Goal: Task Accomplishment & Management: Manage account settings

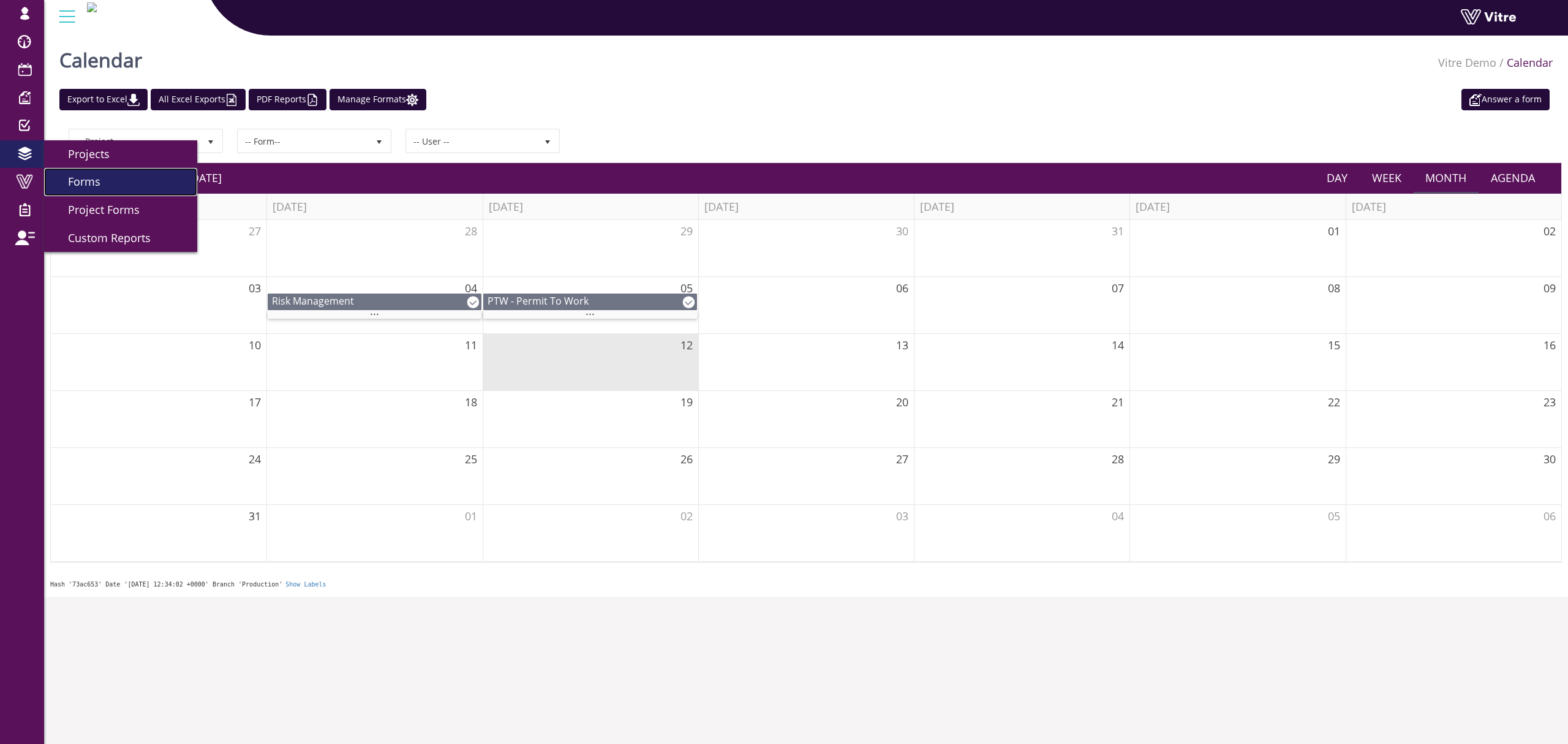
click at [119, 184] on link "Forms" at bounding box center [120, 182] width 153 height 28
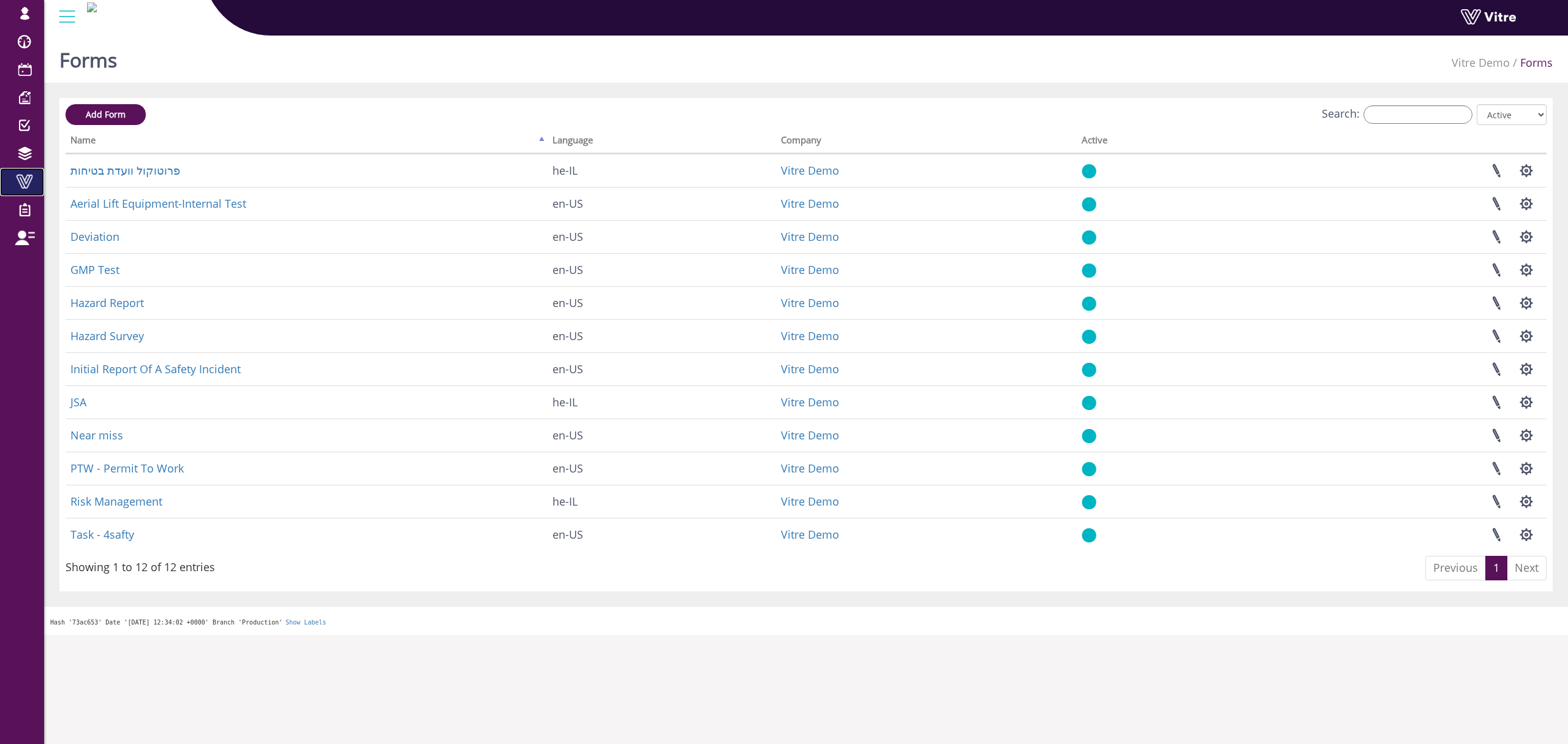
click at [16, 180] on span at bounding box center [24, 181] width 31 height 15
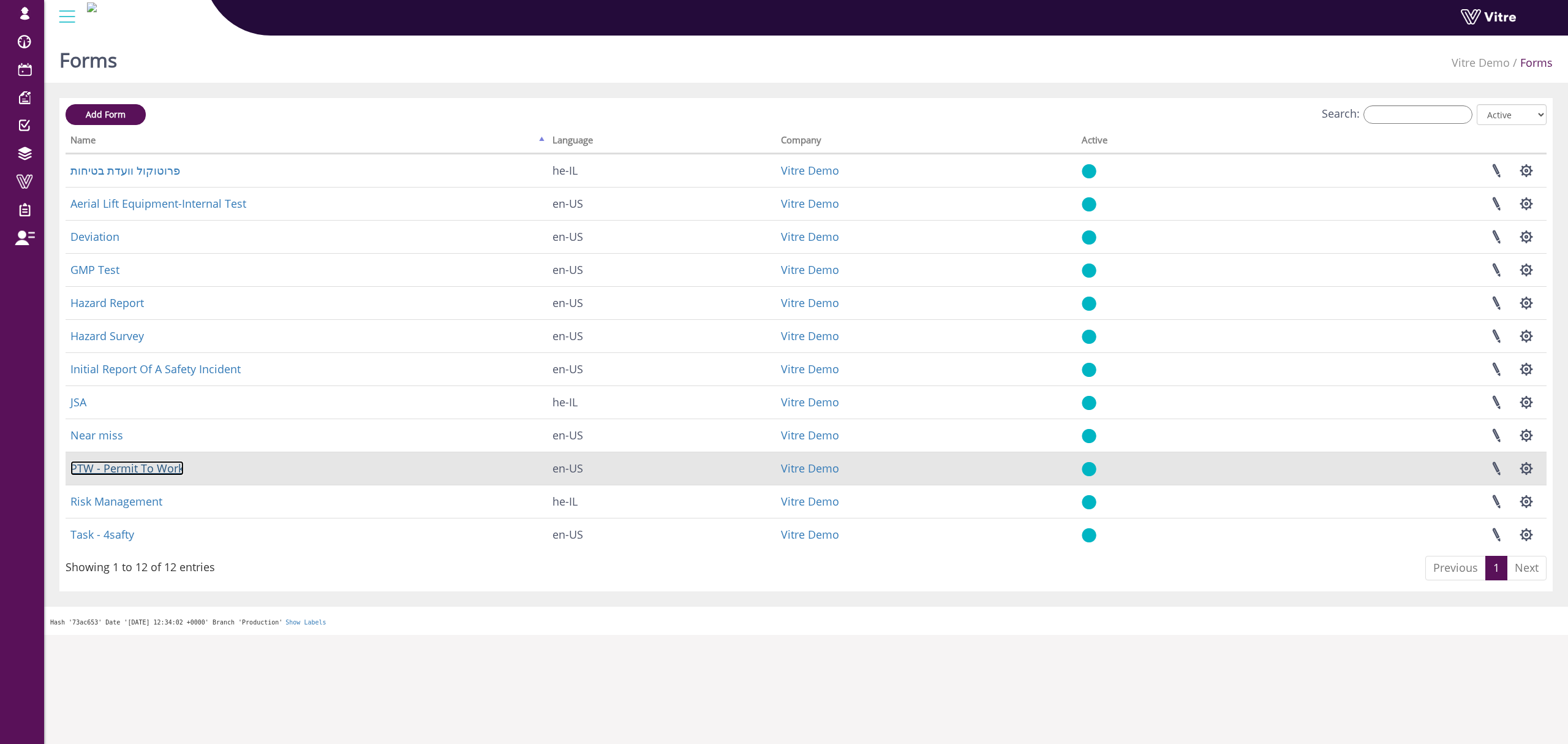
click at [168, 472] on link "PTW - Permit To Work" at bounding box center [127, 469] width 114 height 15
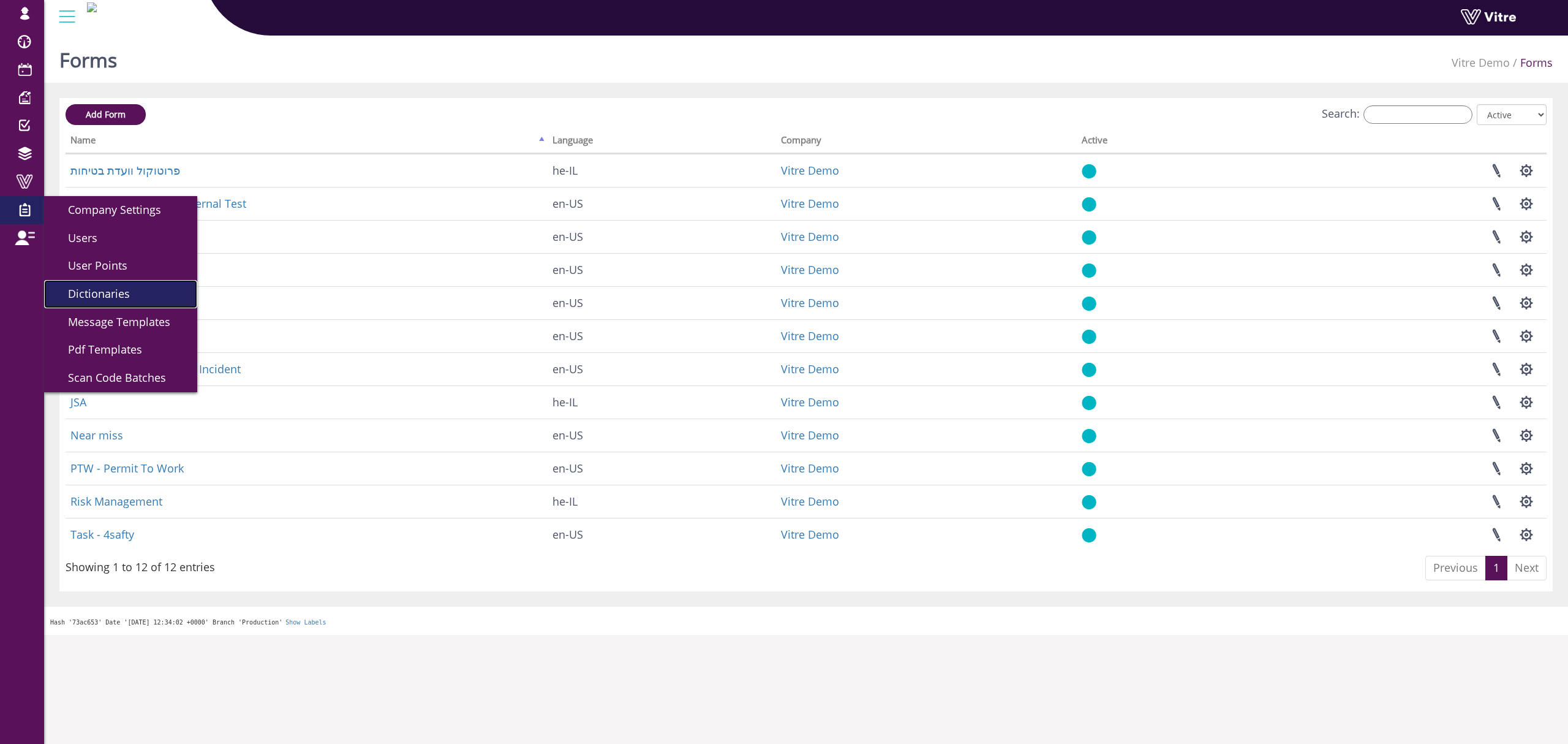
click at [115, 291] on span "Dictionaries" at bounding box center [92, 294] width 77 height 15
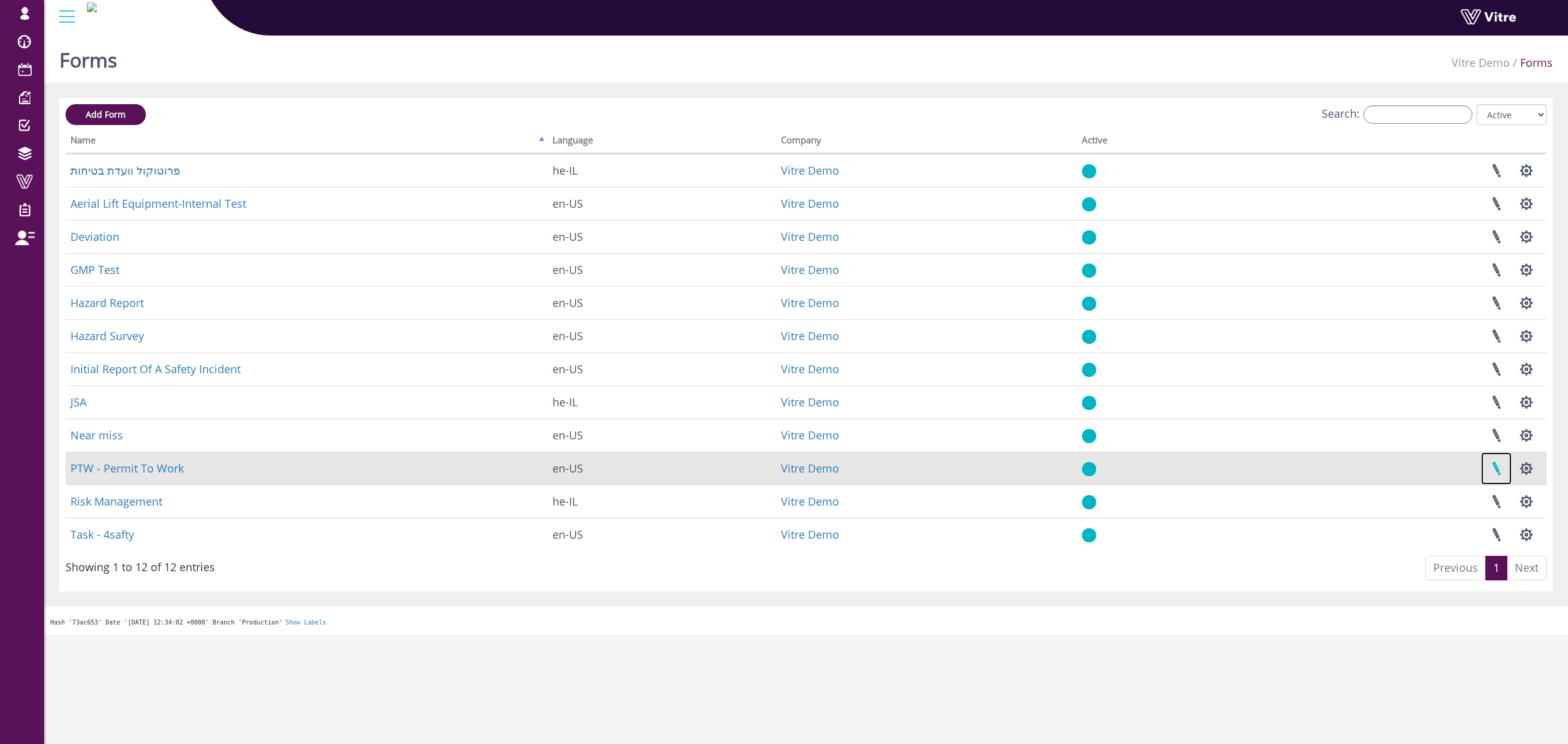
click at [1493, 469] on link at bounding box center [1496, 468] width 31 height 33
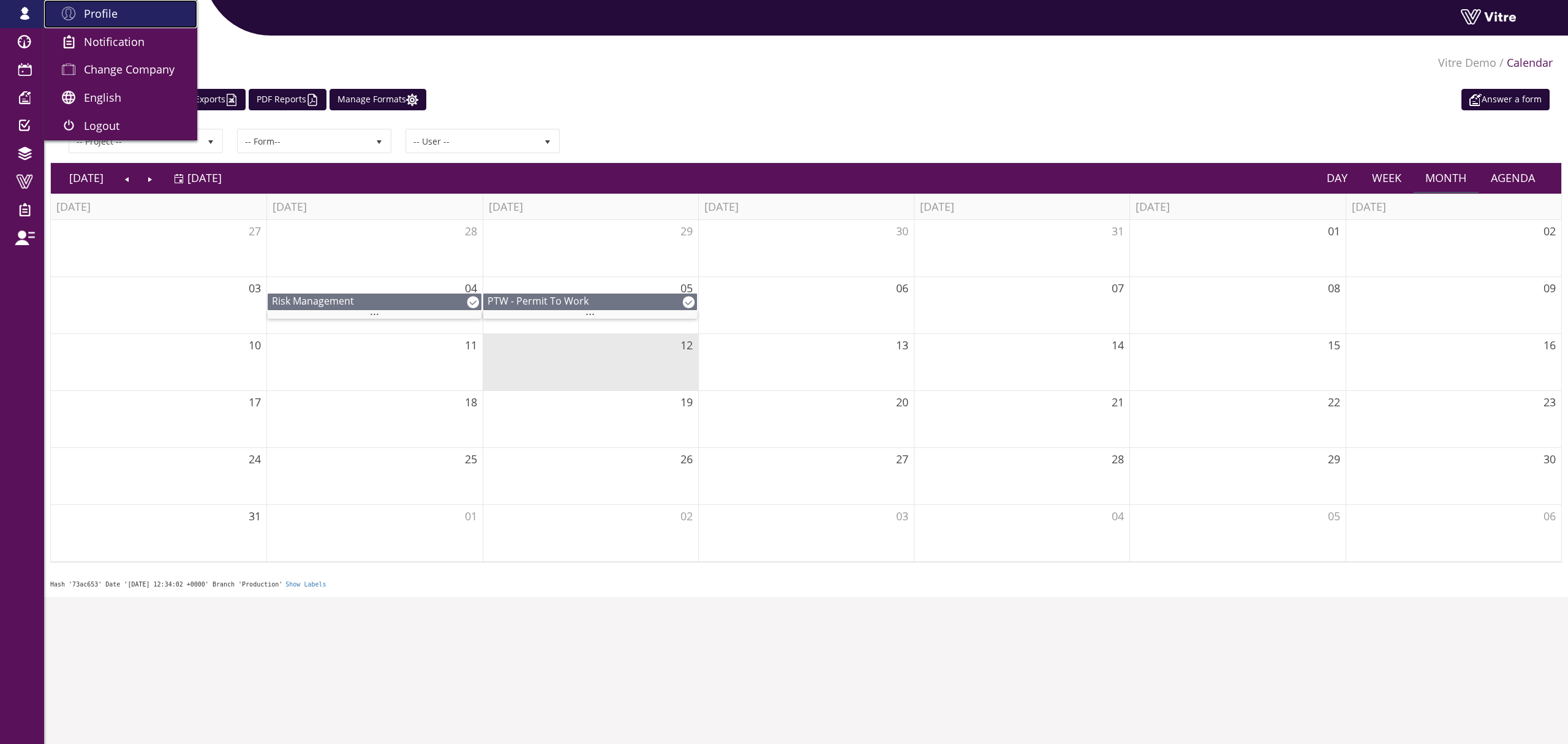
click at [130, 13] on link "Profile" at bounding box center [120, 14] width 153 height 28
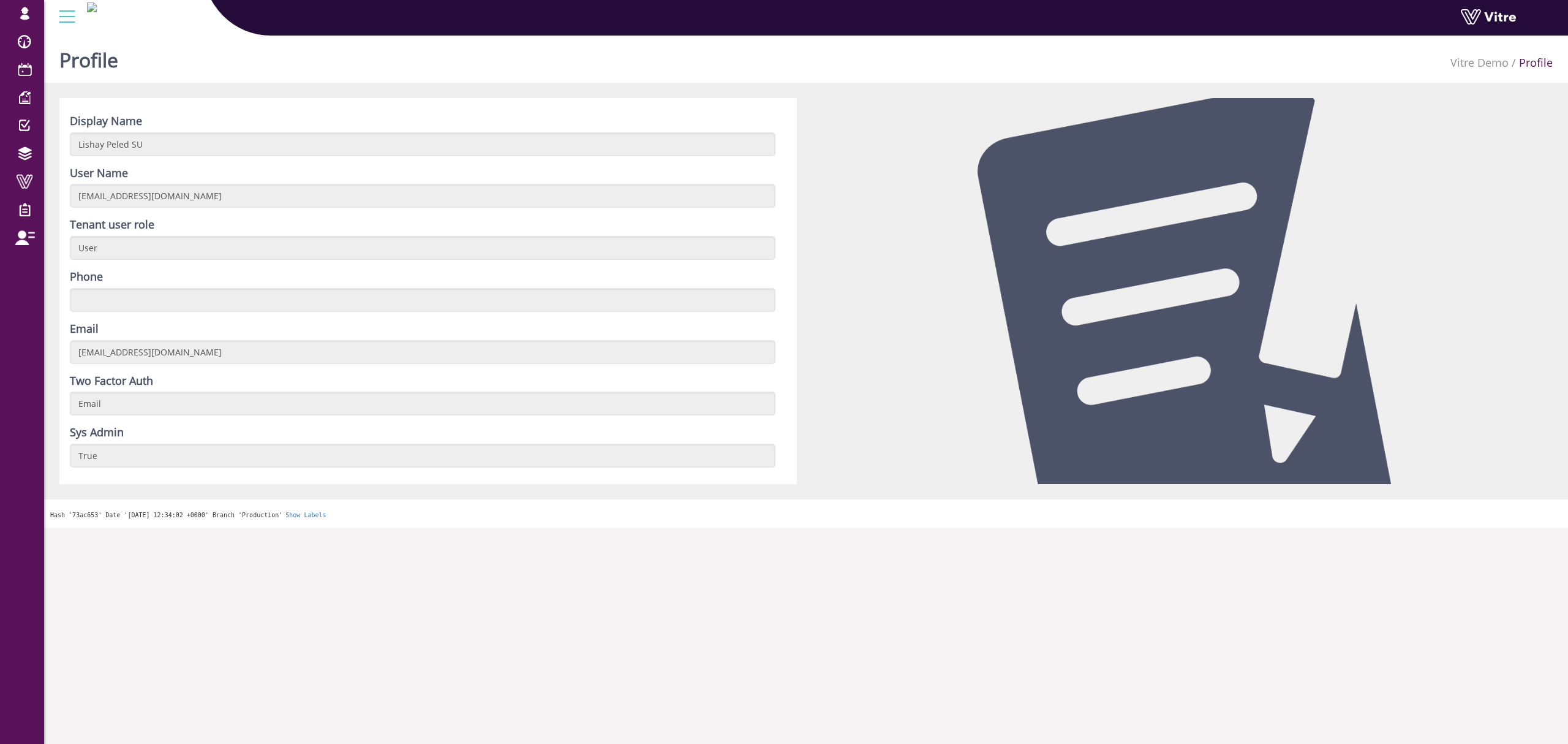
click at [279, 41] on div "Profile Vitre Demo Profile" at bounding box center [806, 56] width 1524 height 52
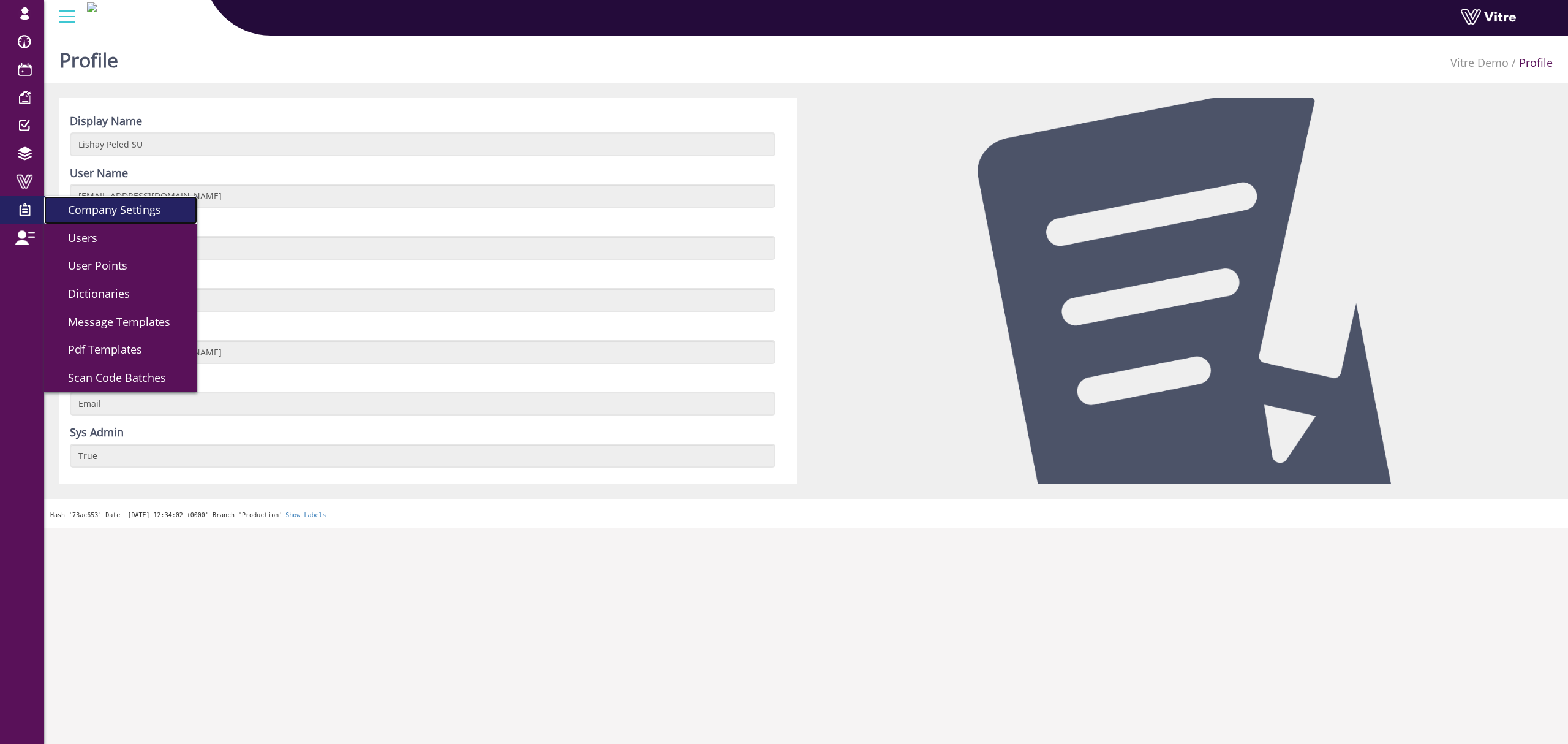
click at [86, 204] on span "Company Settings" at bounding box center [107, 209] width 108 height 15
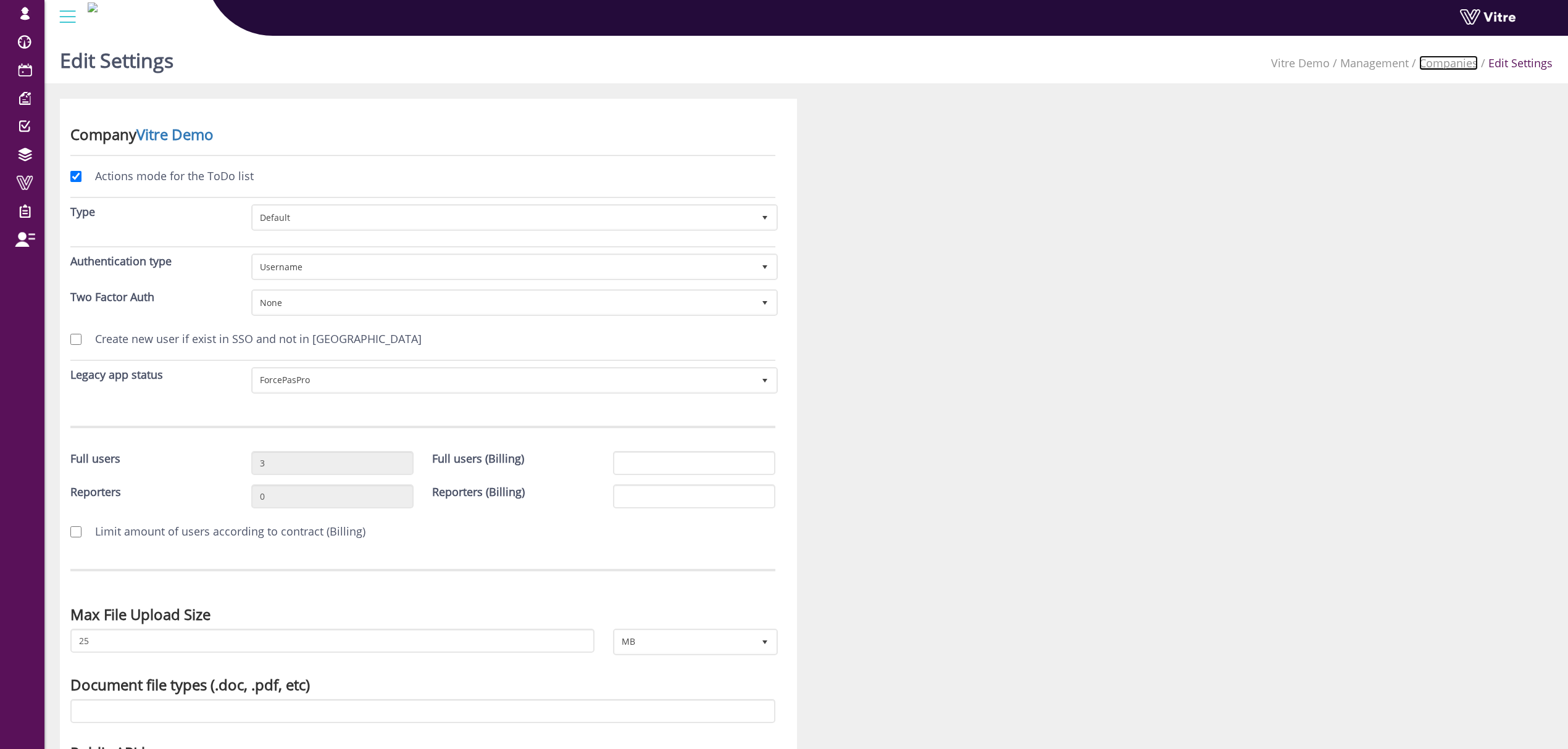
click at [1450, 68] on link "Companies" at bounding box center [1449, 63] width 59 height 15
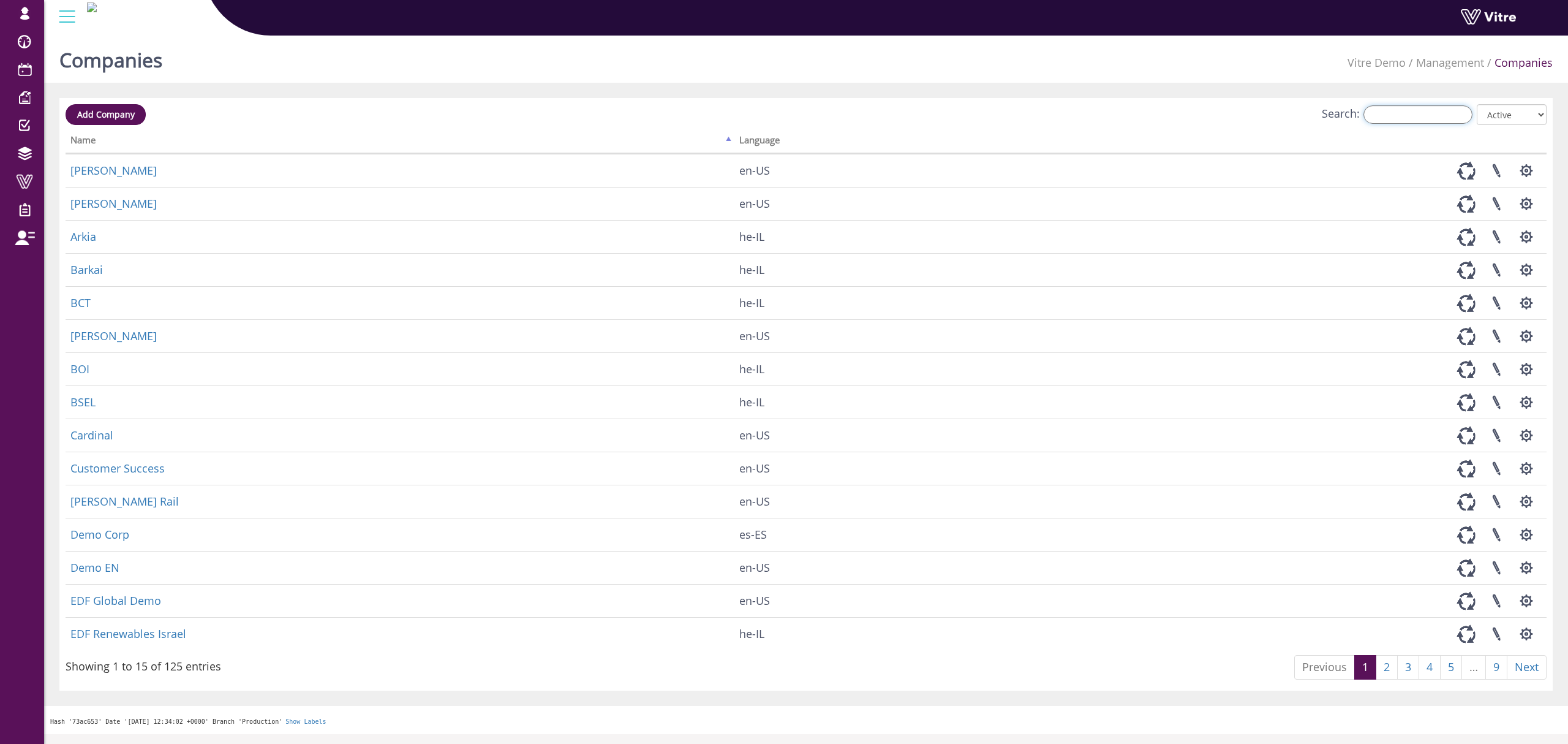
click at [1422, 119] on input "Search:" at bounding box center [1418, 115] width 109 height 19
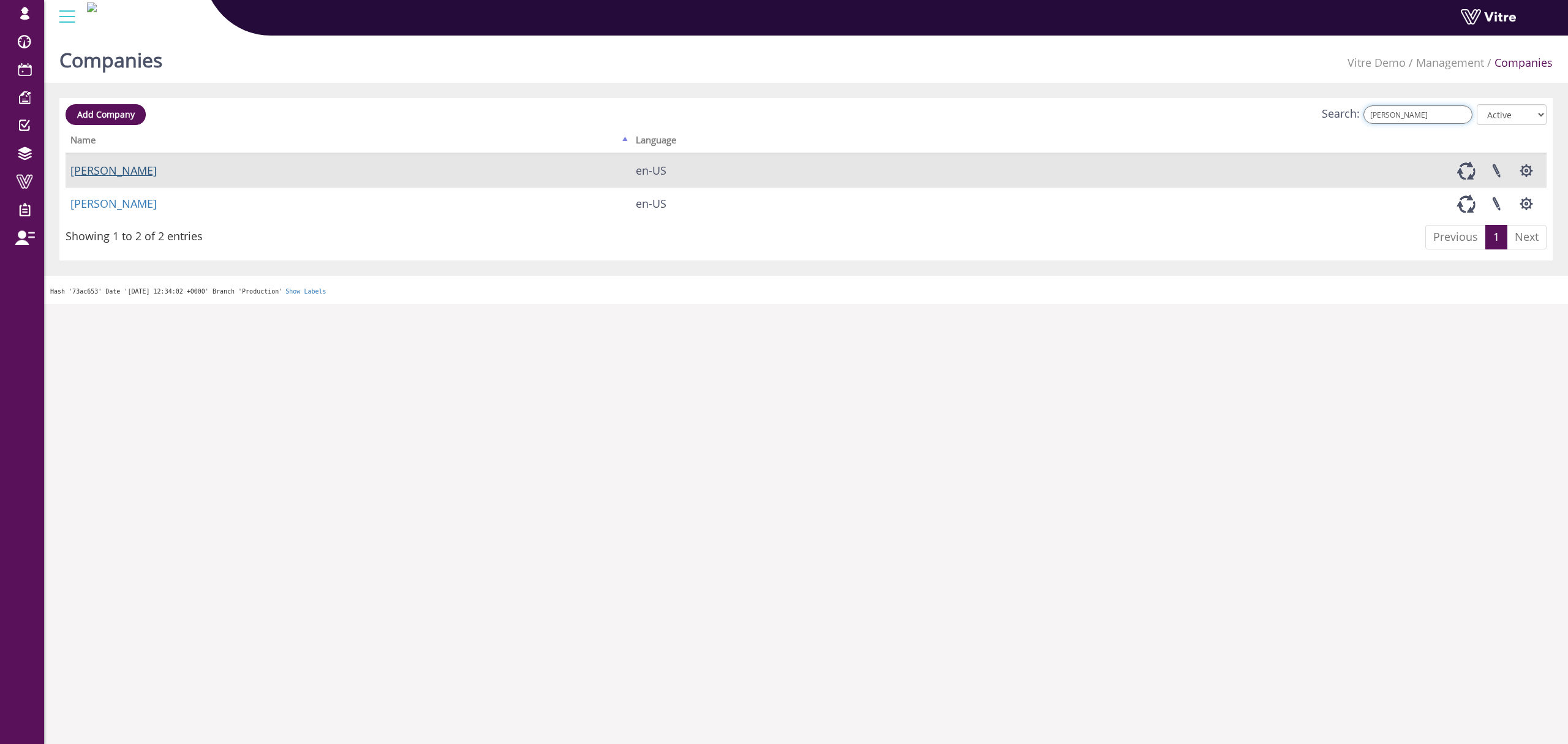
type input "ADAMA"
click at [101, 167] on link "Adama" at bounding box center [114, 171] width 86 height 15
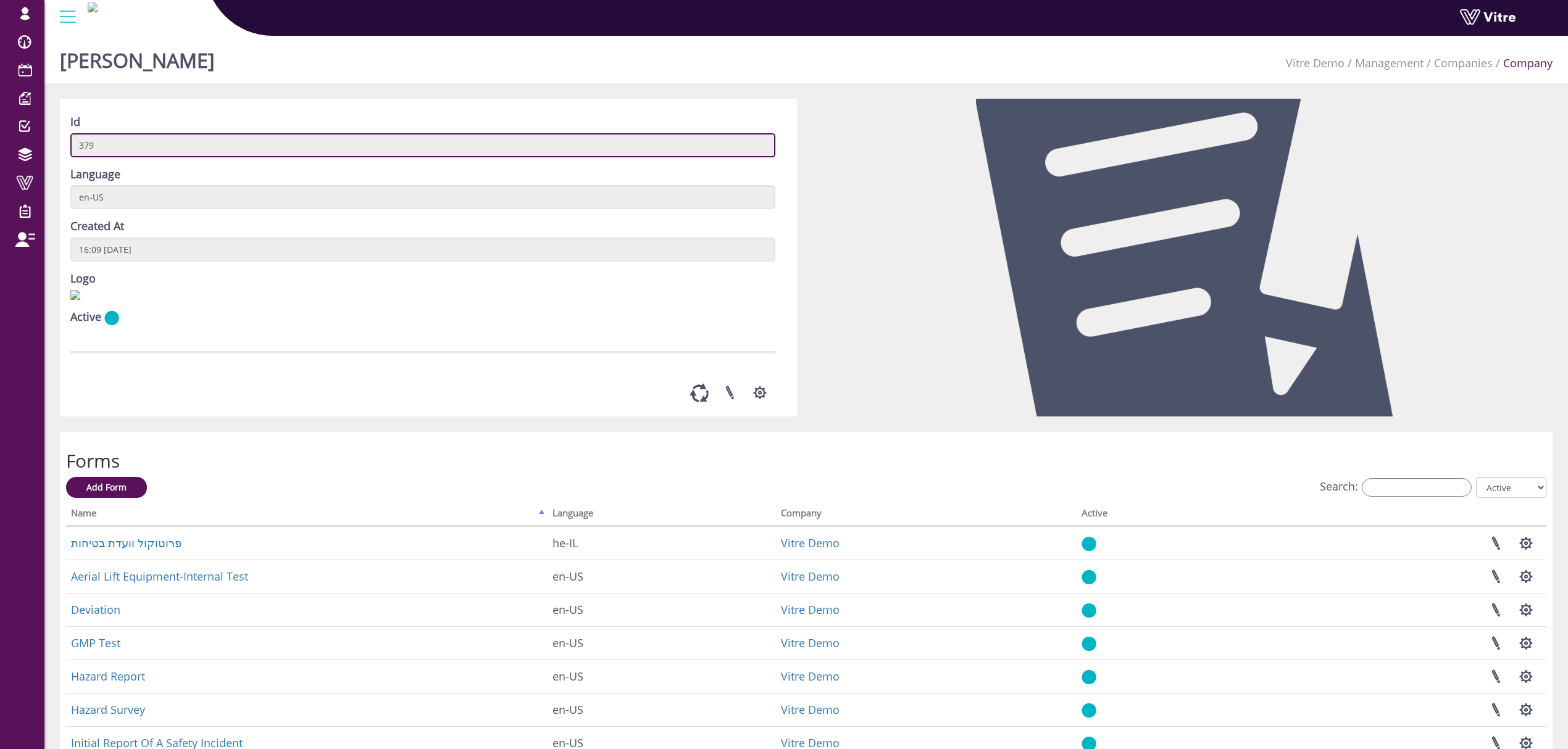
click at [89, 139] on input "379" at bounding box center [422, 145] width 705 height 24
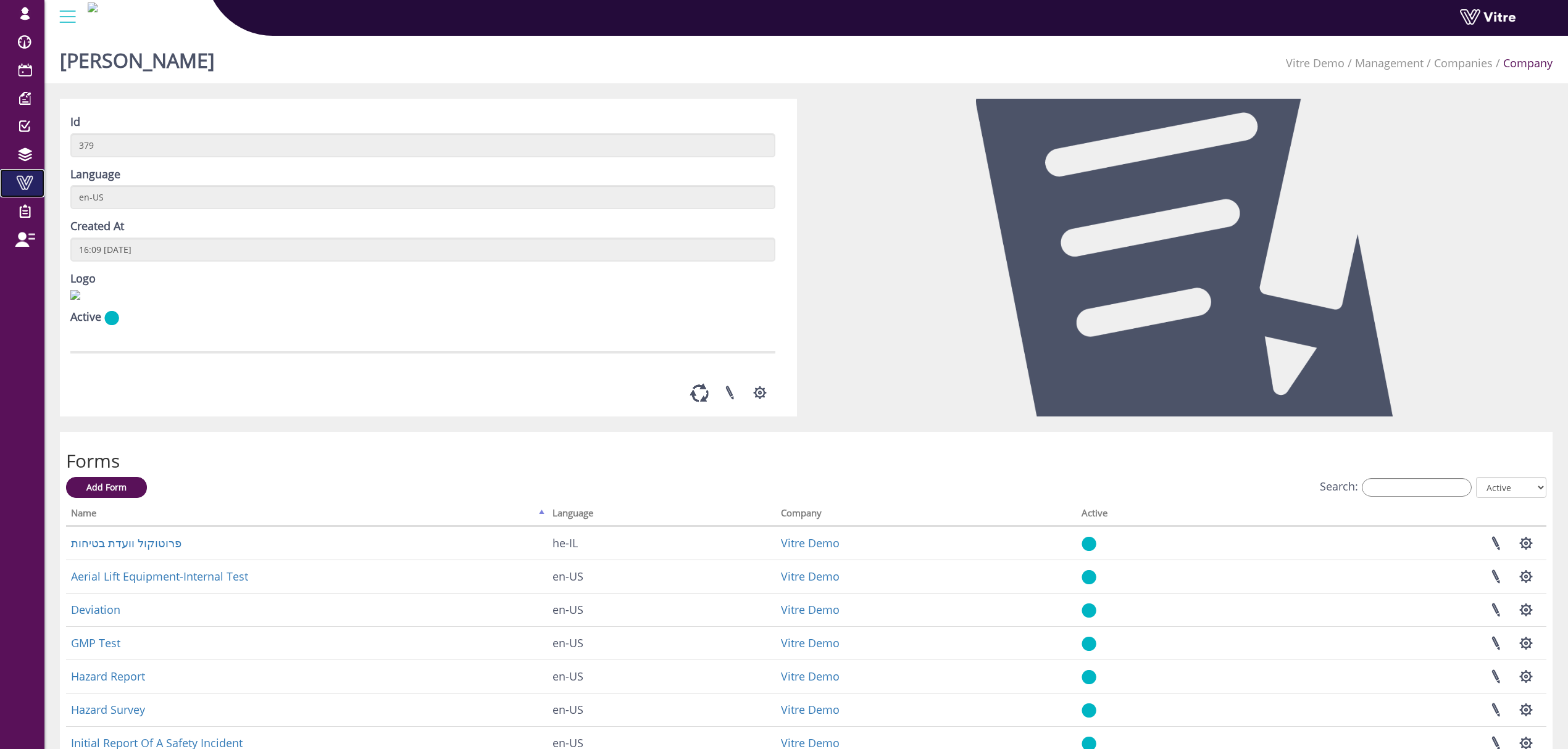
click at [20, 181] on span at bounding box center [25, 183] width 31 height 15
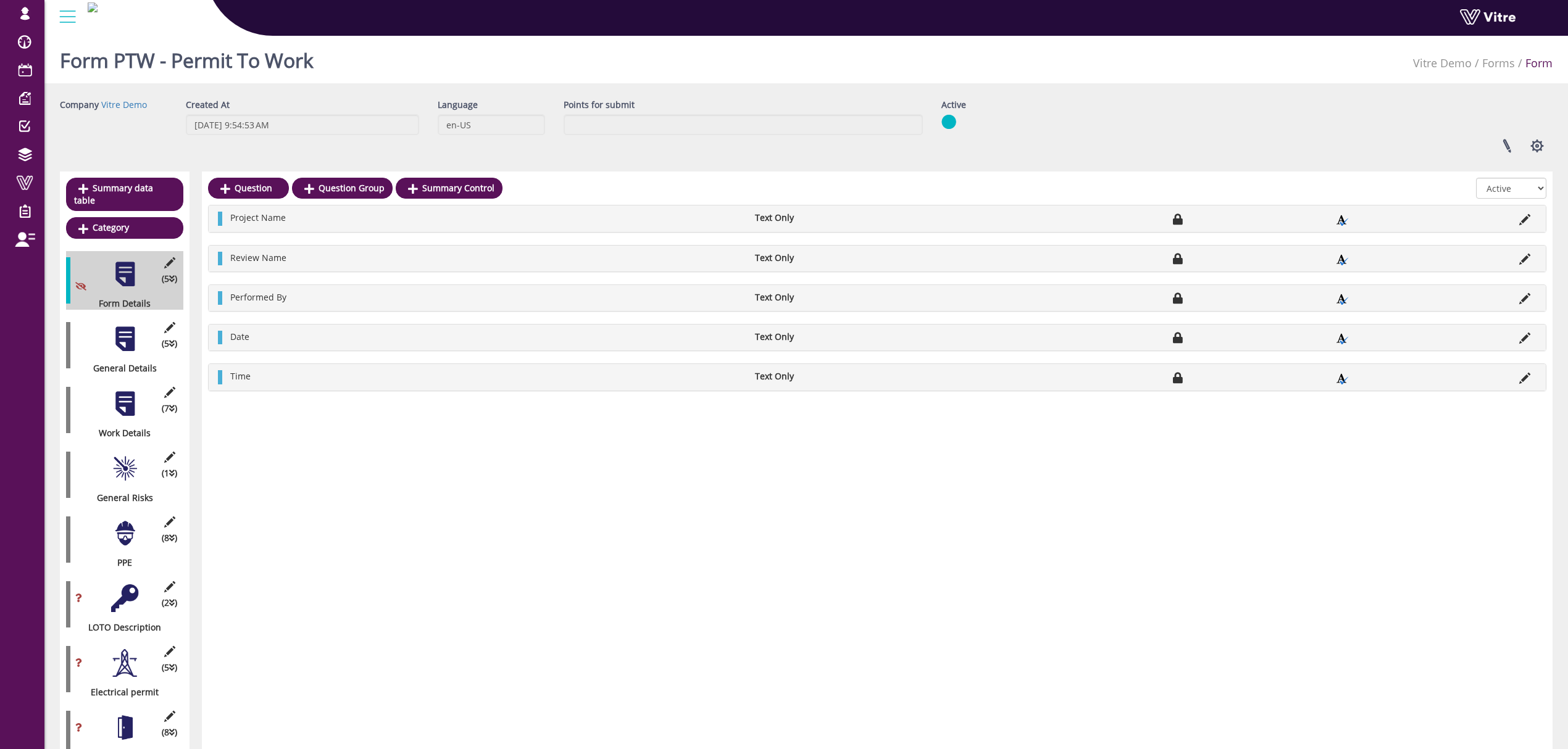
click at [123, 335] on div at bounding box center [124, 339] width 27 height 27
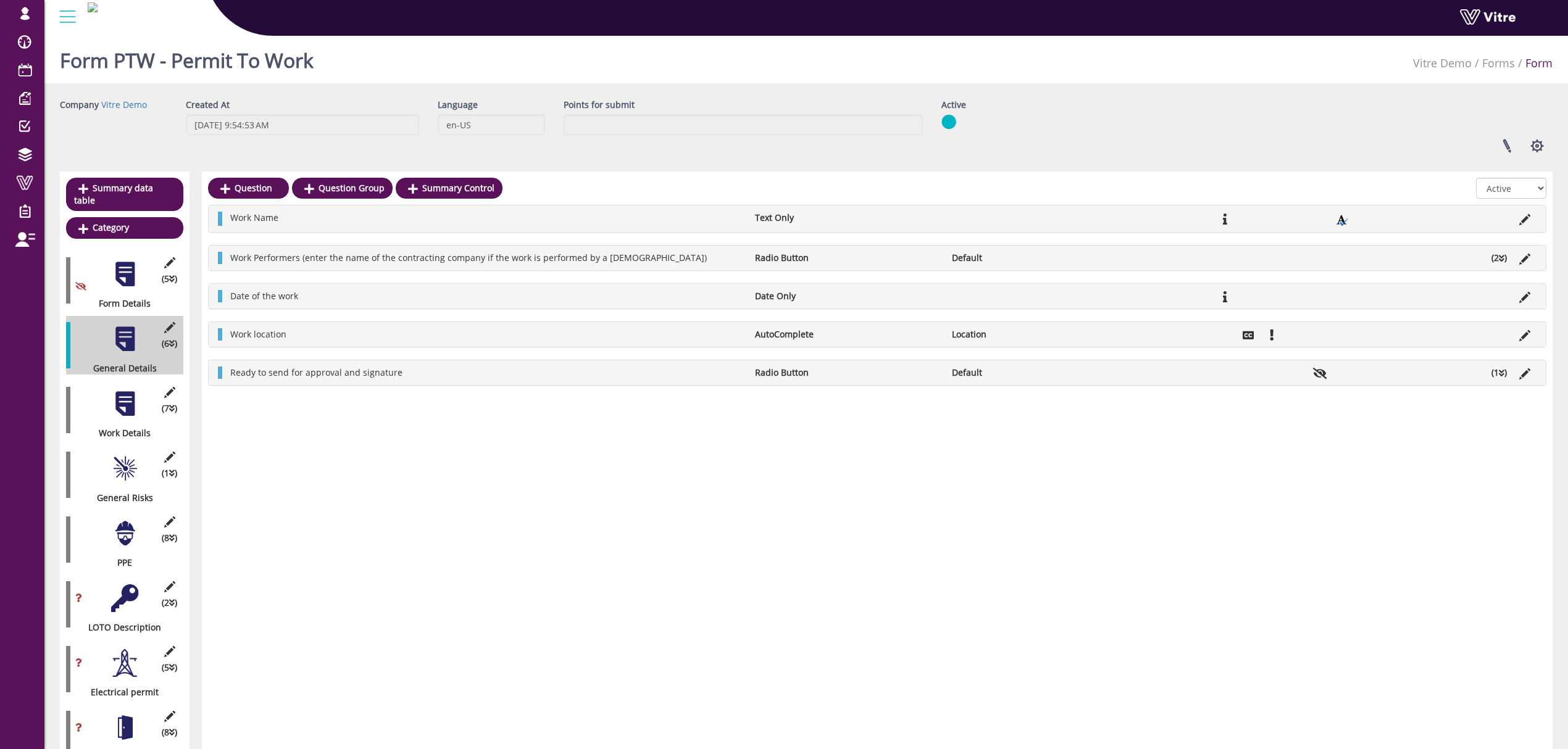
click at [125, 396] on div at bounding box center [124, 403] width 27 height 27
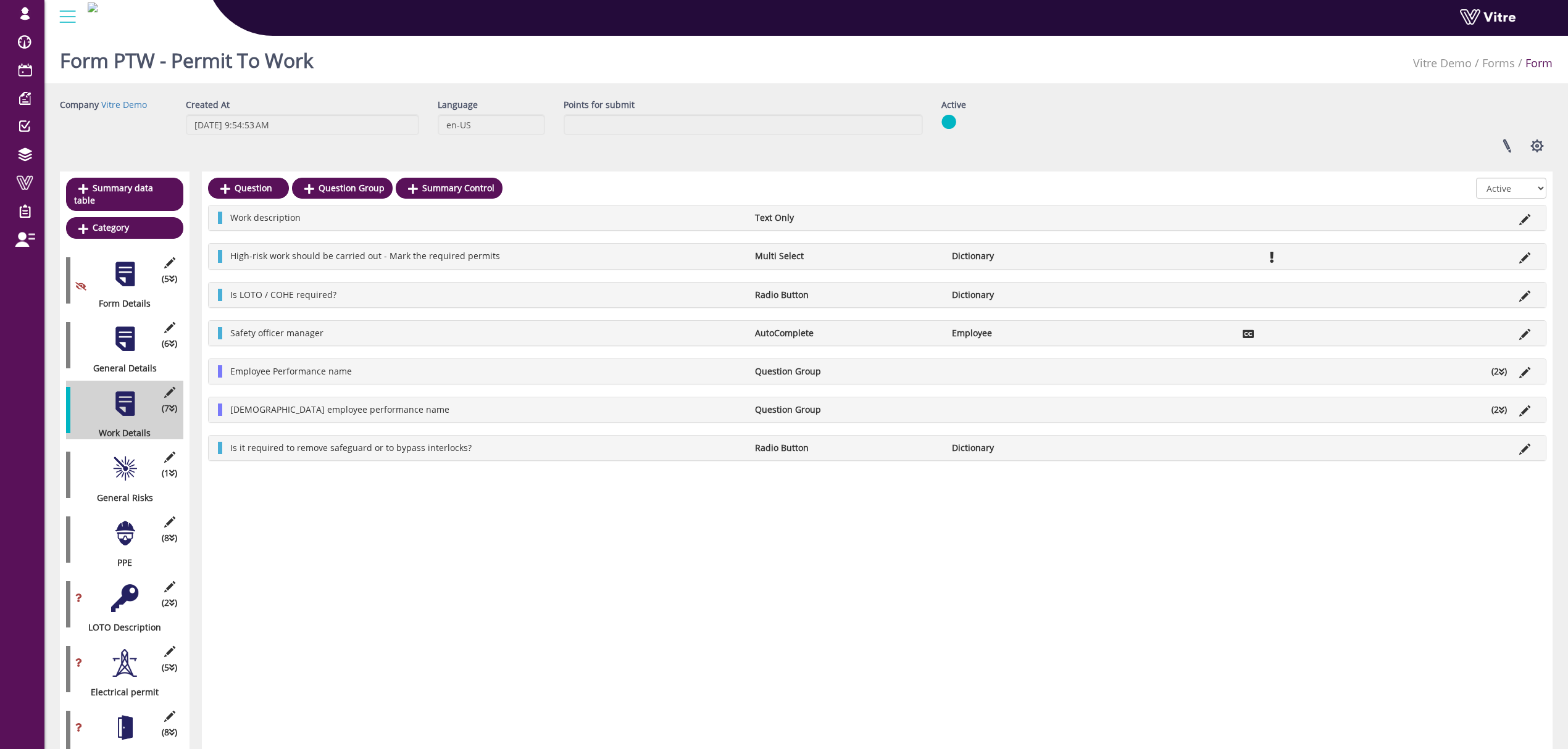
click at [1519, 255] on li at bounding box center [1524, 255] width 24 height 12
click at [1528, 260] on icon at bounding box center [1524, 258] width 11 height 11
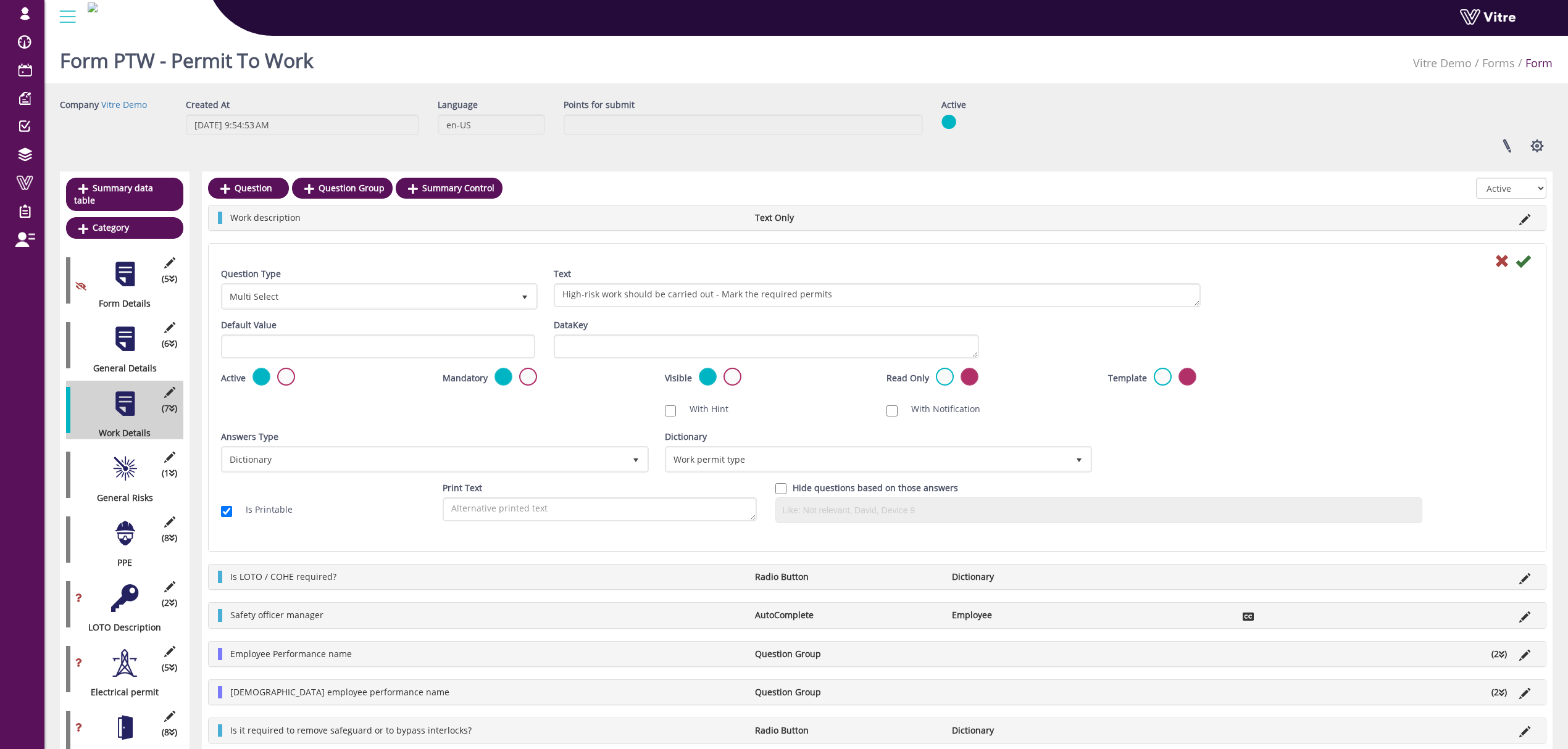
click at [1339, 584] on div "Is LOTO / COHE required? Radio Button Dictionary" at bounding box center [876, 577] width 1337 height 25
click at [1524, 573] on icon at bounding box center [1524, 579] width 11 height 11
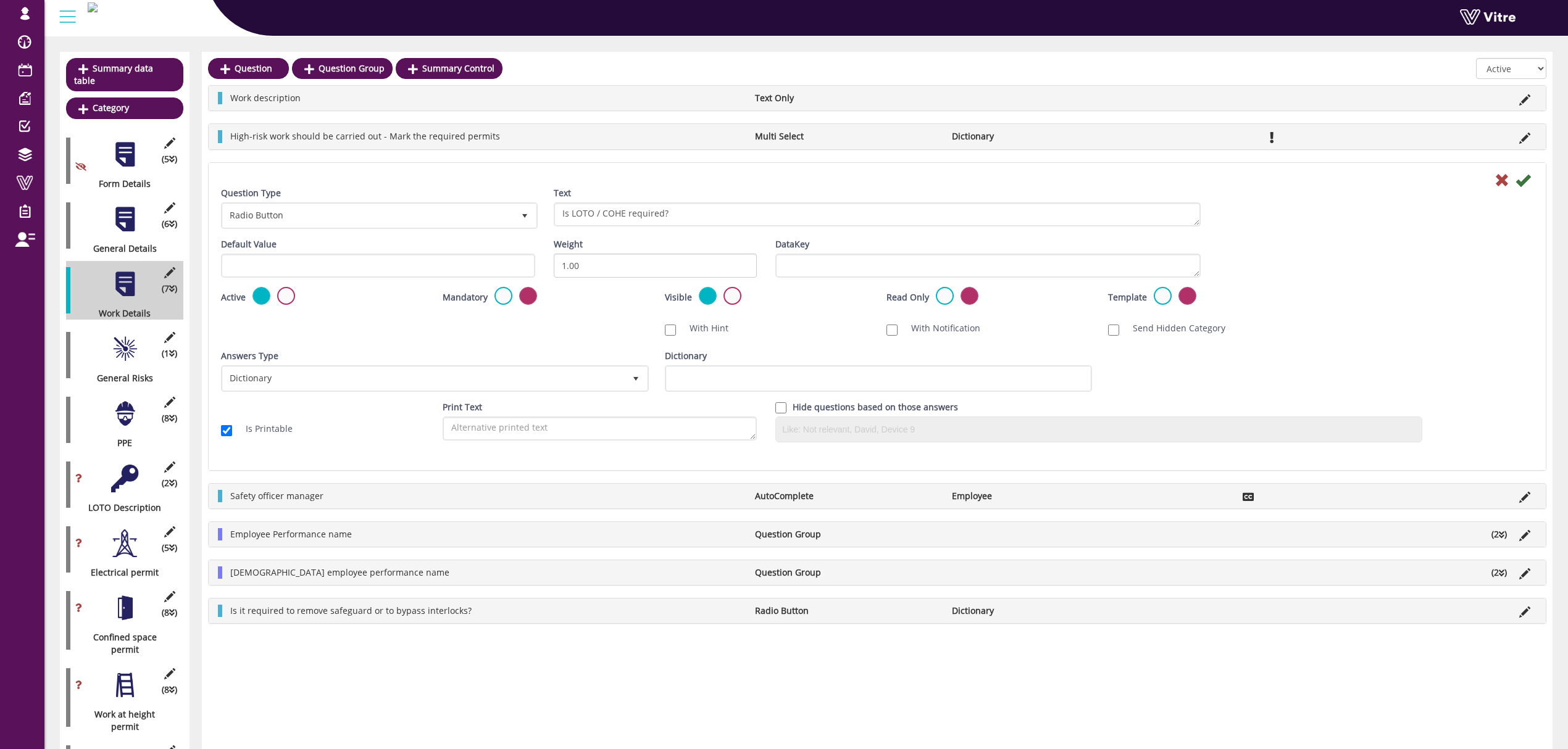
scroll to position [165, 0]
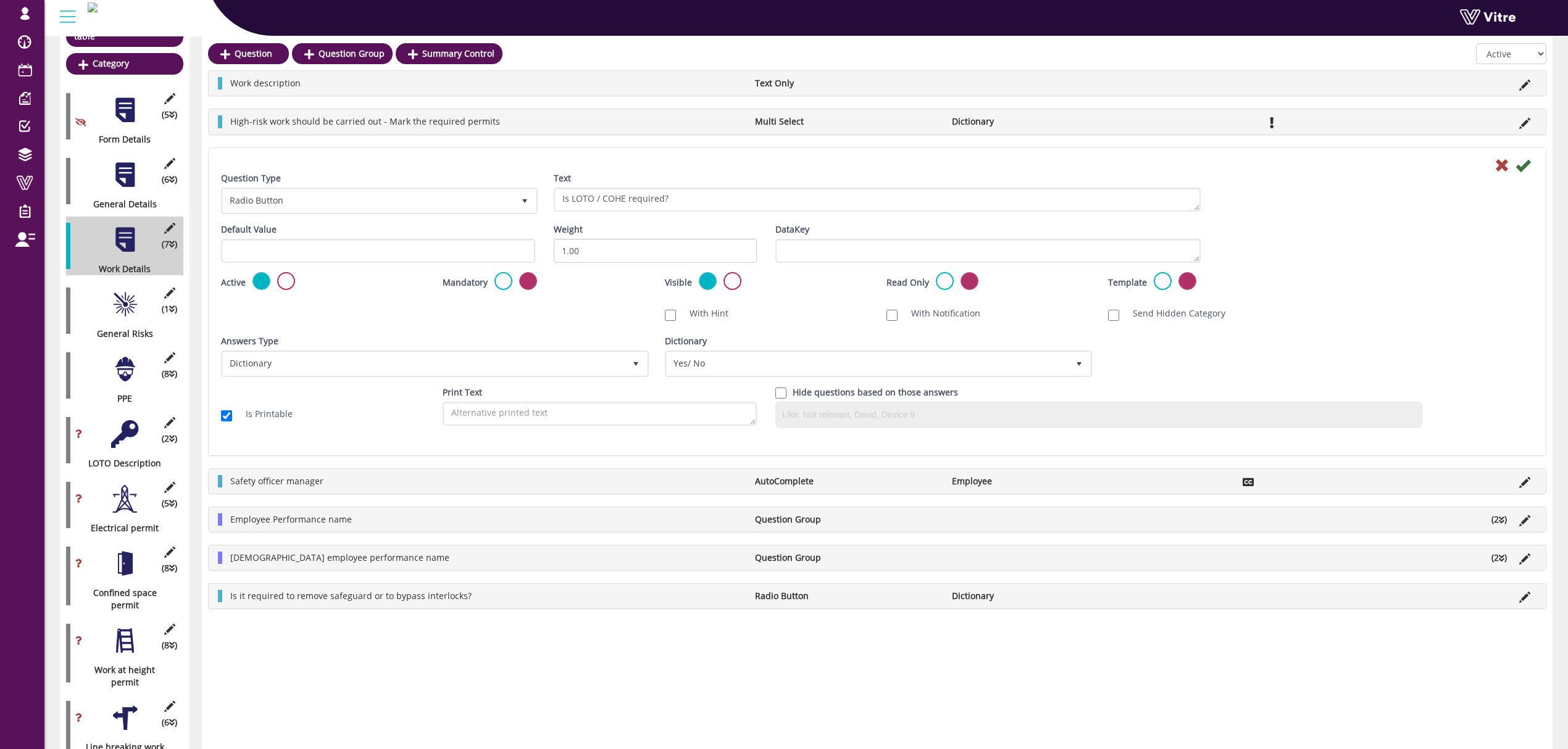
click at [1495, 515] on li "(2 )" at bounding box center [1498, 519] width 27 height 12
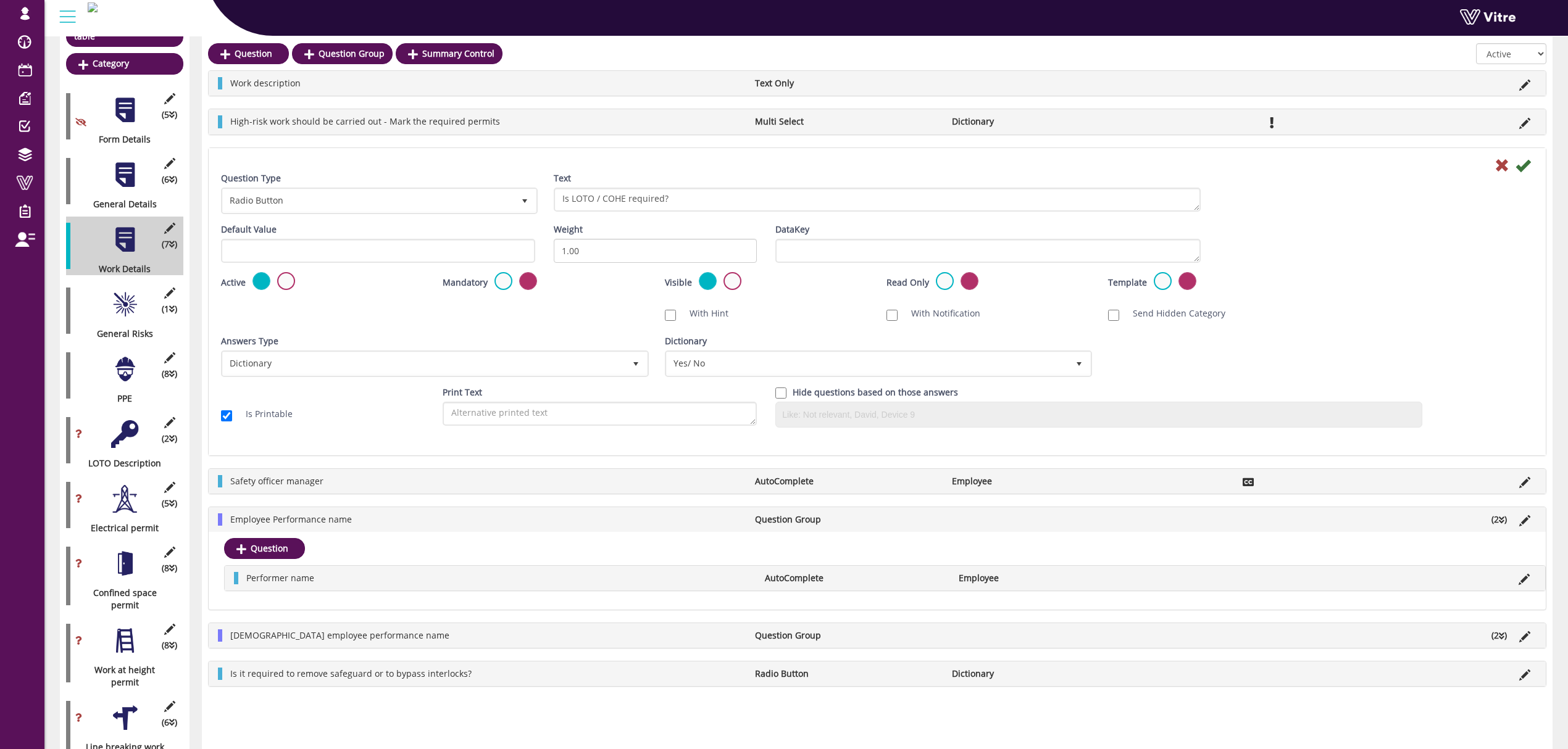
click at [1494, 635] on li "(2 )" at bounding box center [1498, 635] width 27 height 12
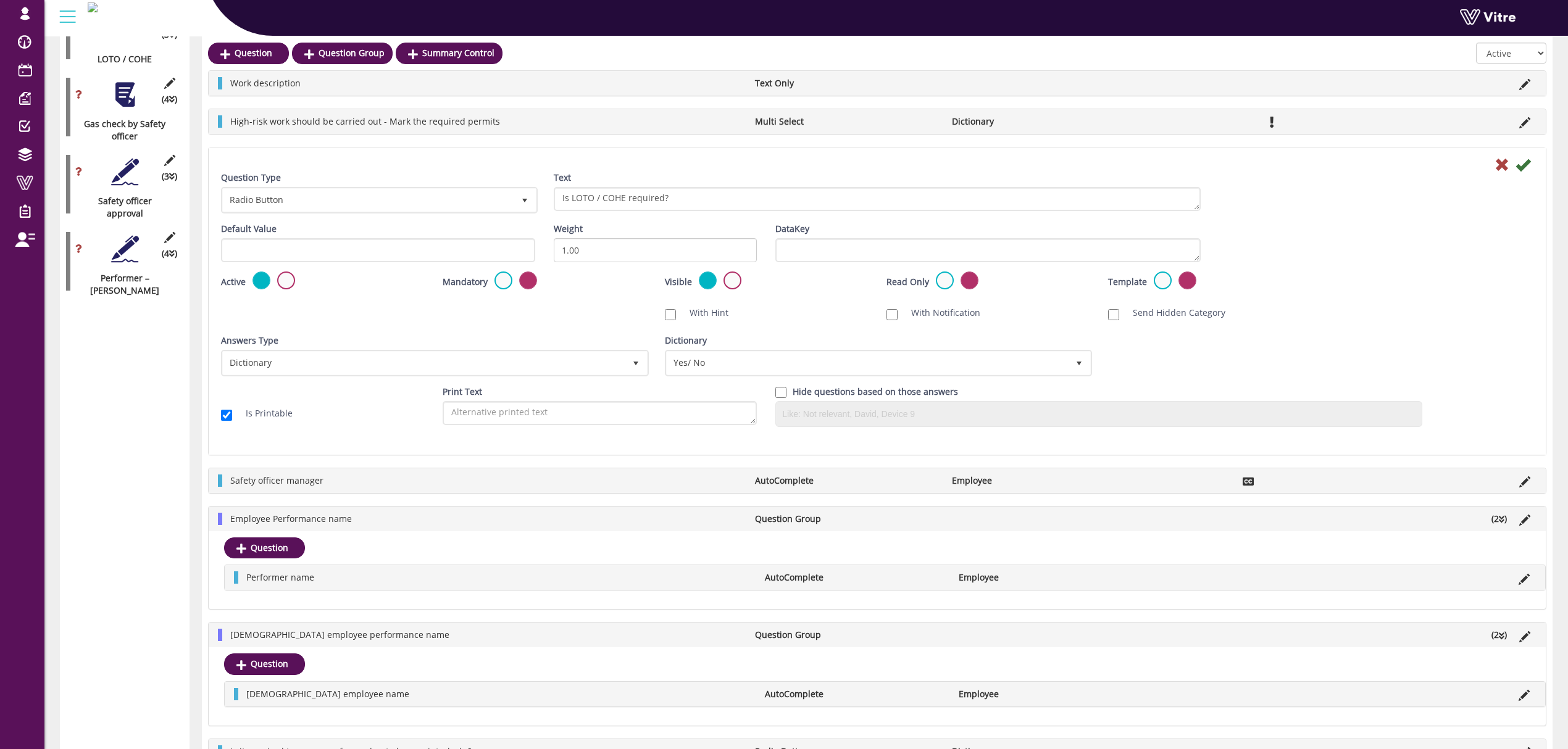
scroll to position [1402, 0]
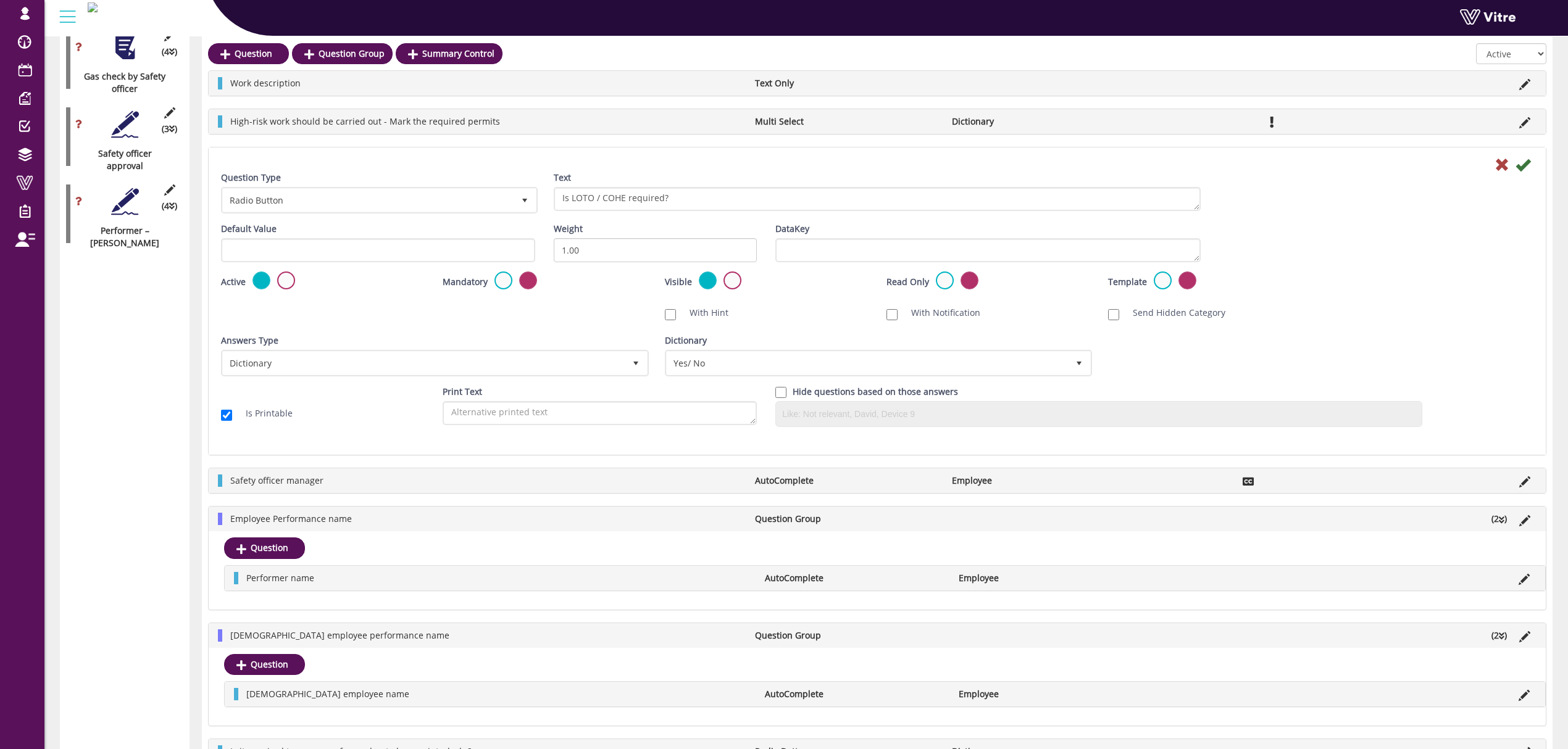
click at [1528, 472] on div "Safety officer manager AutoComplete Employee" at bounding box center [876, 480] width 1337 height 25
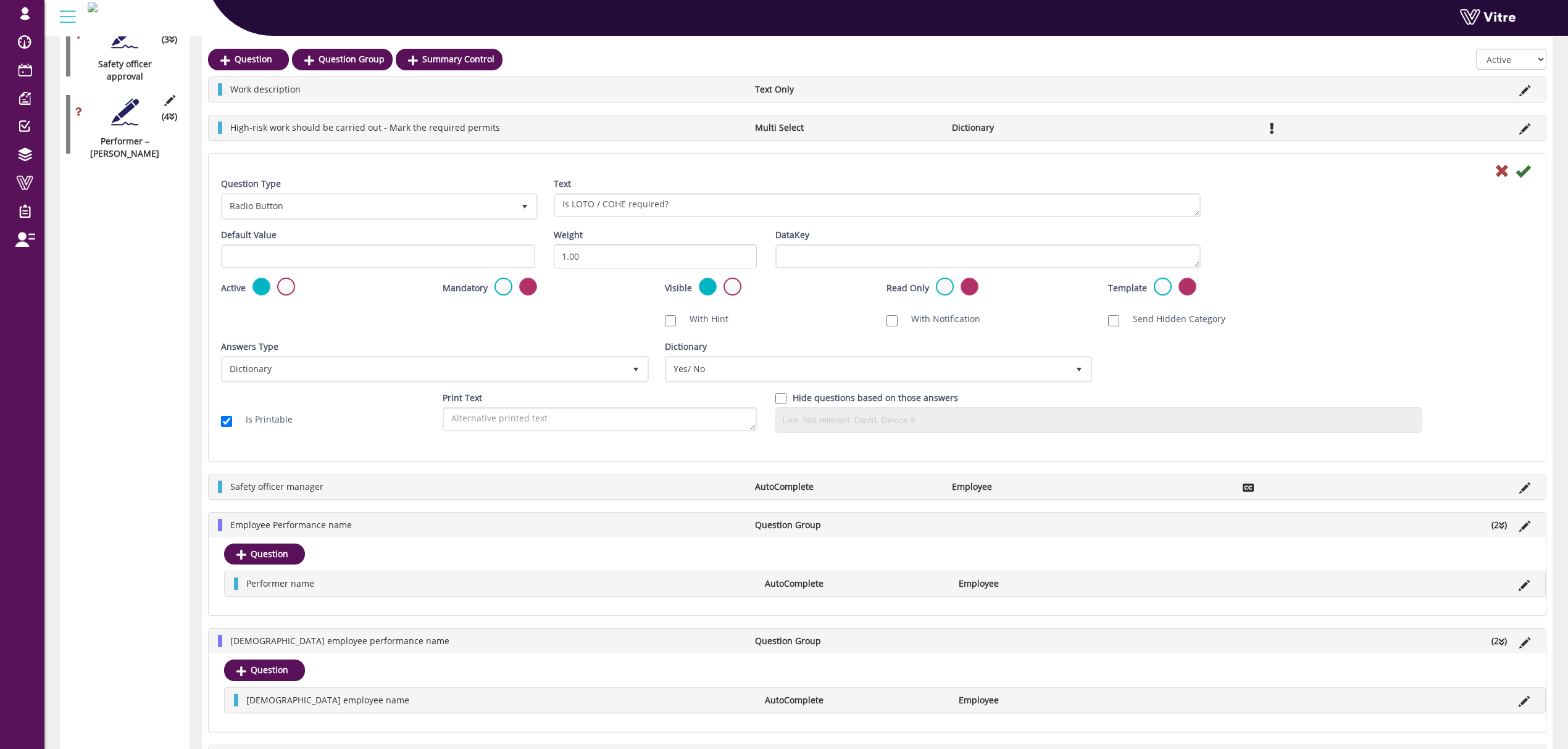
scroll to position [1499, 0]
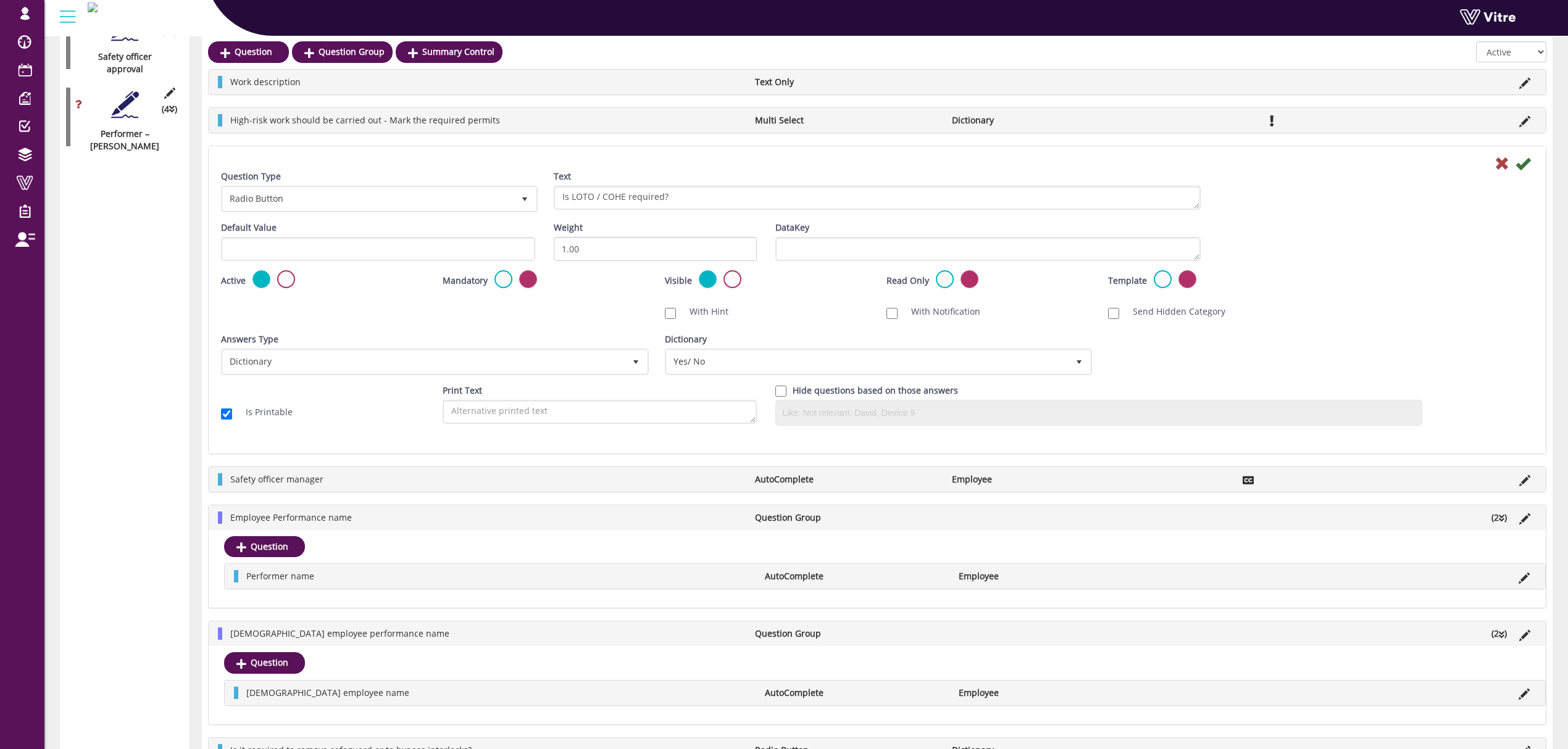
click at [1500, 514] on icon at bounding box center [1502, 517] width 6 height 9
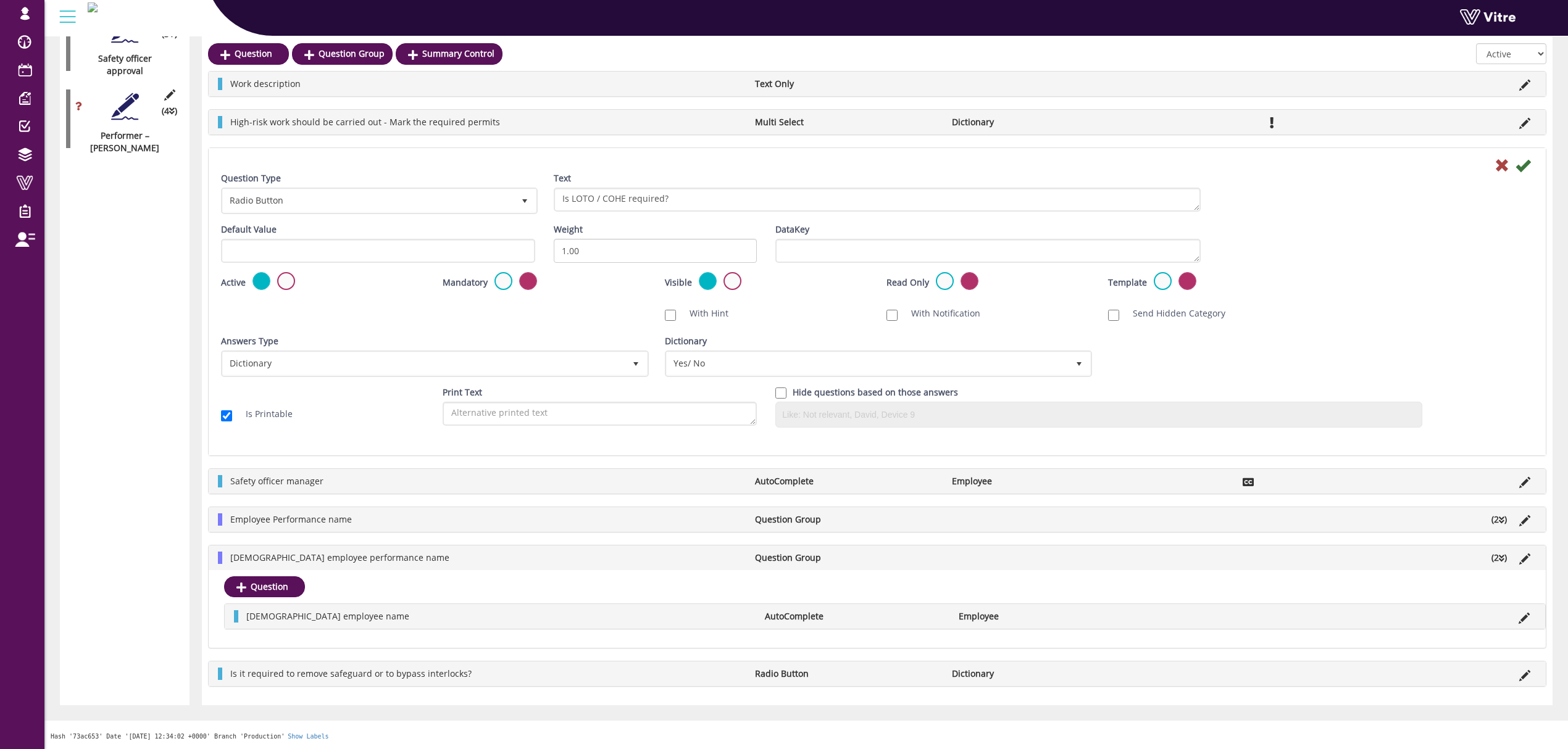
click at [1499, 559] on icon at bounding box center [1502, 558] width 6 height 9
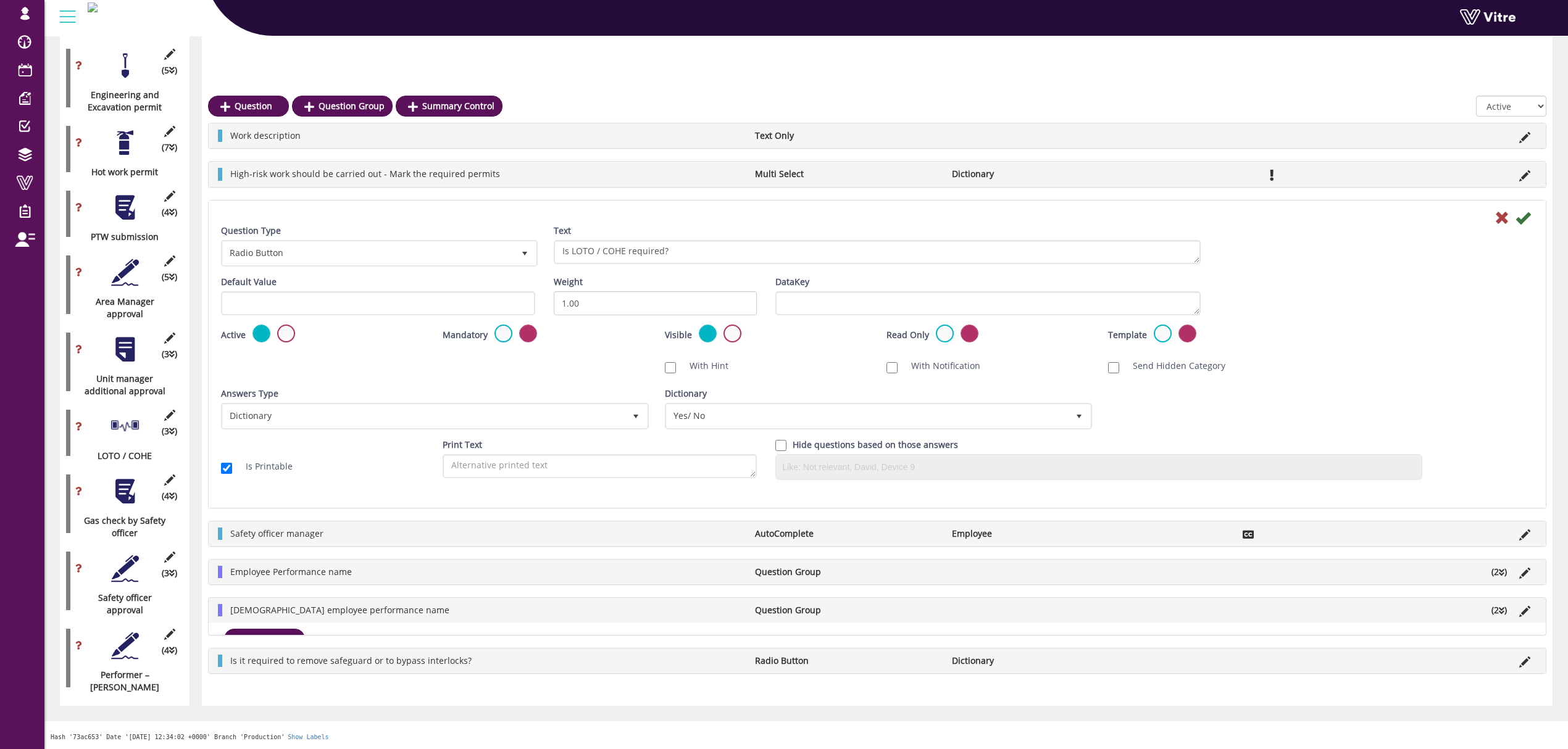
scroll to position [946, 0]
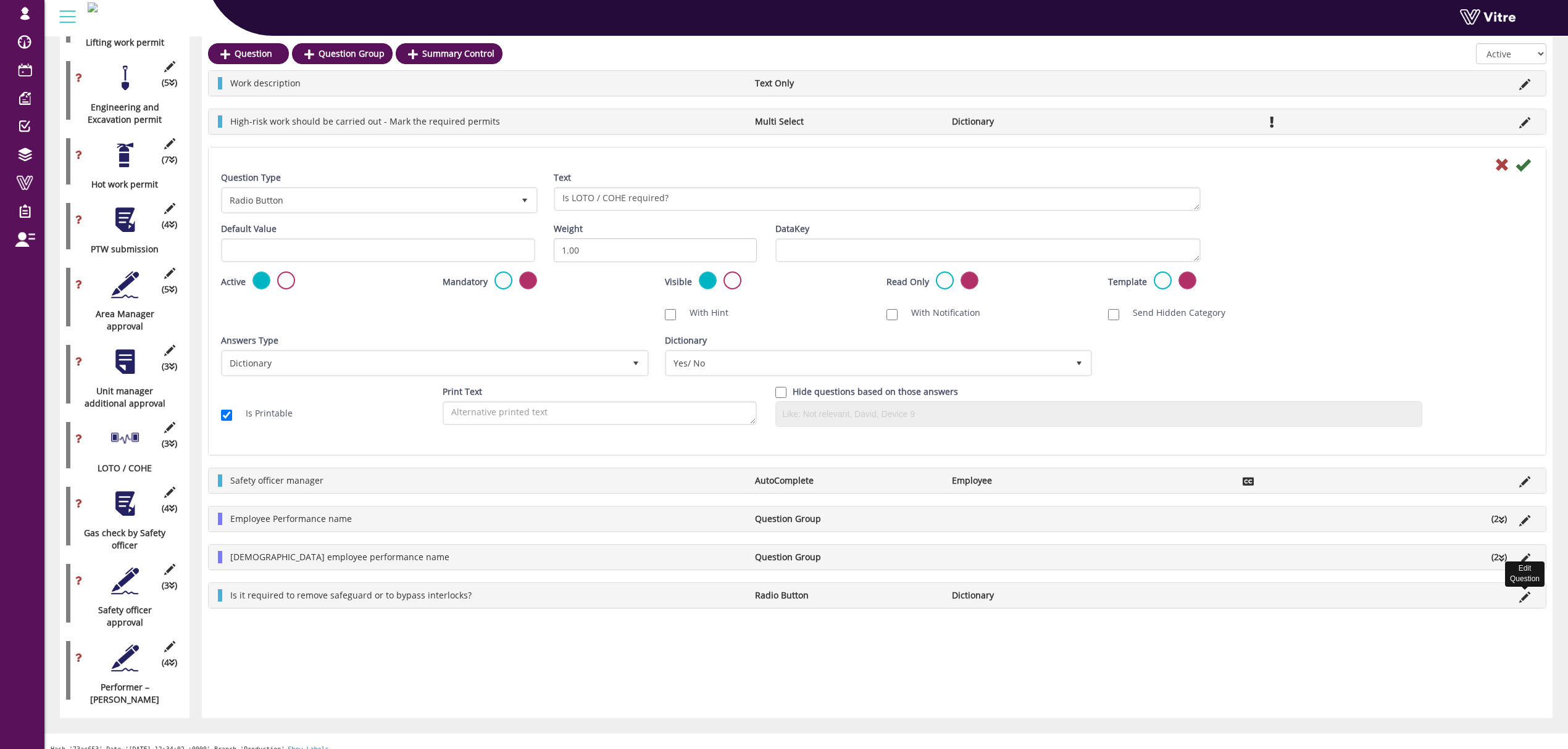
click at [1522, 598] on icon at bounding box center [1524, 598] width 11 height 11
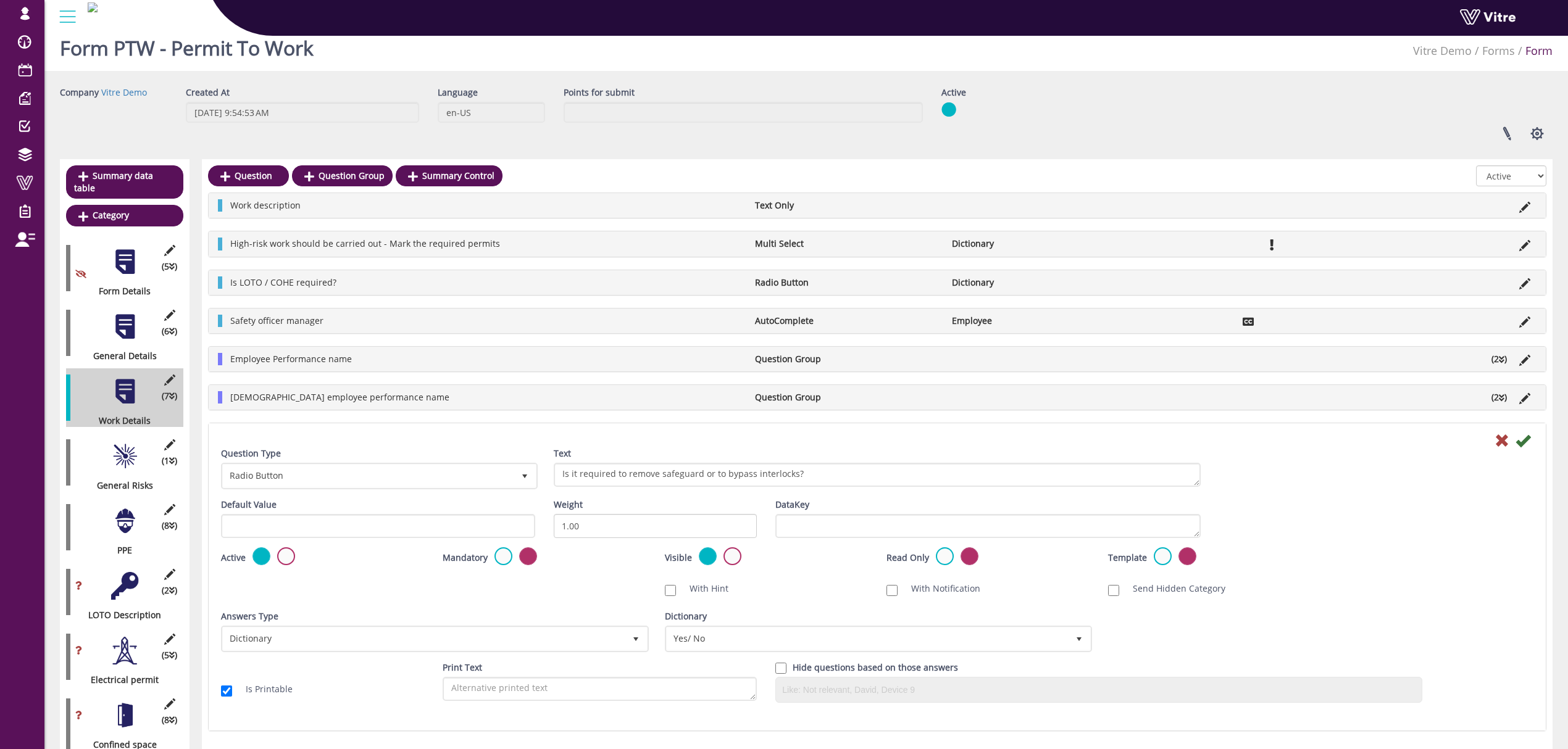
scroll to position [0, 0]
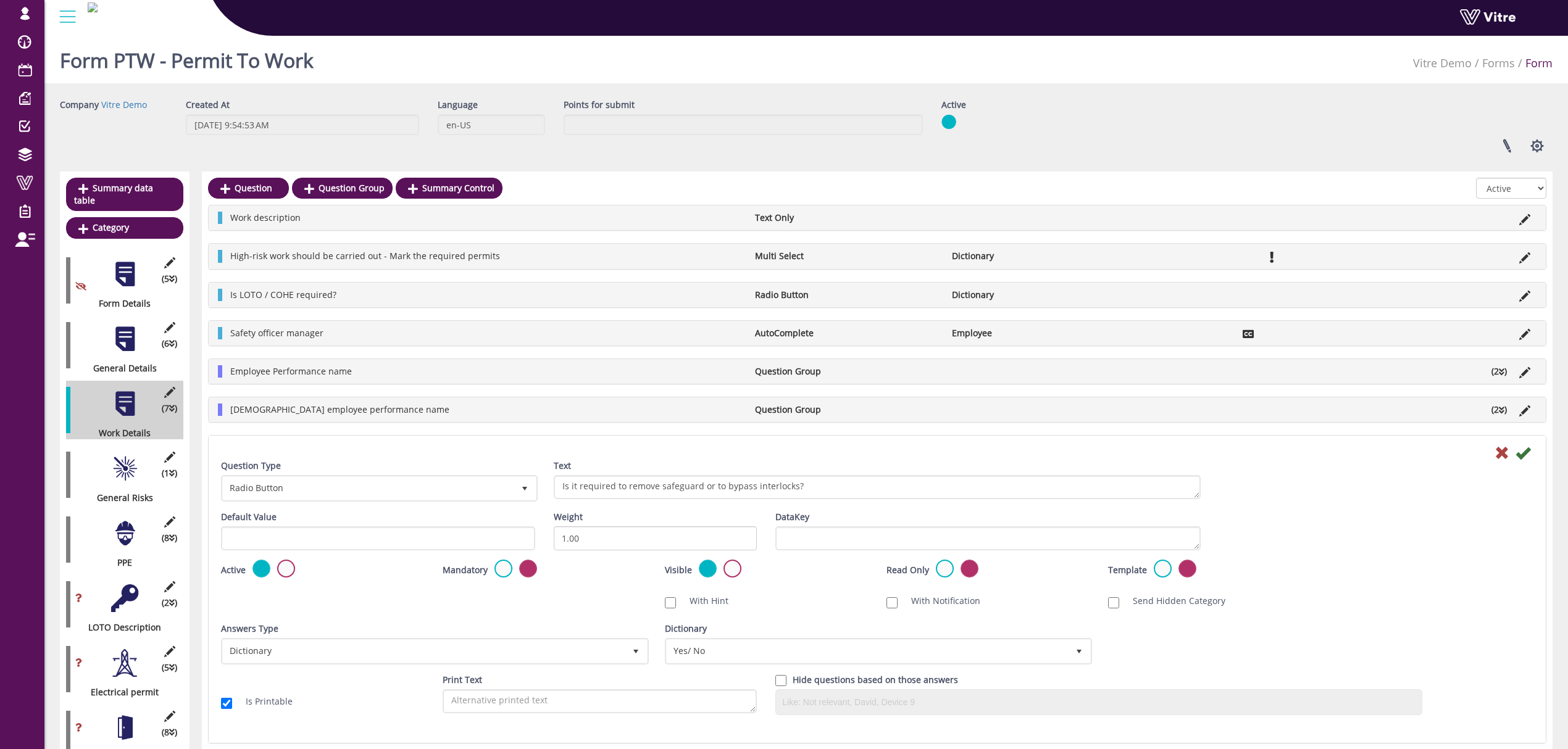
click at [106, 458] on div "(1 ) General Risks" at bounding box center [125, 475] width 117 height 59
click at [121, 457] on div at bounding box center [124, 468] width 27 height 27
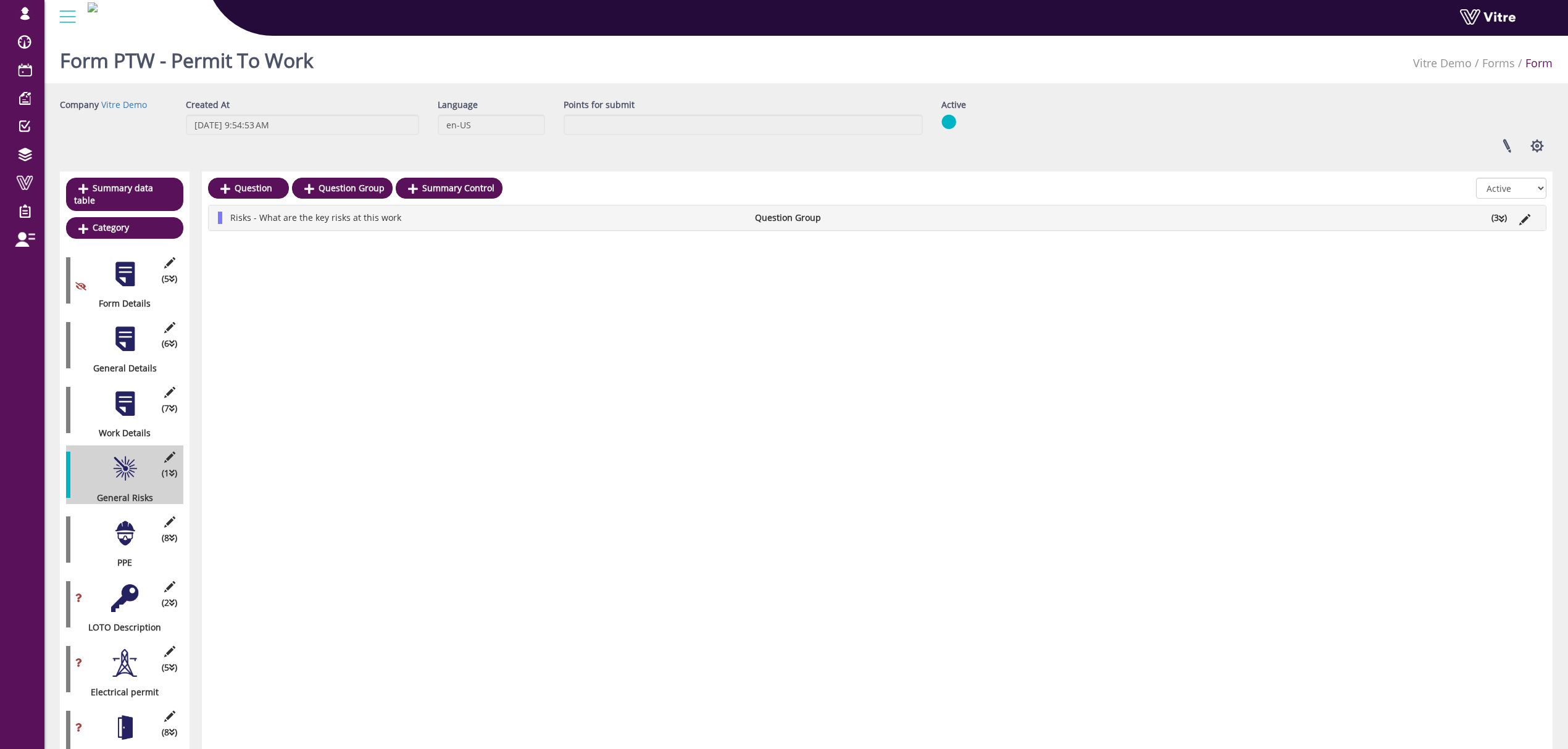
click at [1499, 218] on icon at bounding box center [1502, 218] width 6 height 9
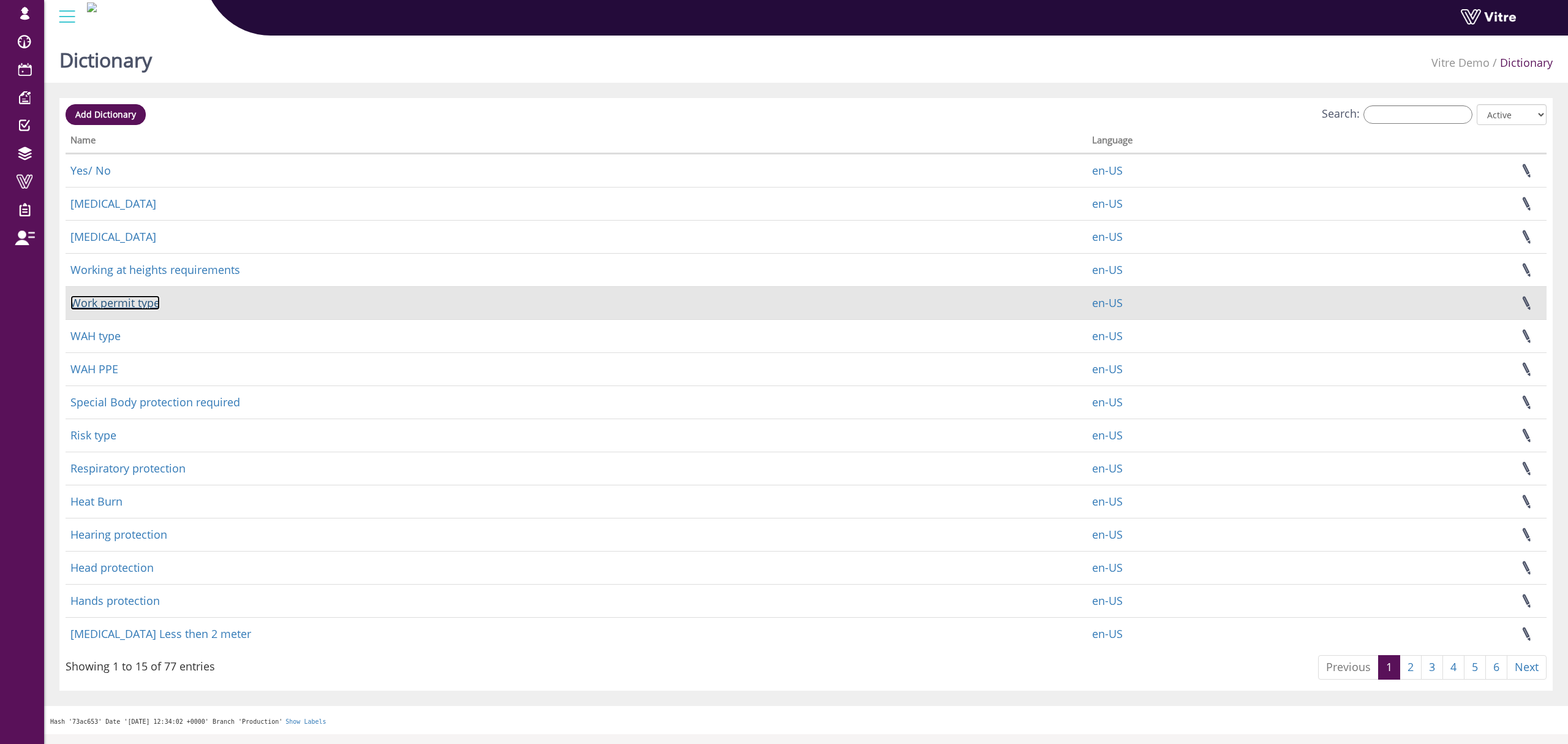
click at [121, 302] on link "Work permit type" at bounding box center [115, 302] width 89 height 15
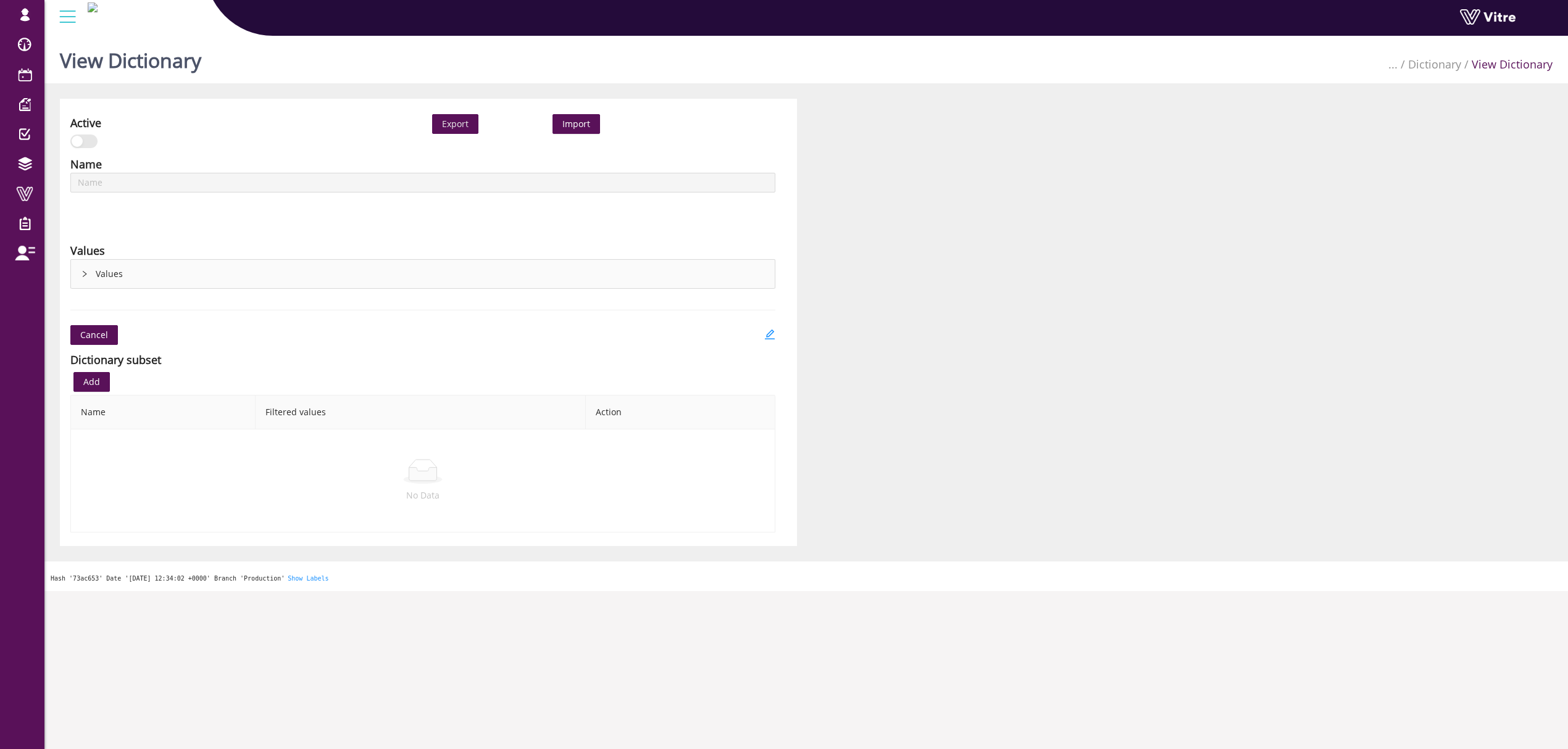
type input "Work permit type"
click at [85, 272] on icon "right" at bounding box center [84, 274] width 8 height 8
type input "Work permit type"
click at [87, 260] on div "Values" at bounding box center [423, 274] width 704 height 28
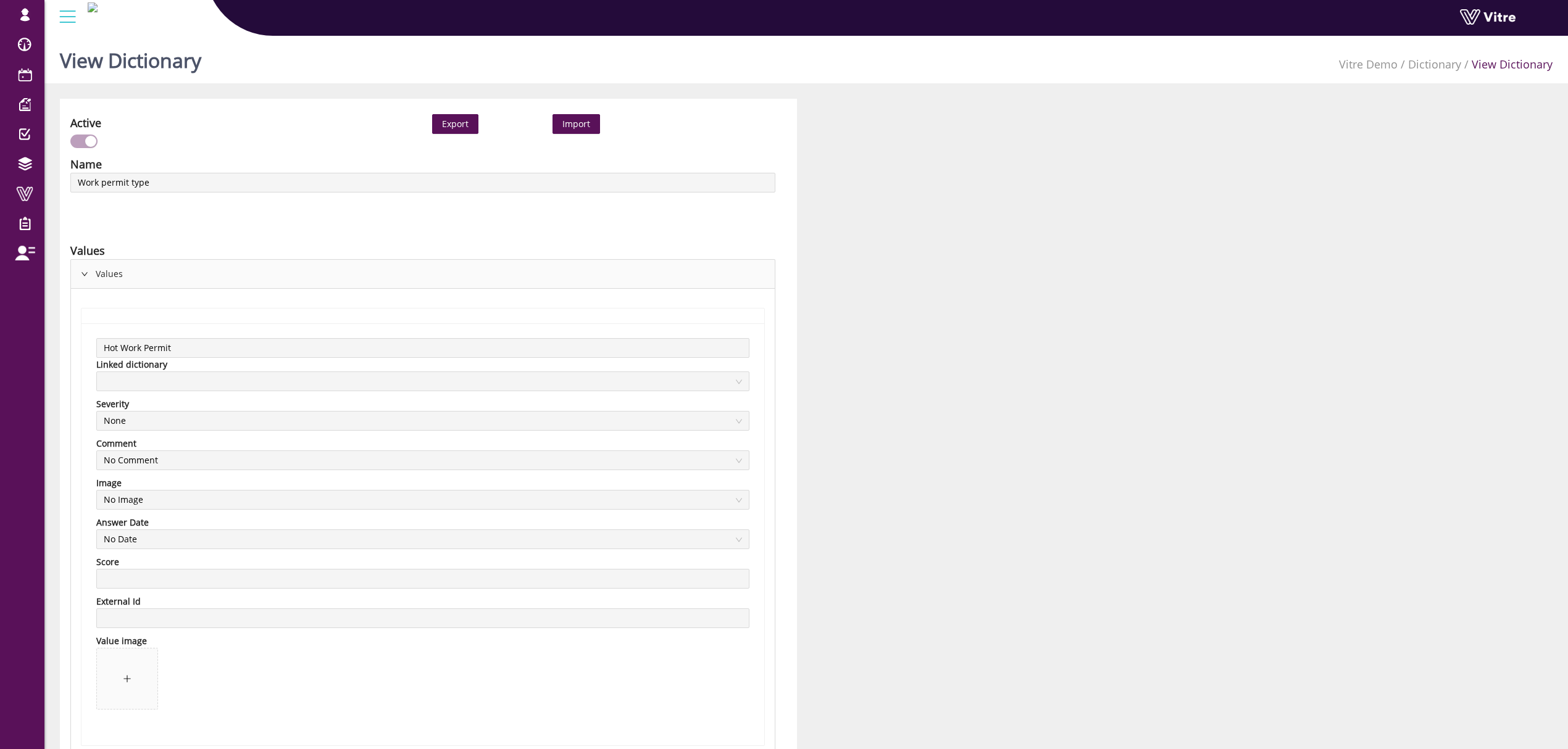
click at [97, 271] on div "Values" at bounding box center [423, 274] width 704 height 28
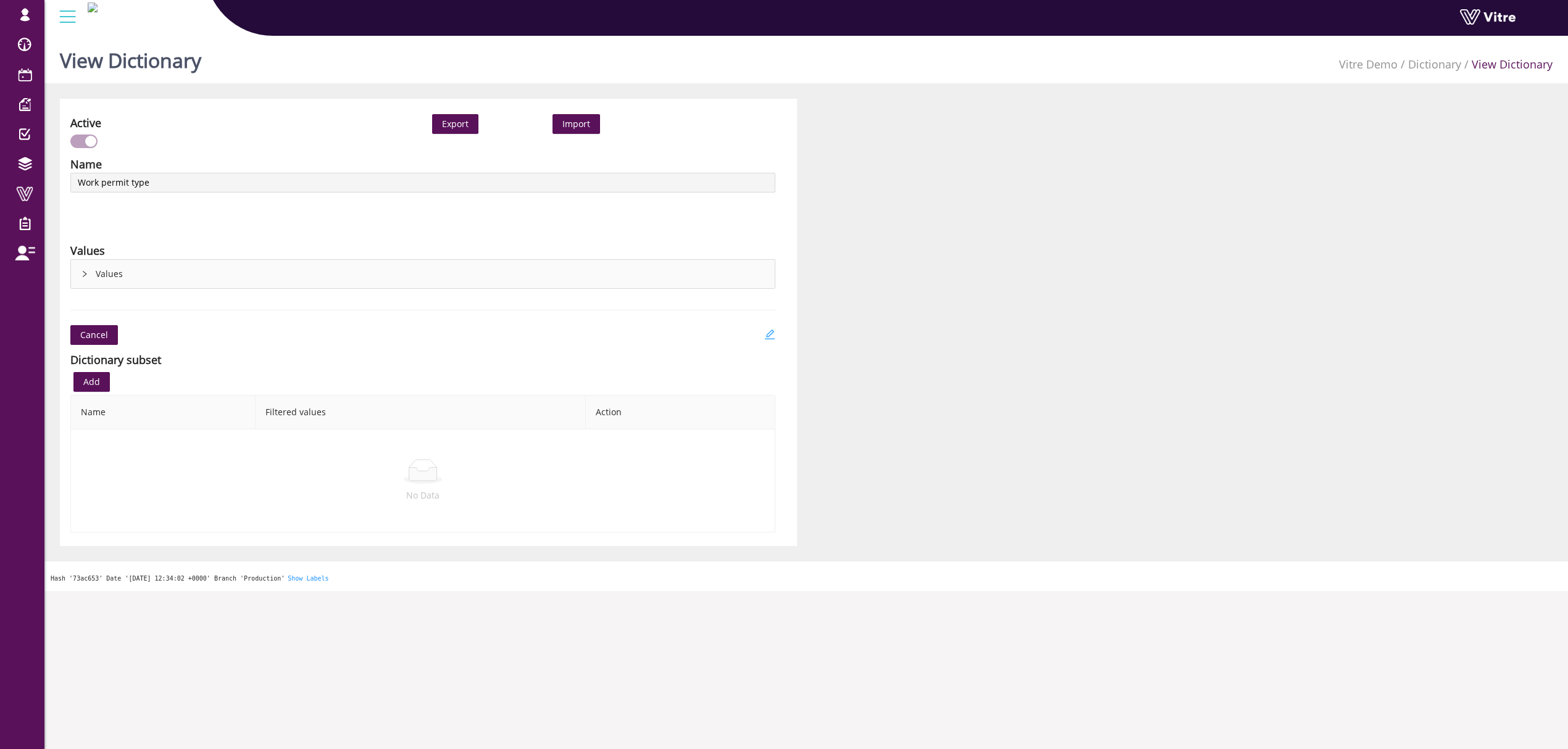
click at [766, 337] on icon "edit" at bounding box center [769, 334] width 9 height 9
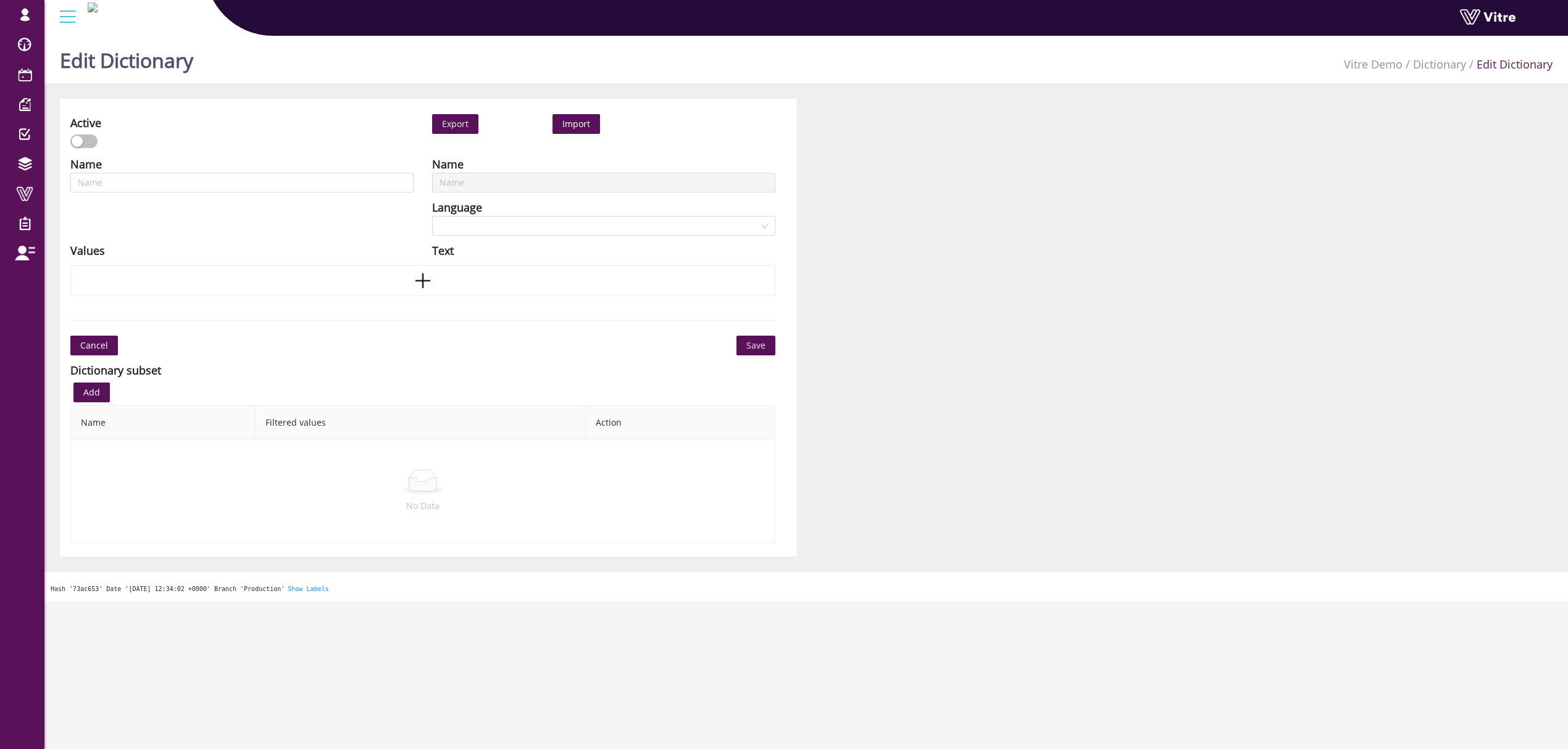
type input "Work permit type"
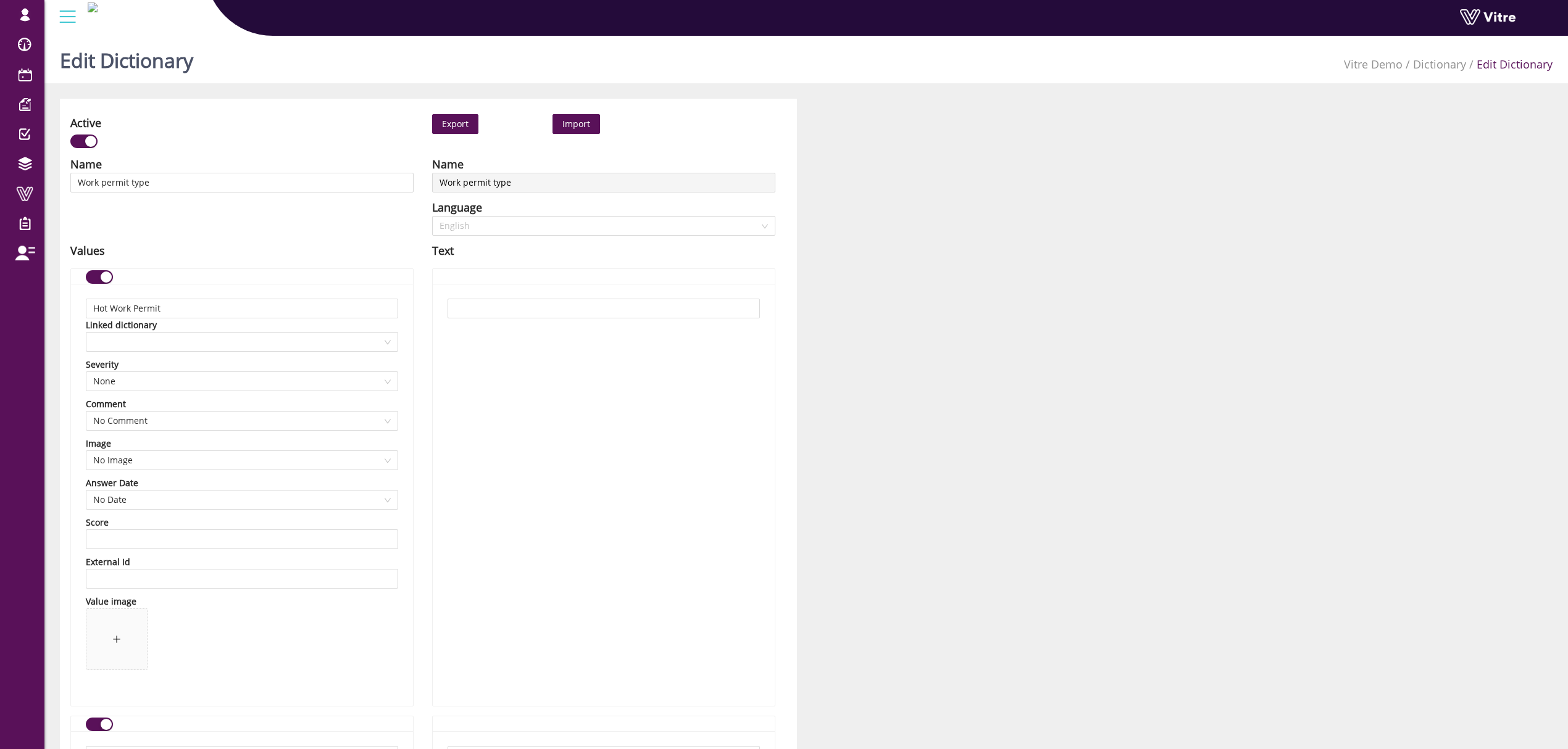
click at [520, 232] on span "English" at bounding box center [603, 226] width 328 height 19
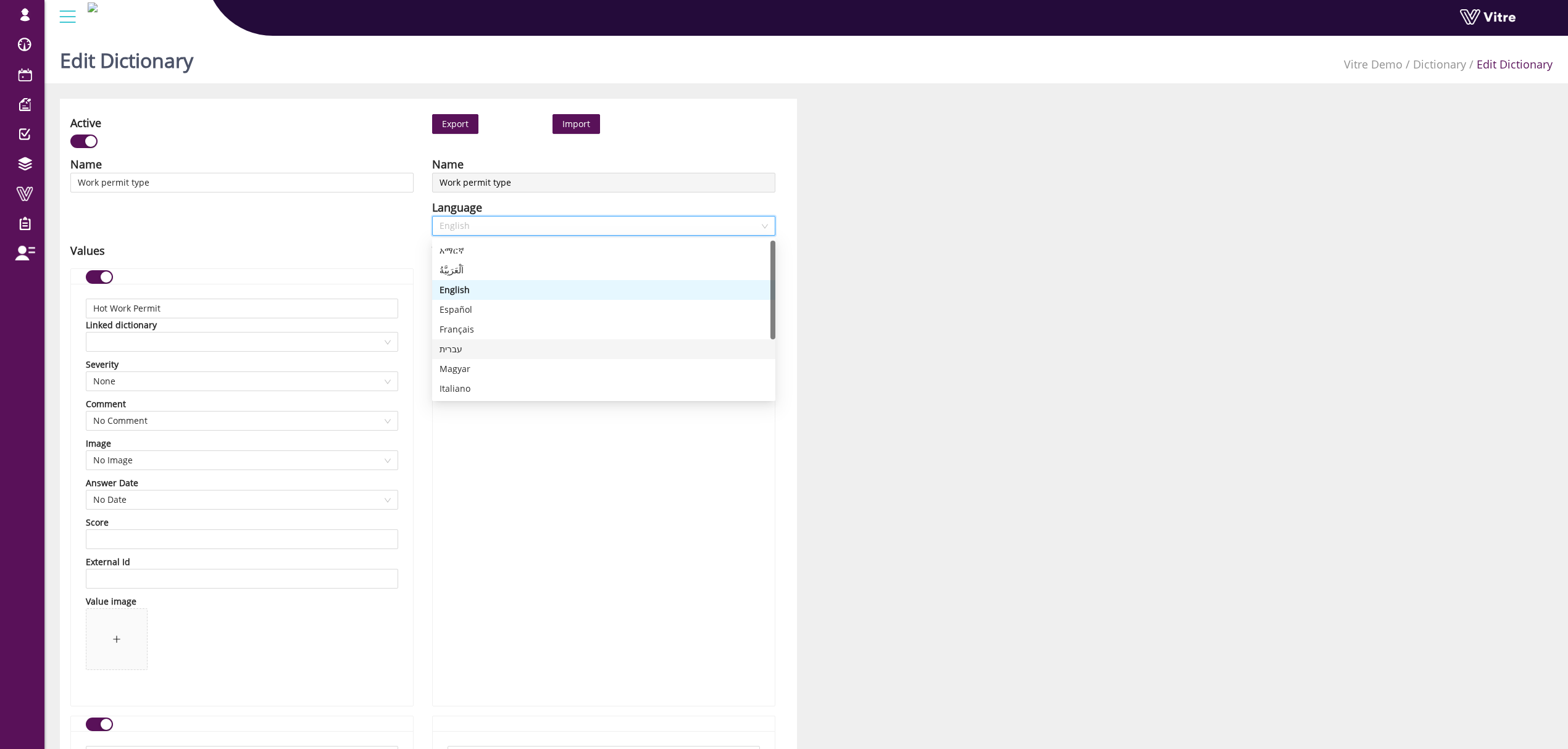
click at [491, 345] on div "עברית" at bounding box center [603, 349] width 328 height 13
type input "עבודה חמה"
type input "עבודה בגובה"
type input "עבודה בחלל מוקף"
type input "עבודת חשמל בסיכון גבוה"
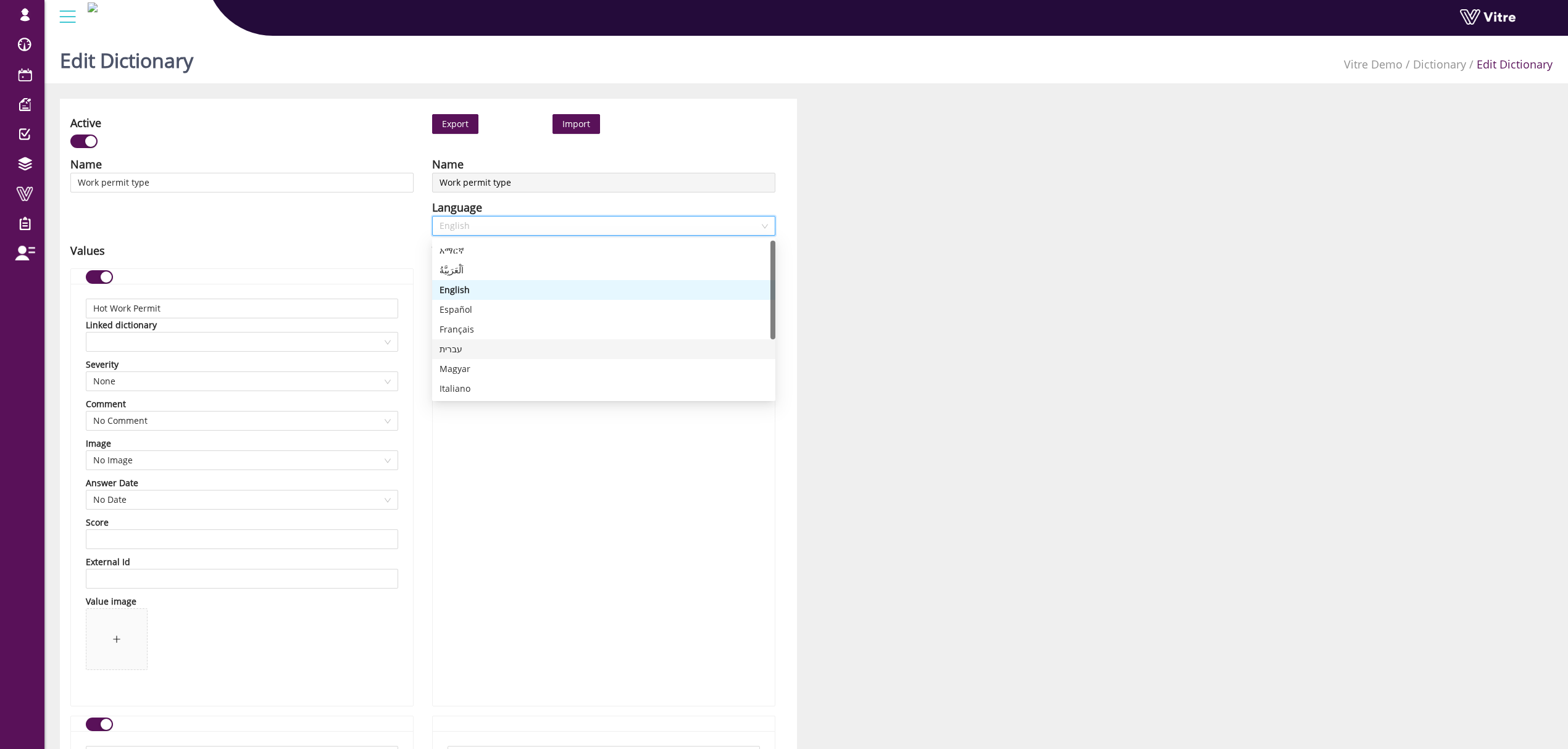
type input "פתיחת קווים"
type input "עבודה עם כננת"
type input "עבודת הנפה"
type input "עבודת חפירה ועבודות הנדסיות"
type input "עבודת חשמל בסיכון גבוה"
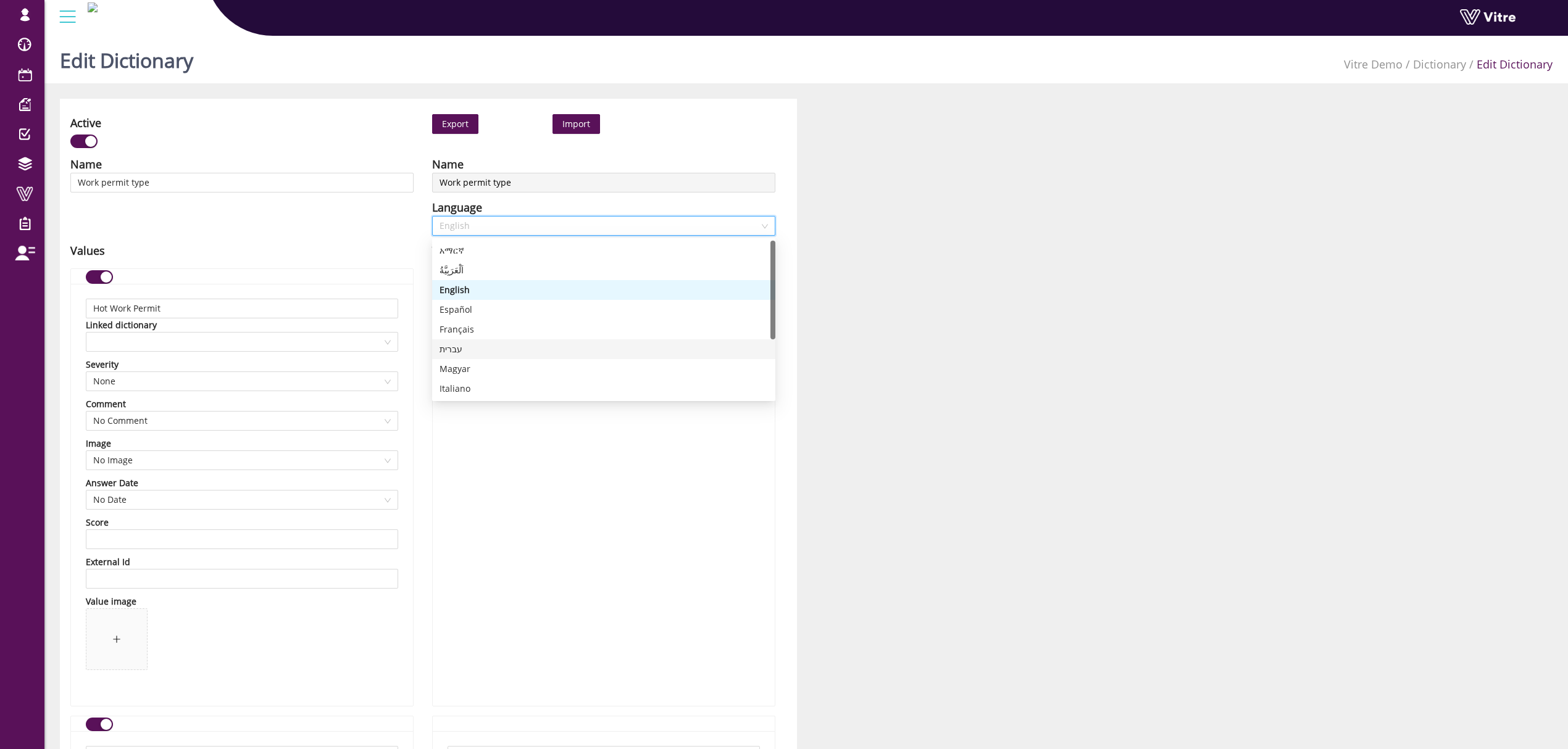
type input "עבודה בחלל מוקף"
type input "עבודה בגובה"
type input "פתיחת קווים"
type input "עבודת הנפה"
type input "עבודת חפירה ועבודות הנדסיות"
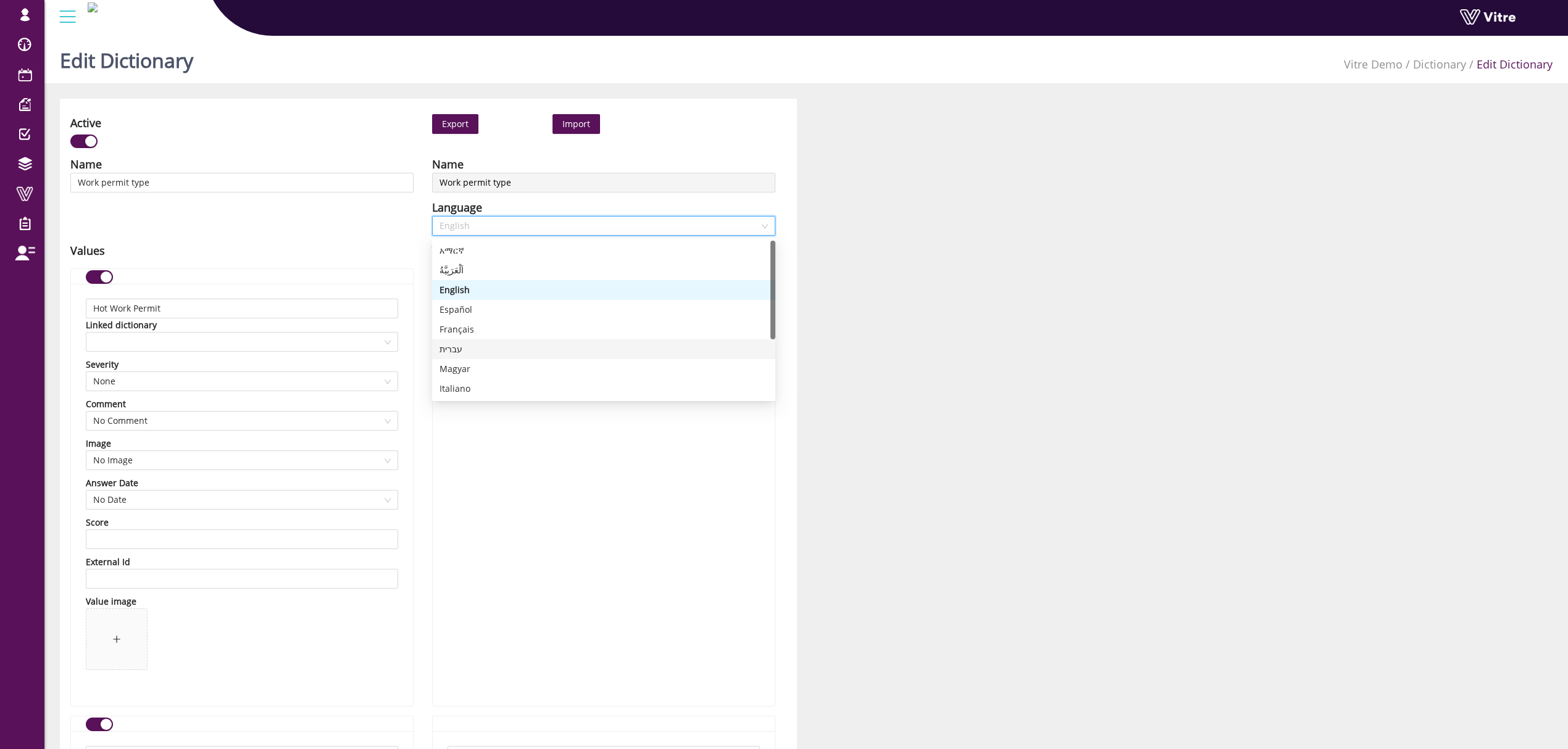
type input "עבודה חמה"
type input "עבודה עם כננת"
type input "ללא"
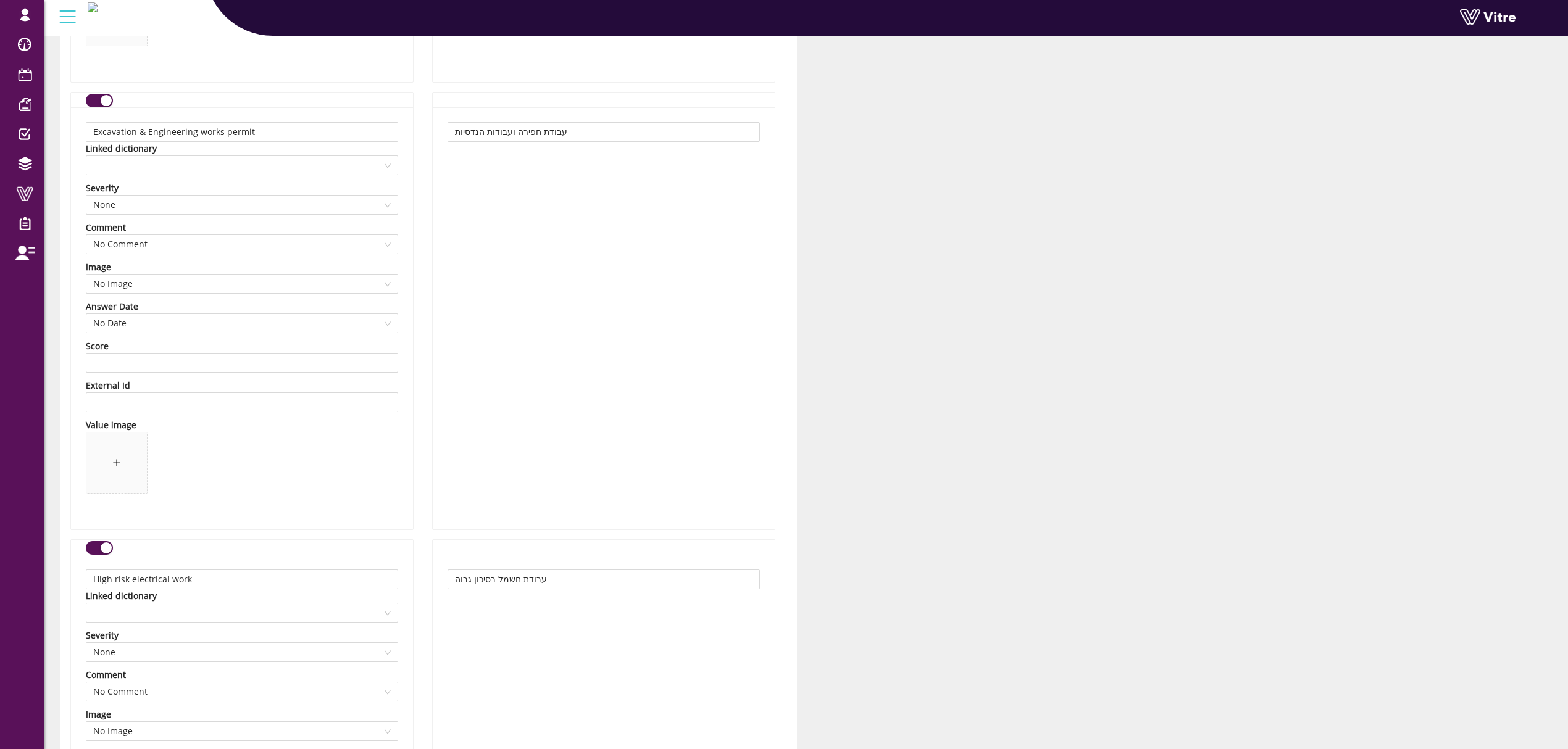
scroll to position [3043, 0]
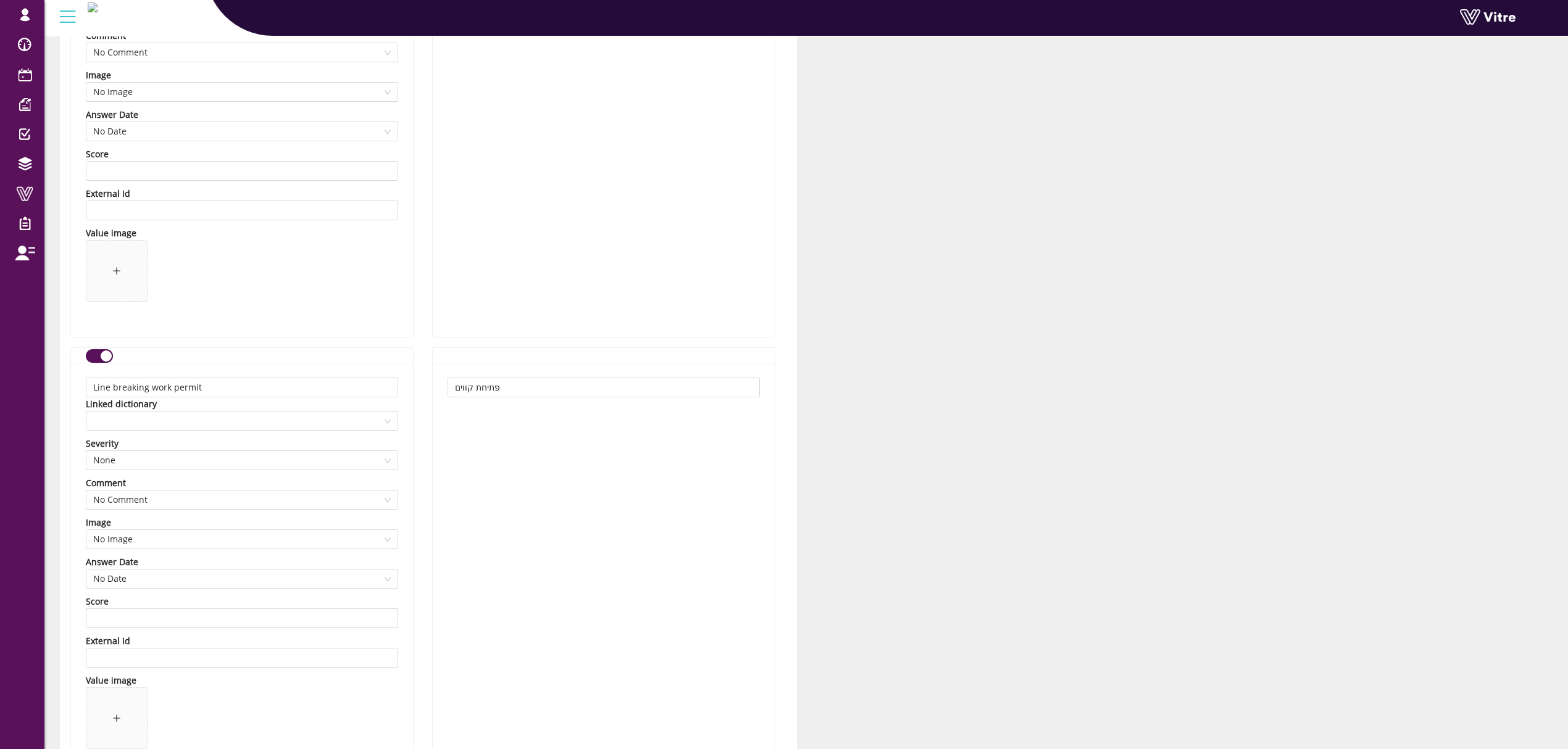
drag, startPoint x: 1574, startPoint y: 334, endPoint x: 1161, endPoint y: 457, distance: 430.9
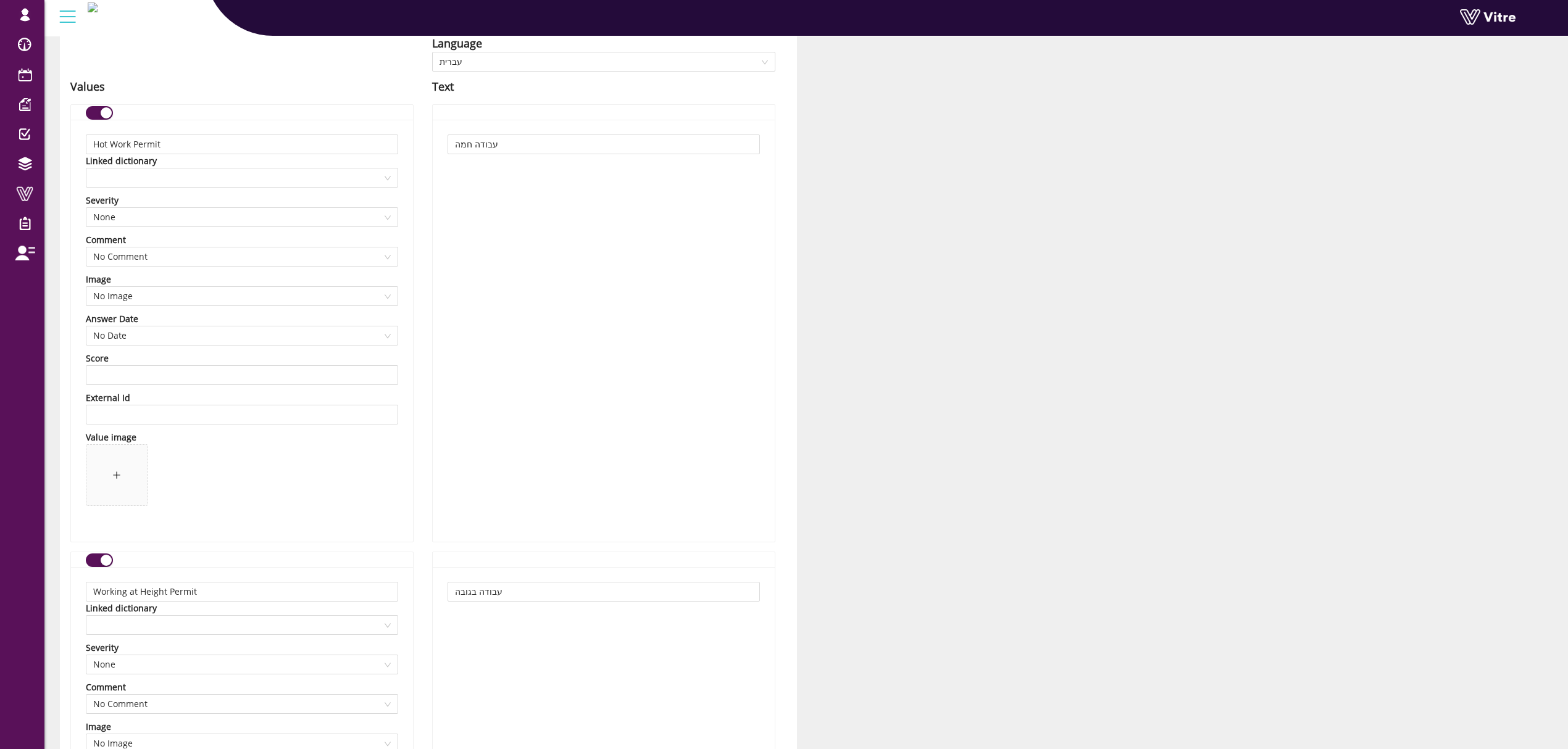
scroll to position [0, 0]
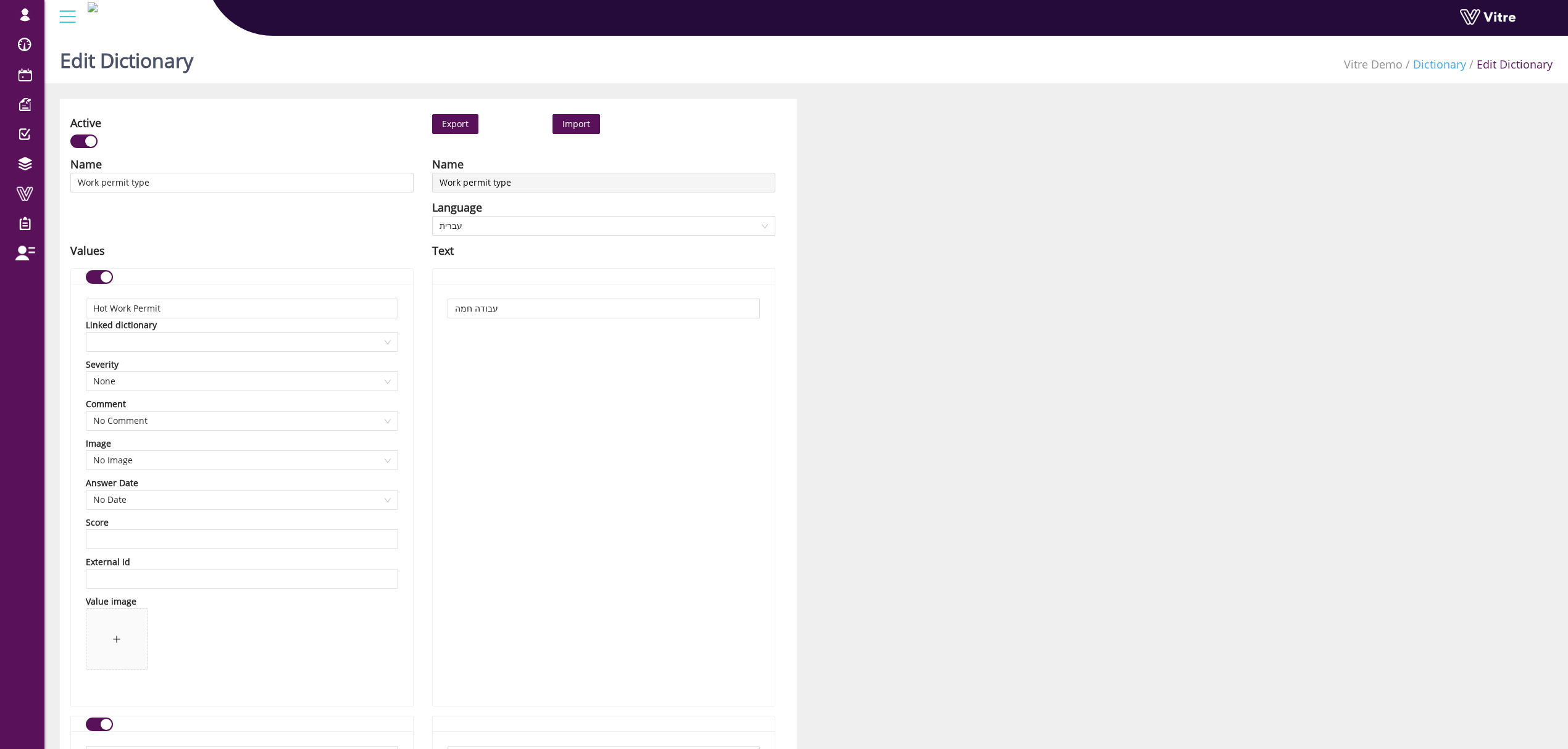
click at [1462, 60] on link "Dictionary" at bounding box center [1439, 64] width 53 height 15
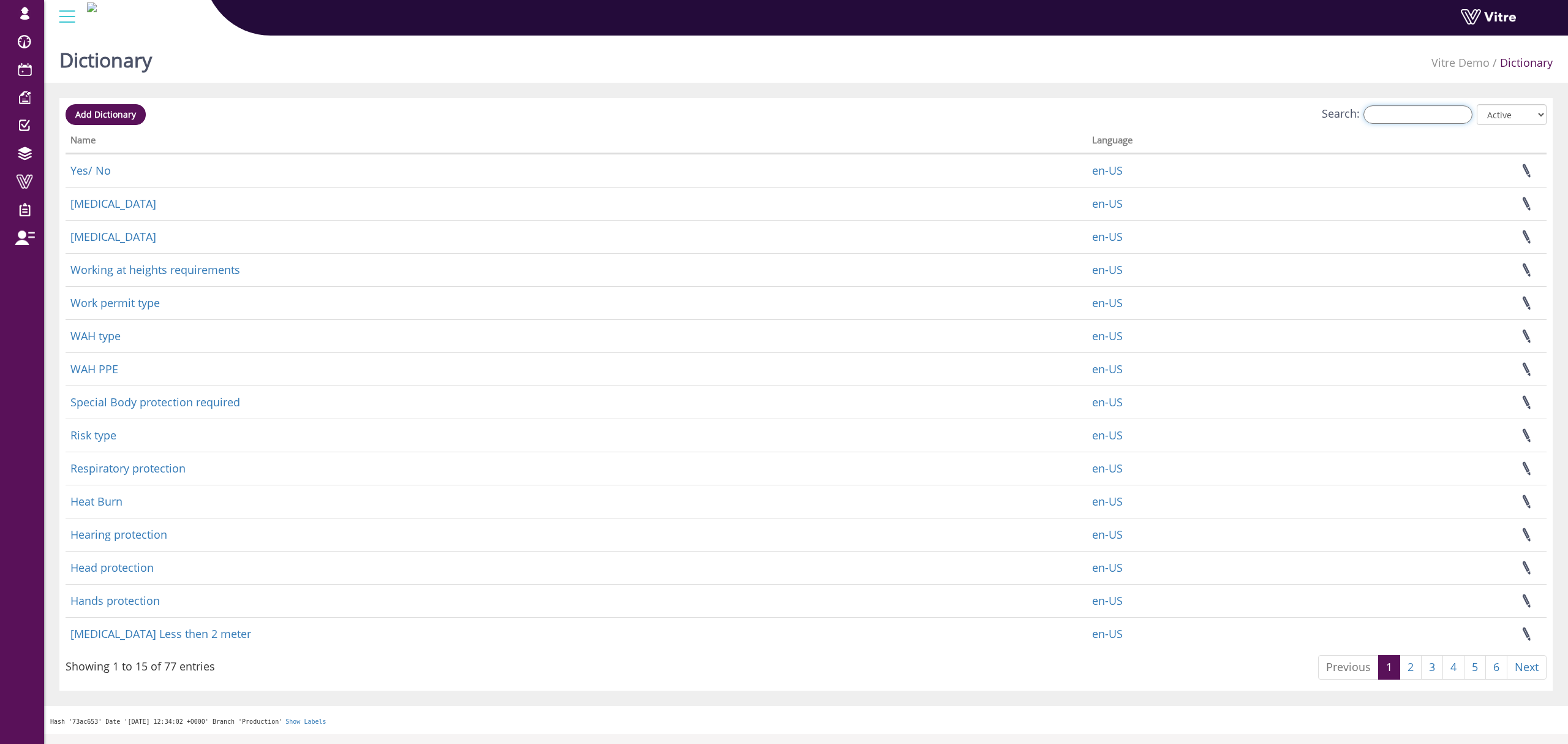
click at [1375, 114] on input "Search:" at bounding box center [1418, 115] width 109 height 19
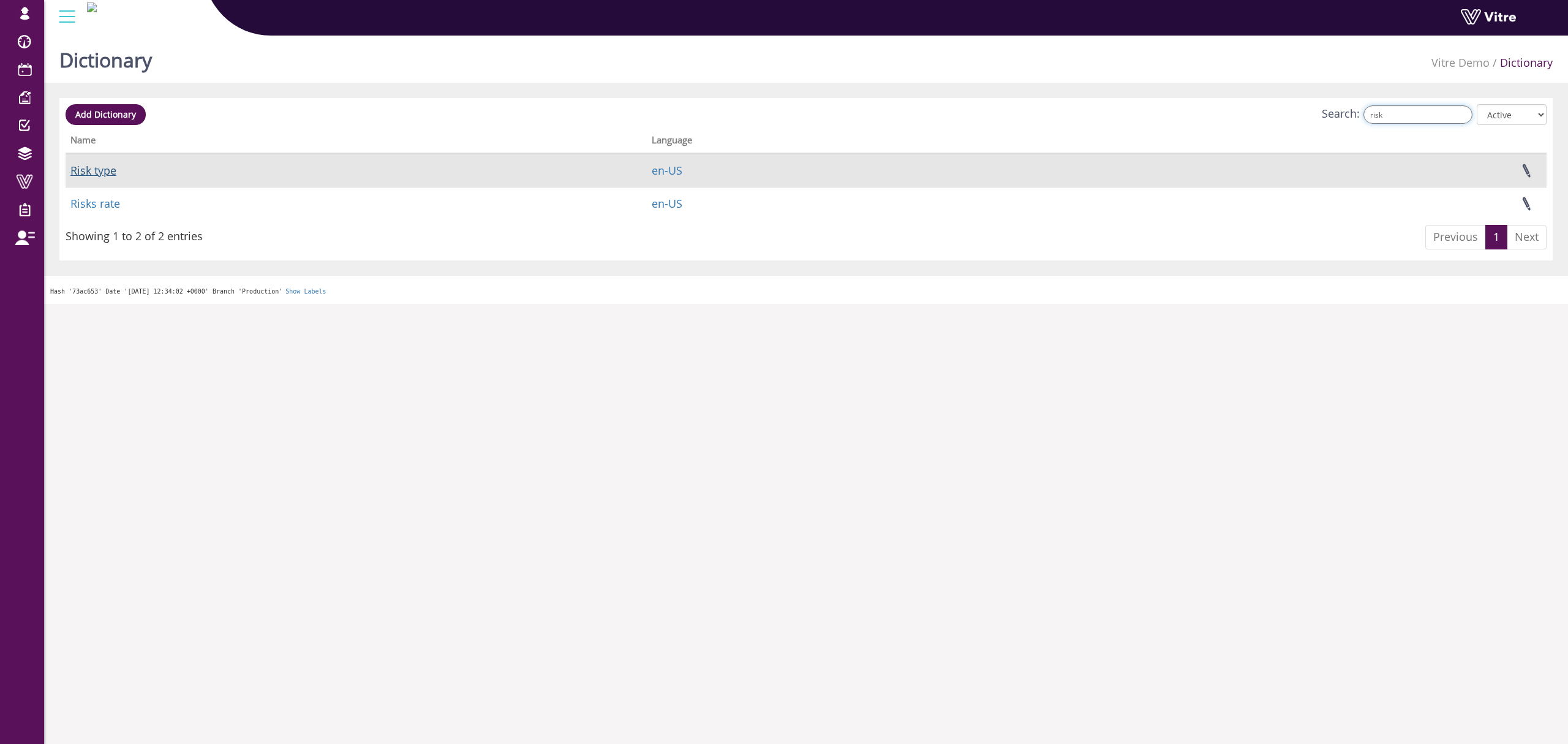
type input "risk"
click at [94, 172] on link "Risk type" at bounding box center [93, 171] width 46 height 15
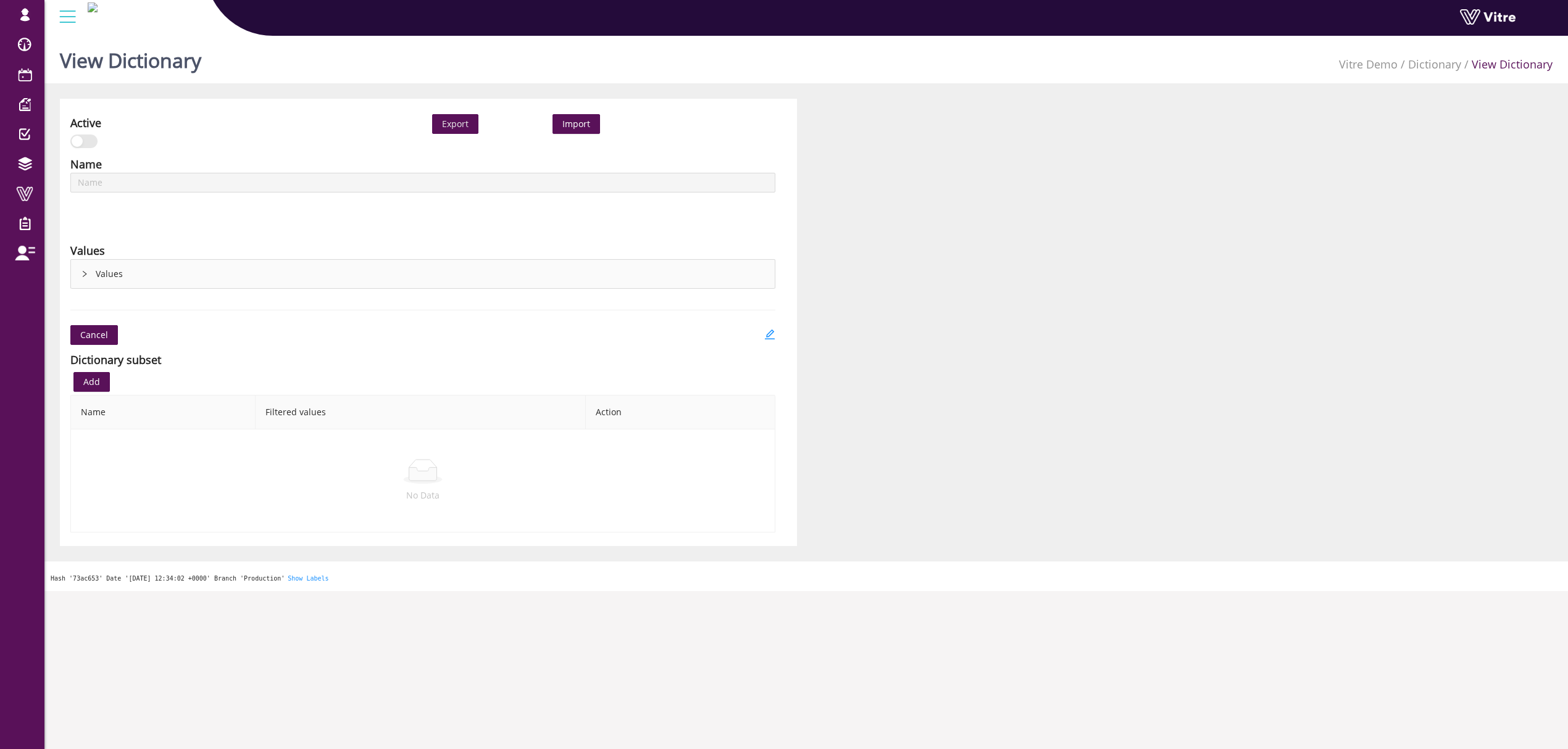
type input "Risk type"
click at [93, 274] on div "Values" at bounding box center [423, 274] width 704 height 28
click at [82, 277] on icon "right" at bounding box center [84, 273] width 4 height 7
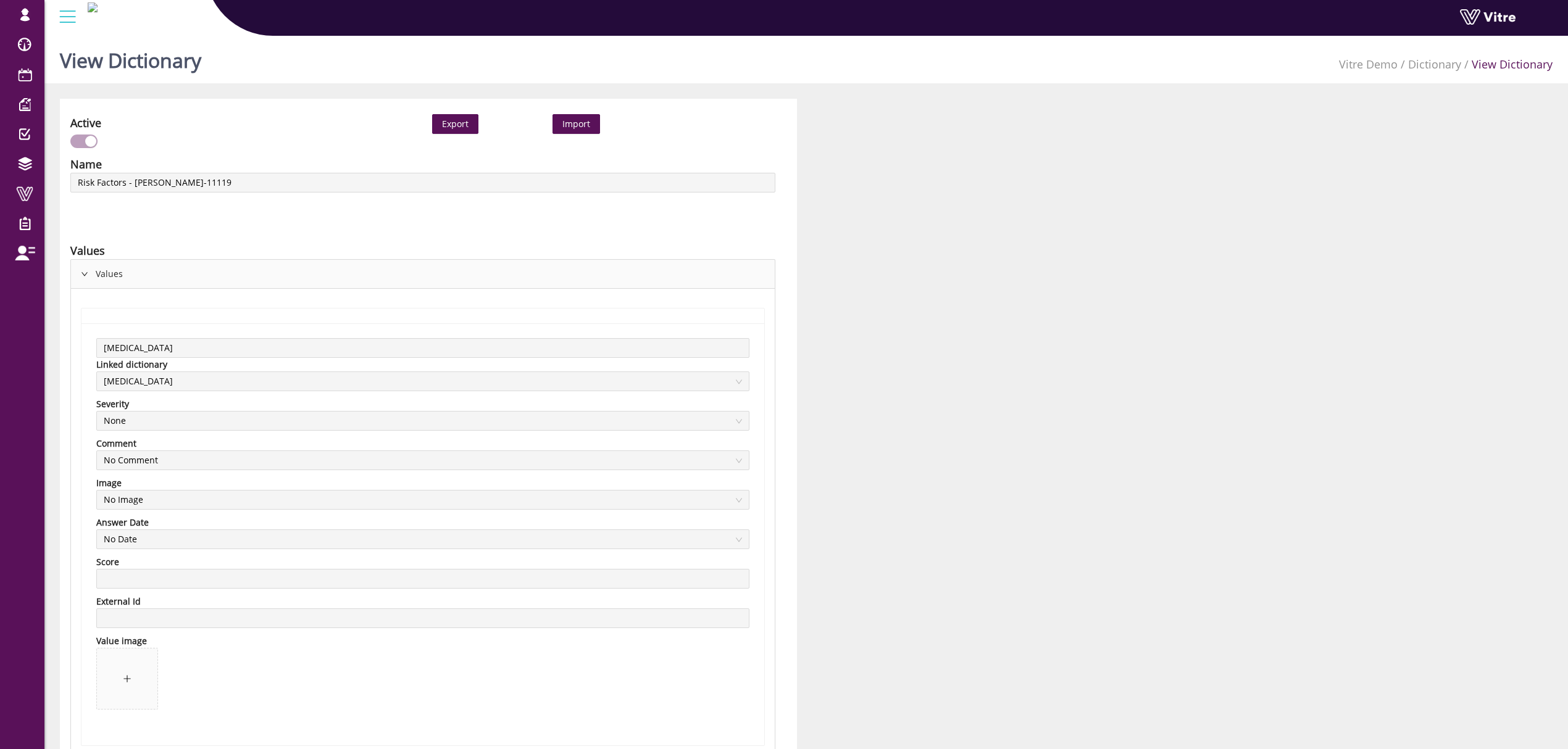
click at [89, 272] on div "Values" at bounding box center [423, 274] width 704 height 28
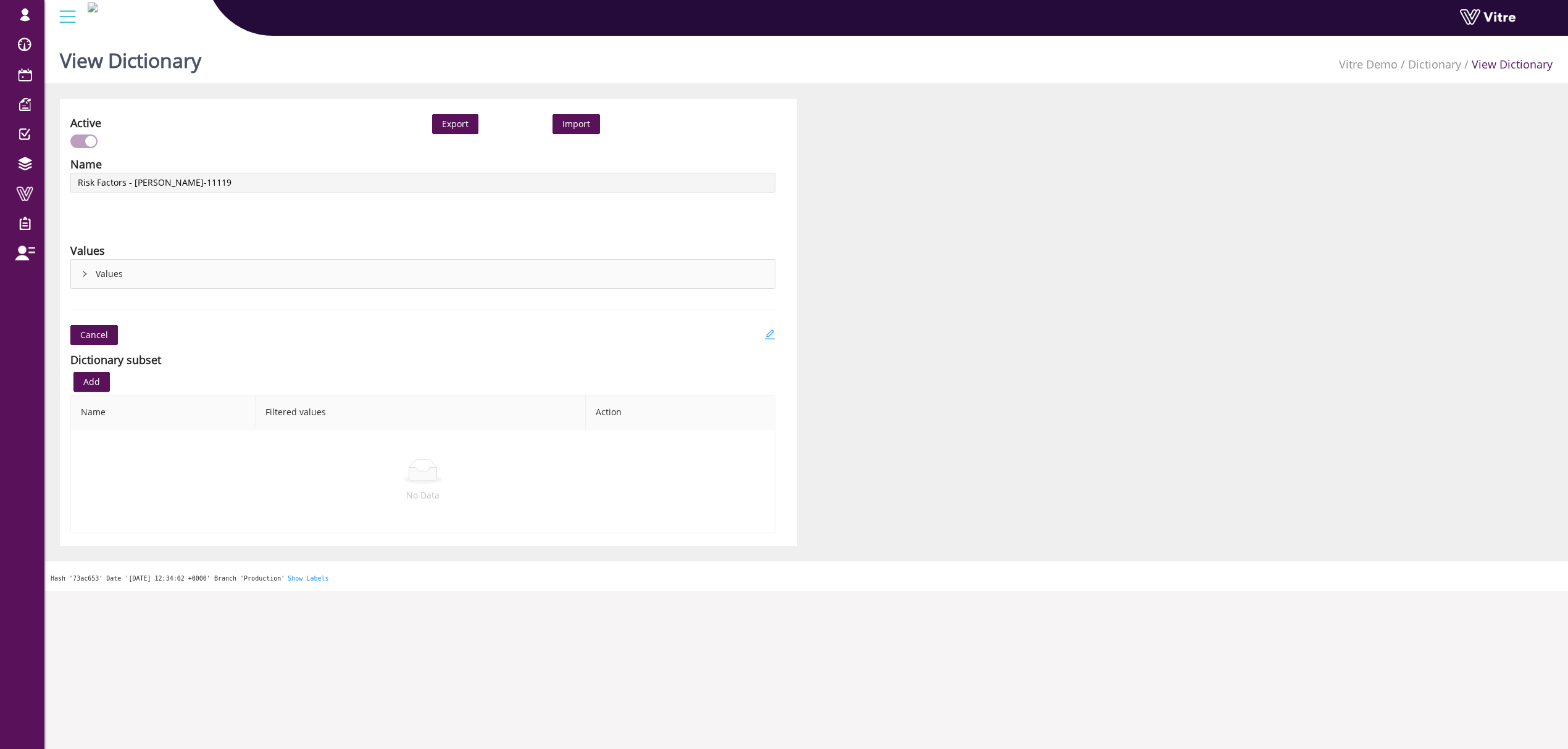
click at [766, 339] on icon "edit" at bounding box center [769, 334] width 9 height 9
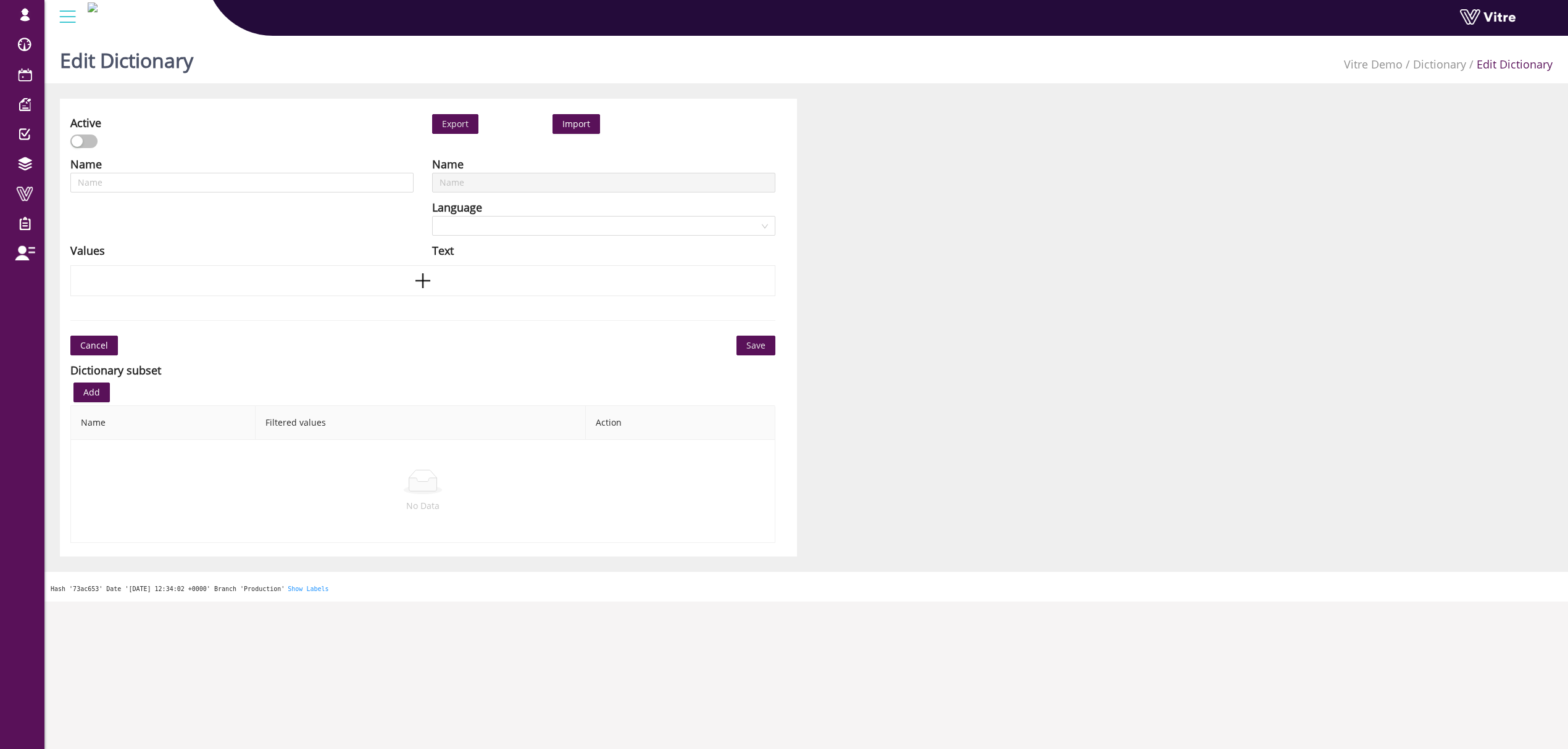
type input "Risk Factors - ADAMA-11119"
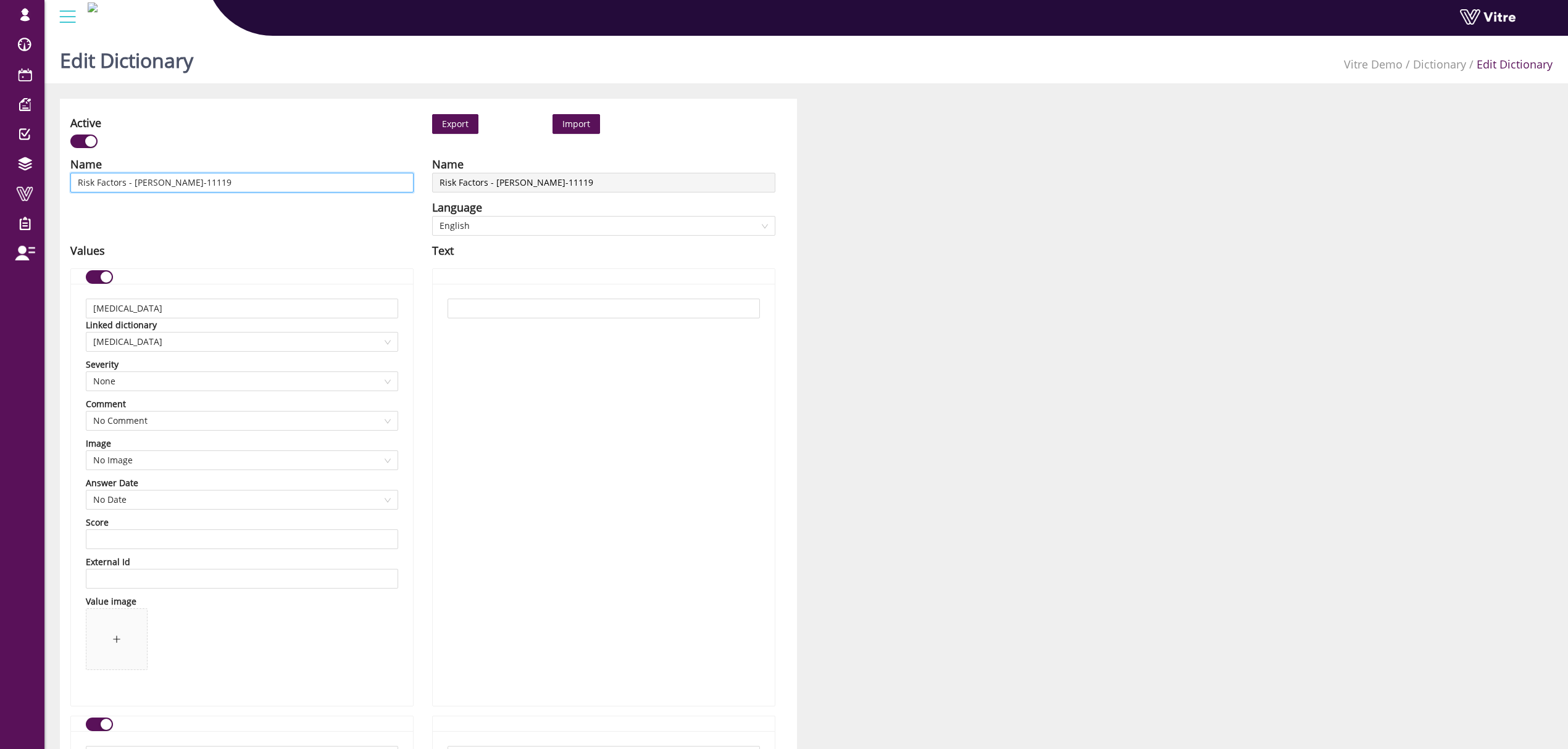
click at [231, 187] on input "Risk Factors - ADAMA-11119" at bounding box center [241, 183] width 344 height 20
drag, startPoint x: 226, startPoint y: 180, endPoint x: 126, endPoint y: 182, distance: 100.0
click at [126, 182] on input "Risk Factors - ADAMA-11119" at bounding box center [241, 183] width 344 height 20
type input "Risk Factors"
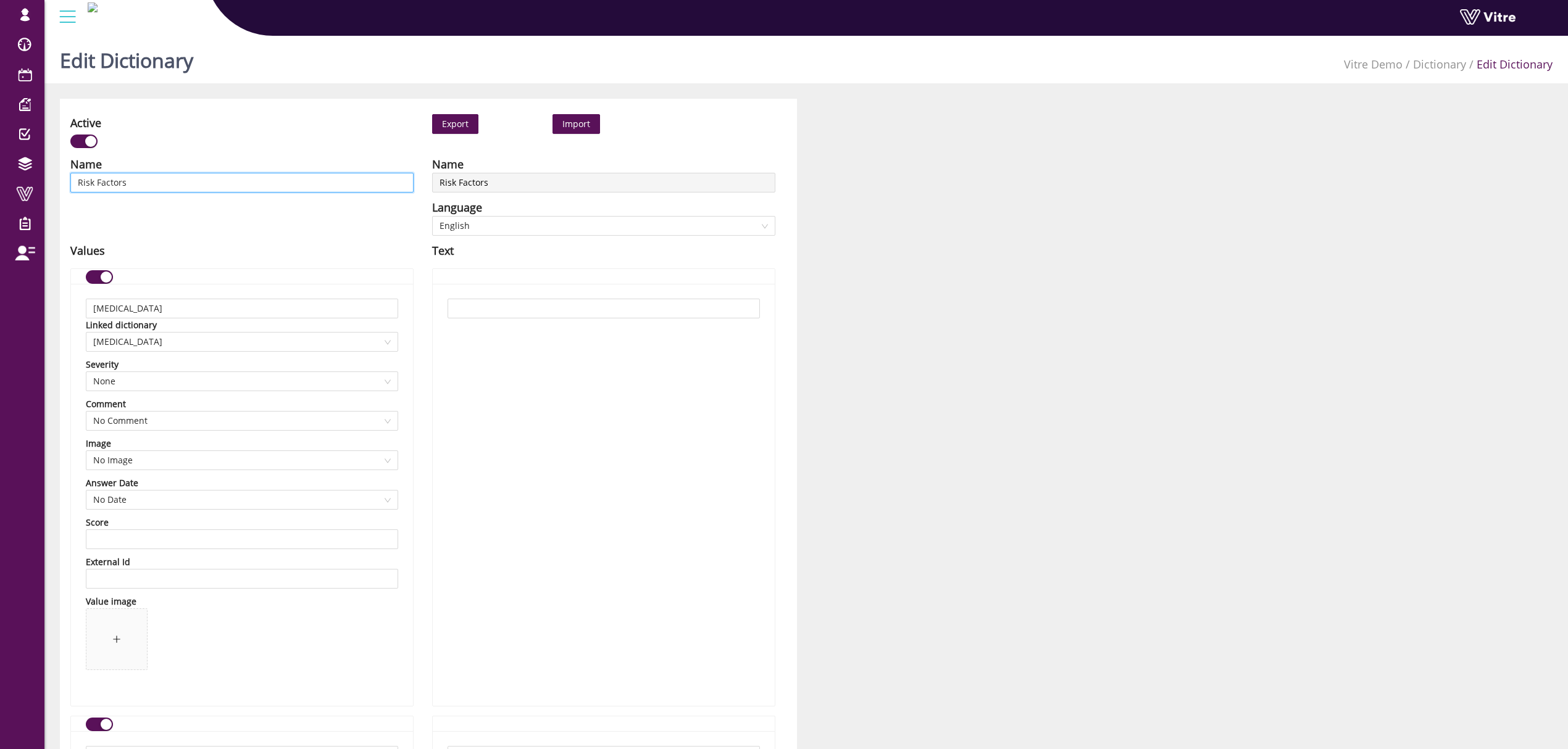
type input "Risk Factors"
click at [509, 227] on span "English" at bounding box center [603, 226] width 328 height 19
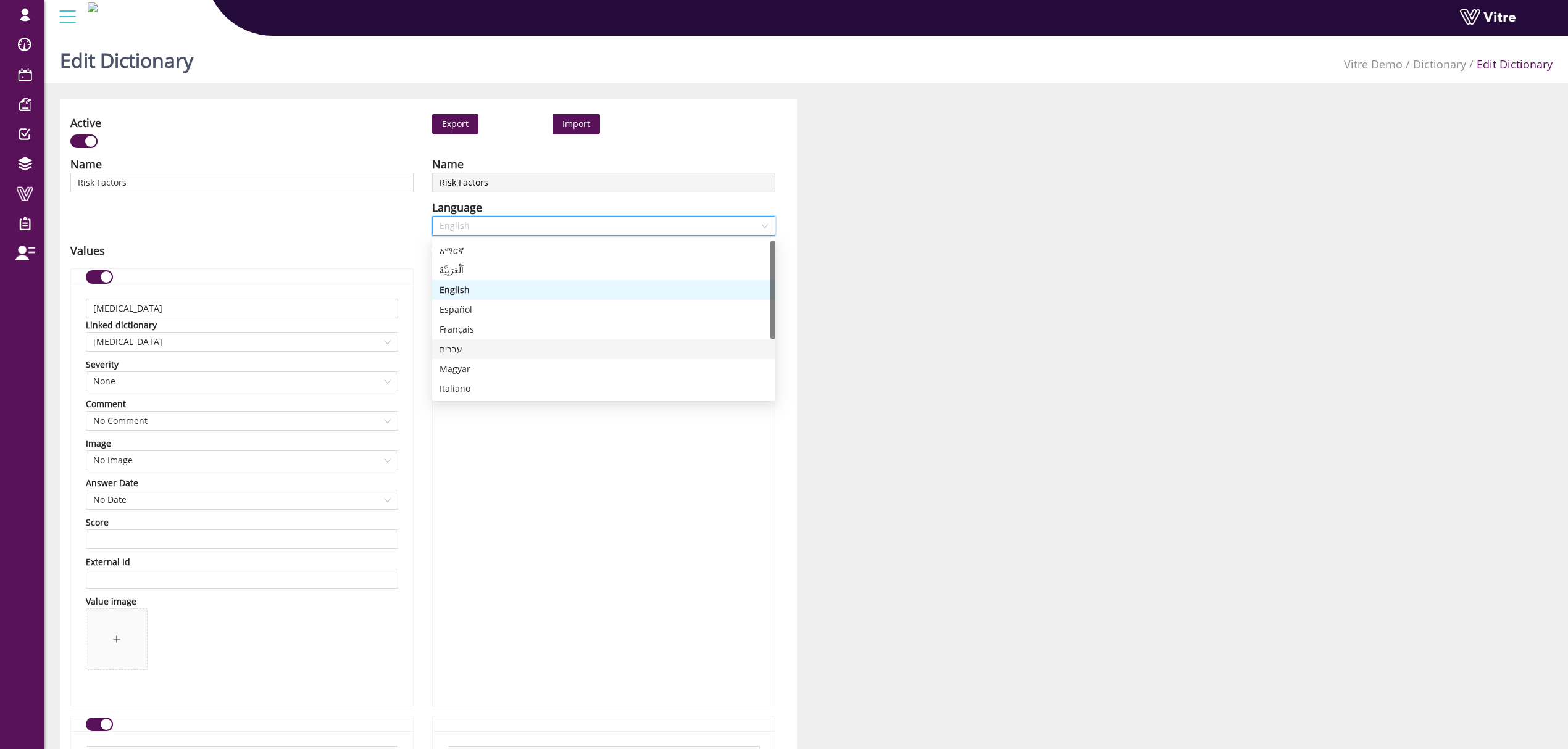
click at [489, 349] on div "עברית" at bounding box center [603, 349] width 328 height 13
type input "כוויה כימית"
type input "כוויה טרמית"
type input "נפילה מגובה"
type input "פגיעה בעין"
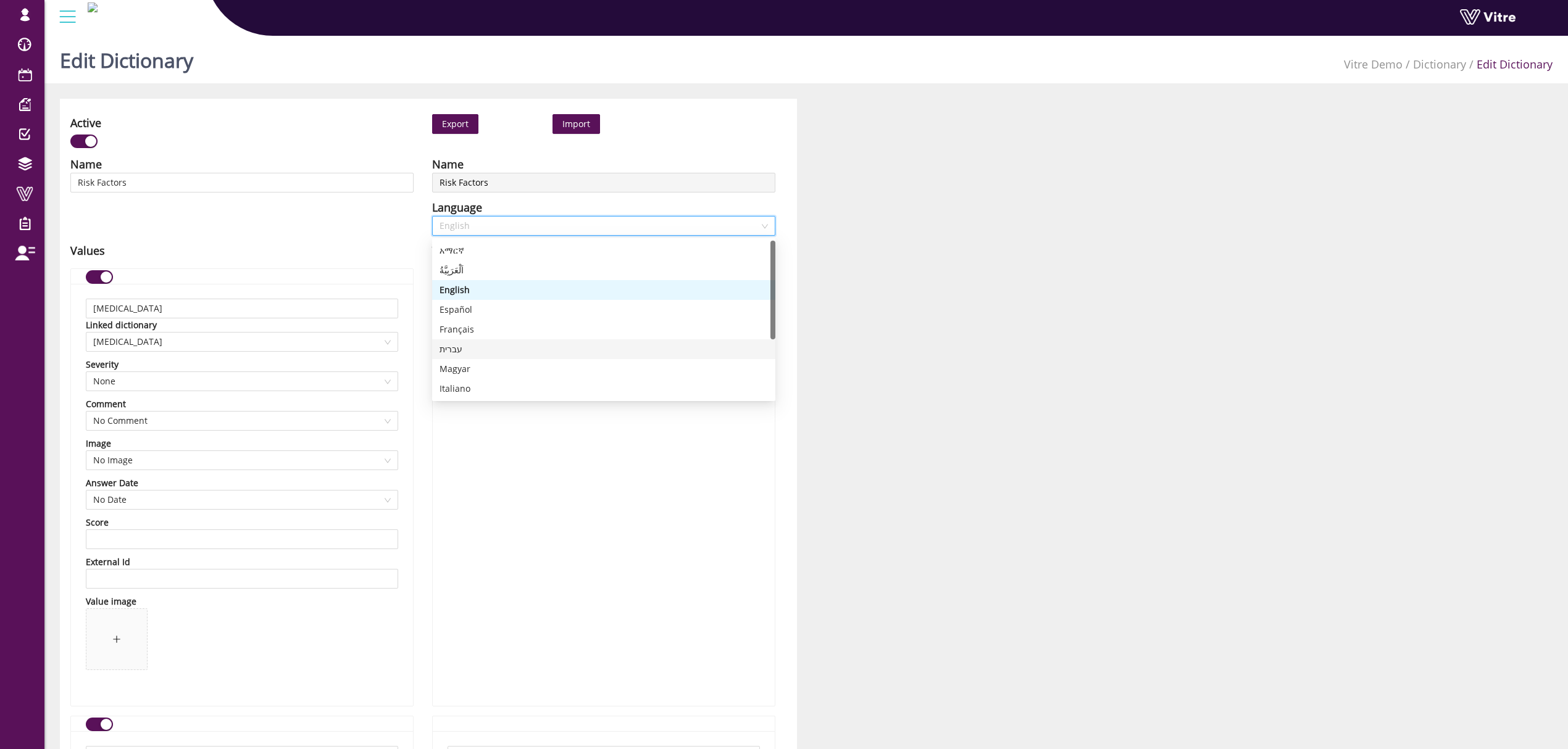
type input "נקודת צביטה"
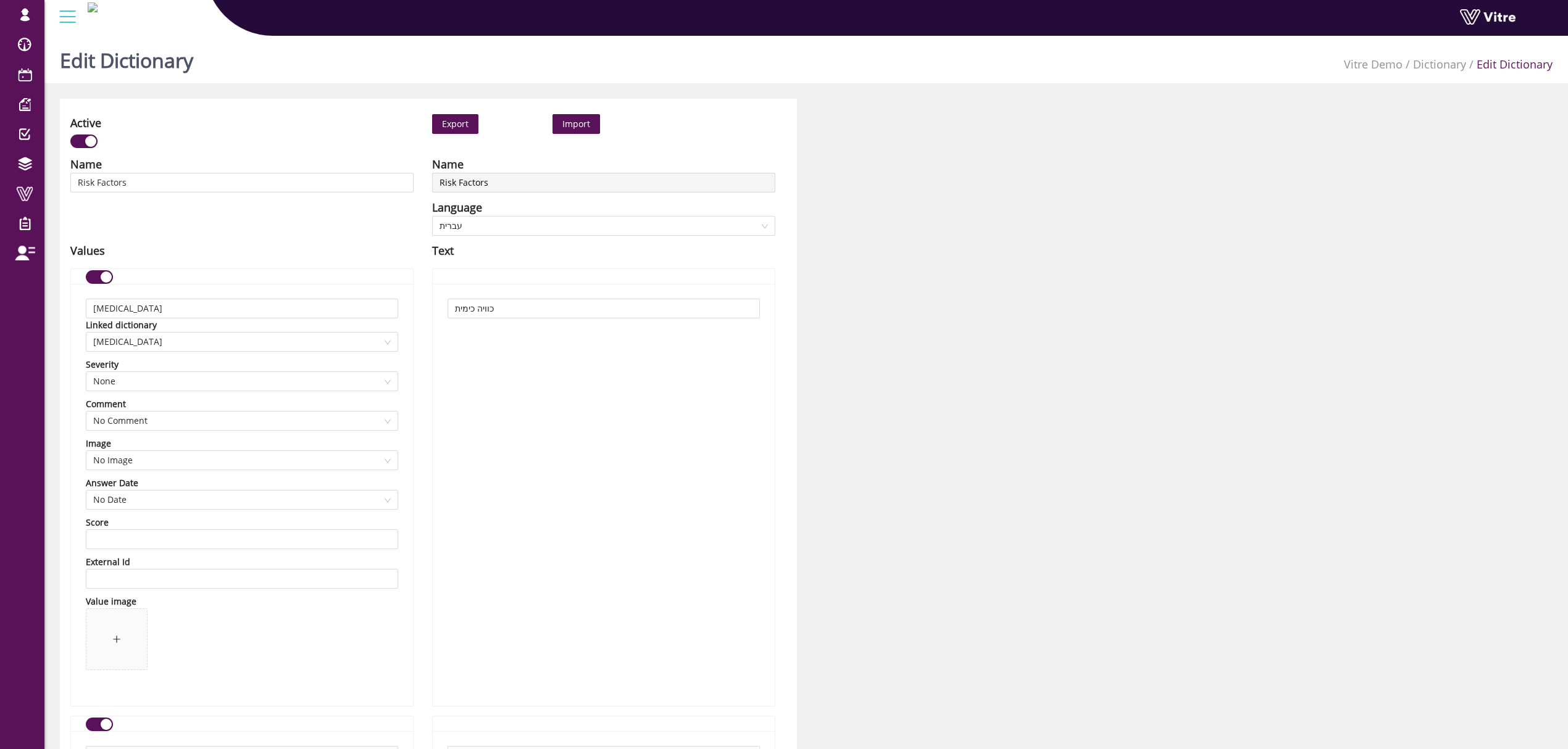
drag, startPoint x: 262, startPoint y: 228, endPoint x: 317, endPoint y: 218, distance: 55.9
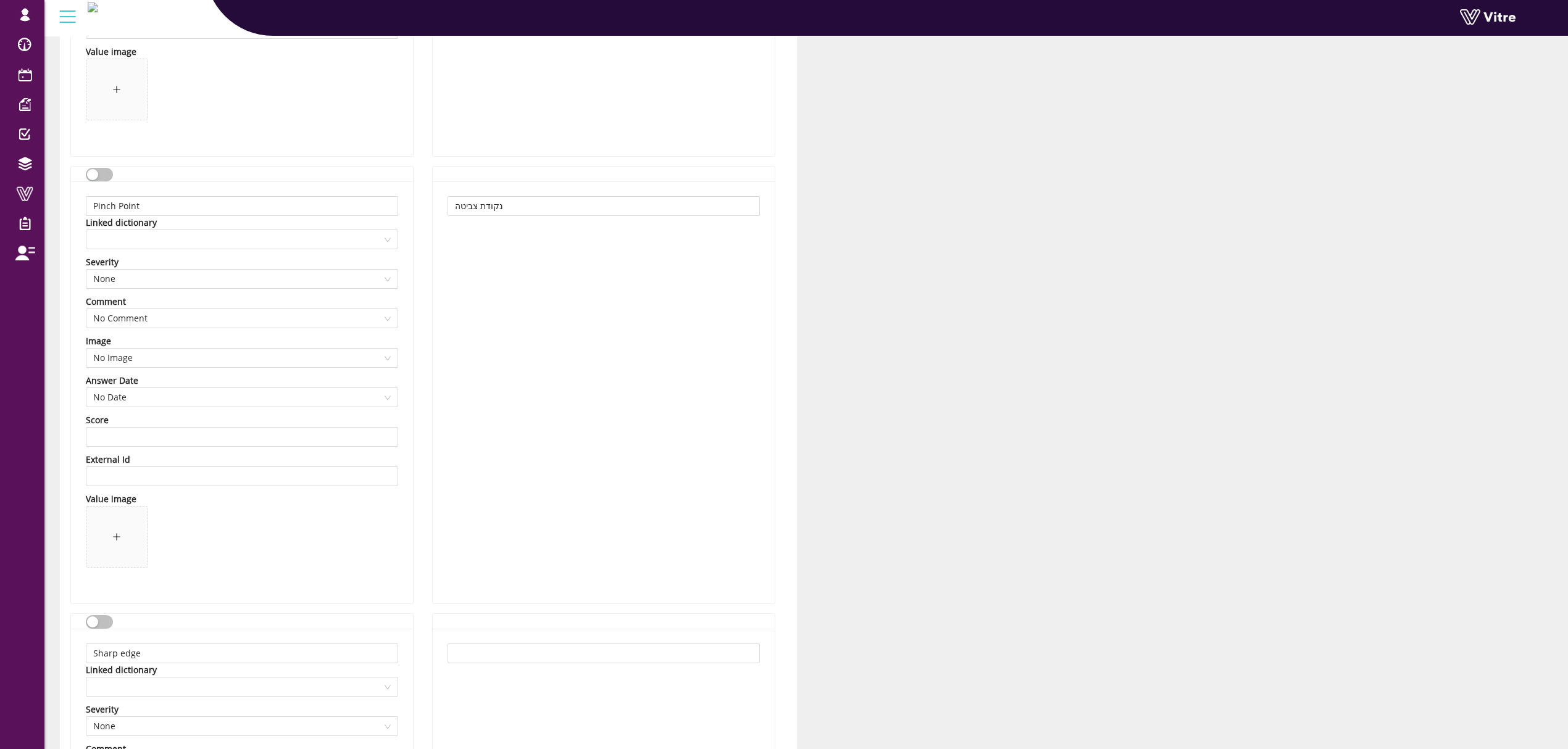
scroll to position [1562, 0]
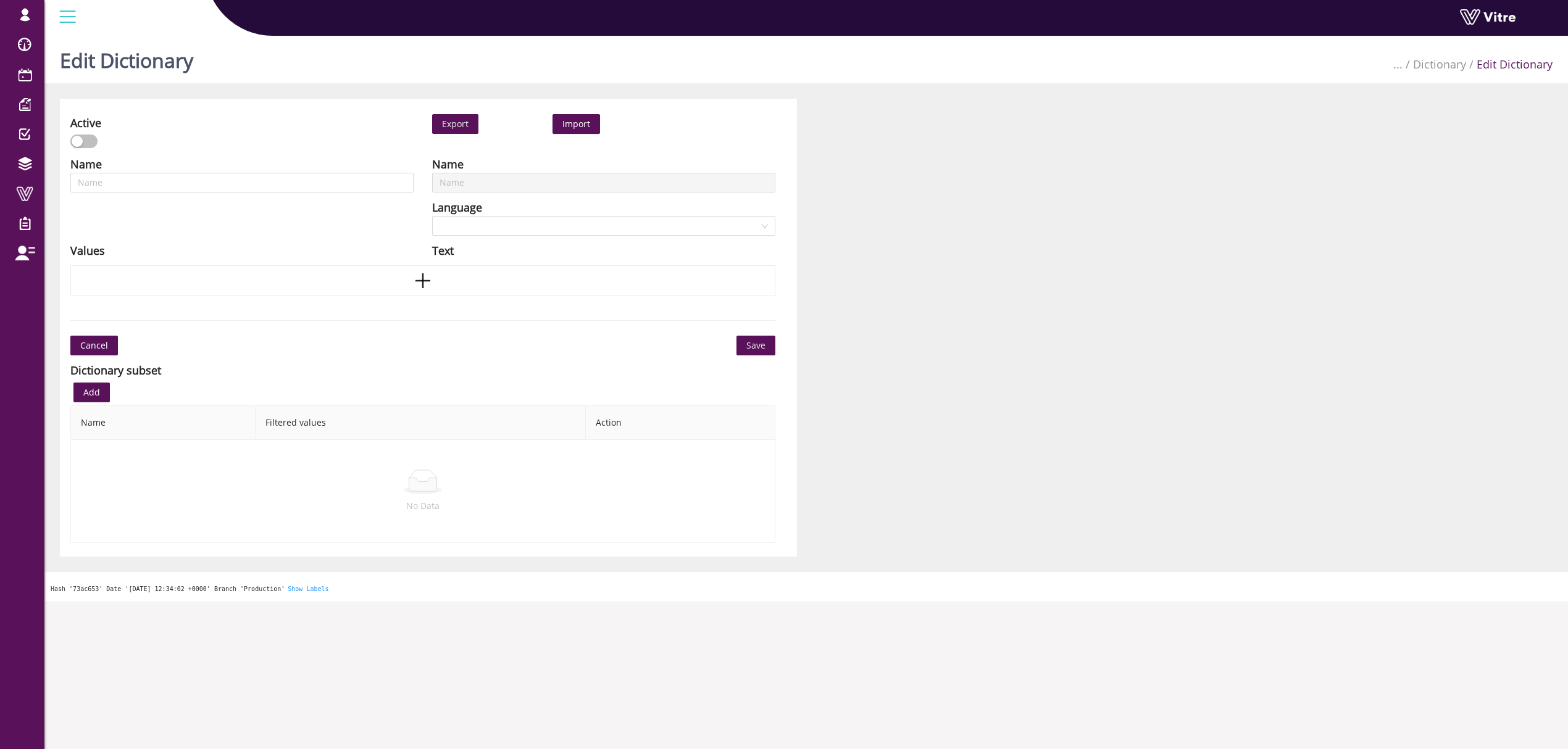
scroll to position [31, 0]
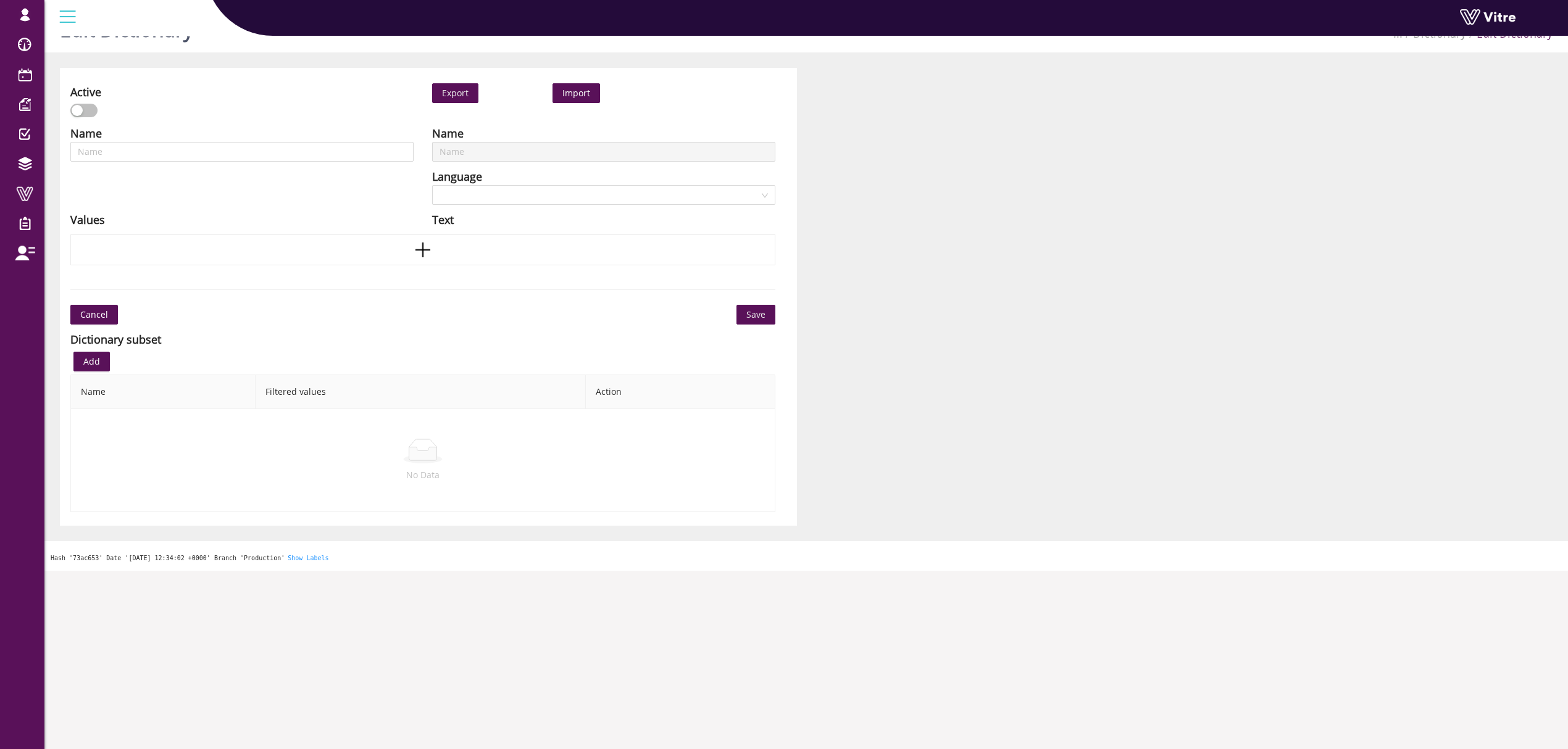
type input "Risk Factors"
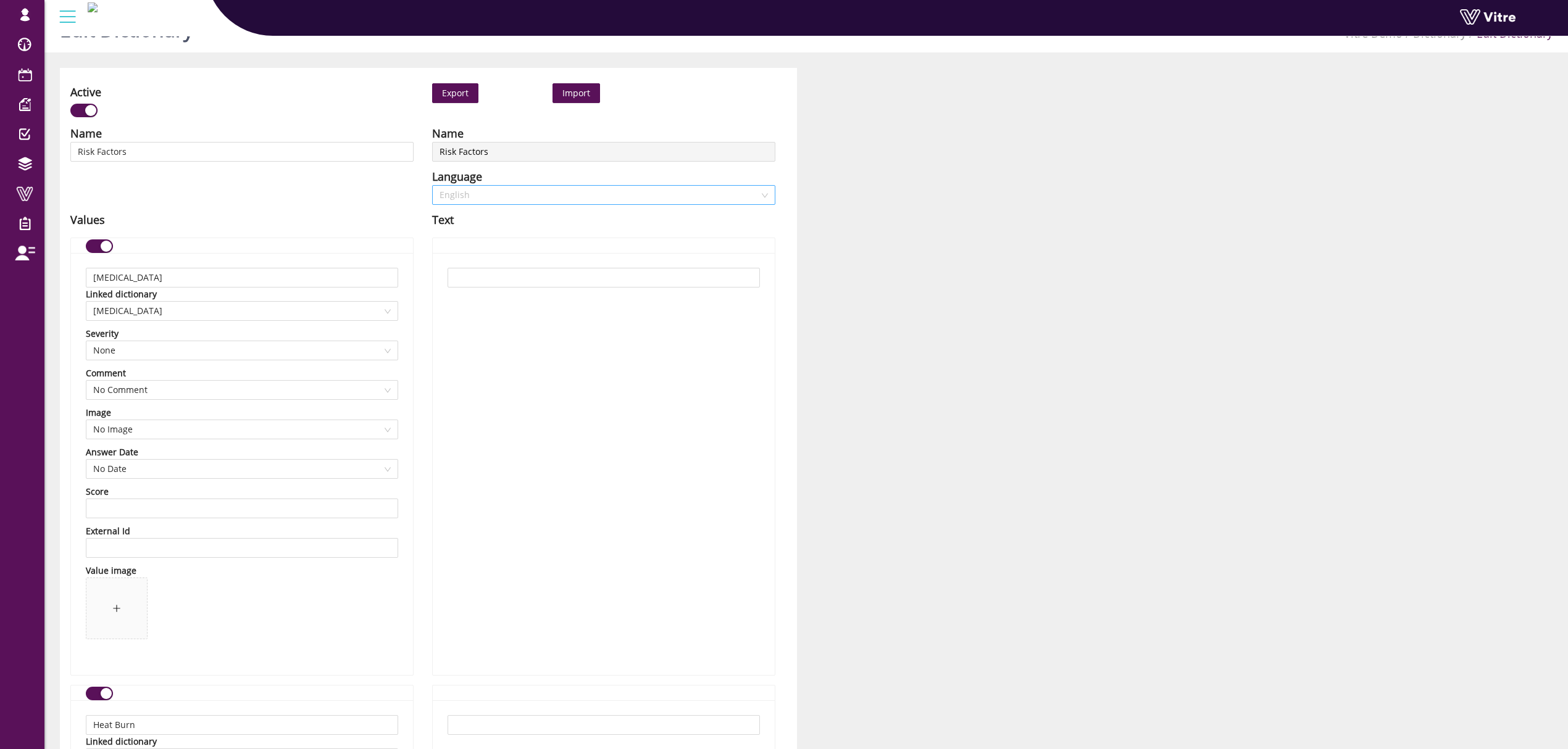
click at [555, 201] on span "English" at bounding box center [603, 195] width 328 height 19
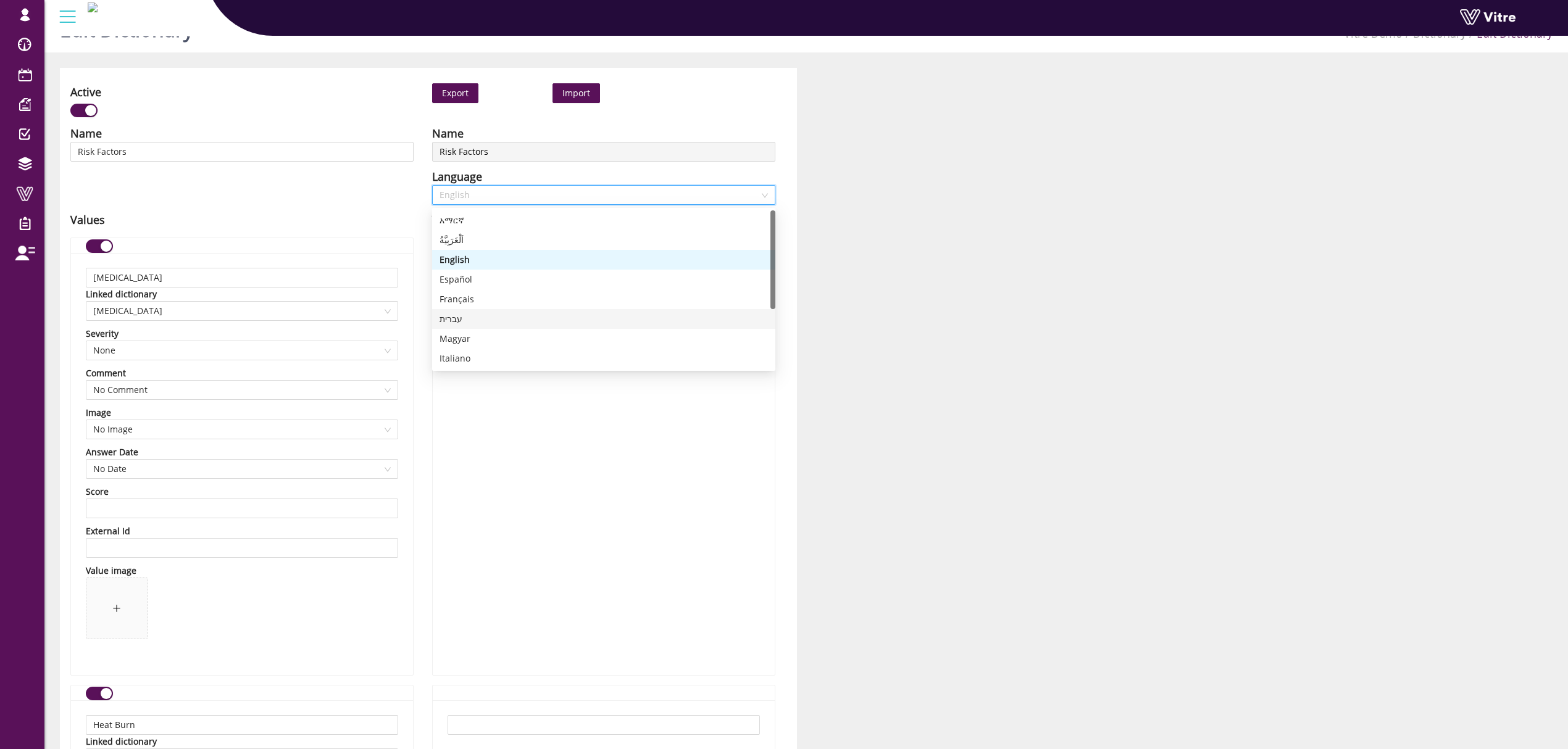
click at [515, 319] on div "עברית" at bounding box center [603, 319] width 328 height 13
type input "כוויה כימית"
type input "כוויה טרמית"
type input "נפילה מגובה"
type input "פגיעה בעין"
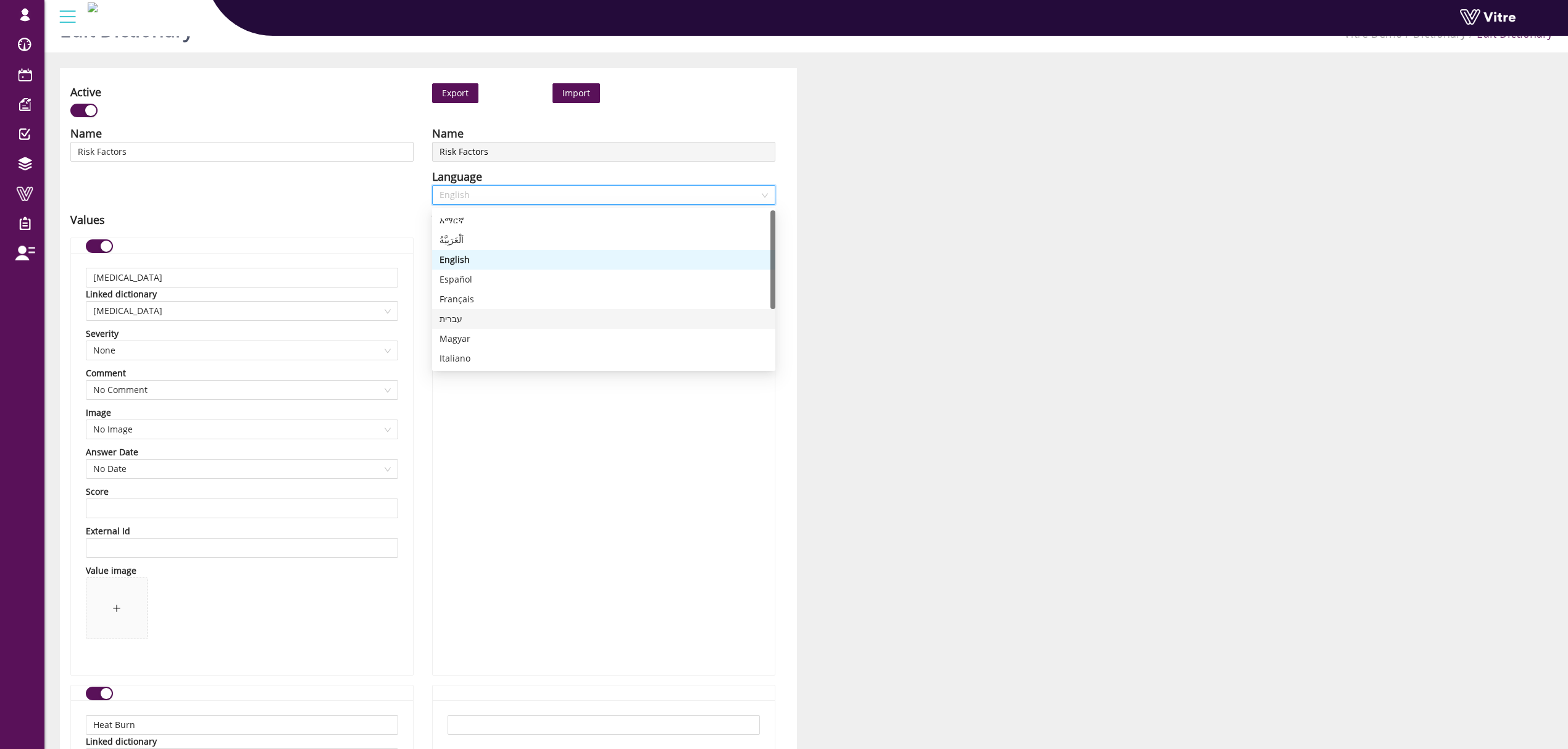
type input "נקודת צביטה"
type input "כוויה כימית"
type input "כוויה טרמית"
type input "נפילה מגובה (פחות מ 2 מטר)"
type input "פגיעה בעין"
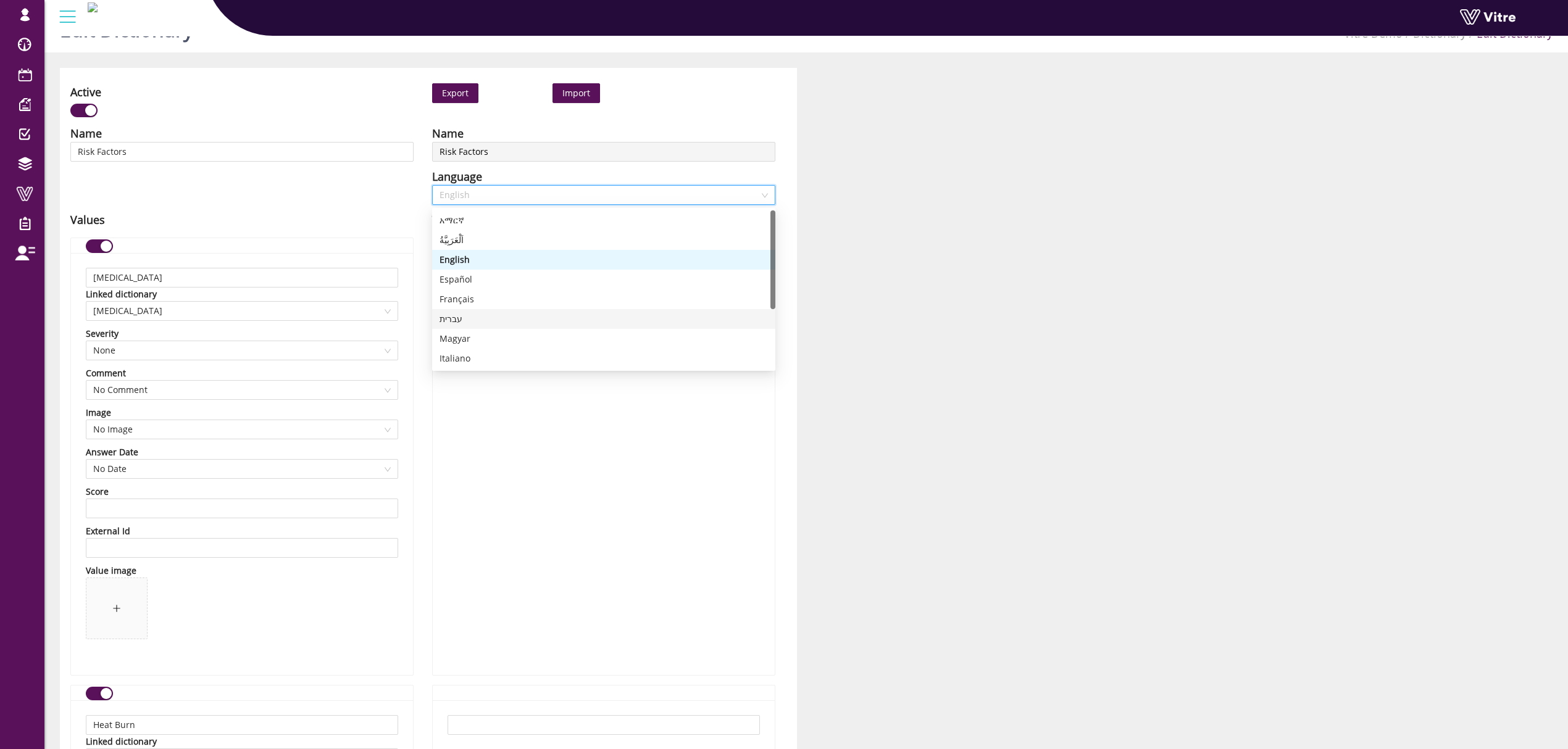
type input "נקודת צביטה"
type input "חלקים חדים"
type input "הנפת ציוד \ חומרים"
type input "נפילת ציוד מגובה"
type input "מפגש אדם - מלגזה"
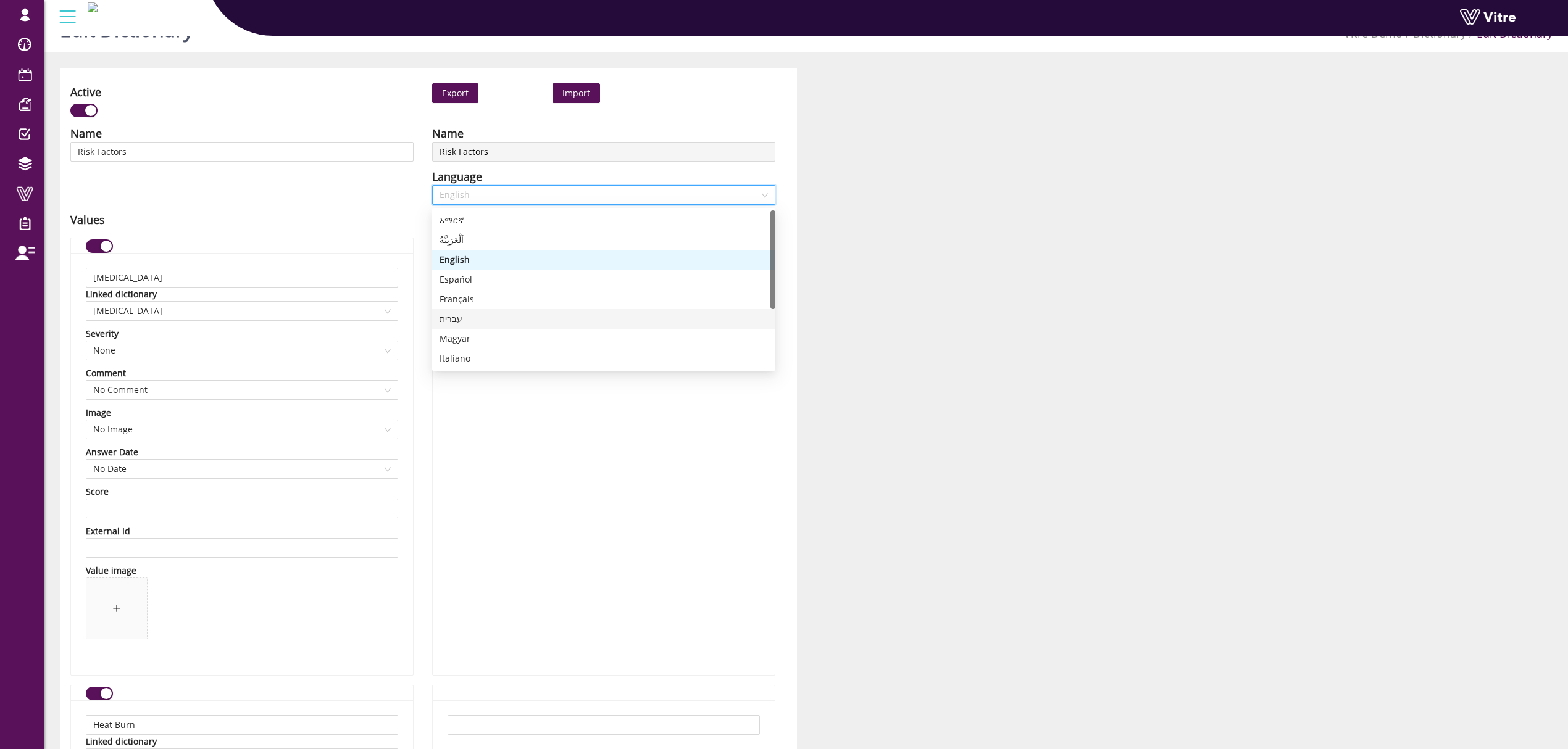
type input "בעיות נשימה"
type input "שריפה \ אש"
type input "חתך"
type input "תאורה לא מספקת"
type input "נפילות והחלקות"
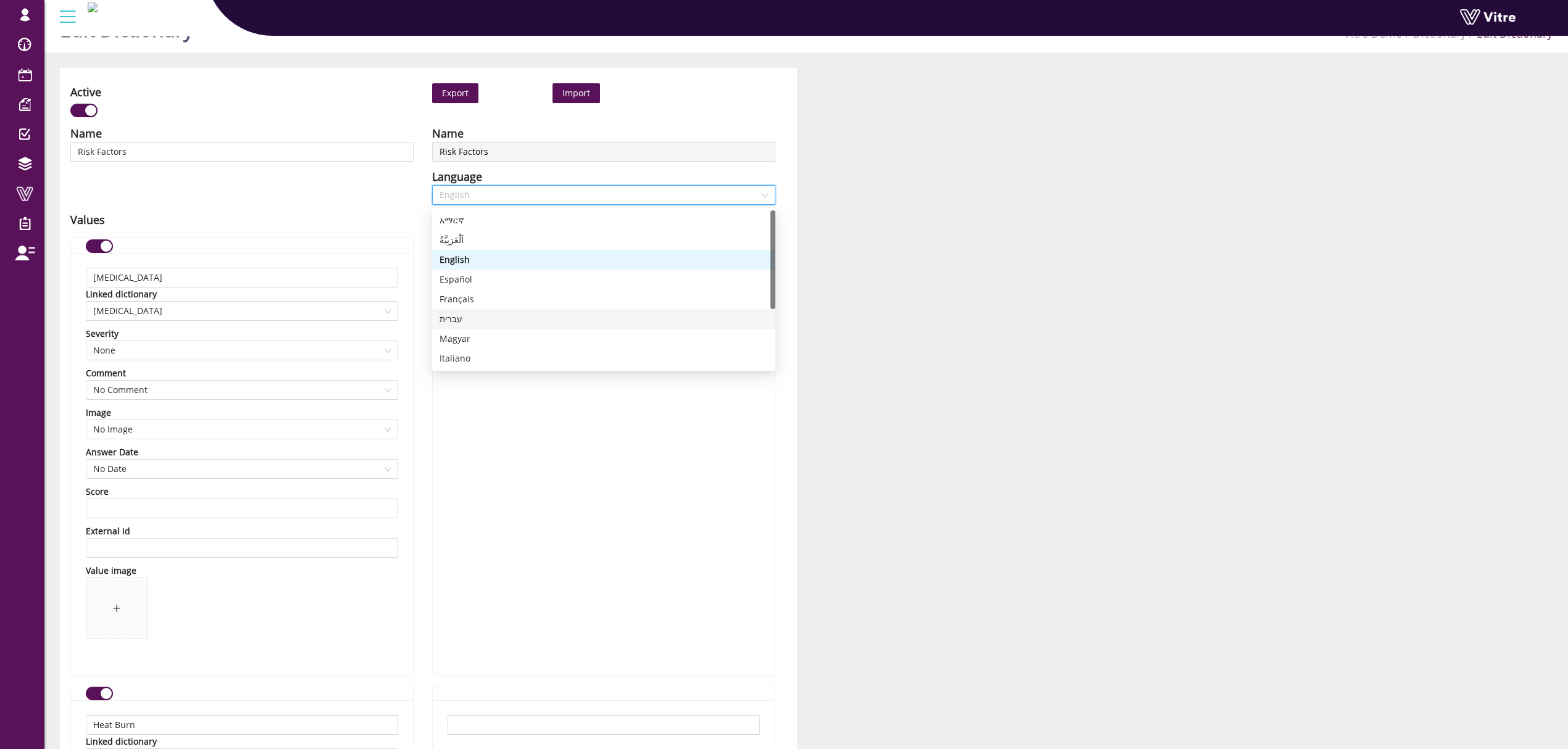
type input "חשיפה לחומר מסוכן"
type input "תנוחה לא נכונה"
type input "ציוד סובב \ נע"
type input "התחשמלות"
type input "אחר"
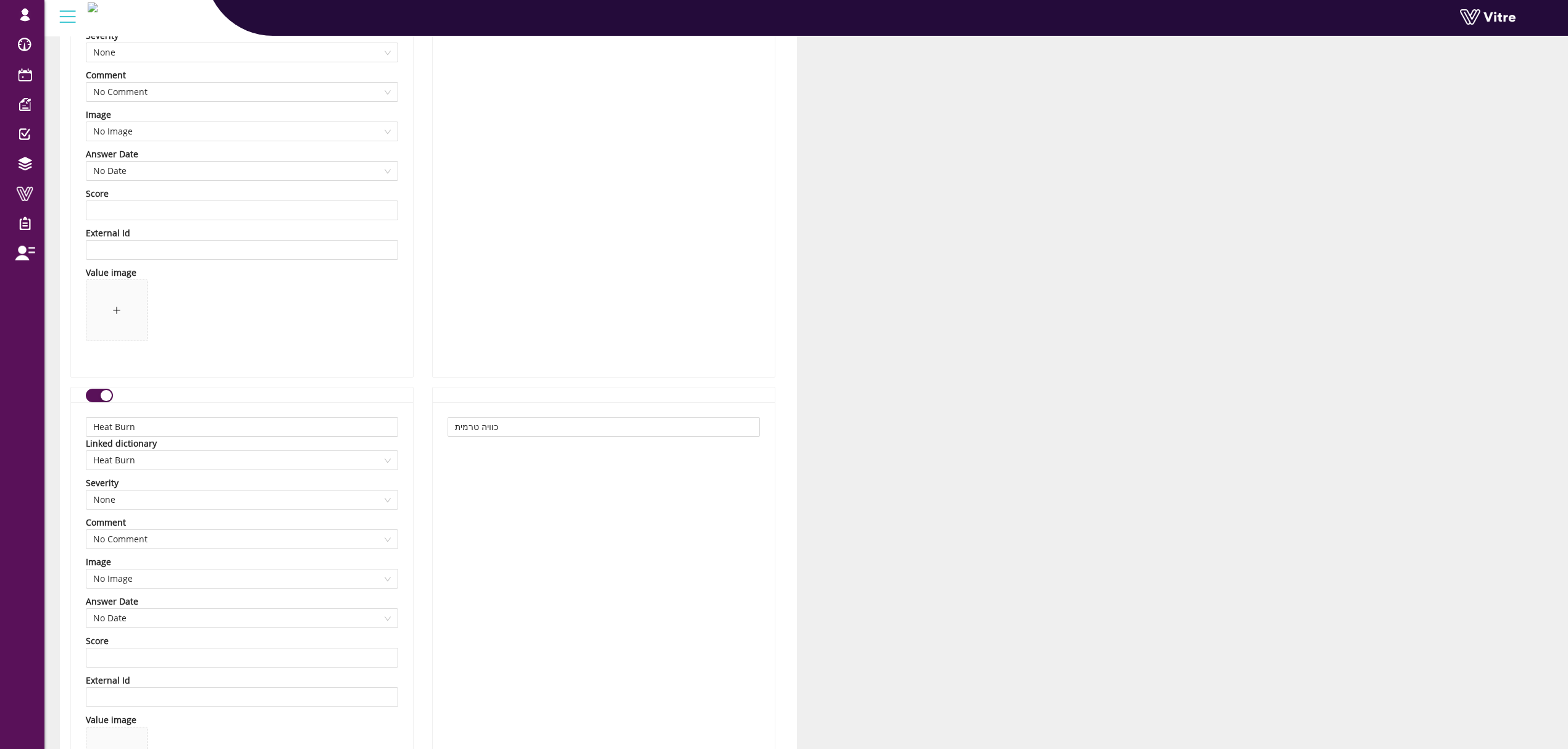
scroll to position [0, 0]
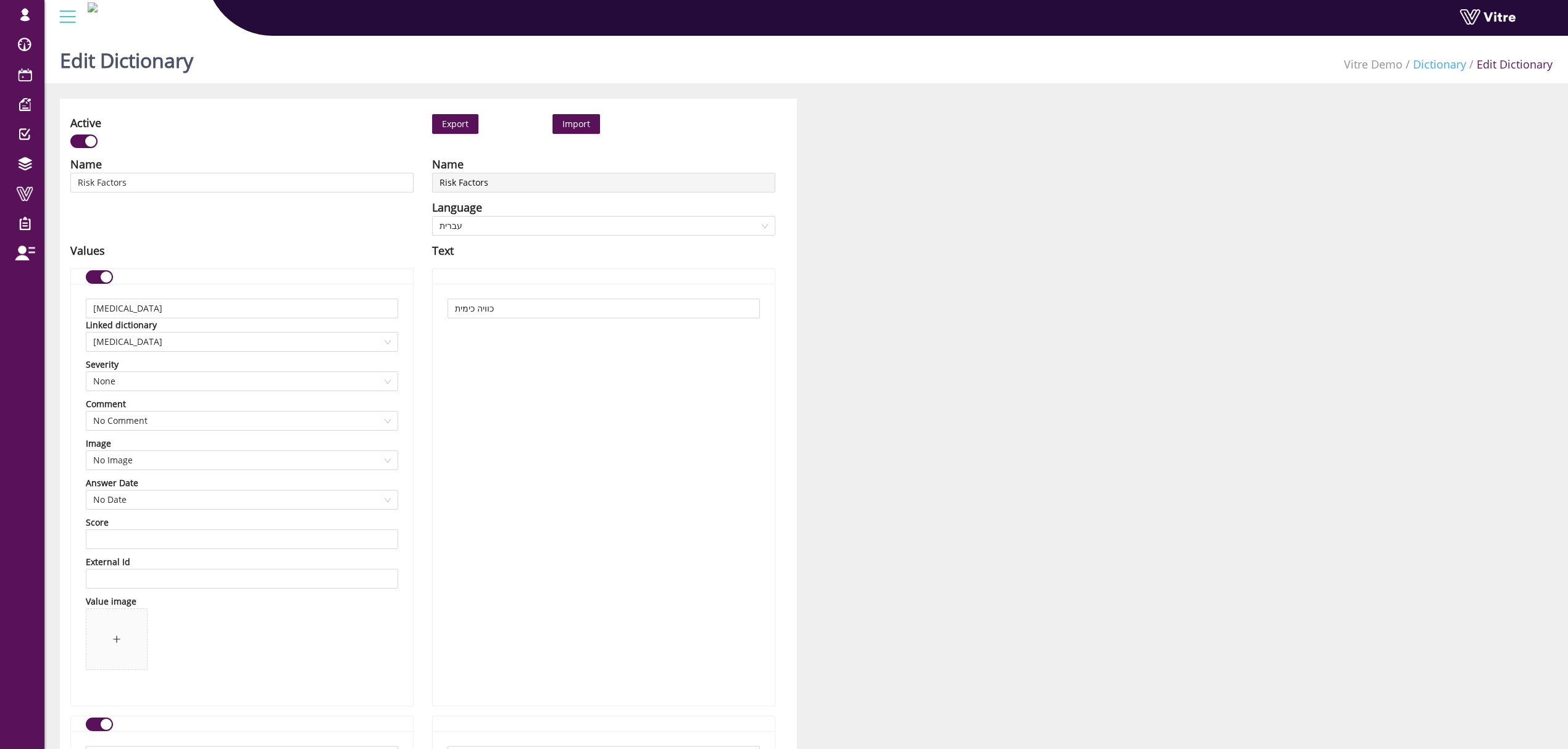
click at [1432, 60] on link "Dictionary" at bounding box center [1439, 64] width 53 height 15
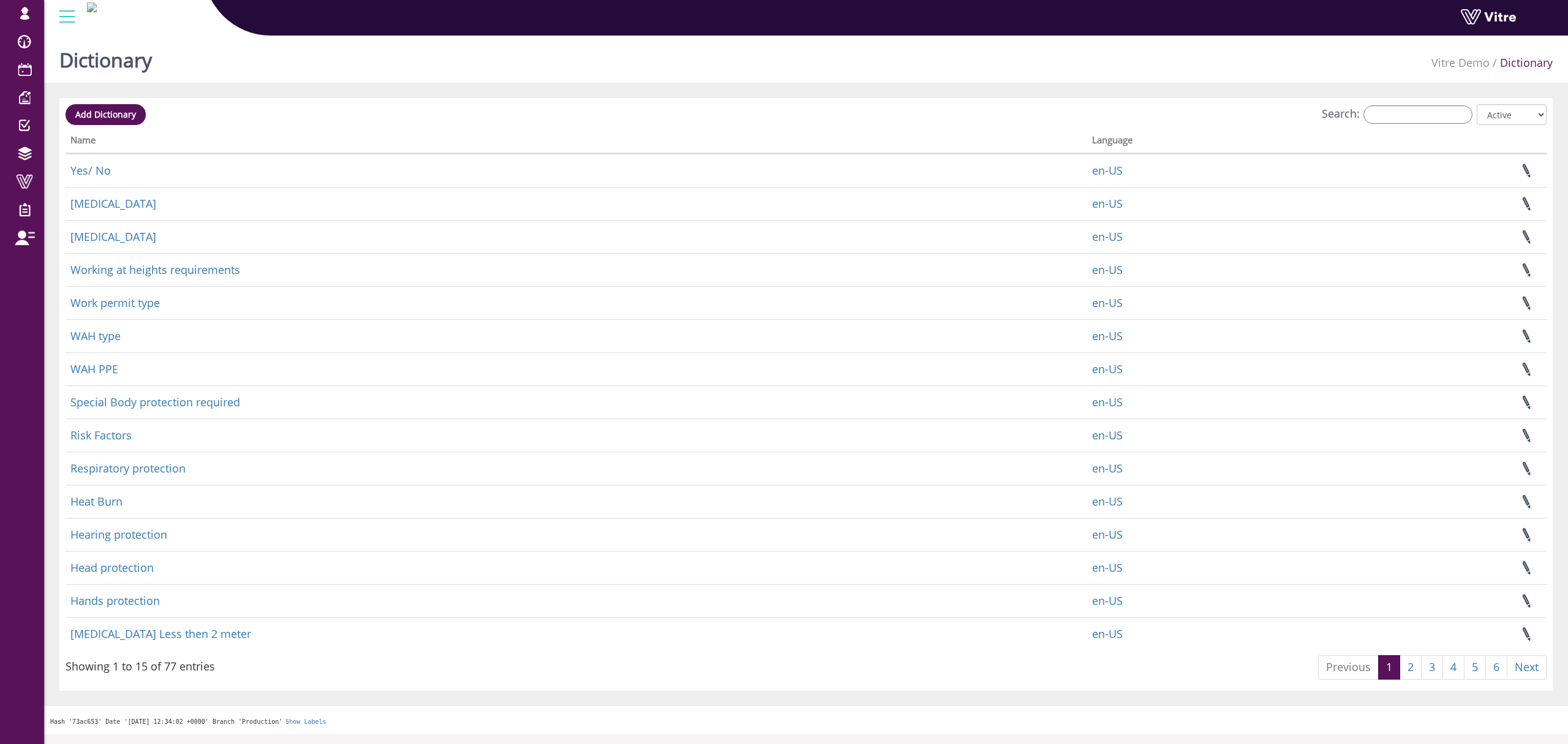
click at [1426, 101] on div "Add Dictionary Search: All Active Not Active Processing... Name Language Yes/ N…" at bounding box center [806, 394] width 1493 height 593
click at [1414, 113] on input "Search:" at bounding box center [1418, 115] width 109 height 19
paste input "Pinch Point"
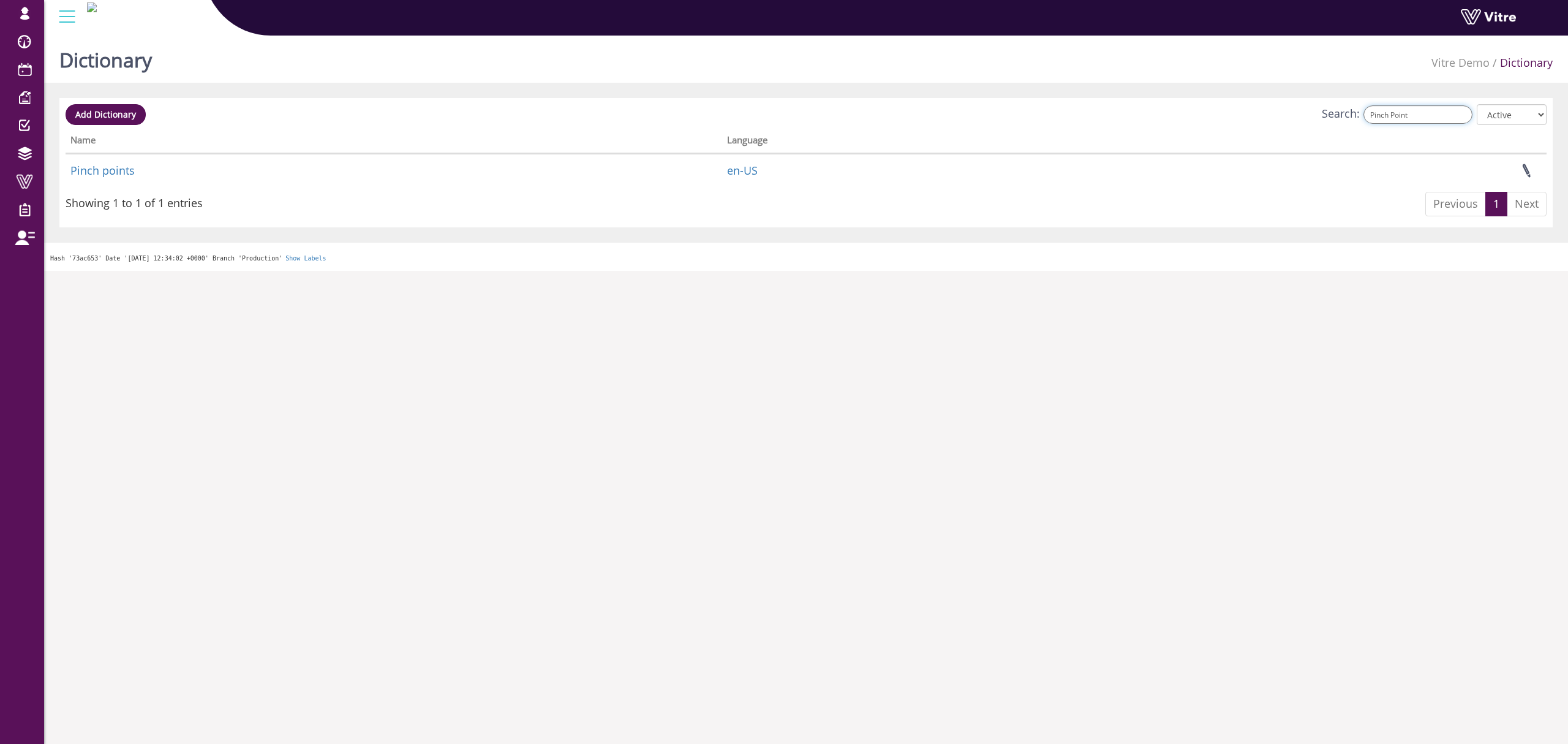
type input "Pinch Point"
click at [1391, 113] on input "Pinch Point" at bounding box center [1418, 115] width 109 height 19
type input "p"
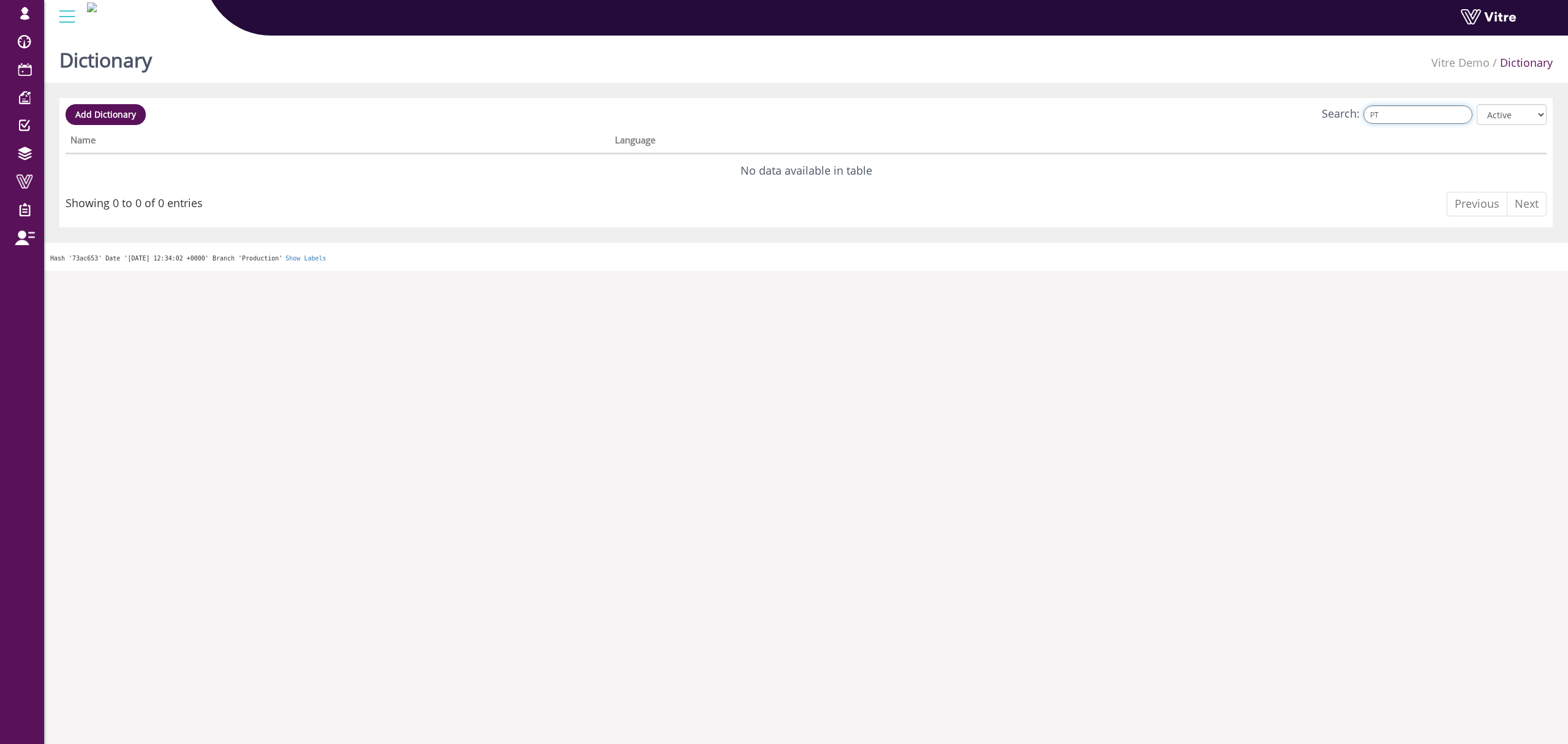
type input "P"
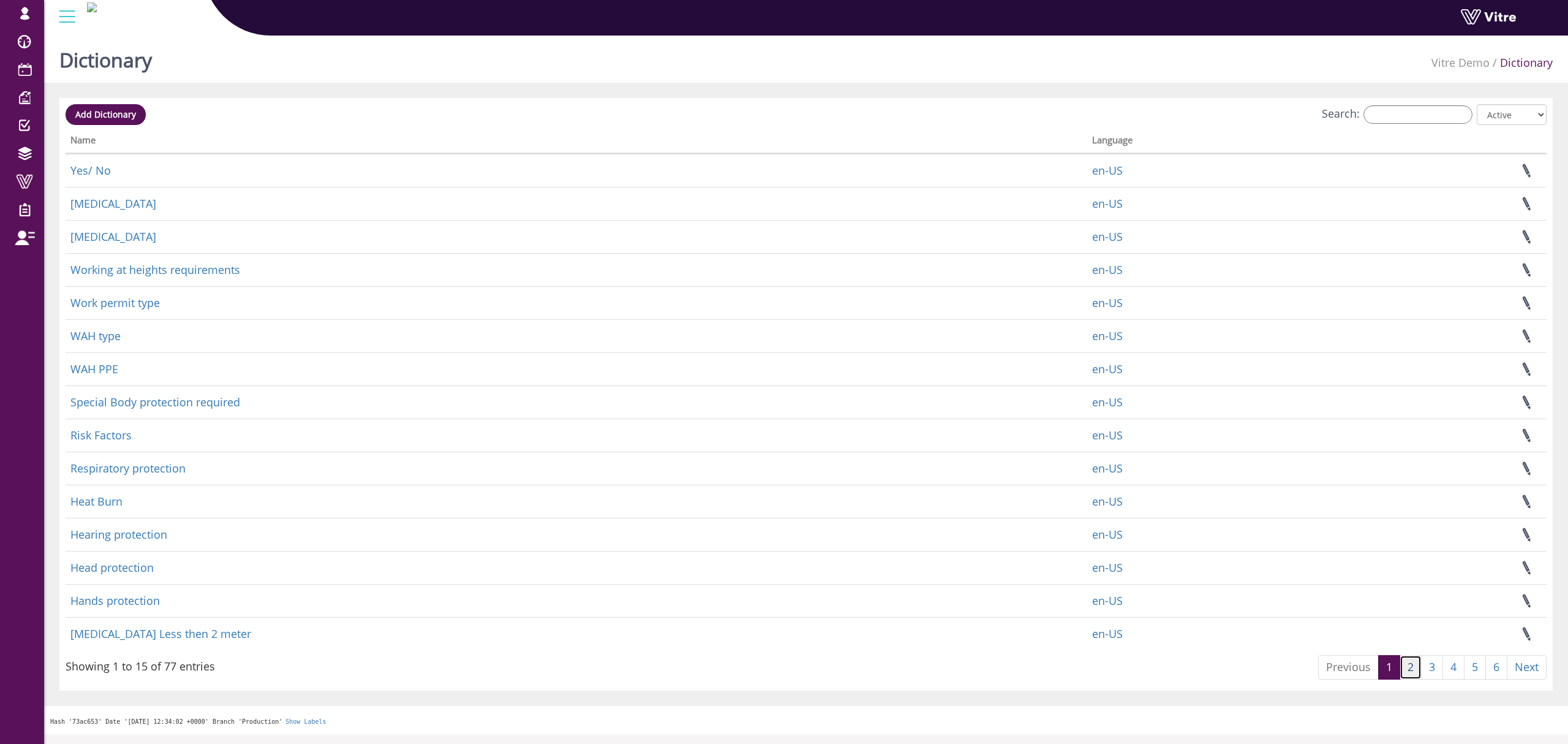
click at [1416, 671] on link "2" at bounding box center [1410, 667] width 22 height 24
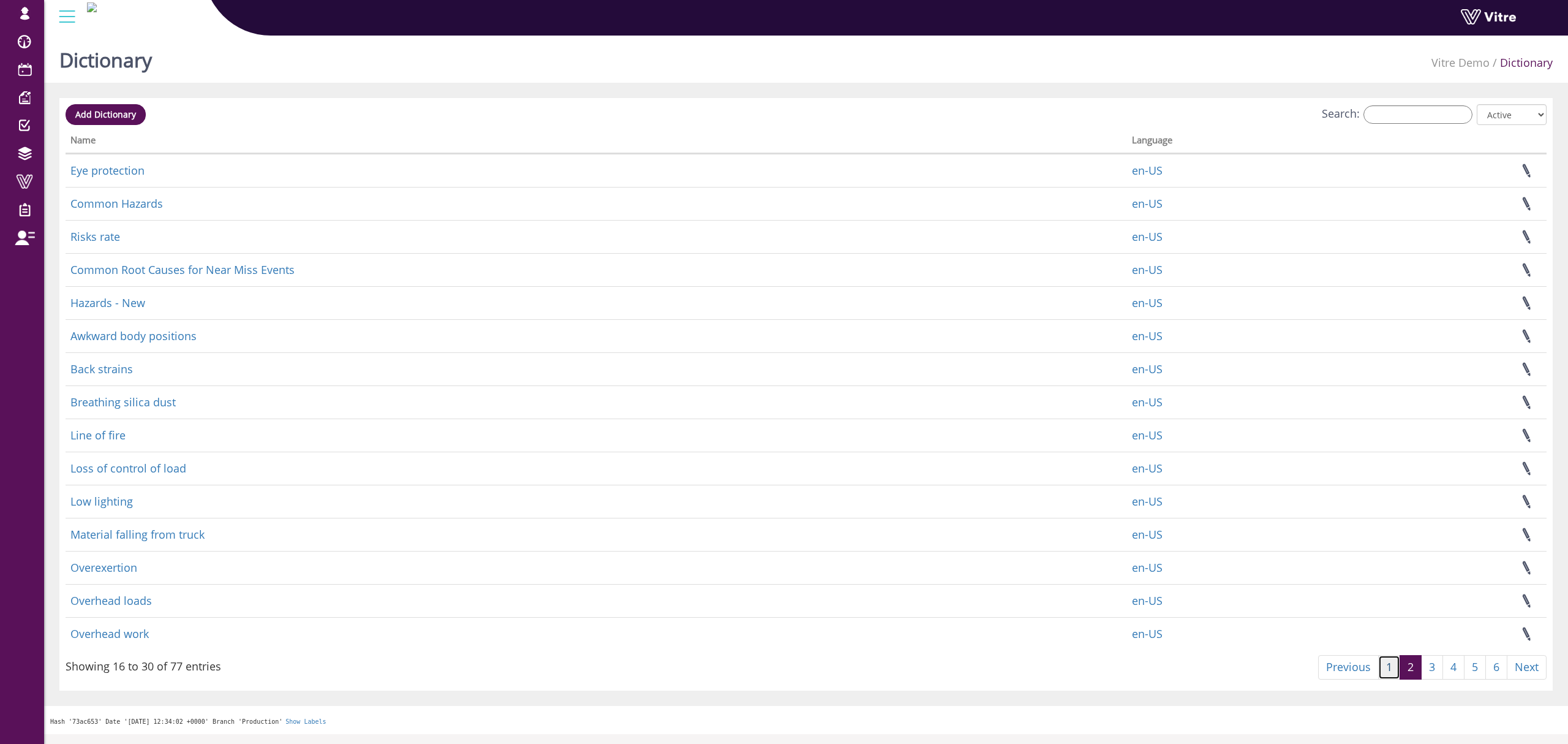
click at [1392, 677] on link "1" at bounding box center [1389, 667] width 22 height 24
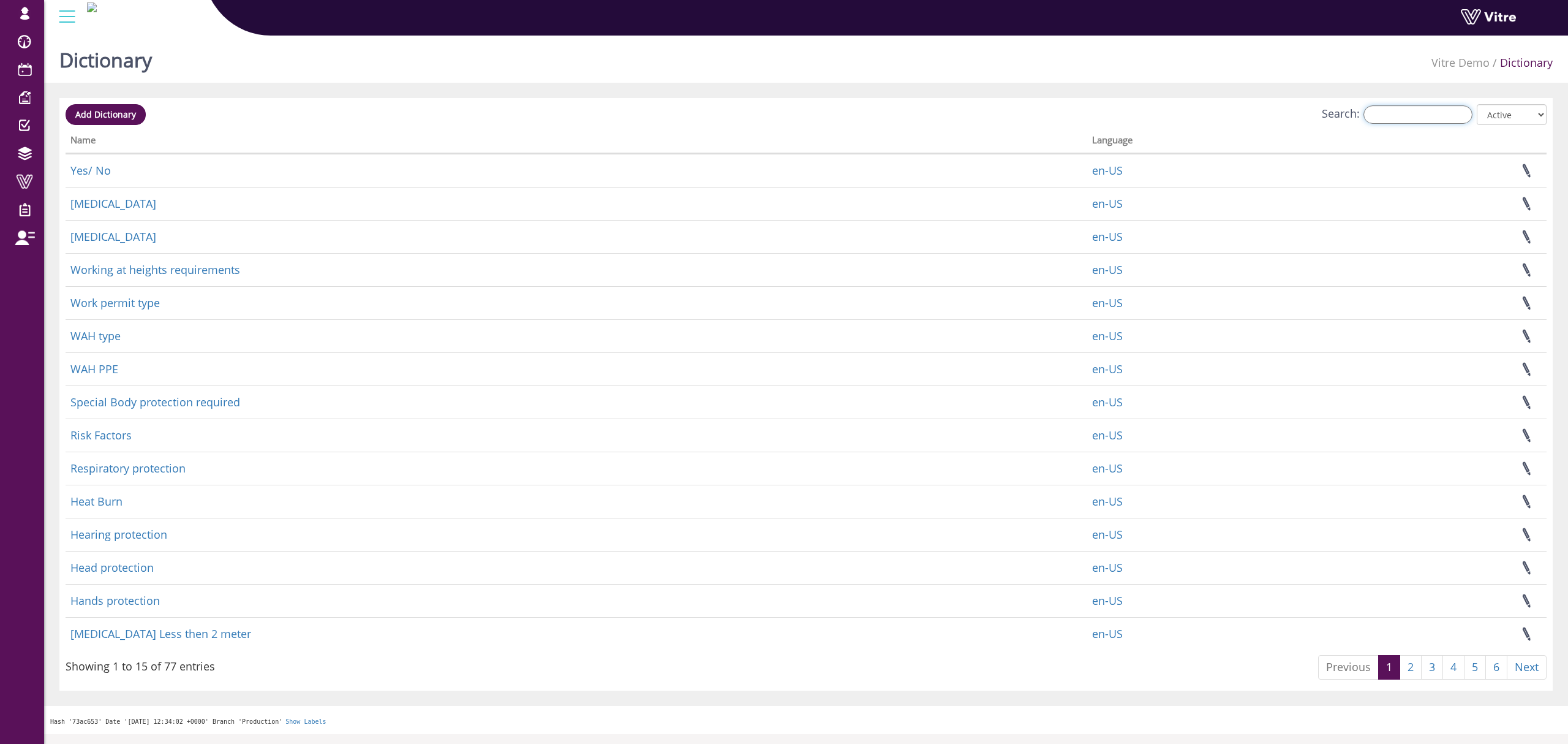
click at [1384, 110] on input "Search:" at bounding box center [1418, 115] width 109 height 19
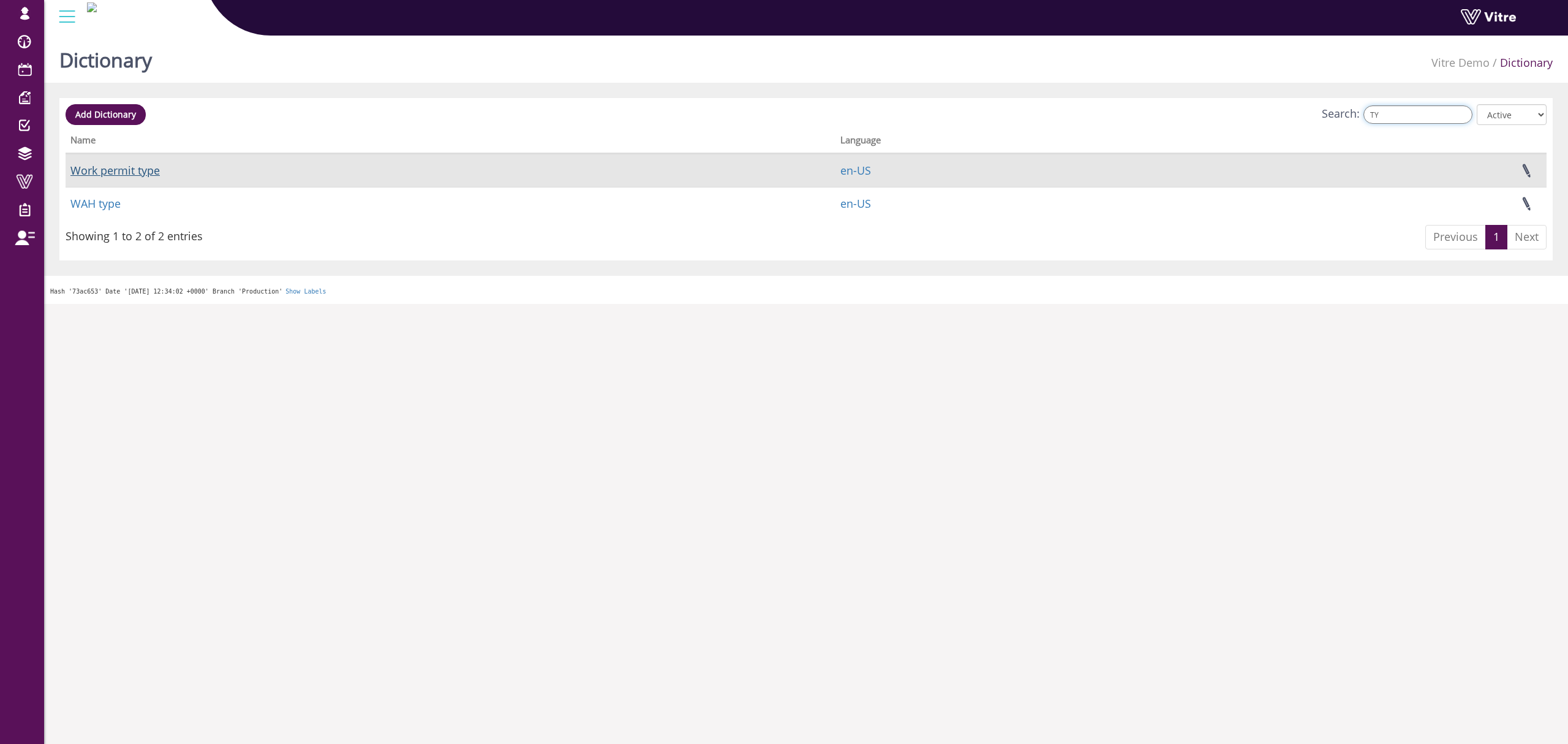
type input "TY"
click at [115, 172] on link "Work permit type" at bounding box center [115, 171] width 89 height 15
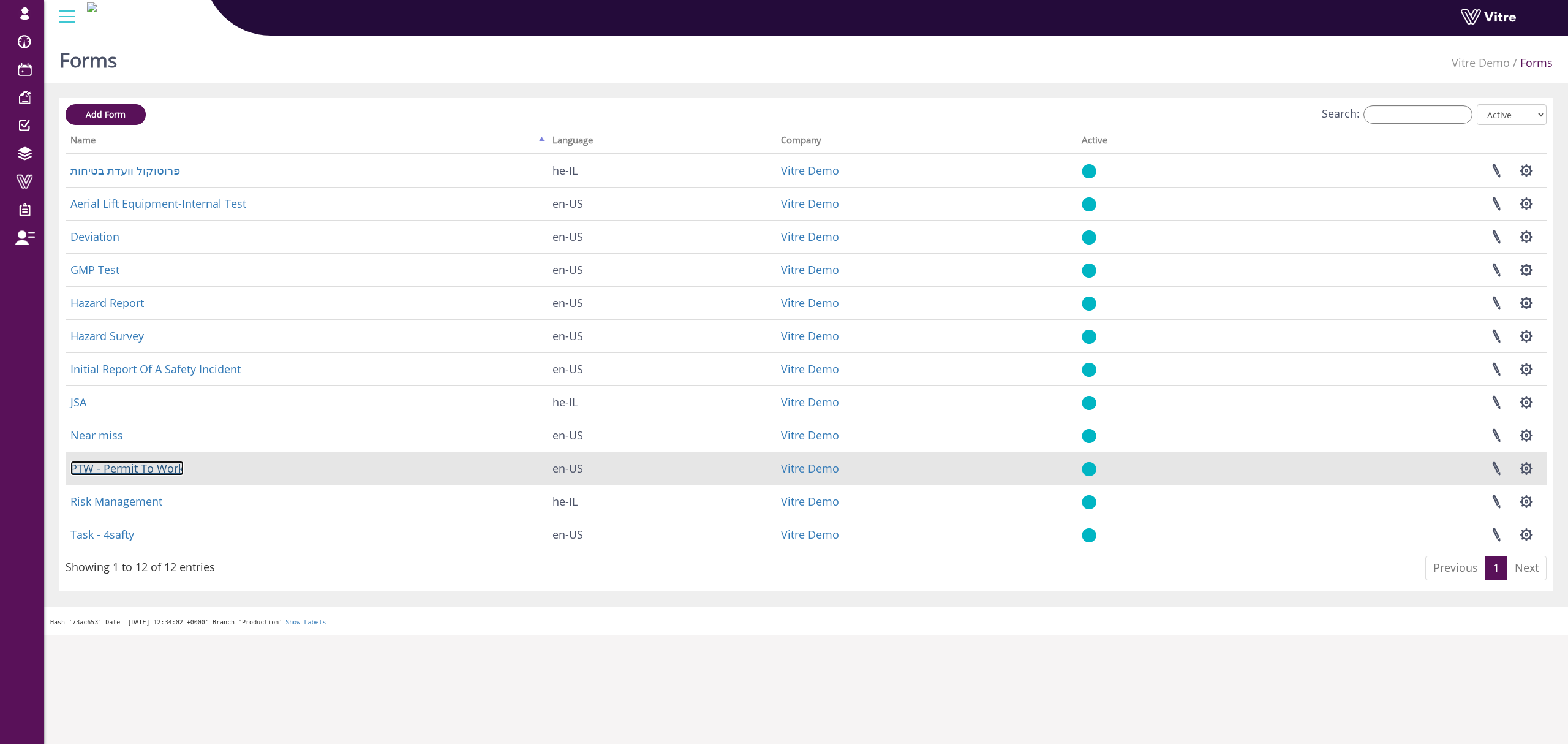
click at [124, 466] on link "PTW - Permit To Work" at bounding box center [127, 469] width 114 height 15
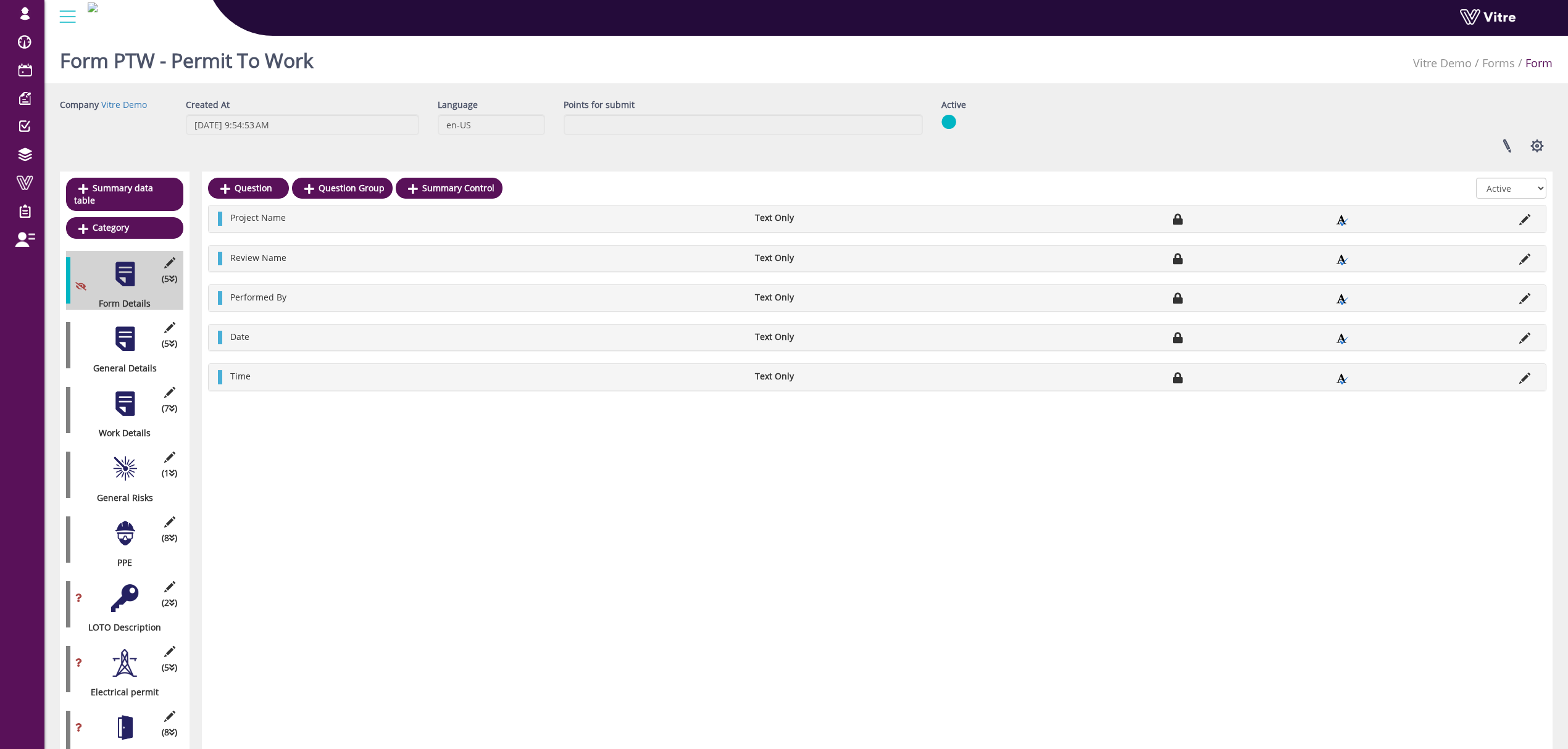
click at [132, 455] on div at bounding box center [124, 468] width 27 height 27
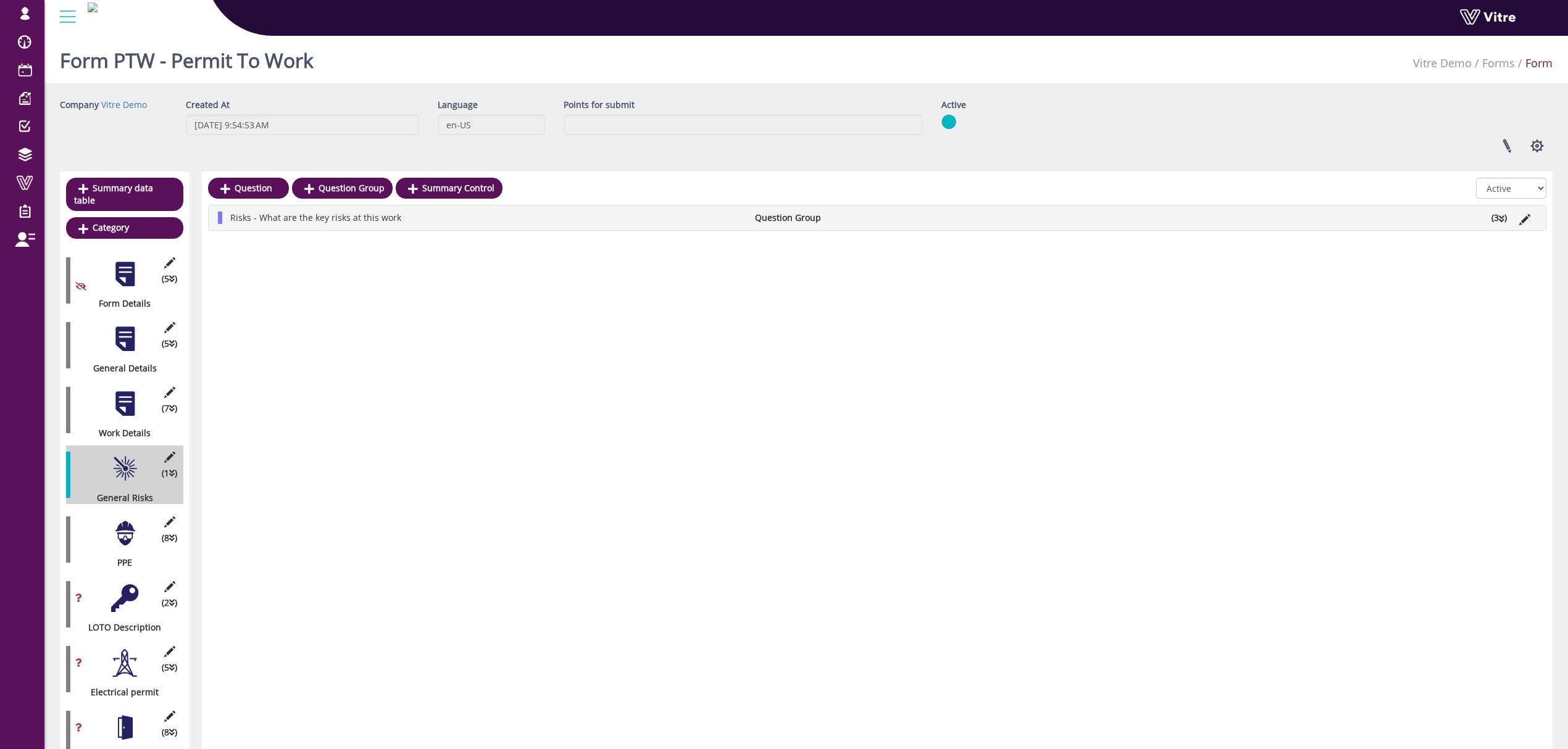
click at [1499, 213] on li "(3 )" at bounding box center [1498, 218] width 27 height 12
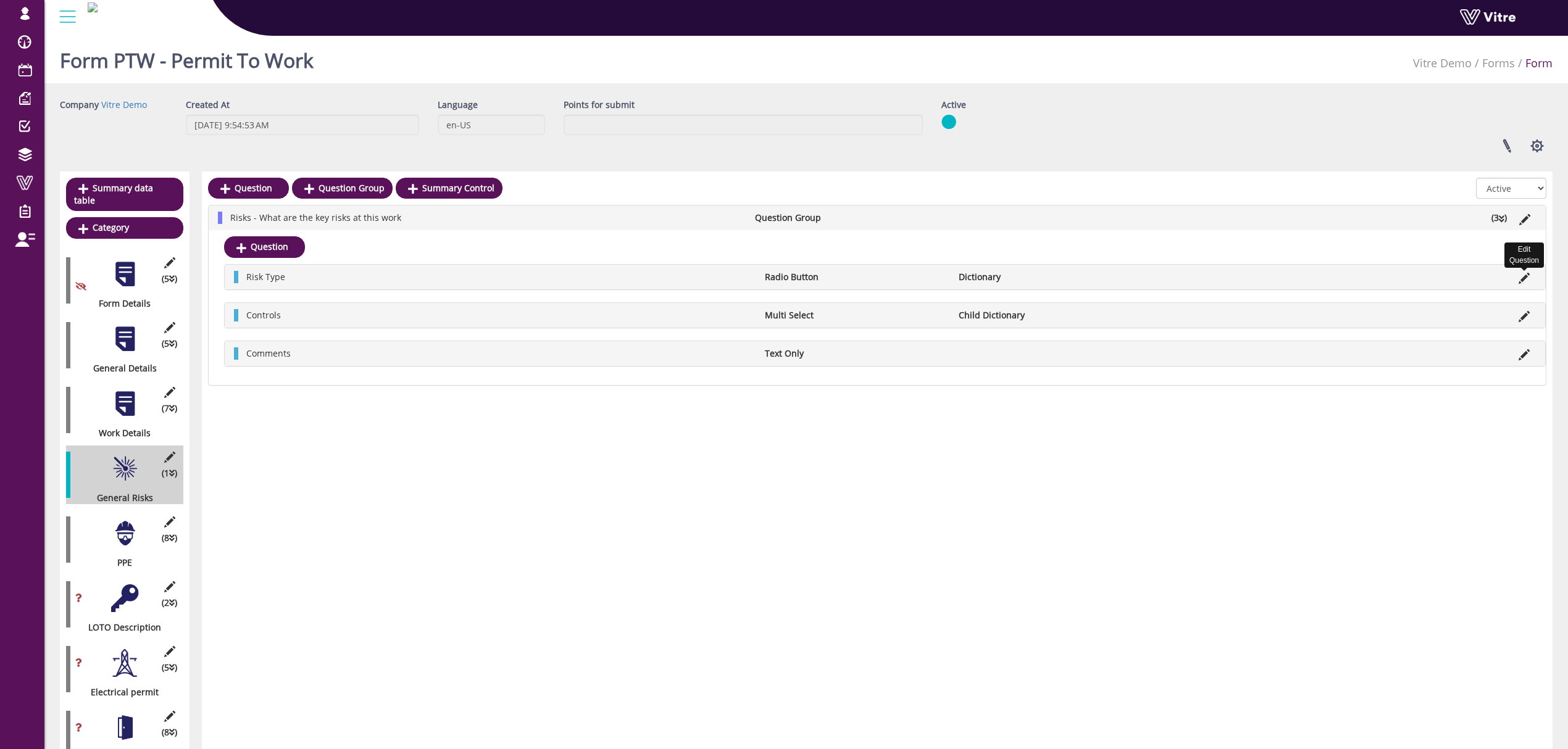
click at [1520, 278] on icon at bounding box center [1524, 278] width 11 height 11
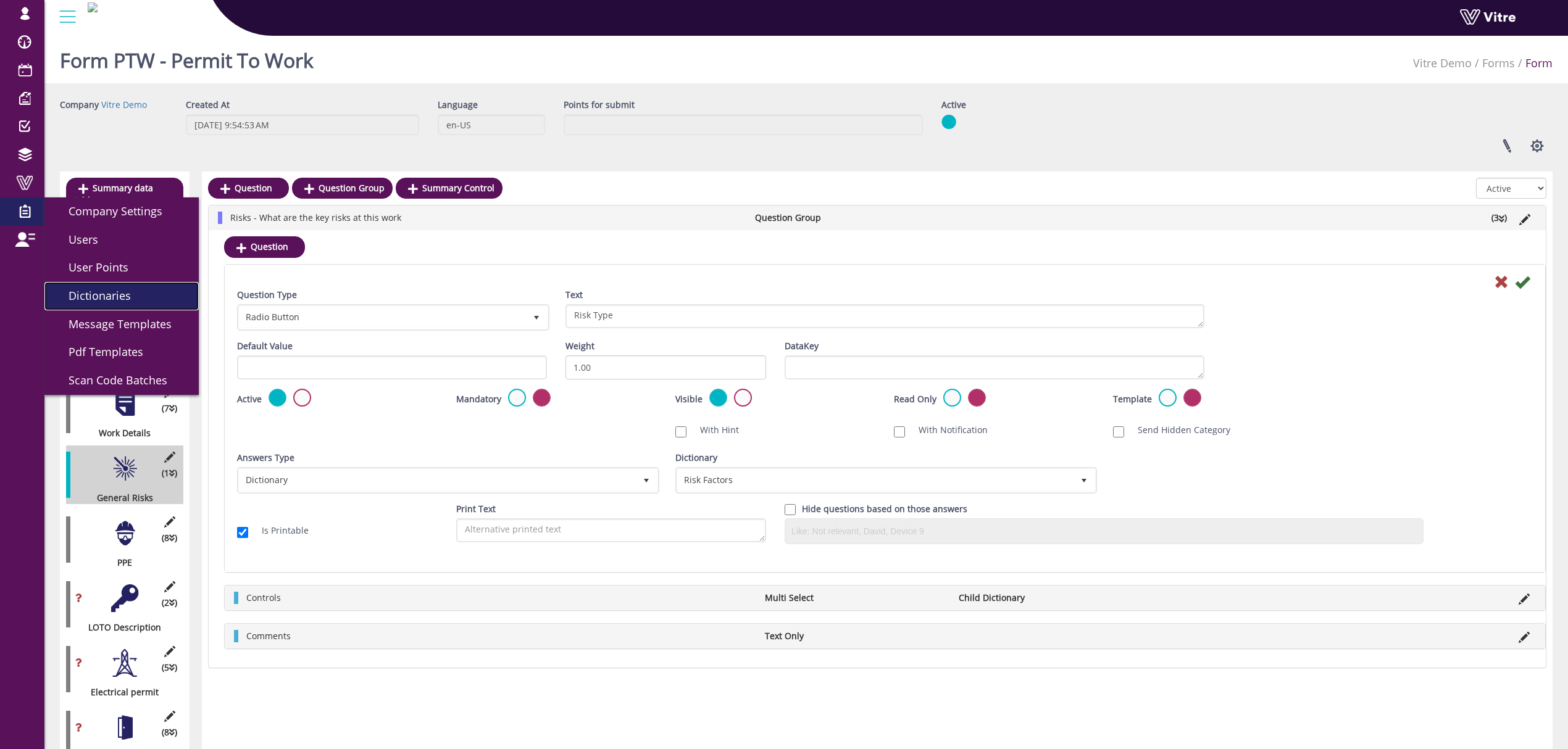
click at [86, 299] on span "Dictionaries" at bounding box center [93, 296] width 78 height 15
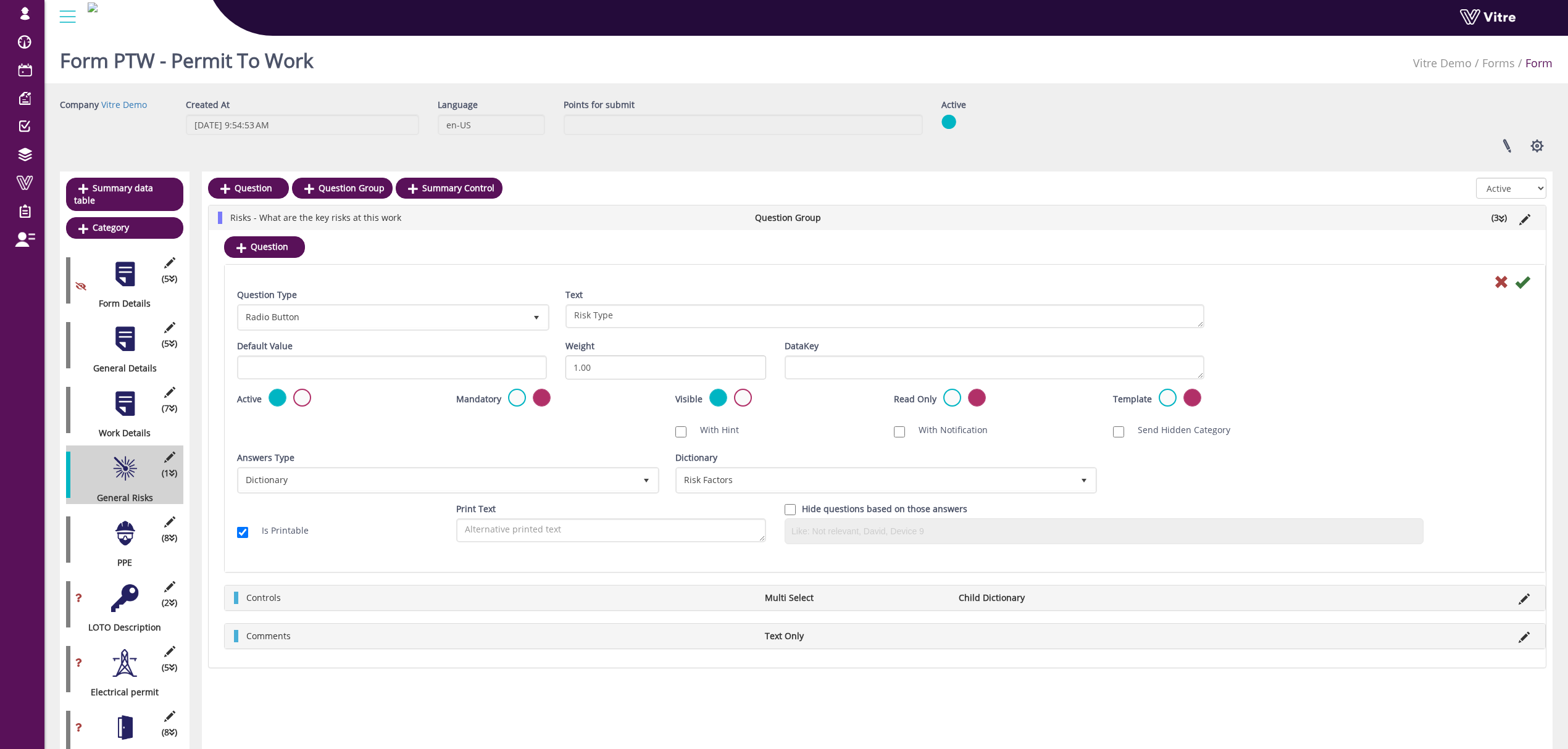
click at [127, 529] on div at bounding box center [124, 532] width 27 height 27
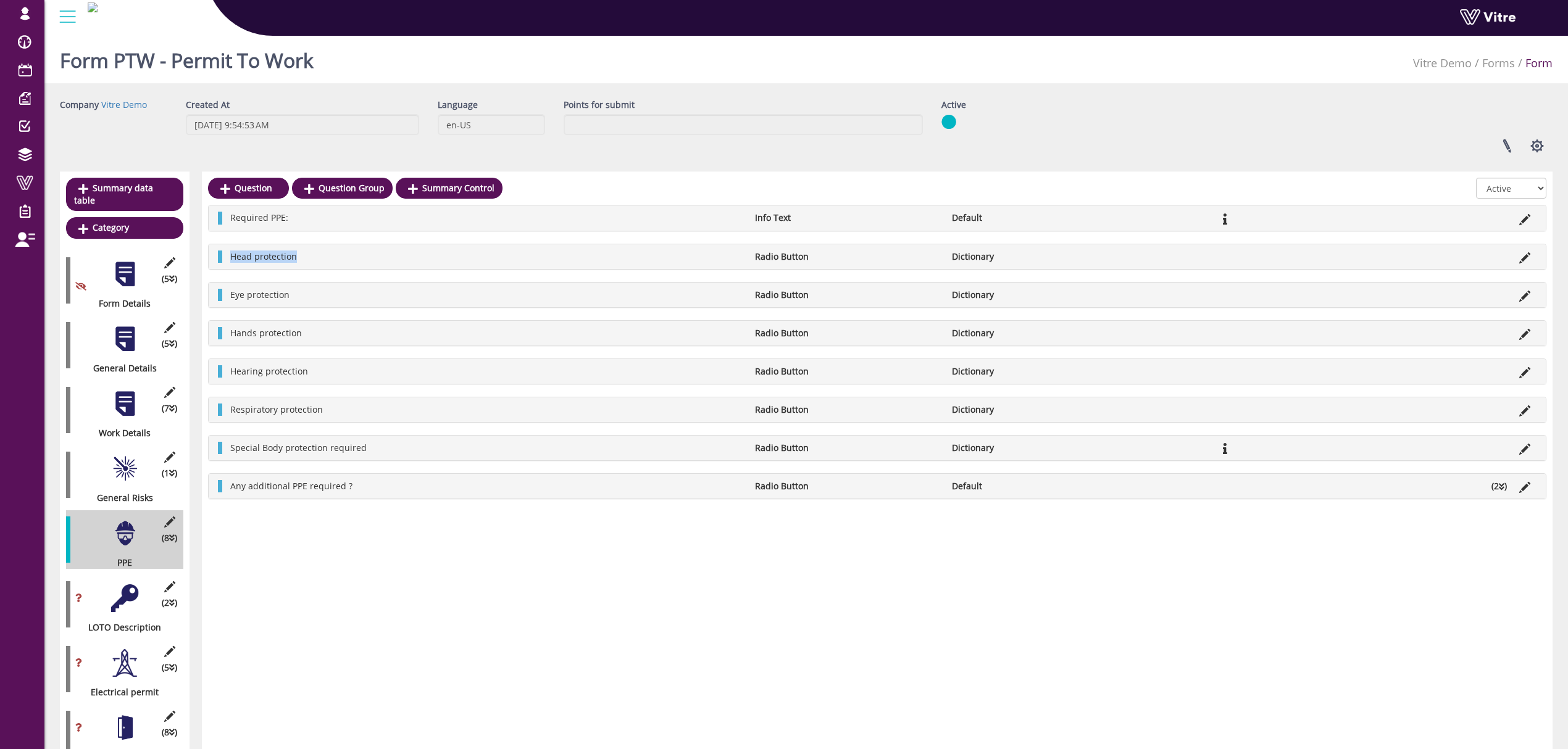
drag, startPoint x: 297, startPoint y: 253, endPoint x: 228, endPoint y: 257, distance: 69.1
click at [228, 257] on li "Head protection" at bounding box center [486, 256] width 524 height 12
copy span "Head protection"
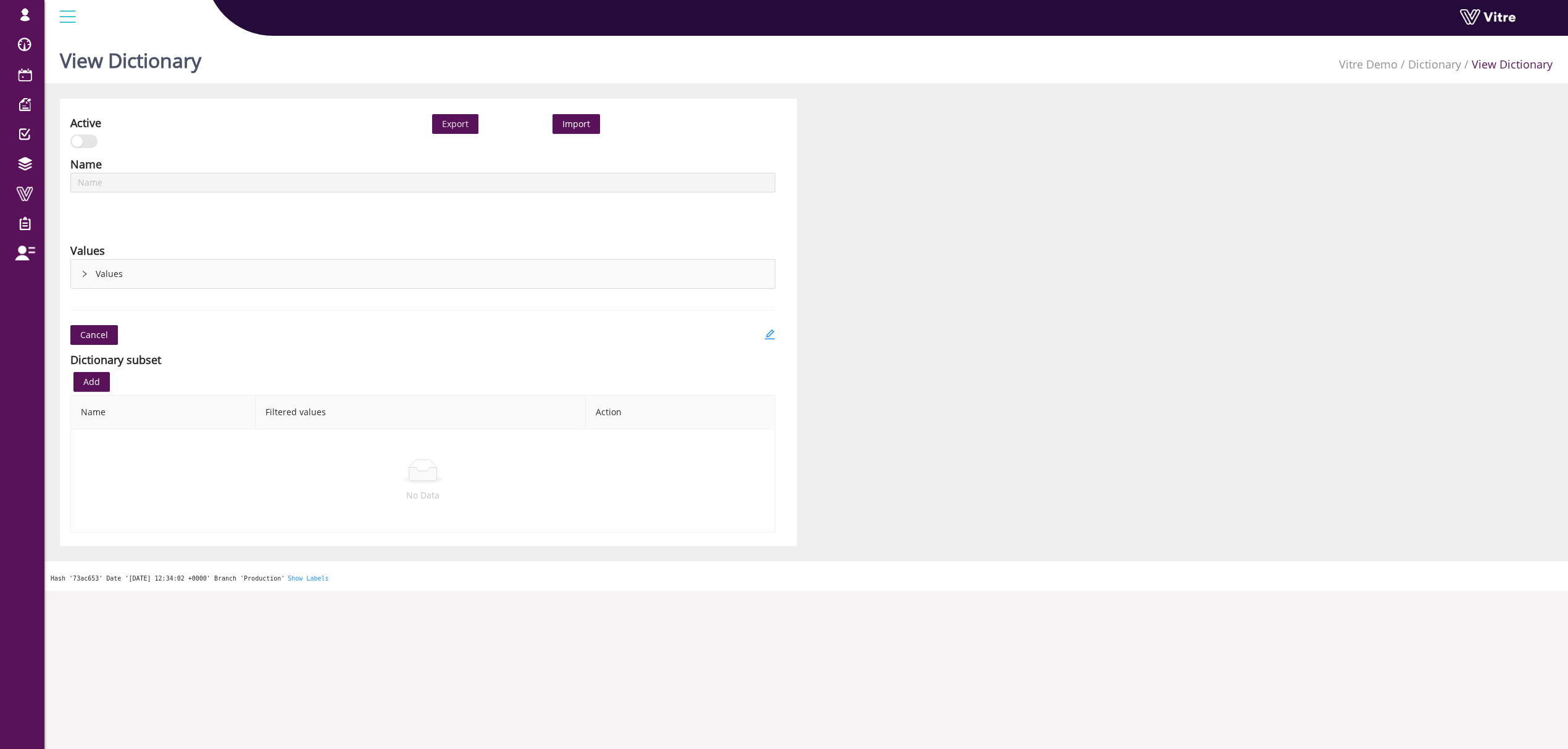
type input "Work permit type"
click at [775, 334] on div "Active Export Import Name Work permit type Language English Values Values Cance…" at bounding box center [428, 322] width 737 height 447
click at [770, 334] on icon "edit" at bounding box center [770, 335] width 11 height 11
type input "Work permit type"
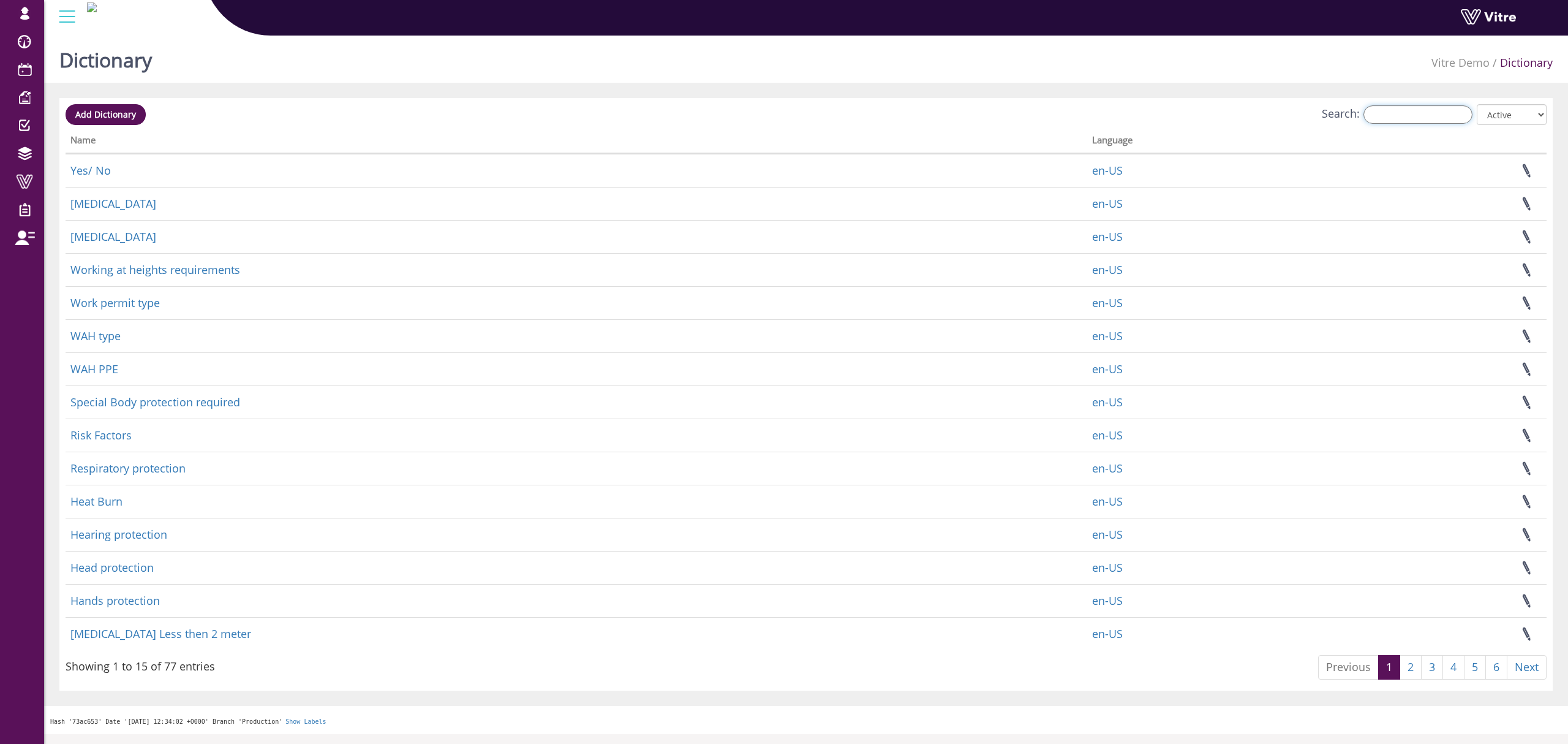
click at [1445, 116] on input "Search:" at bounding box center [1418, 115] width 109 height 19
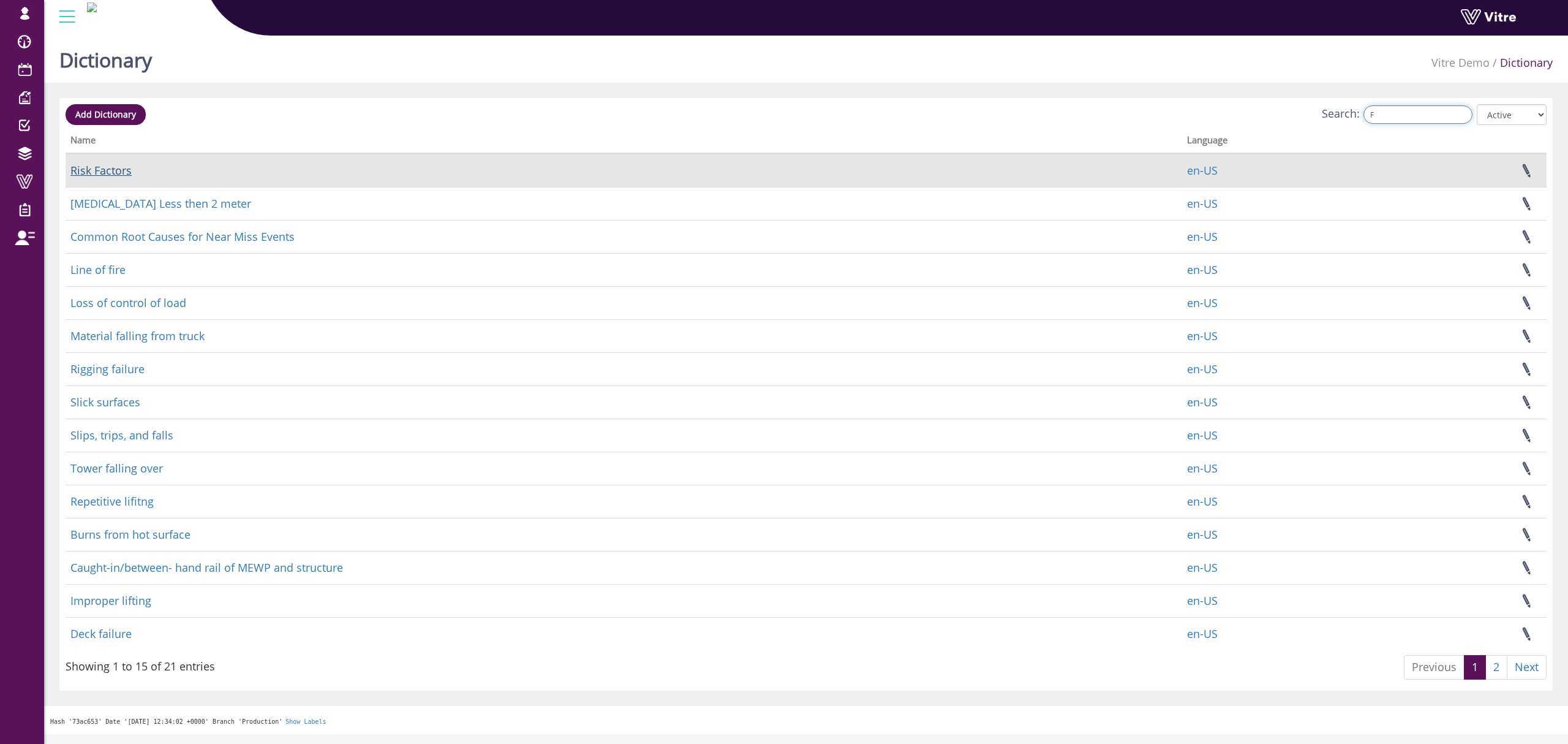
type input "F"
click at [104, 169] on link "Risk Factors" at bounding box center [100, 171] width 61 height 15
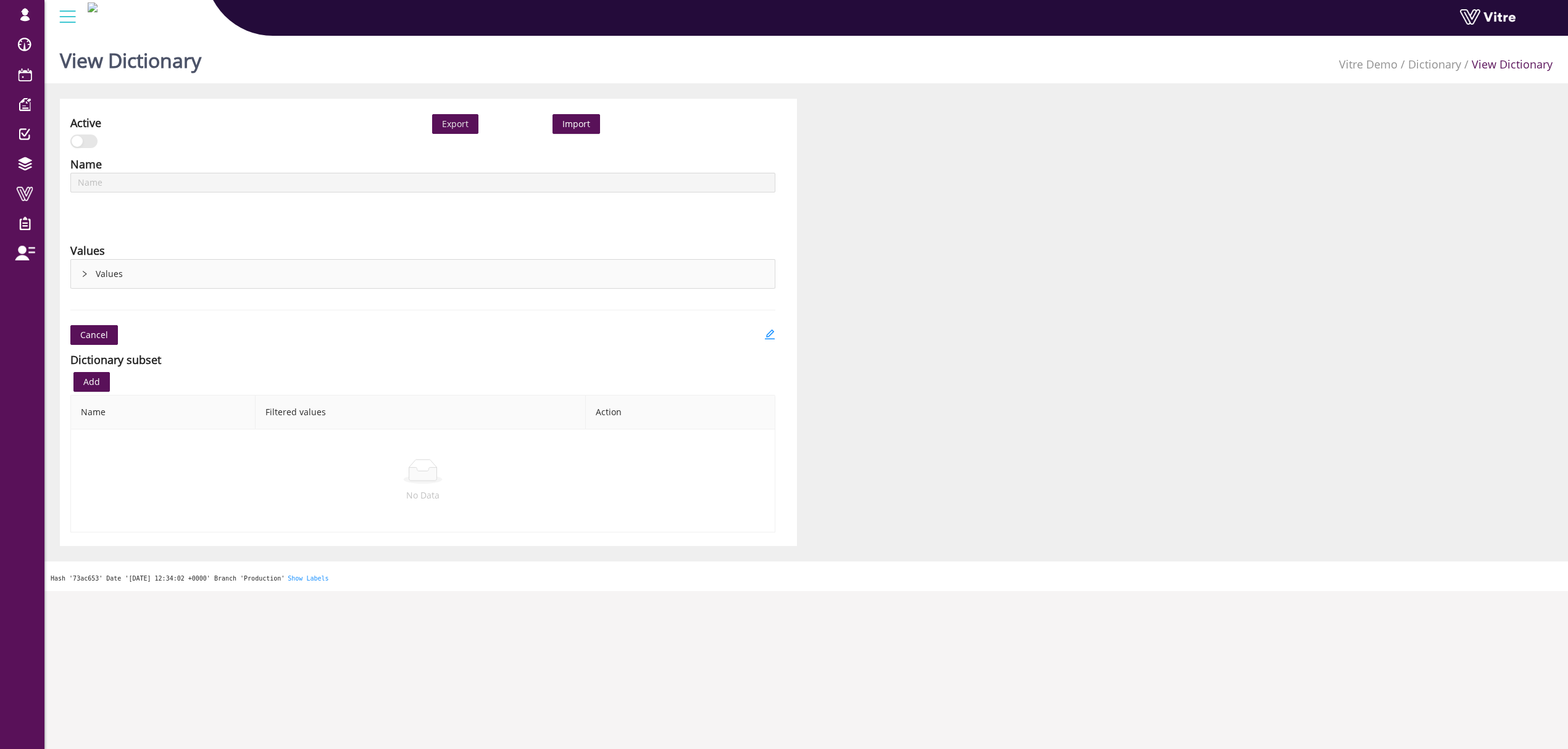
type input "Risk Factors"
click at [771, 332] on icon "edit" at bounding box center [770, 335] width 11 height 11
type input "Risk Factors"
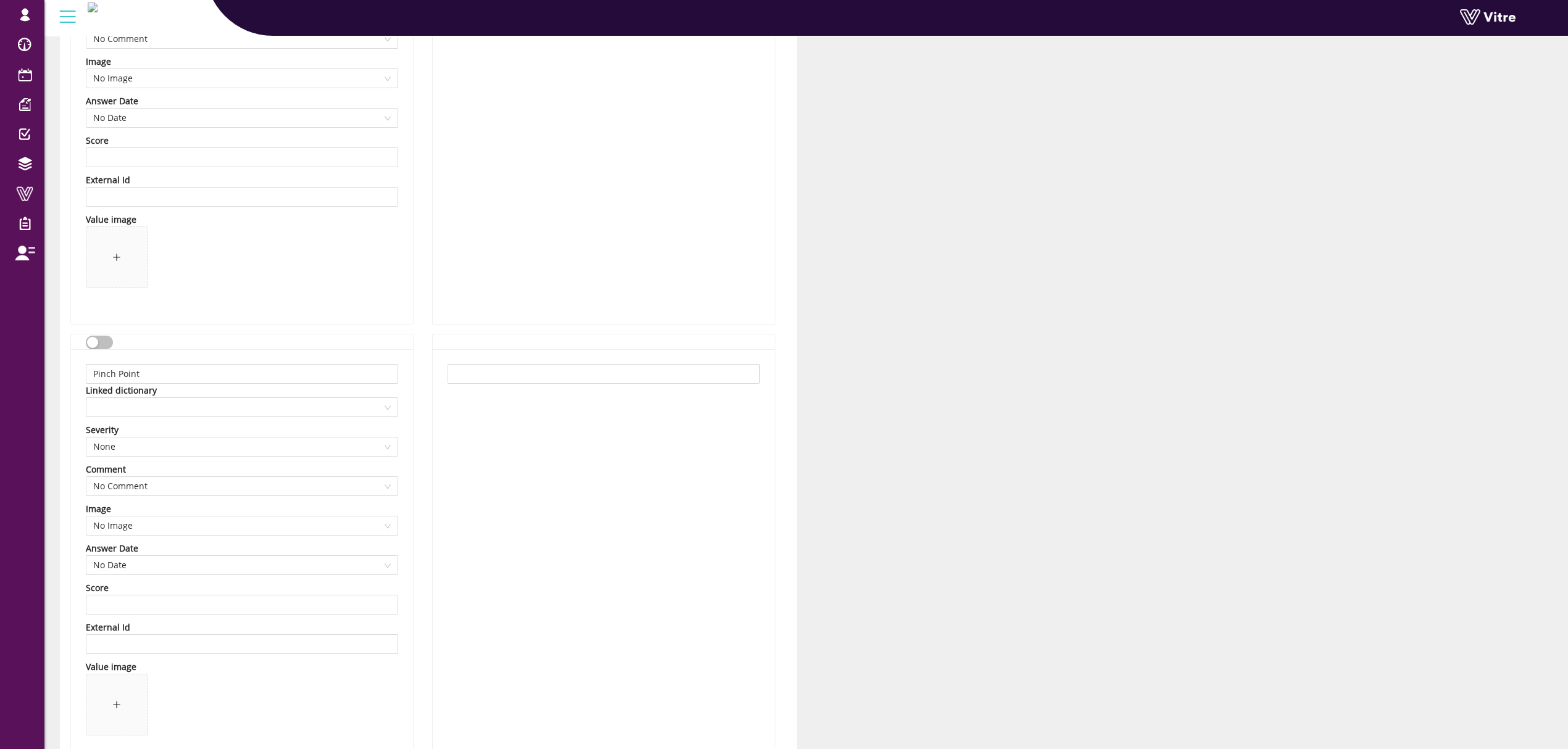
scroll to position [1727, 0]
click at [167, 401] on span at bounding box center [241, 404] width 297 height 19
click at [136, 482] on div "Pinch points" at bounding box center [241, 483] width 297 height 13
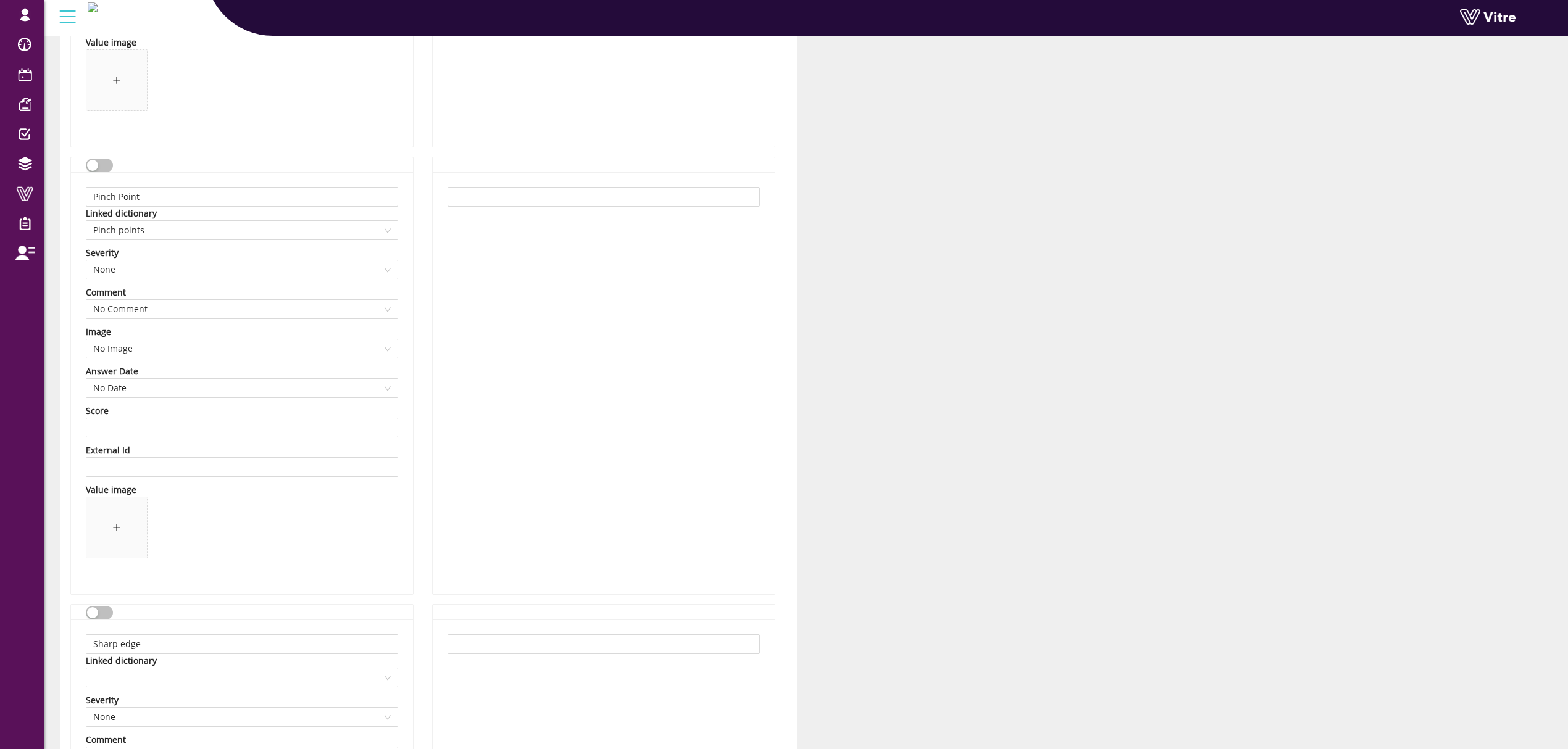
scroll to position [1891, 0]
click at [228, 242] on span "Pinch points" at bounding box center [241, 239] width 297 height 19
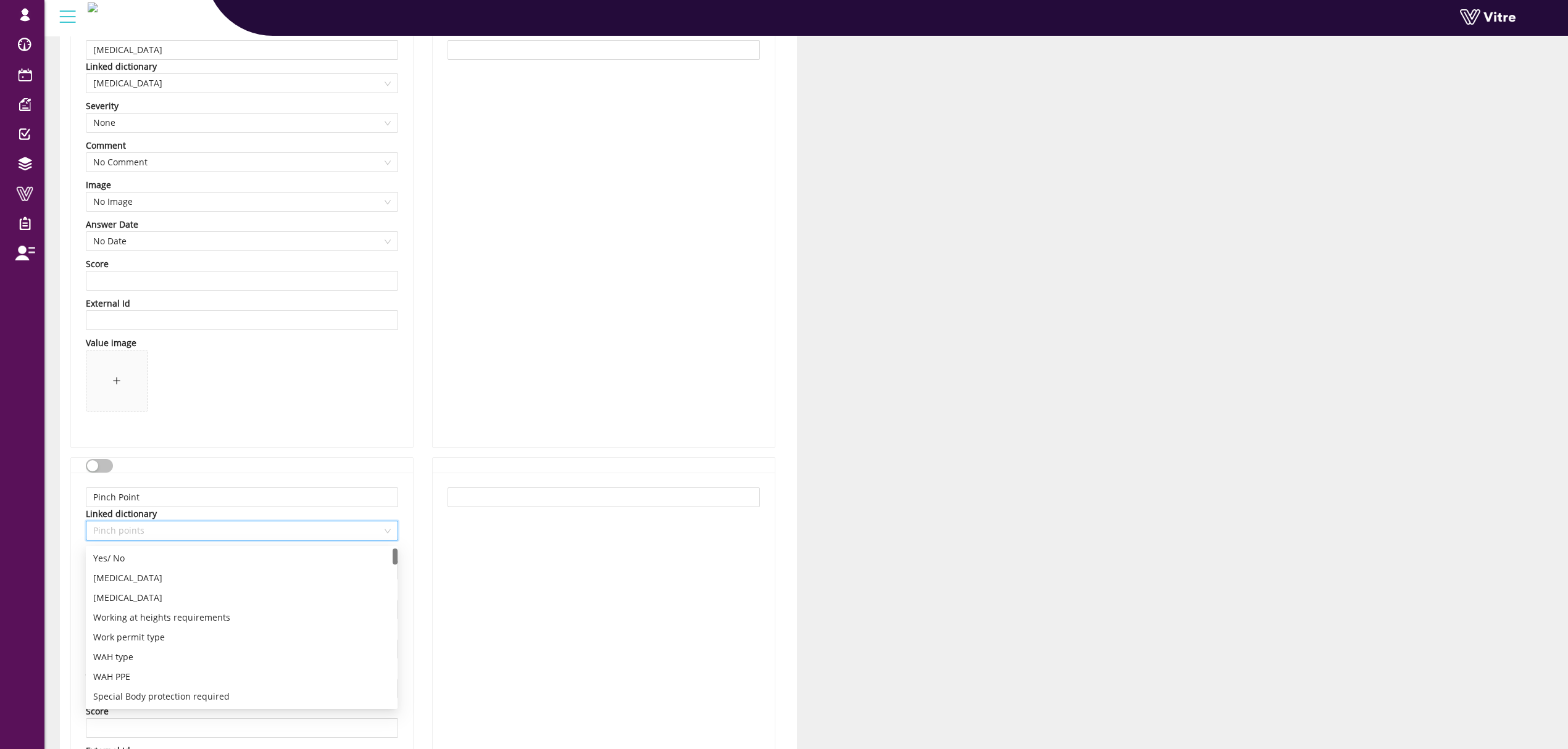
scroll to position [1562, 0]
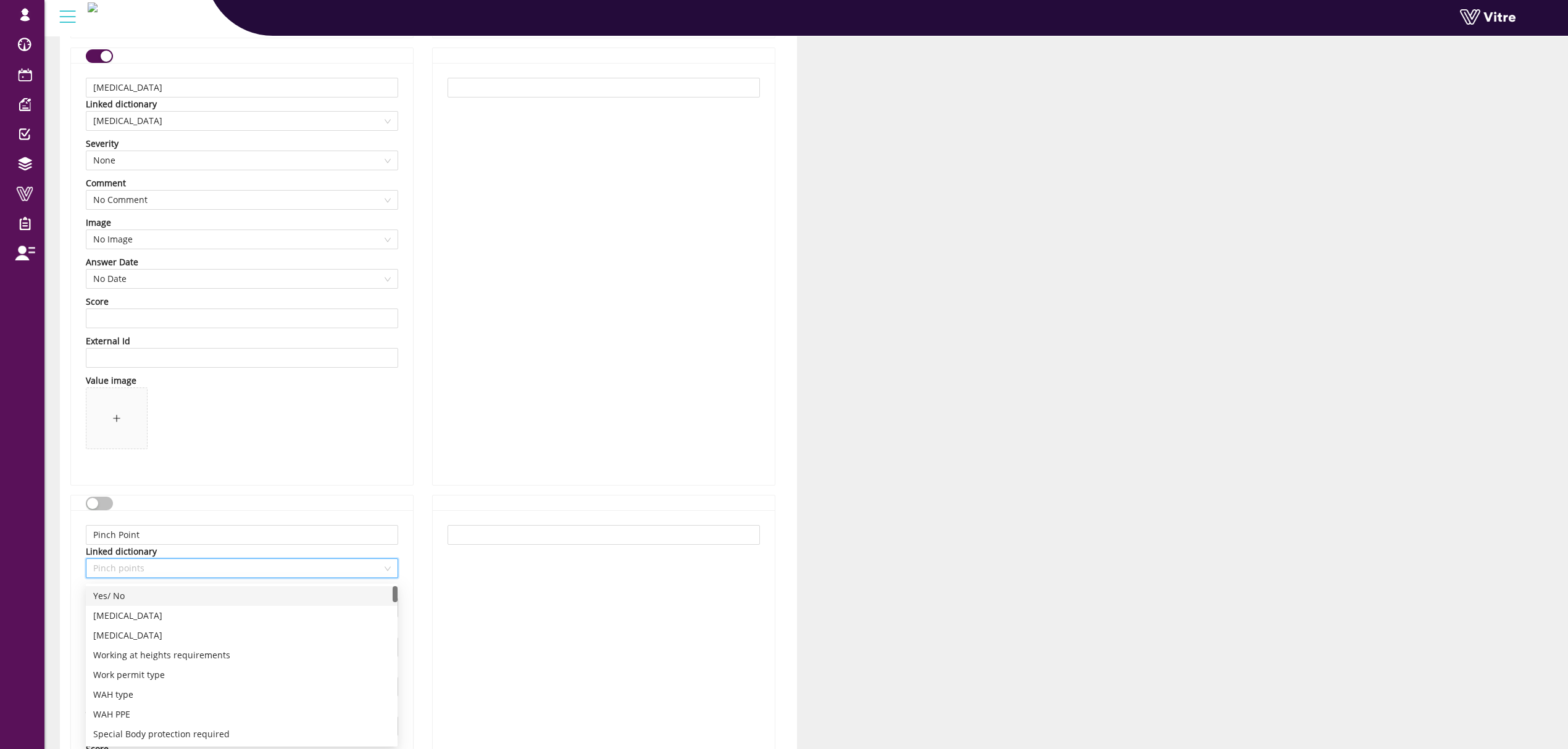
click at [171, 570] on span "Pinch points" at bounding box center [241, 568] width 297 height 19
click at [406, 524] on div "Pinch Point Linked dictionary 13273 Pinch points Severity None Comment No Comme…" at bounding box center [241, 721] width 342 height 422
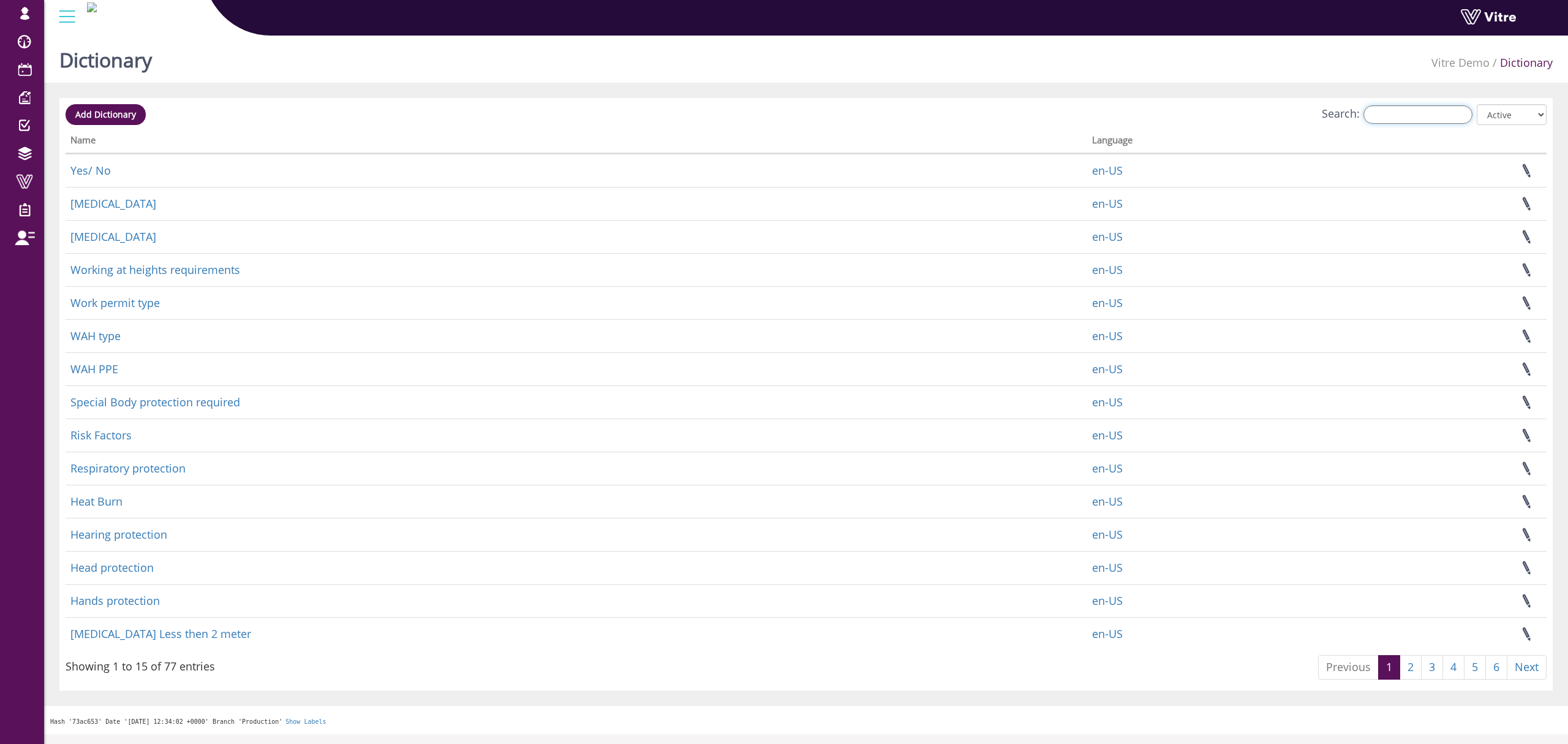
click at [1412, 111] on input "Search:" at bounding box center [1418, 115] width 109 height 19
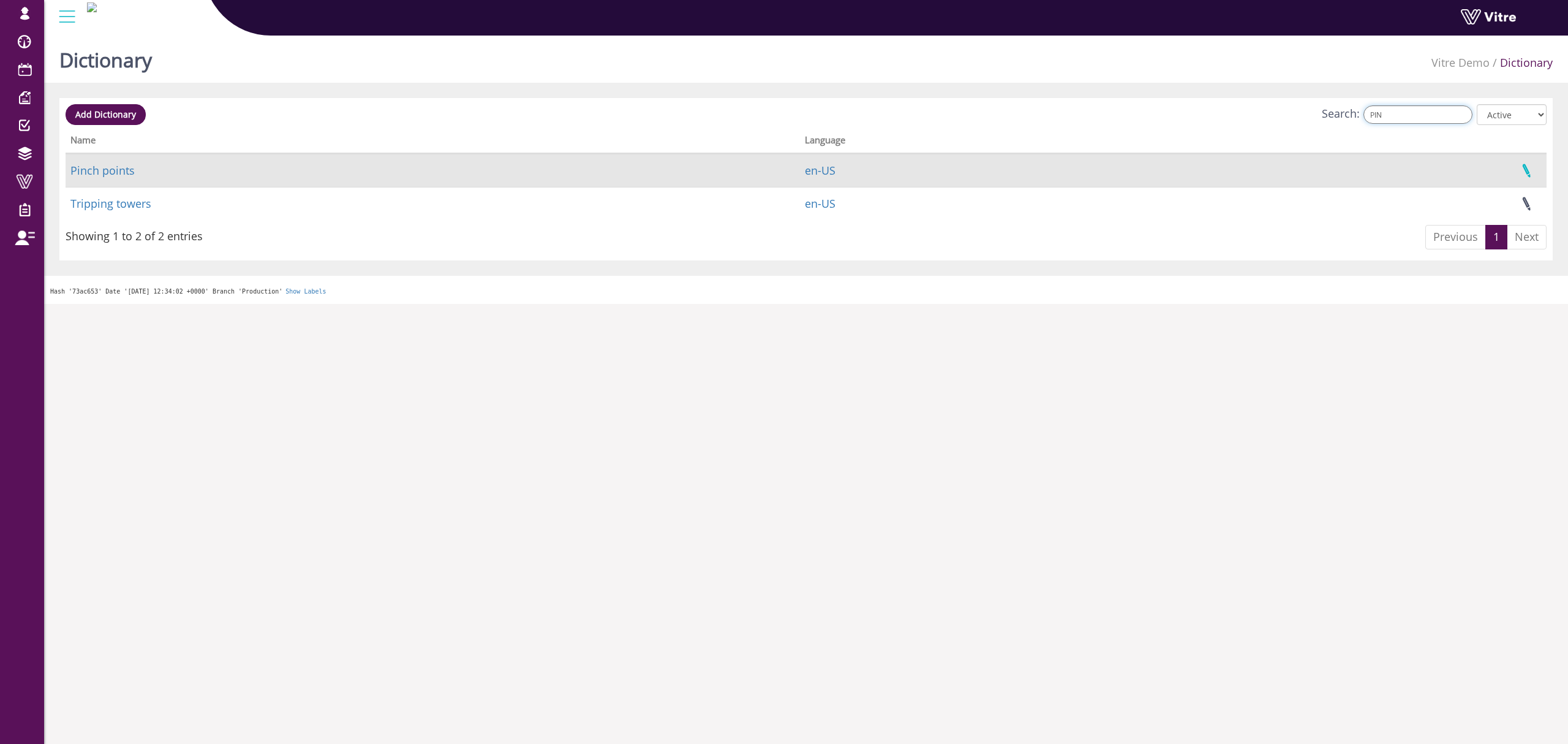
type input "PIN"
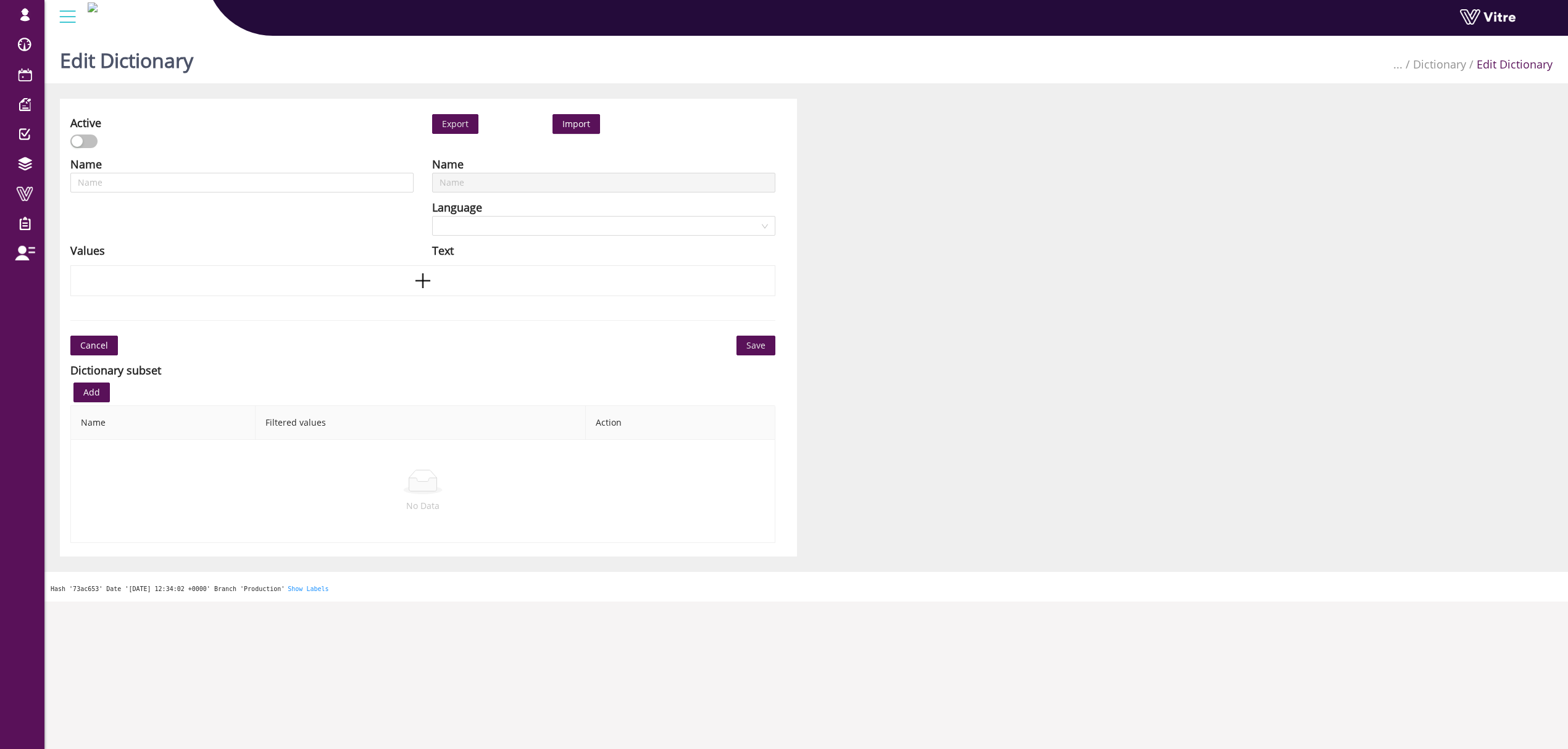
scroll to position [31, 0]
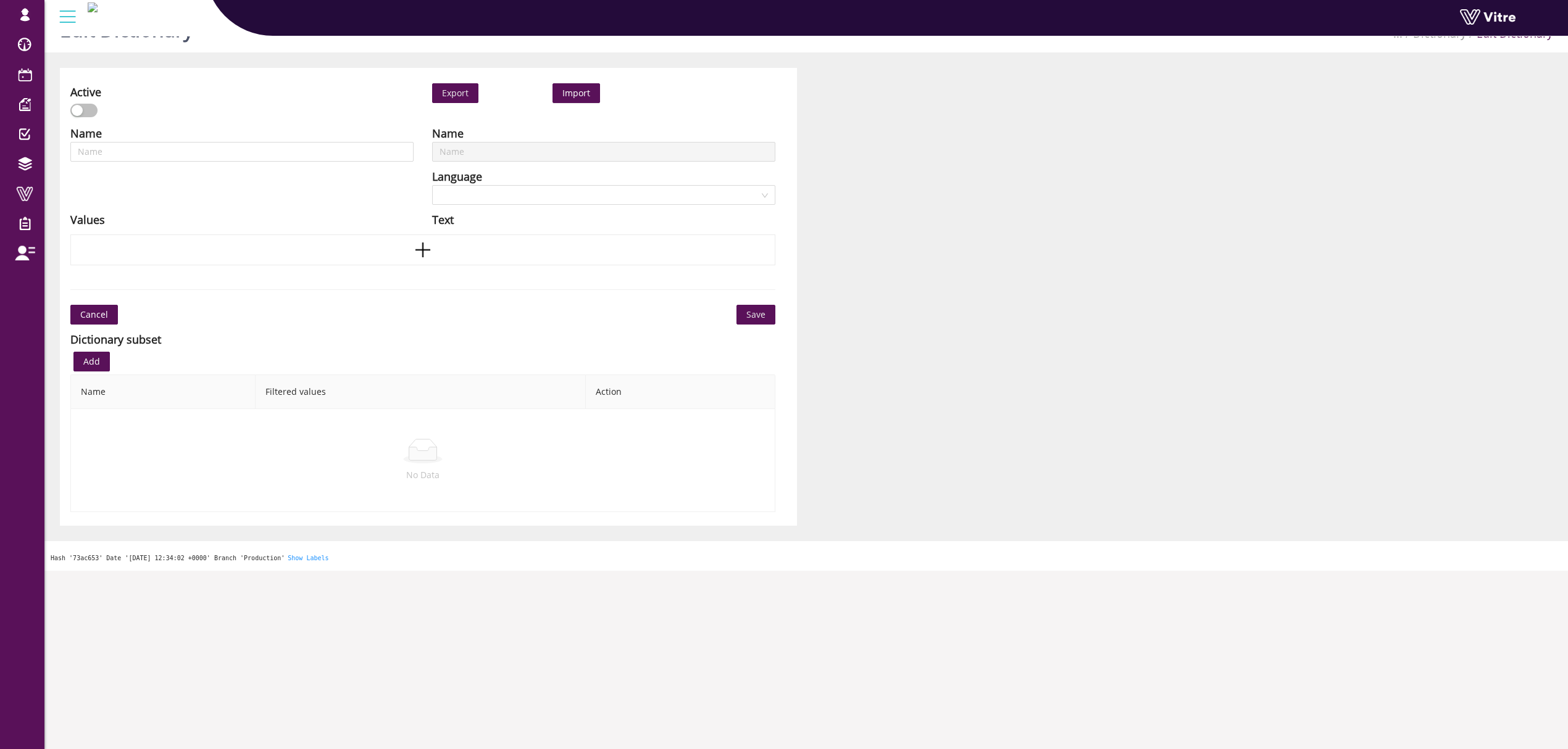
type input "Risk Factors"
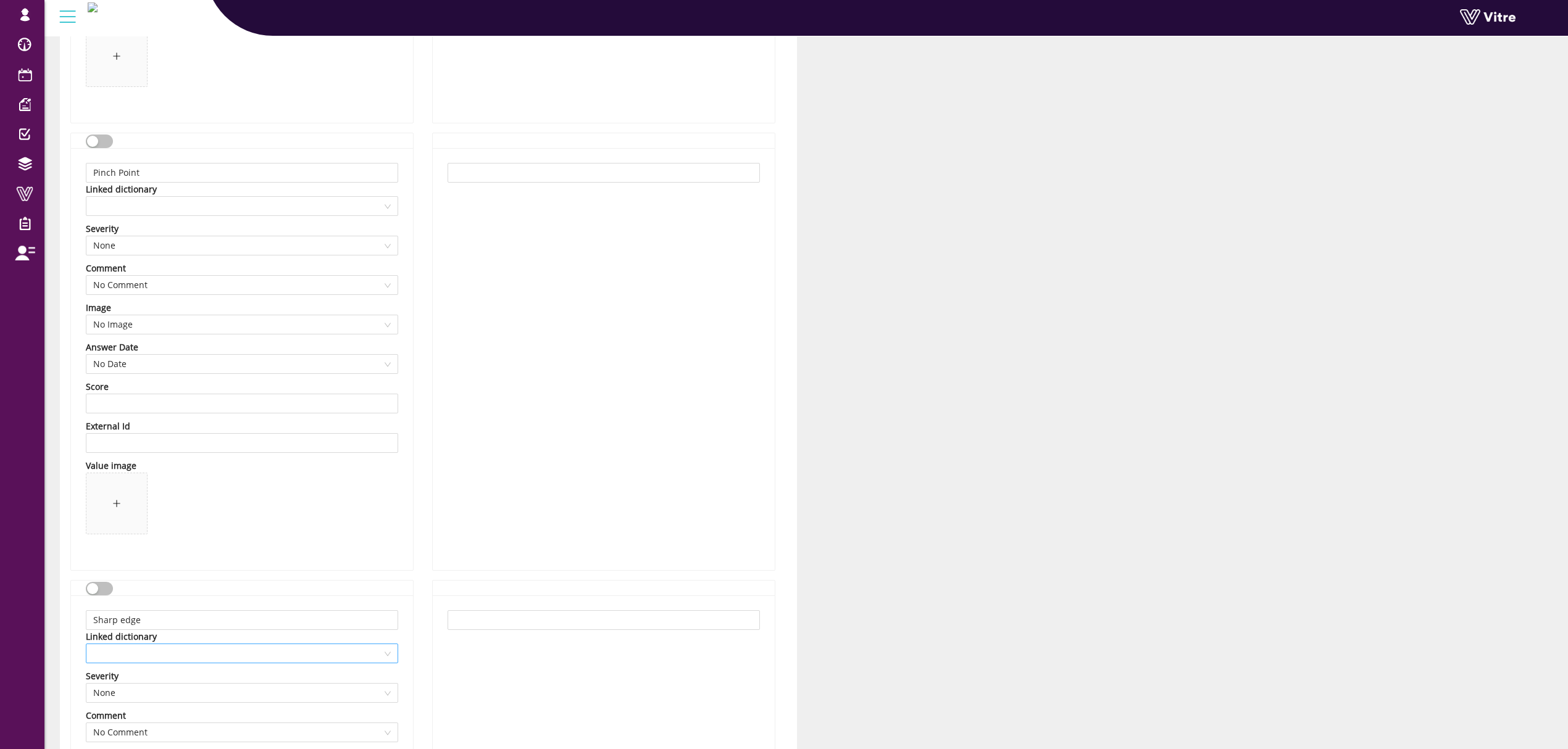
scroll to position [1923, 0]
click at [238, 214] on span at bounding box center [241, 208] width 297 height 19
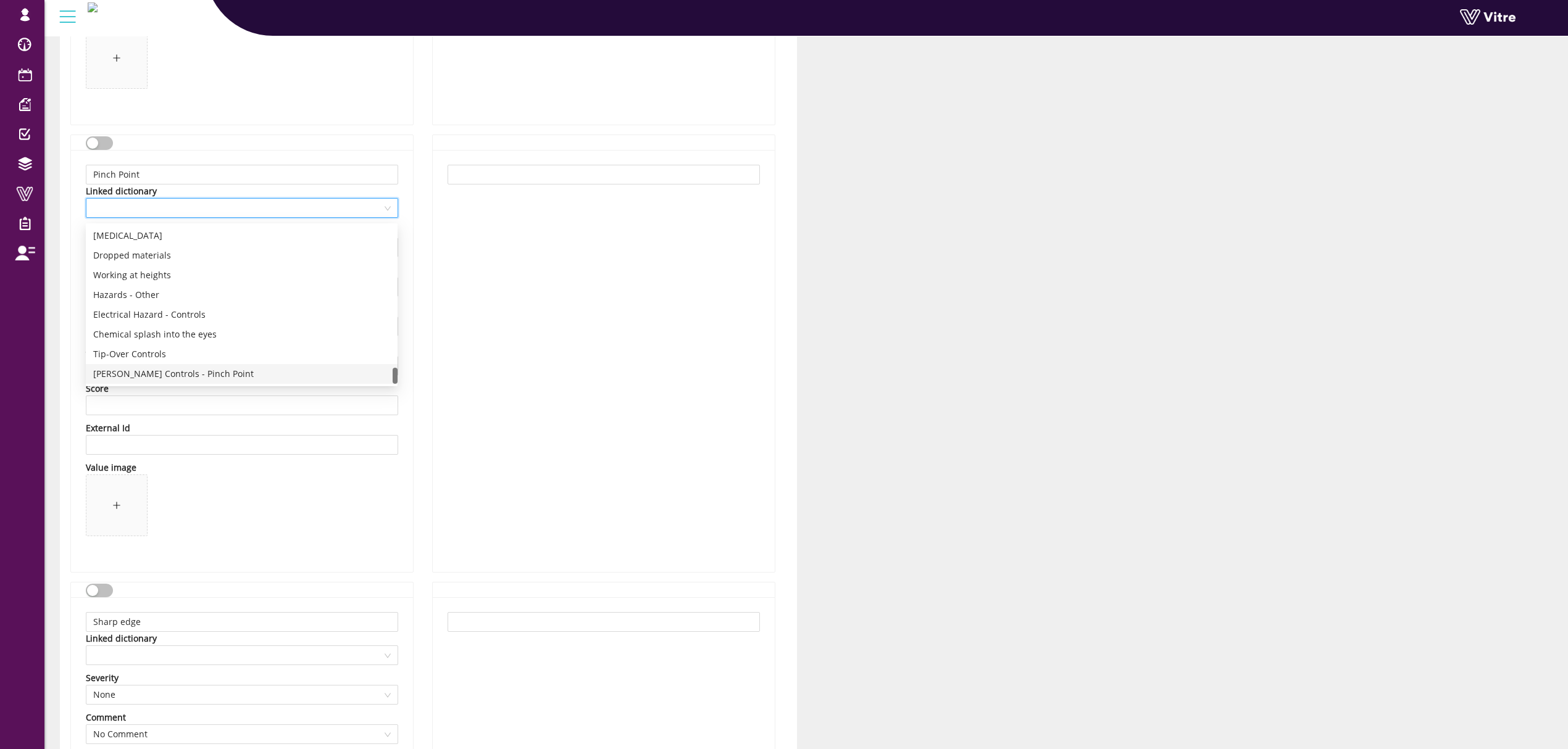
click at [179, 365] on div "Adama Controls - Pinch Point" at bounding box center [241, 374] width 311 height 20
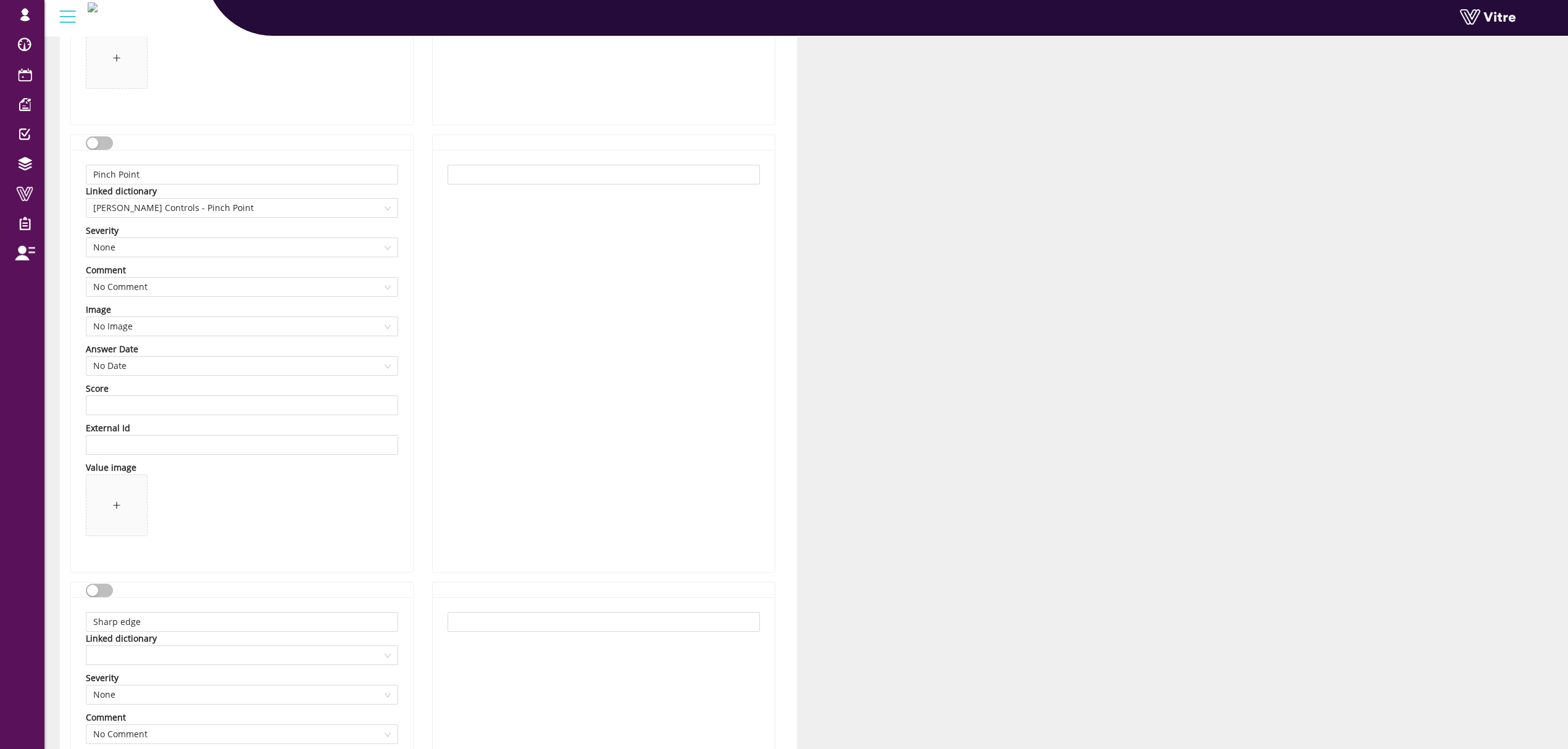
click at [411, 252] on div "Pinch Point Linked dictionary Adama Controls - Pinch Point Severity None Commen…" at bounding box center [241, 361] width 342 height 422
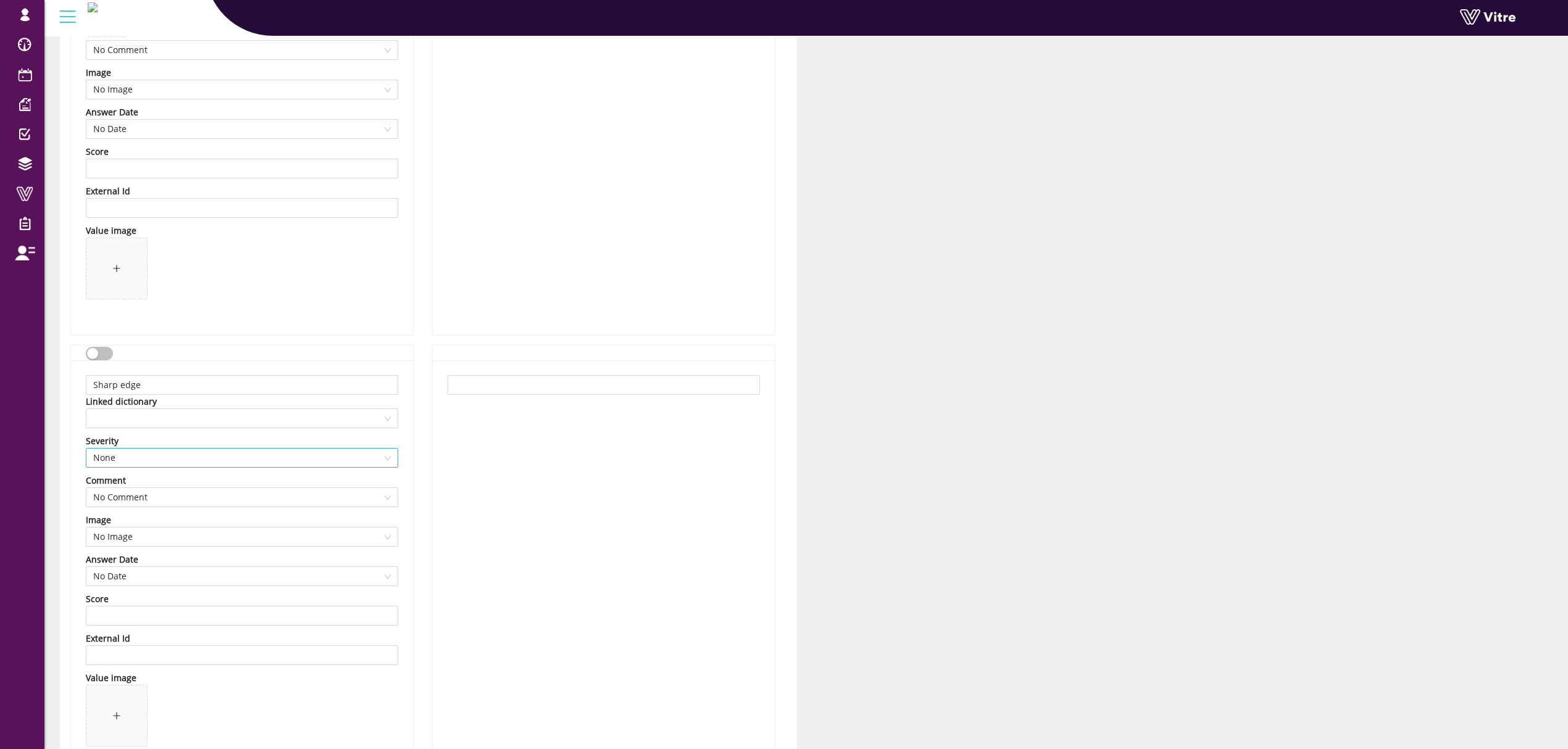
scroll to position [2169, 0]
click at [242, 406] on span at bounding box center [241, 409] width 297 height 19
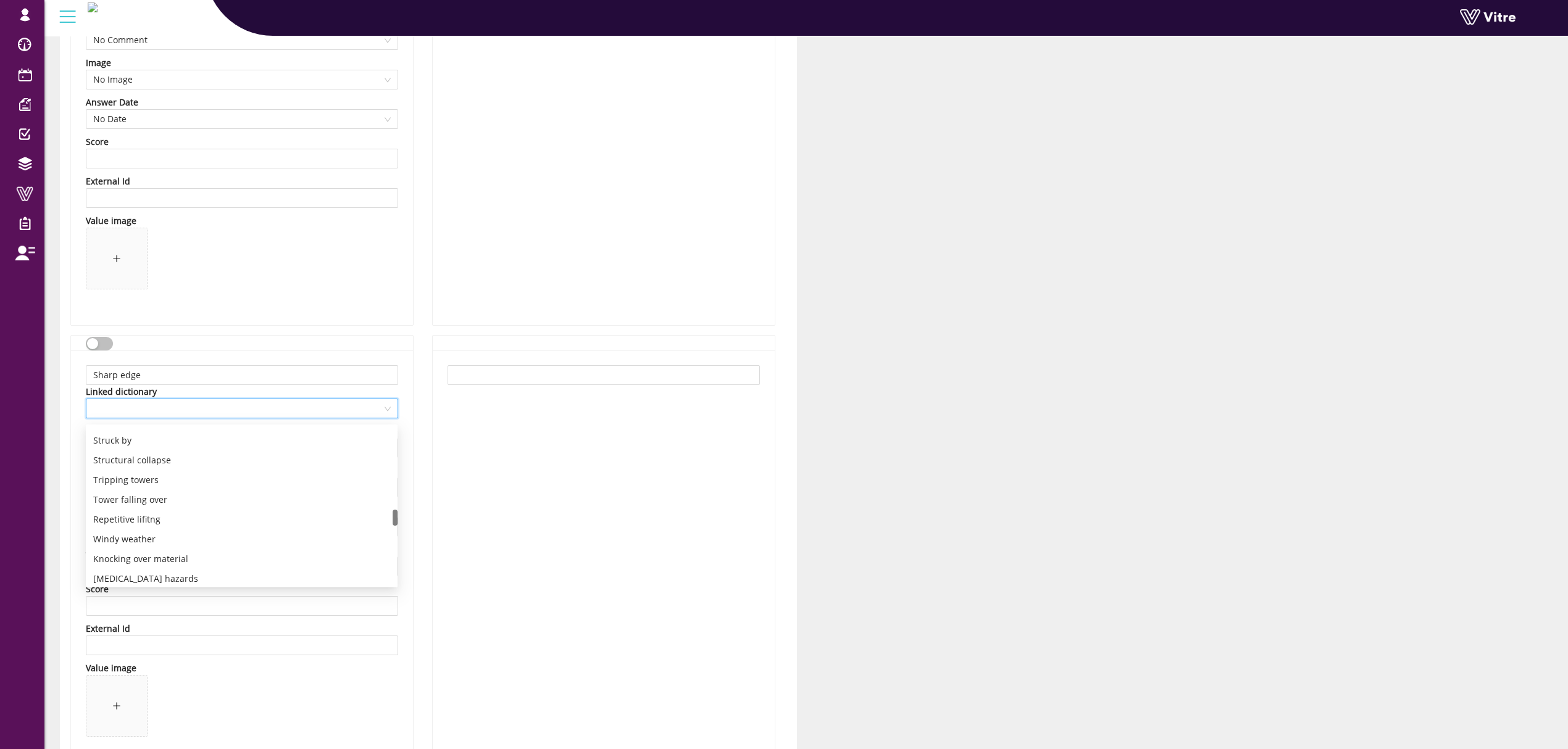
scroll to position [723, 0]
click at [119, 443] on div "Sharp edges" at bounding box center [241, 444] width 297 height 13
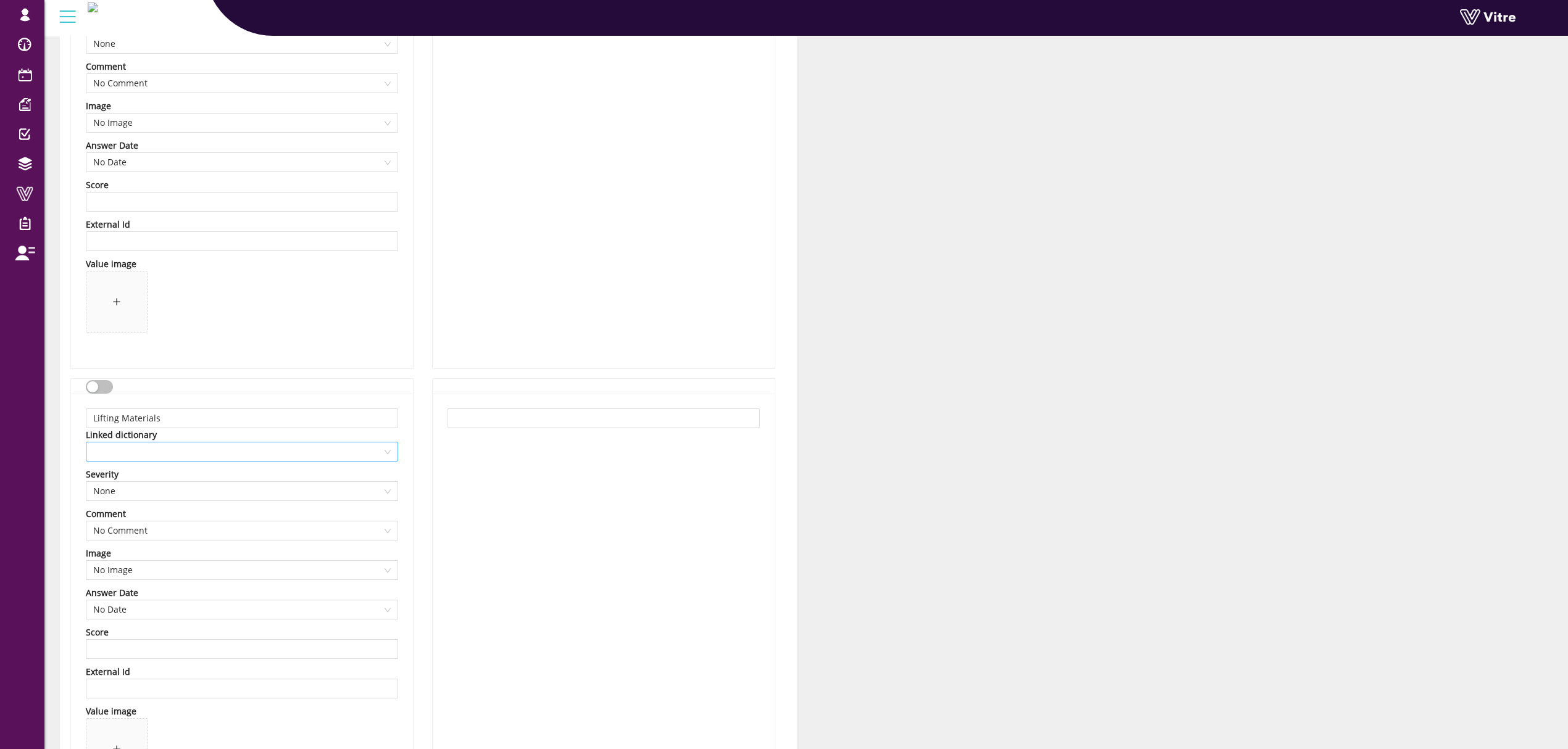
scroll to position [2581, 0]
click at [206, 453] on span at bounding box center [241, 444] width 297 height 19
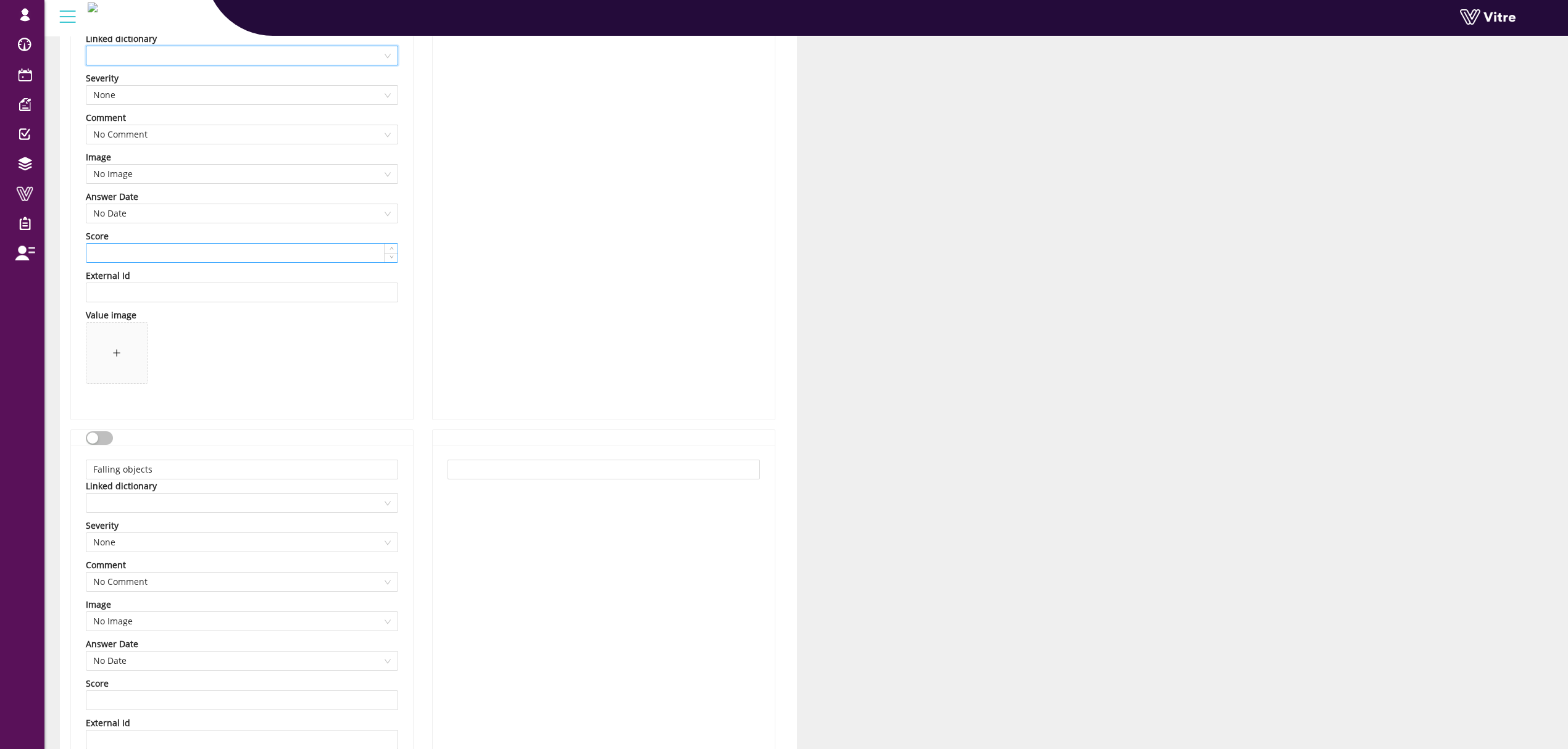
scroll to position [2992, 0]
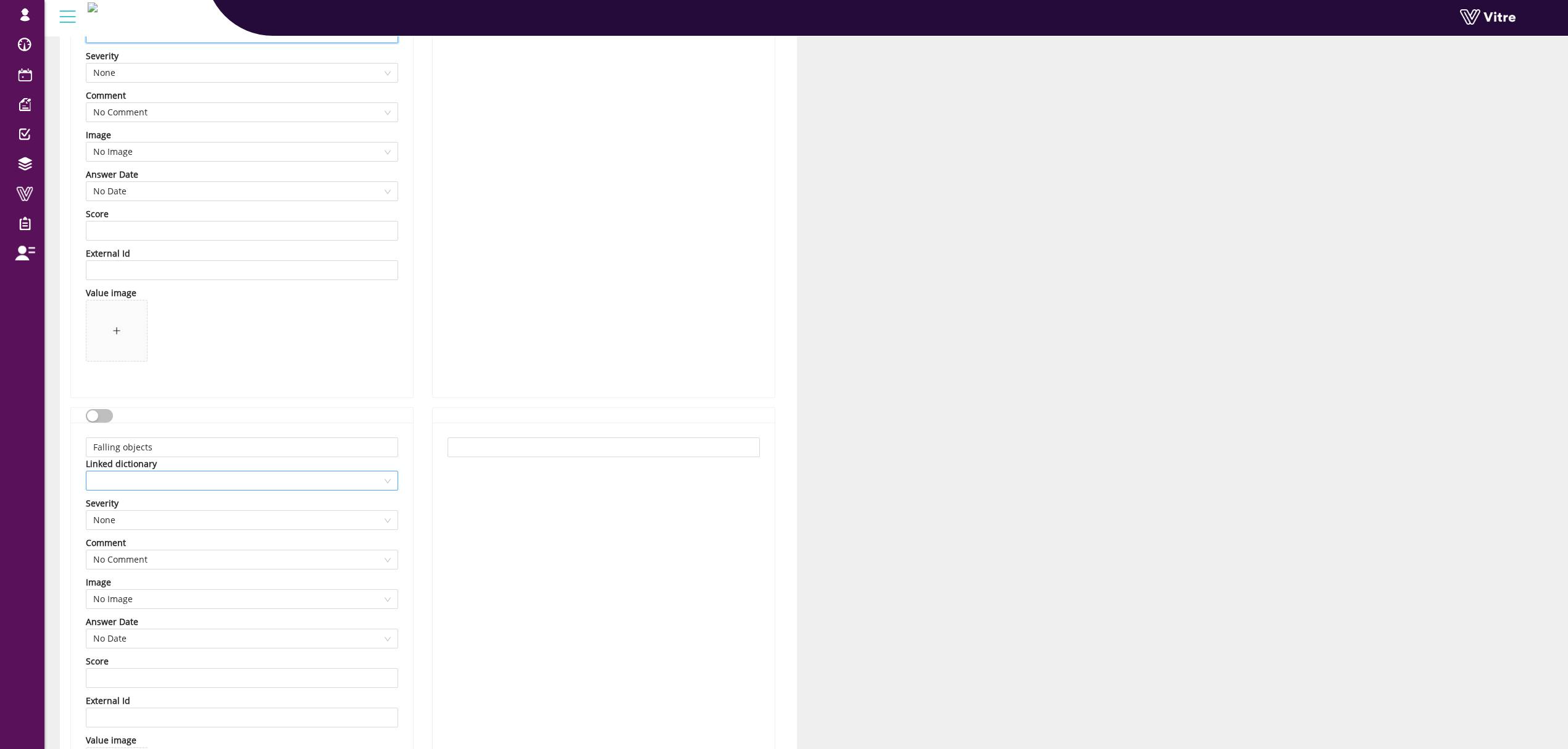
click at [299, 483] on span at bounding box center [241, 480] width 297 height 19
click at [125, 580] on div "Falling objects" at bounding box center [241, 579] width 297 height 13
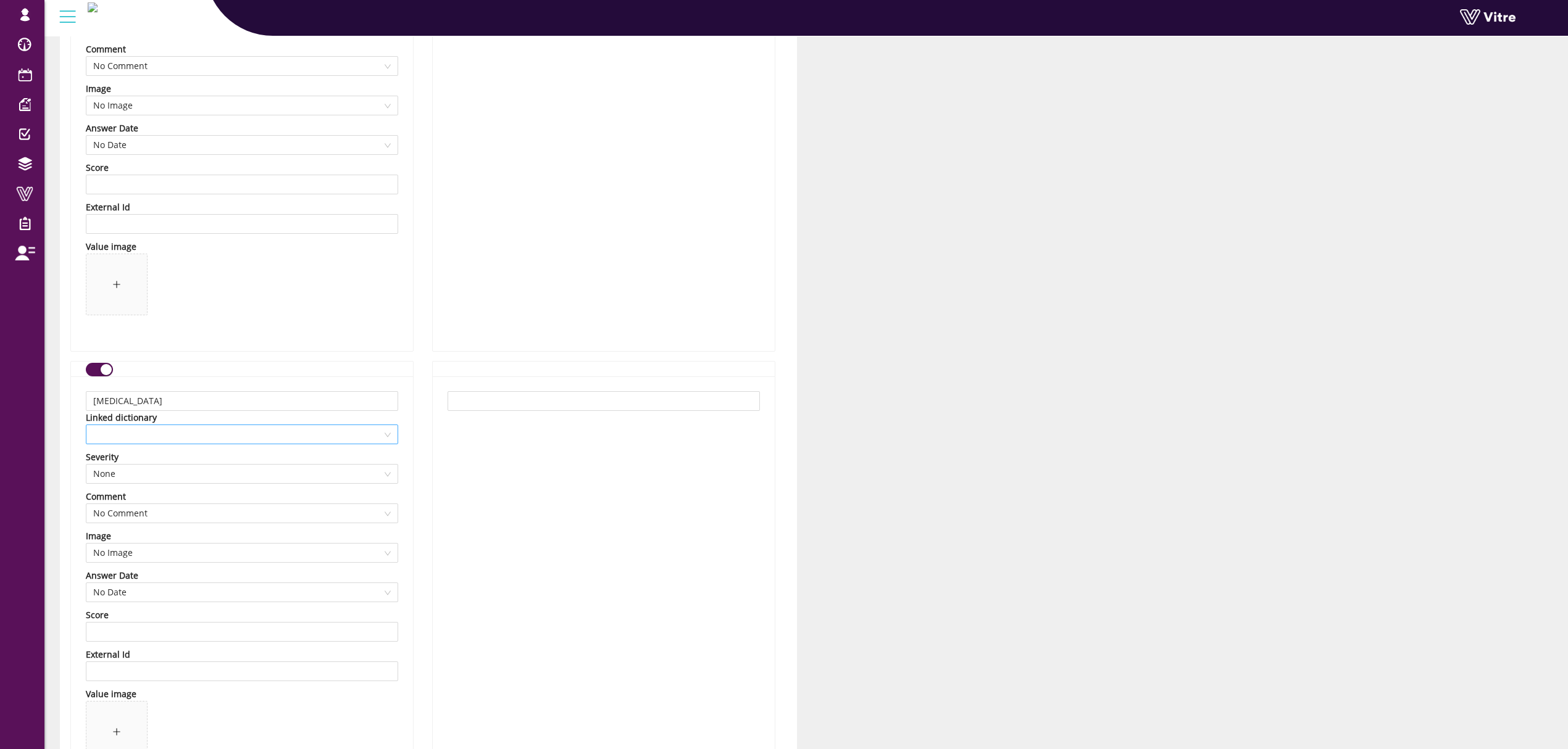
click at [106, 438] on span at bounding box center [241, 434] width 297 height 19
click at [137, 484] on div "Chemical Burn" at bounding box center [241, 483] width 297 height 13
click at [402, 491] on div "Chemical Burn Linked dictionary Chemical Burn Severity None Comment No Comment …" at bounding box center [241, 587] width 342 height 422
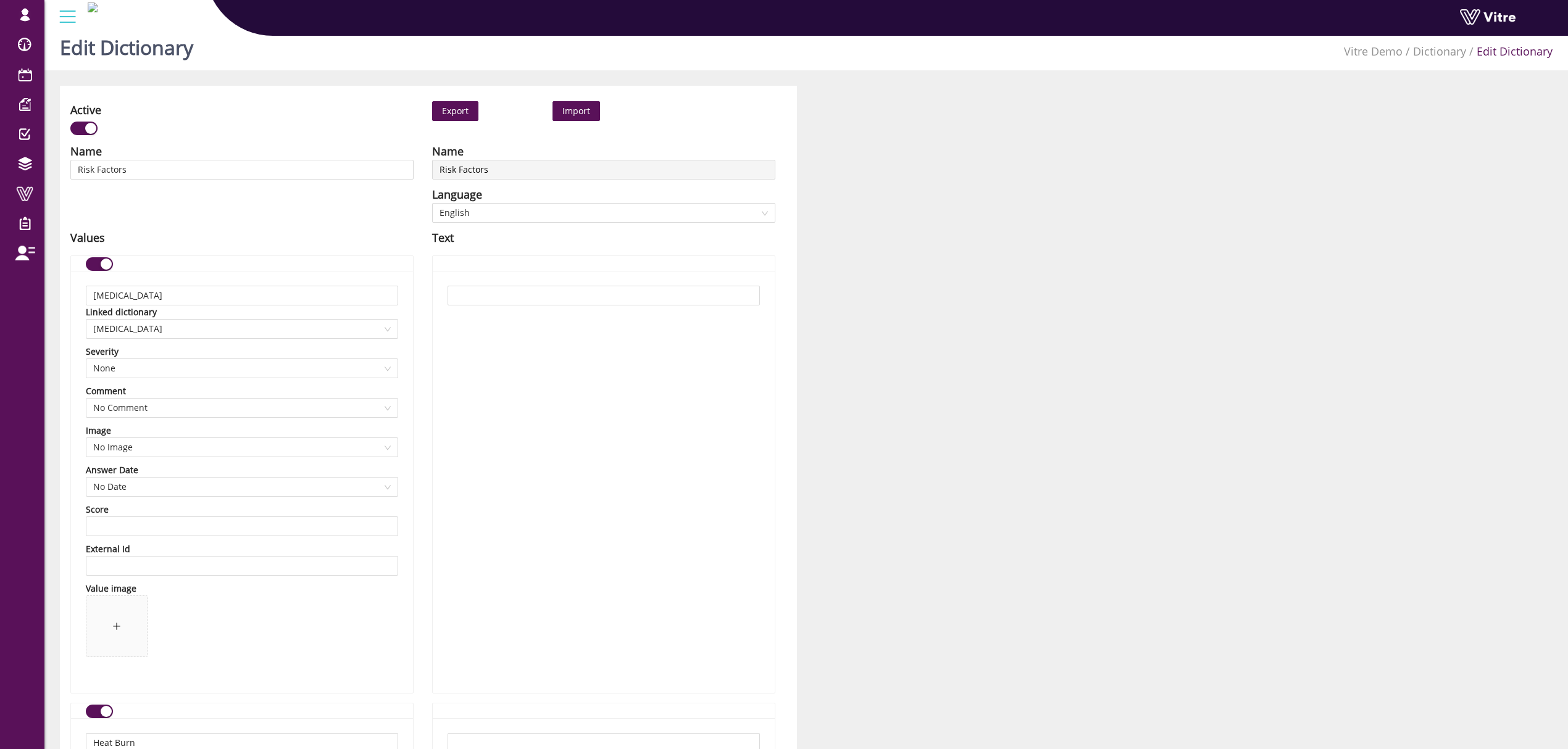
scroll to position [0, 0]
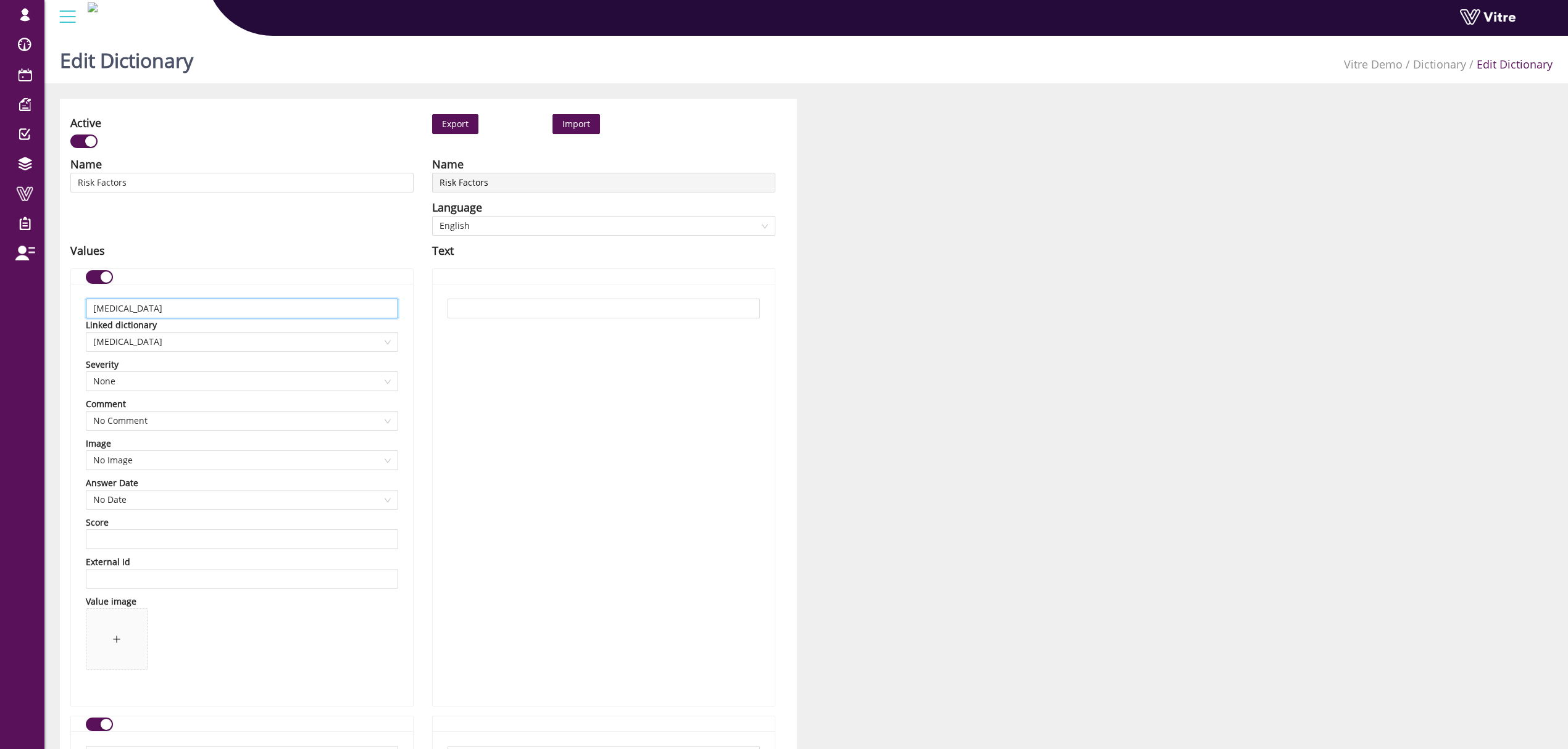
click at [203, 306] on input "[MEDICAL_DATA]" at bounding box center [242, 308] width 312 height 20
click at [406, 406] on div "Chemical Burn Linked dictionary Chemical Burn Severity None Comment No Comment …" at bounding box center [241, 495] width 342 height 422
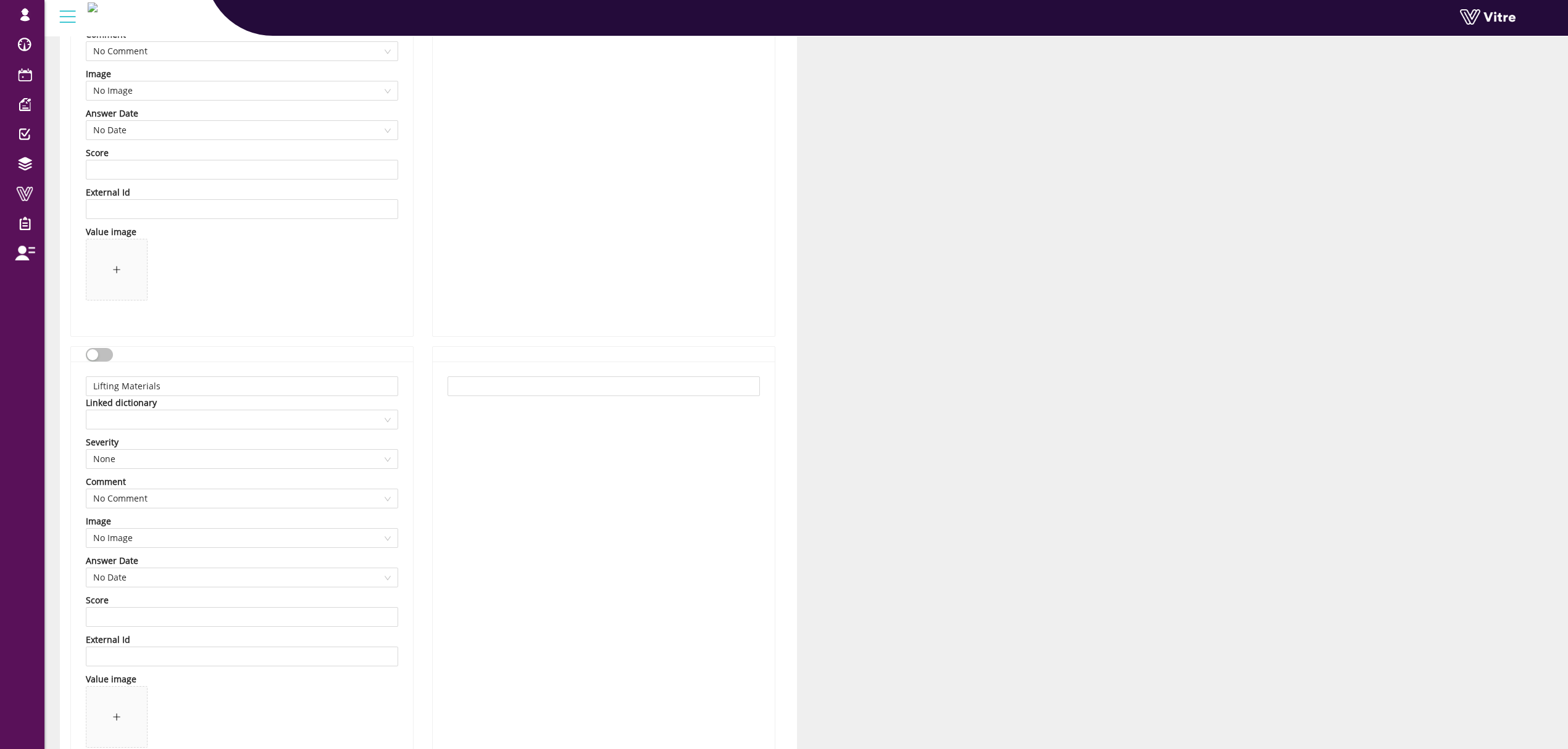
scroll to position [2550, 0]
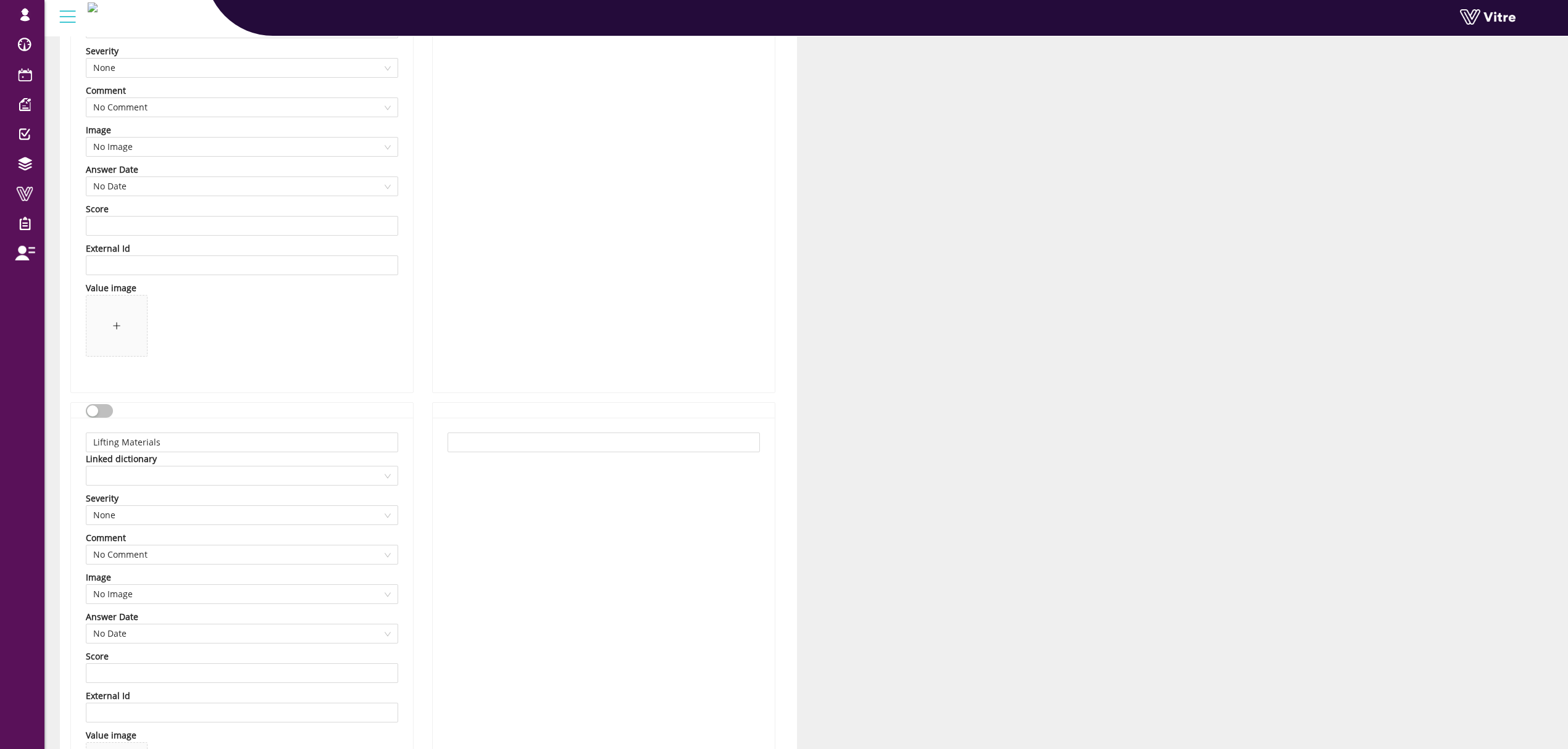
click at [107, 414] on button "button" at bounding box center [99, 410] width 27 height 13
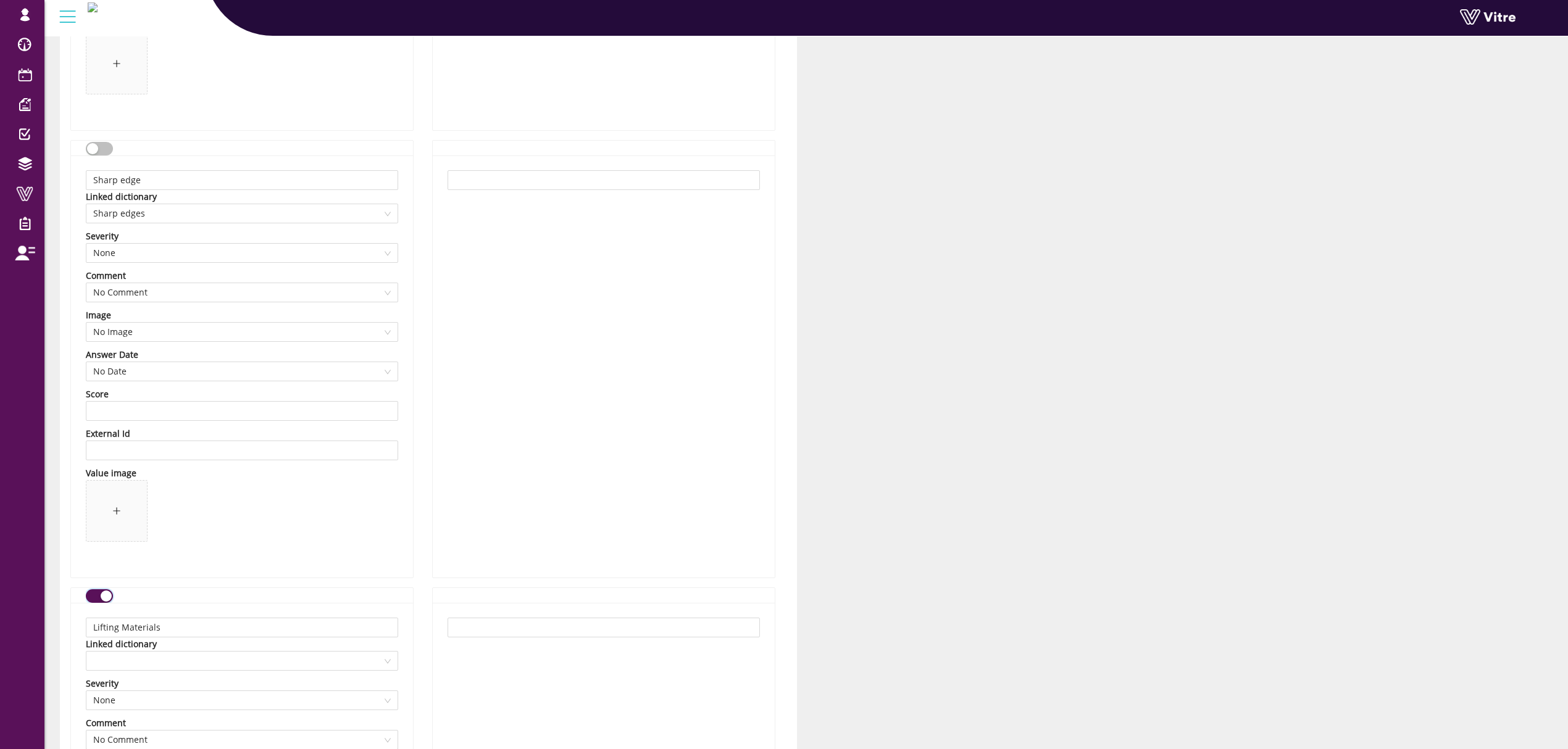
scroll to position [2221, 0]
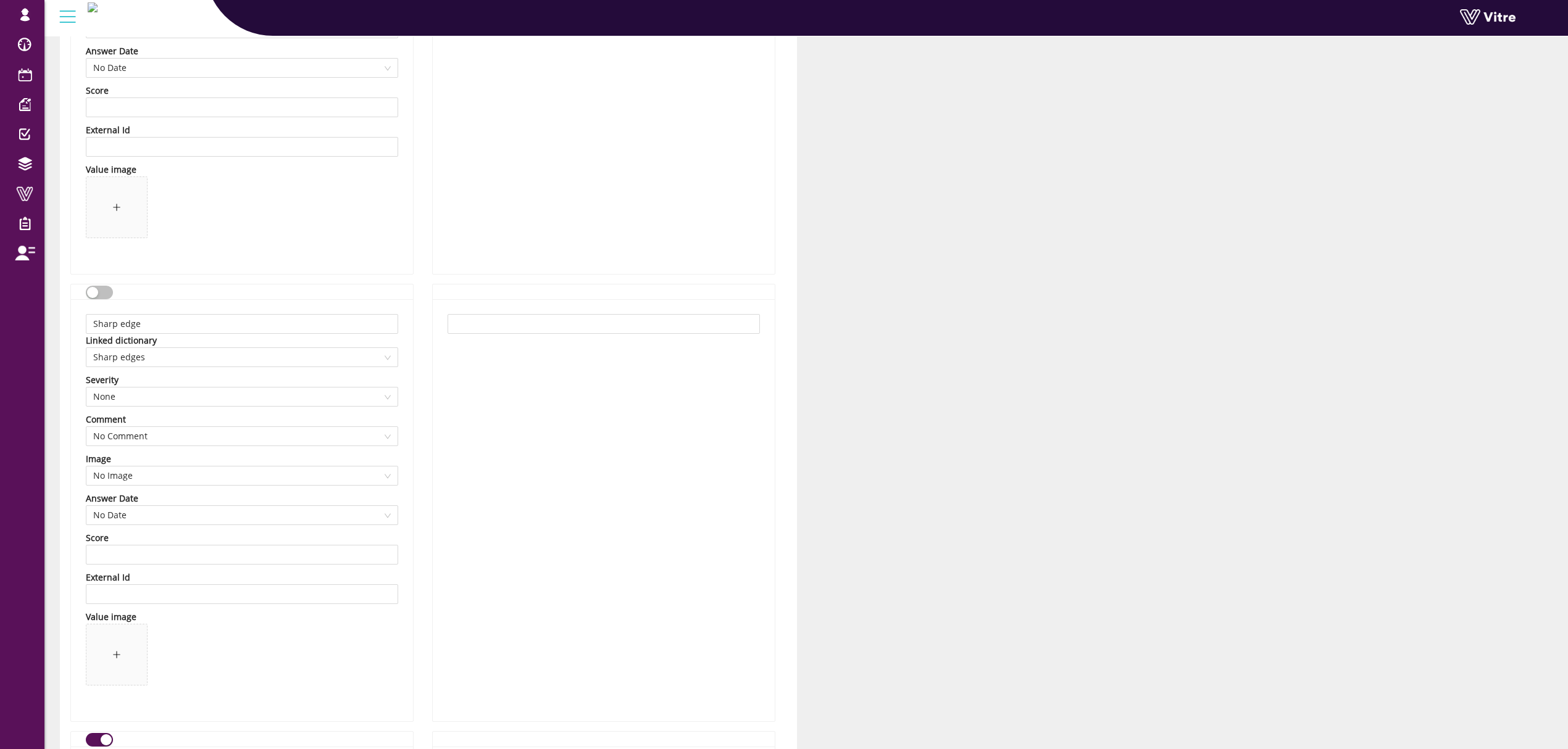
click at [106, 294] on button "button" at bounding box center [99, 292] width 27 height 13
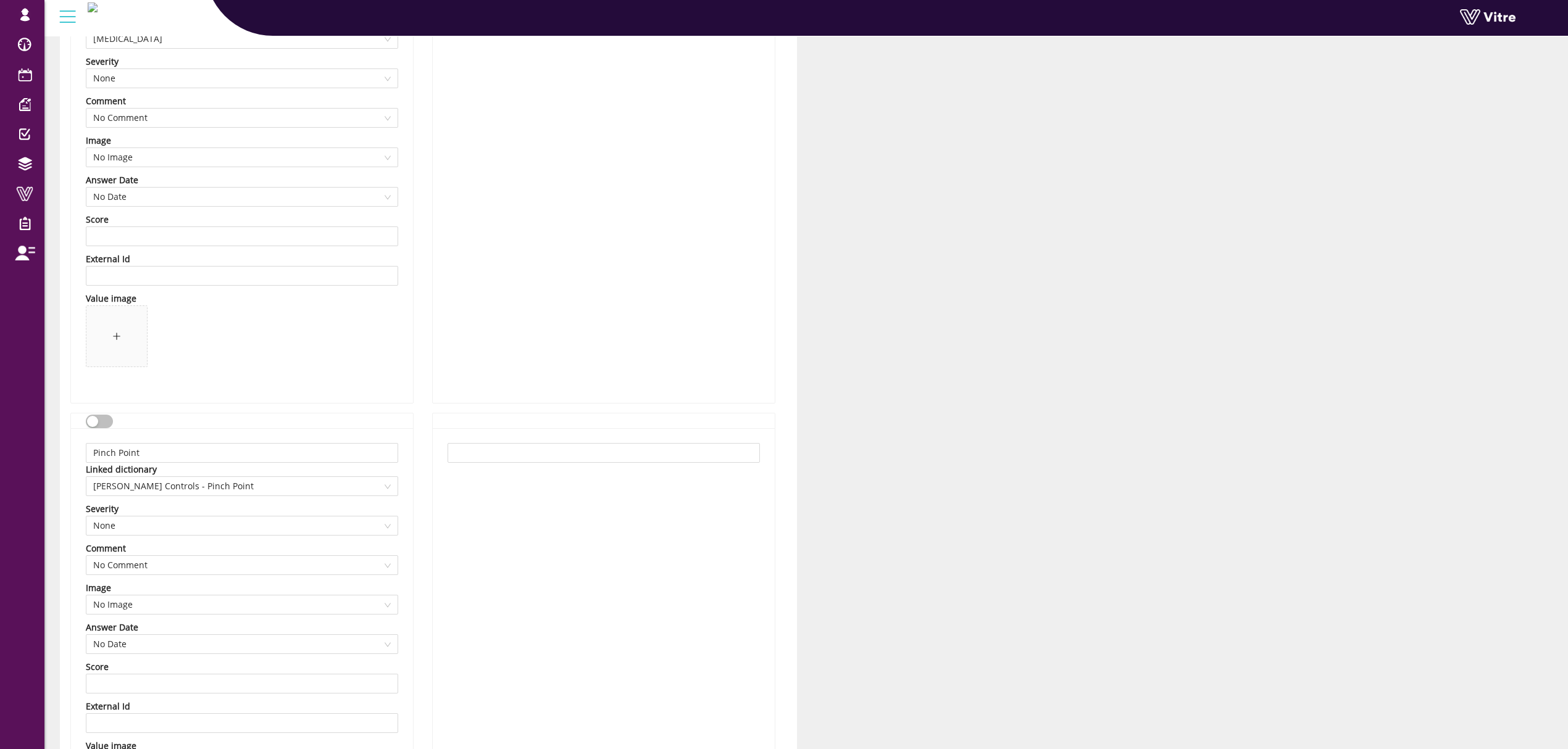
click at [92, 421] on div "button" at bounding box center [93, 422] width 11 height 11
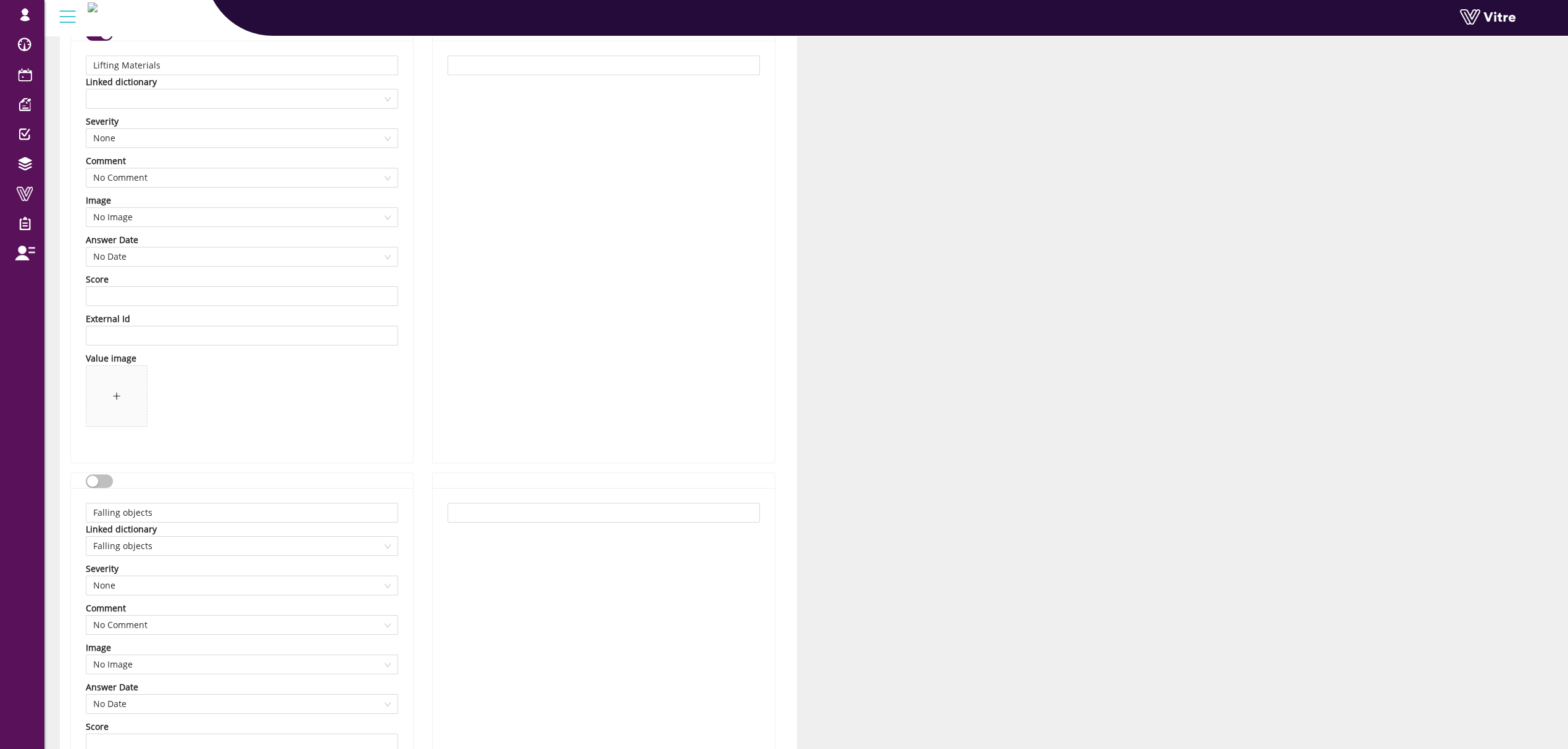
scroll to position [3043, 0]
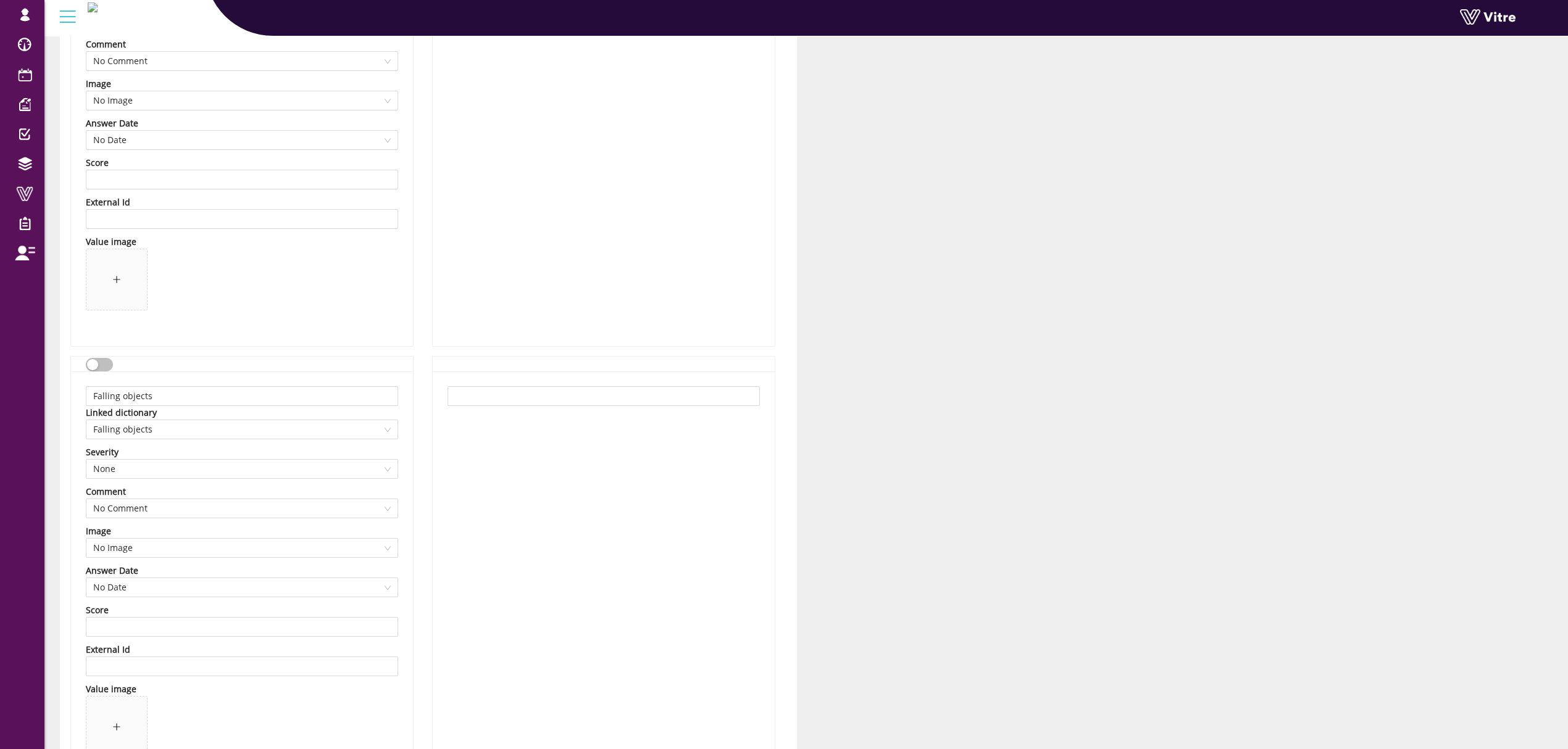
click at [106, 369] on button "button" at bounding box center [99, 364] width 27 height 13
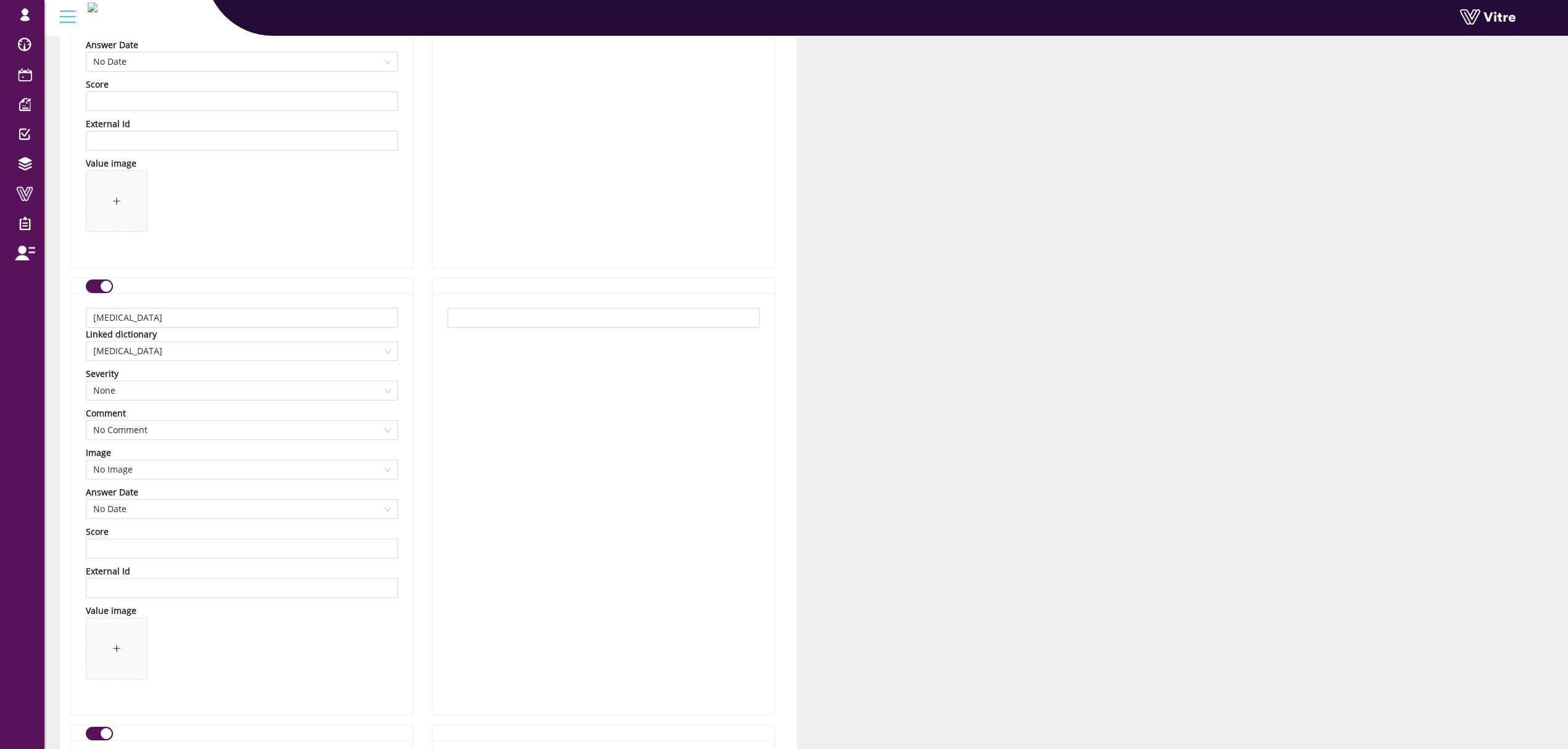
scroll to position [3618, 0]
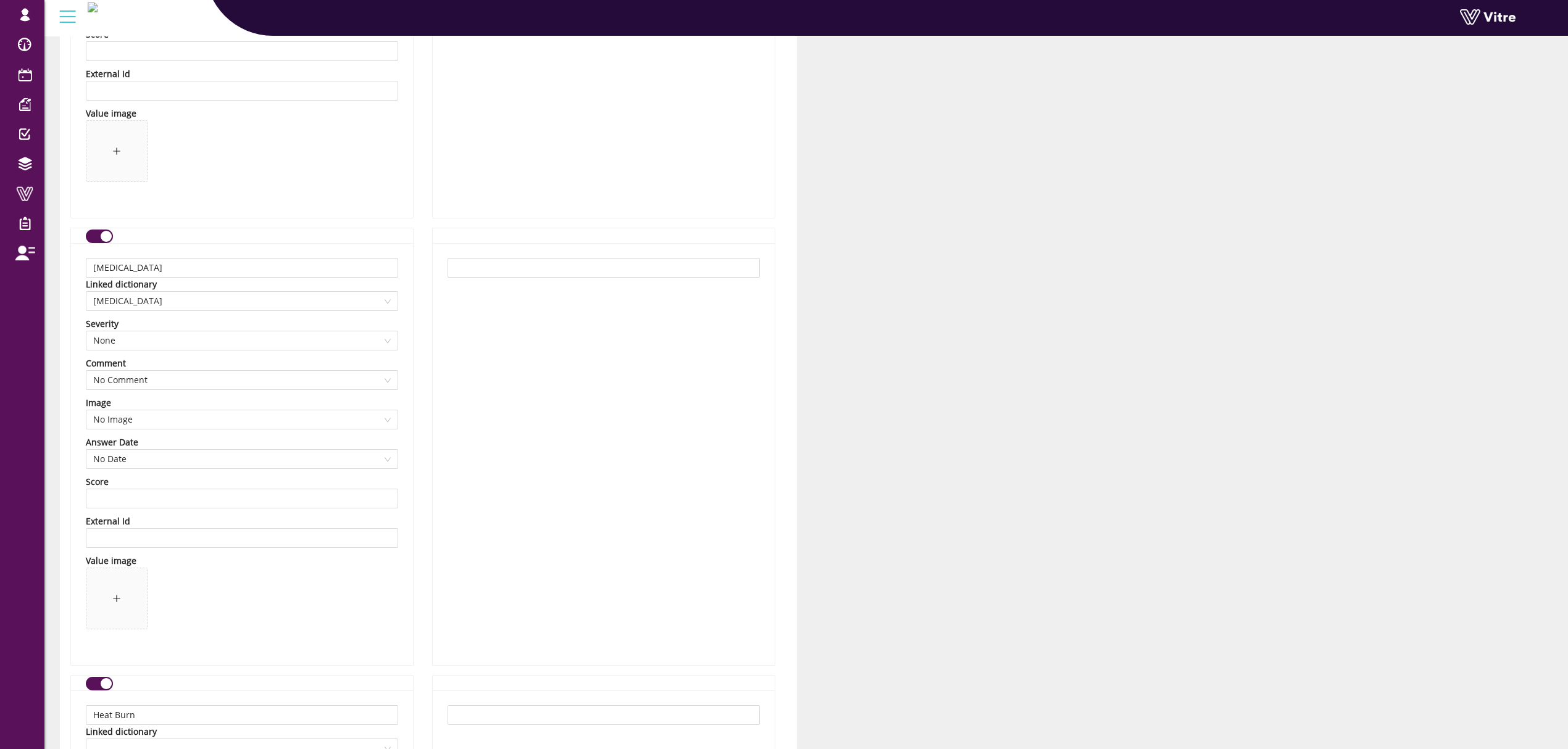
click at [97, 240] on button "button" at bounding box center [99, 236] width 27 height 13
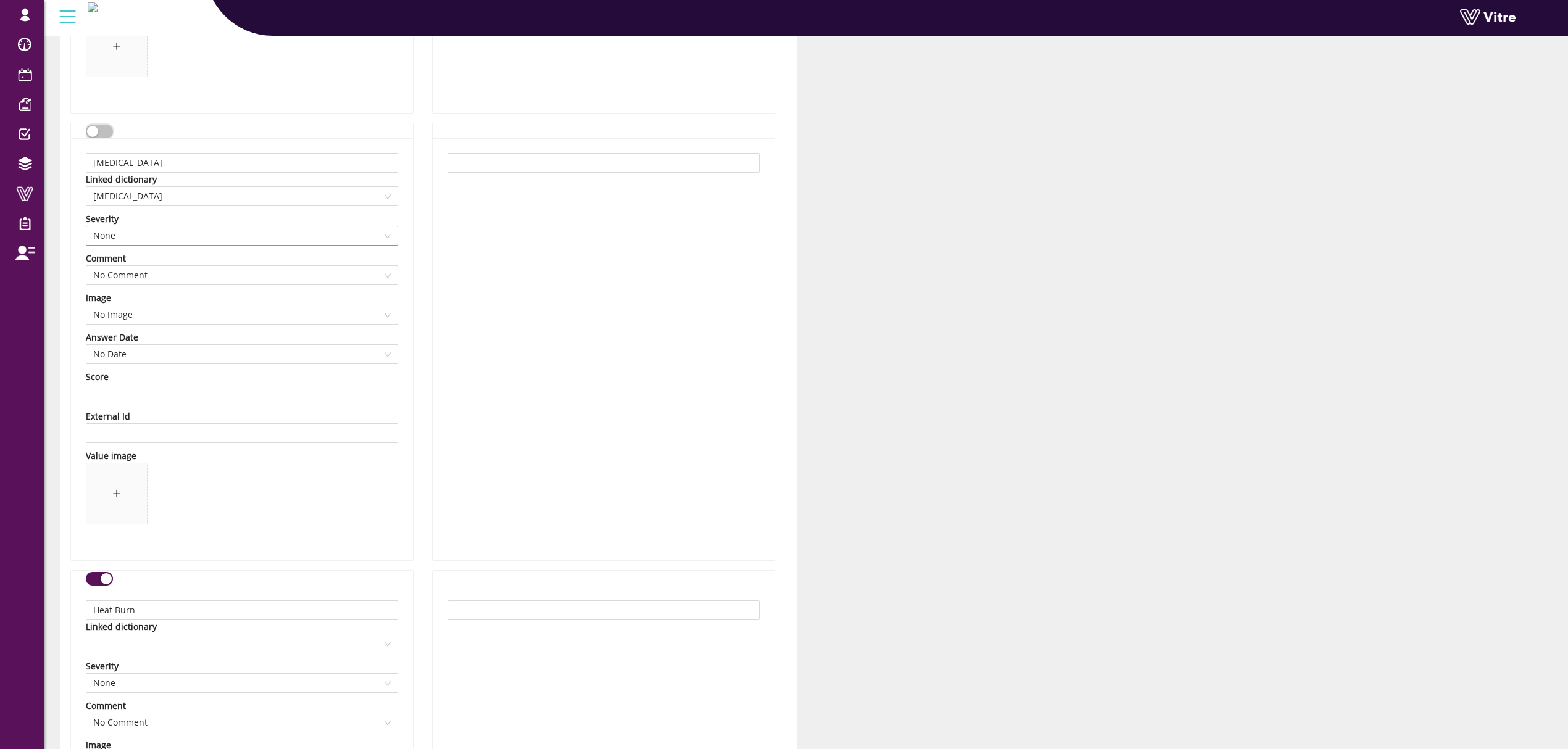
scroll to position [3865, 0]
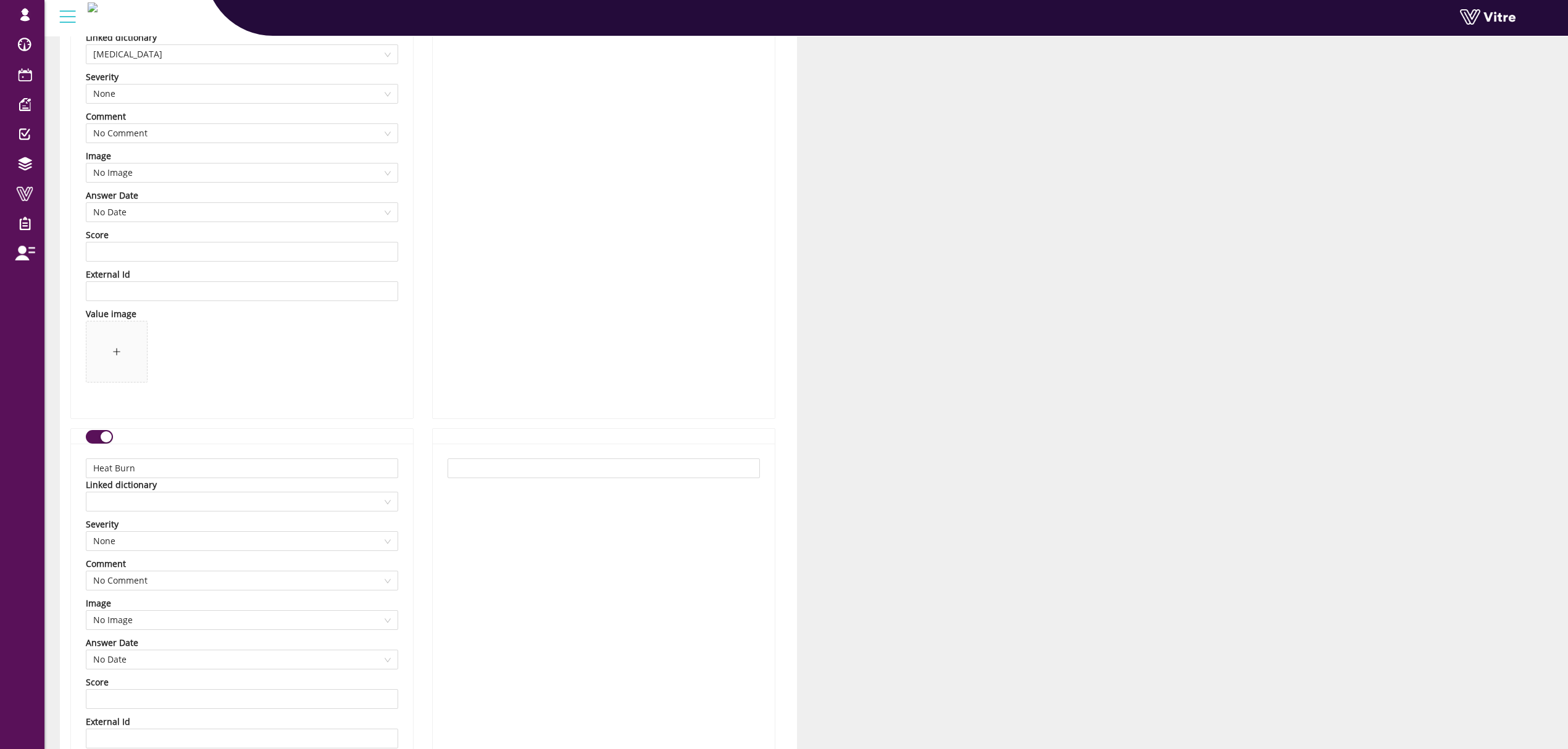
click at [93, 450] on div "Heat Burn Linked dictionary Severity None Comment No Comment Image No Image Ans…" at bounding box center [241, 654] width 342 height 422
click at [102, 441] on div "button" at bounding box center [106, 437] width 11 height 11
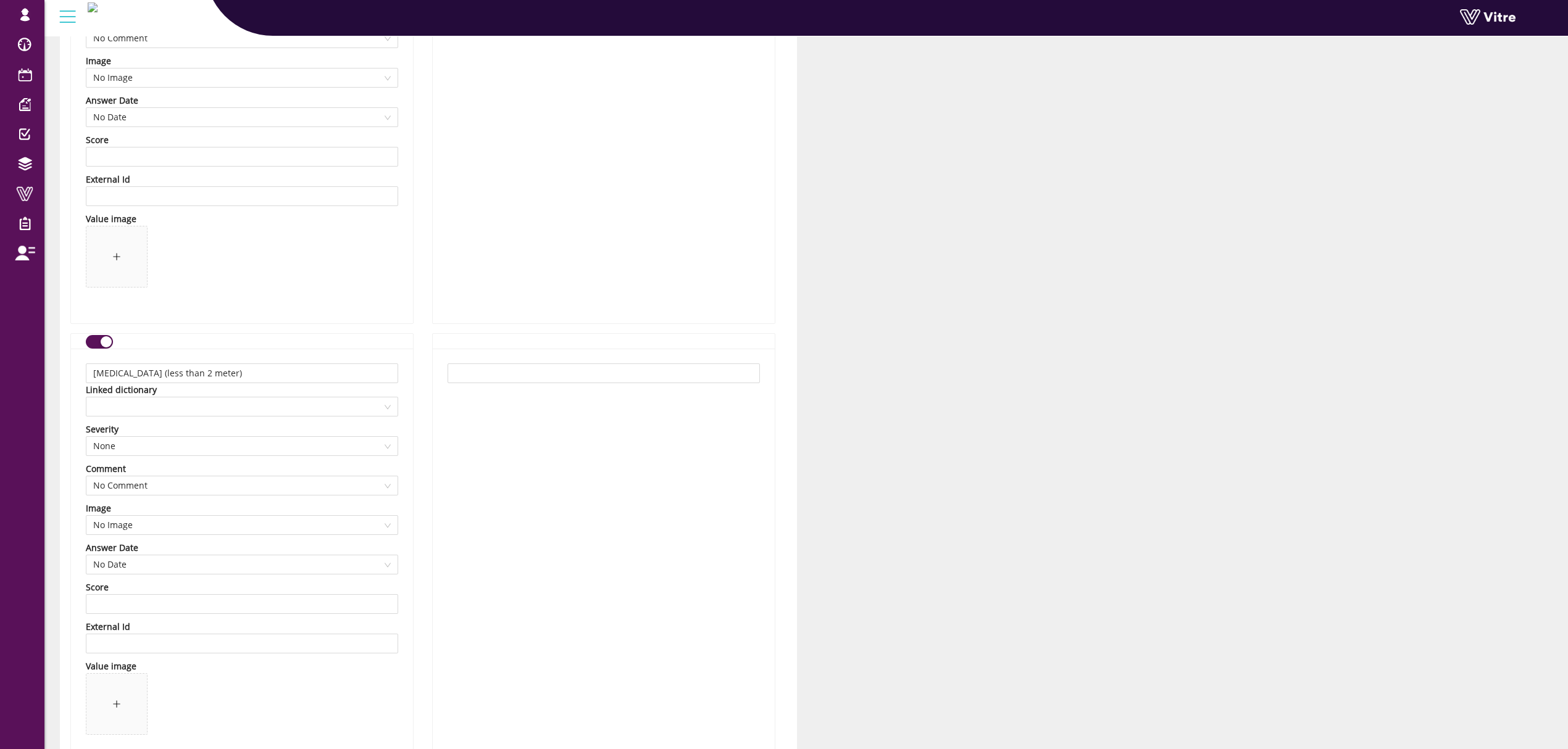
scroll to position [4442, 0]
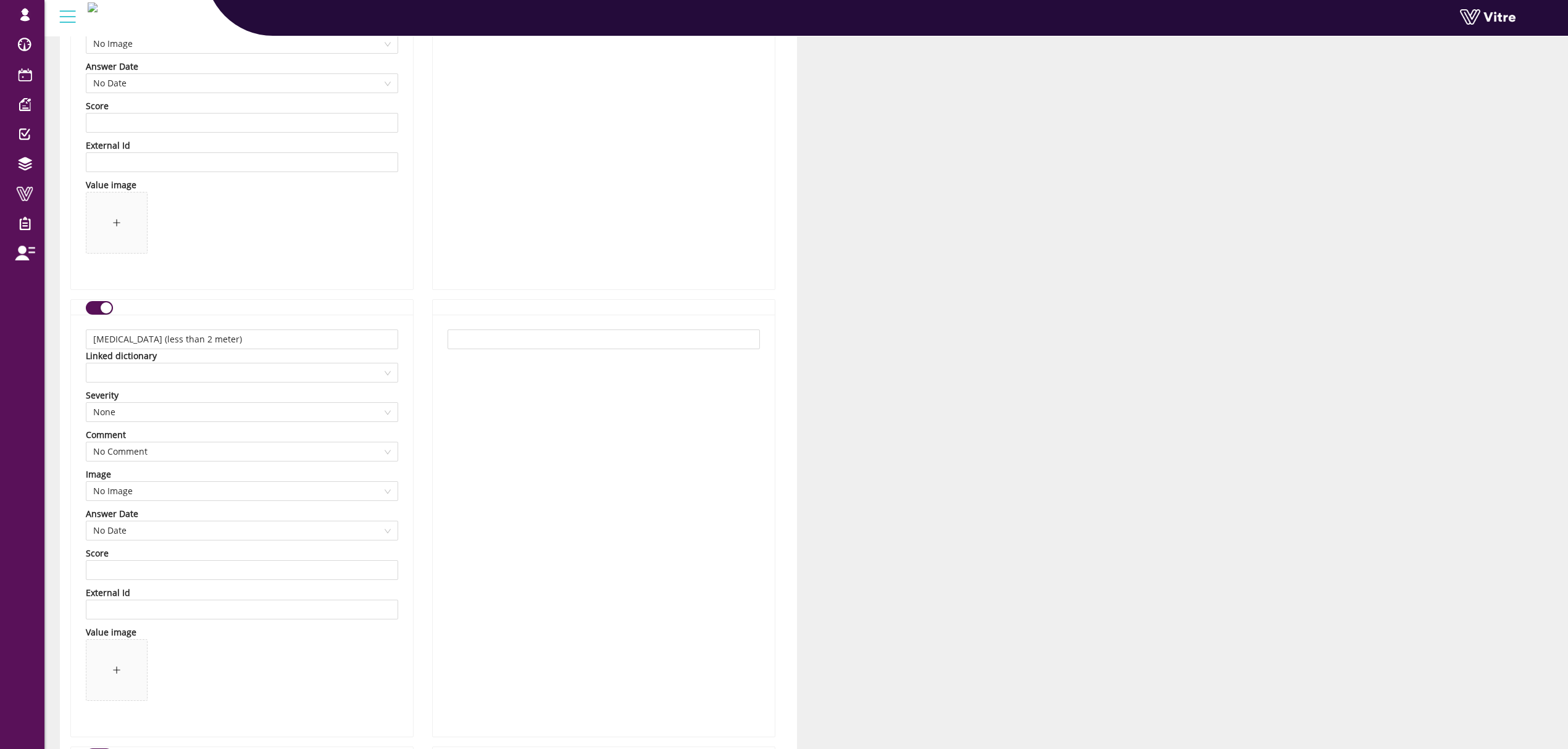
click at [102, 313] on div "button" at bounding box center [106, 308] width 11 height 11
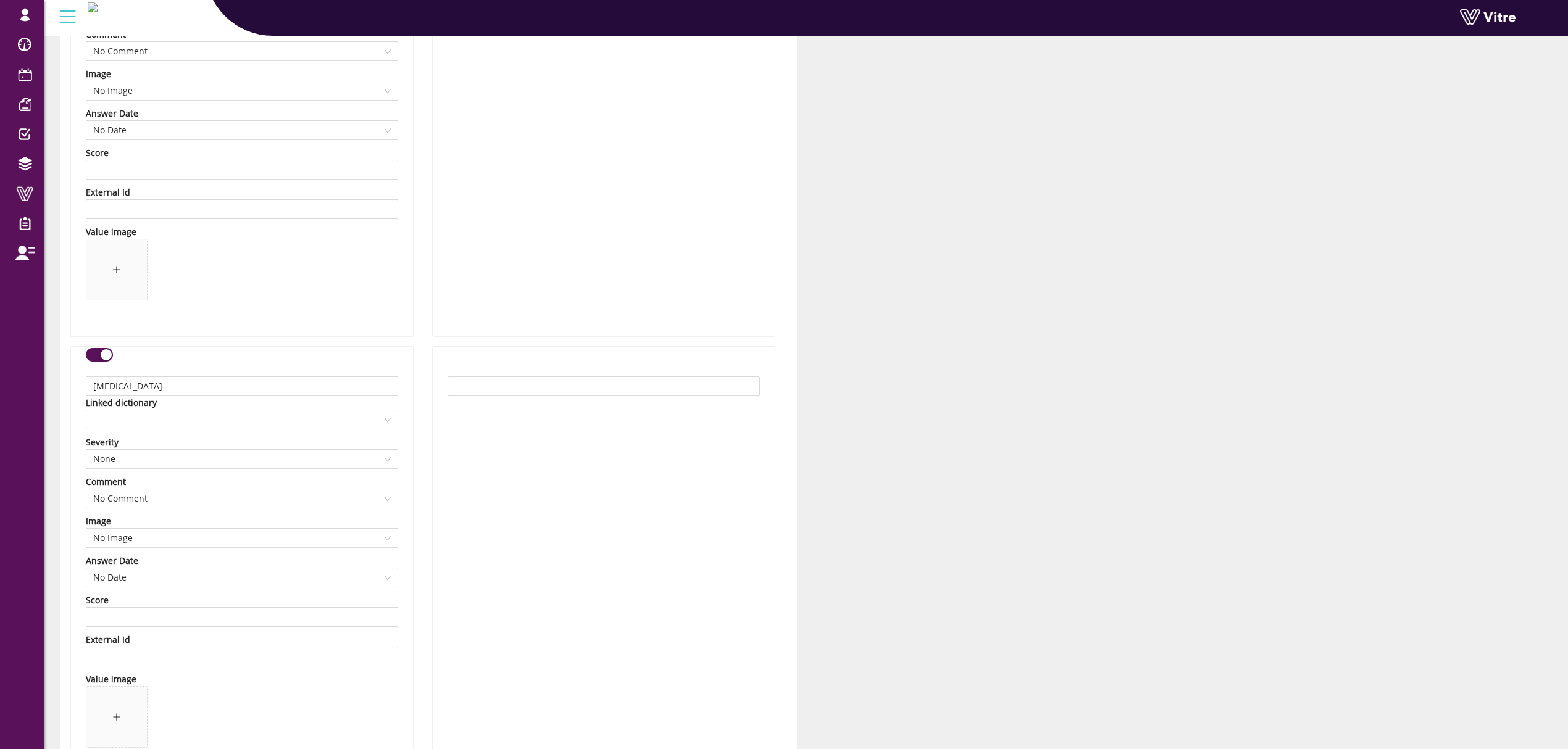
scroll to position [4935, 0]
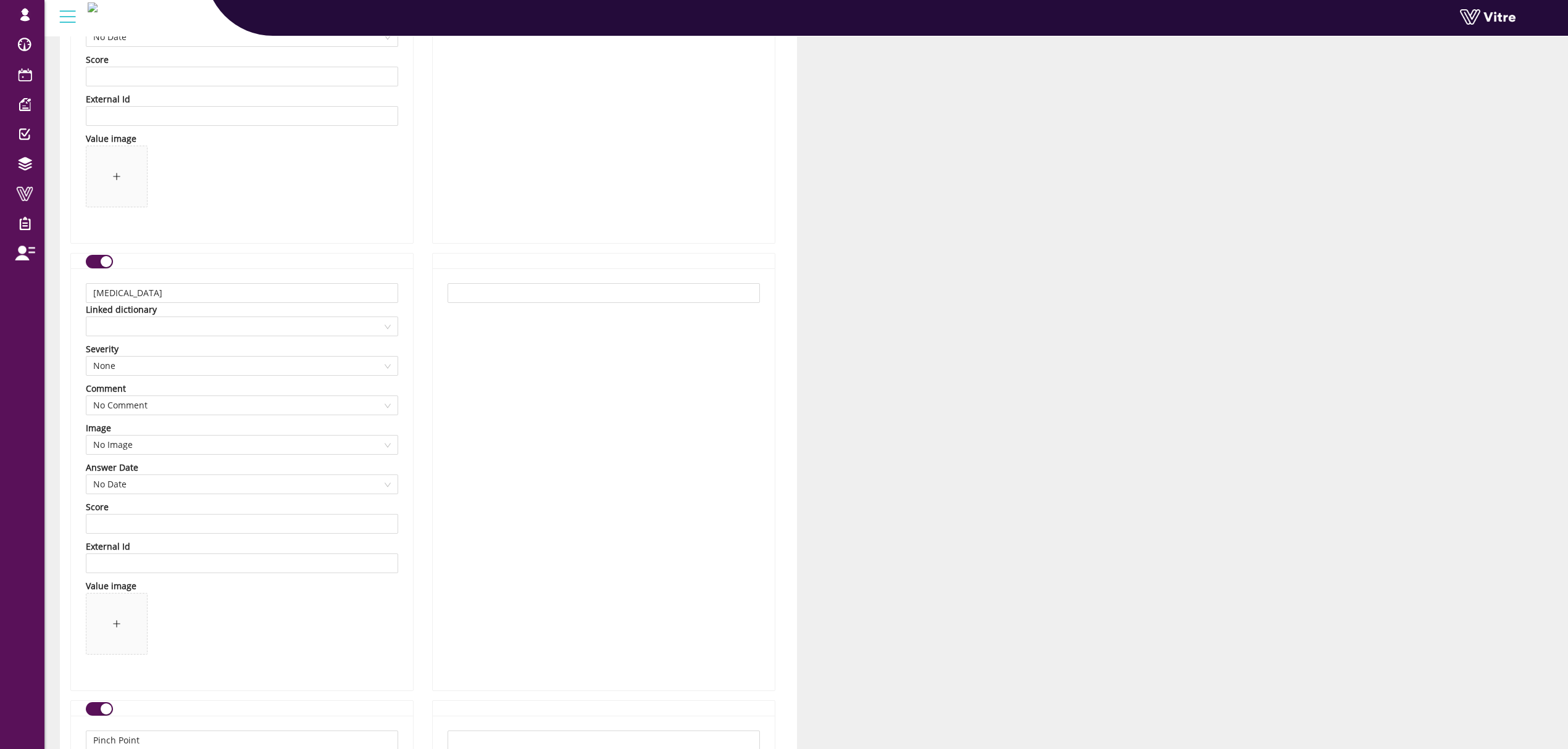
click at [101, 263] on div "button" at bounding box center [106, 262] width 11 height 11
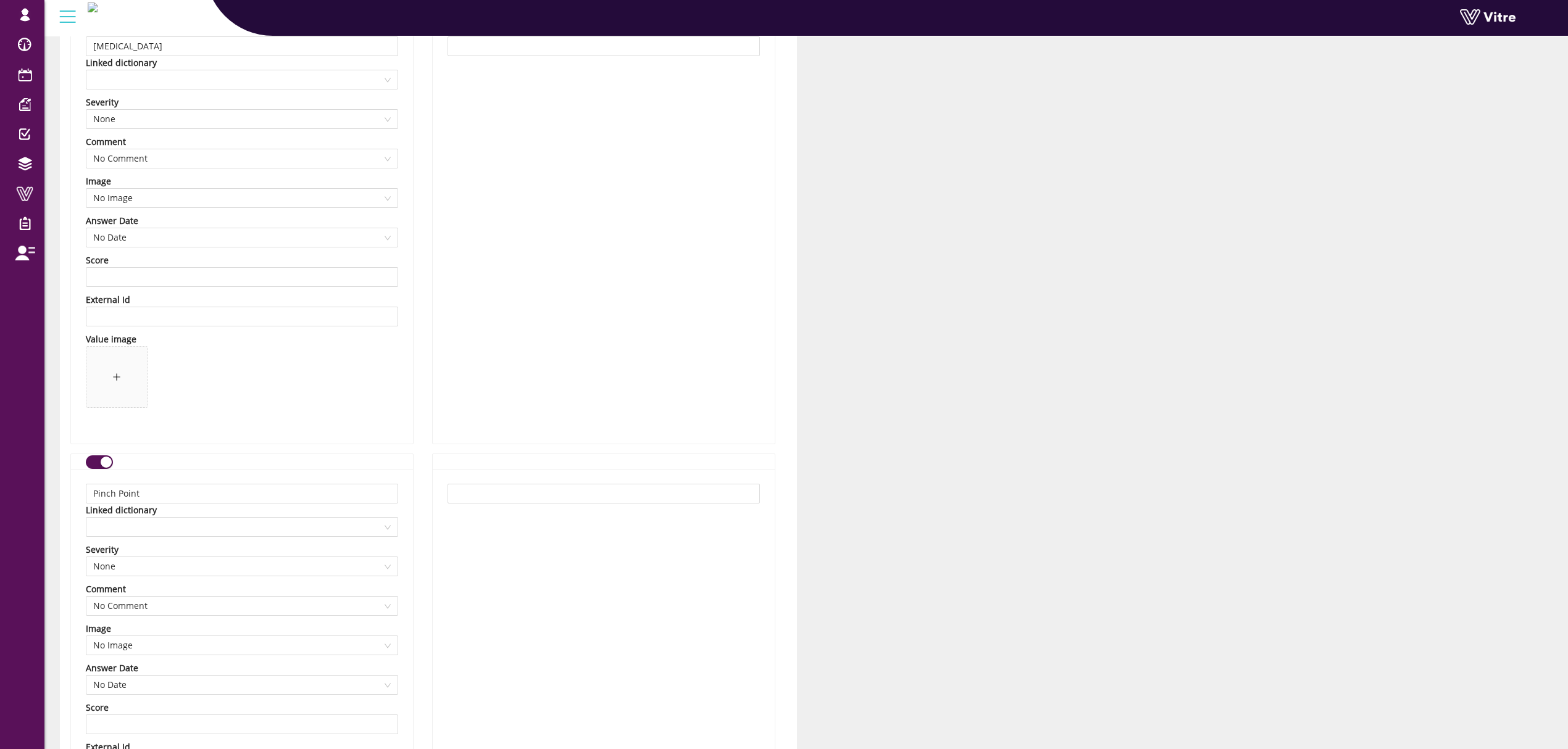
click at [108, 466] on div "button" at bounding box center [106, 462] width 11 height 11
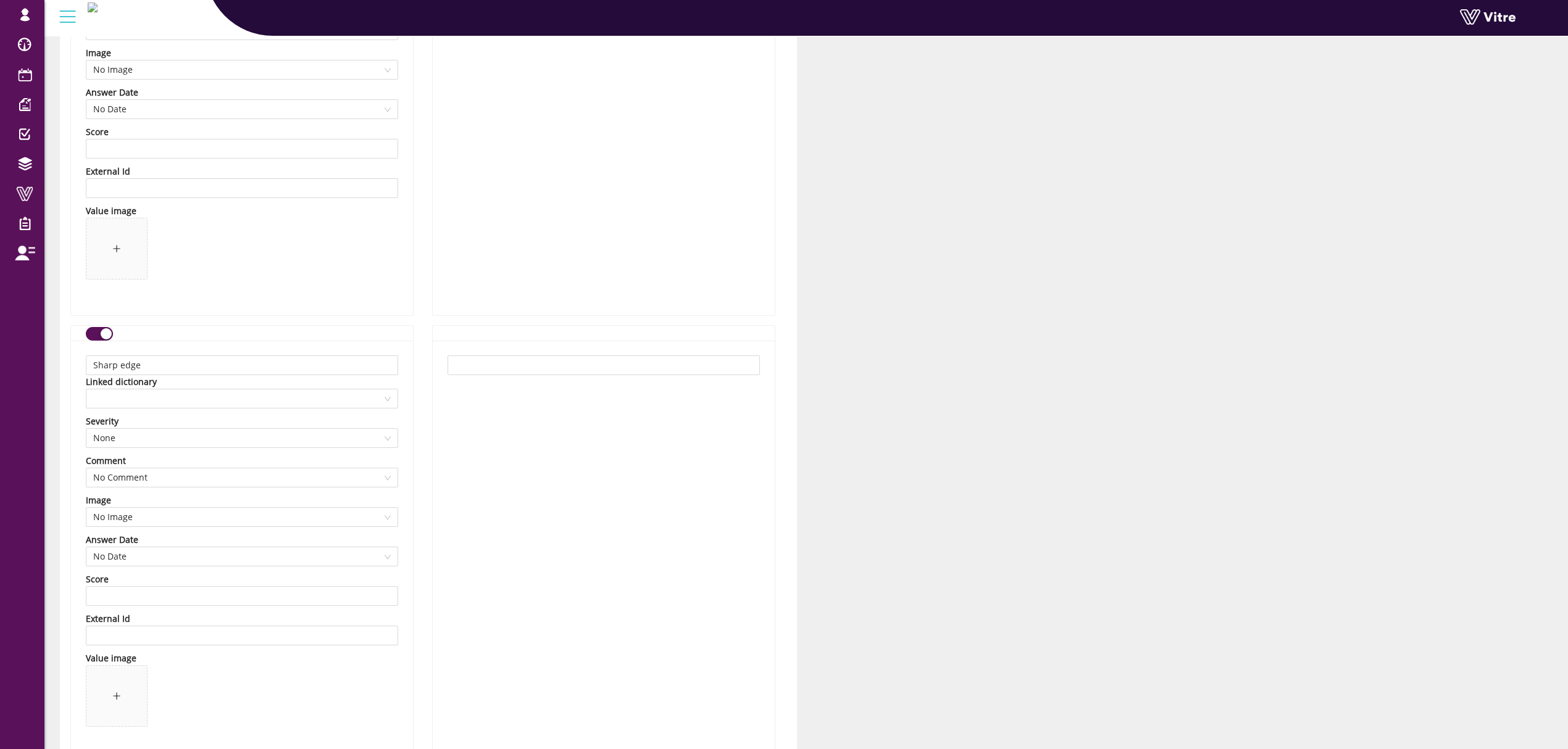
click at [98, 332] on button "button" at bounding box center [99, 334] width 27 height 13
click at [104, 375] on div "button" at bounding box center [106, 370] width 11 height 11
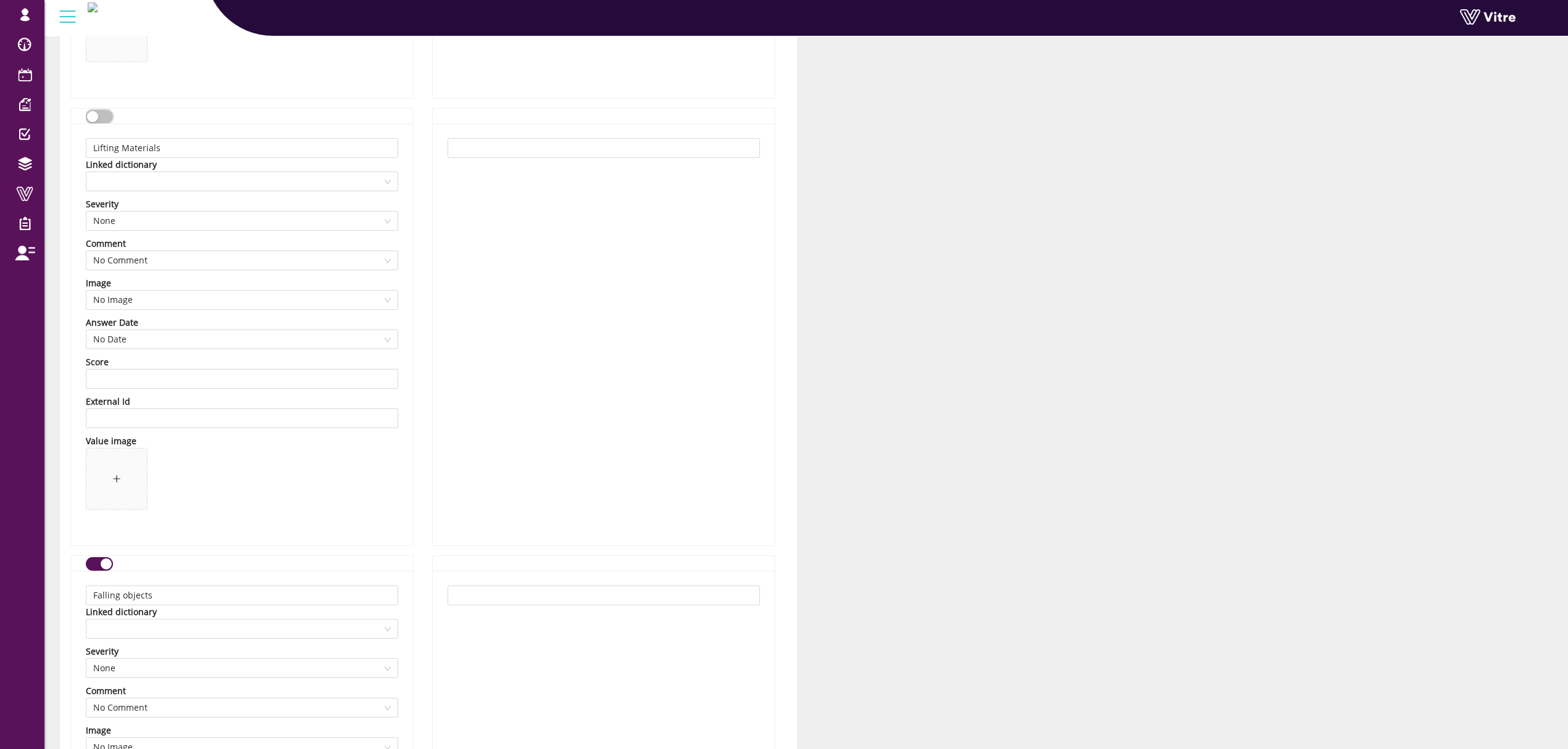
scroll to position [6579, 0]
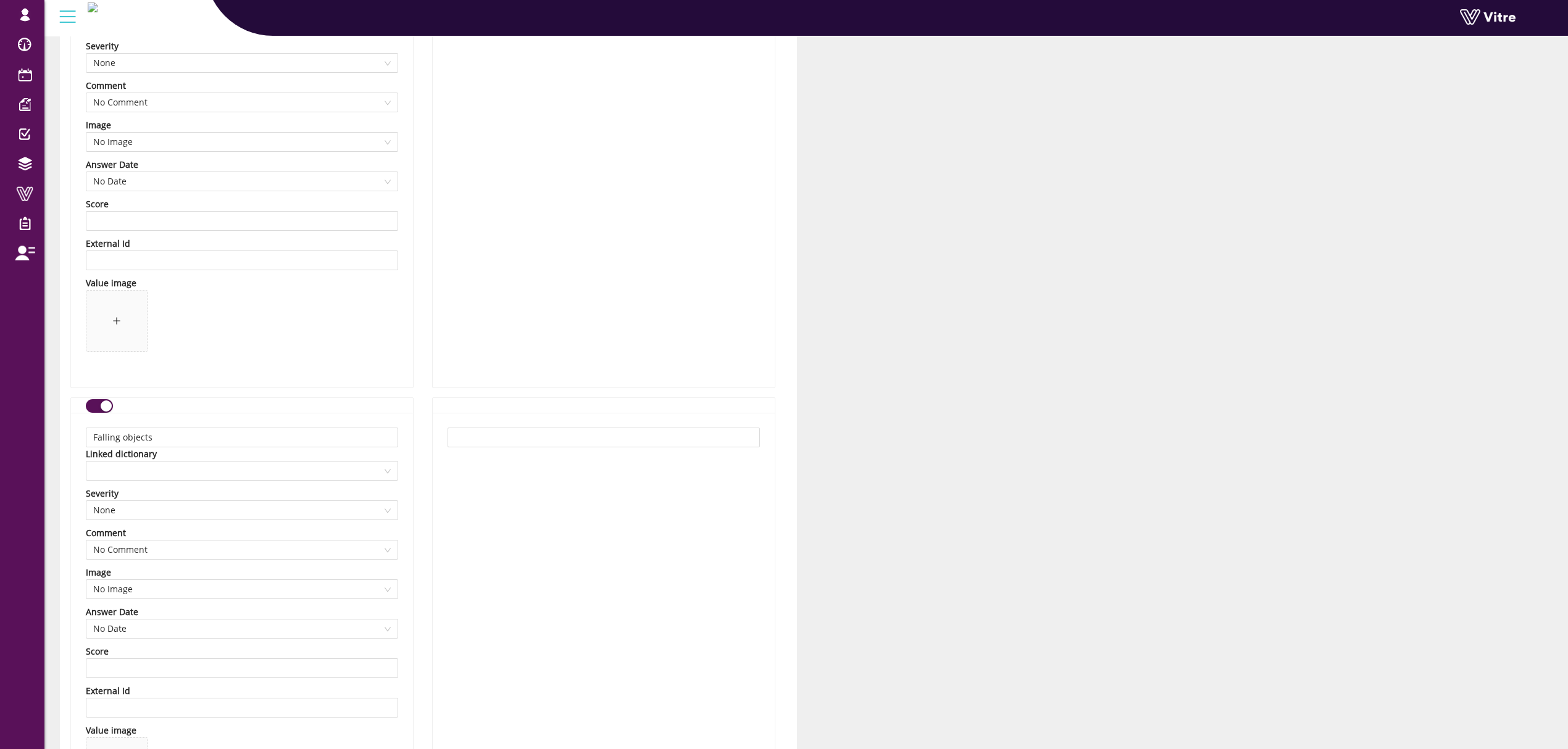
click at [106, 410] on div "button" at bounding box center [106, 406] width 11 height 11
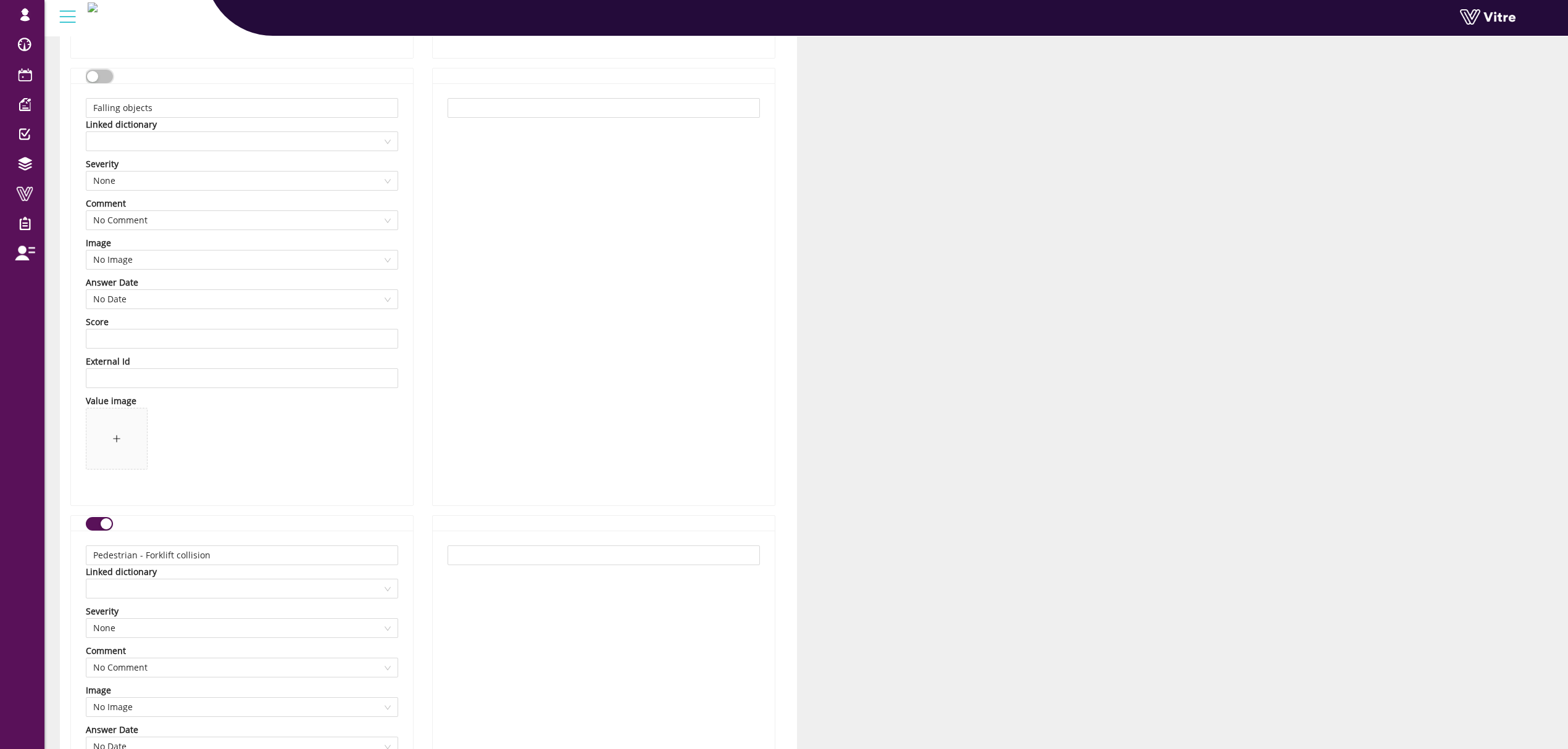
scroll to position [6992, 0]
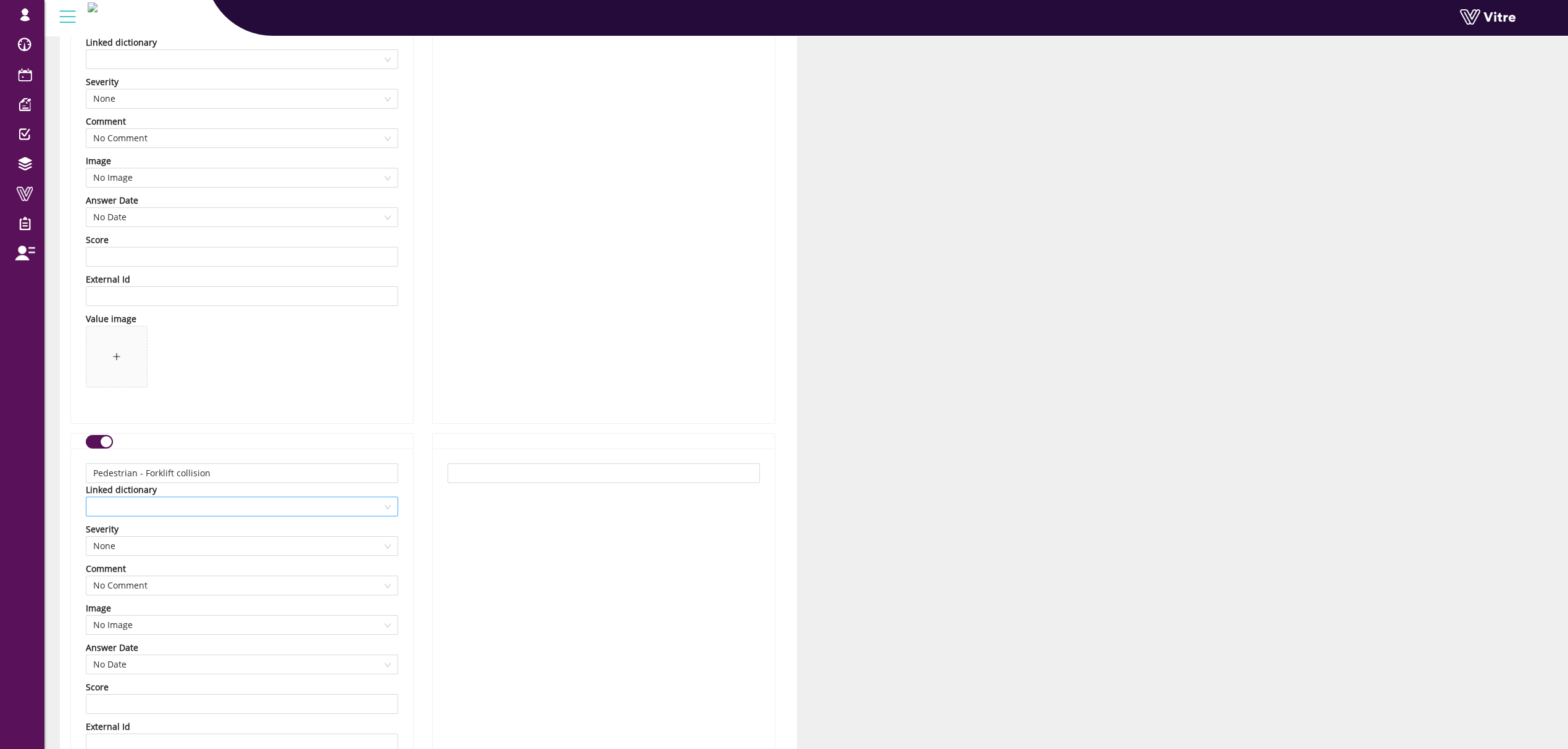
click at [236, 511] on span at bounding box center [241, 507] width 297 height 19
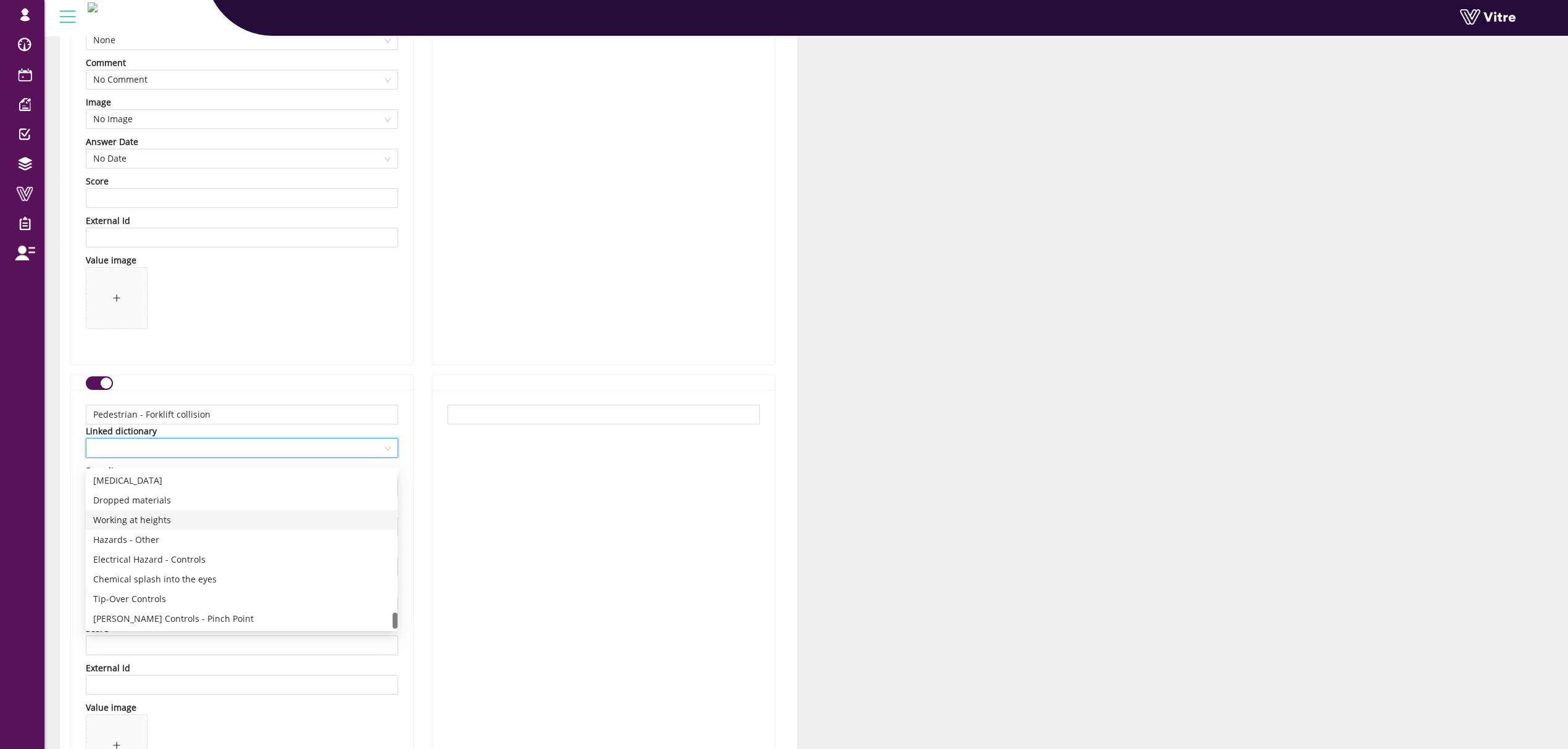
scroll to position [7073, 0]
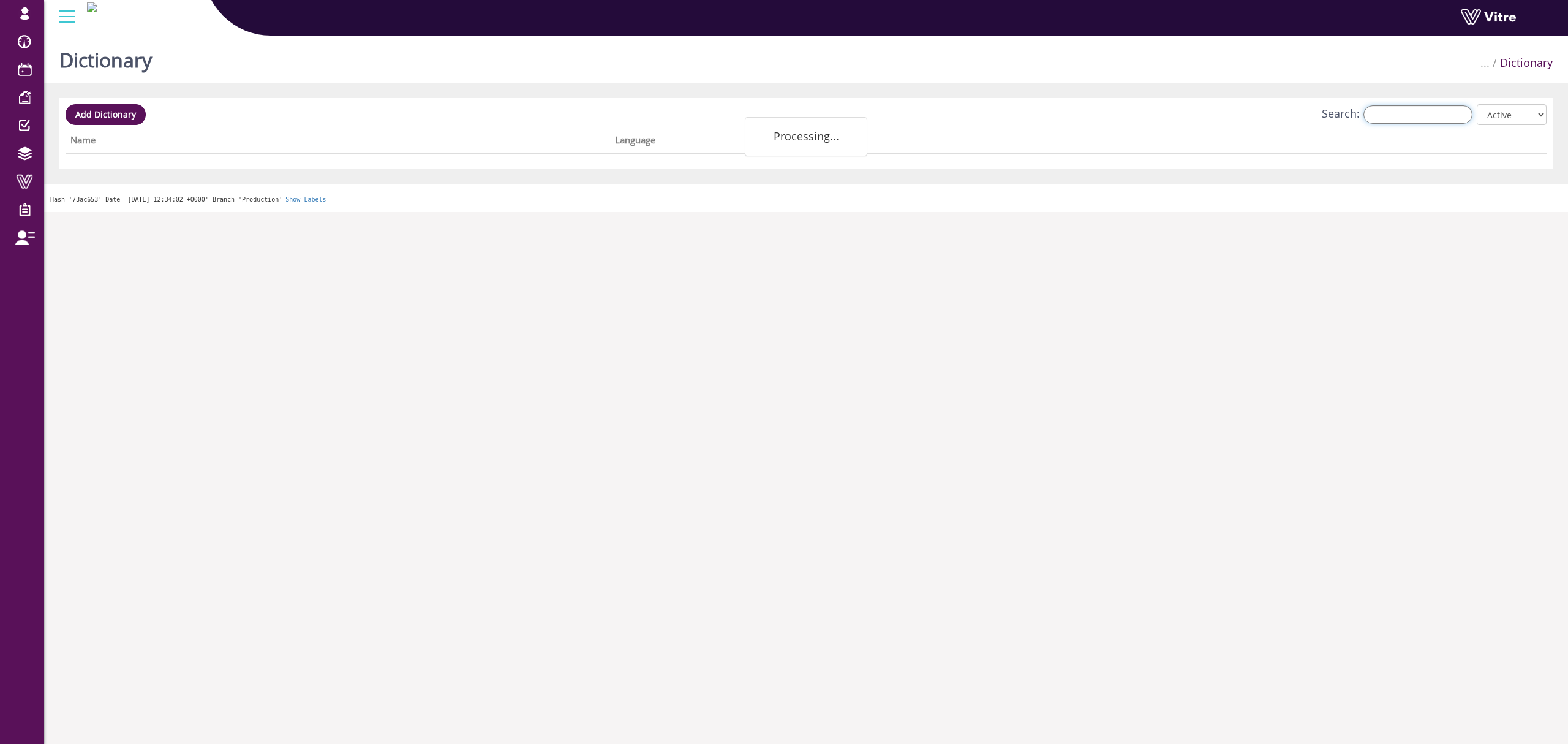
click at [1382, 118] on input "Search:" at bounding box center [1418, 115] width 109 height 19
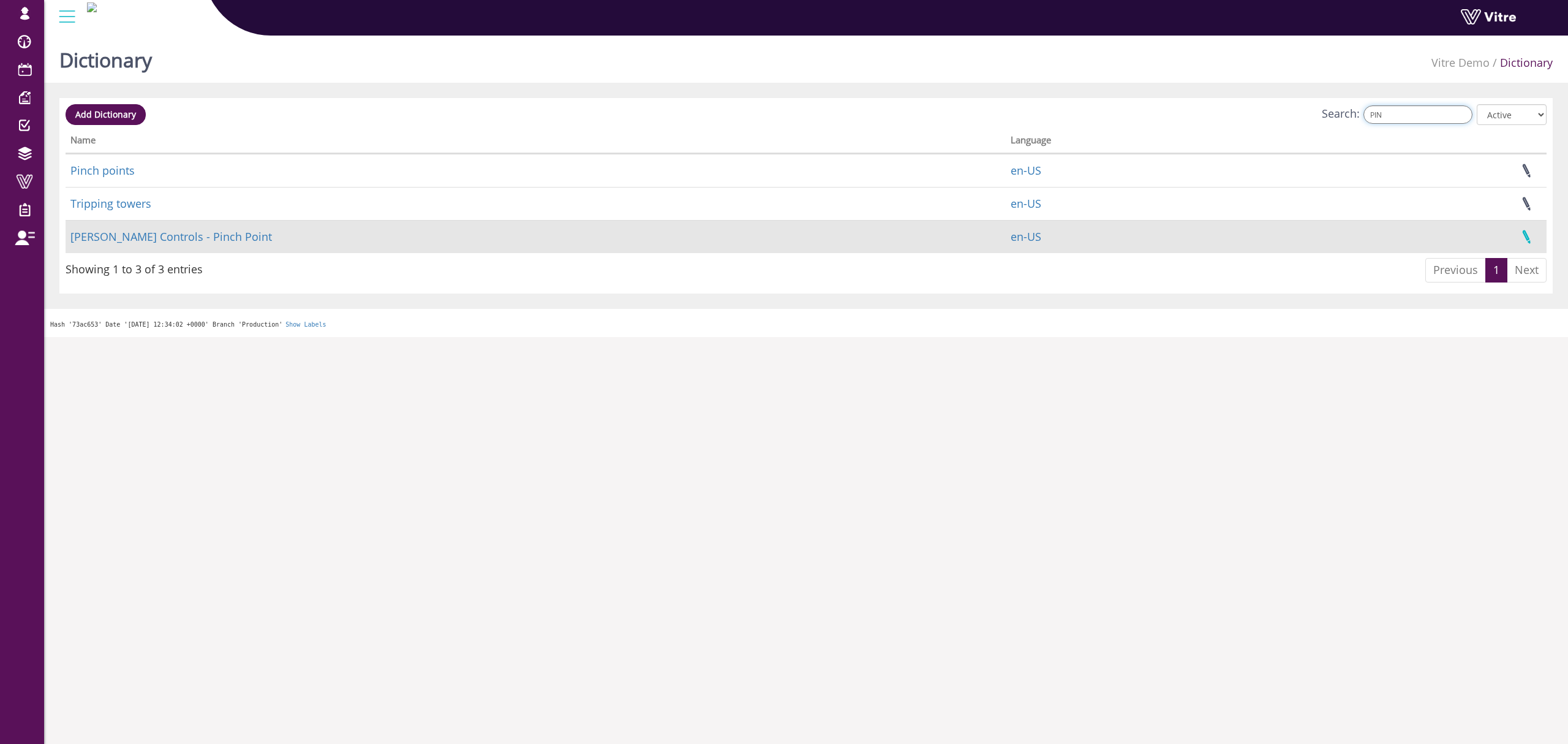
type input "PIN"
click at [1530, 239] on link at bounding box center [1526, 237] width 31 height 33
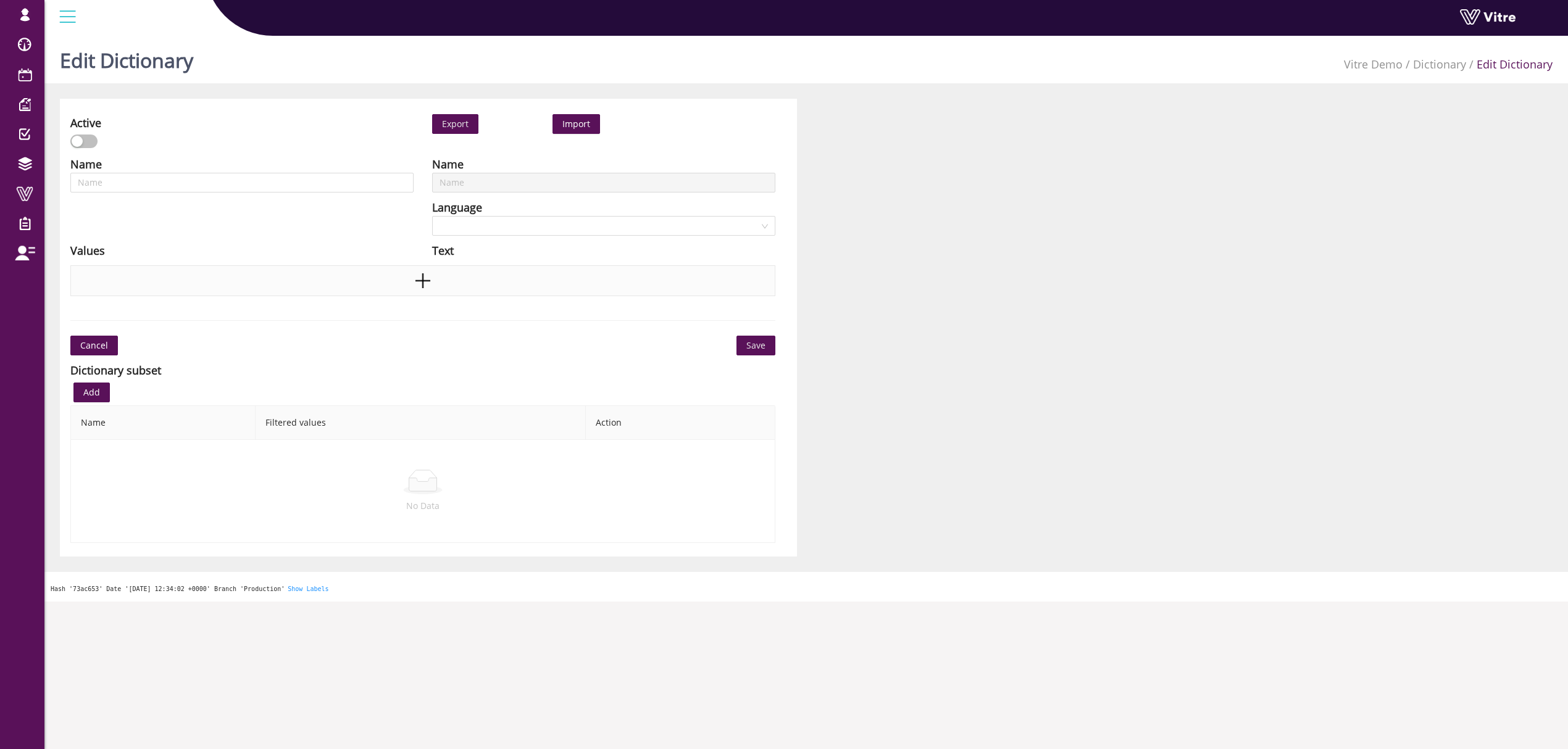
type input "[PERSON_NAME] Controls - Pinch Point"
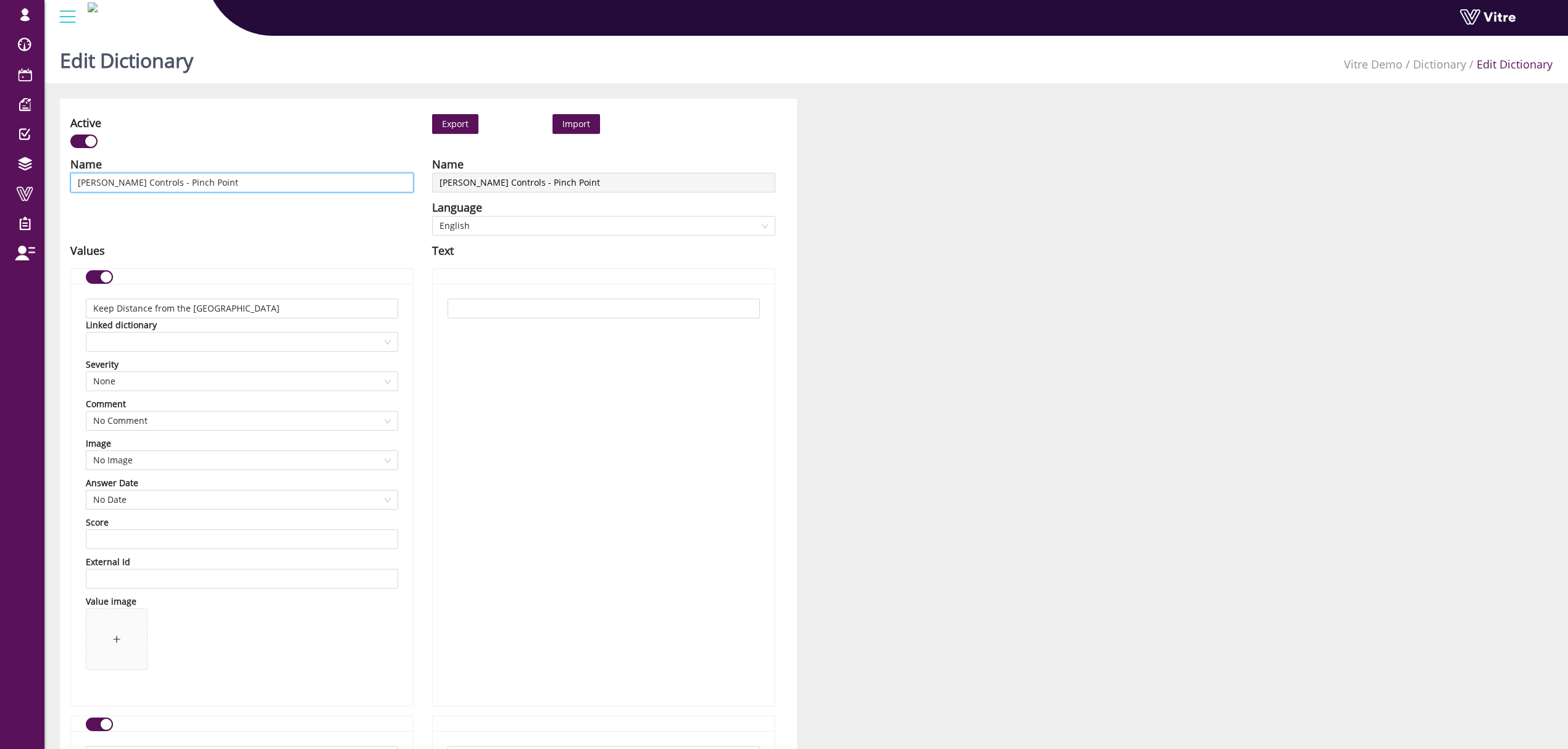
click at [147, 182] on input "[PERSON_NAME] Controls - Pinch Point" at bounding box center [241, 183] width 344 height 20
drag, startPoint x: 143, startPoint y: 182, endPoint x: 55, endPoint y: 183, distance: 88.0
type input "R - Pinch Point"
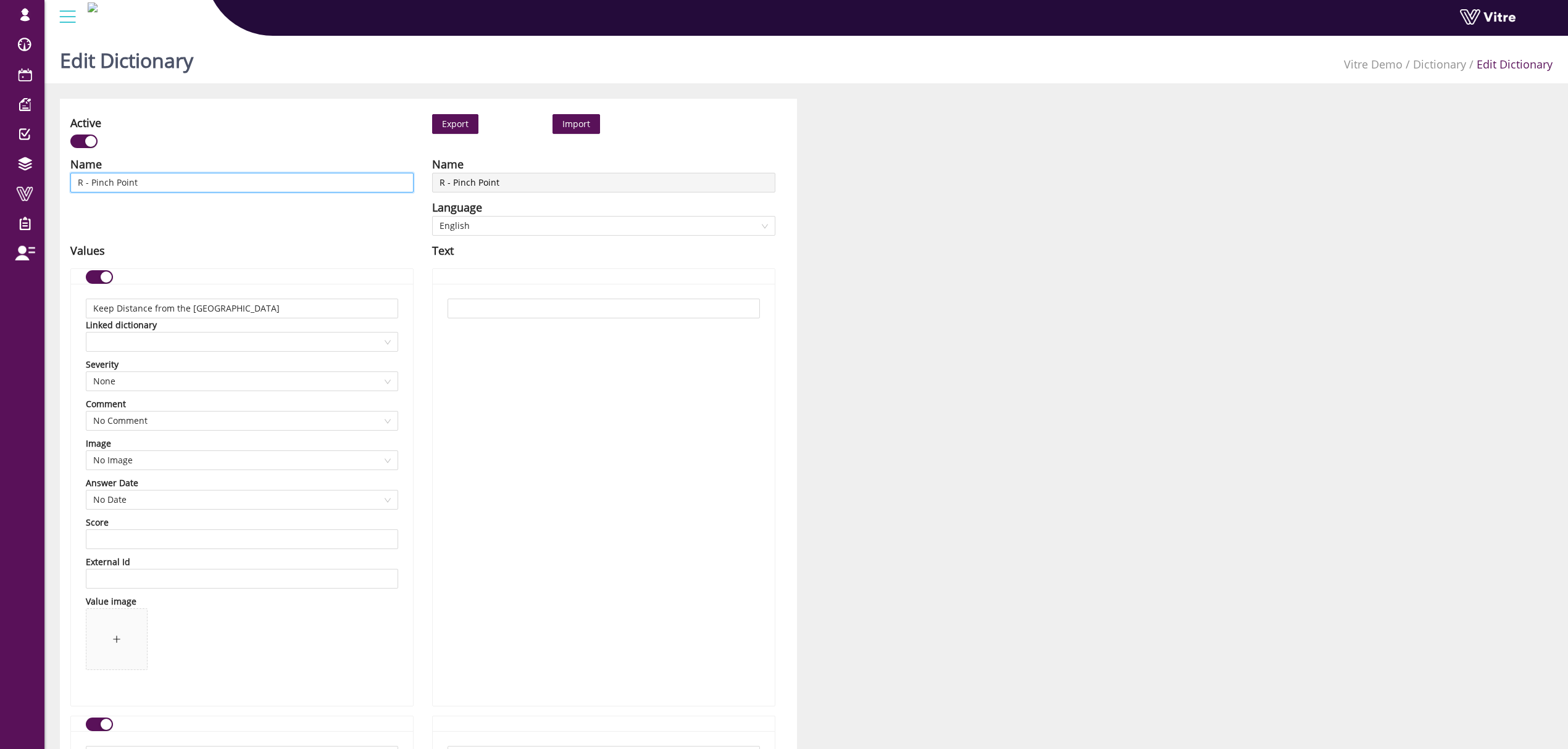
type input "RI - [GEOGRAPHIC_DATA]"
type input "RIS - Pinch Point"
type input "RISK - Pinch Point"
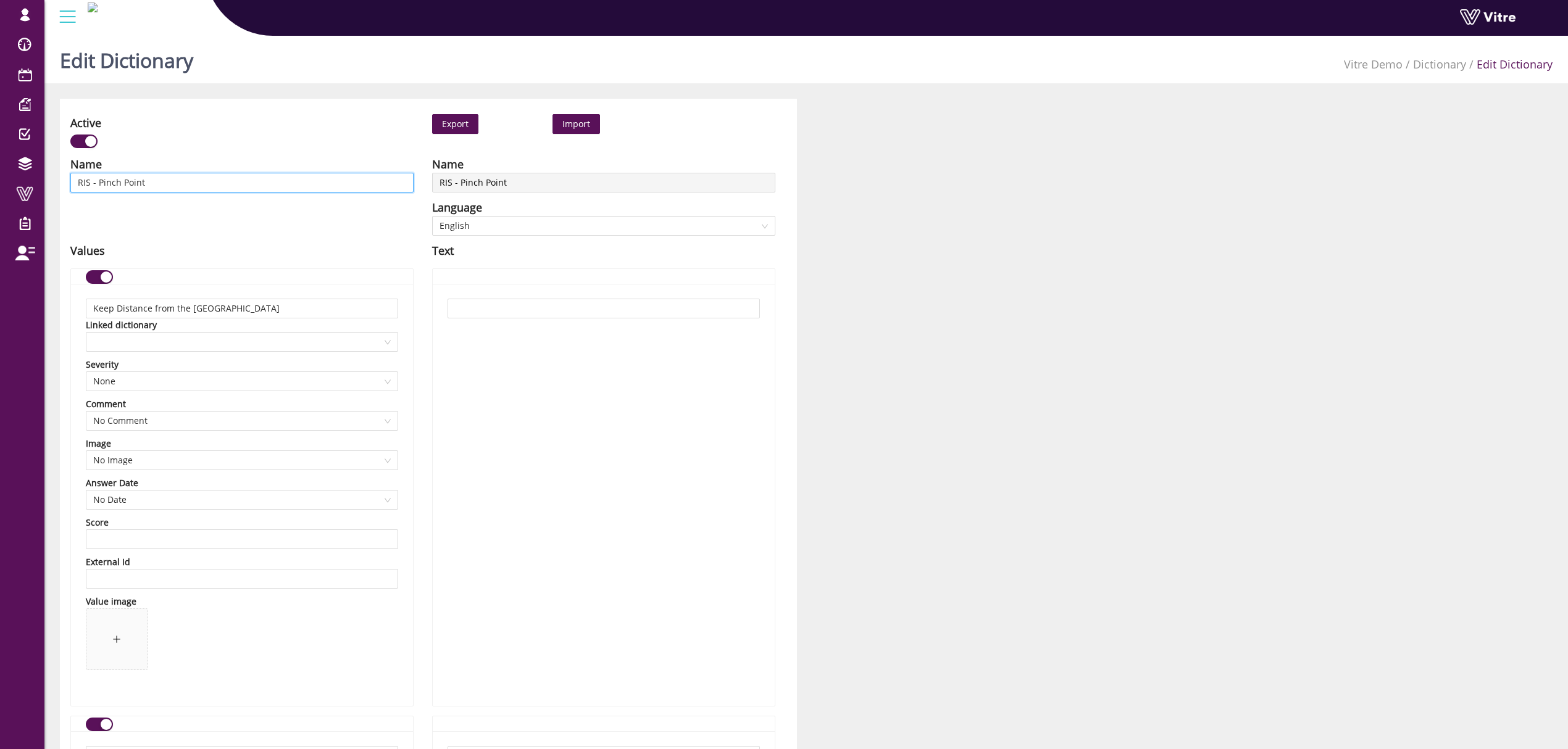
type input "RISK - Pinch Point"
type input "RISK F - Pinch Point"
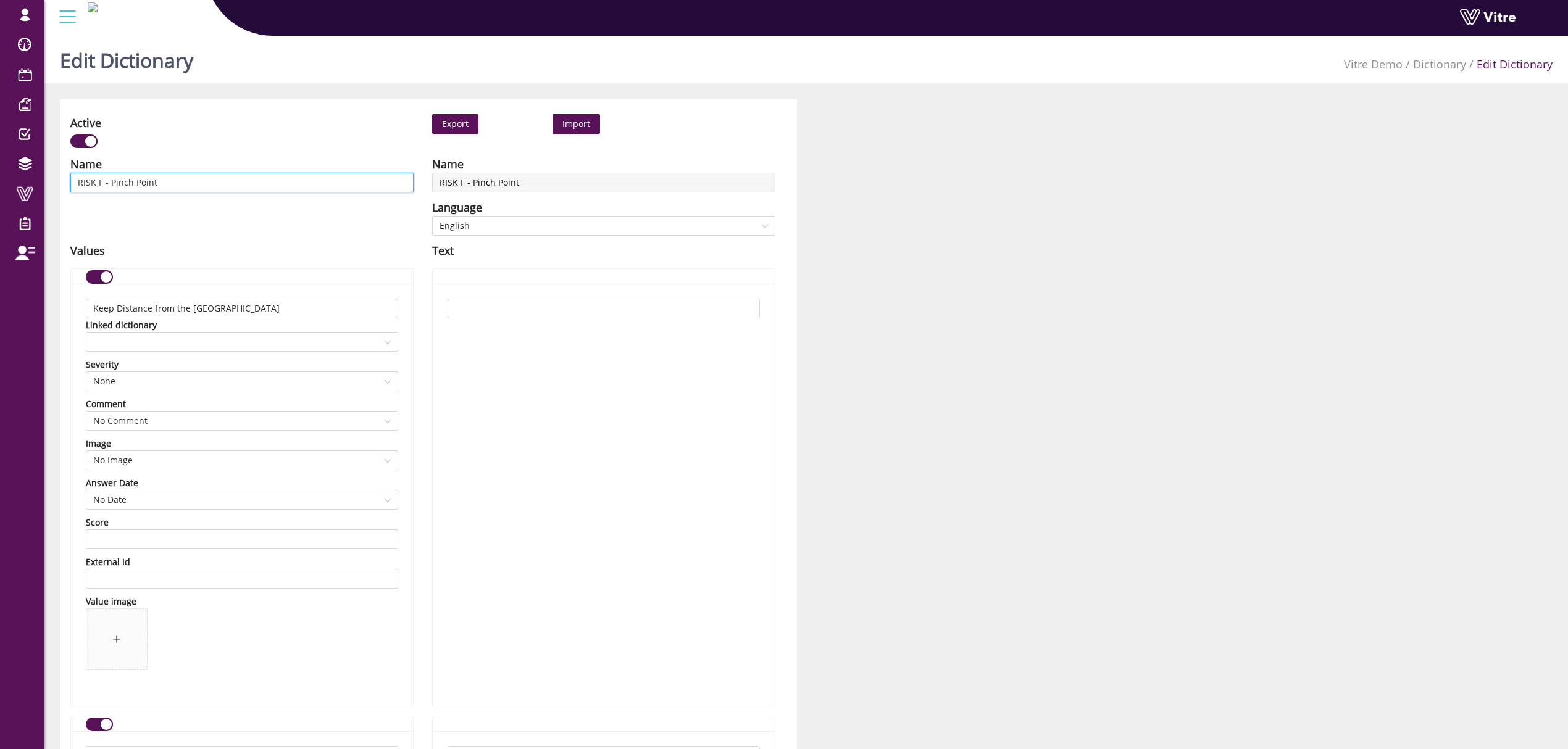
type input "RISK FA - Pinch Point"
type input "RISK FAC - Pinch Point"
type input "RISK FACT - Pinch Point"
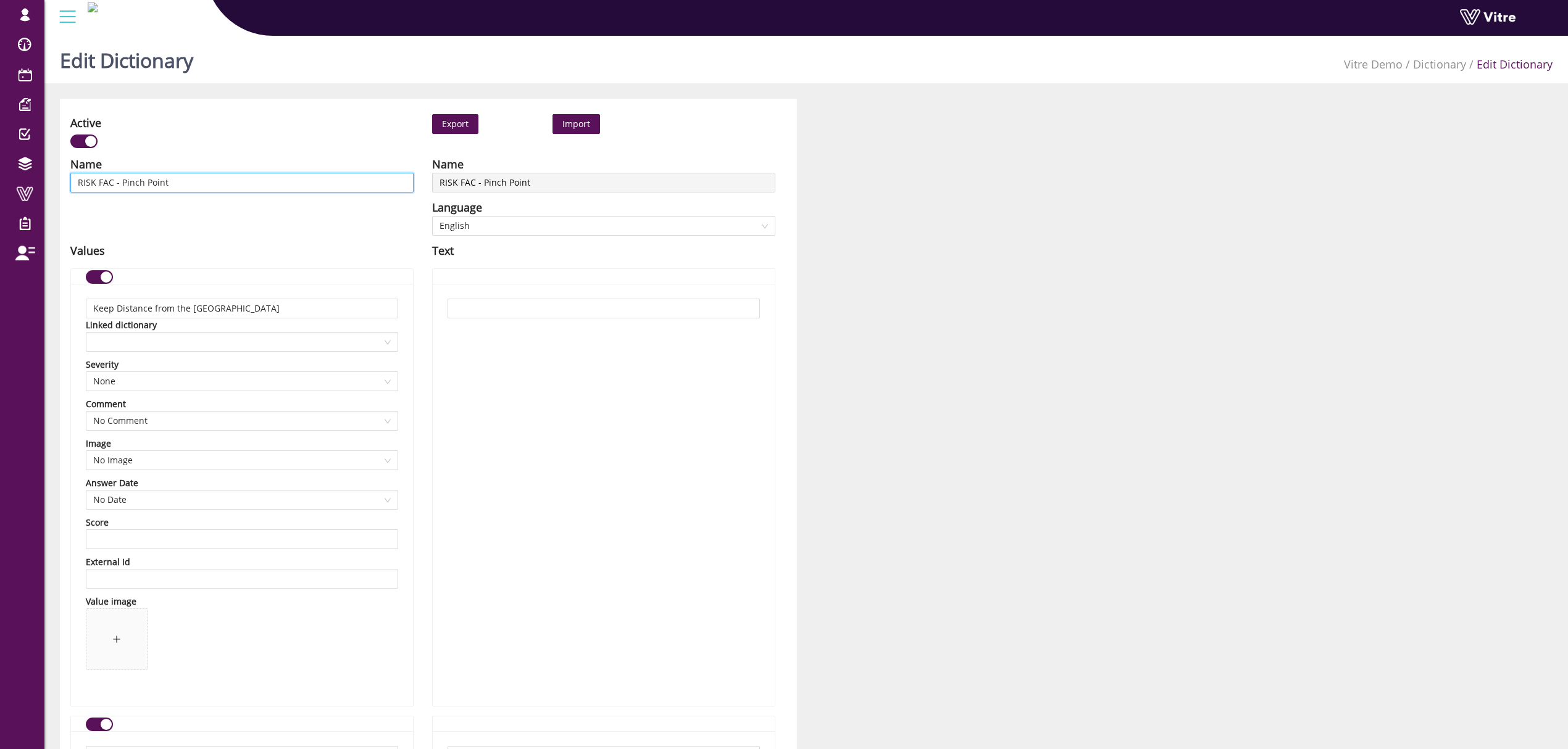
type input "RISK FACT - Pinch Point"
type input "RISK FACTO - Pinch Point"
type input "RISK FACTOR - Pinch Point"
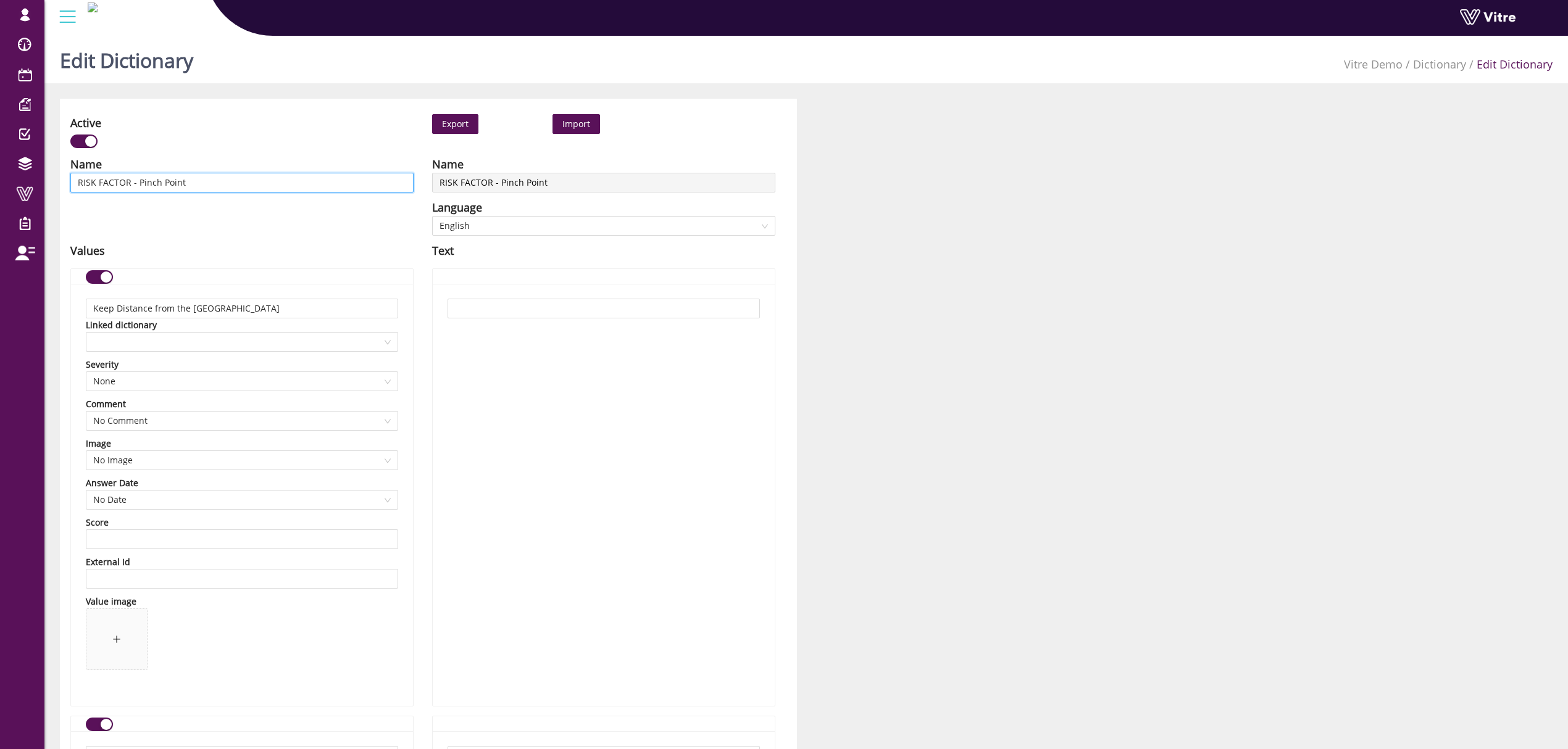
type input "RISK FACTORS - Pinch Point"
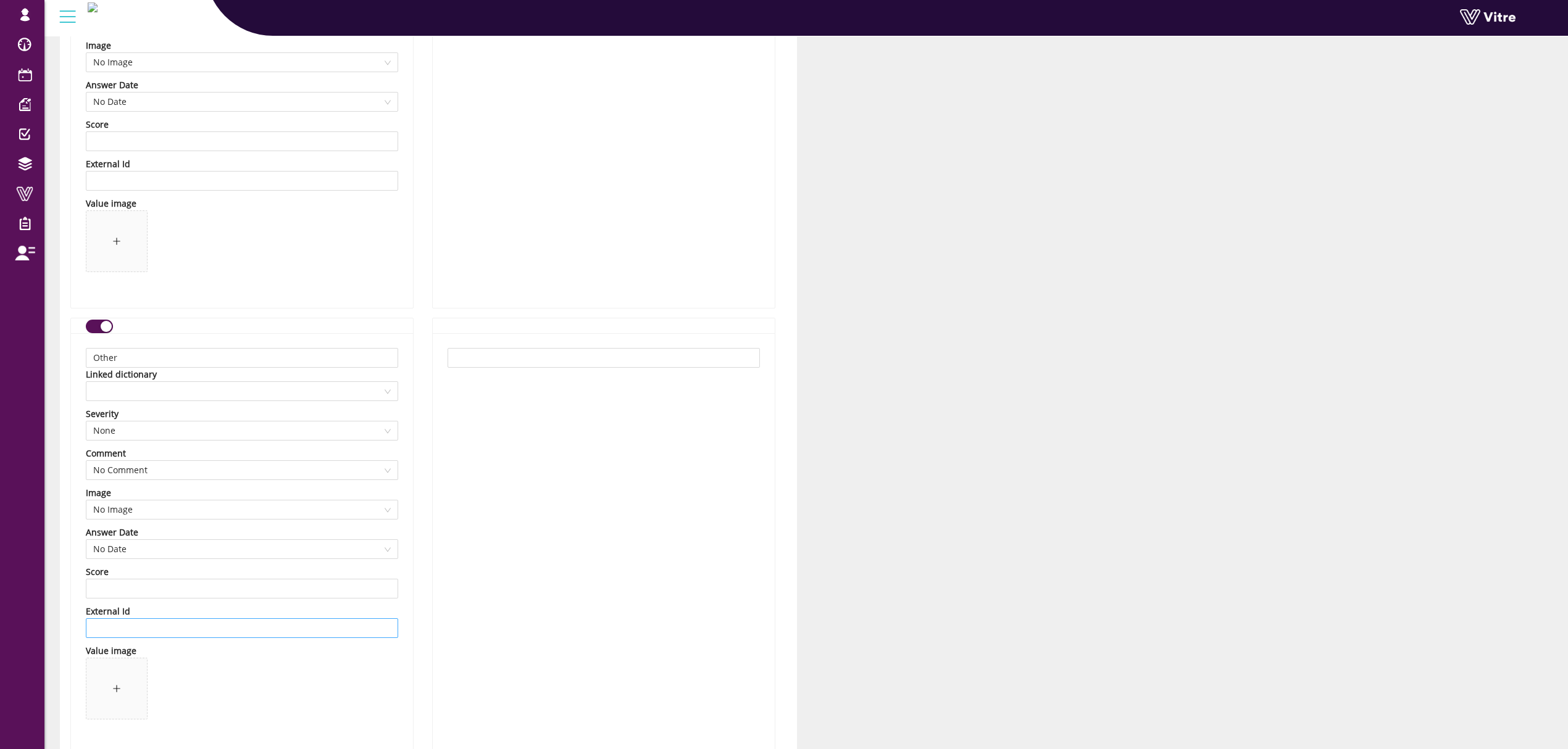
scroll to position [2095, 0]
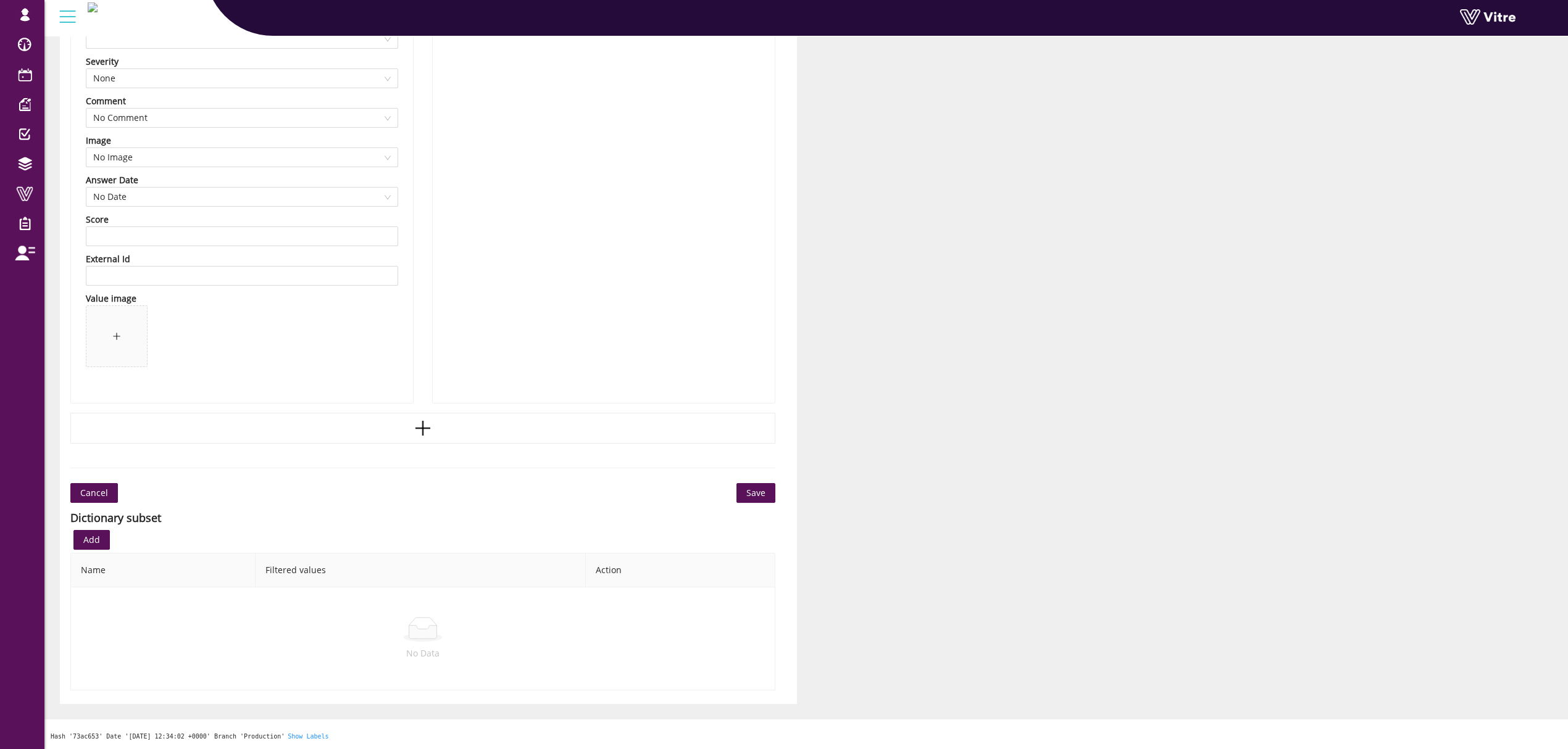
type input "RISK FACTORS - Pinch Point"
click at [749, 487] on span "Save" at bounding box center [756, 493] width 19 height 13
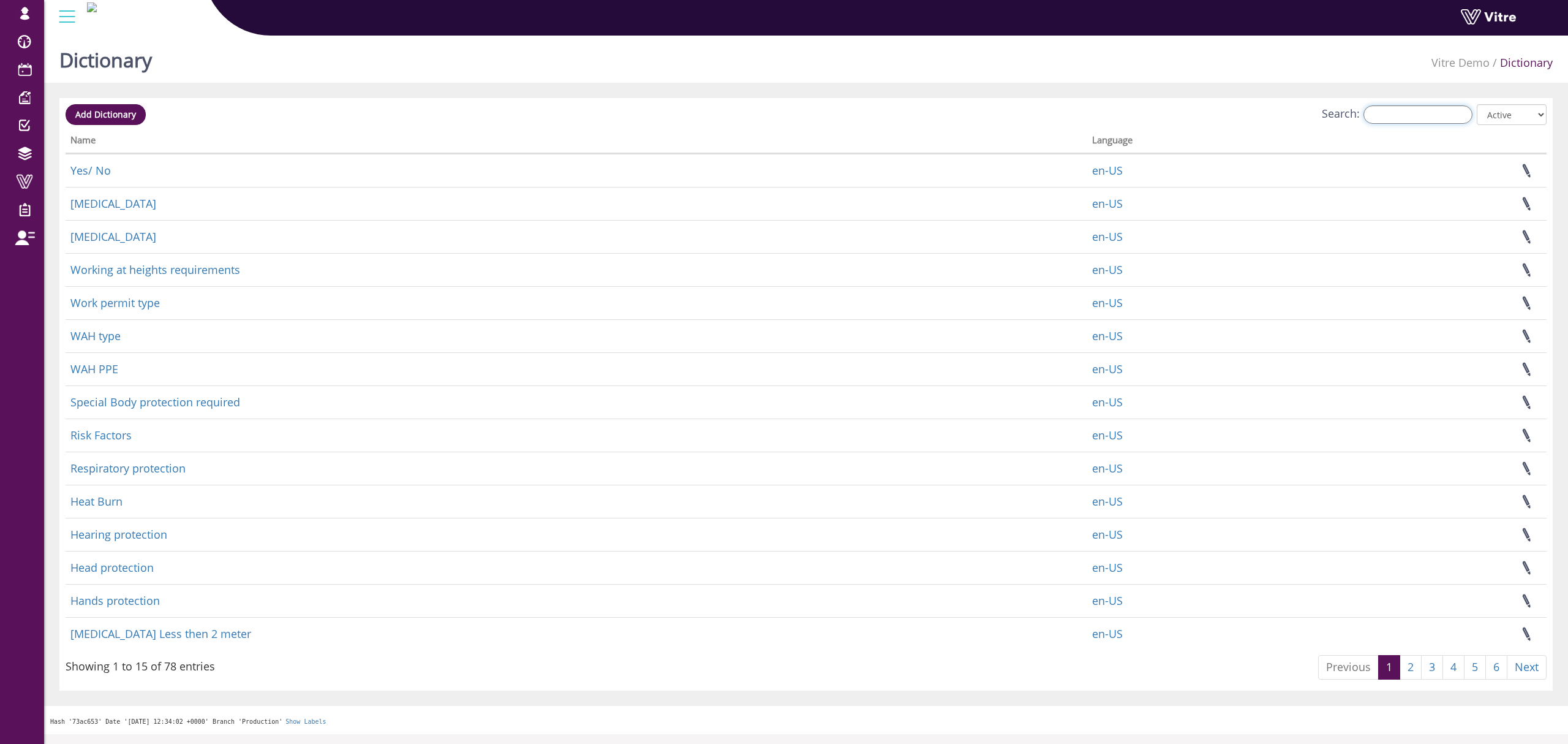
click at [1387, 120] on input "Search:" at bounding box center [1418, 115] width 109 height 19
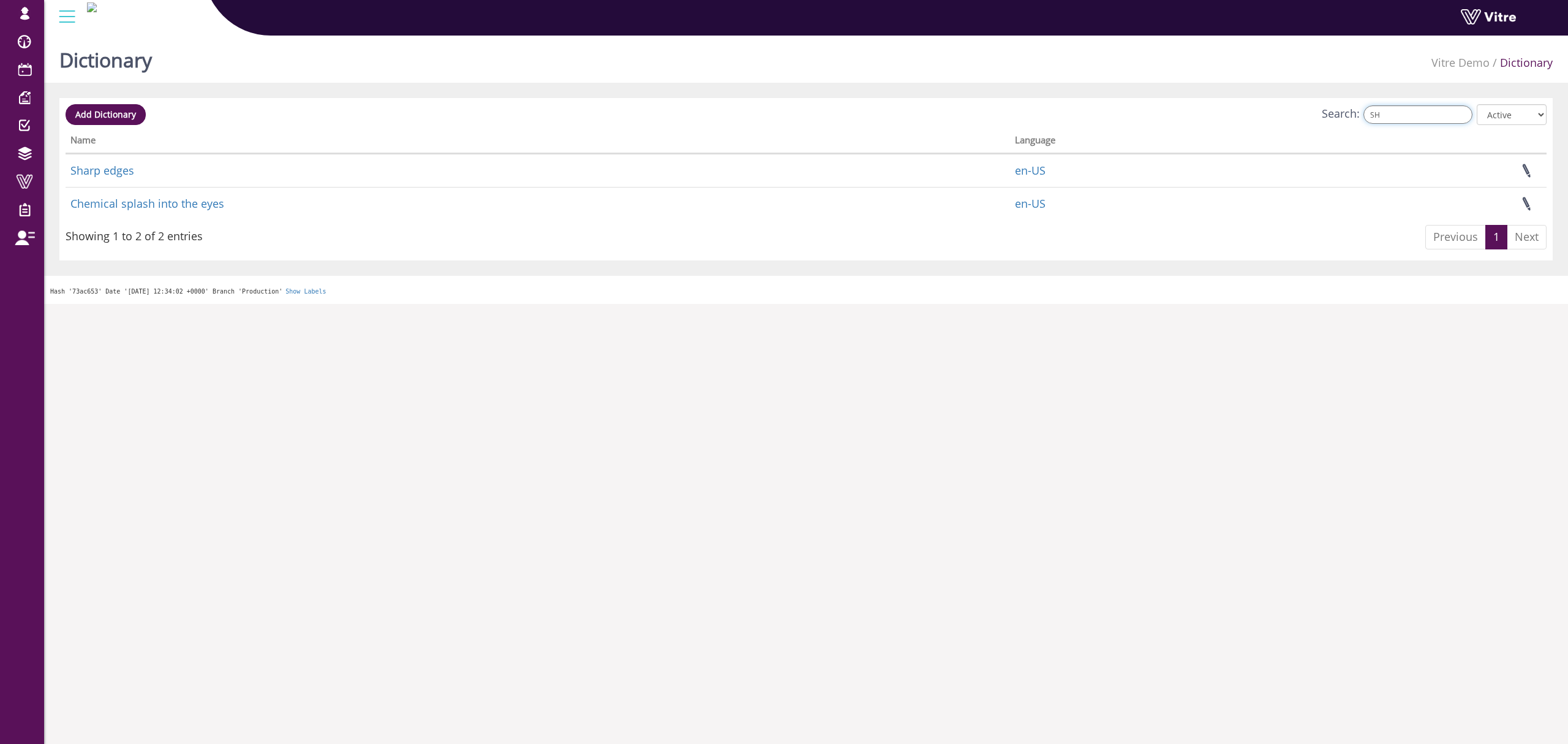
type input "S"
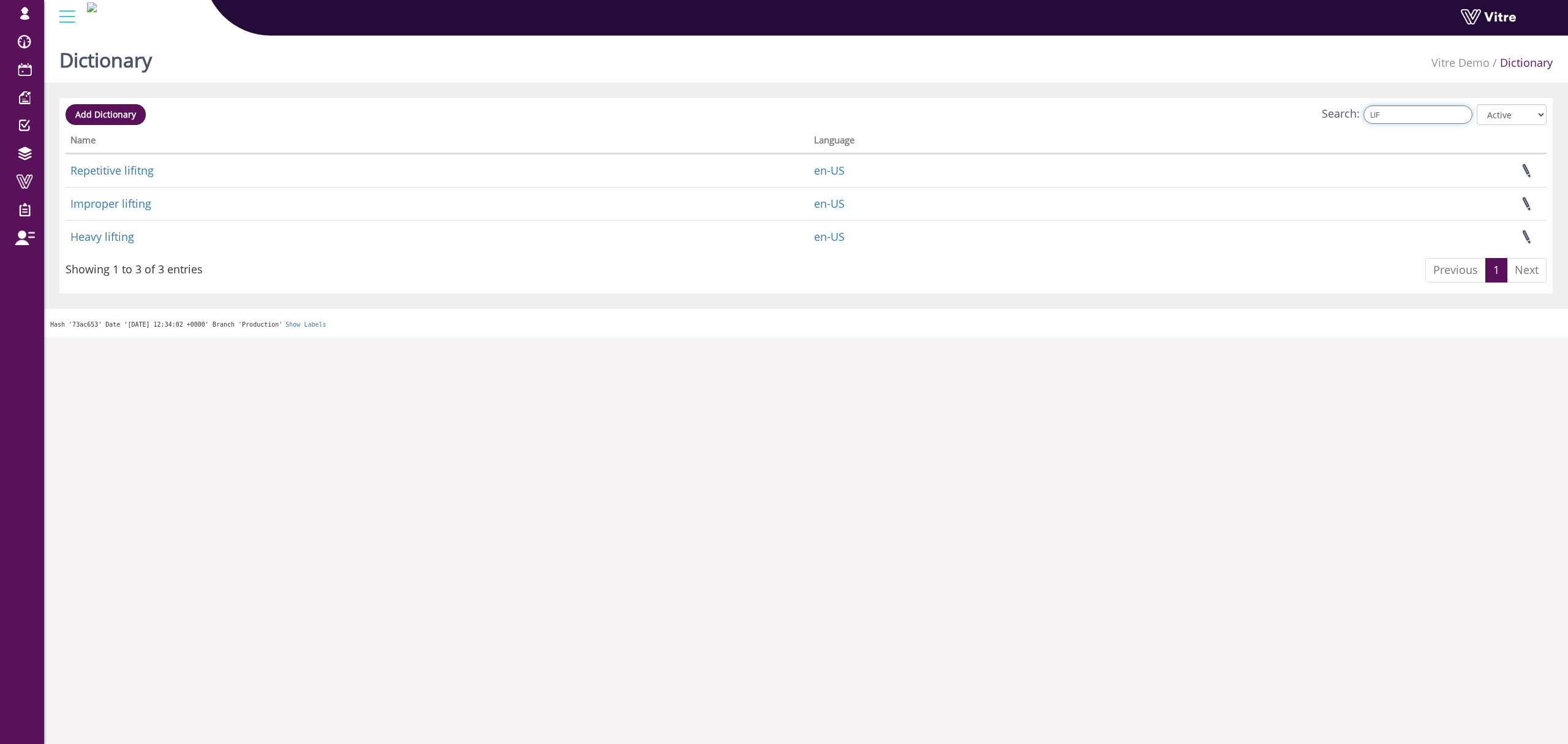
click at [1386, 117] on input "LIF" at bounding box center [1418, 115] width 109 height 19
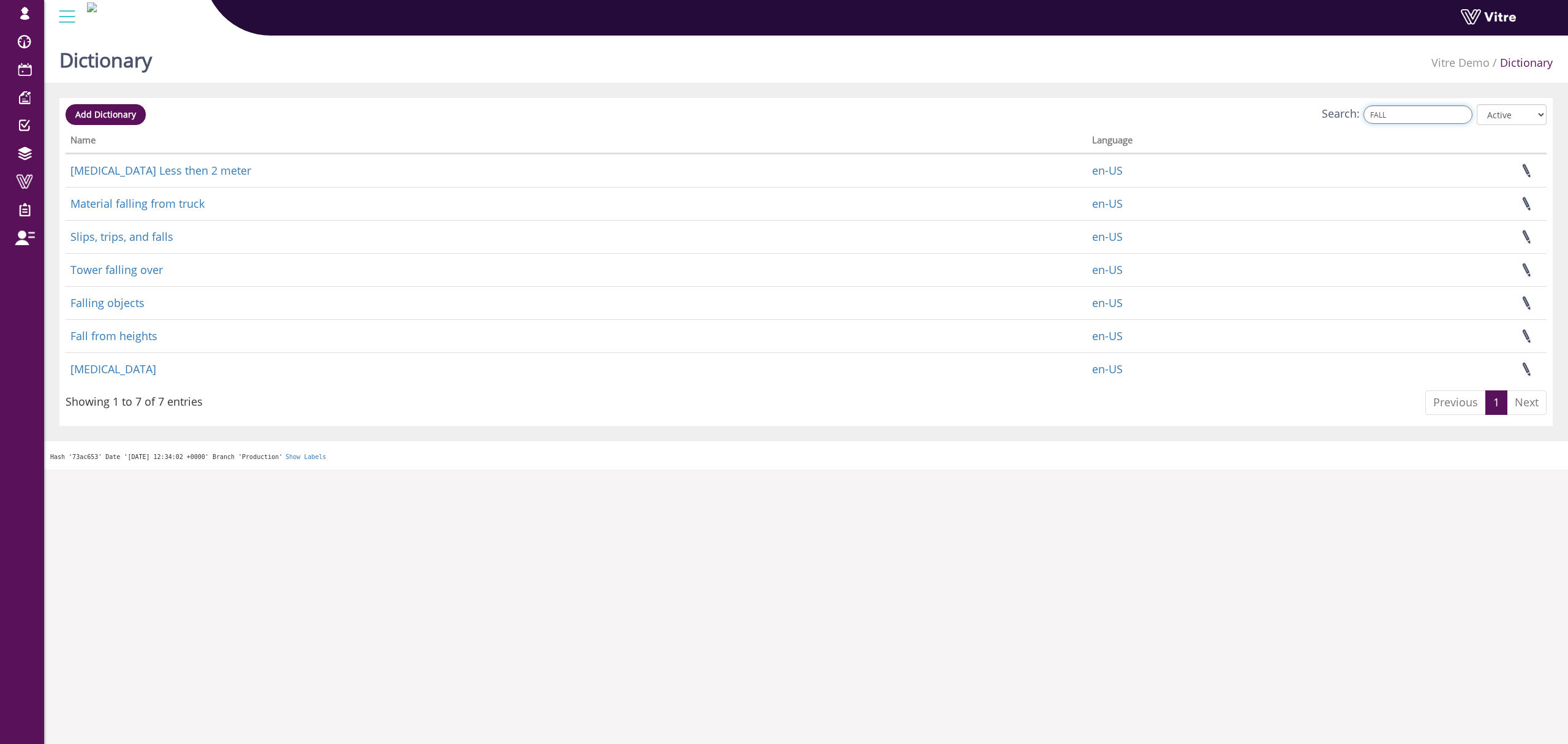
click at [1387, 118] on input "FALL" at bounding box center [1418, 115] width 109 height 19
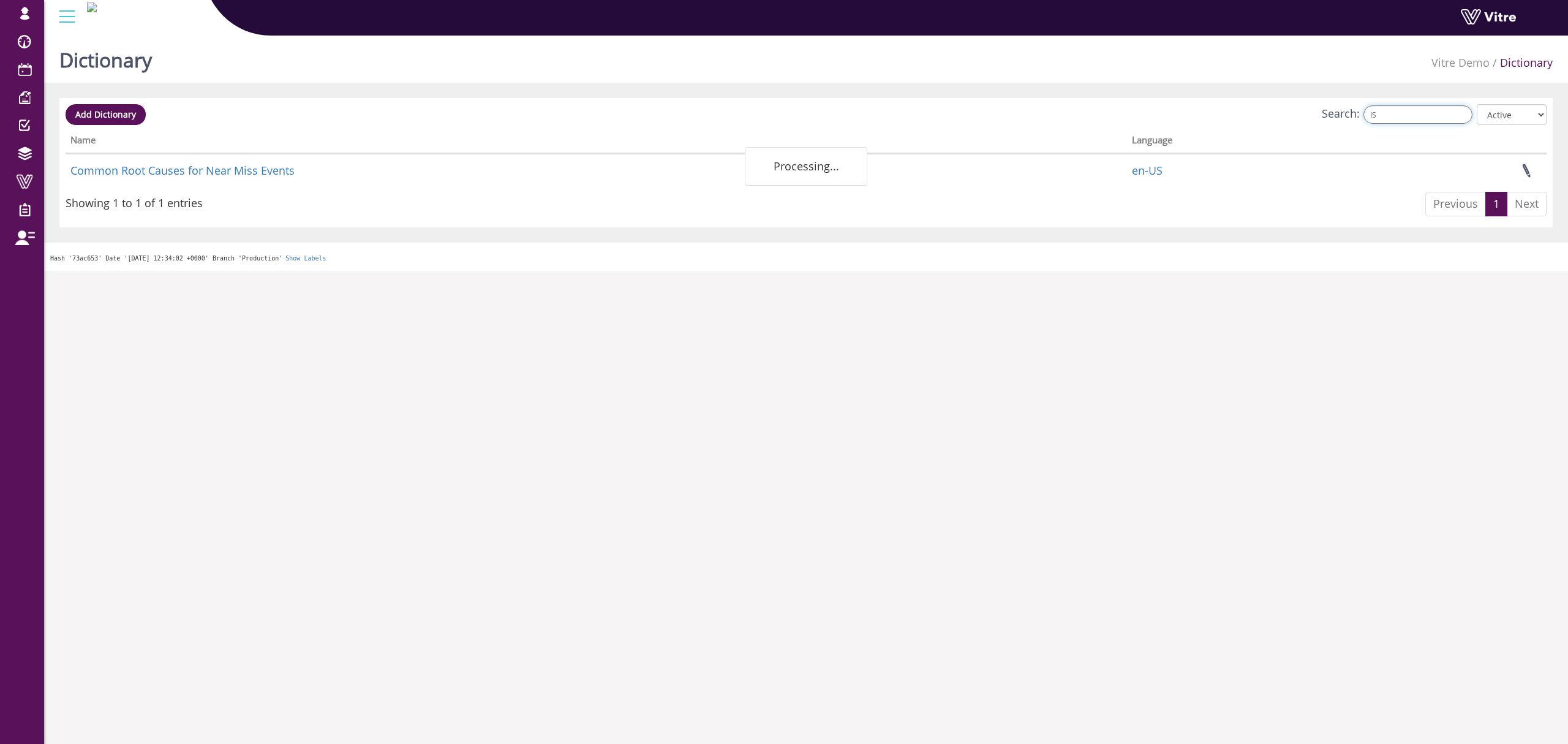
type input "I"
type input "FIRE"
click at [1412, 96] on div "Dictionary Vitre Demo Dictionary Add Dictionary Search: FIRE All Active Not Act…" at bounding box center [806, 151] width 1524 height 240
click at [1398, 114] on input "FIRE" at bounding box center [1418, 115] width 109 height 19
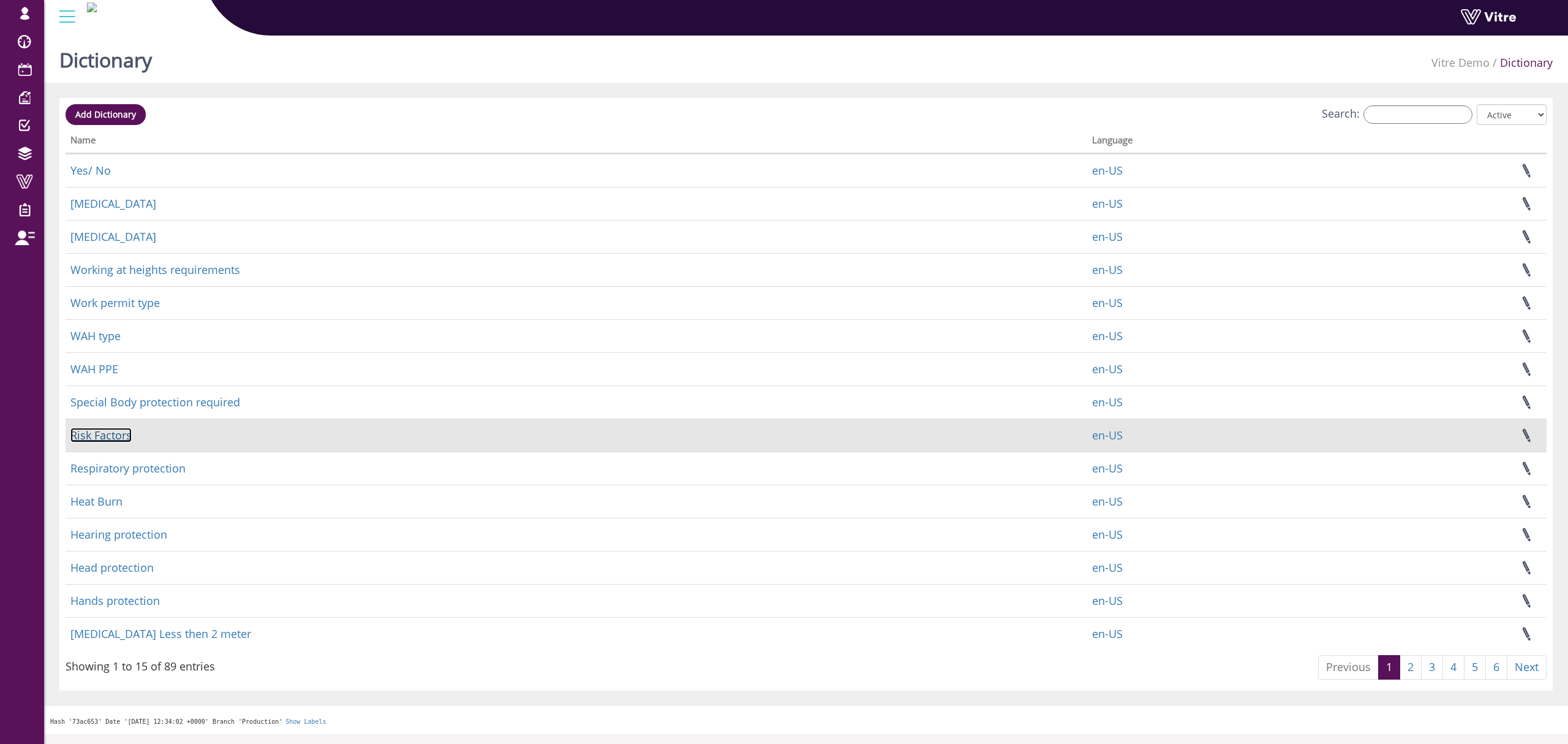
click at [108, 436] on link "Risk Factors" at bounding box center [100, 435] width 61 height 15
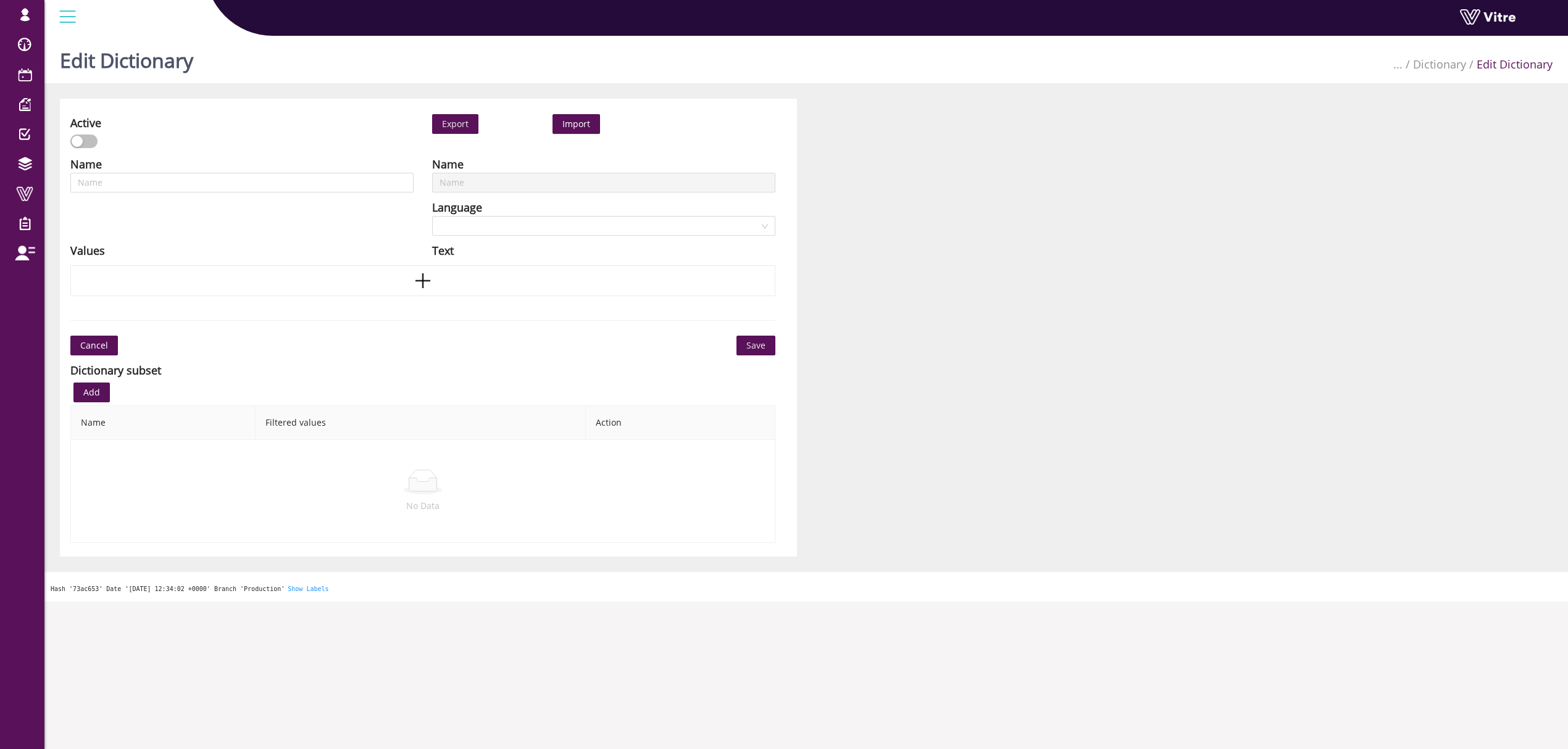
scroll to position [31, 0]
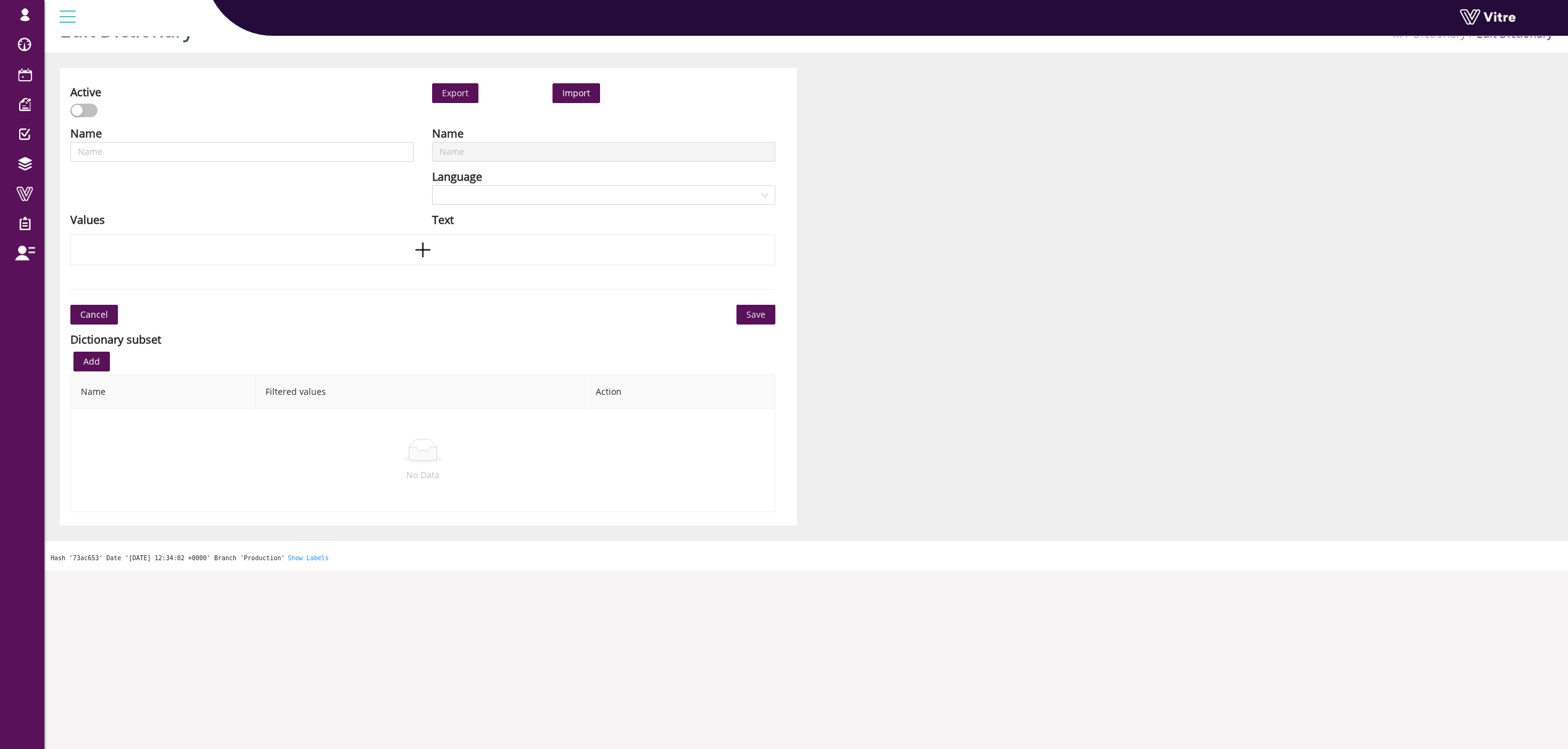
type input "Risk Factors"
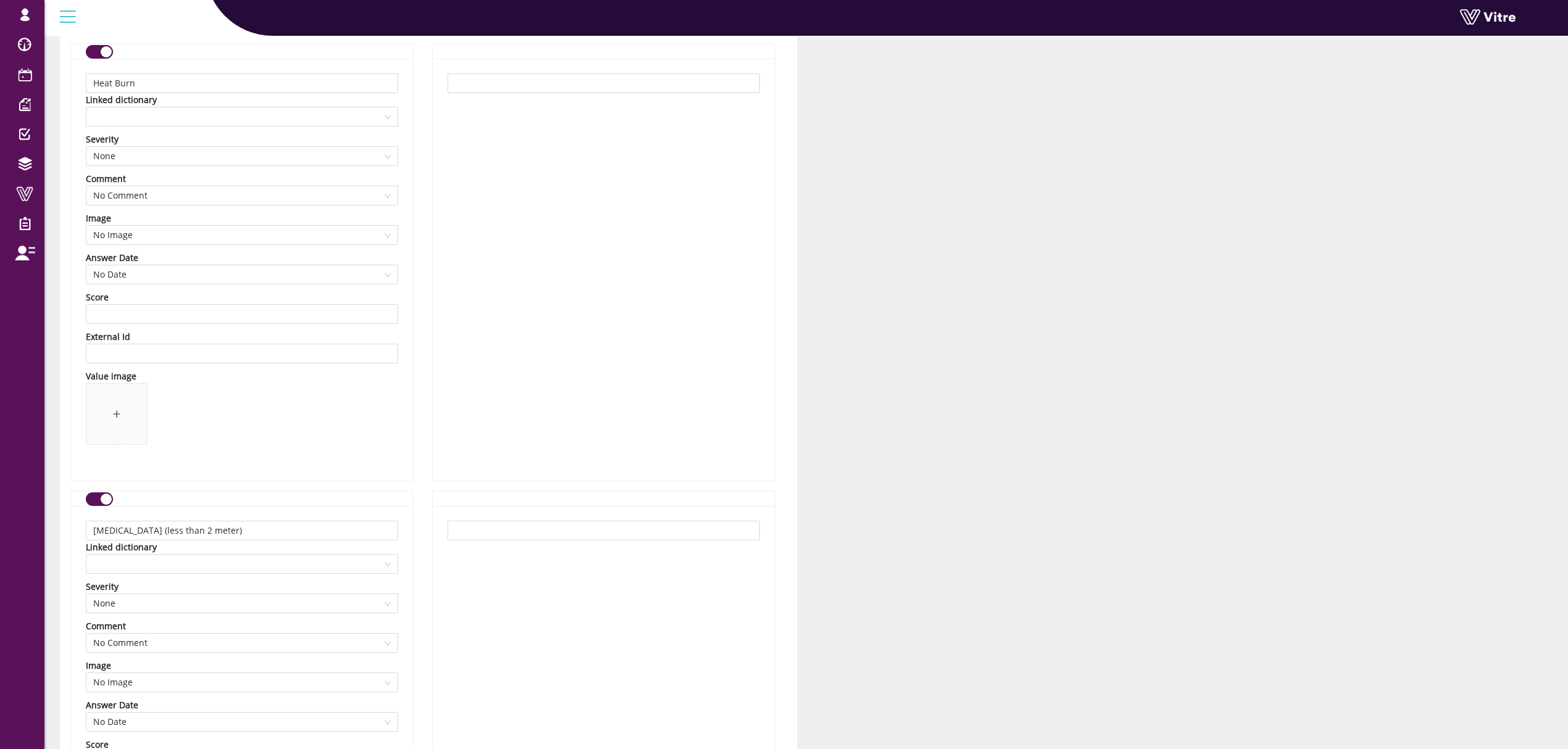
scroll to position [4472, 0]
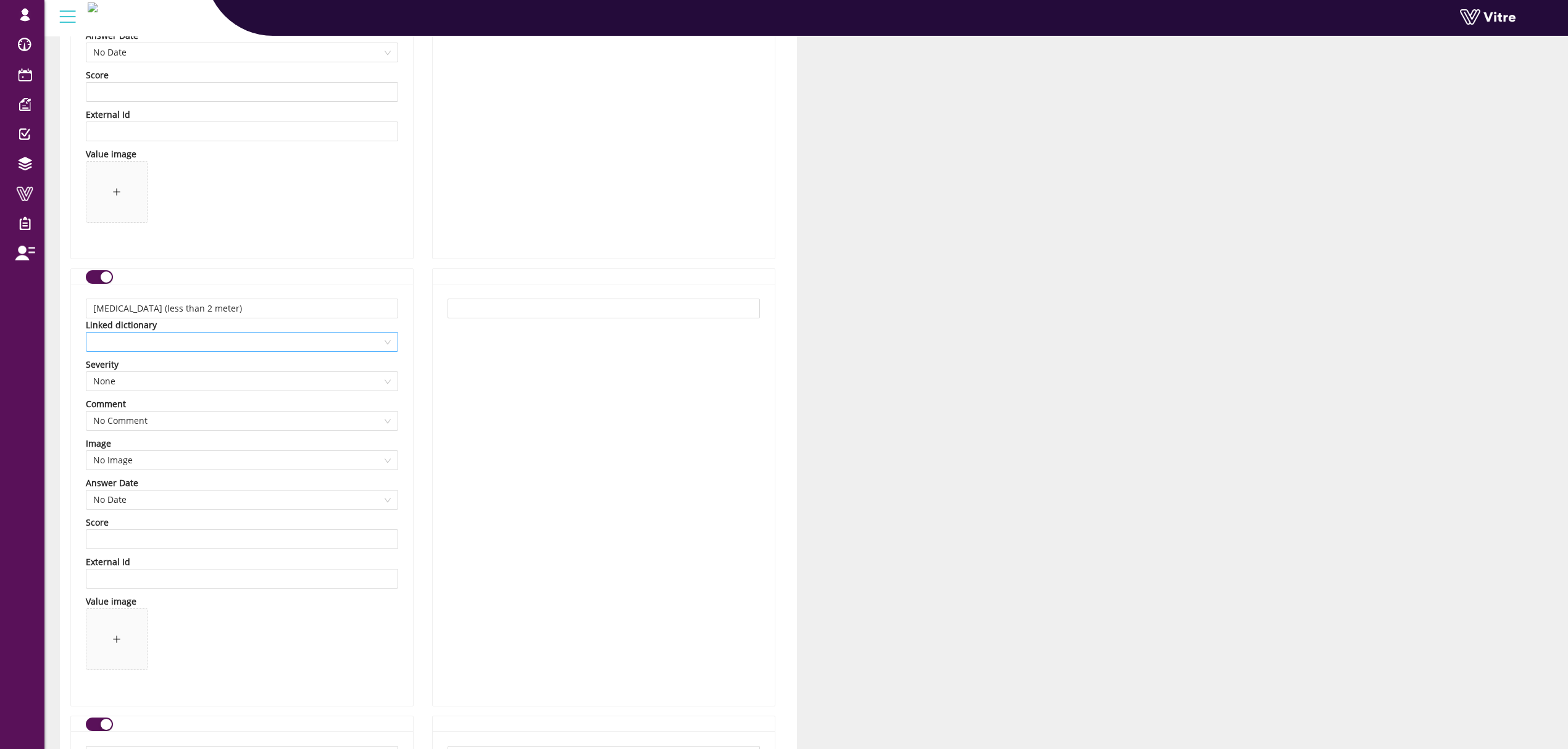
click at [279, 351] on span at bounding box center [241, 342] width 297 height 19
click at [109, 284] on button "button" at bounding box center [99, 277] width 27 height 13
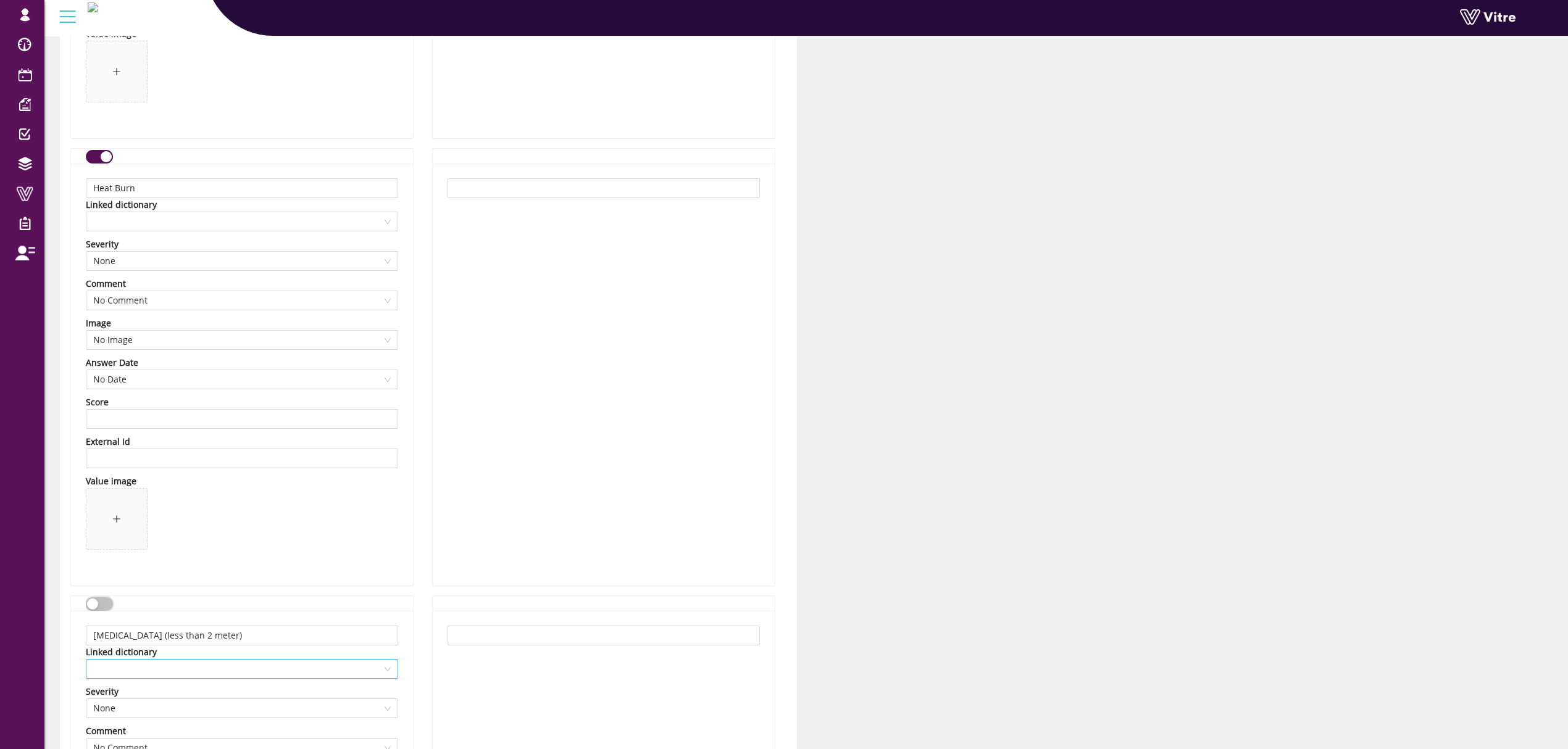
scroll to position [4144, 0]
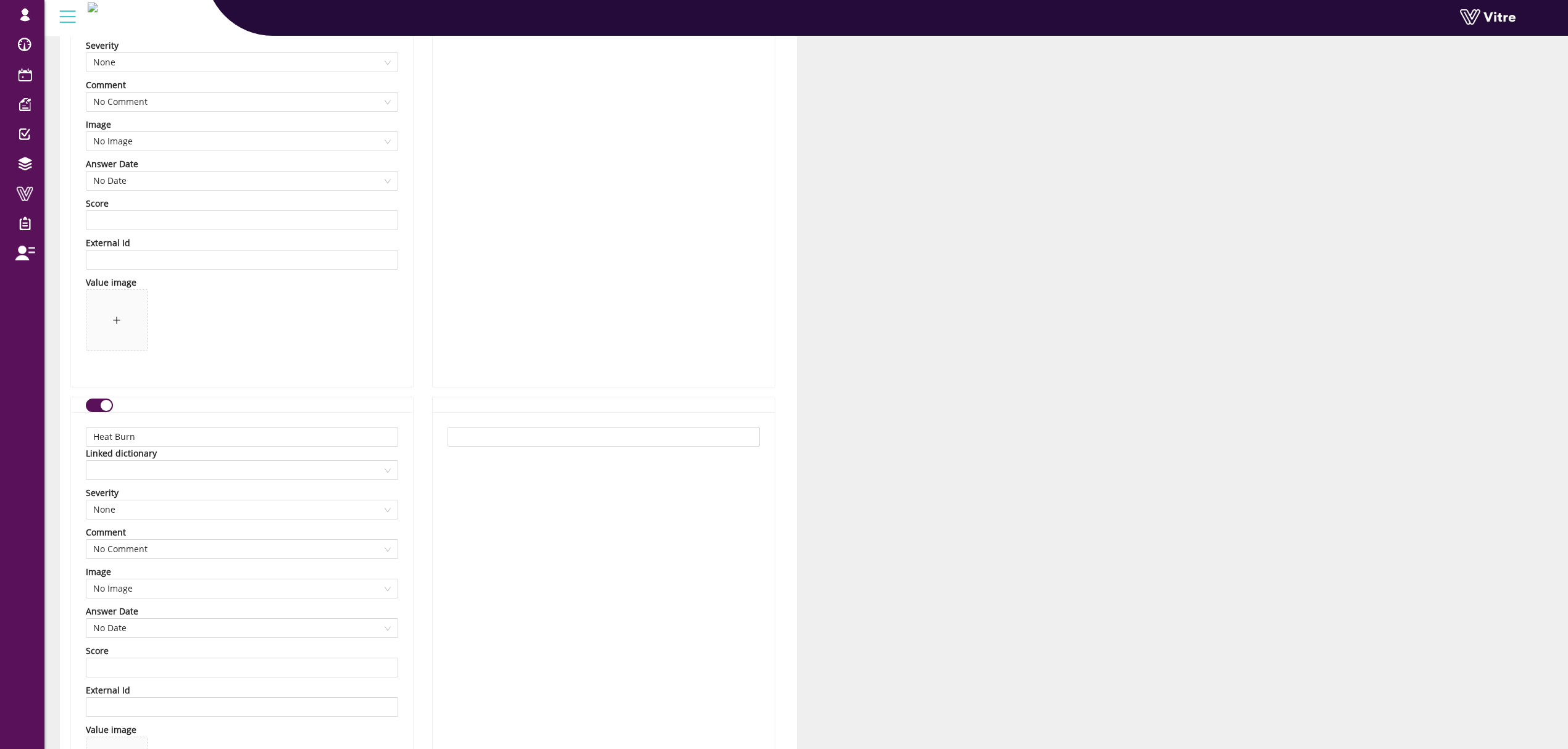
click at [101, 406] on div "button" at bounding box center [106, 406] width 11 height 11
click at [104, 370] on div "button" at bounding box center [106, 370] width 11 height 11
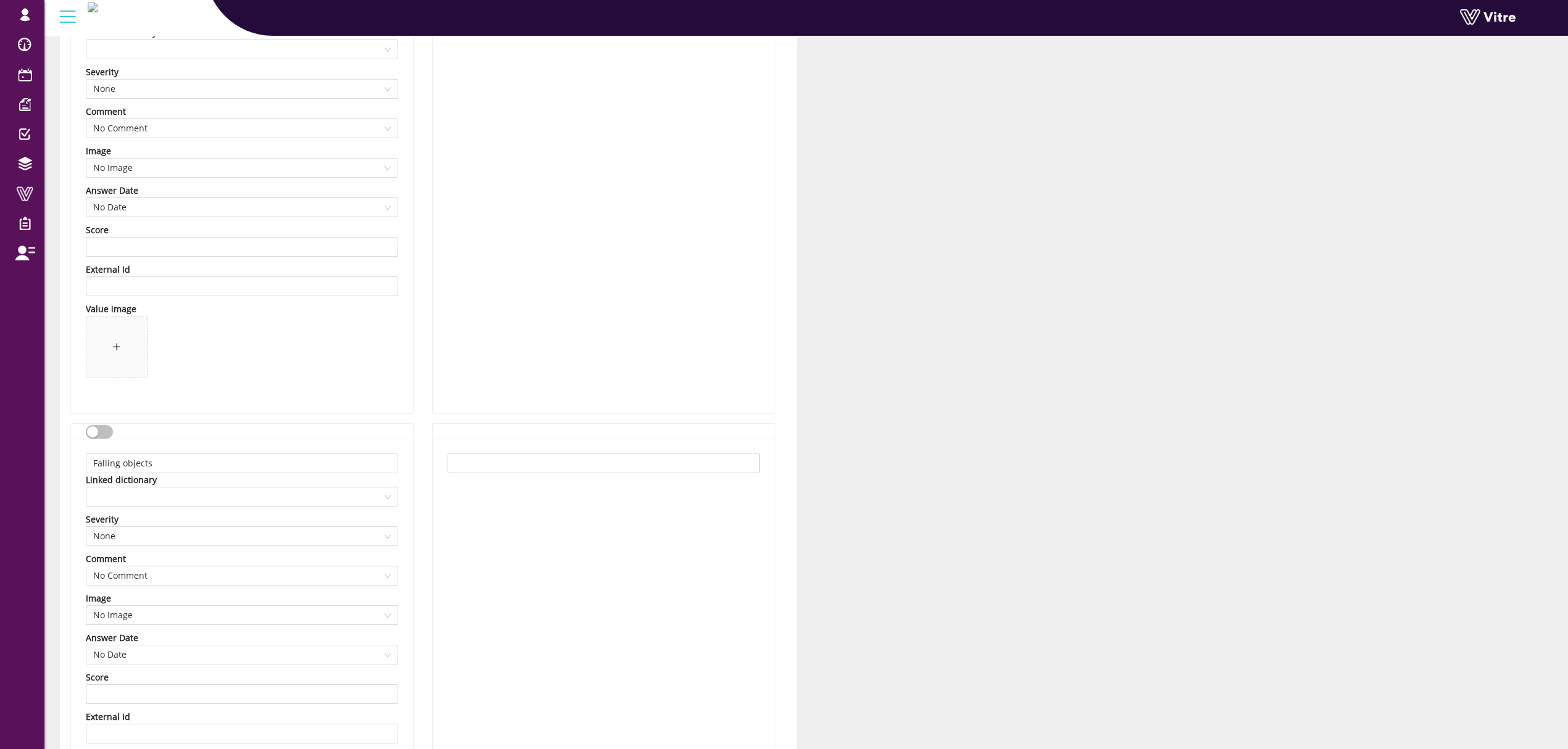
scroll to position [2828, 0]
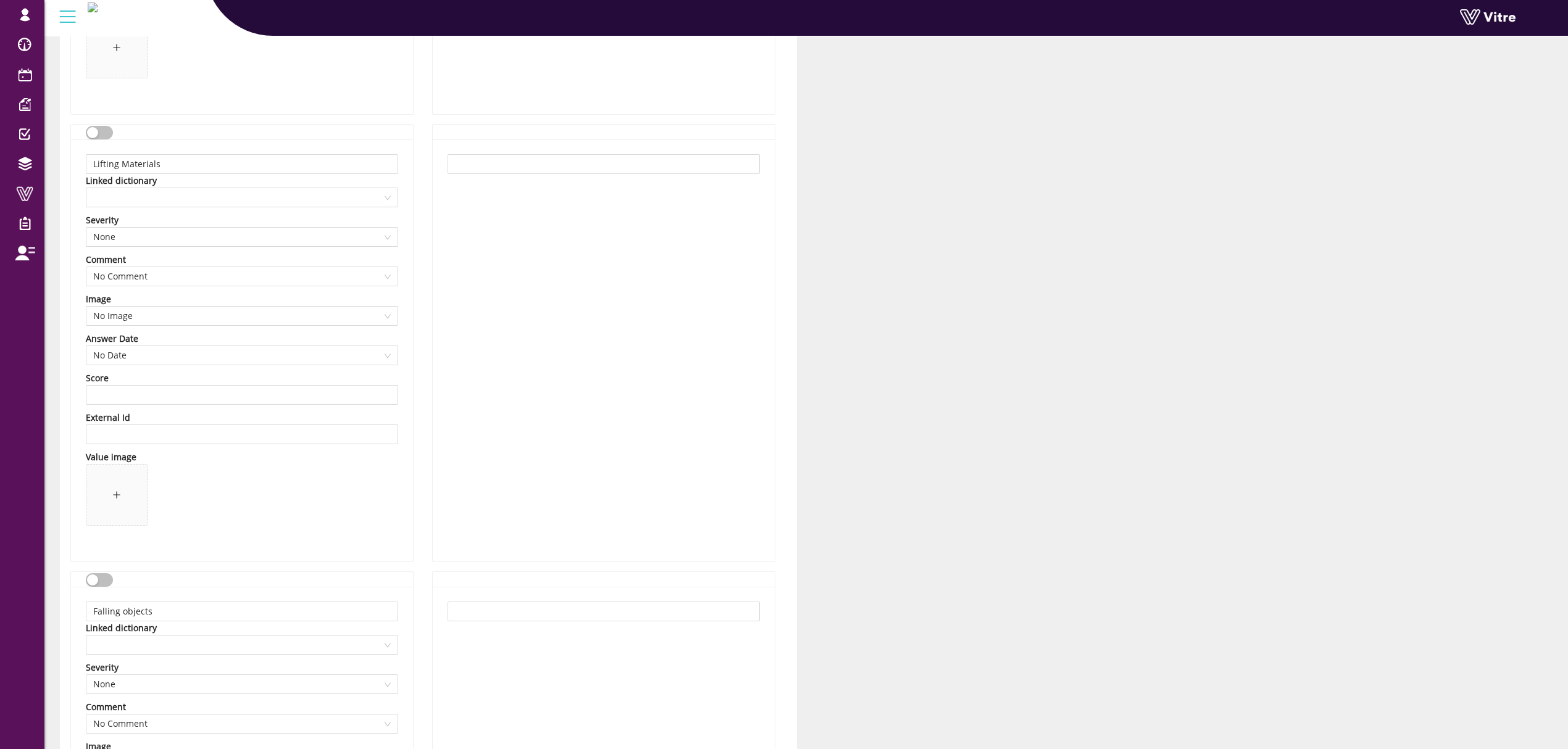
click at [100, 579] on button "button" at bounding box center [99, 580] width 27 height 13
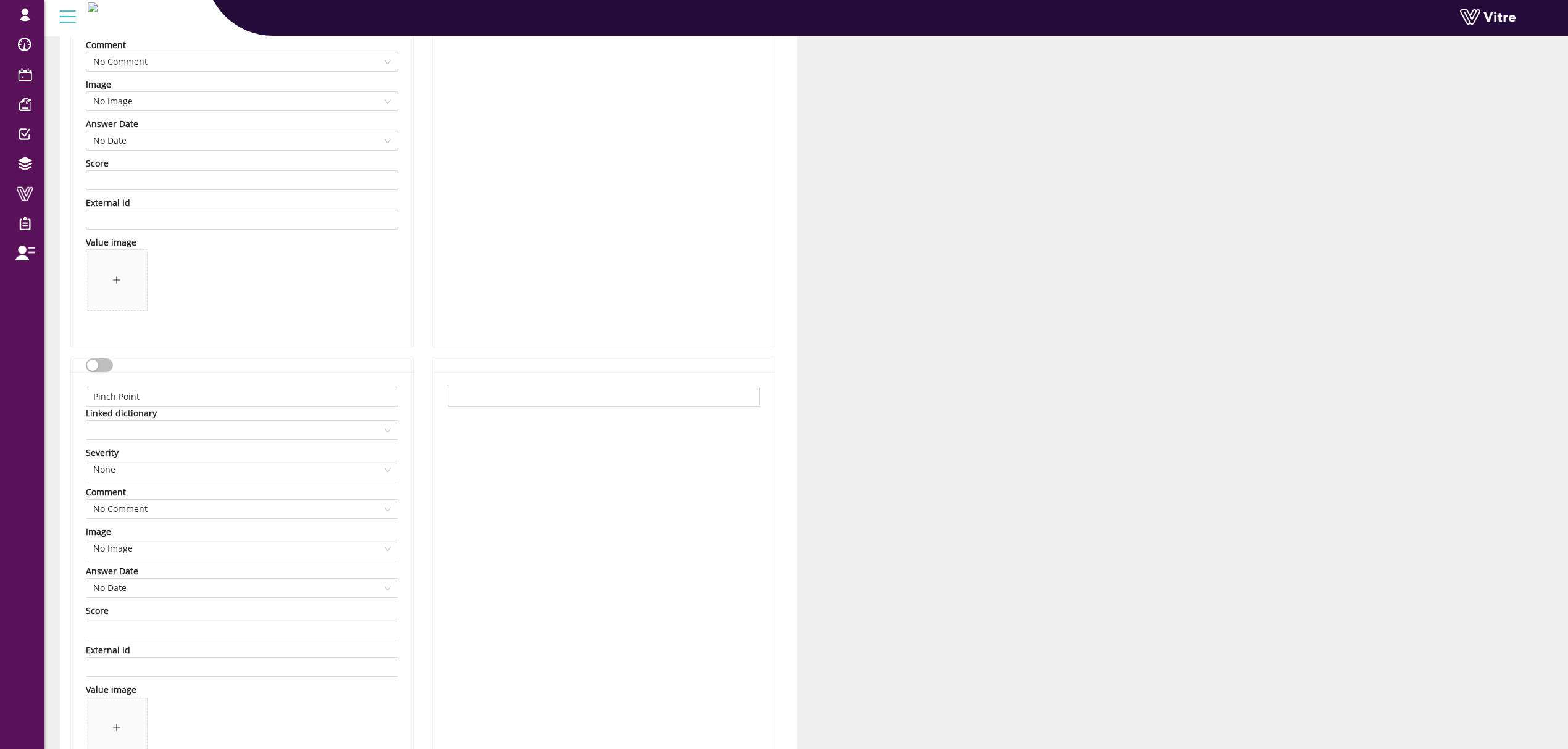
scroll to position [1727, 0]
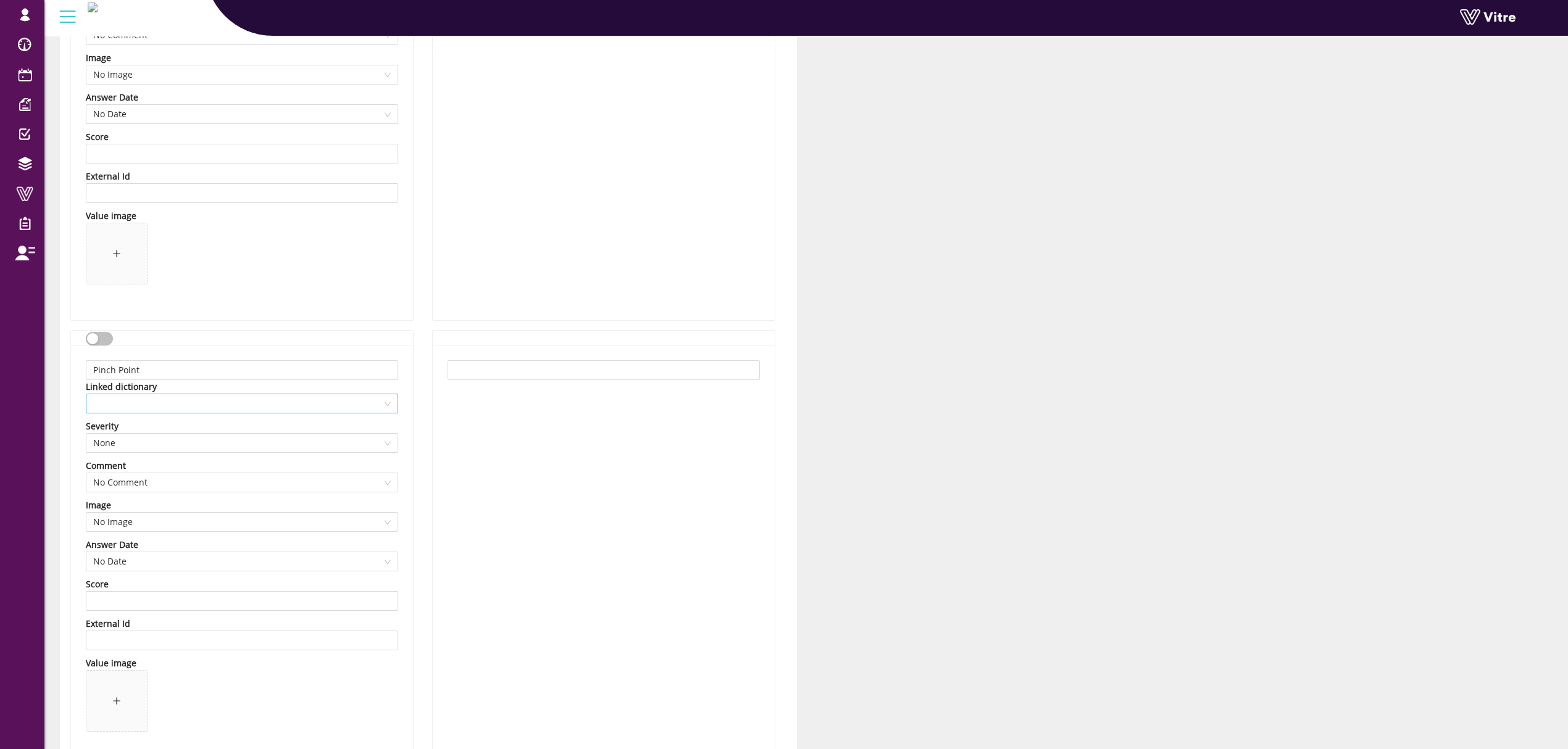
click at [200, 412] on span at bounding box center [241, 404] width 297 height 19
click at [95, 336] on div "button" at bounding box center [93, 339] width 11 height 11
click at [149, 412] on span at bounding box center [241, 404] width 297 height 19
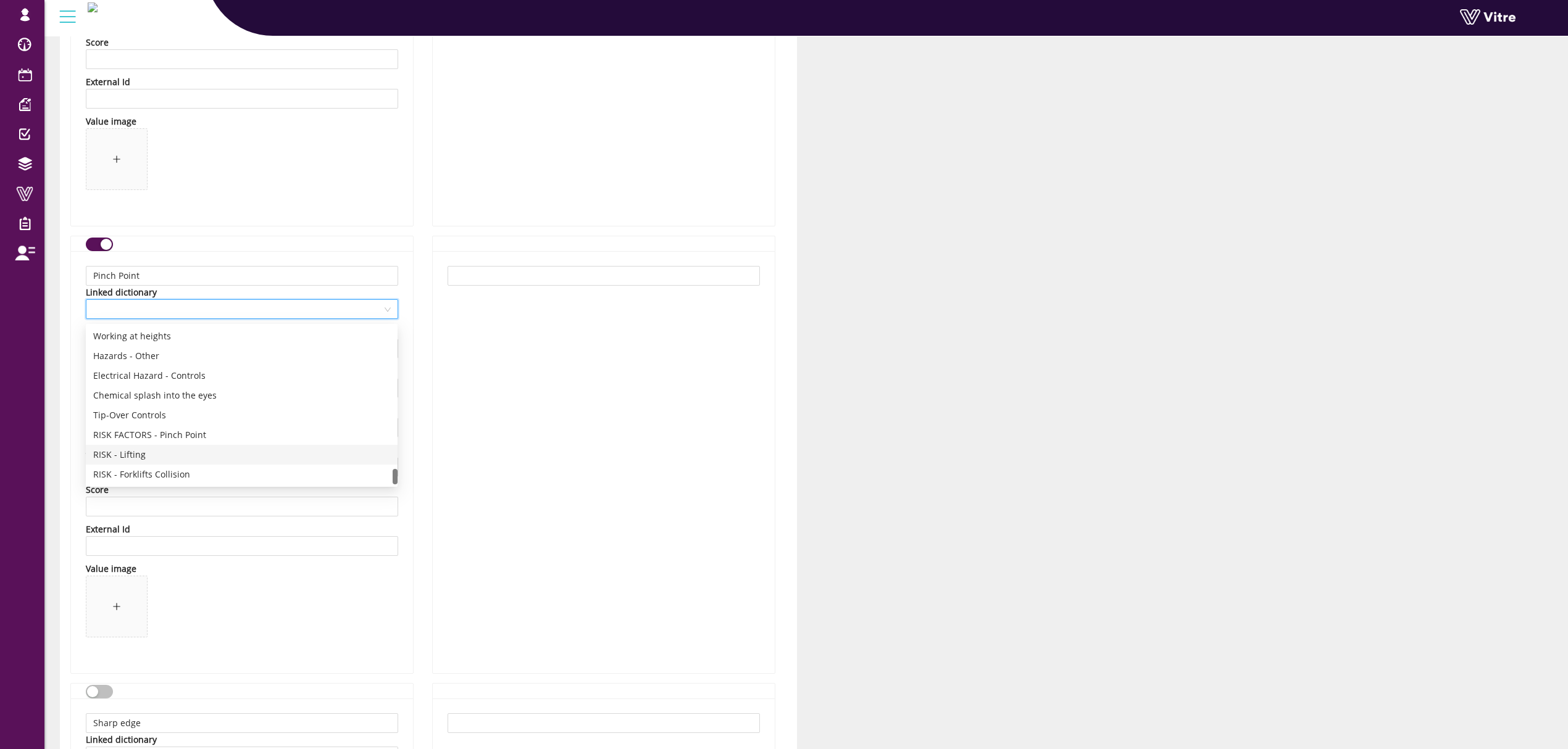
scroll to position [1809, 0]
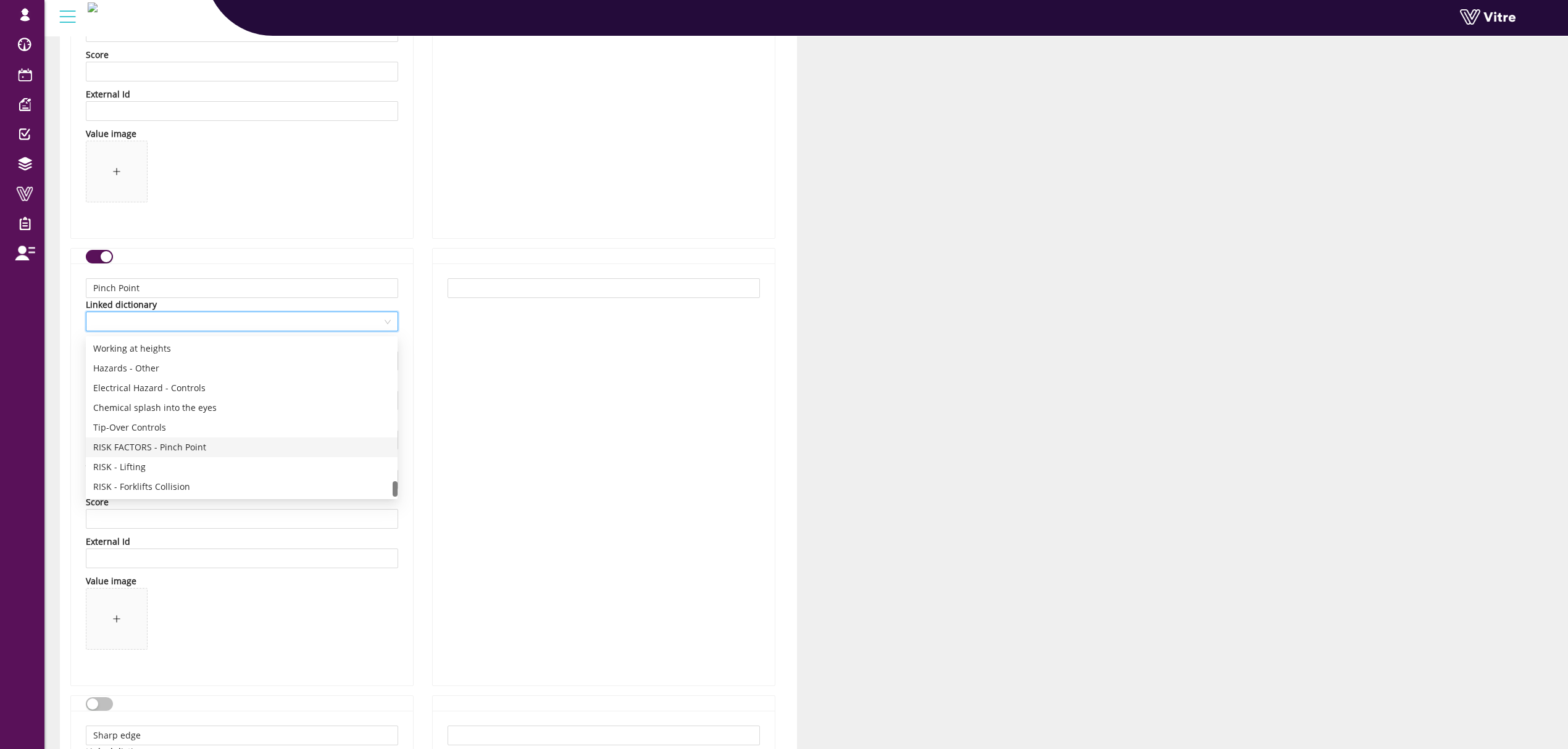
click at [188, 444] on div "RISK FACTORS - Pinch Point" at bounding box center [241, 447] width 297 height 13
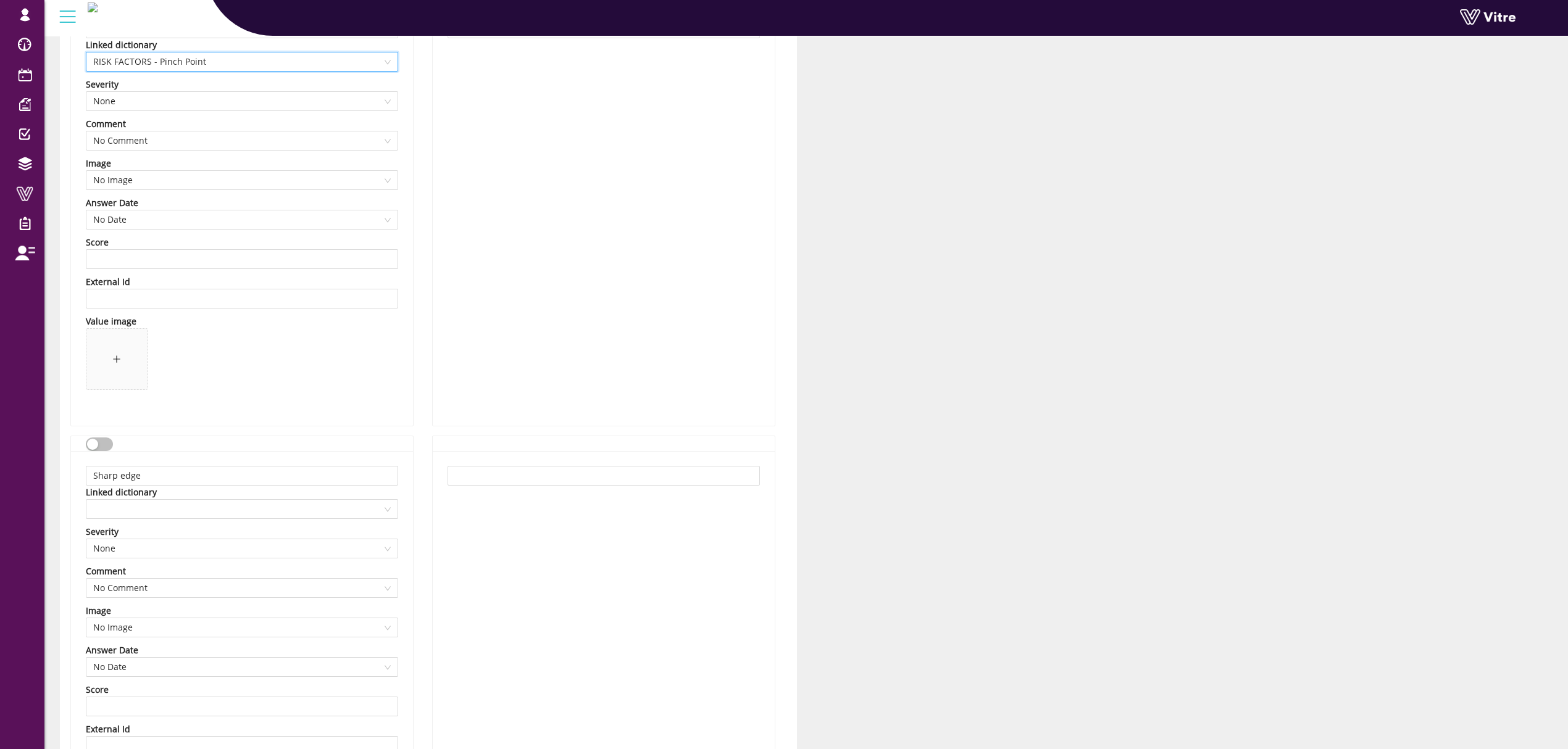
scroll to position [2138, 0]
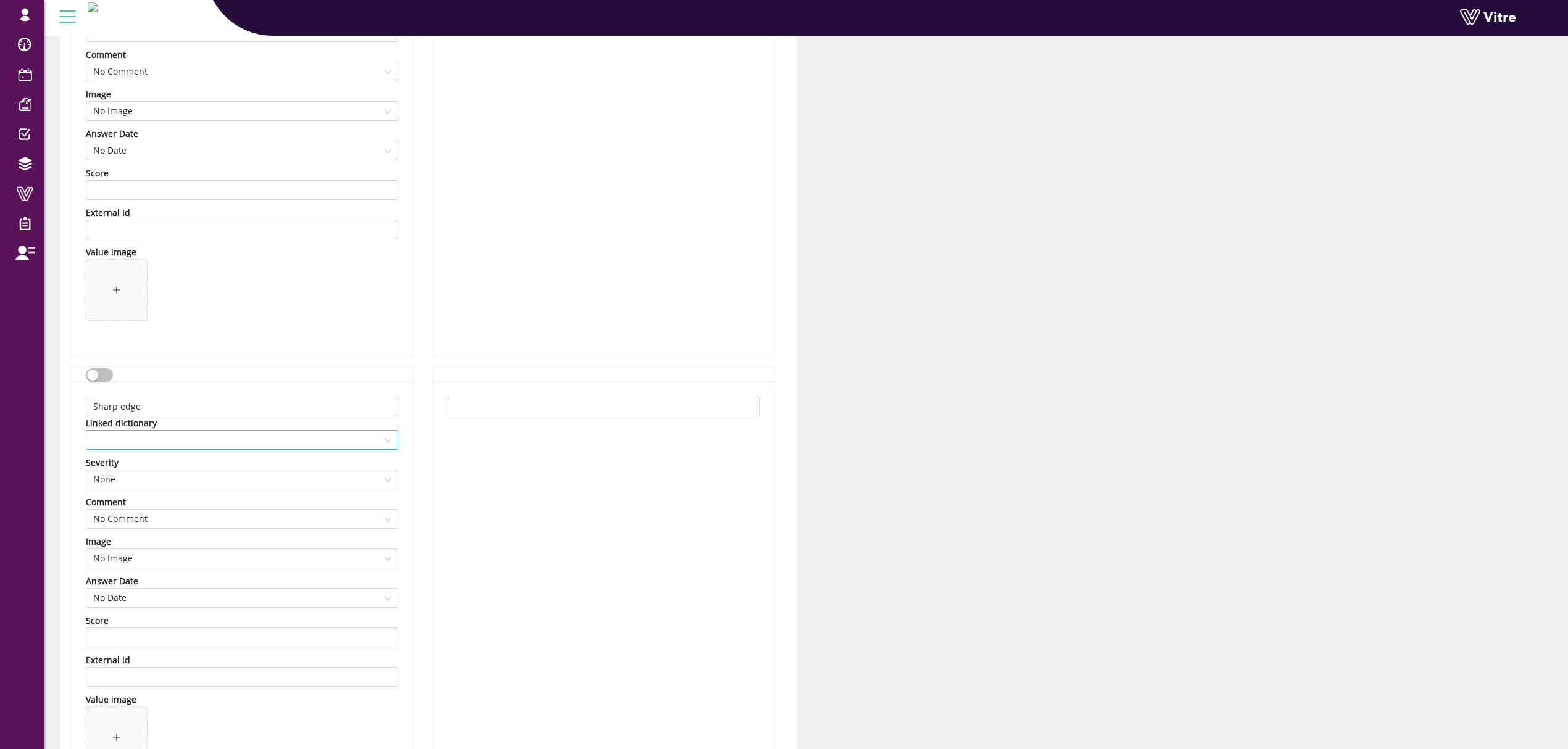
click at [248, 448] on span at bounding box center [241, 440] width 297 height 19
click at [150, 540] on div "Sharp edges" at bounding box center [241, 540] width 297 height 13
click at [97, 374] on div "button" at bounding box center [93, 375] width 11 height 11
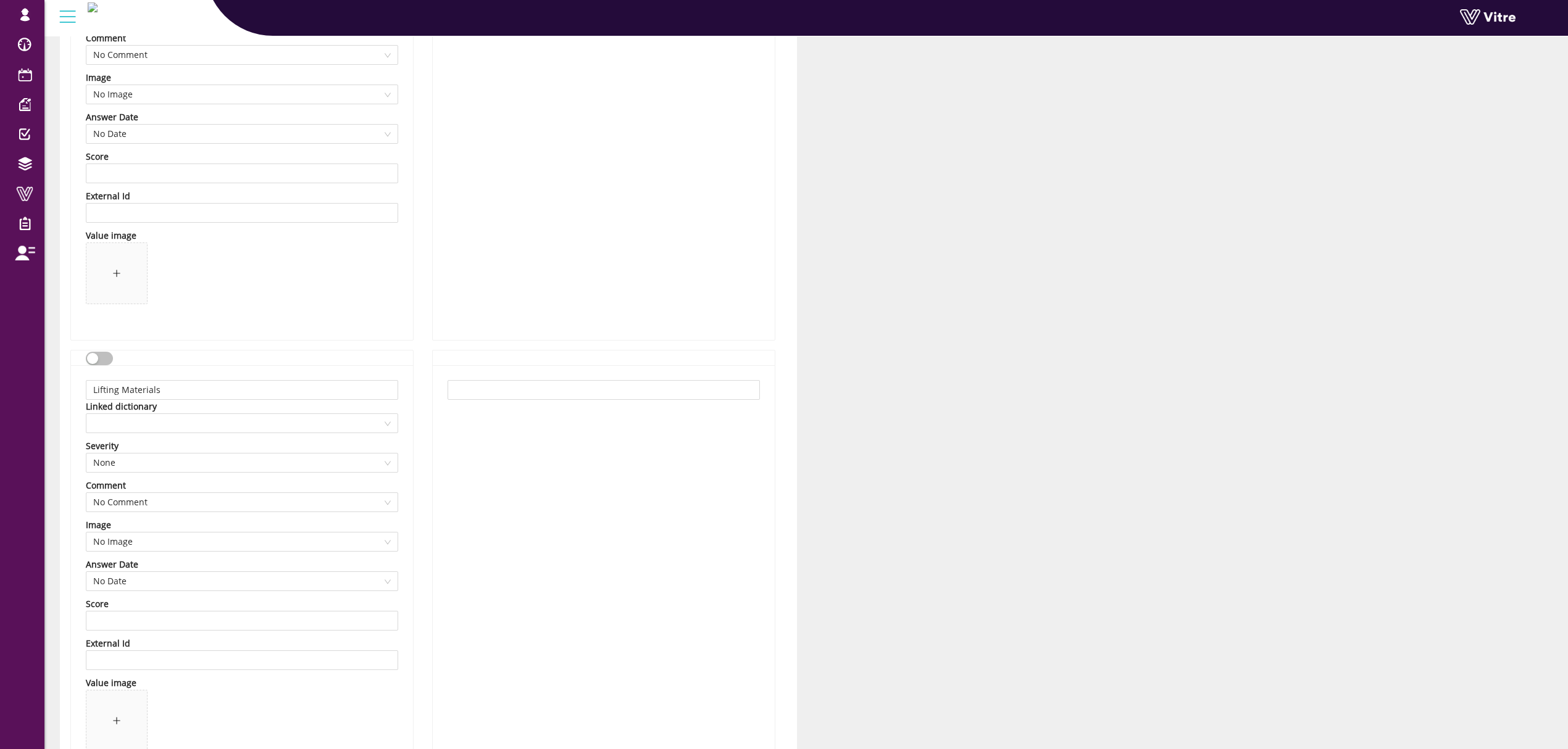
scroll to position [2632, 0]
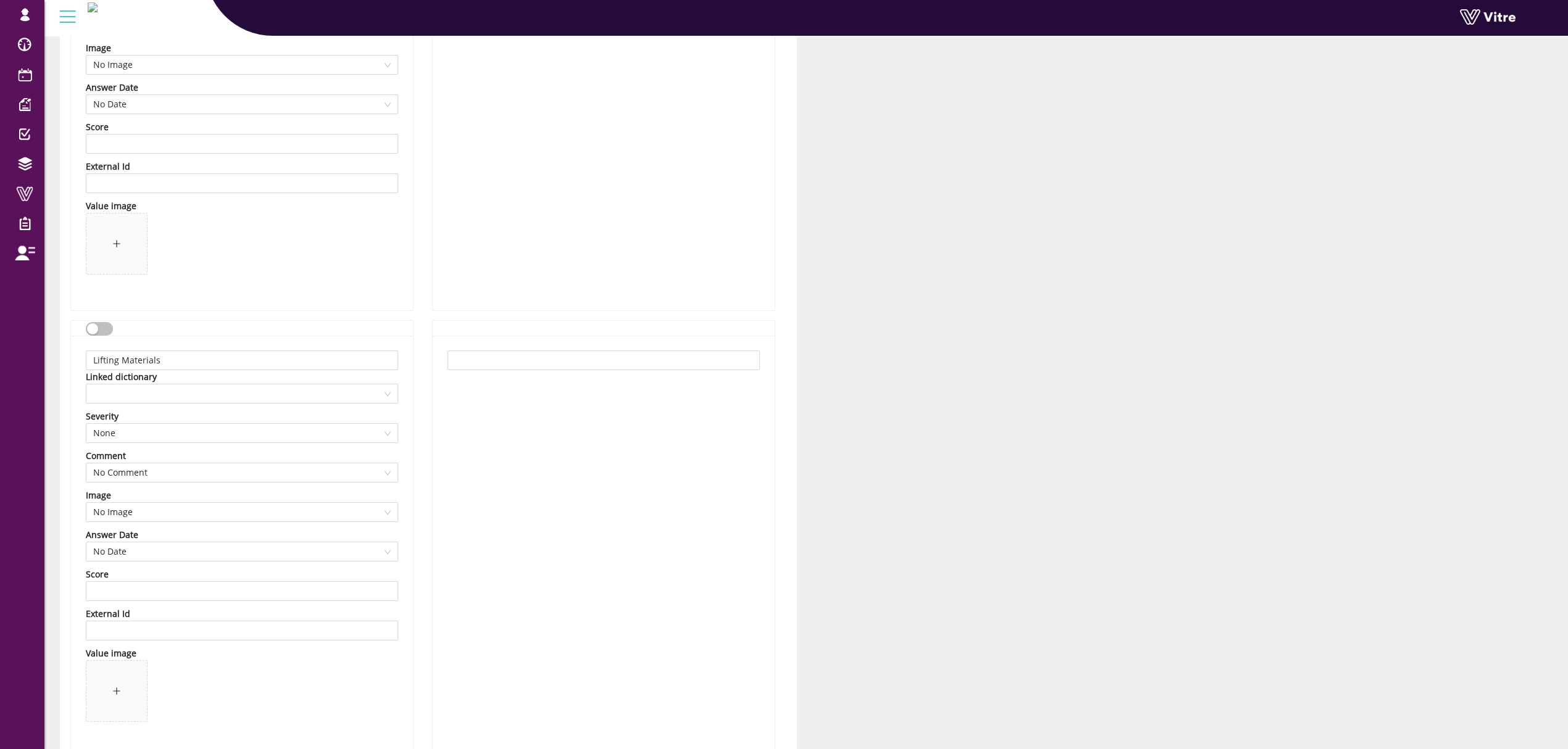
click at [104, 324] on button "button" at bounding box center [99, 329] width 27 height 13
click at [212, 403] on input "search" at bounding box center [237, 393] width 289 height 19
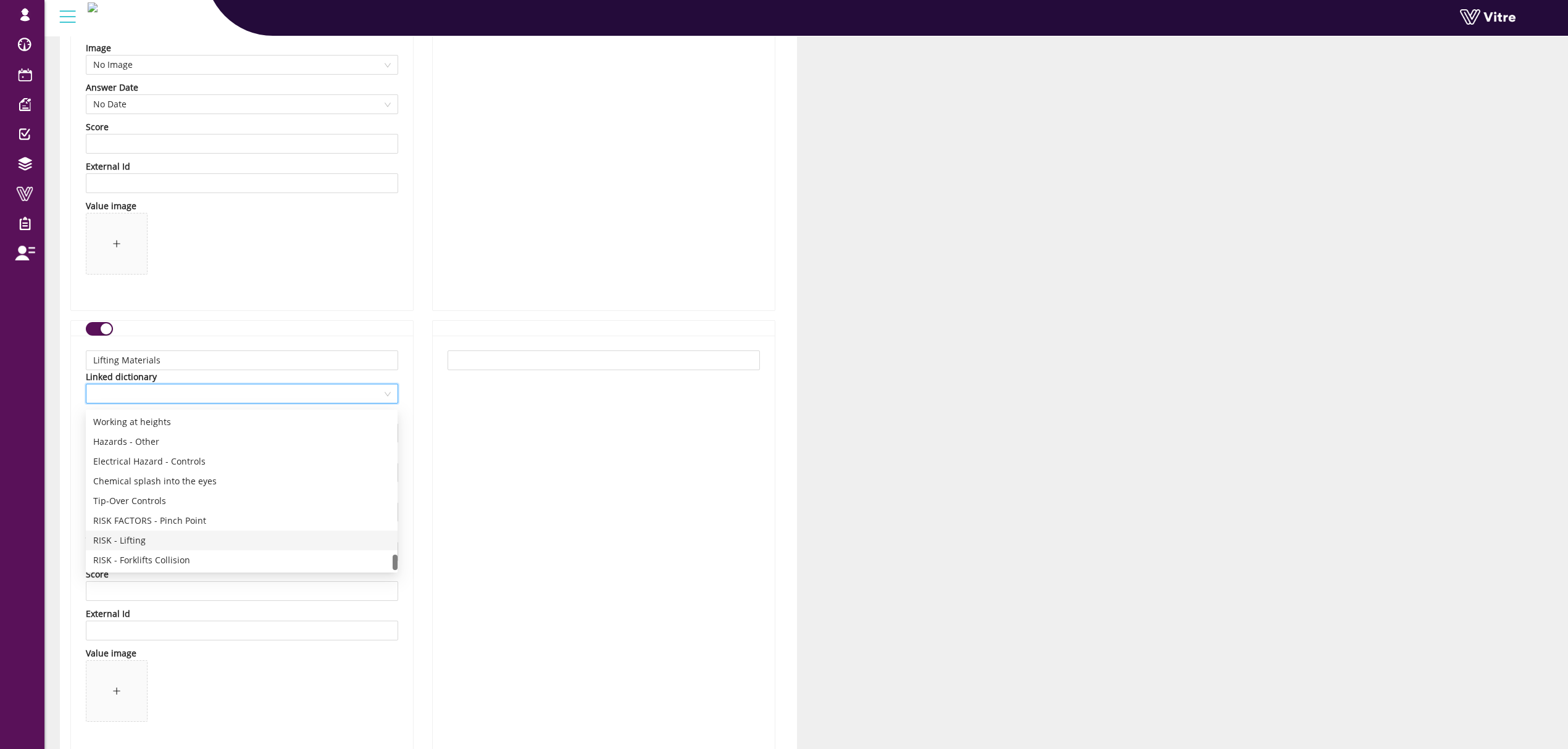
click at [180, 542] on div "RISK - Lifting" at bounding box center [241, 540] width 297 height 13
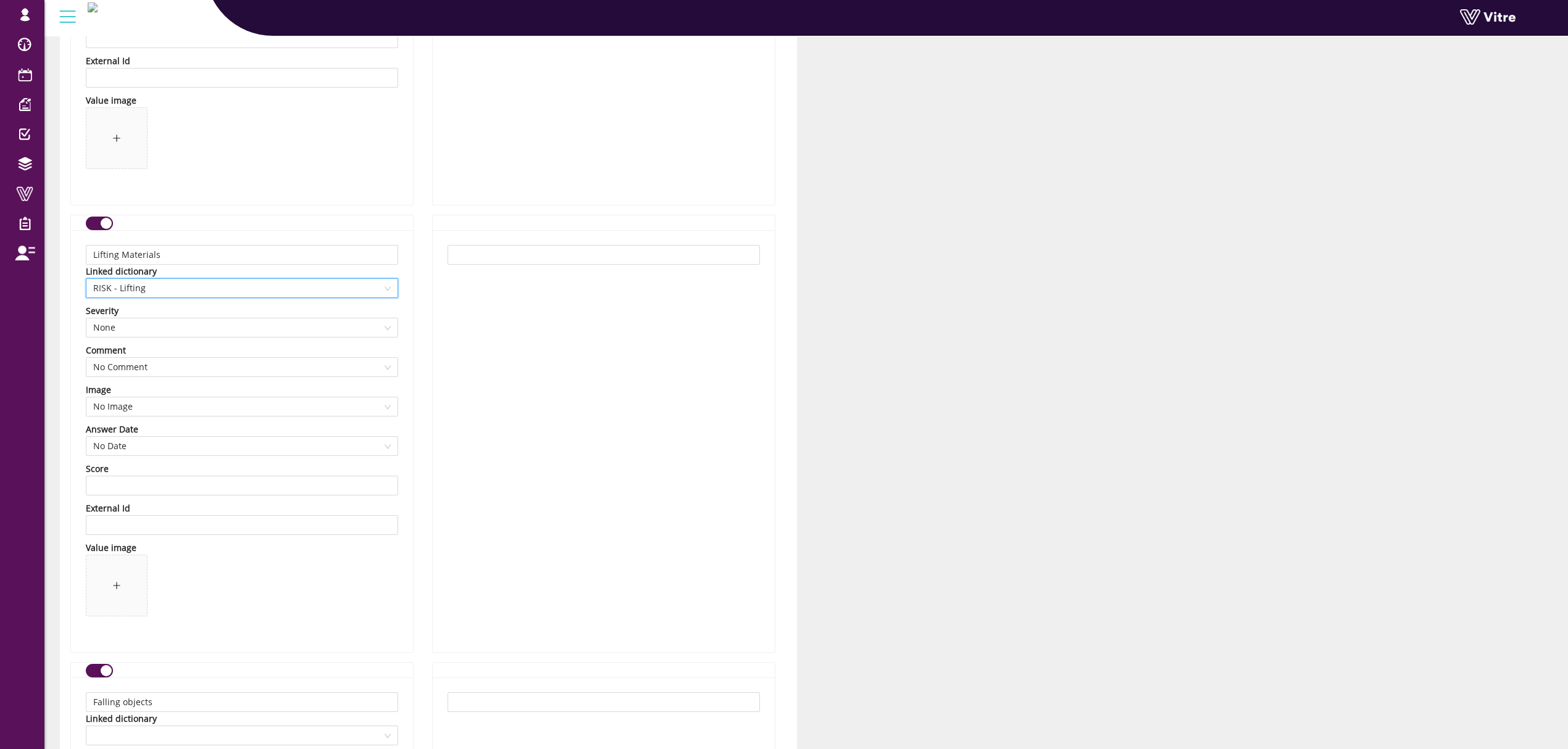
scroll to position [3043, 0]
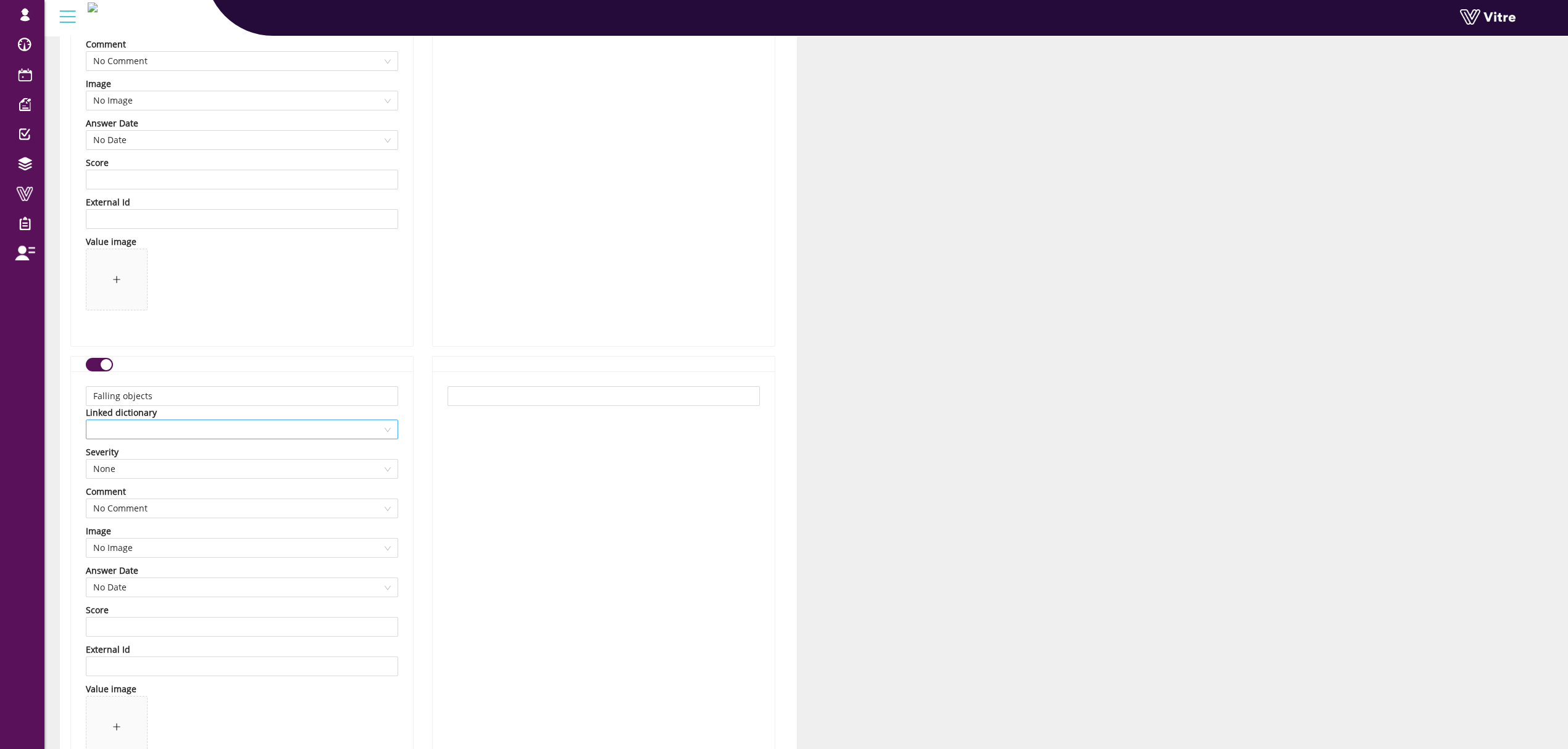
click at [132, 437] on span at bounding box center [241, 429] width 297 height 19
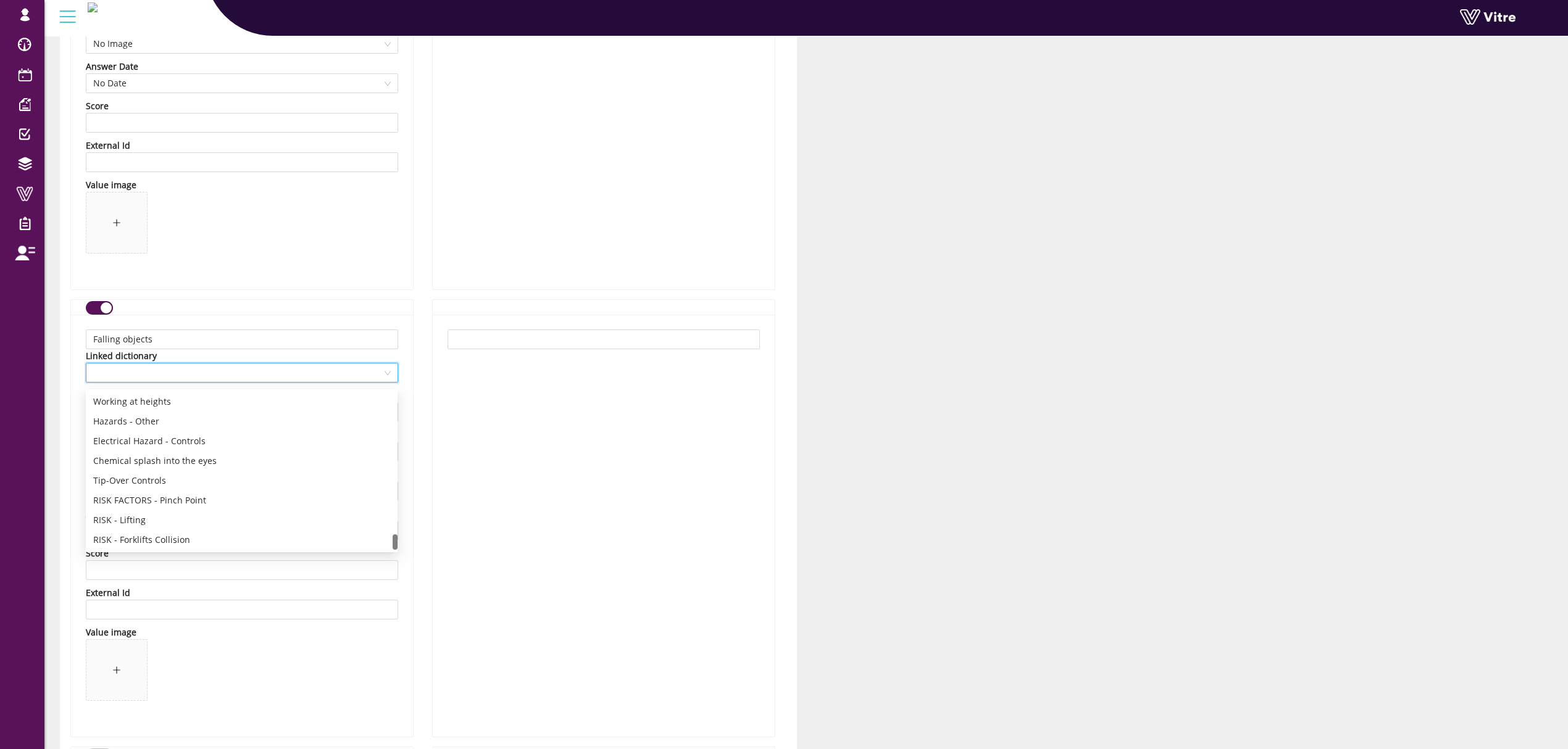
scroll to position [3126, 0]
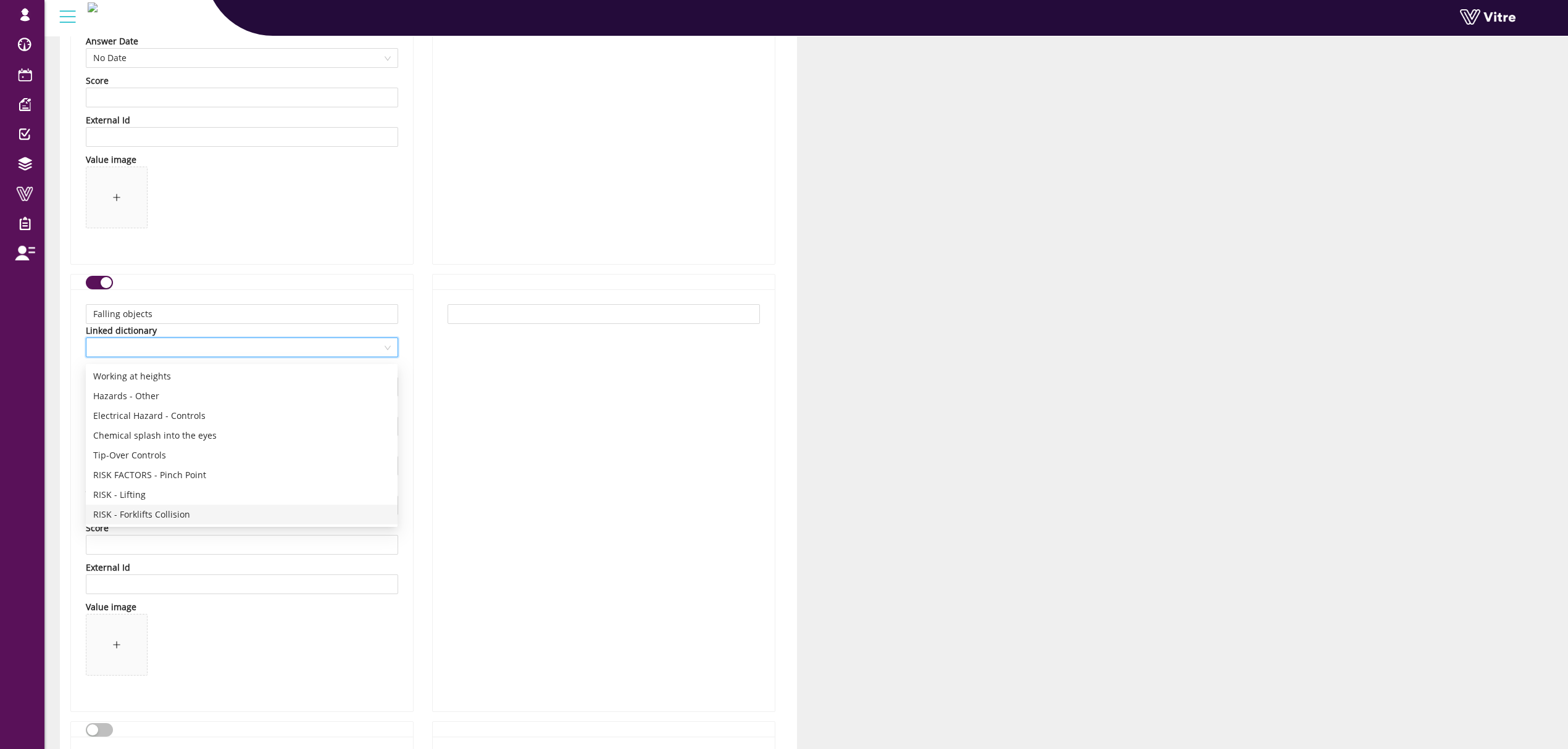
click at [19, 469] on div "lishay@vitre.io Profile Notification Change Company English English Español Fra…" at bounding box center [22, 374] width 44 height 749
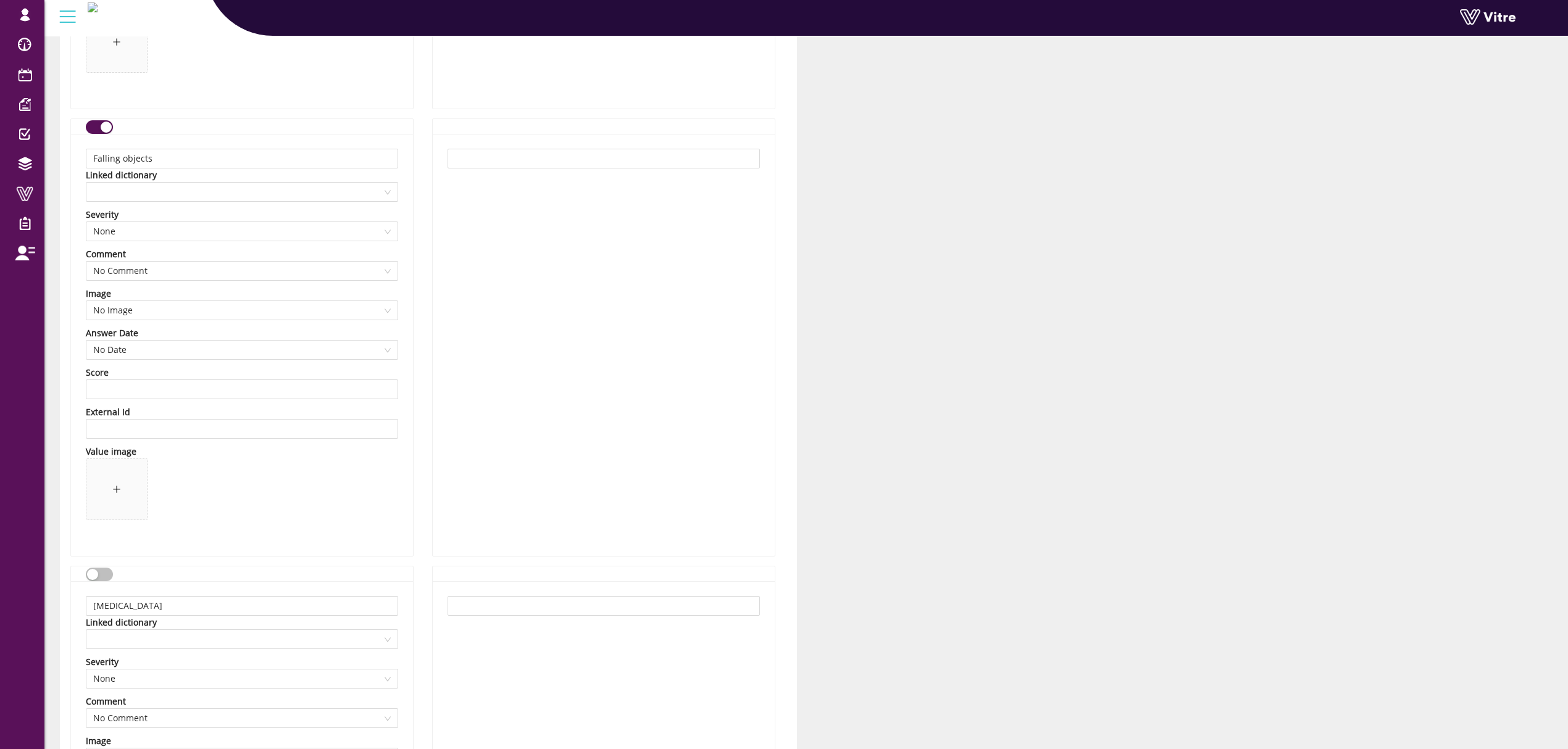
scroll to position [3290, 0]
click at [232, 196] on div "Falling objects Linked dictionary Severity None Comment No Comment Image No Ima…" at bounding box center [241, 336] width 342 height 422
click at [240, 177] on span at bounding box center [241, 183] width 297 height 19
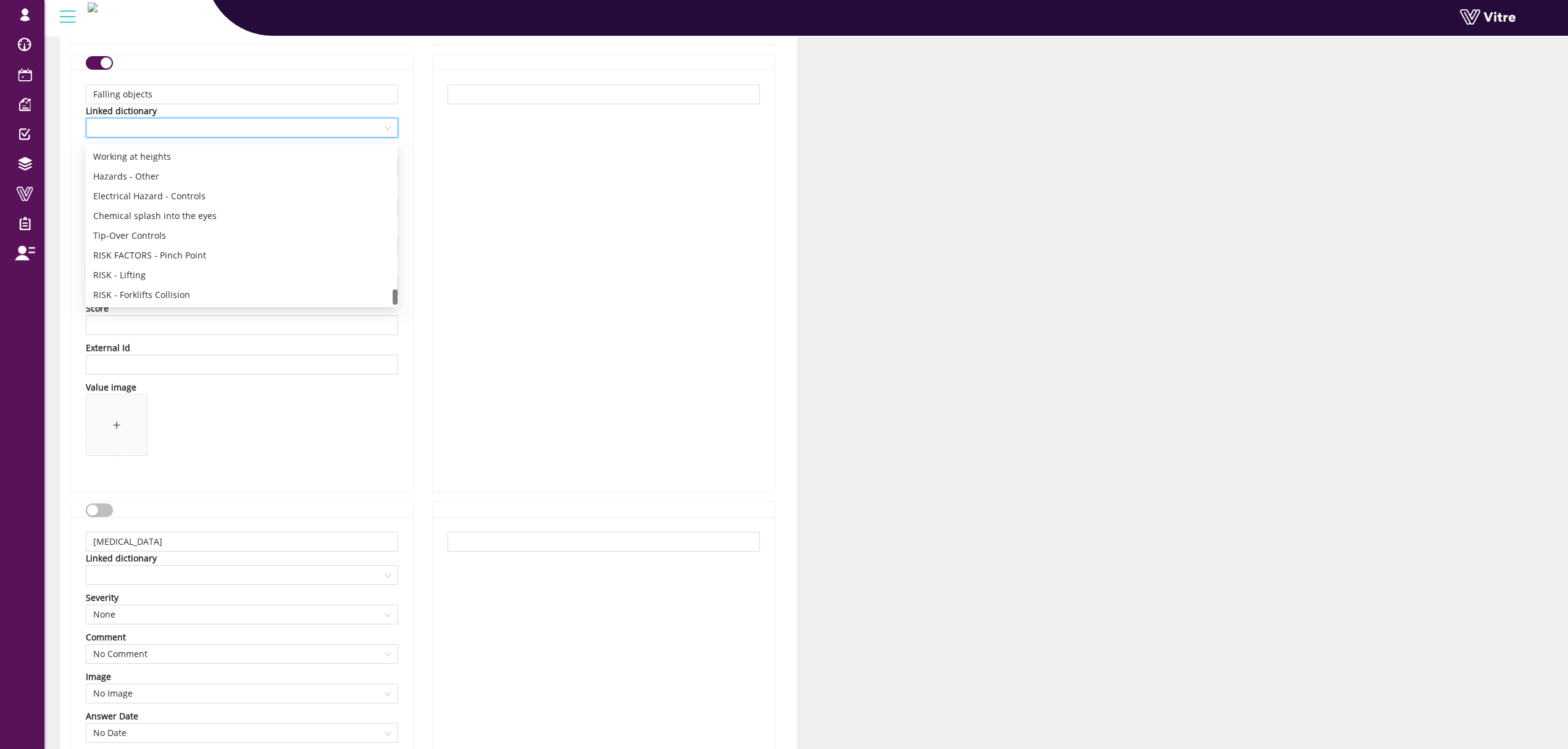
scroll to position [3371, 0]
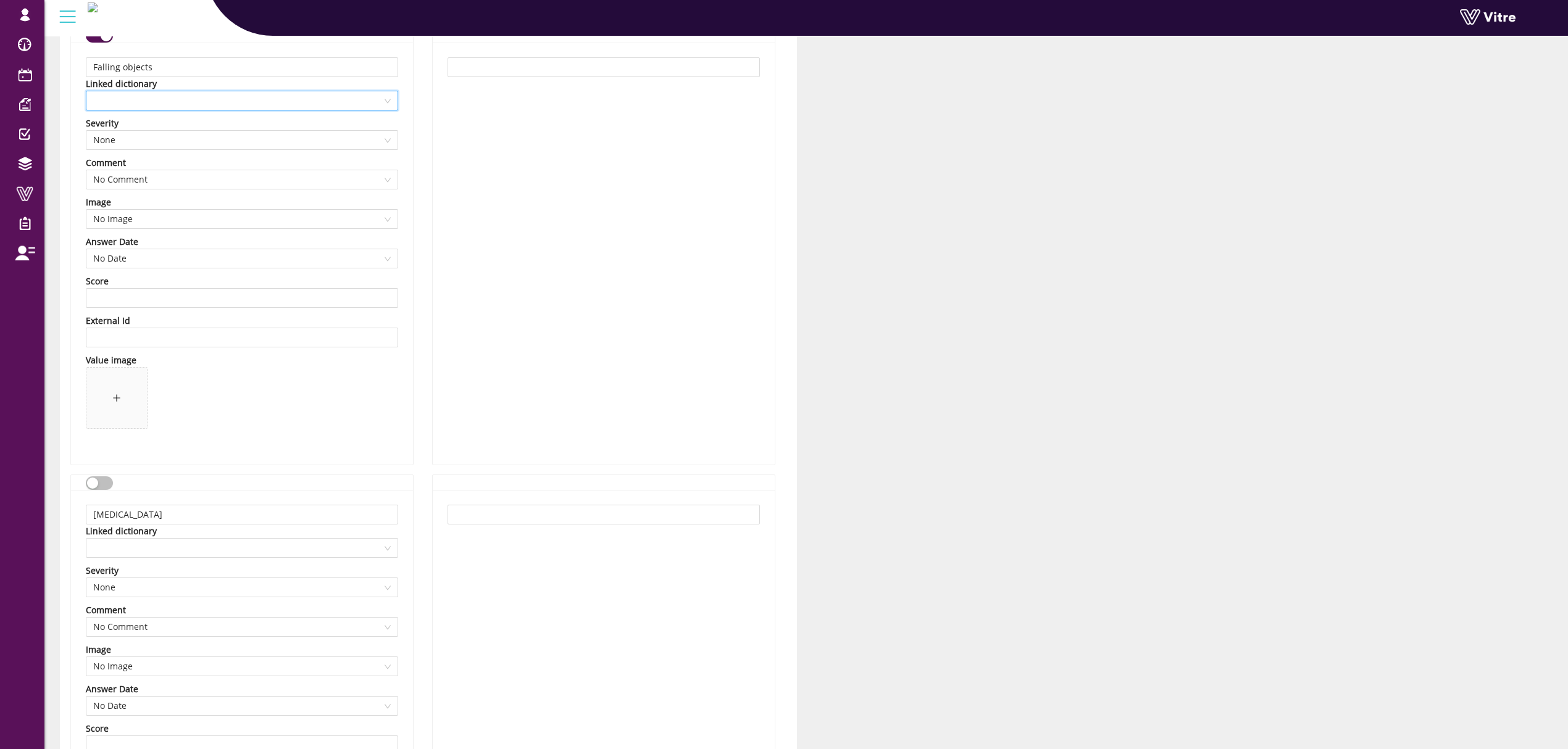
click at [253, 106] on span at bounding box center [241, 101] width 297 height 19
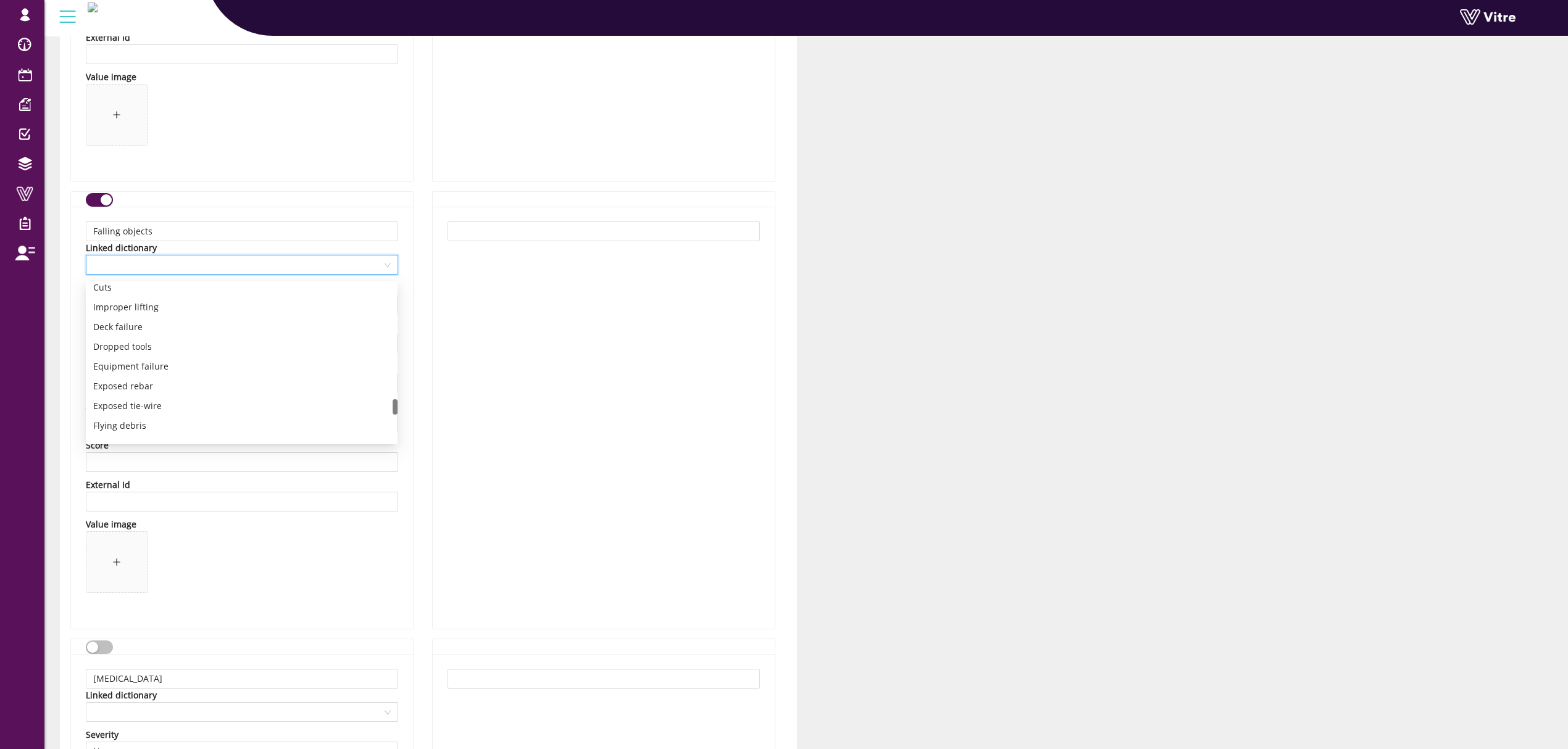
scroll to position [1234, 0]
click at [158, 358] on div "Falling objects" at bounding box center [241, 362] width 297 height 13
click at [403, 331] on div "Falling objects Linked dictionary Falling objects Severity None Comment No Comm…" at bounding box center [241, 418] width 342 height 422
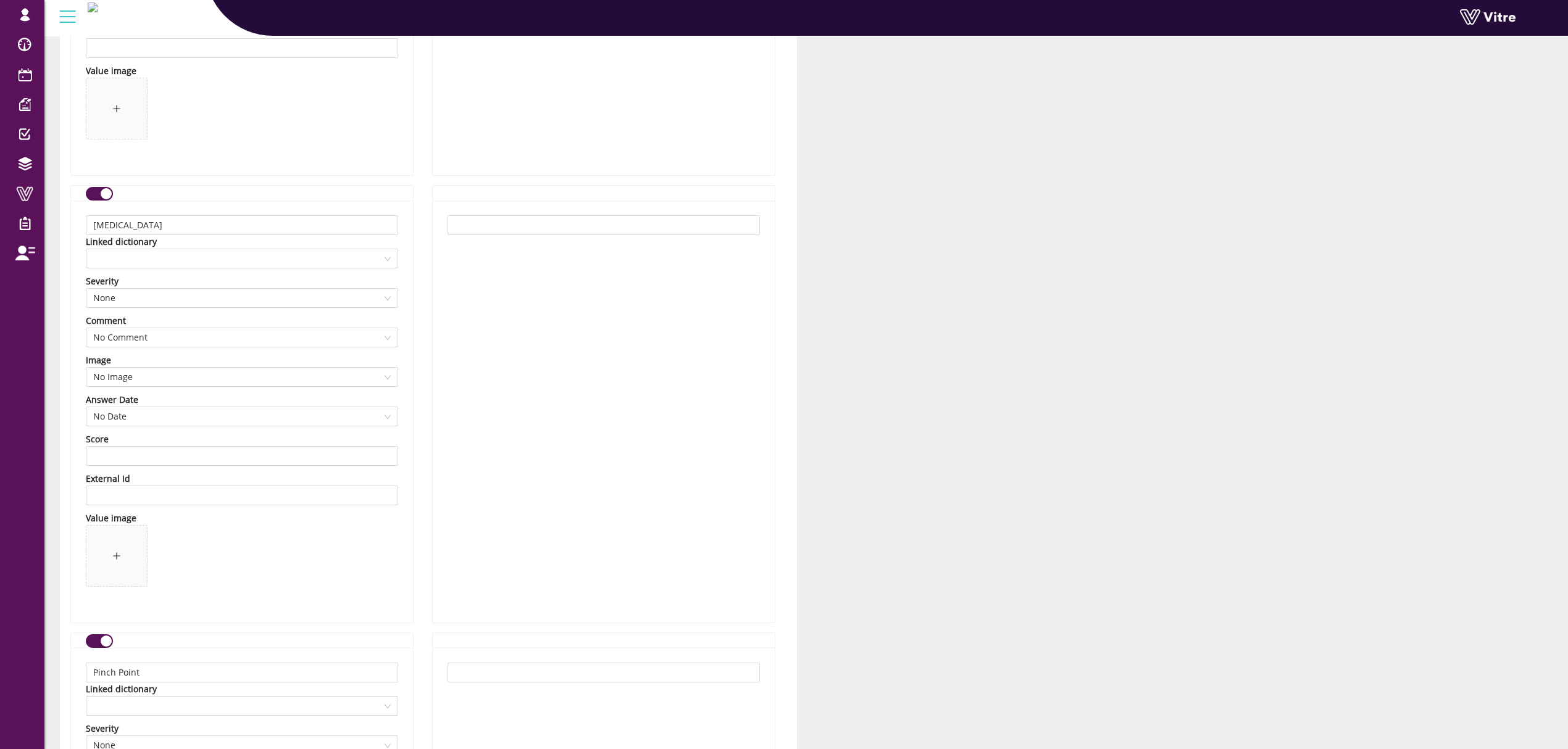
scroll to position [5017, 0]
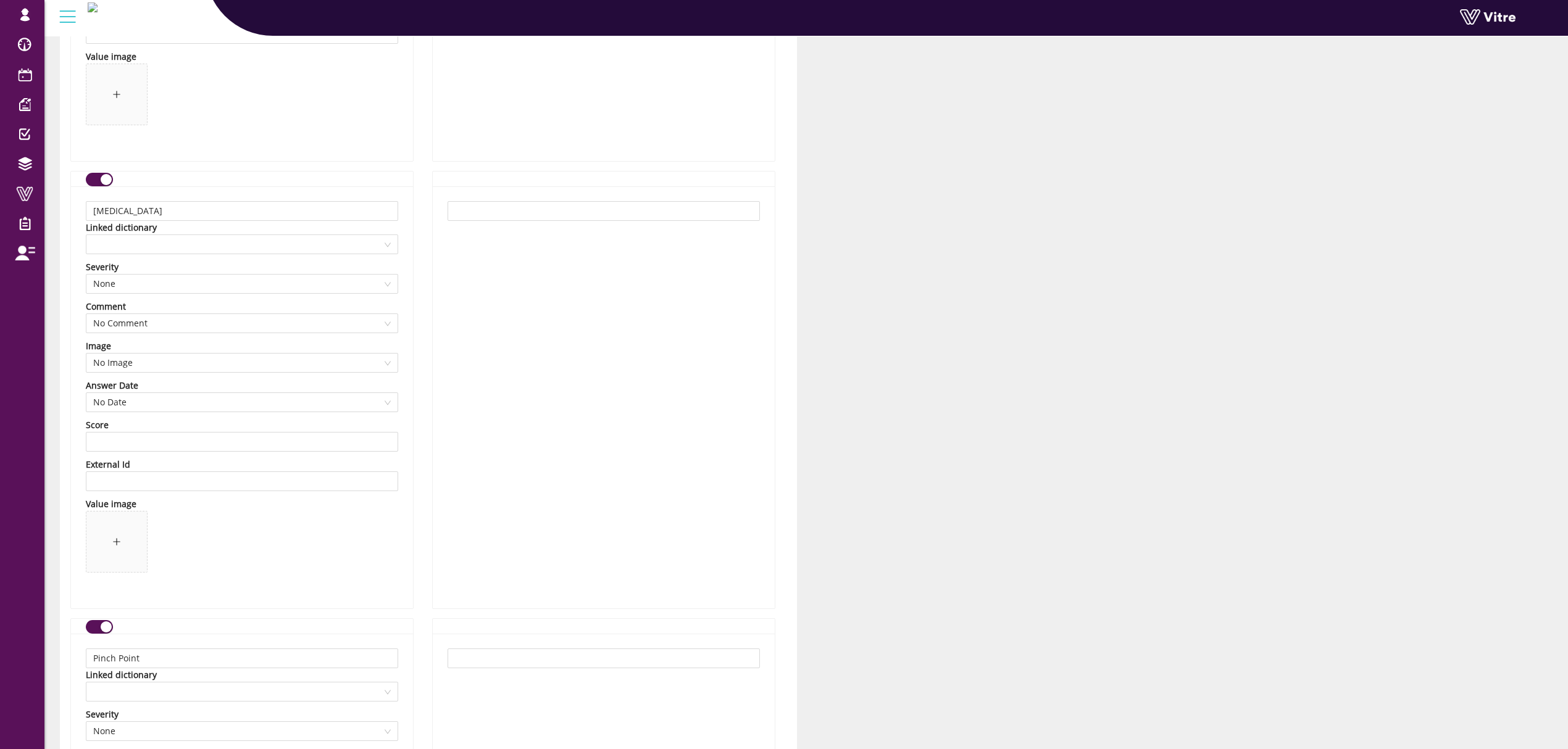
click at [102, 179] on div "button" at bounding box center [106, 180] width 11 height 11
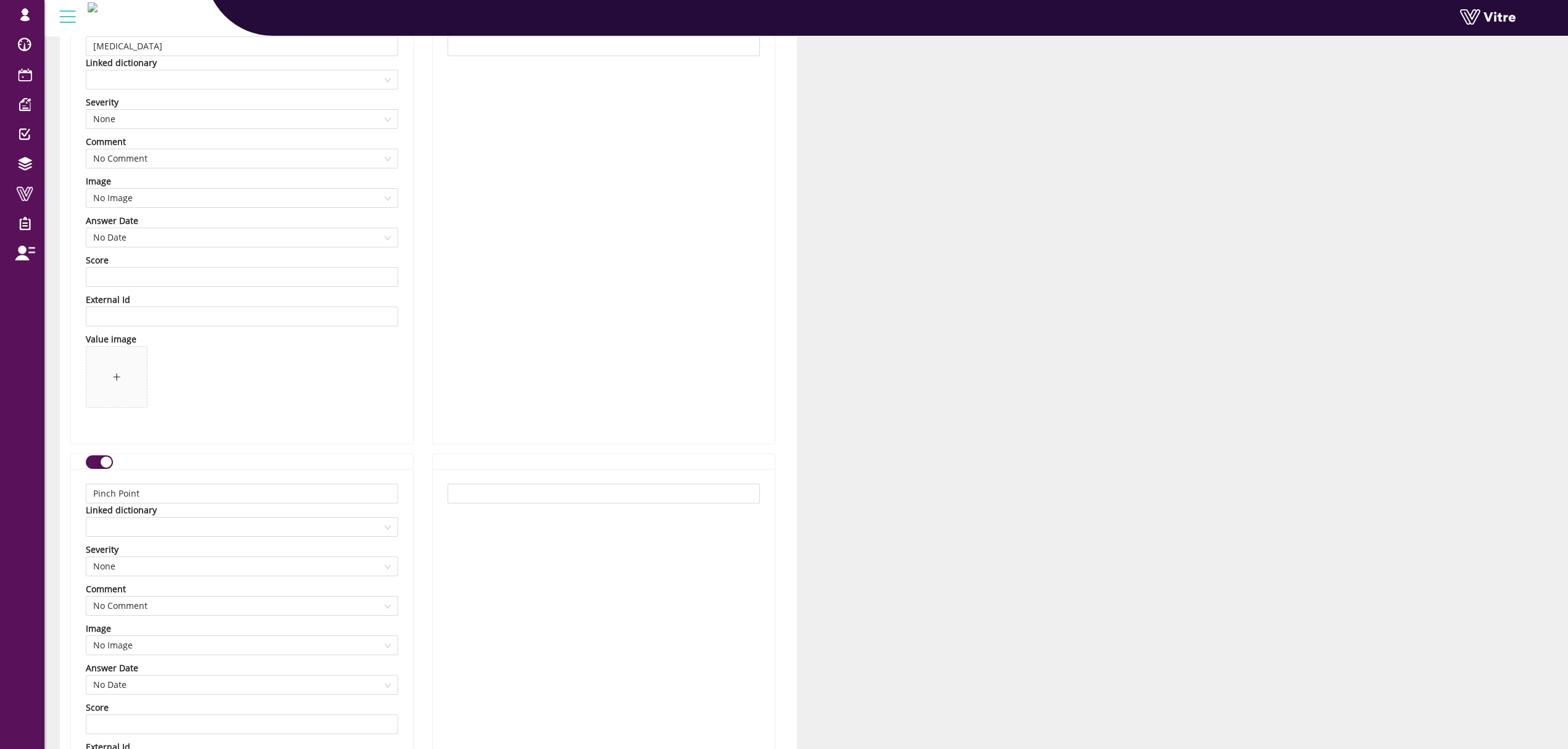
click at [109, 459] on div "Pinch Point Linked dictionary Severity None Comment No Comment Image No Image A…" at bounding box center [241, 671] width 344 height 438
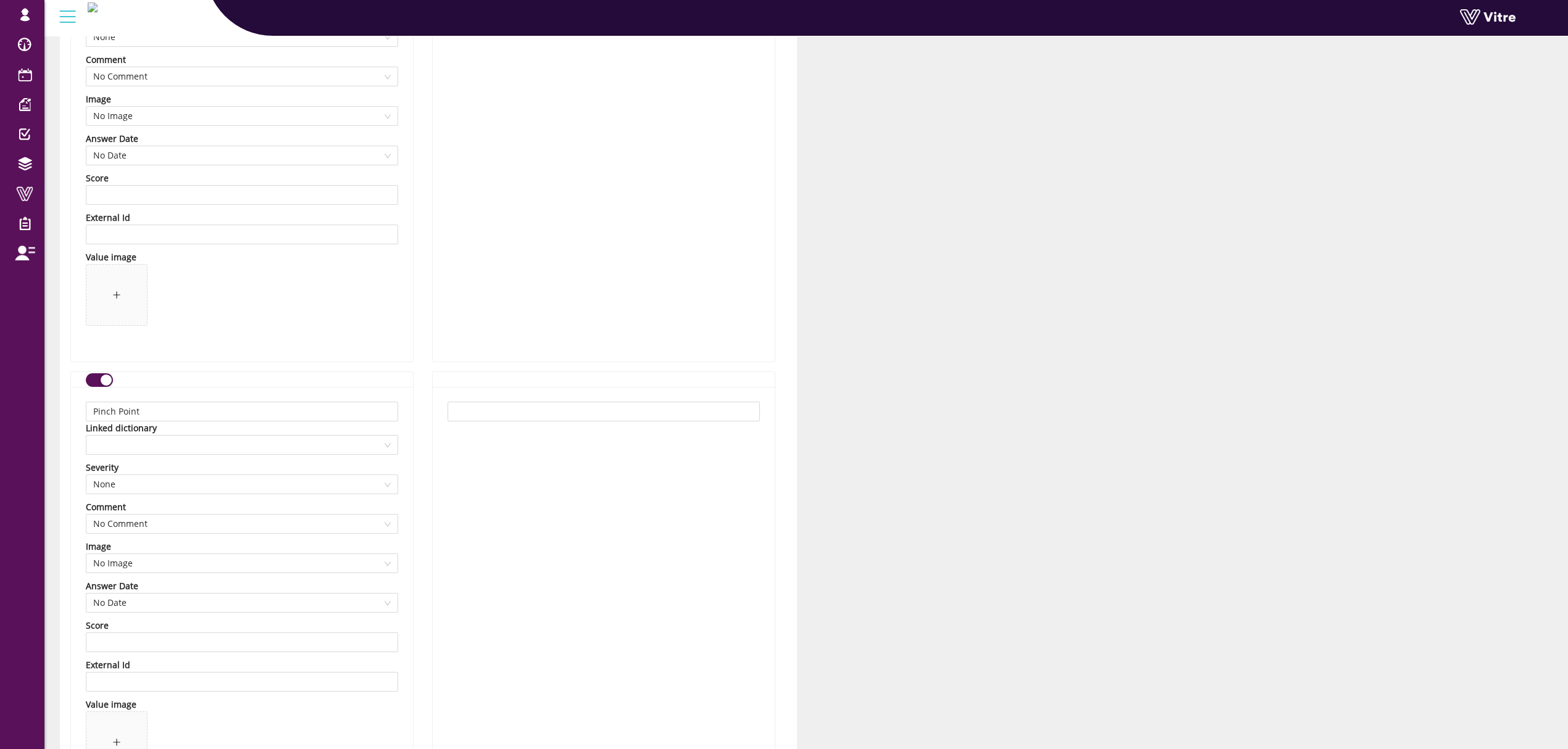
click at [104, 387] on button "button" at bounding box center [99, 380] width 27 height 13
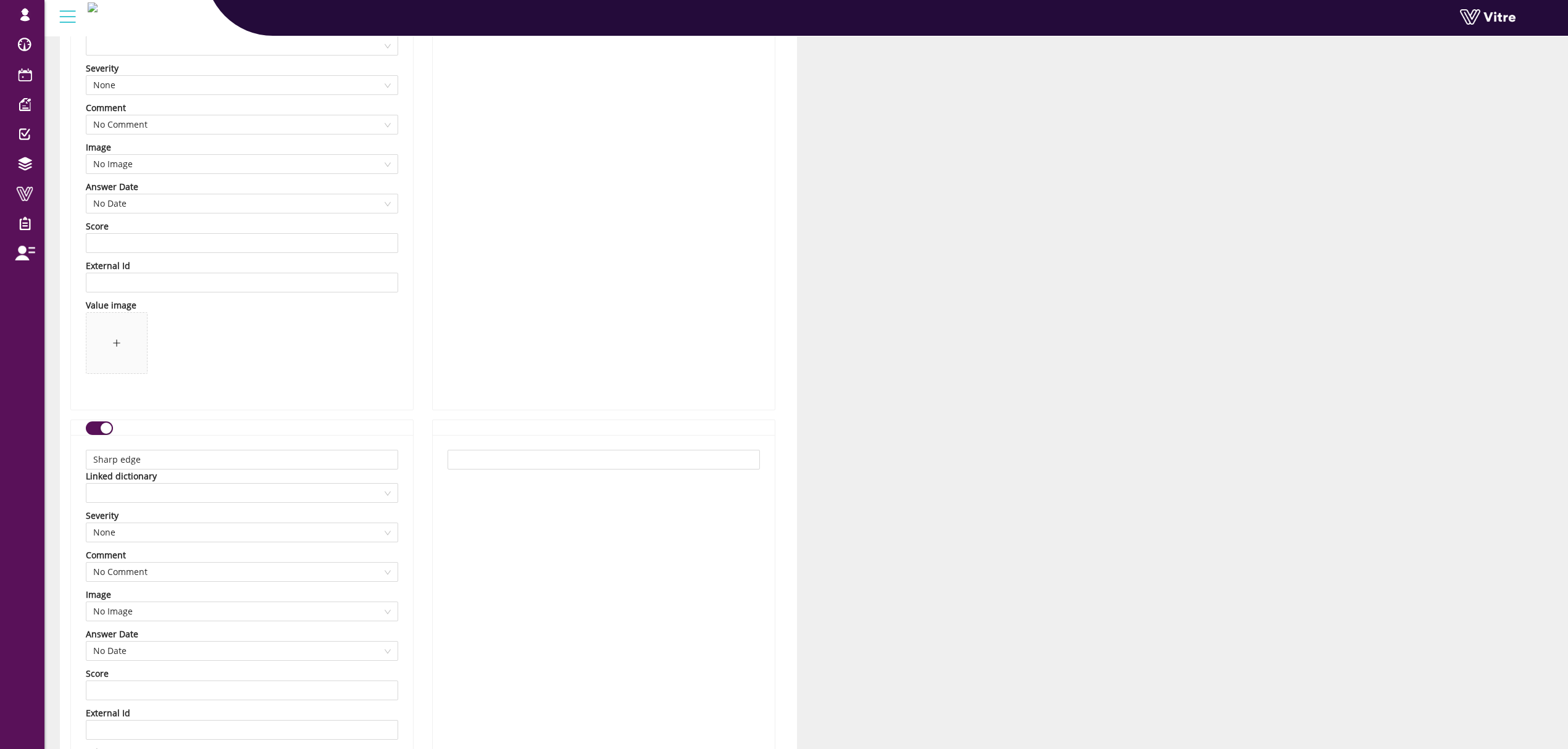
scroll to position [5757, 0]
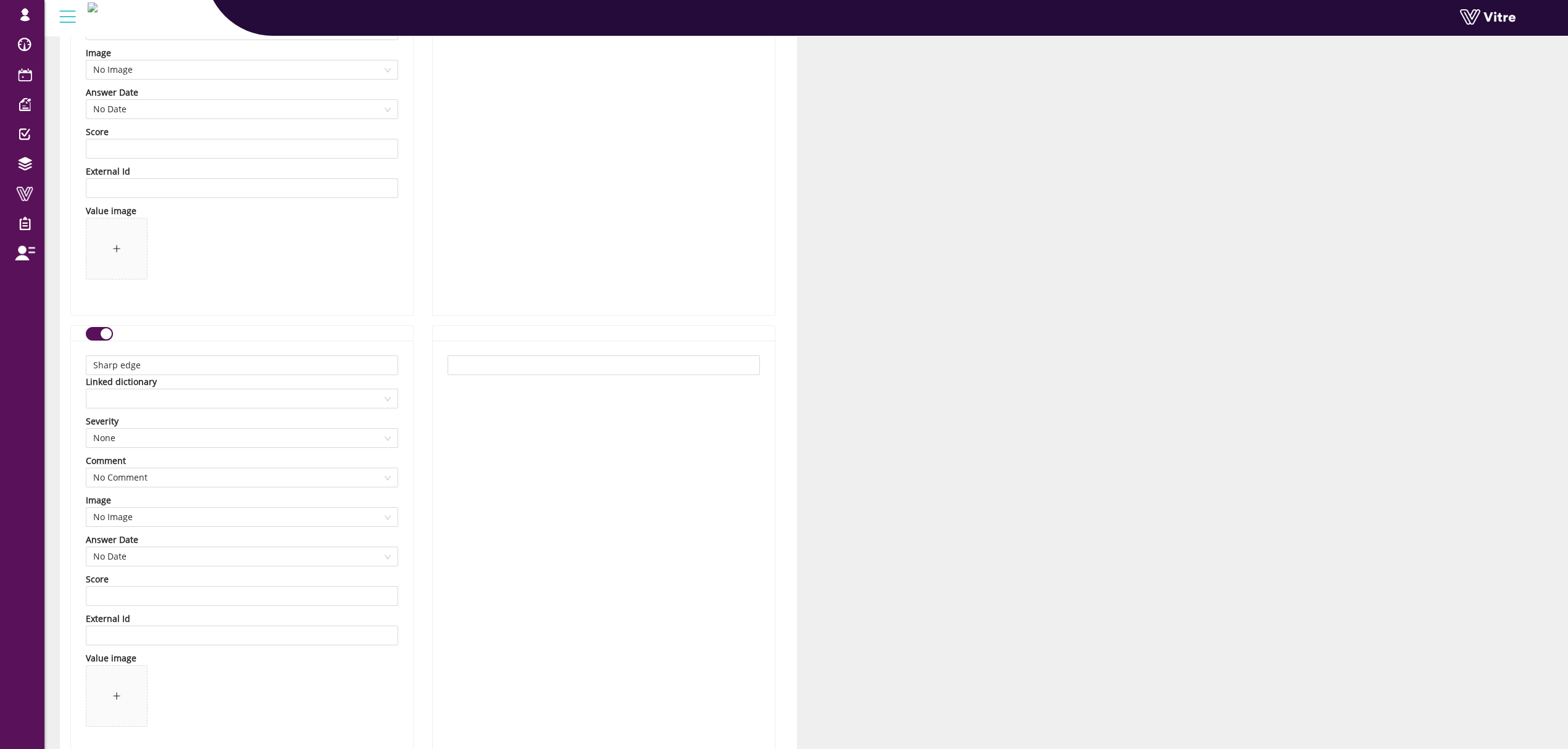
click at [102, 335] on div "button" at bounding box center [106, 334] width 11 height 11
click at [205, 438] on span at bounding box center [241, 434] width 297 height 19
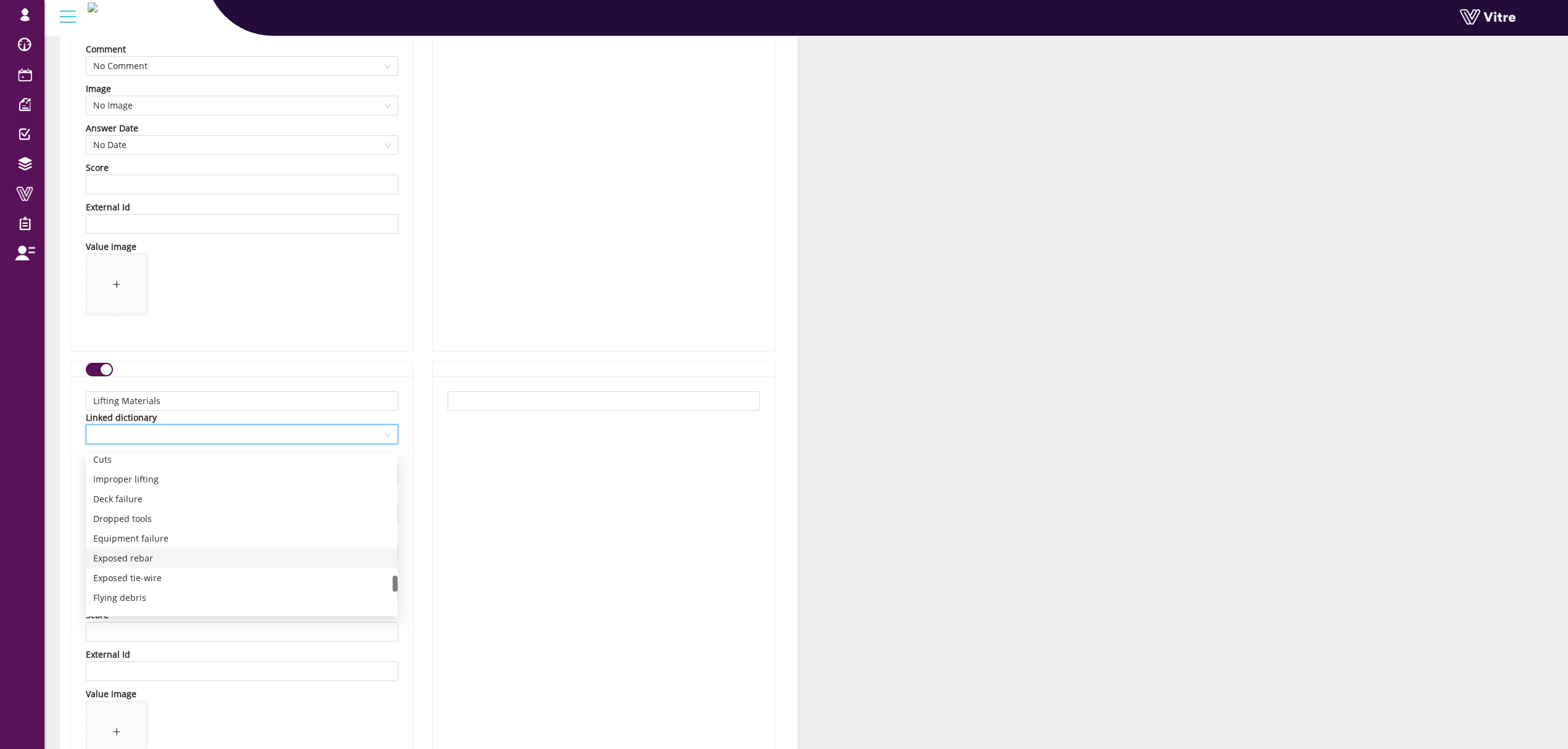
scroll to position [1421, 0]
click at [195, 581] on div "RISK - Lifting" at bounding box center [241, 584] width 297 height 13
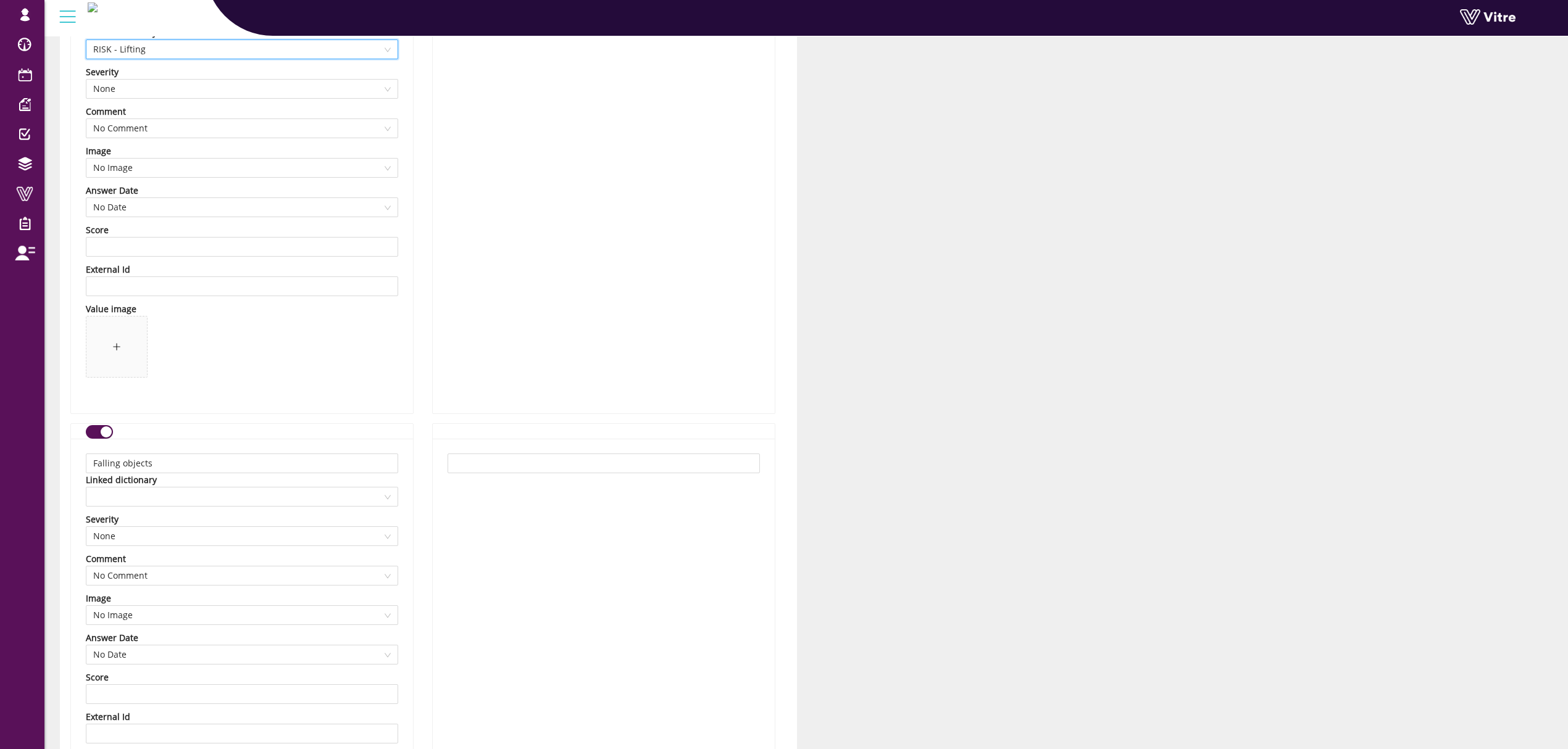
scroll to position [6579, 0]
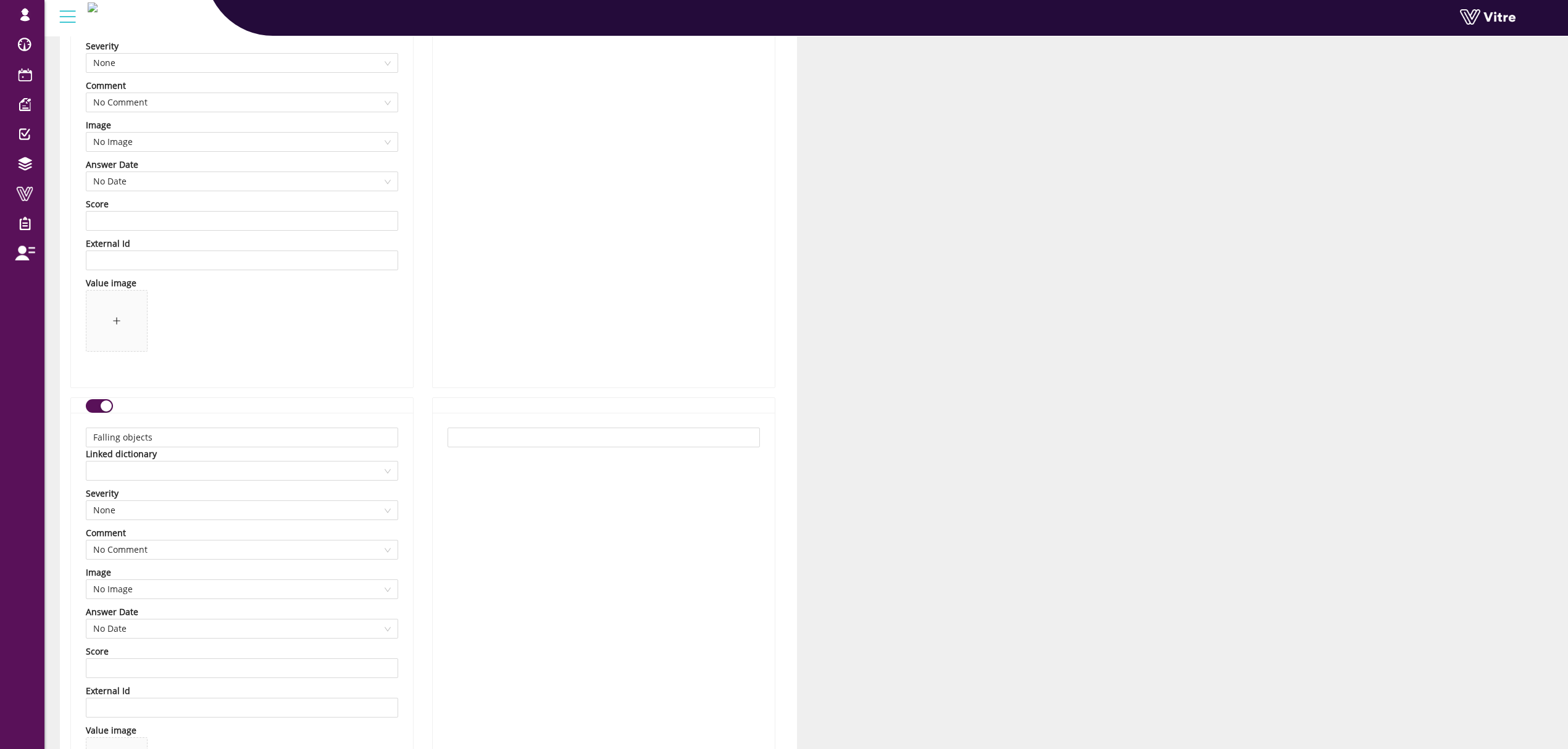
click at [104, 411] on div "button" at bounding box center [106, 406] width 11 height 11
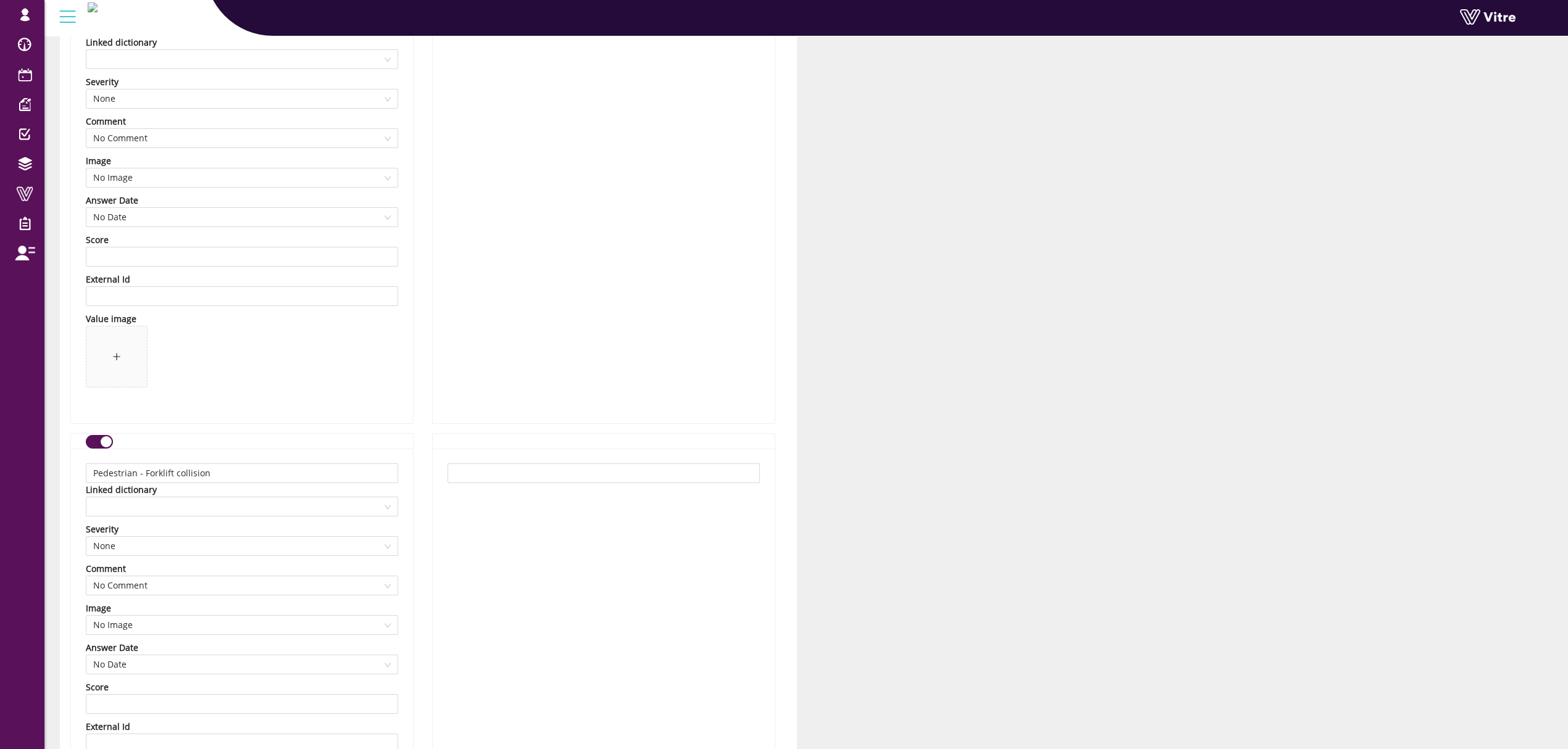
scroll to position [7073, 0]
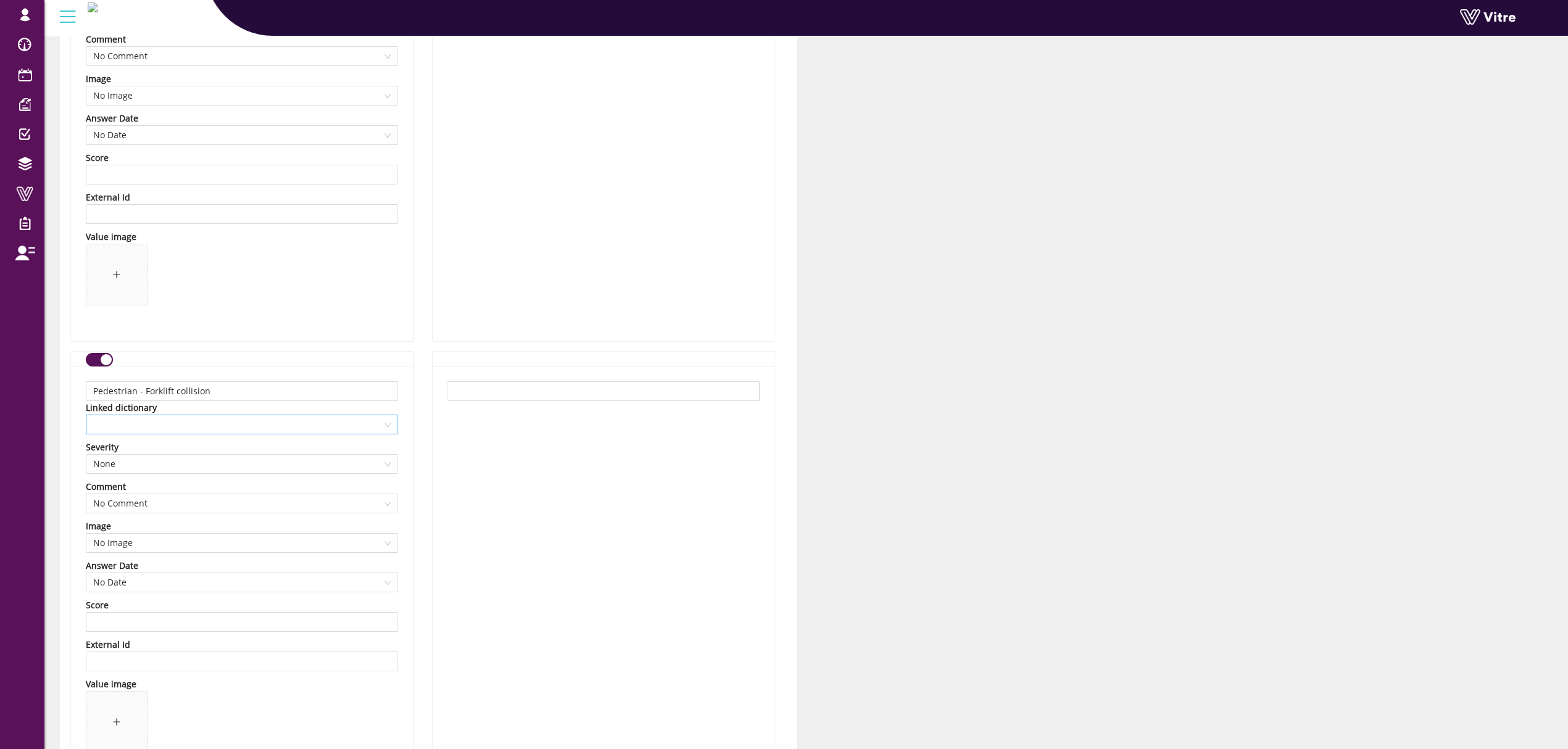
click at [203, 425] on span at bounding box center [241, 425] width 297 height 19
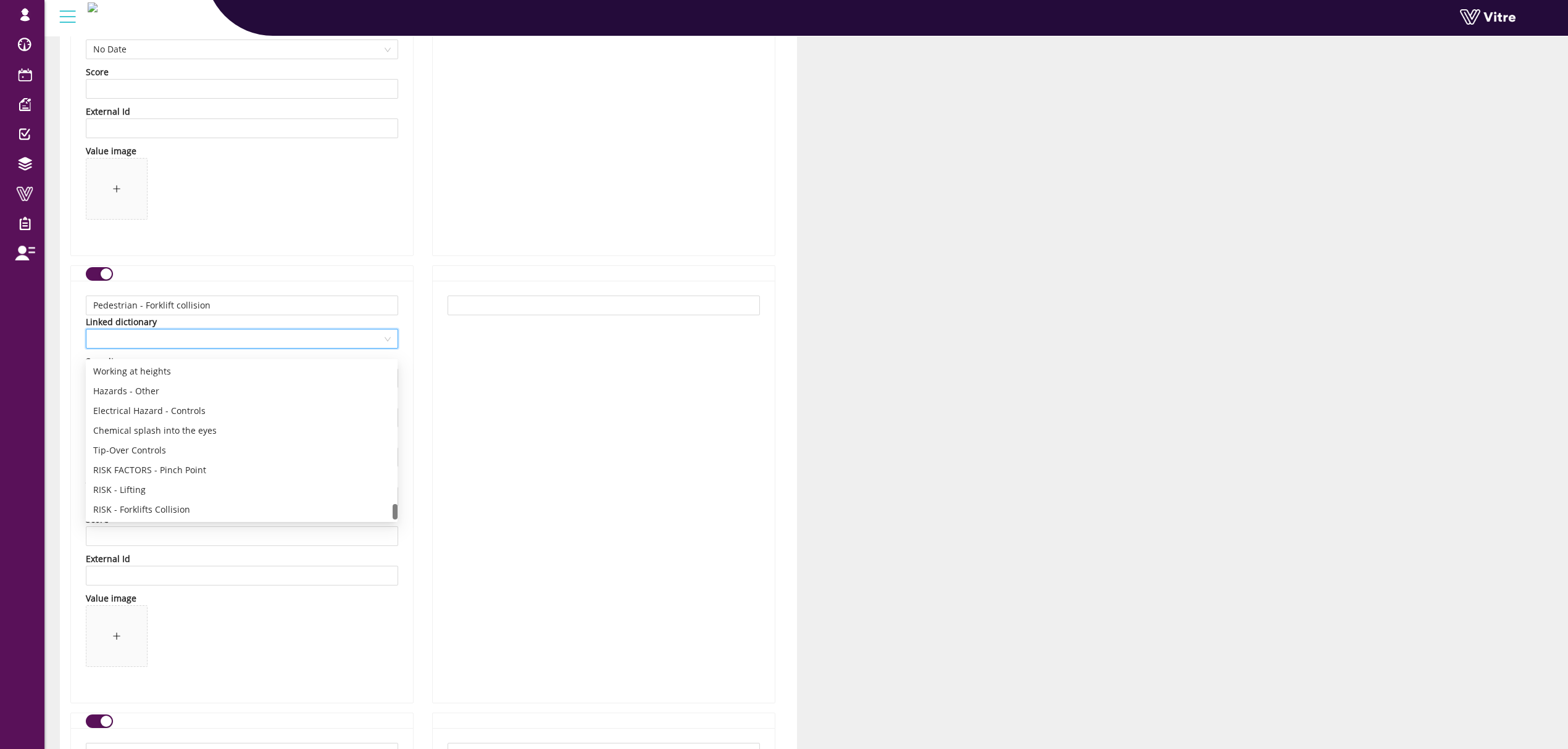
scroll to position [7237, 0]
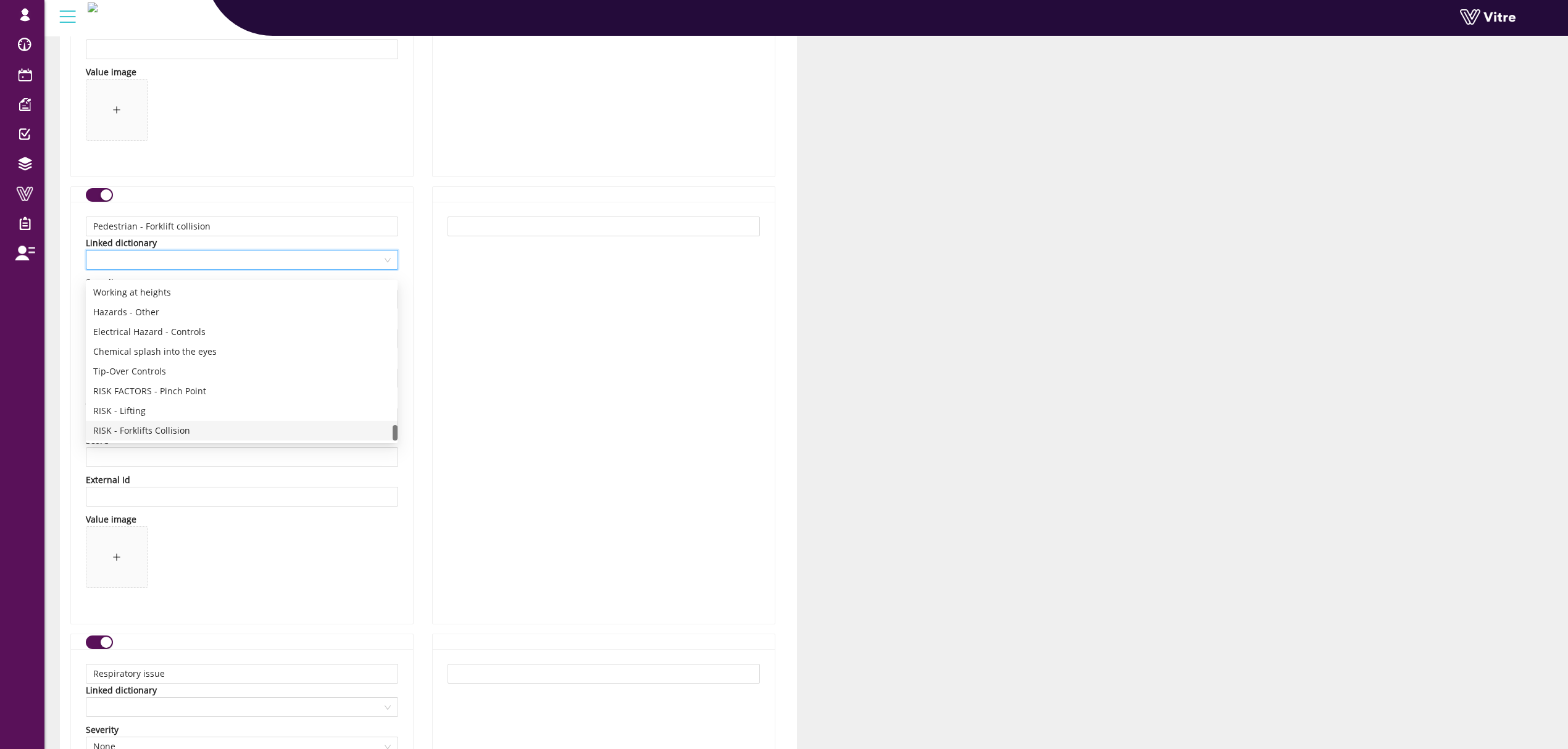
click at [190, 427] on div "RISK - Forklifts Collision" at bounding box center [241, 430] width 297 height 13
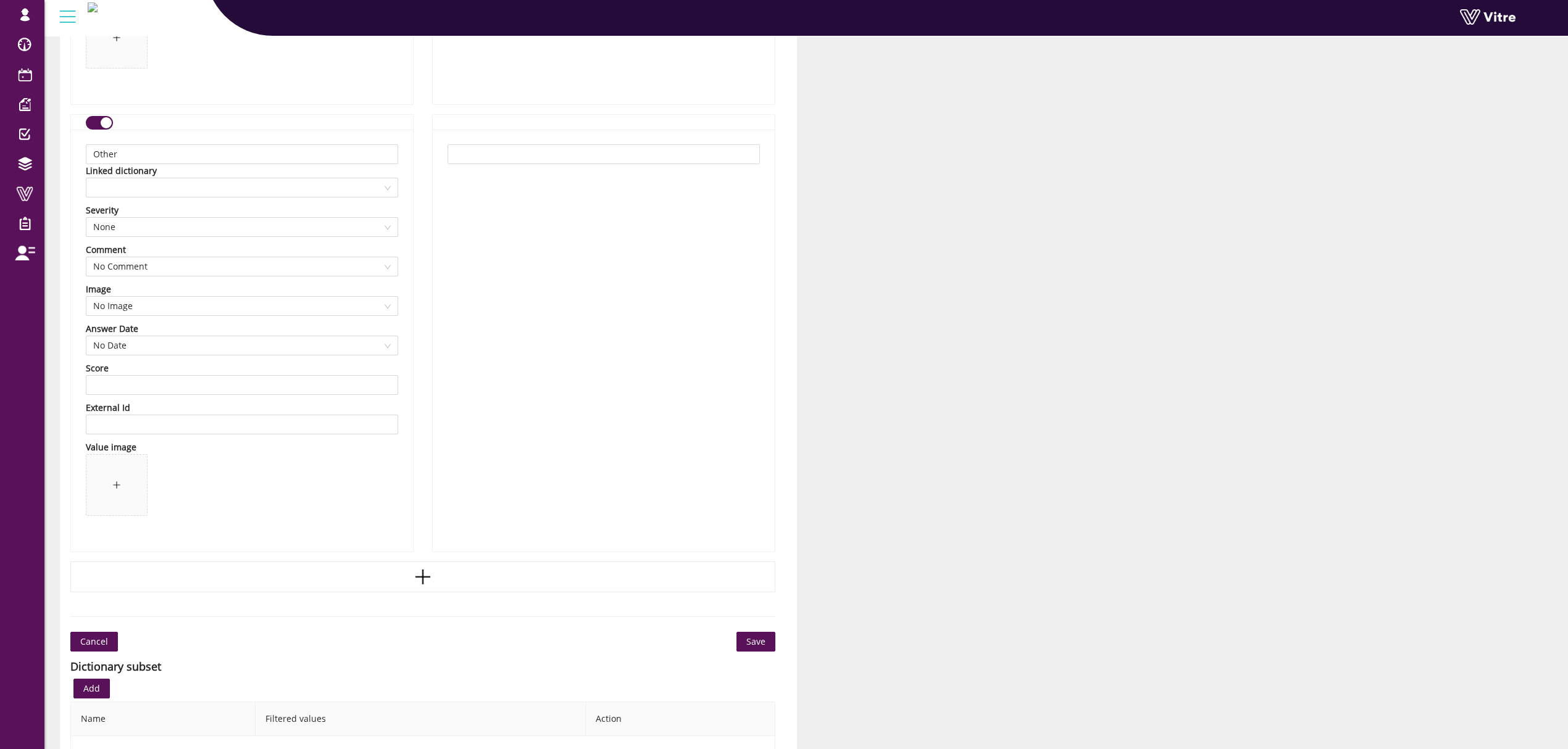
scroll to position [11943, 0]
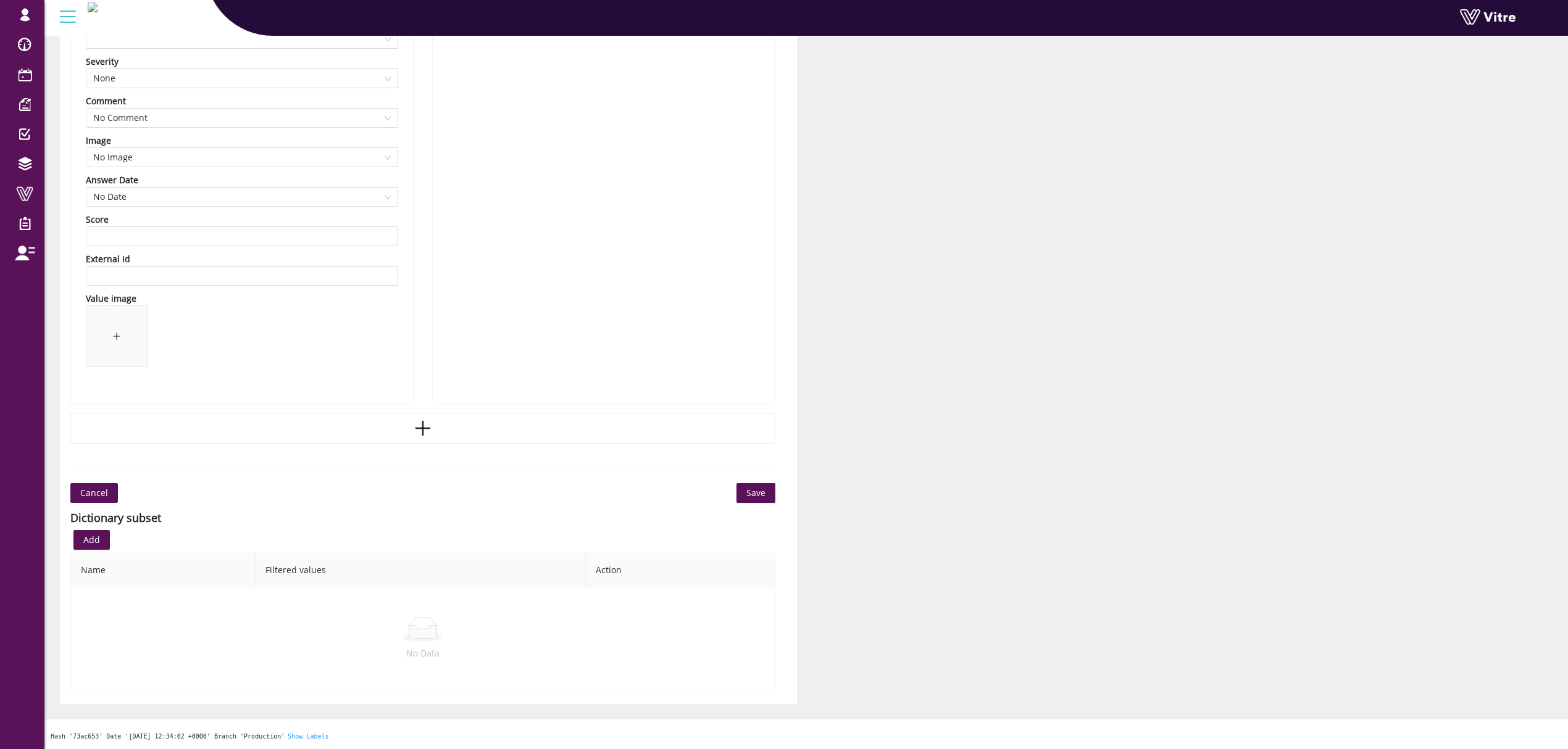
click at [761, 489] on span "Save" at bounding box center [756, 493] width 19 height 13
click at [754, 494] on span "Save" at bounding box center [756, 493] width 19 height 13
click at [754, 490] on span "Save" at bounding box center [756, 493] width 19 height 13
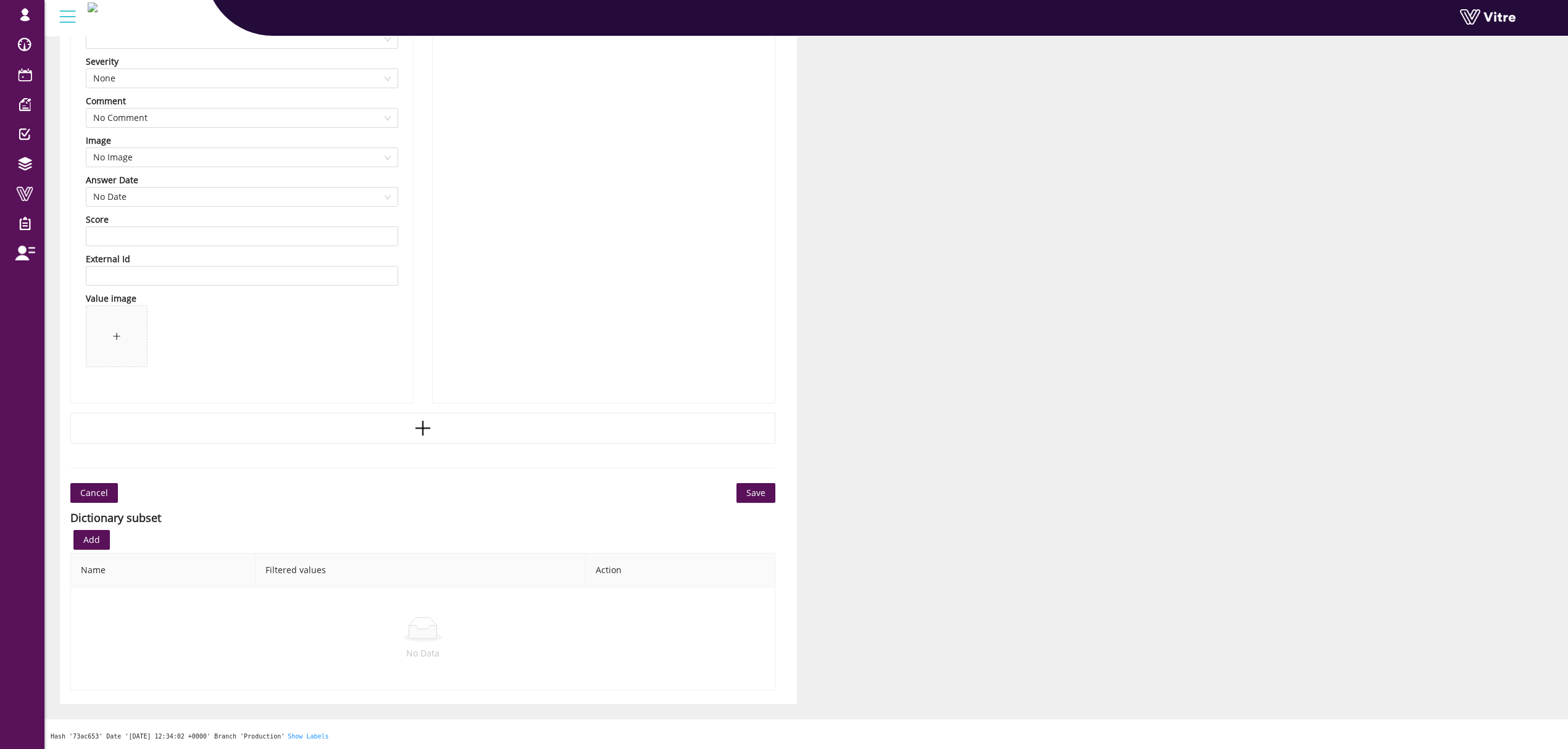
click at [754, 490] on span "Save" at bounding box center [756, 493] width 19 height 13
click at [739, 485] on button "Save" at bounding box center [755, 493] width 39 height 20
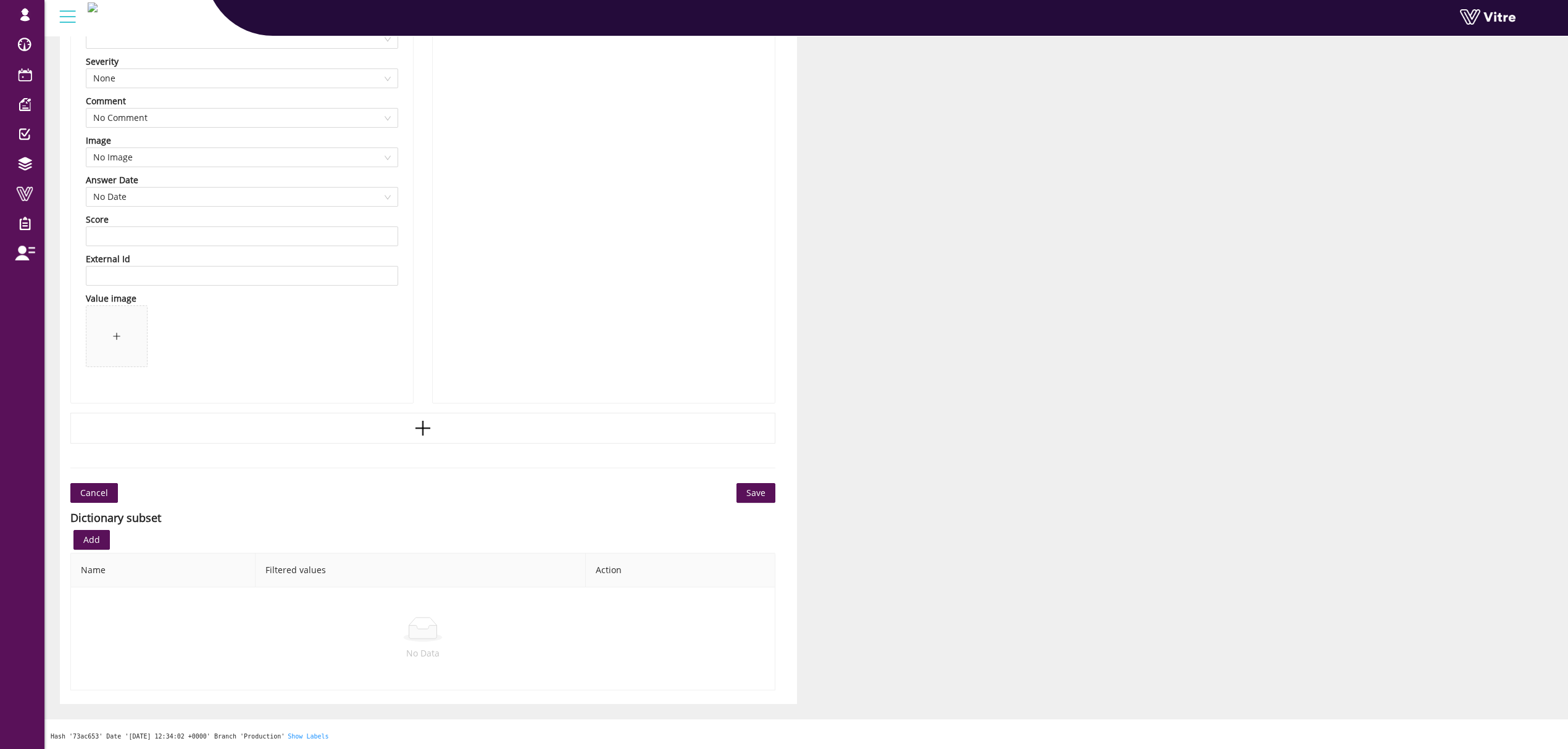
click at [766, 491] on button "Save" at bounding box center [755, 493] width 39 height 20
click at [766, 492] on button "Save" at bounding box center [755, 493] width 39 height 20
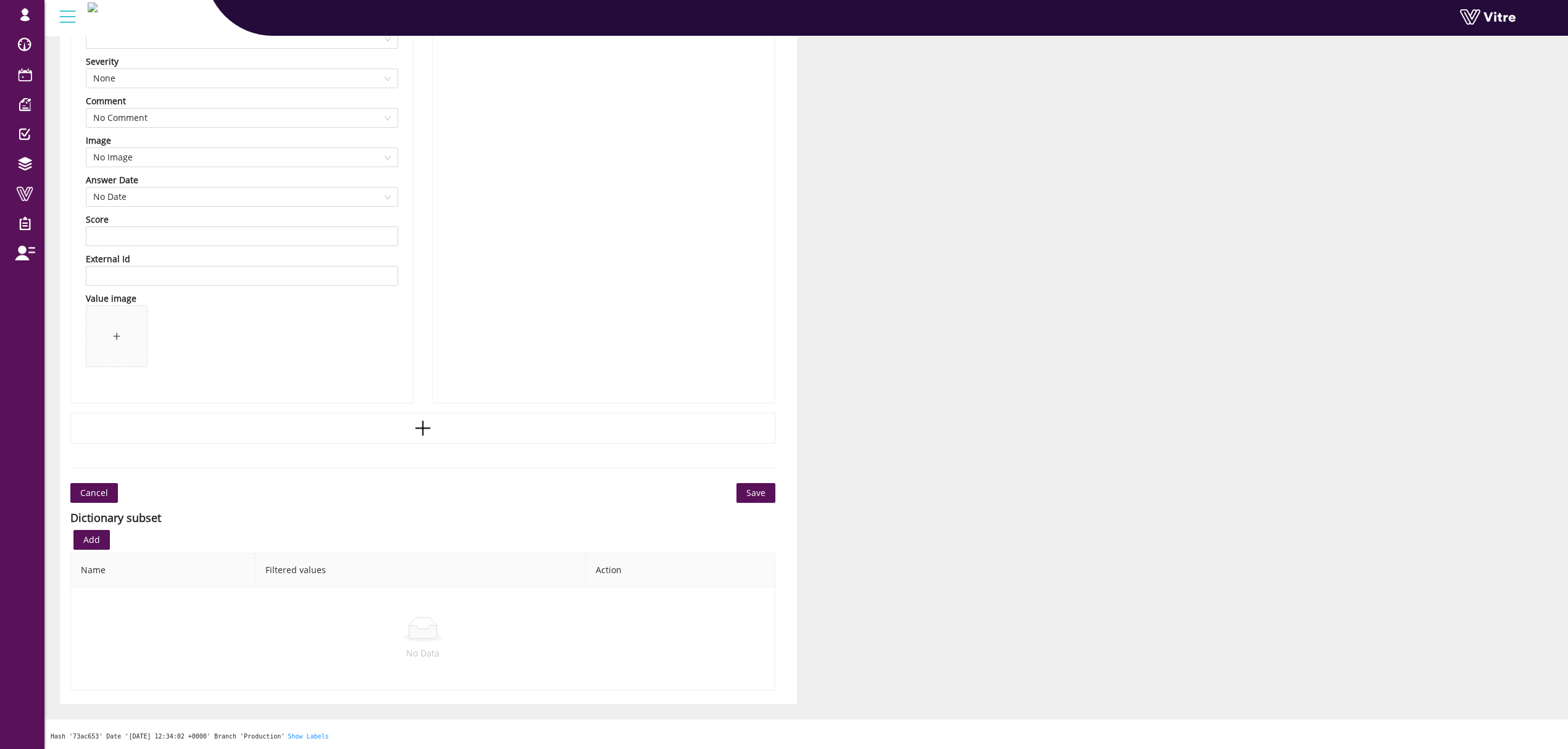
click at [766, 492] on button "Save" at bounding box center [755, 493] width 39 height 20
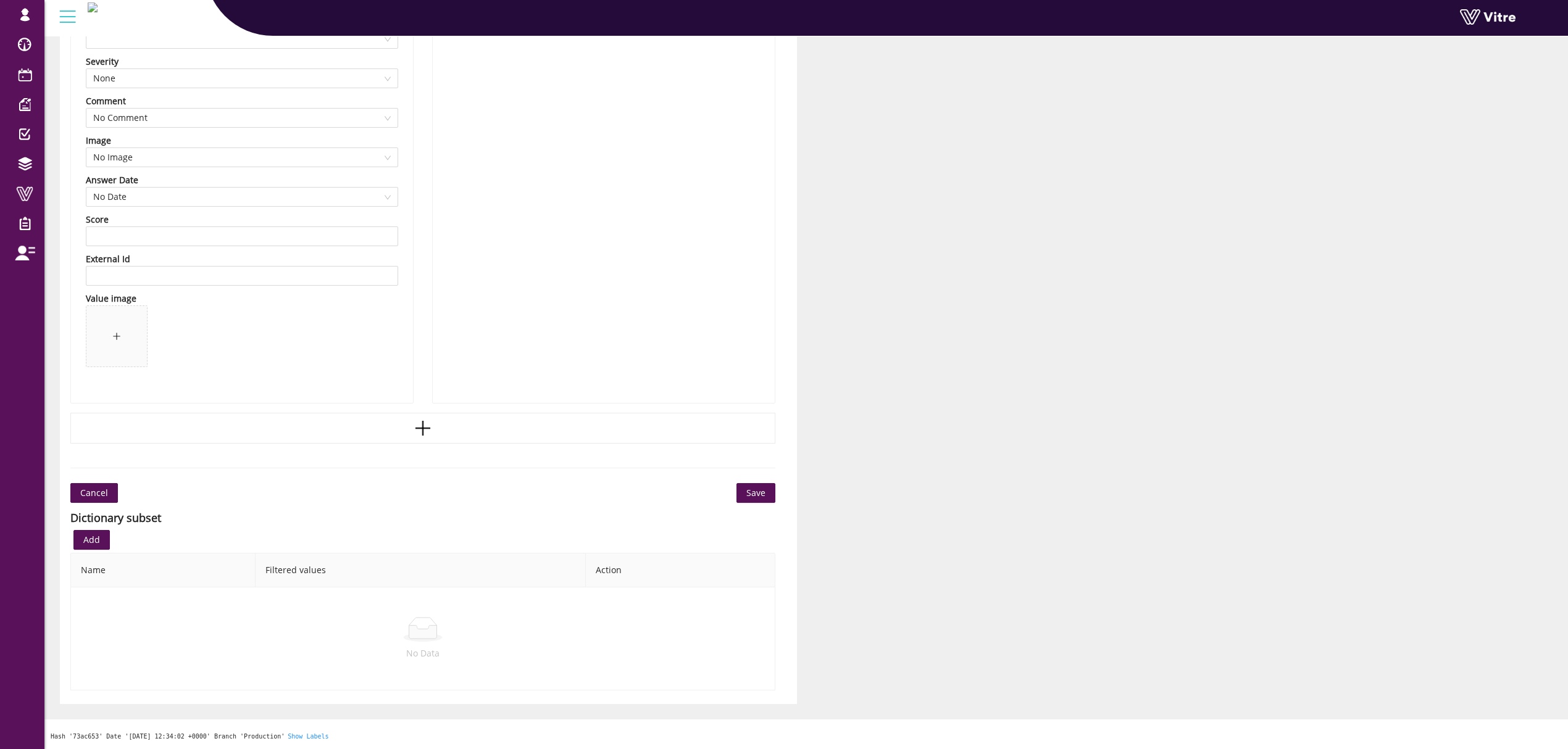
click at [759, 496] on span "Save" at bounding box center [756, 493] width 19 height 13
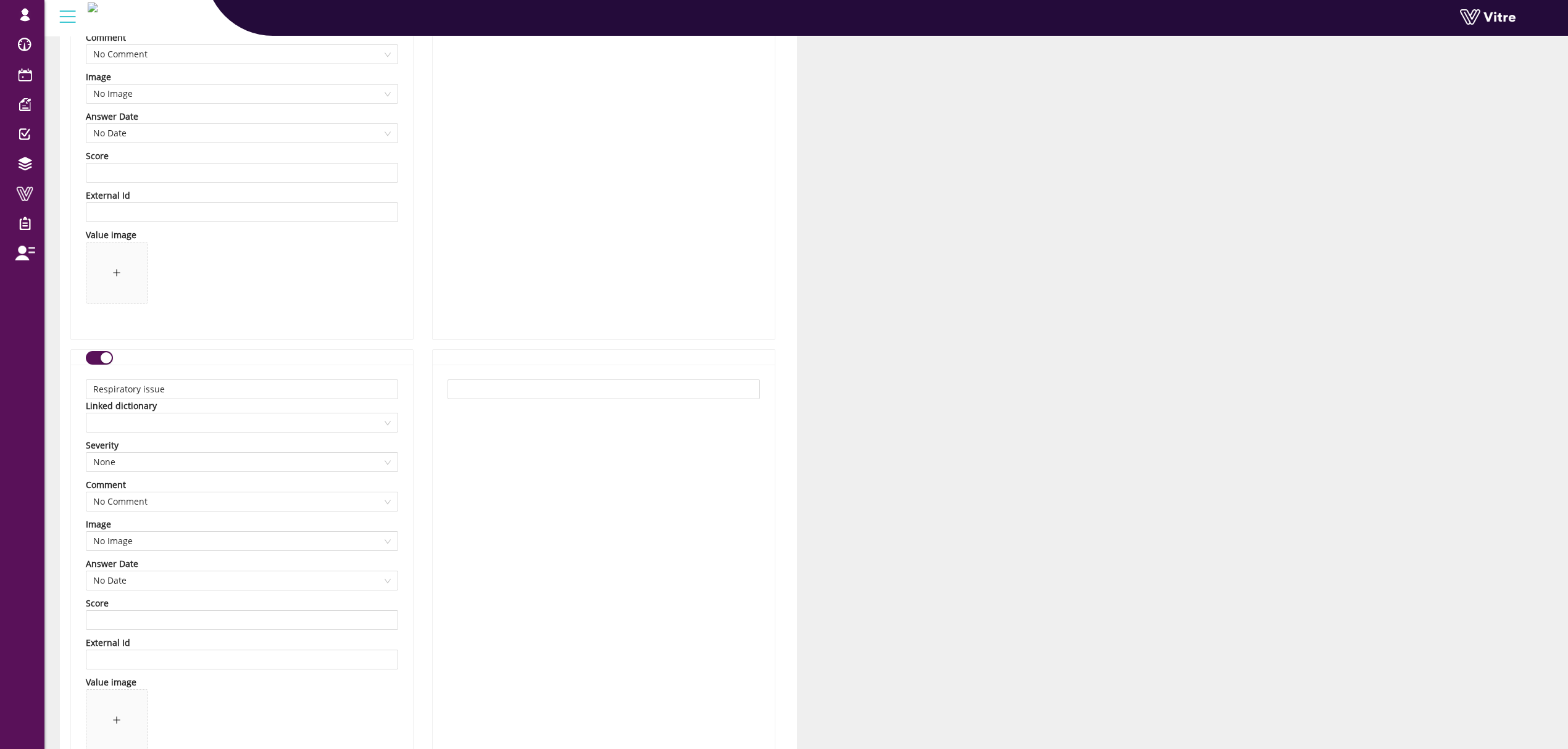
scroll to position [7522, 0]
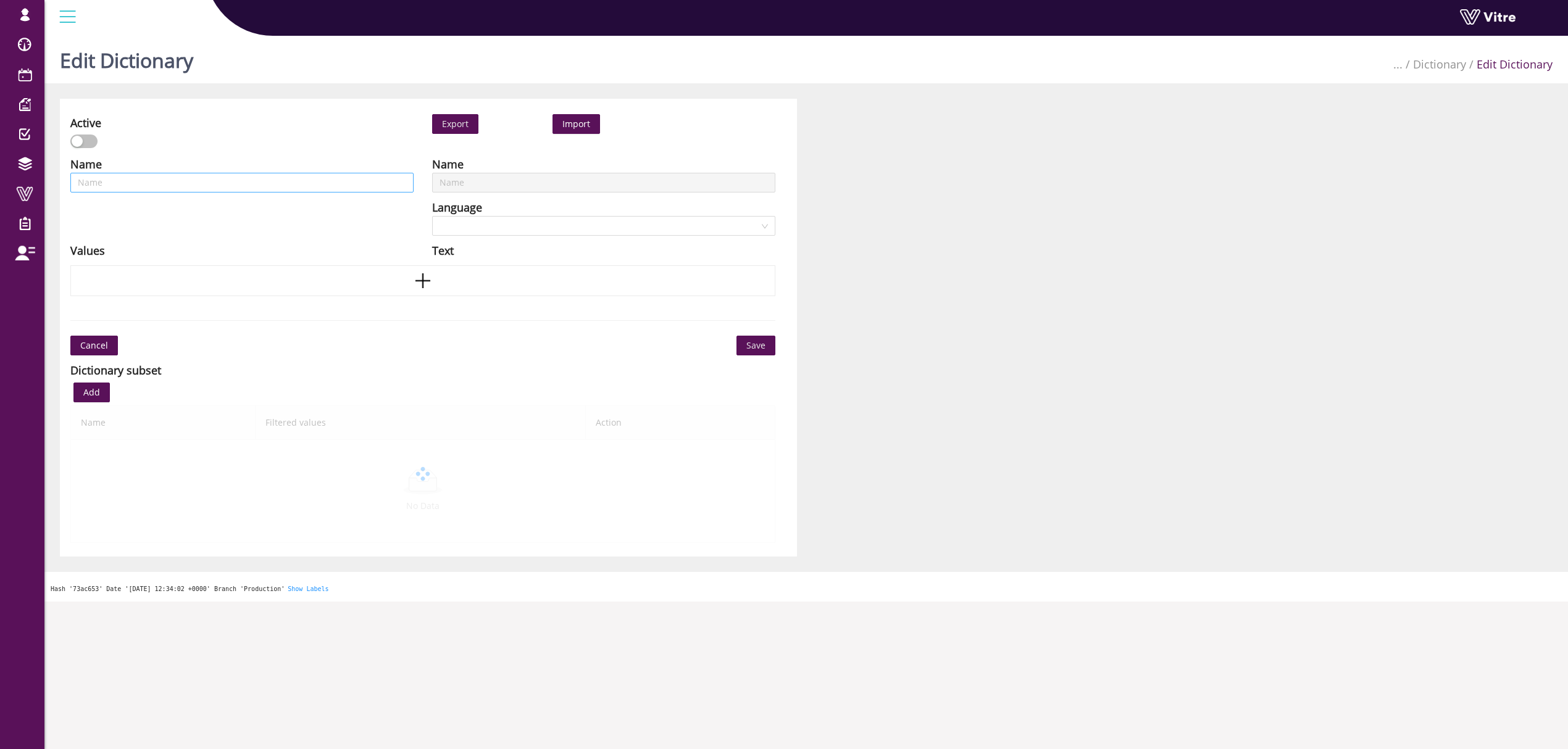
scroll to position [31, 0]
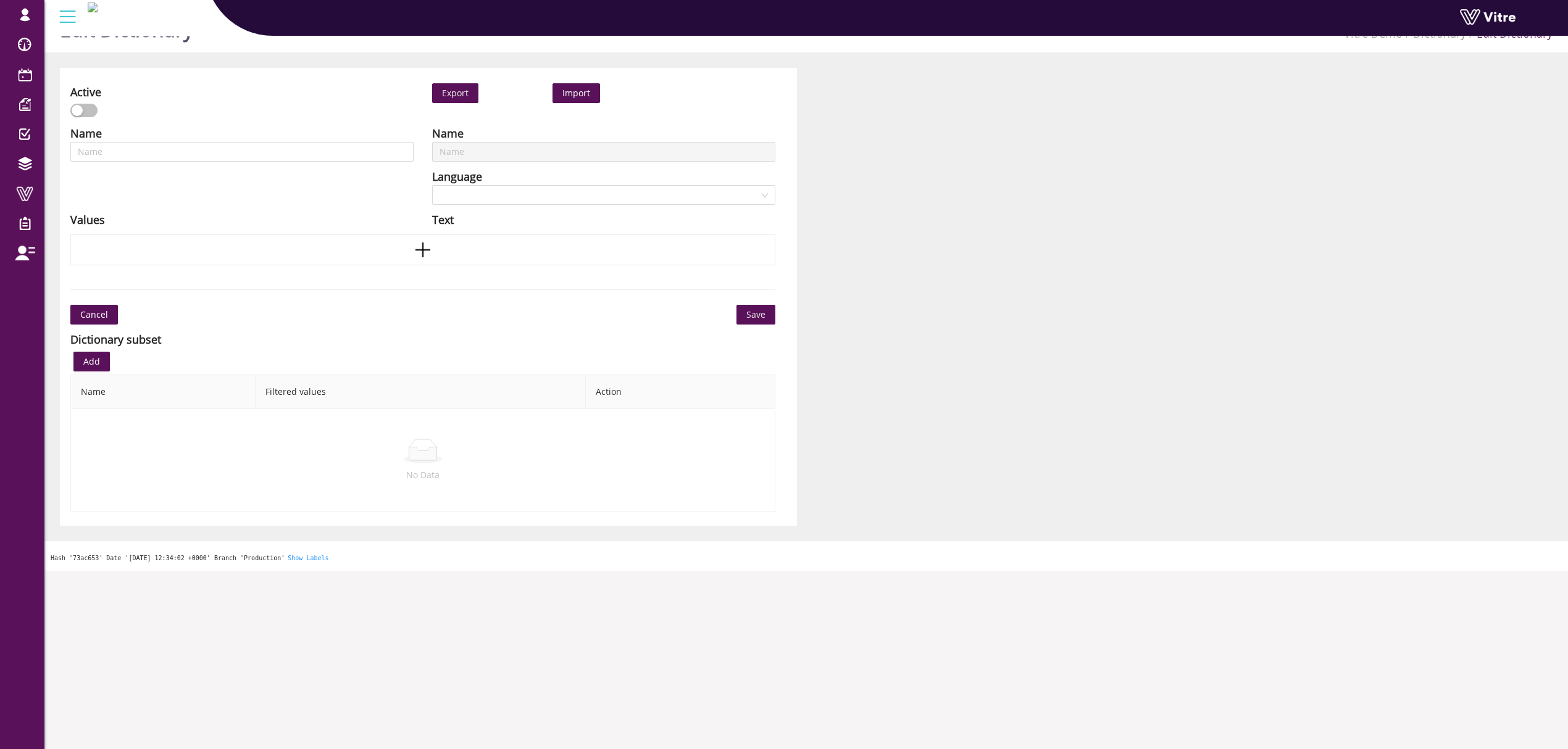
type input "Risk Factors"
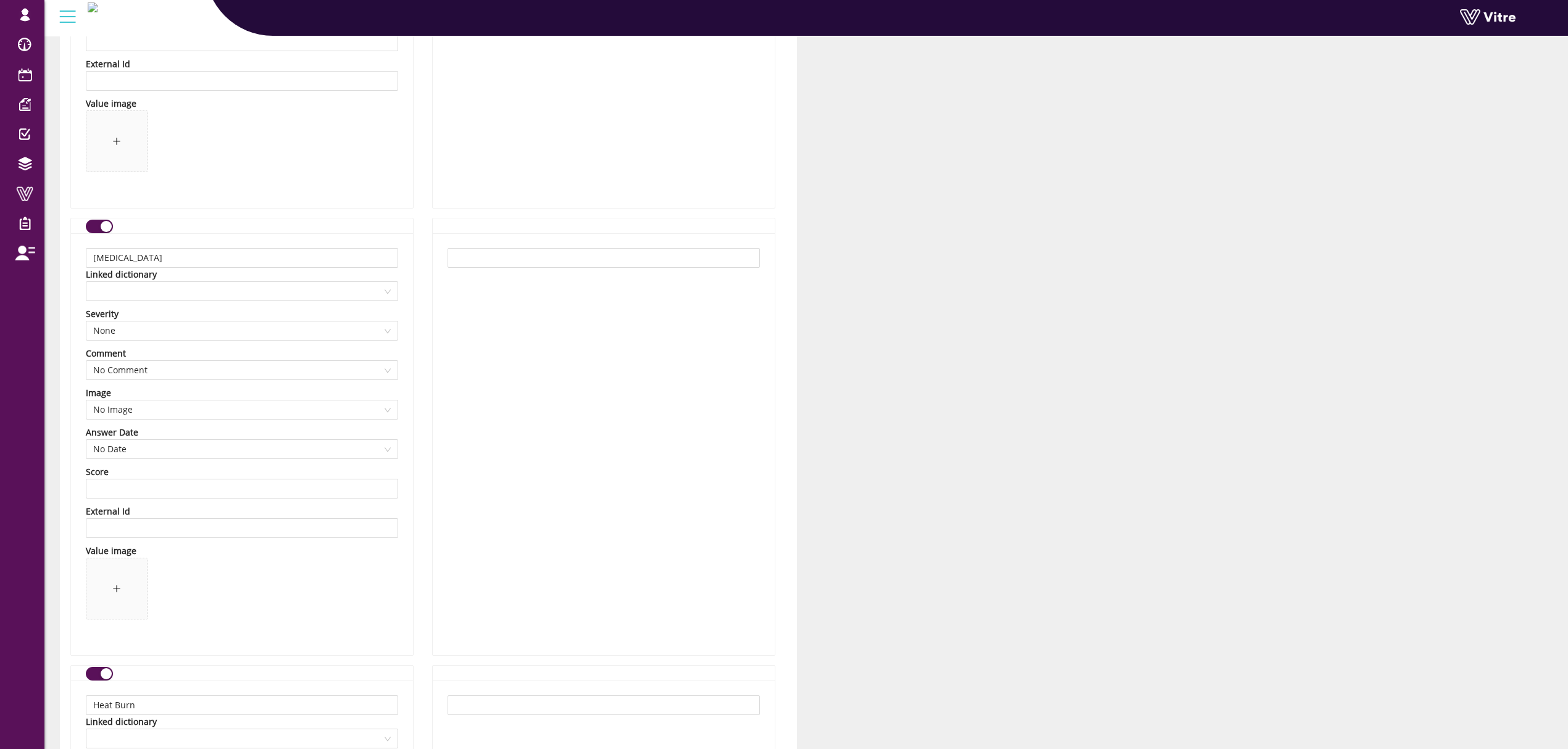
scroll to position [3650, 0]
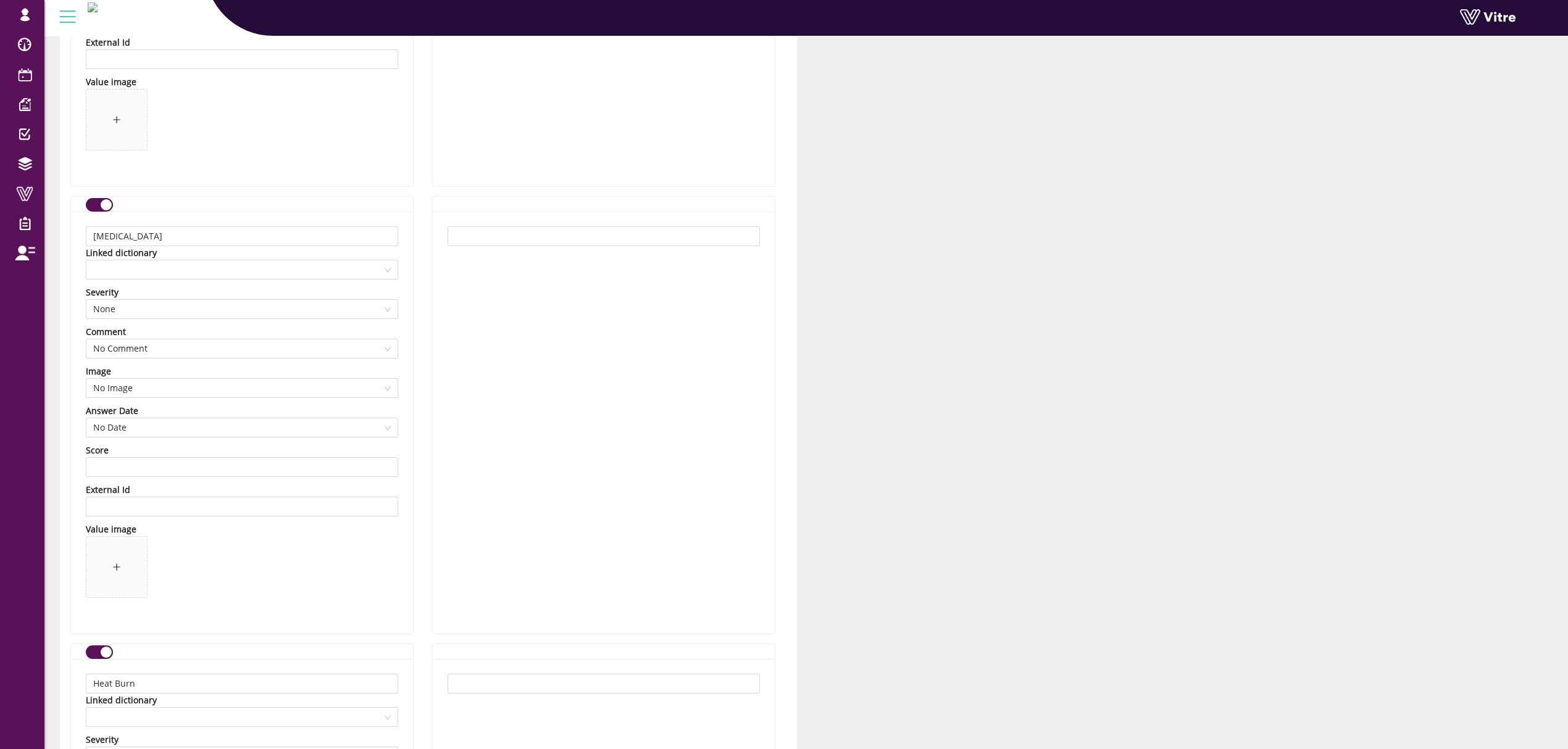
click at [108, 210] on div "button" at bounding box center [106, 205] width 11 height 11
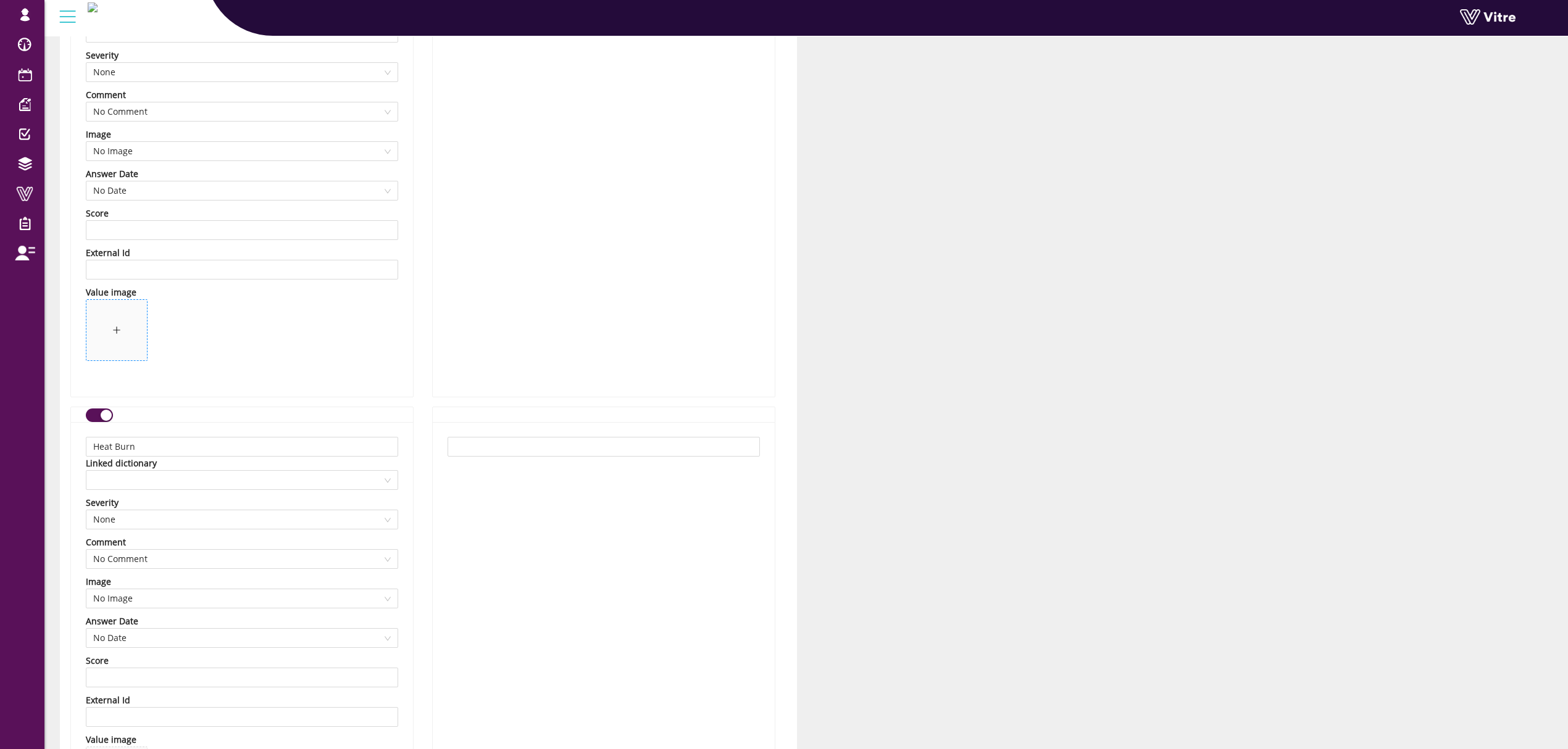
scroll to position [3897, 0]
click at [107, 410] on div "button" at bounding box center [106, 406] width 11 height 11
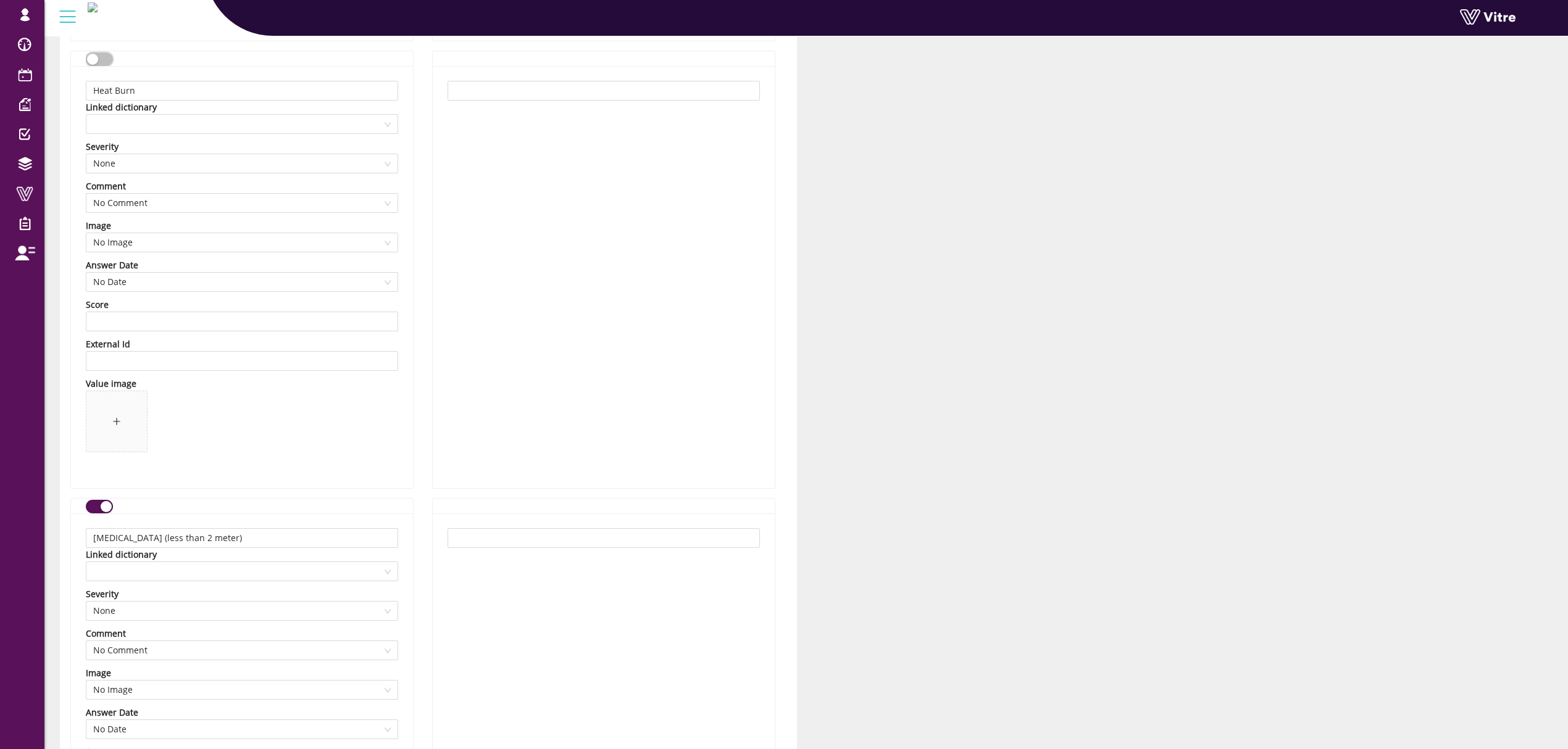
scroll to position [4390, 0]
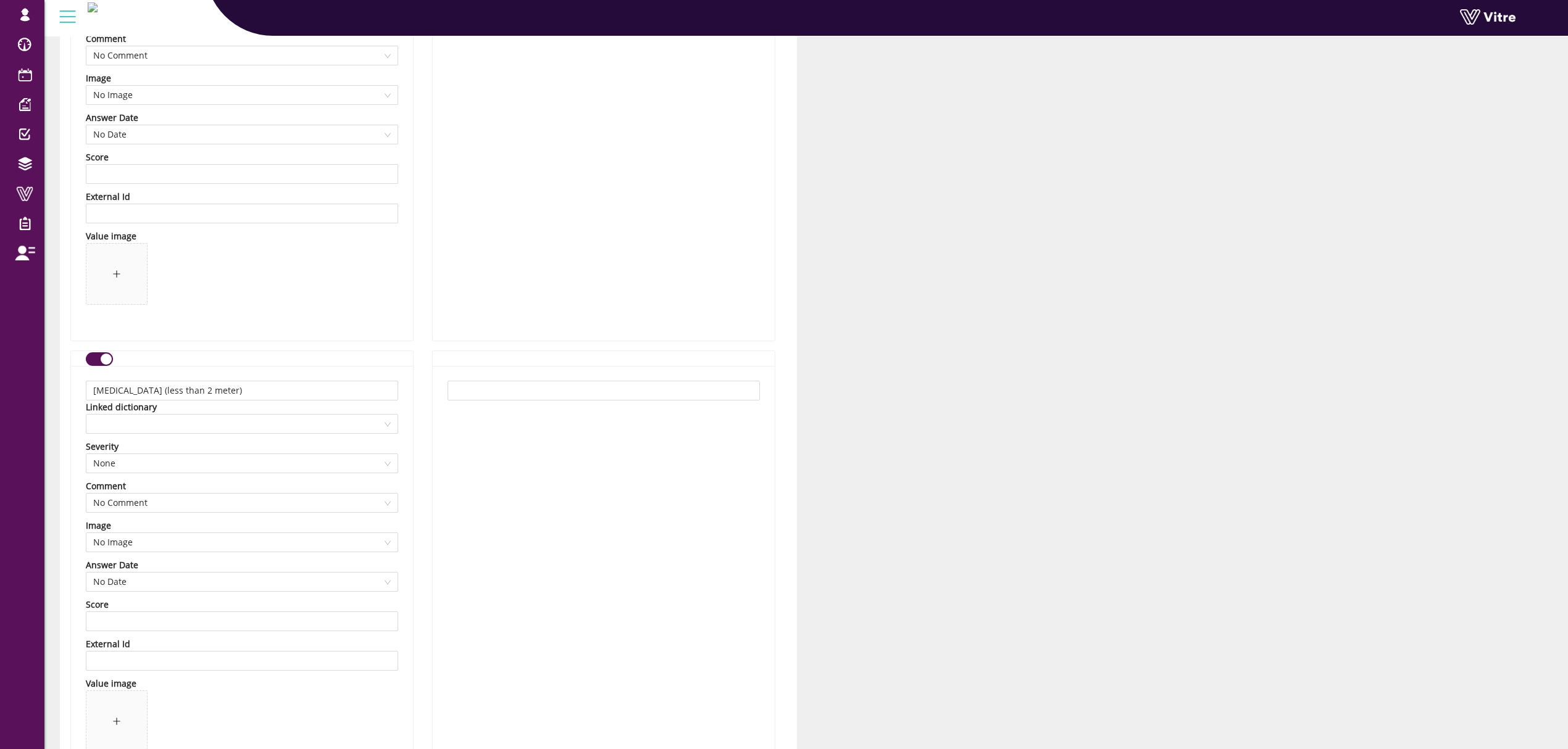
click at [102, 370] on div "Falling from height (less than 2 meter) Linked dictionary Severity None Comment…" at bounding box center [241, 577] width 342 height 422
click at [97, 360] on button "button" at bounding box center [99, 358] width 27 height 13
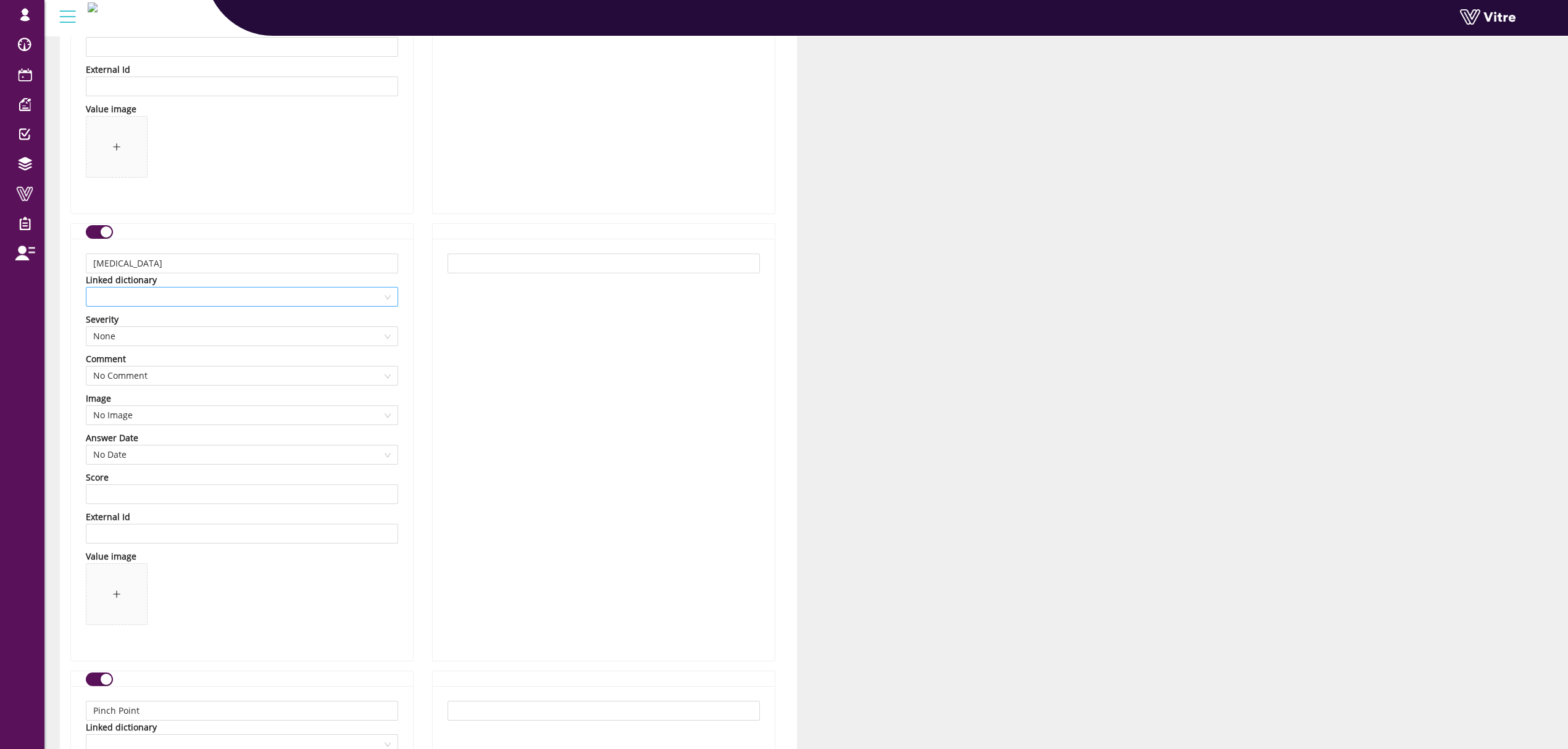
scroll to position [4966, 0]
click at [106, 236] on div "button" at bounding box center [106, 231] width 11 height 11
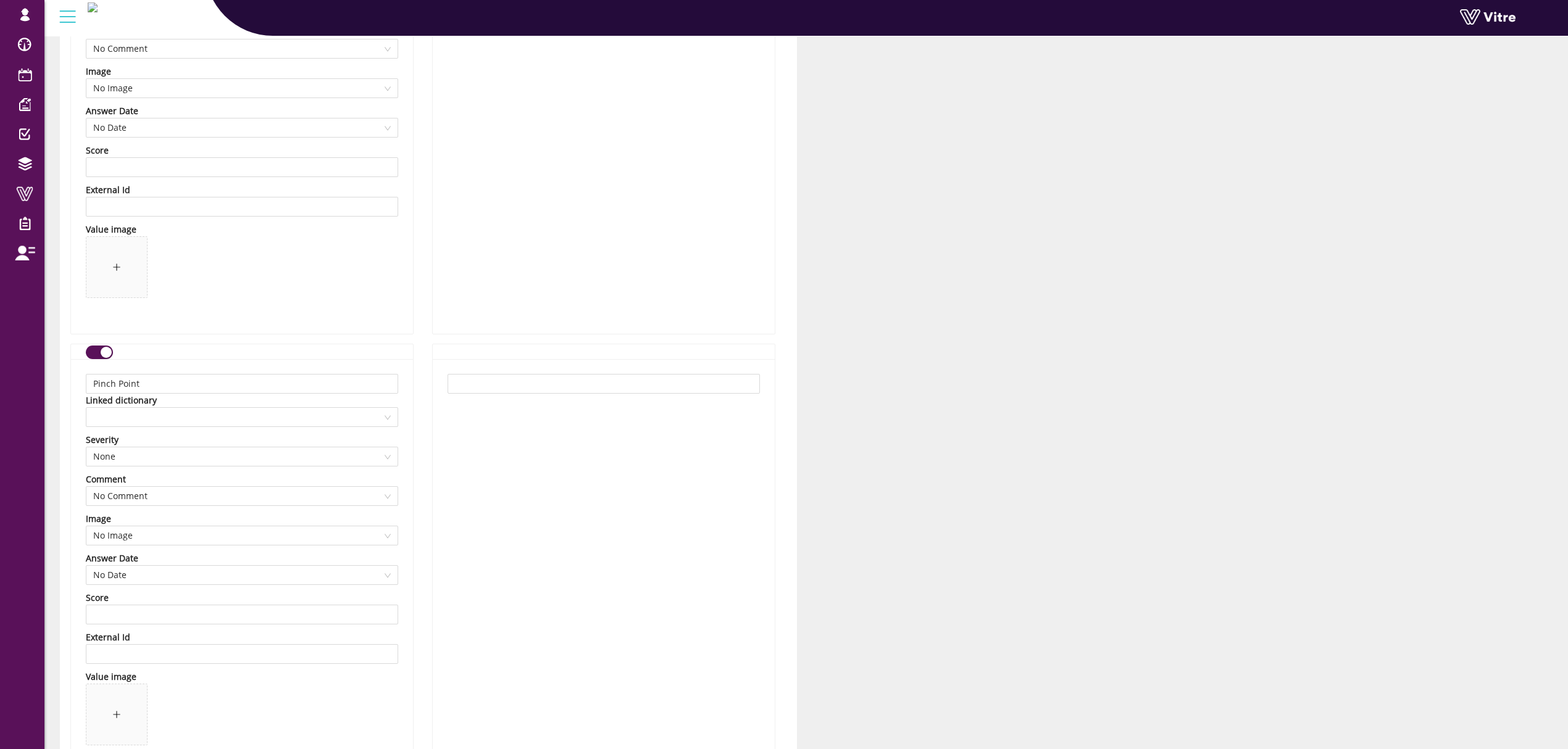
scroll to position [5295, 0]
click at [200, 423] on div at bounding box center [242, 413] width 312 height 20
click at [156, 467] on div "Pinch points" at bounding box center [241, 461] width 311 height 20
click at [212, 420] on span "Pinch points" at bounding box center [241, 413] width 297 height 19
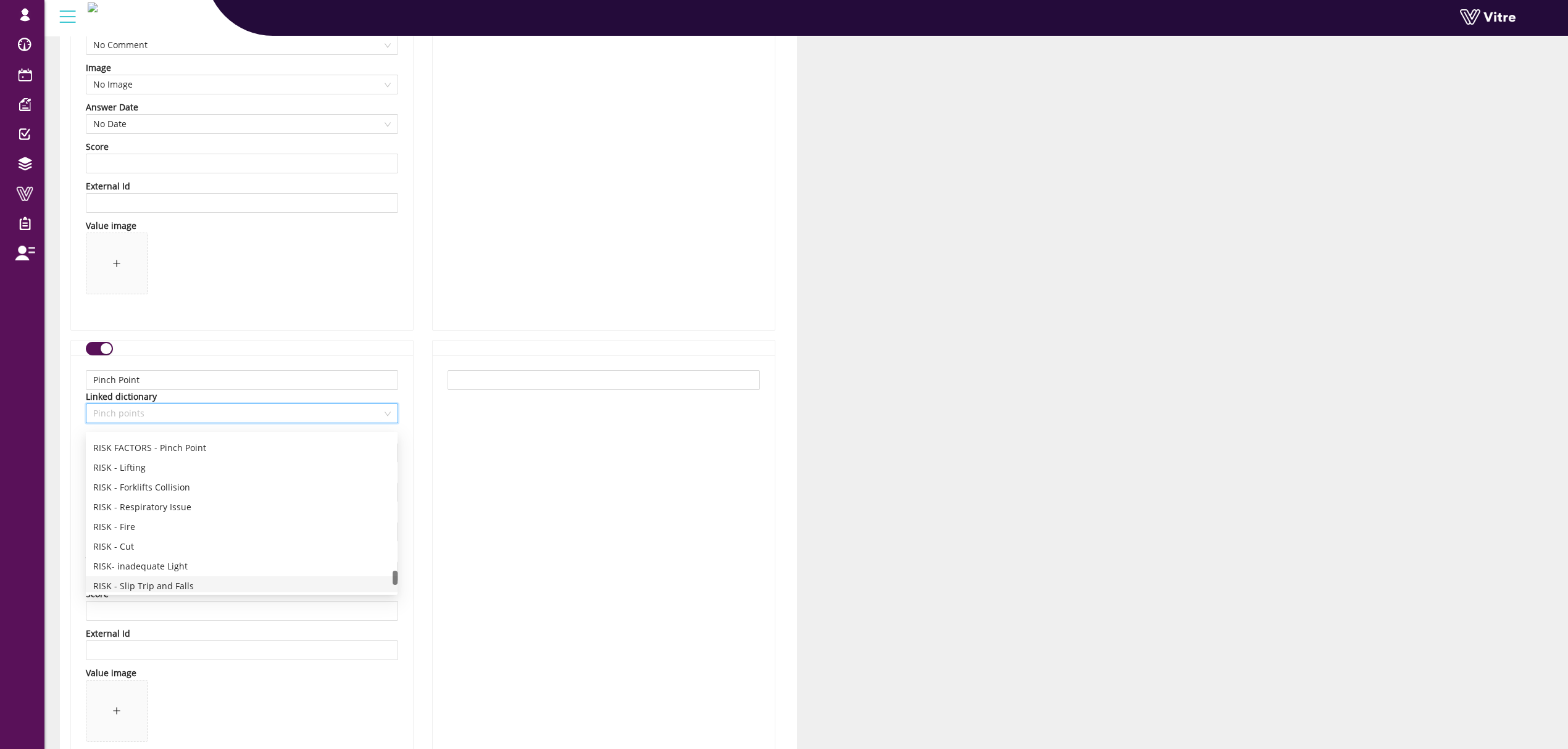
scroll to position [1435, 0]
click at [178, 526] on div "RISK FACTORS - Pinch Point" at bounding box center [241, 530] width 297 height 13
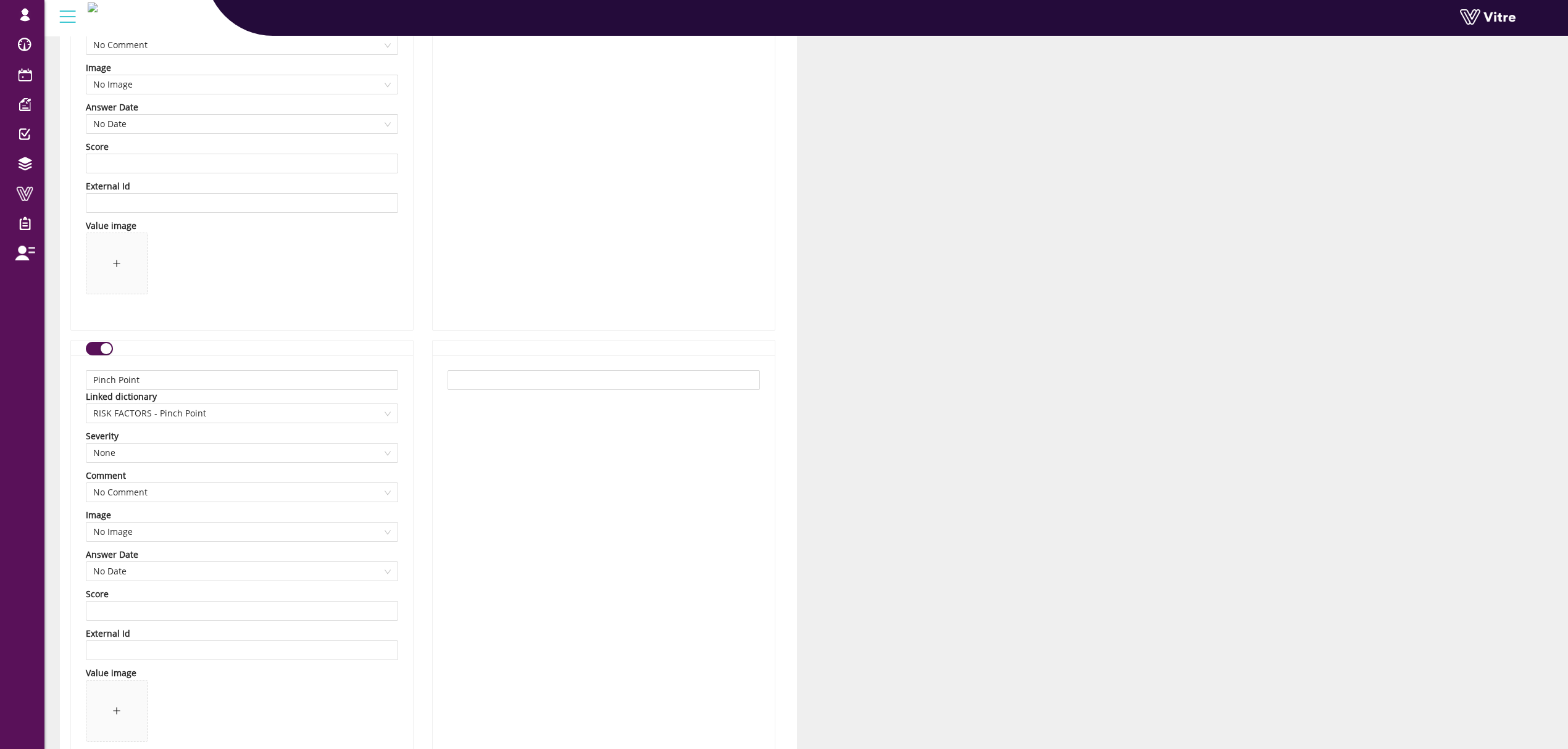
click at [71, 493] on div "Pinch Point Linked dictionary RISK FACTORS - Pinch Point Severity None Comment …" at bounding box center [241, 566] width 342 height 422
click at [165, 455] on span at bounding box center [241, 450] width 297 height 19
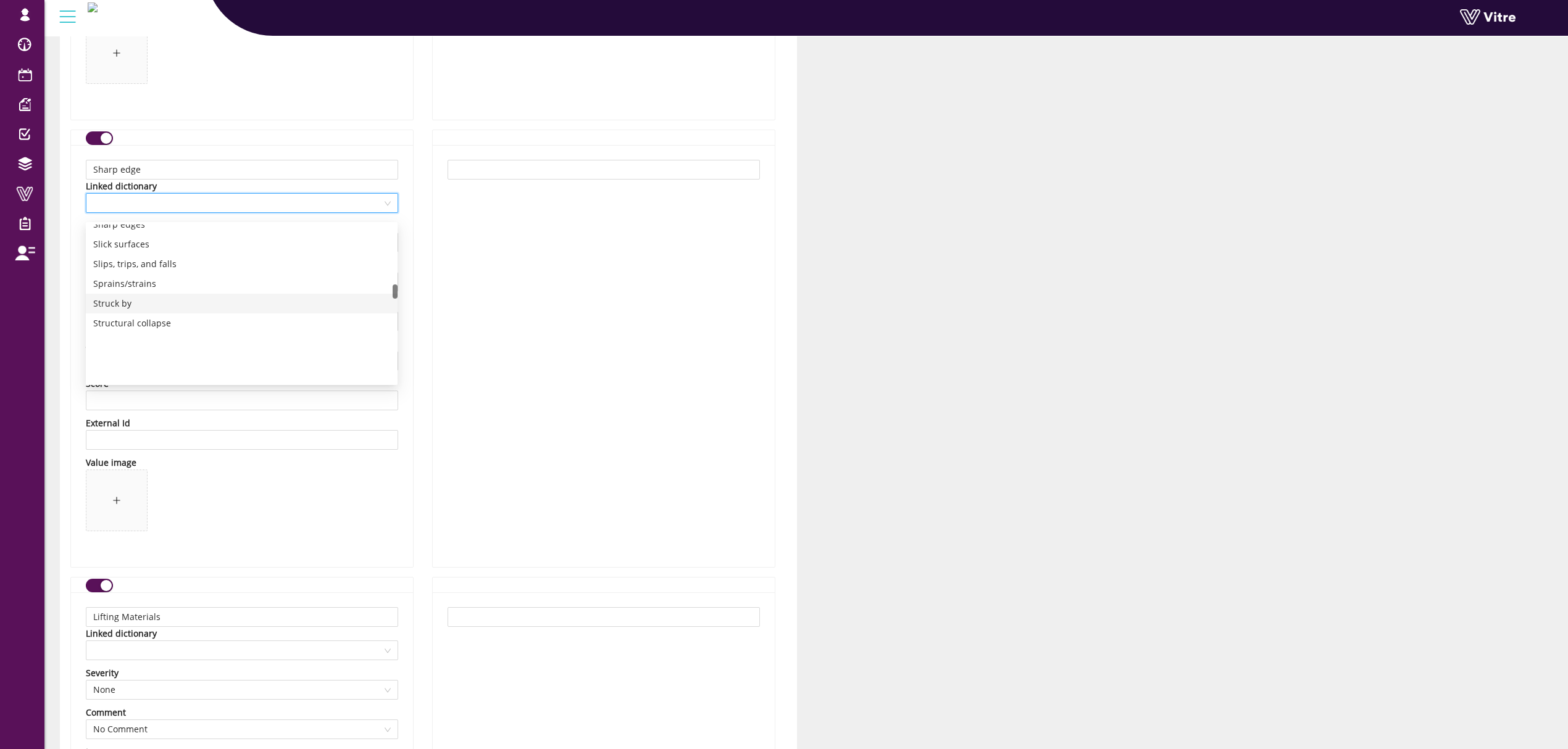
scroll to position [657, 0]
click at [159, 309] on div "Sharp edges" at bounding box center [241, 307] width 297 height 13
click at [349, 512] on span at bounding box center [242, 502] width 312 height 66
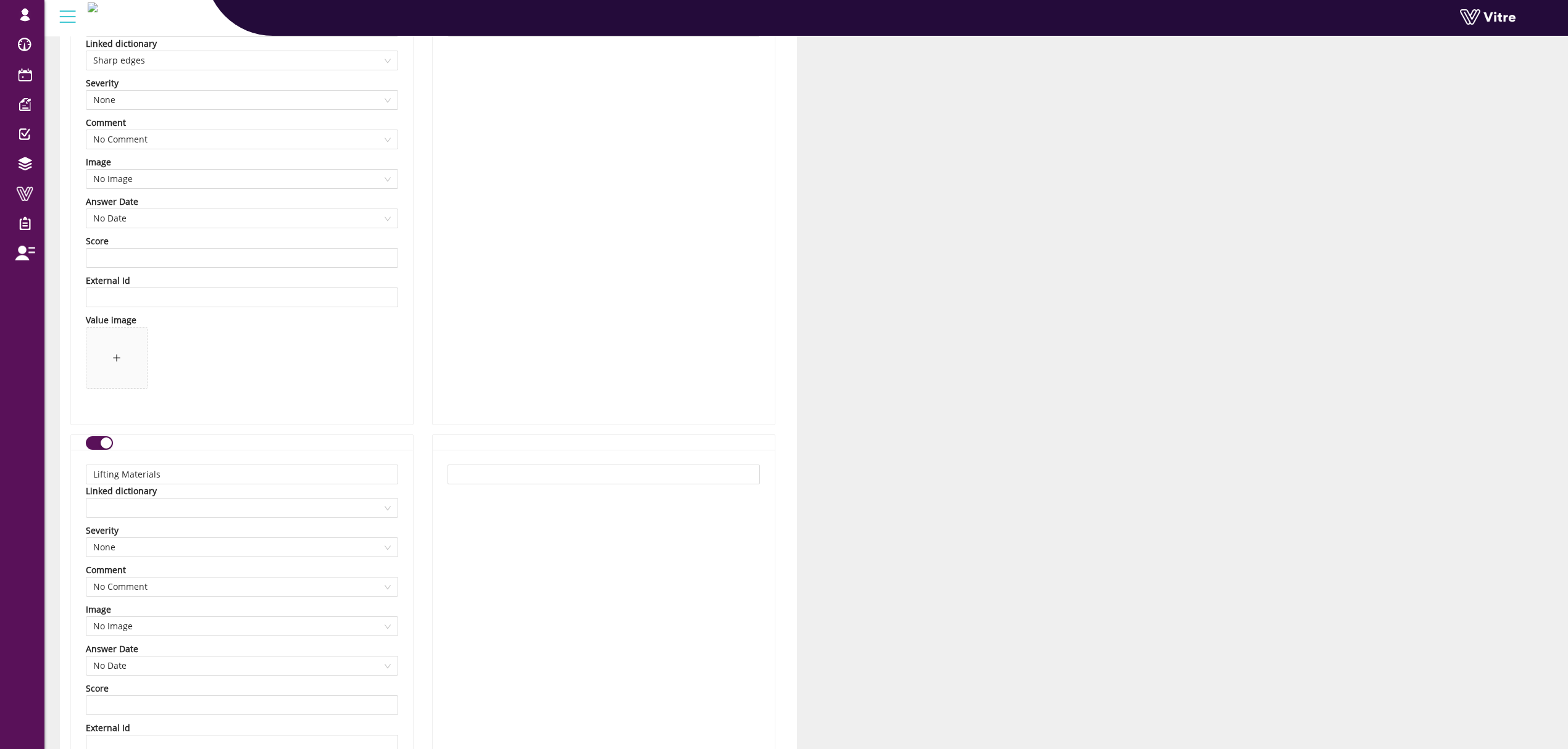
scroll to position [6118, 0]
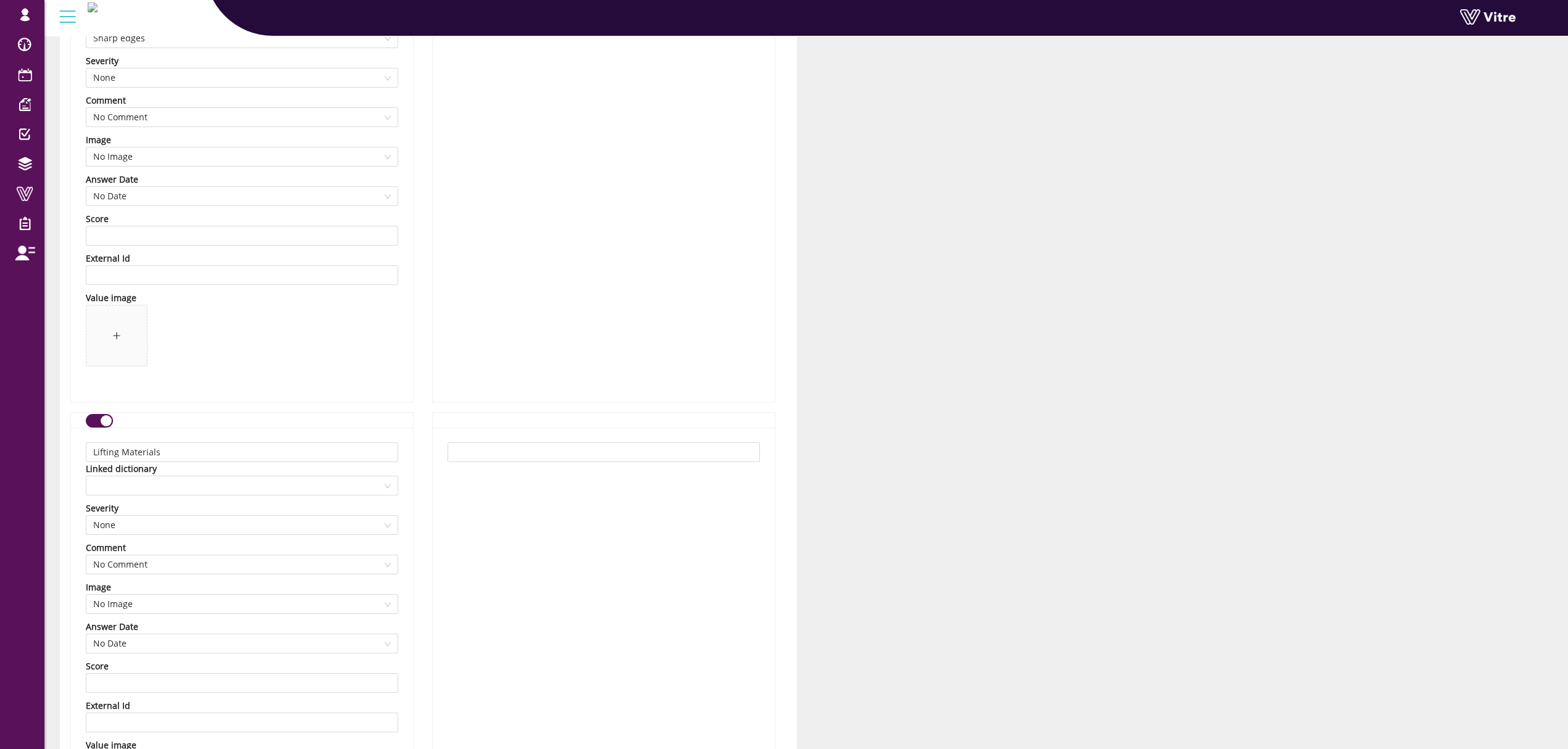
click at [287, 507] on div "Lifting Materials Linked dictionary Severity None Comment No Comment Image No I…" at bounding box center [241, 638] width 342 height 422
click at [288, 494] on span at bounding box center [241, 486] width 297 height 19
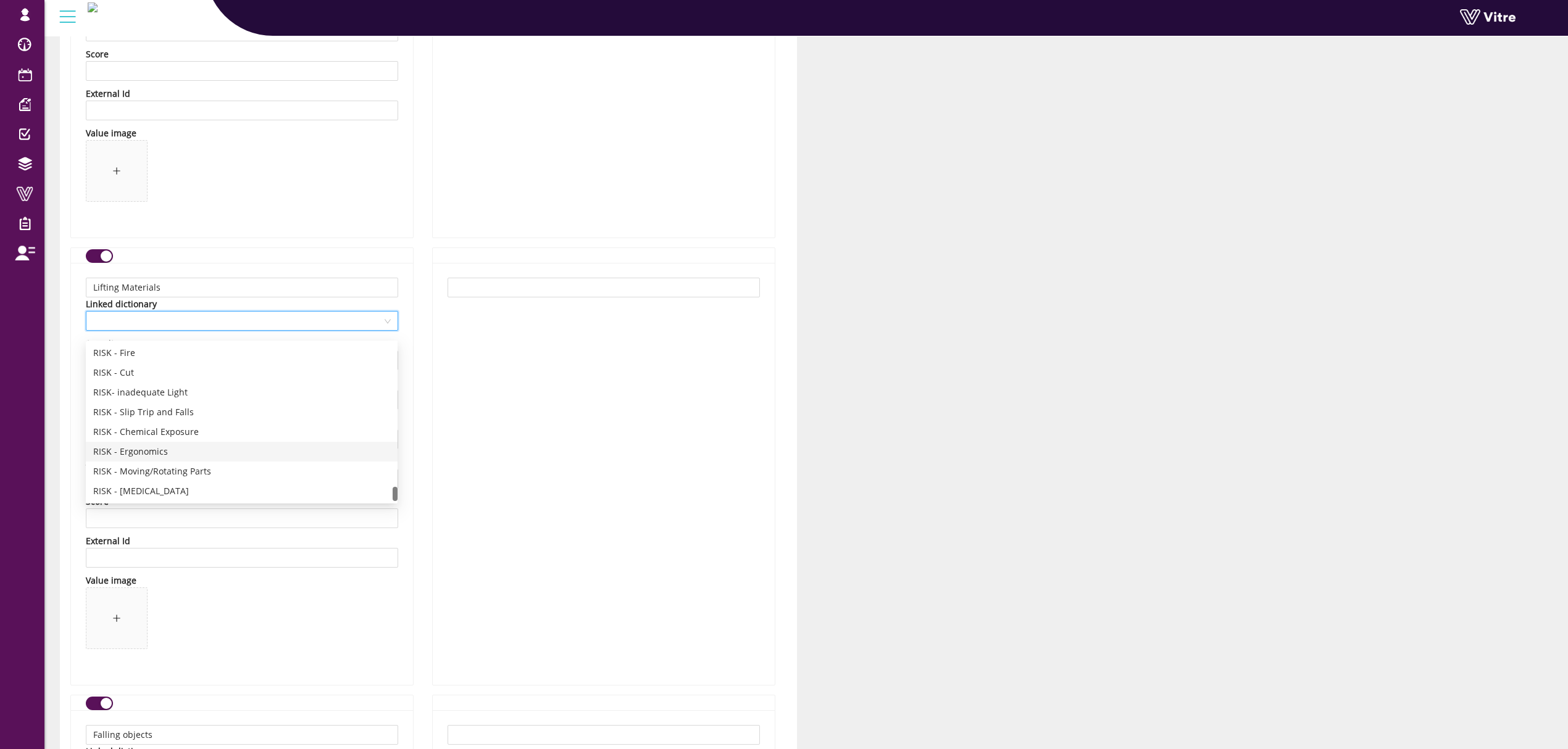
scroll to position [1516, 0]
click at [158, 373] on div "RISK - Lifting" at bounding box center [241, 376] width 297 height 13
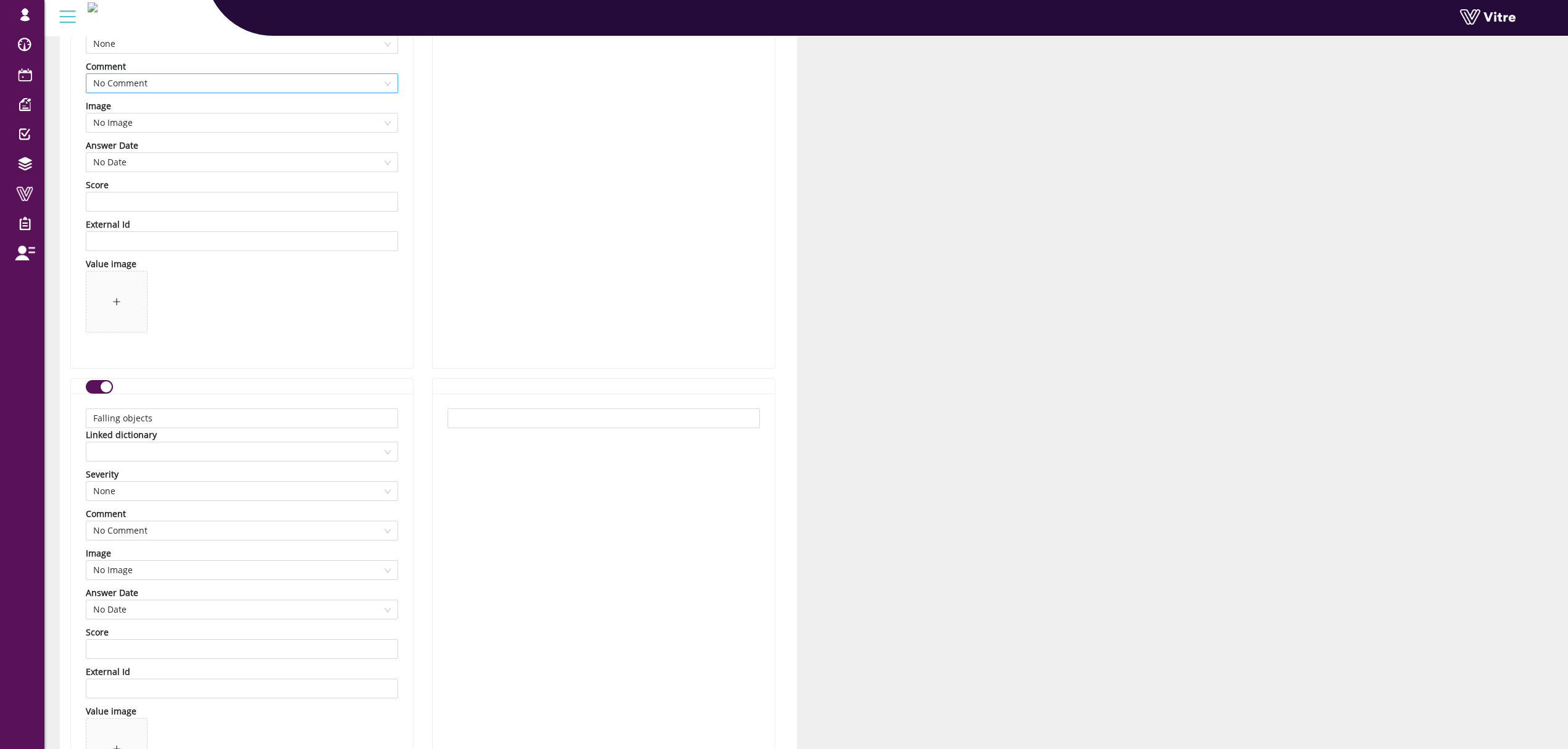
scroll to position [6694, 0]
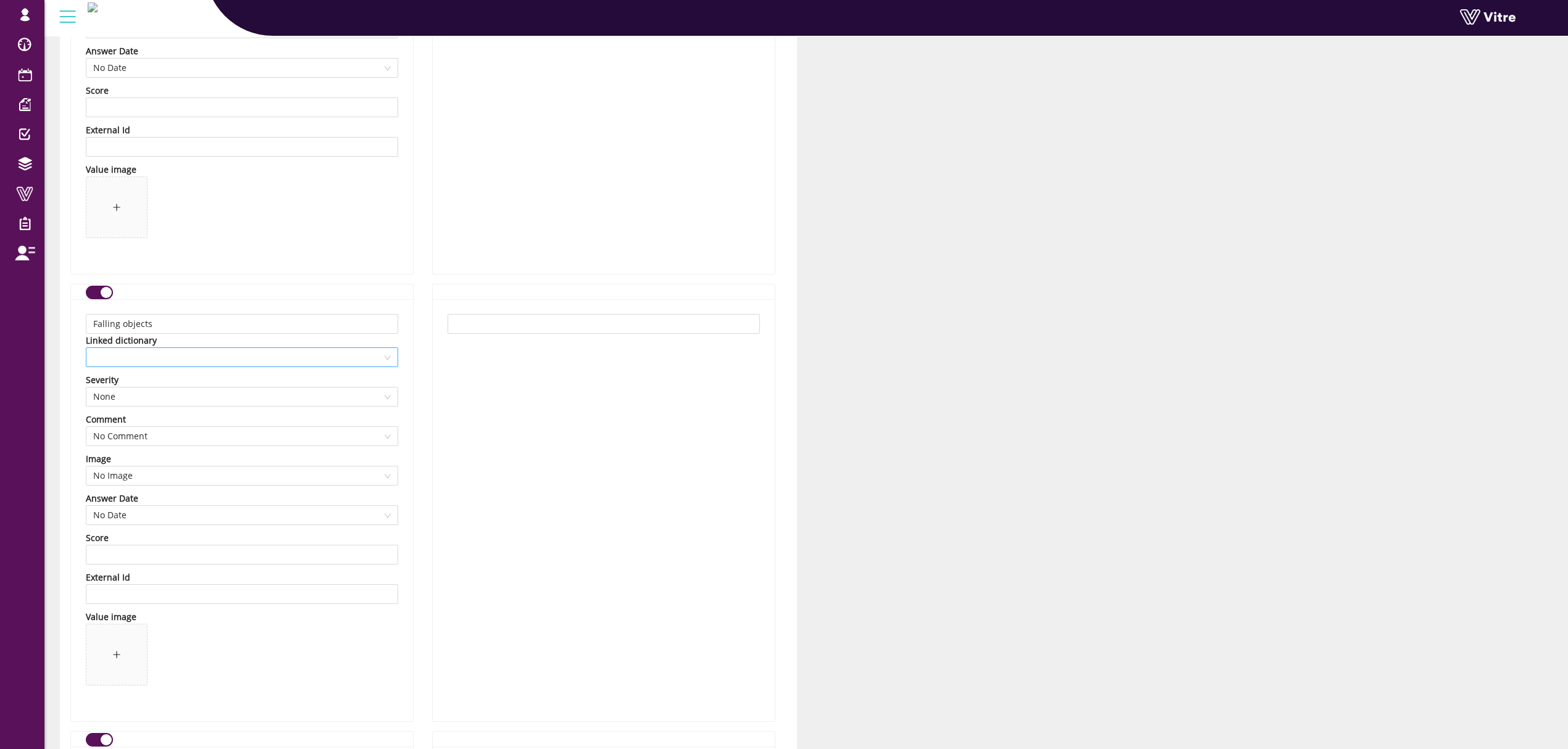
click at [210, 363] on span at bounding box center [241, 357] width 297 height 19
click at [166, 462] on div "Falling objects" at bounding box center [241, 458] width 297 height 13
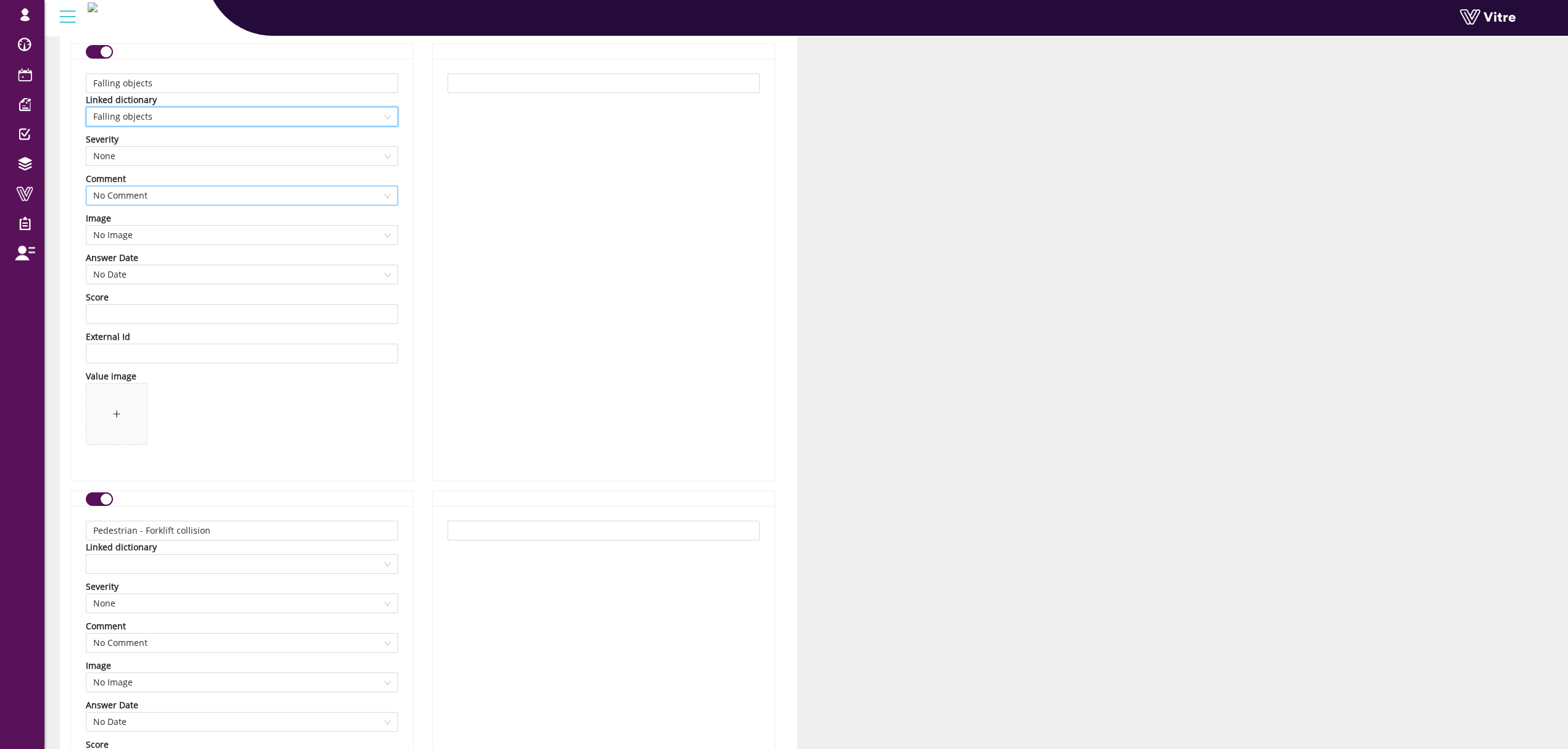
scroll to position [7023, 0]
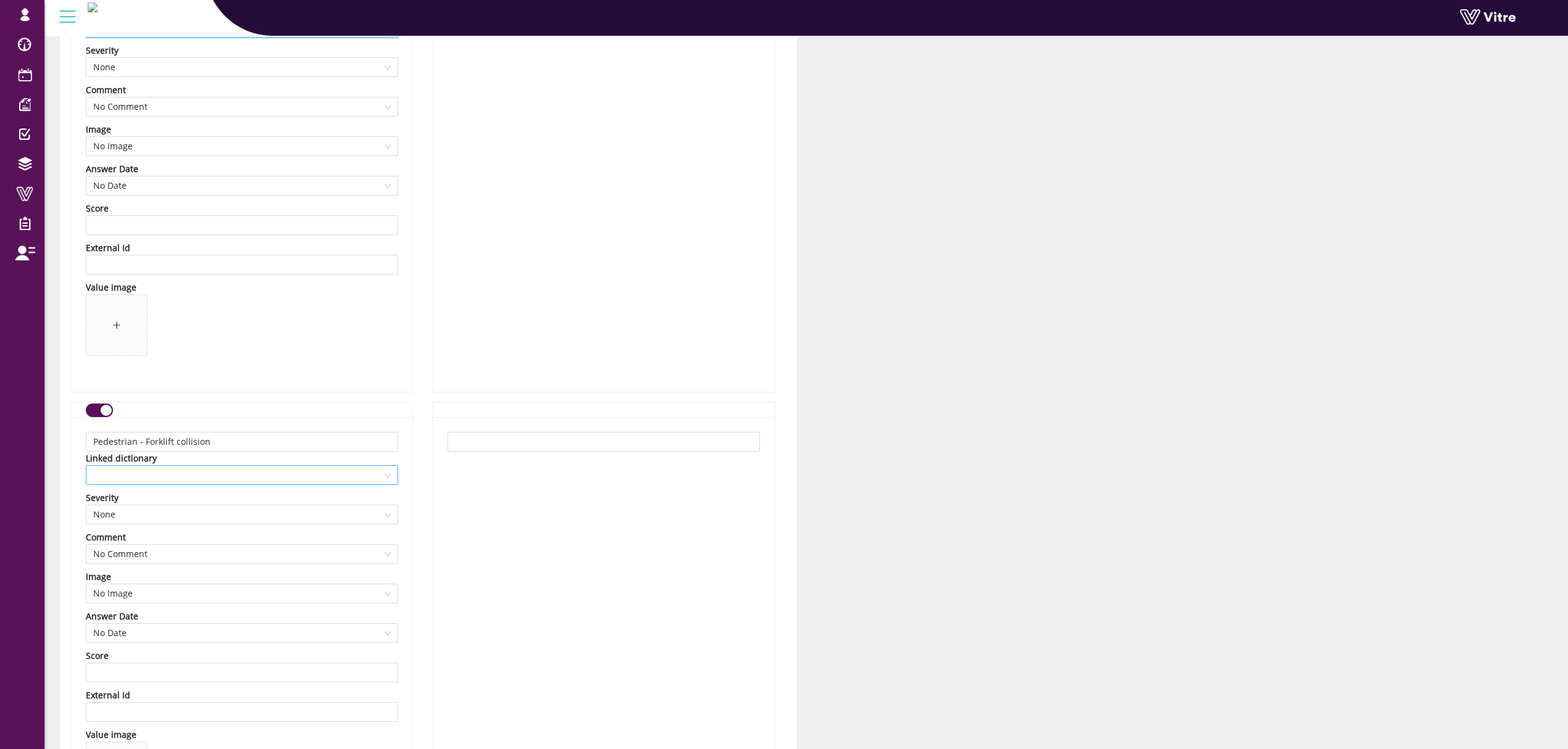
click at [198, 478] on span at bounding box center [241, 475] width 297 height 19
click at [171, 507] on div "RISK - Forklifts Collision" at bounding box center [241, 504] width 297 height 13
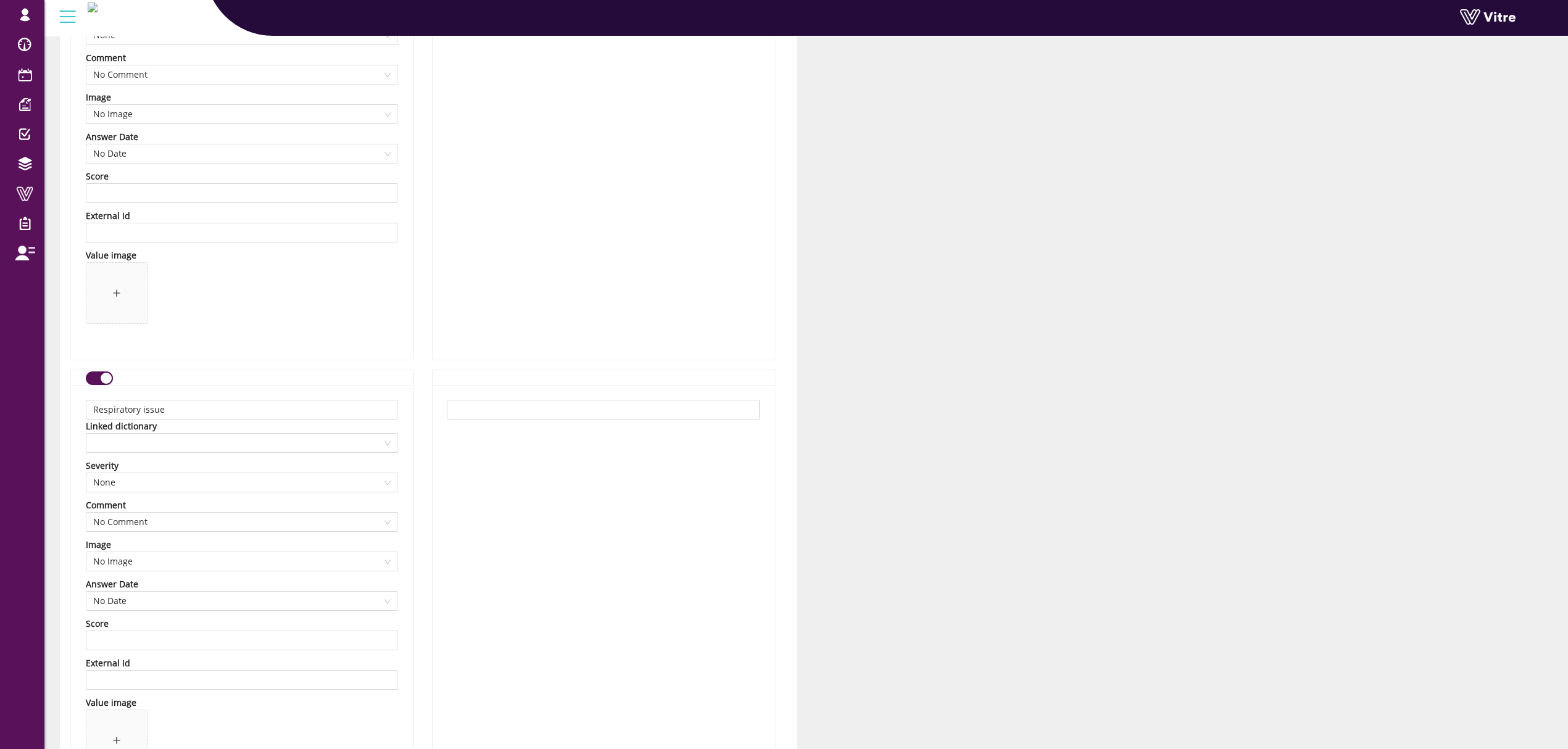
scroll to position [7516, 0]
click at [179, 455] on div "Severity" at bounding box center [242, 451] width 312 height 13
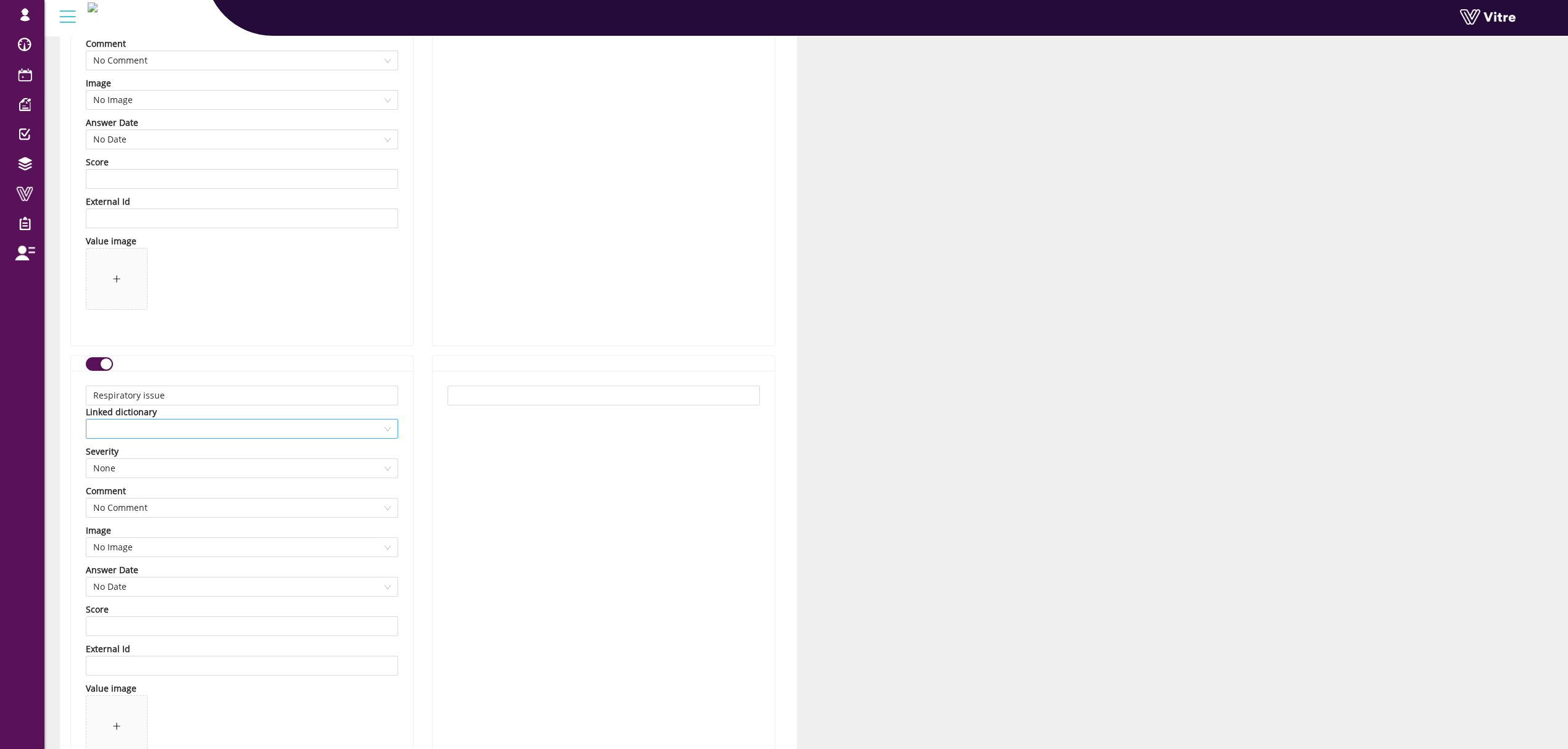
click at [198, 427] on span at bounding box center [241, 429] width 297 height 19
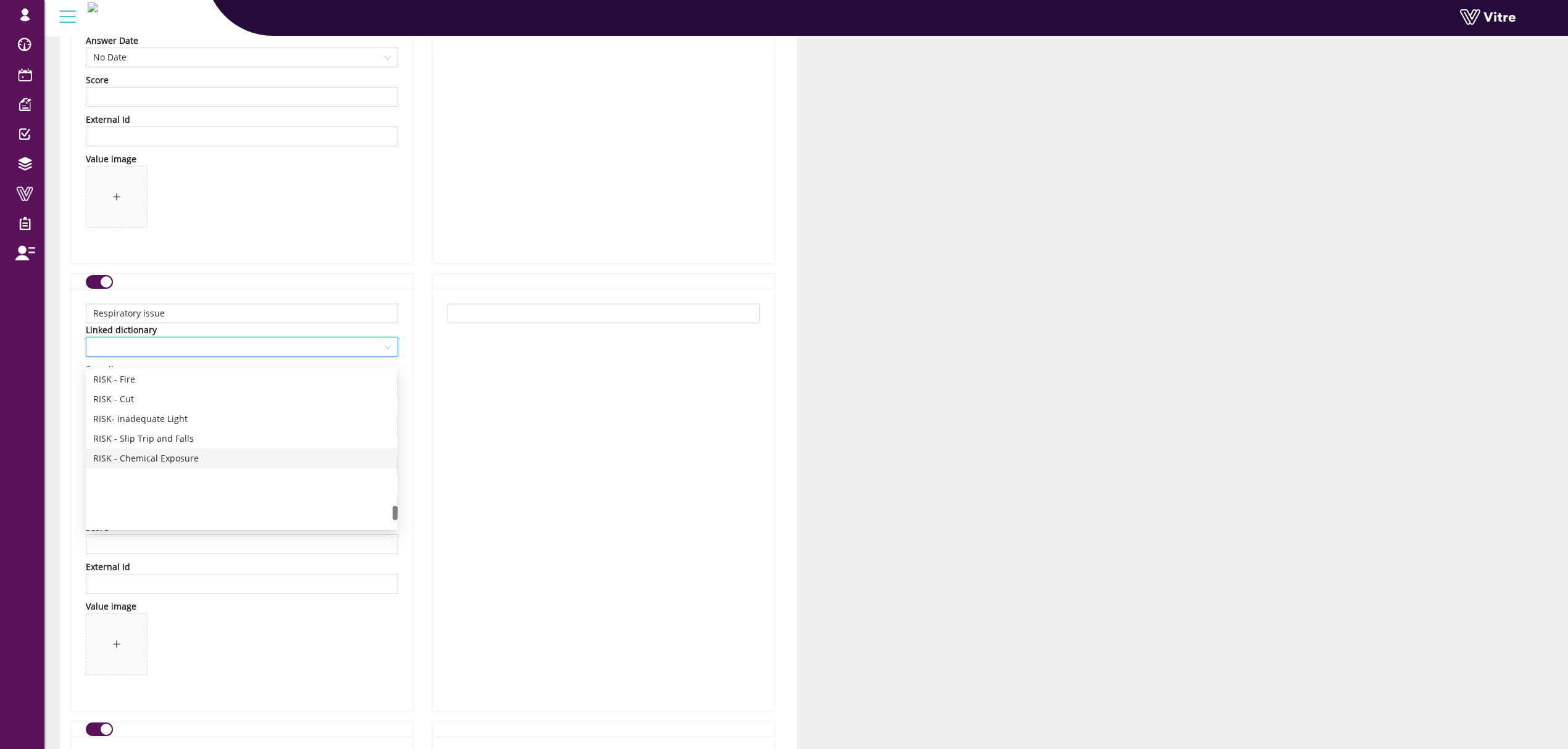
scroll to position [1516, 0]
click at [182, 437] on div "RISK - Respiratory Issue" at bounding box center [241, 443] width 297 height 13
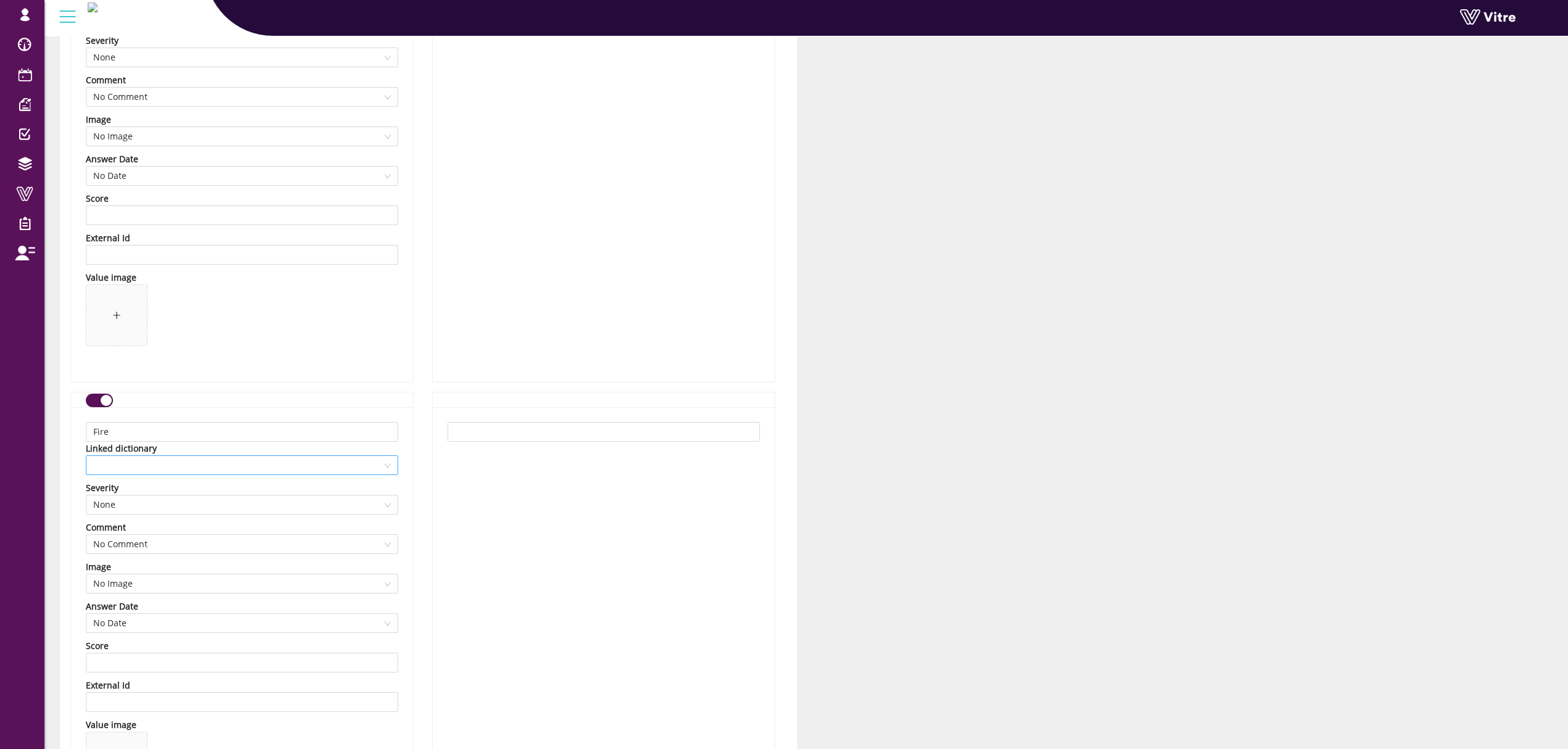
click at [207, 474] on span at bounding box center [241, 465] width 297 height 19
click at [121, 497] on div "RISK - Fire" at bounding box center [241, 498] width 297 height 13
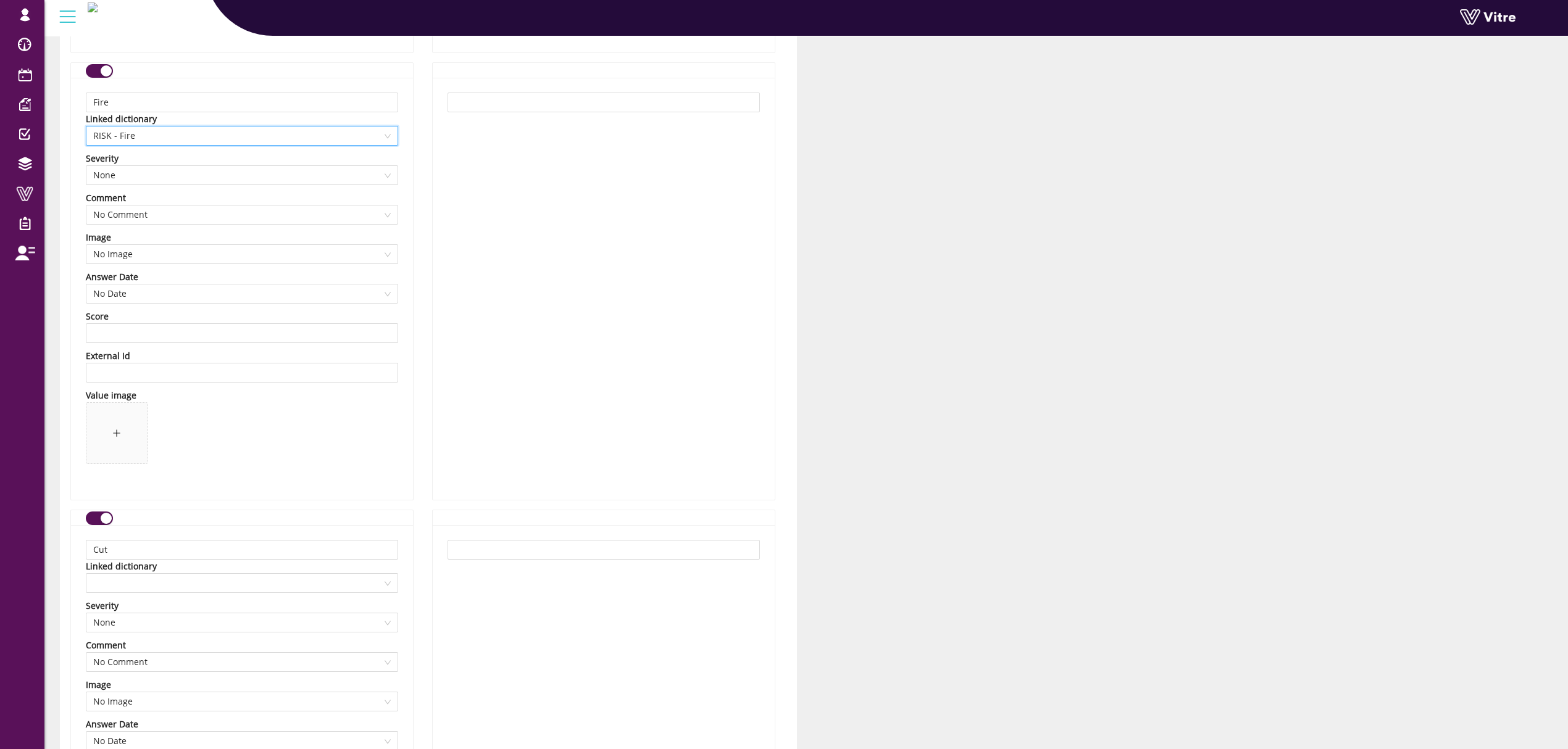
scroll to position [8585, 0]
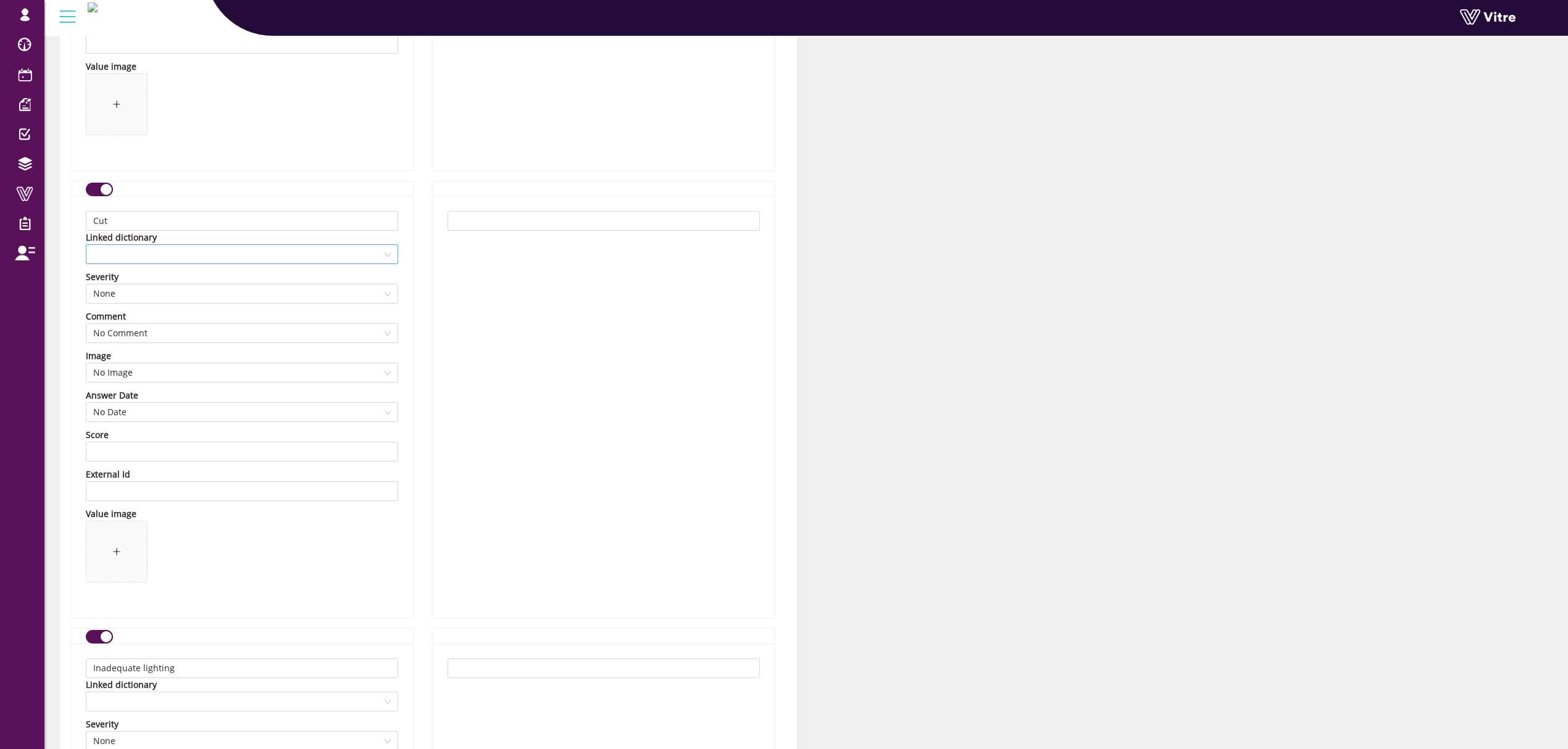
click at [220, 264] on span at bounding box center [241, 254] width 297 height 19
click at [139, 309] on div "RISK - Cut" at bounding box center [241, 307] width 297 height 13
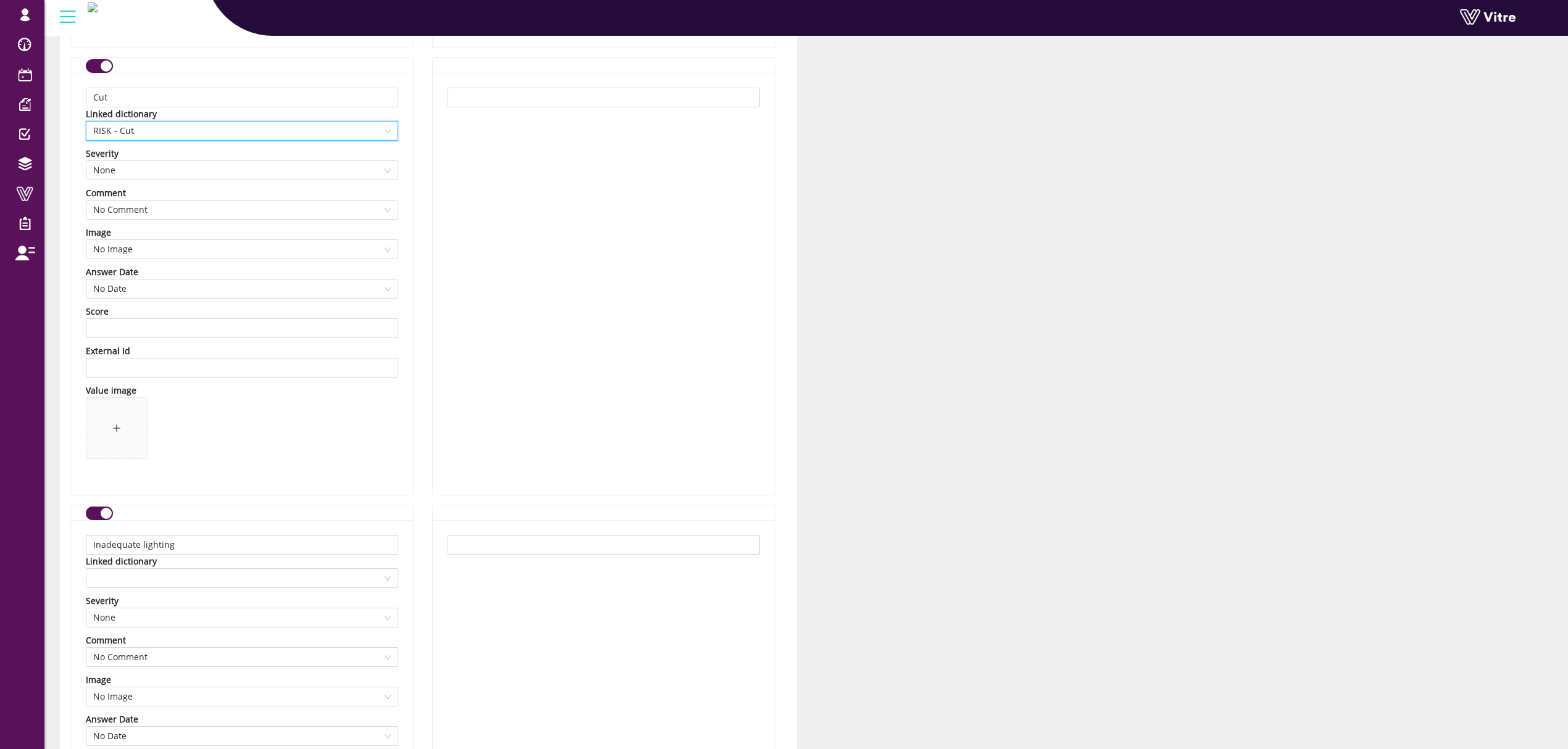
scroll to position [8832, 0]
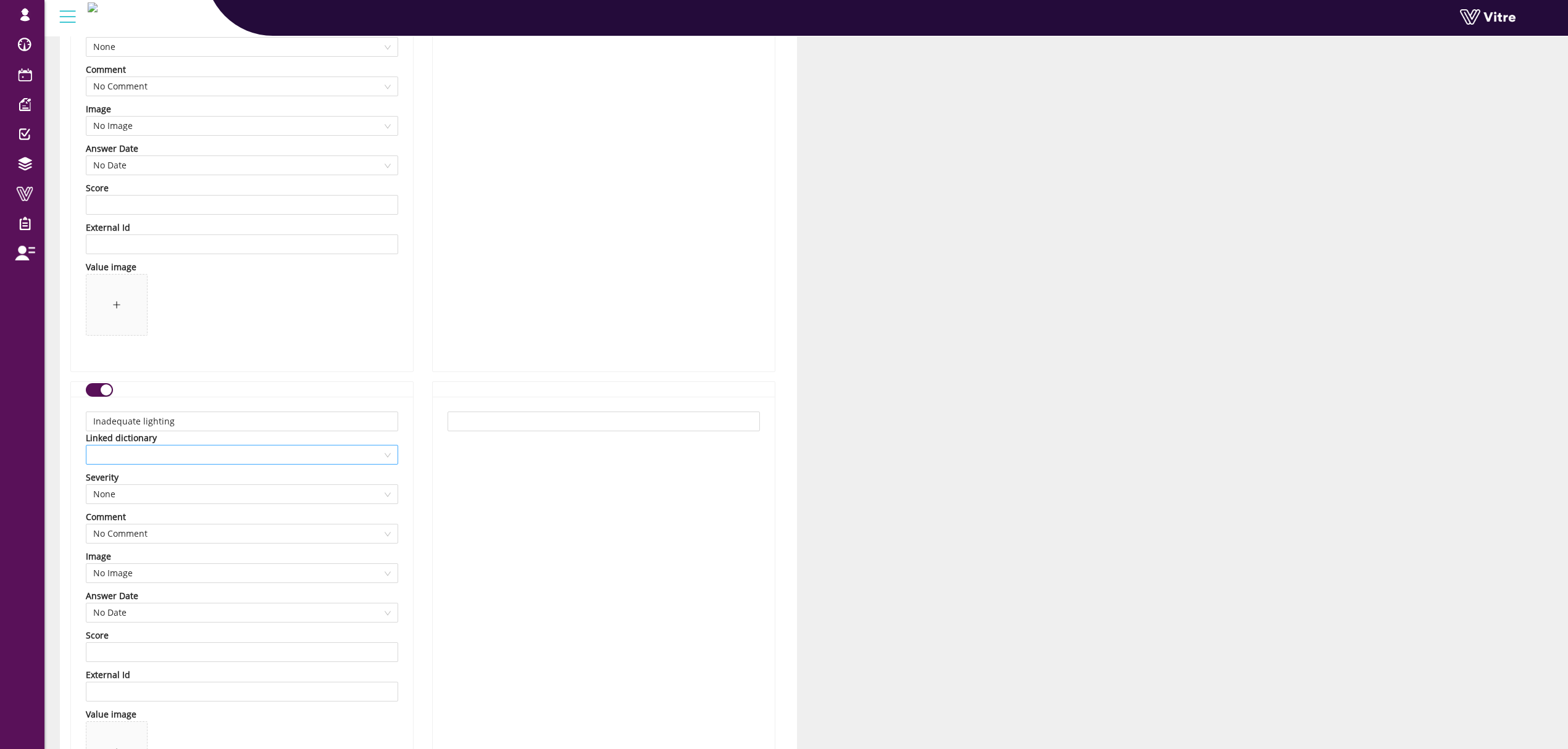
click at [196, 462] on span at bounding box center [241, 455] width 297 height 19
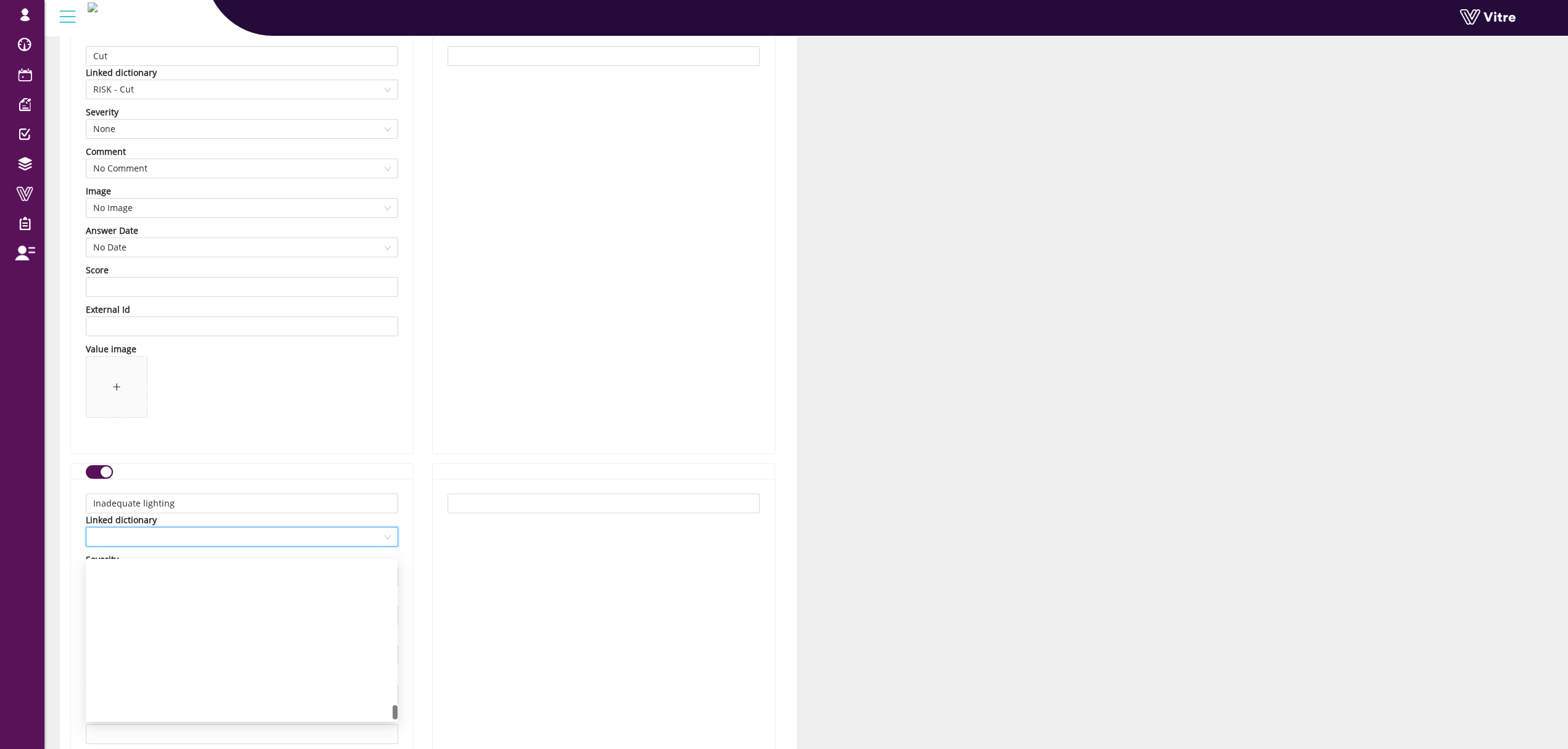
scroll to position [1599, 0]
click at [196, 610] on div "RISK- inadequate Light" at bounding box center [241, 611] width 297 height 13
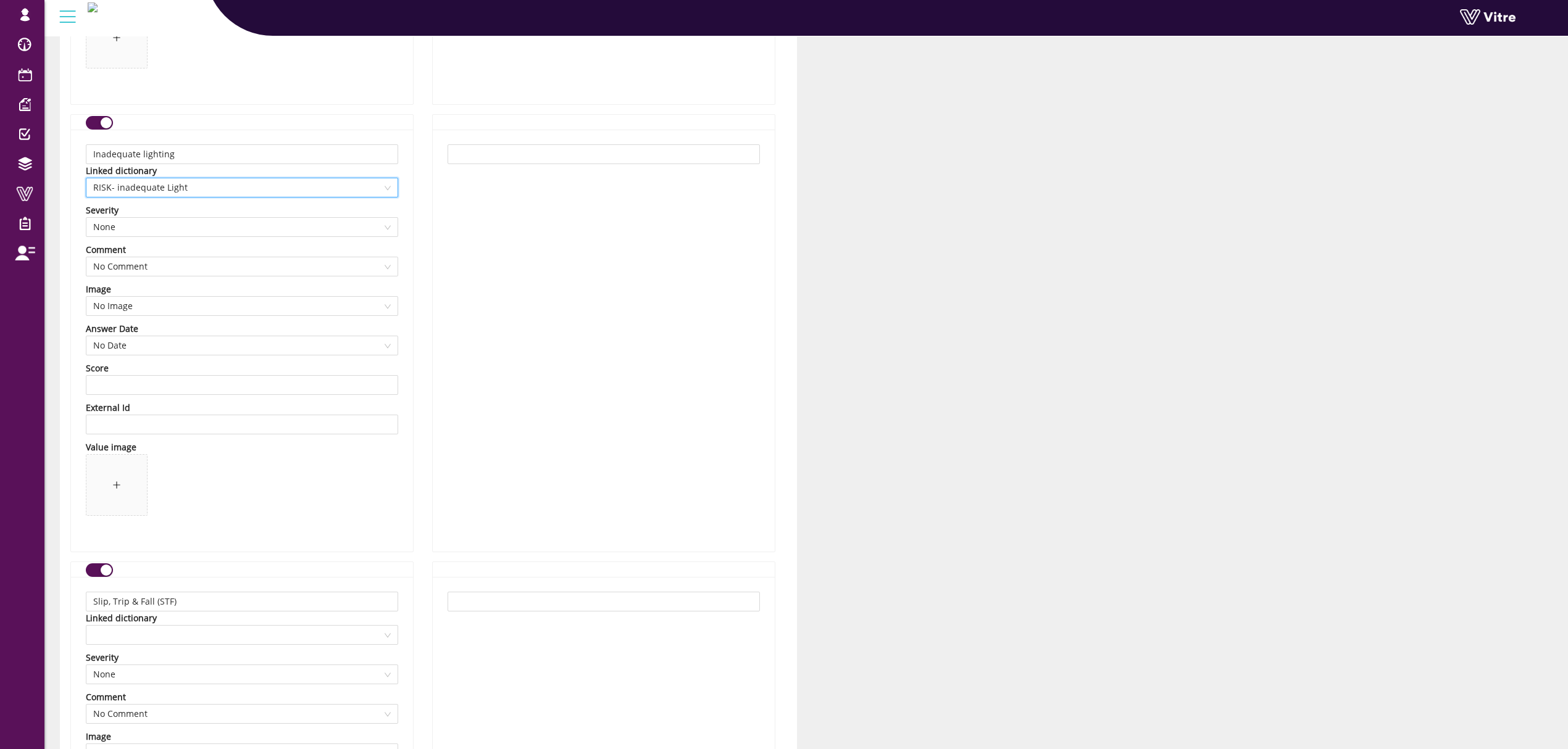
scroll to position [9326, 0]
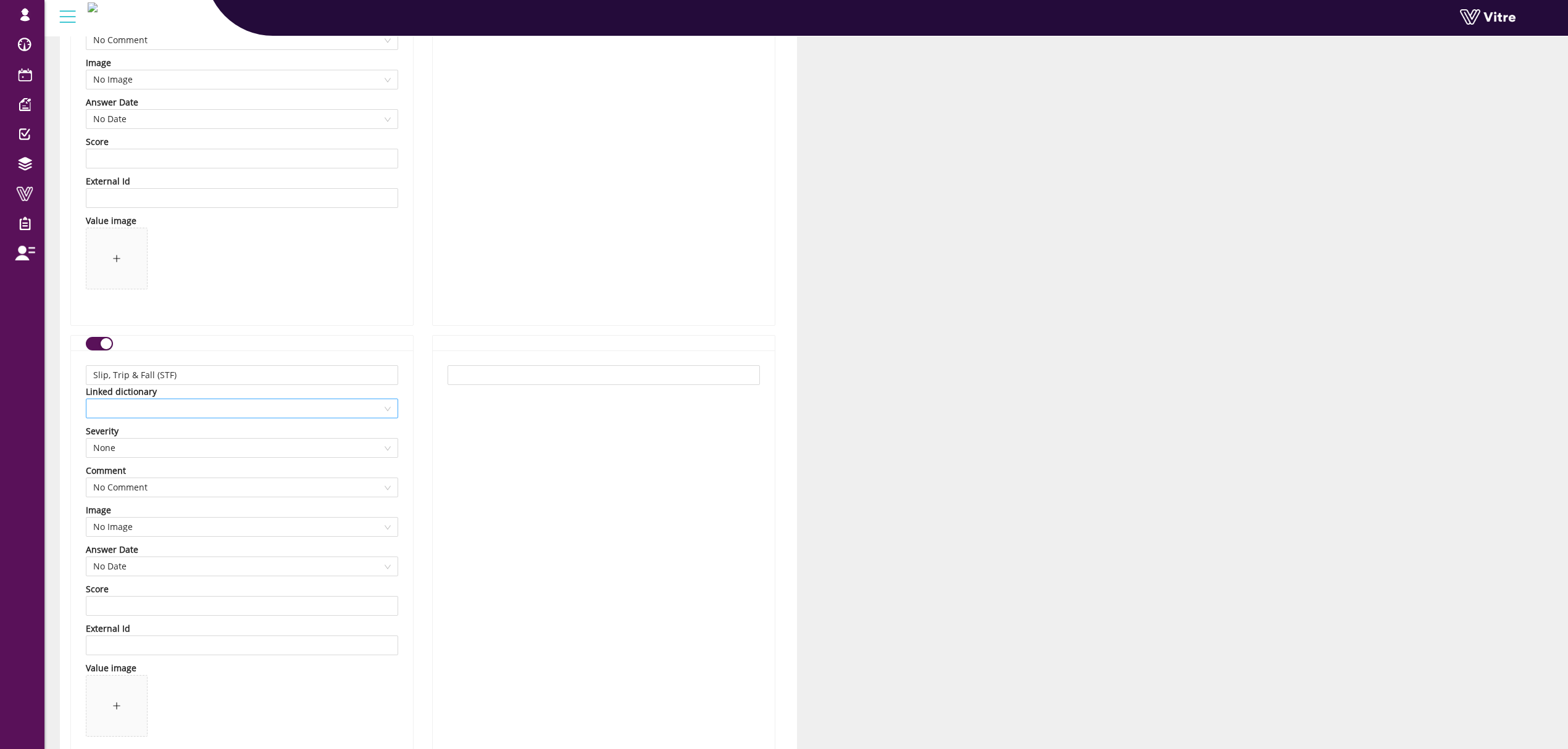
click at [225, 418] on span at bounding box center [241, 409] width 297 height 19
click at [182, 498] on div "RISK - Slip Trip and Falls" at bounding box center [241, 502] width 297 height 13
click at [326, 527] on span "No Image" at bounding box center [241, 527] width 297 height 19
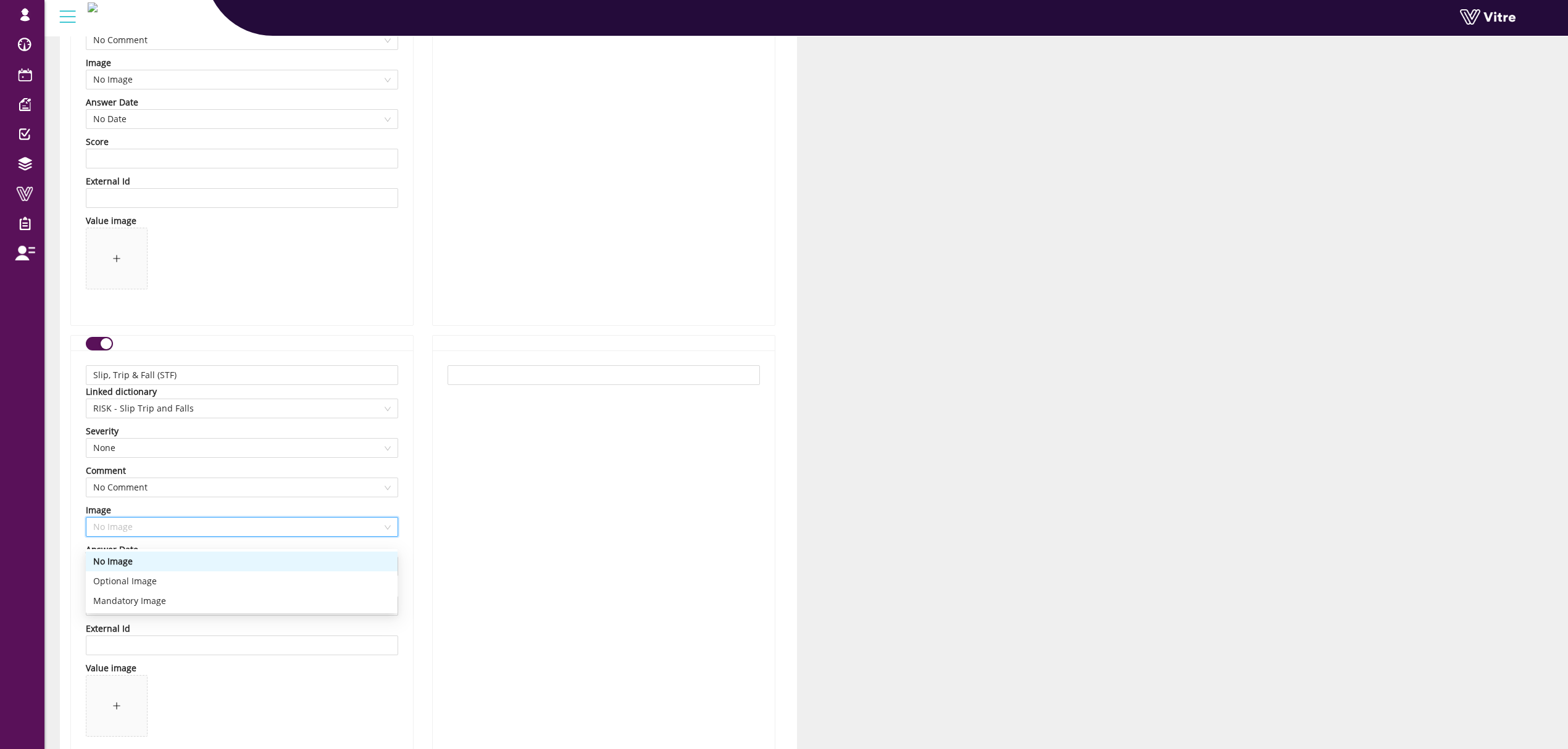
click at [403, 518] on div "Slip, Trip & Fall (STF) Linked dictionary RISK - Slip Trip and Falls Severity N…" at bounding box center [241, 562] width 342 height 422
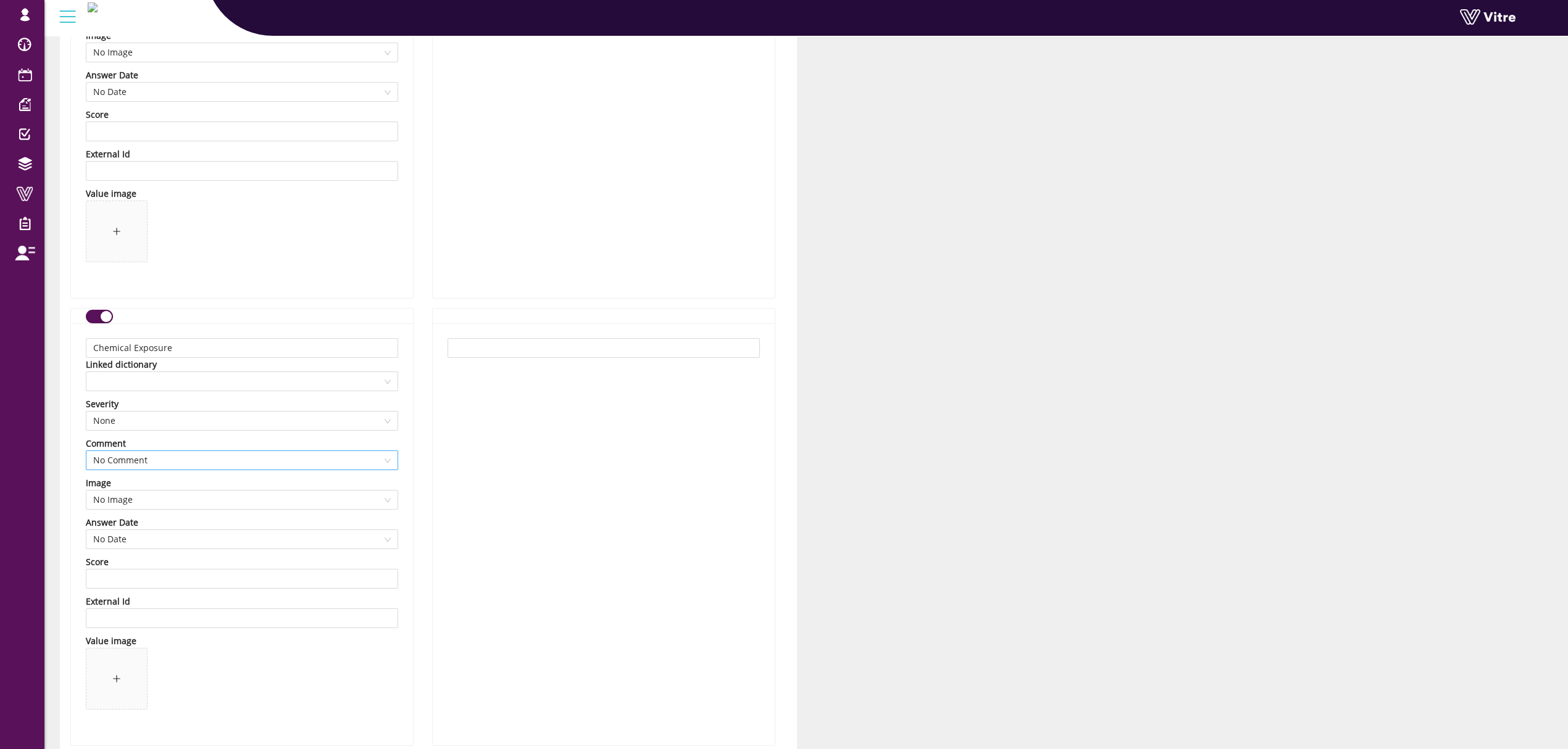
scroll to position [9819, 0]
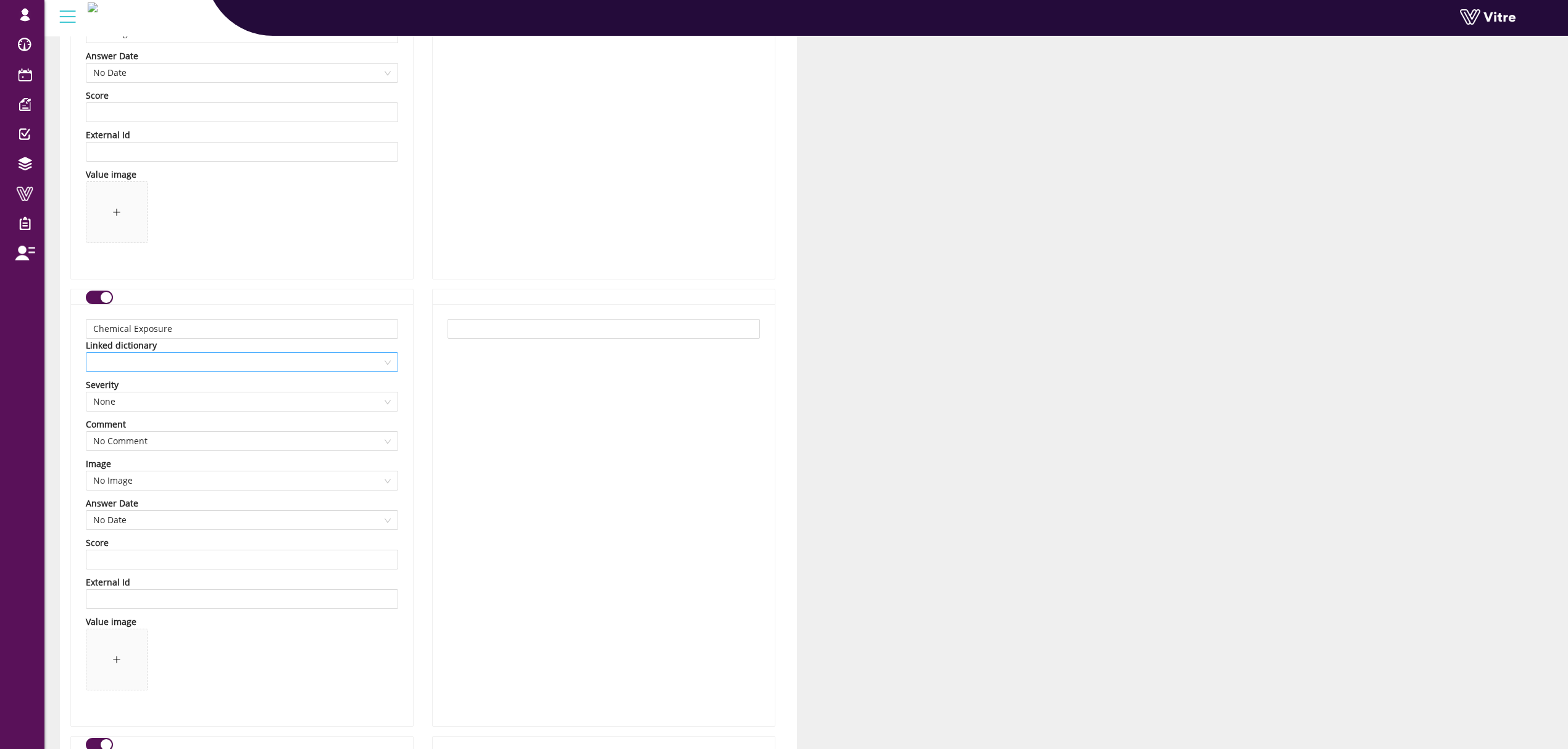
click at [253, 369] on span at bounding box center [241, 362] width 297 height 19
click at [179, 473] on div "RISK - Chemical Exposure" at bounding box center [241, 476] width 297 height 13
click at [406, 429] on div "Chemical Exposure Linked dictionary 13337 RISK - Chemical Exposure Severity Non…" at bounding box center [241, 515] width 342 height 422
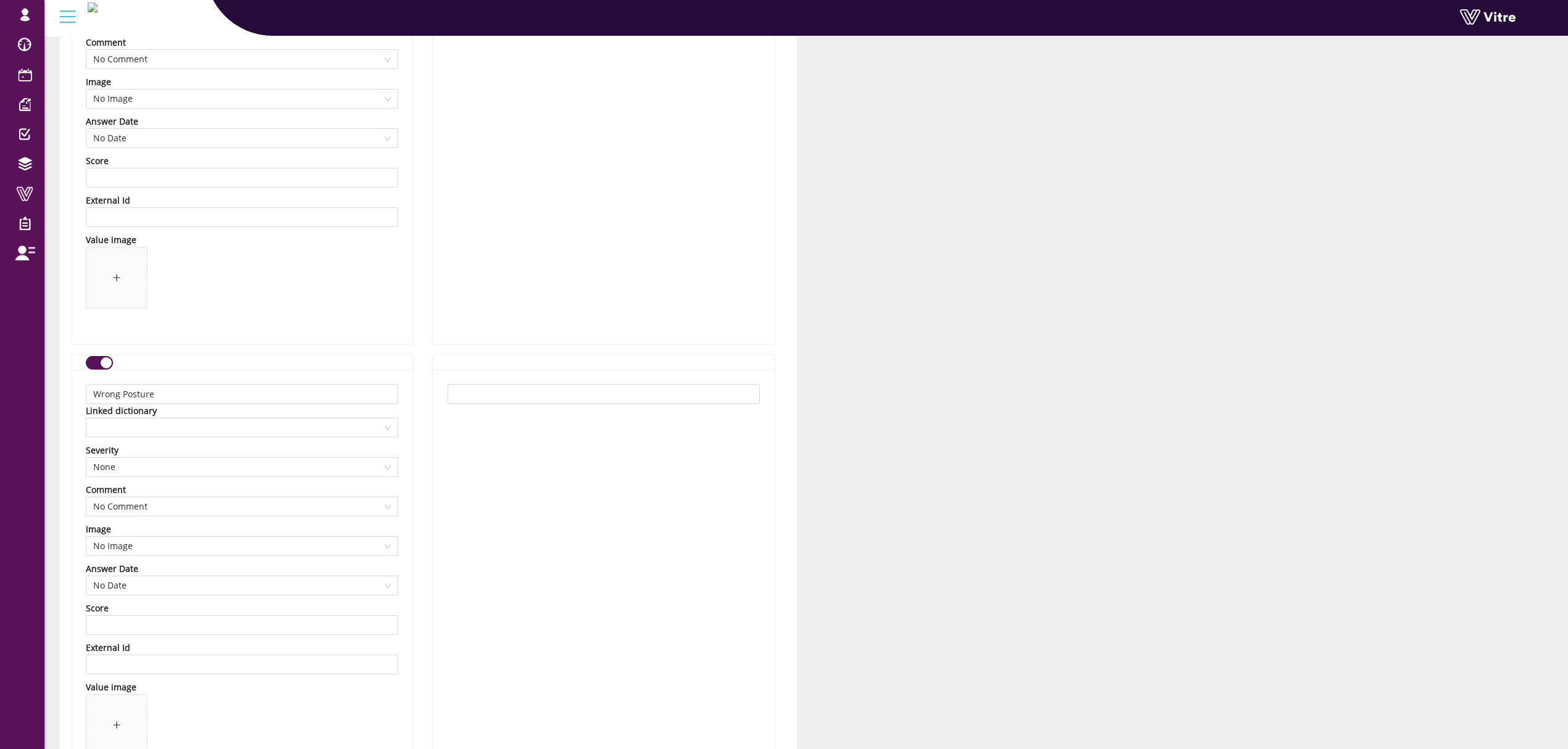
scroll to position [10231, 0]
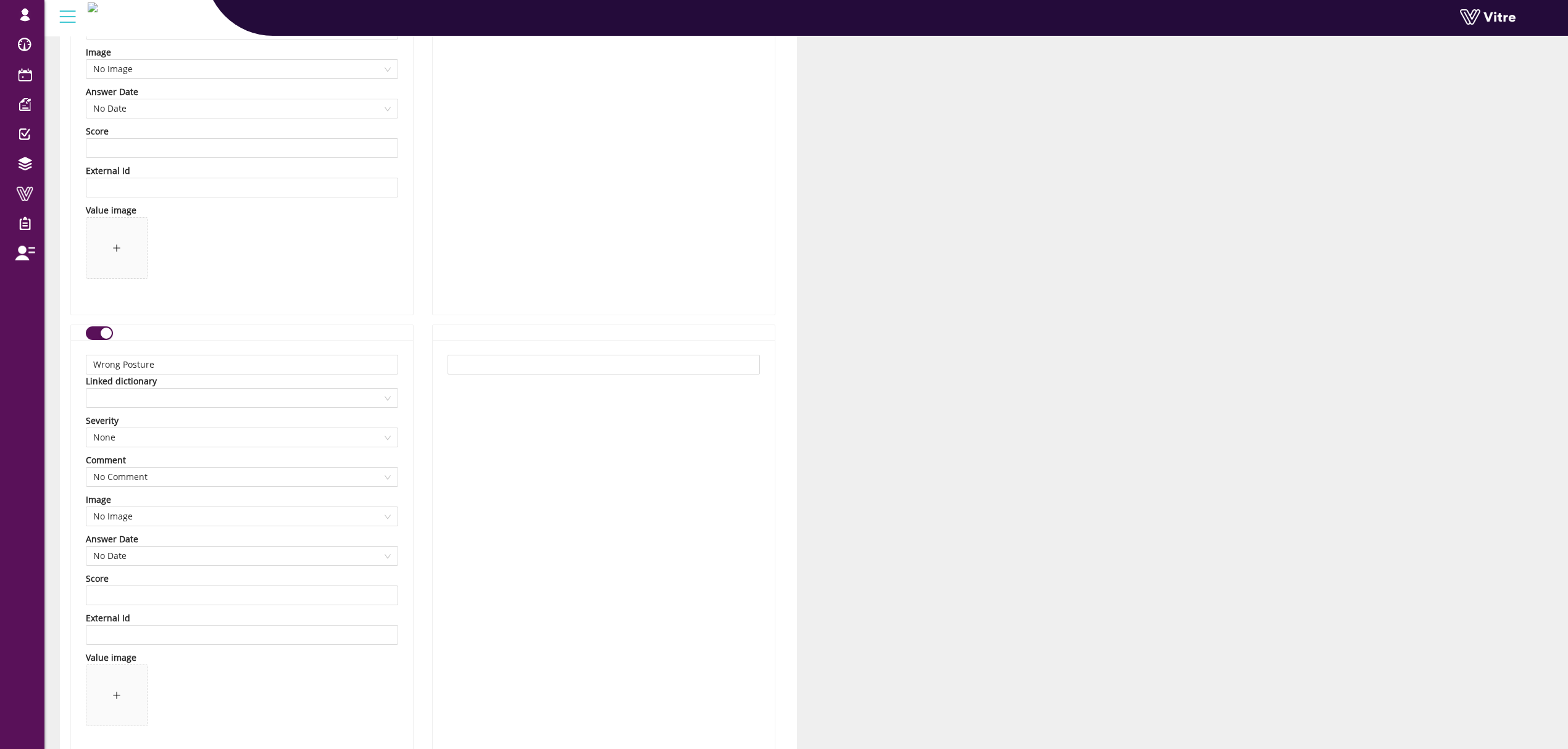
click at [220, 422] on div "Wrong Posture Linked dictionary Severity None Comment No Comment Image No Image…" at bounding box center [241, 550] width 342 height 422
click at [220, 408] on span at bounding box center [241, 398] width 297 height 19
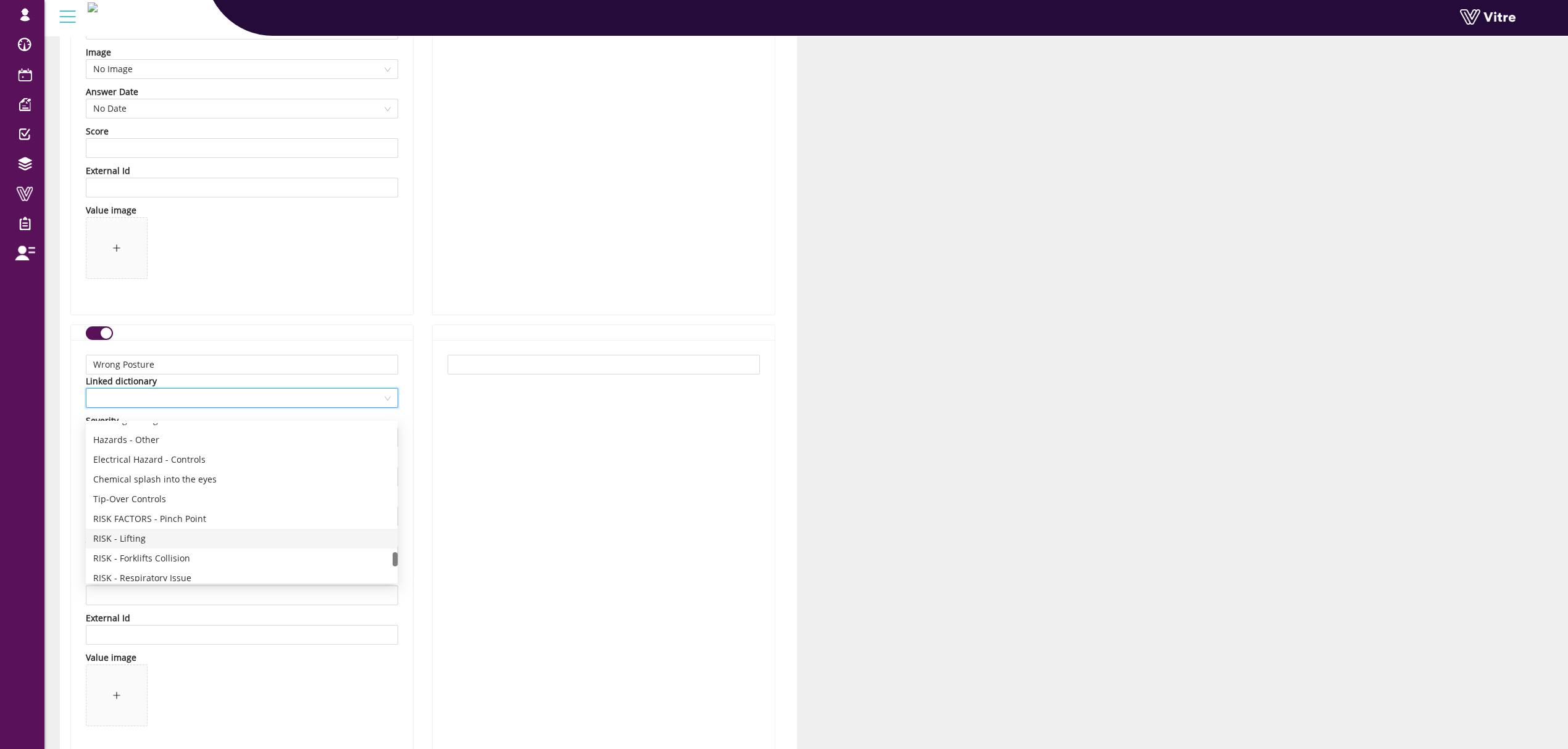
scroll to position [1352, 0]
click at [98, 337] on button "button" at bounding box center [99, 333] width 27 height 13
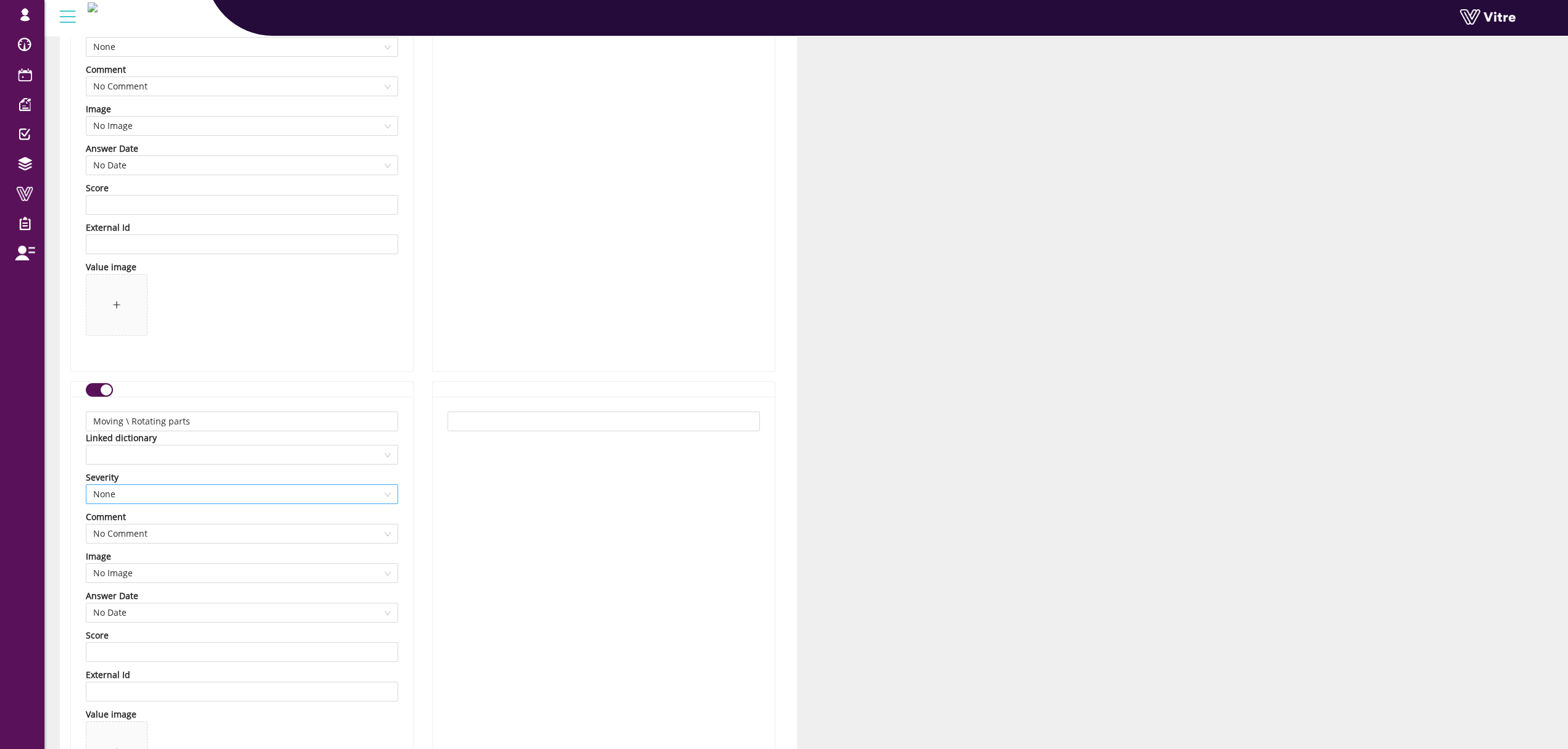
scroll to position [10641, 0]
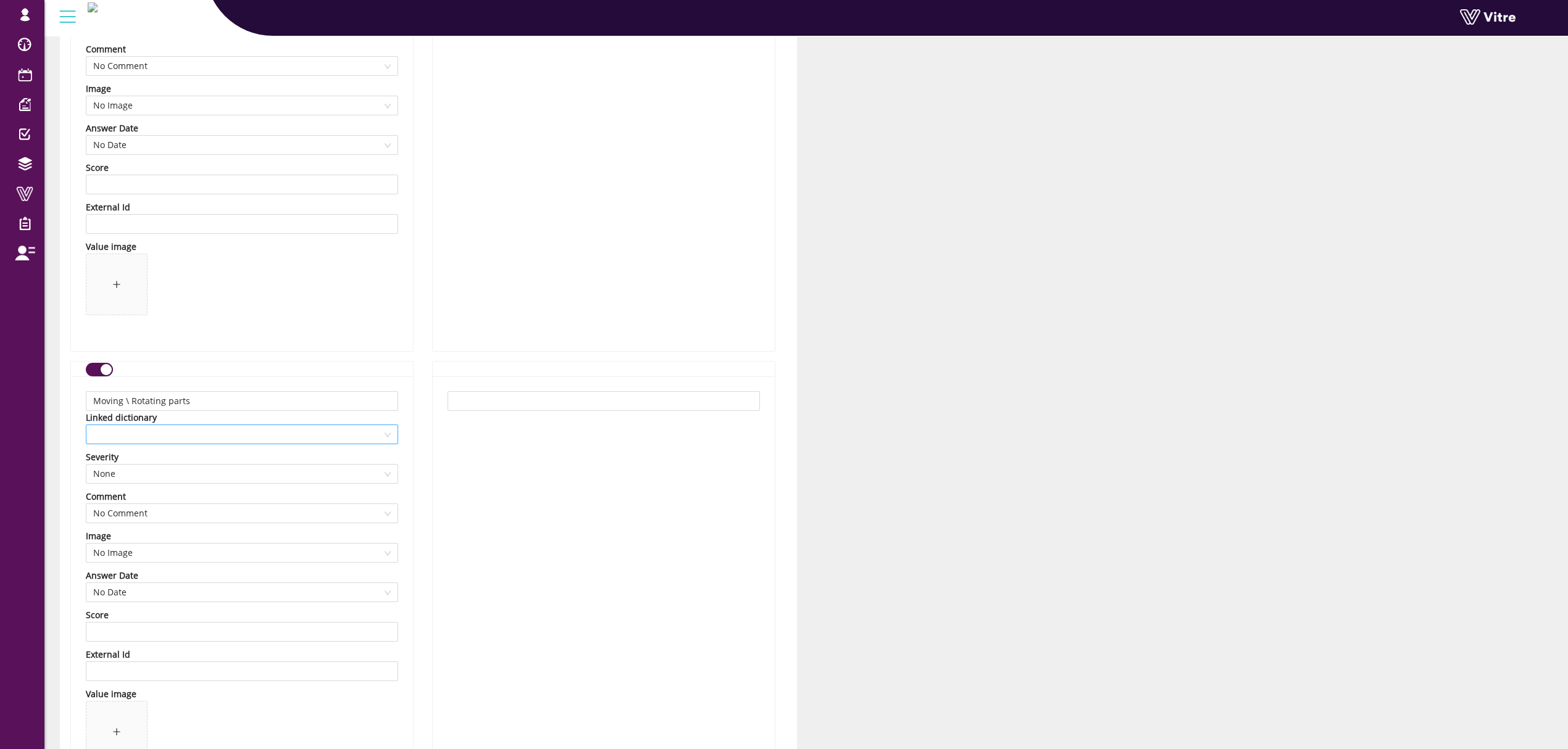
click at [242, 444] on span at bounding box center [241, 434] width 297 height 19
click at [205, 587] on div "RISK - Moving/Rotating Parts" at bounding box center [241, 588] width 297 height 13
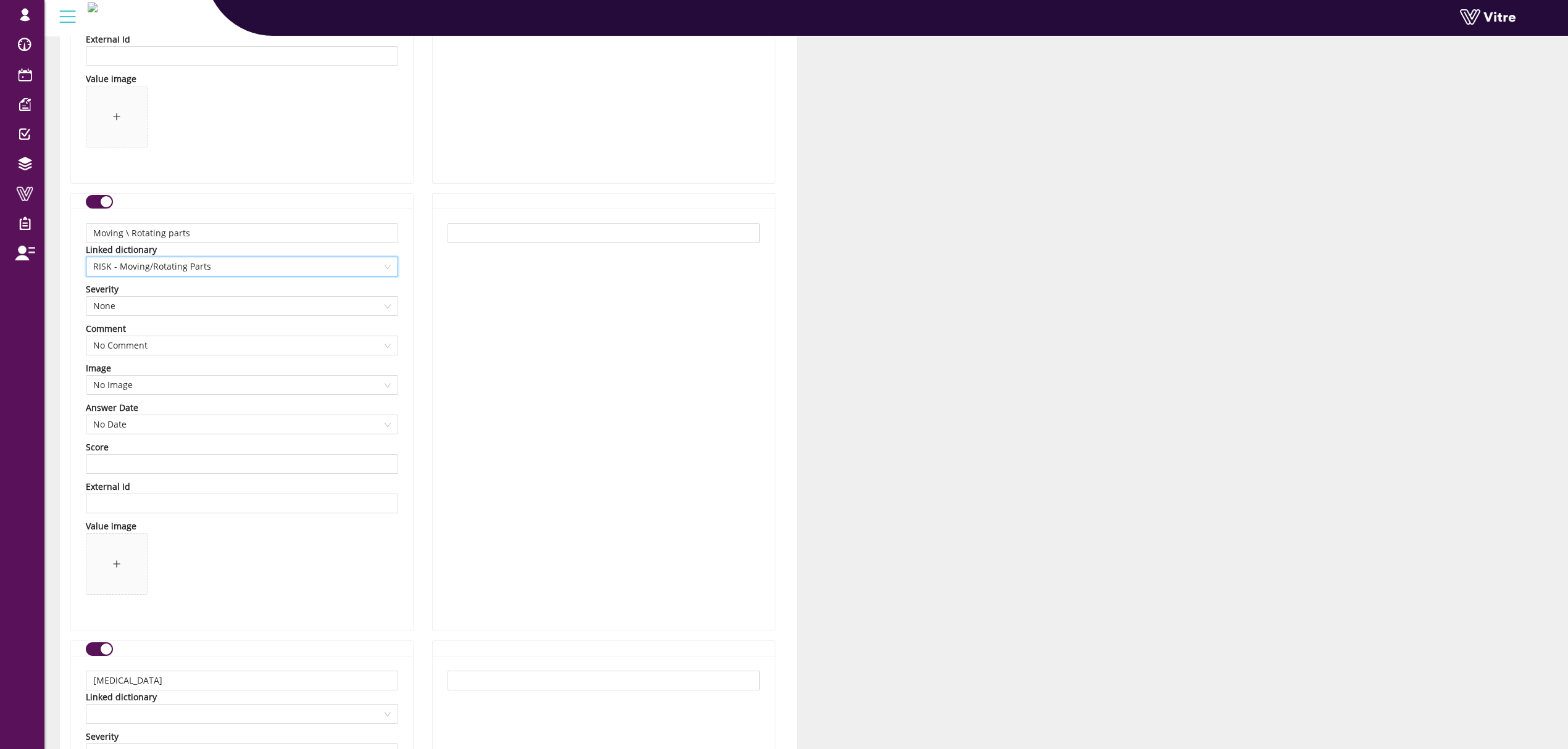
scroll to position [10971, 0]
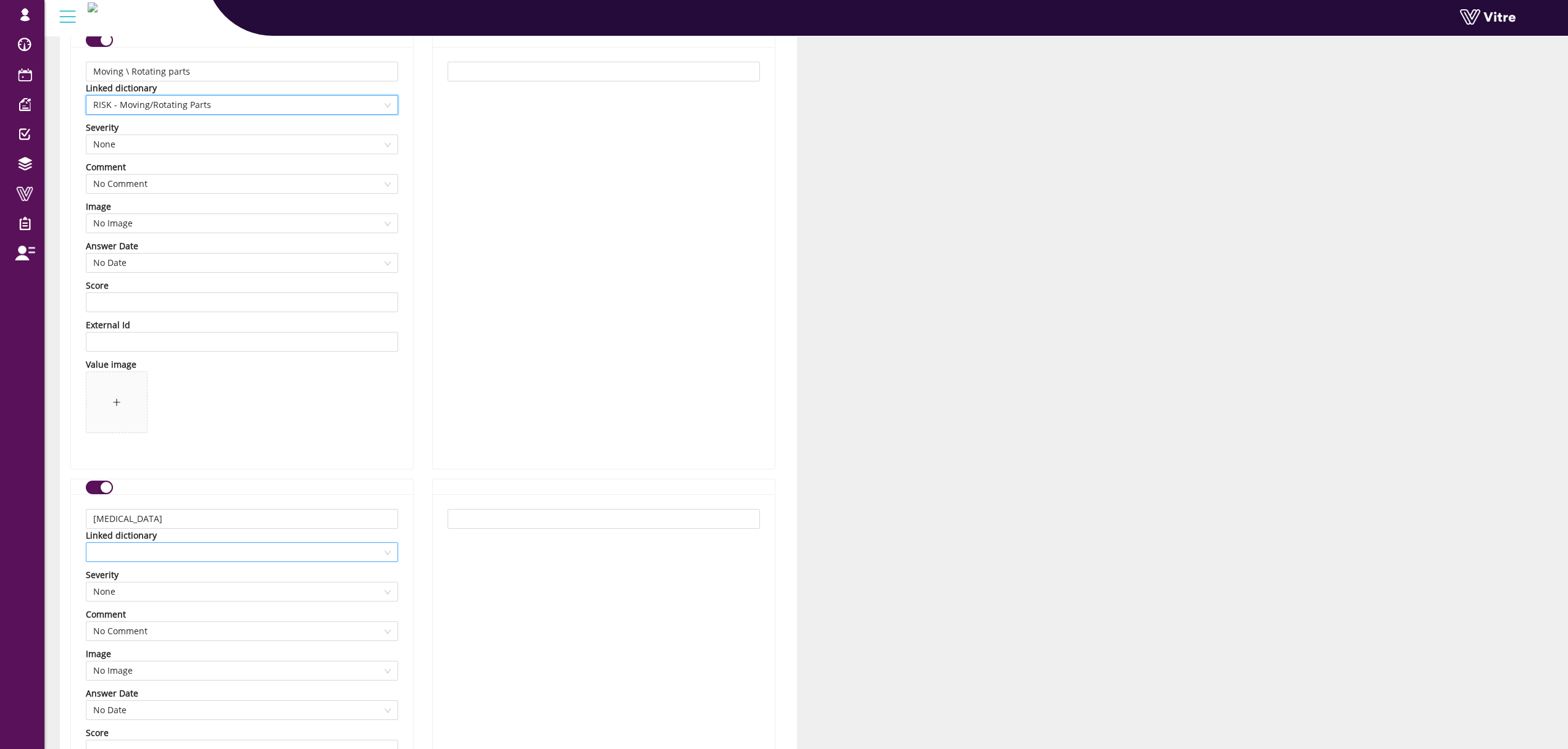
click at [238, 562] on span at bounding box center [241, 552] width 297 height 19
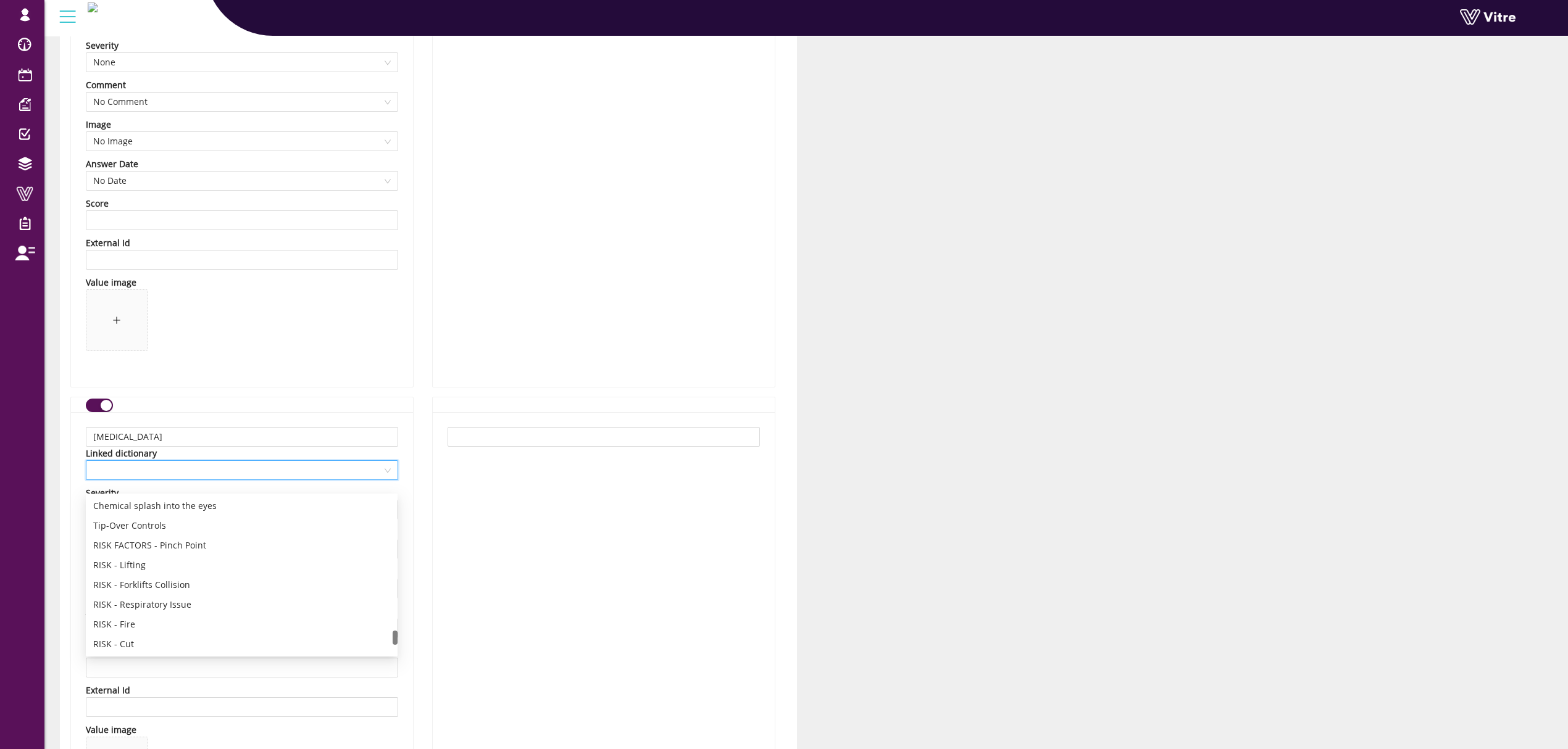
scroll to position [1599, 0]
click at [173, 637] on div "RISK - Electrocution" at bounding box center [241, 644] width 297 height 13
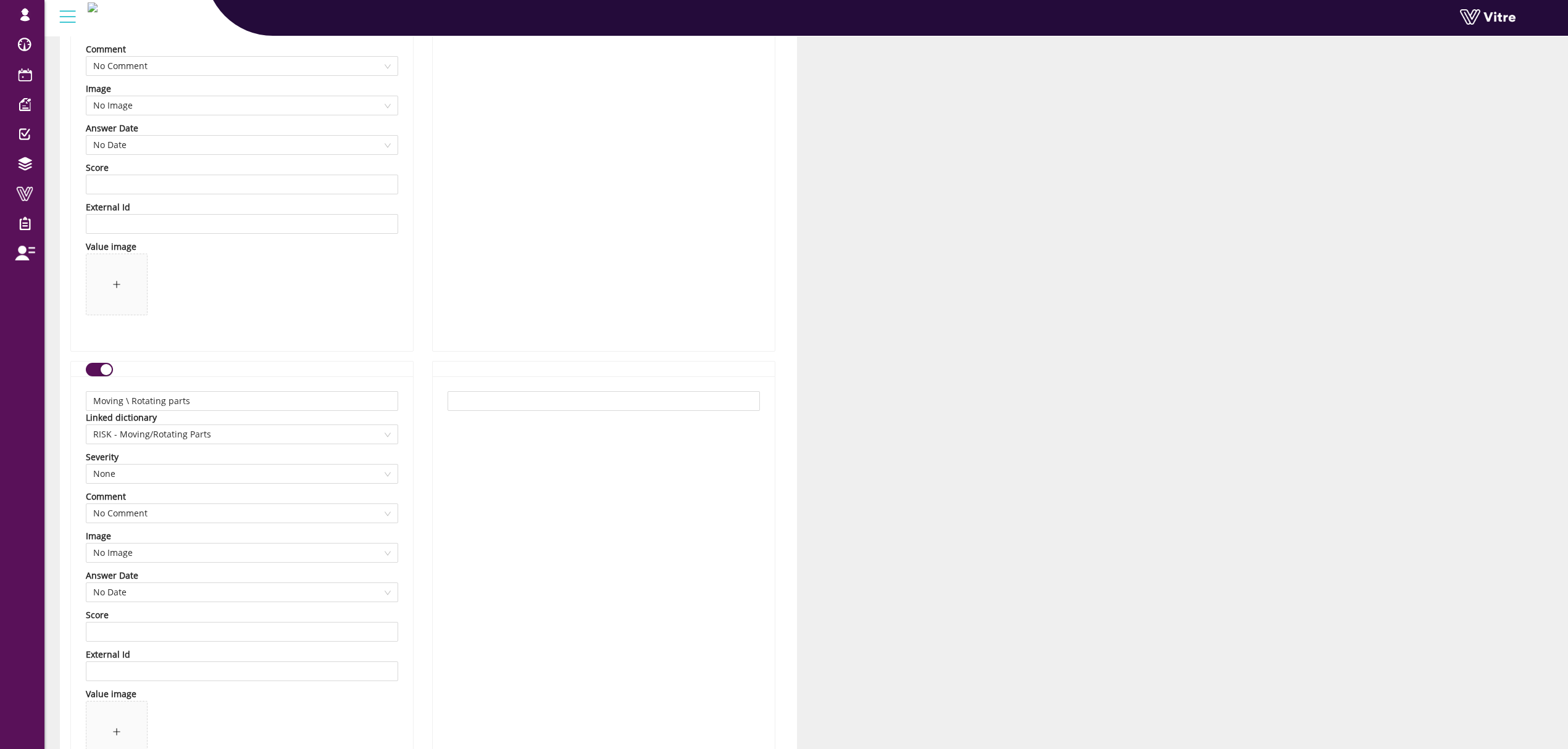
scroll to position [10394, 0]
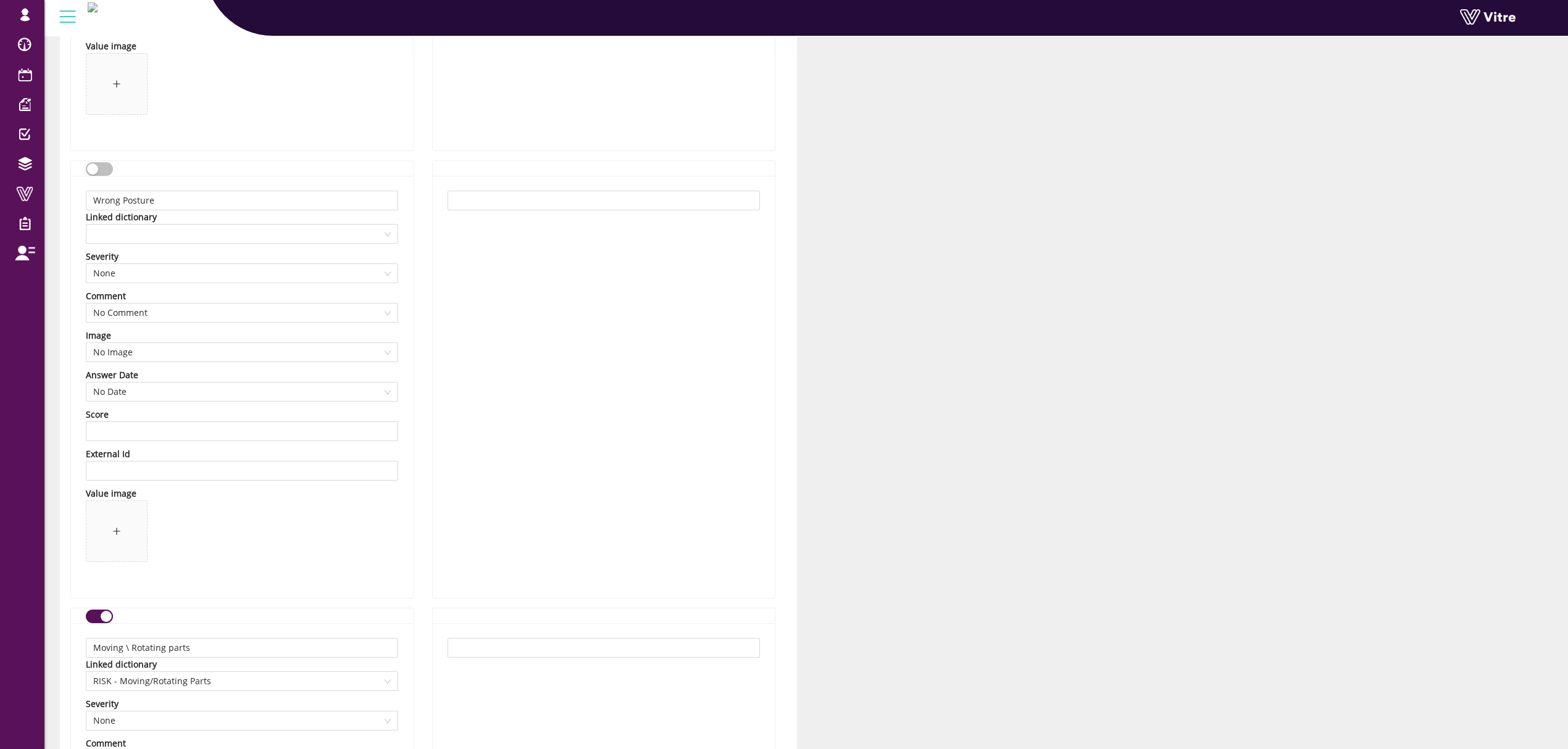
click at [104, 173] on button "button" at bounding box center [99, 169] width 27 height 13
click at [149, 243] on span at bounding box center [241, 234] width 297 height 19
click at [171, 364] on div "RISK - Ergonomics" at bounding box center [241, 368] width 297 height 13
click at [402, 405] on div "Wrong Posture Linked dictionary 13338 RISK - Ergonomics Severity None Comment N…" at bounding box center [241, 387] width 342 height 422
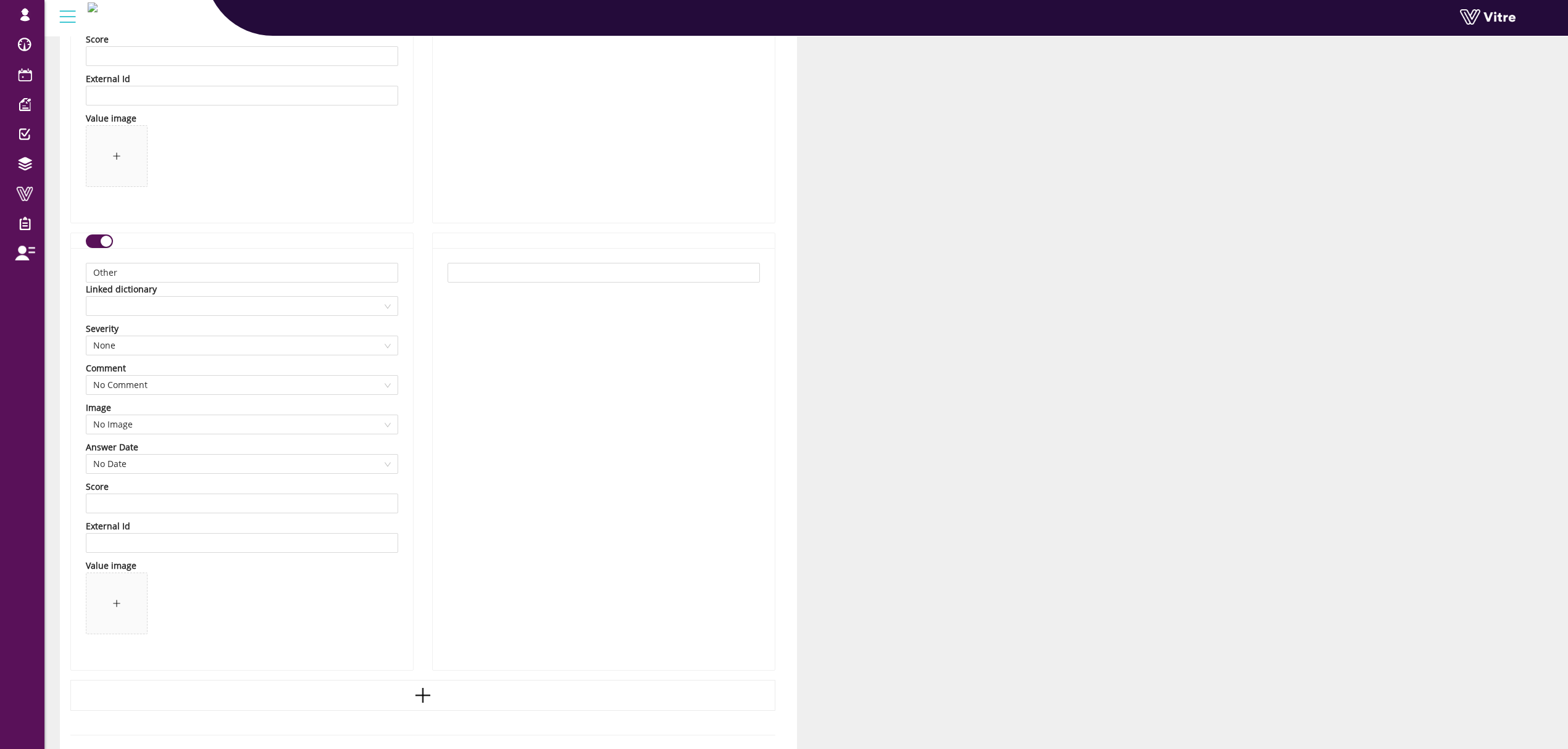
scroll to position [11711, 0]
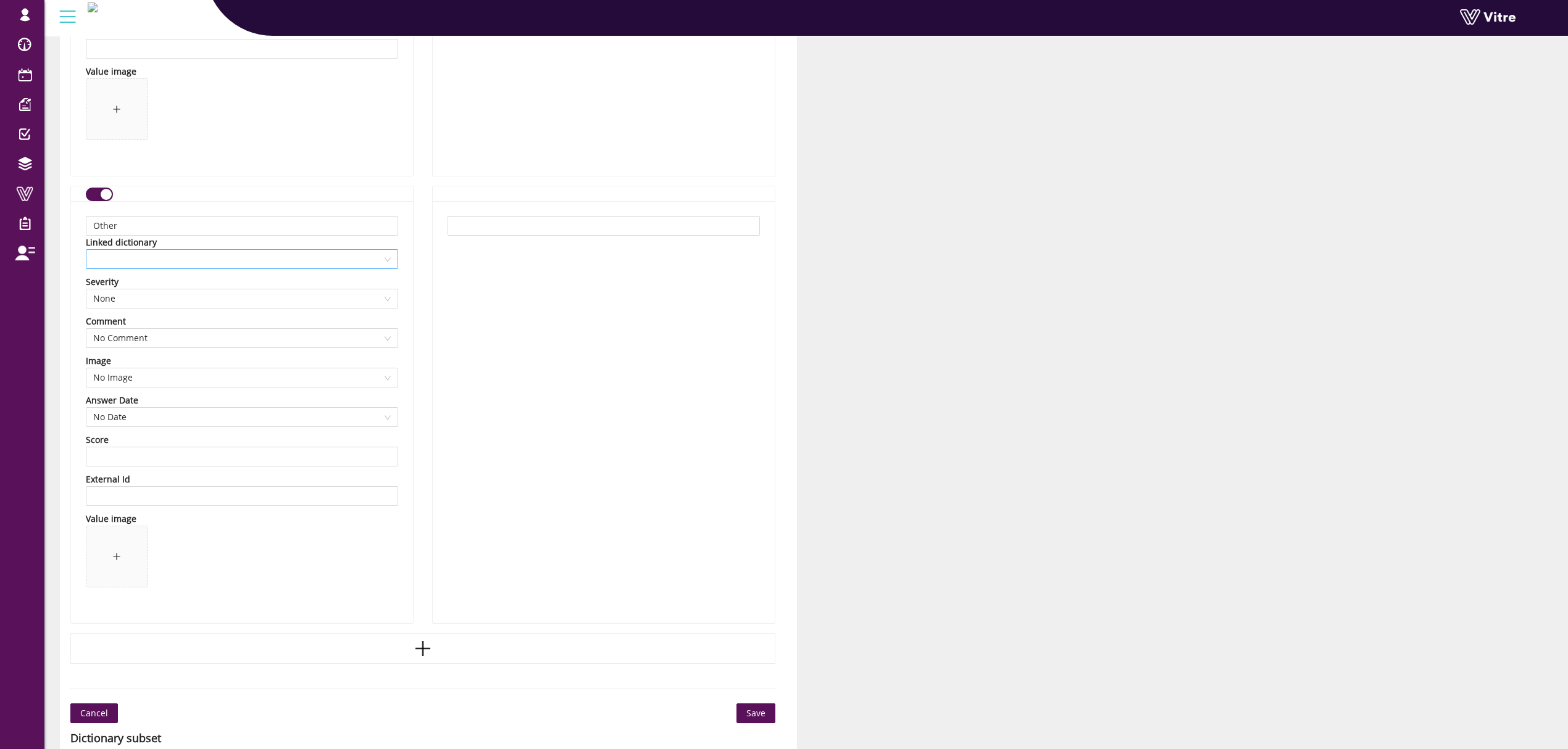
click at [284, 269] on span at bounding box center [241, 259] width 297 height 19
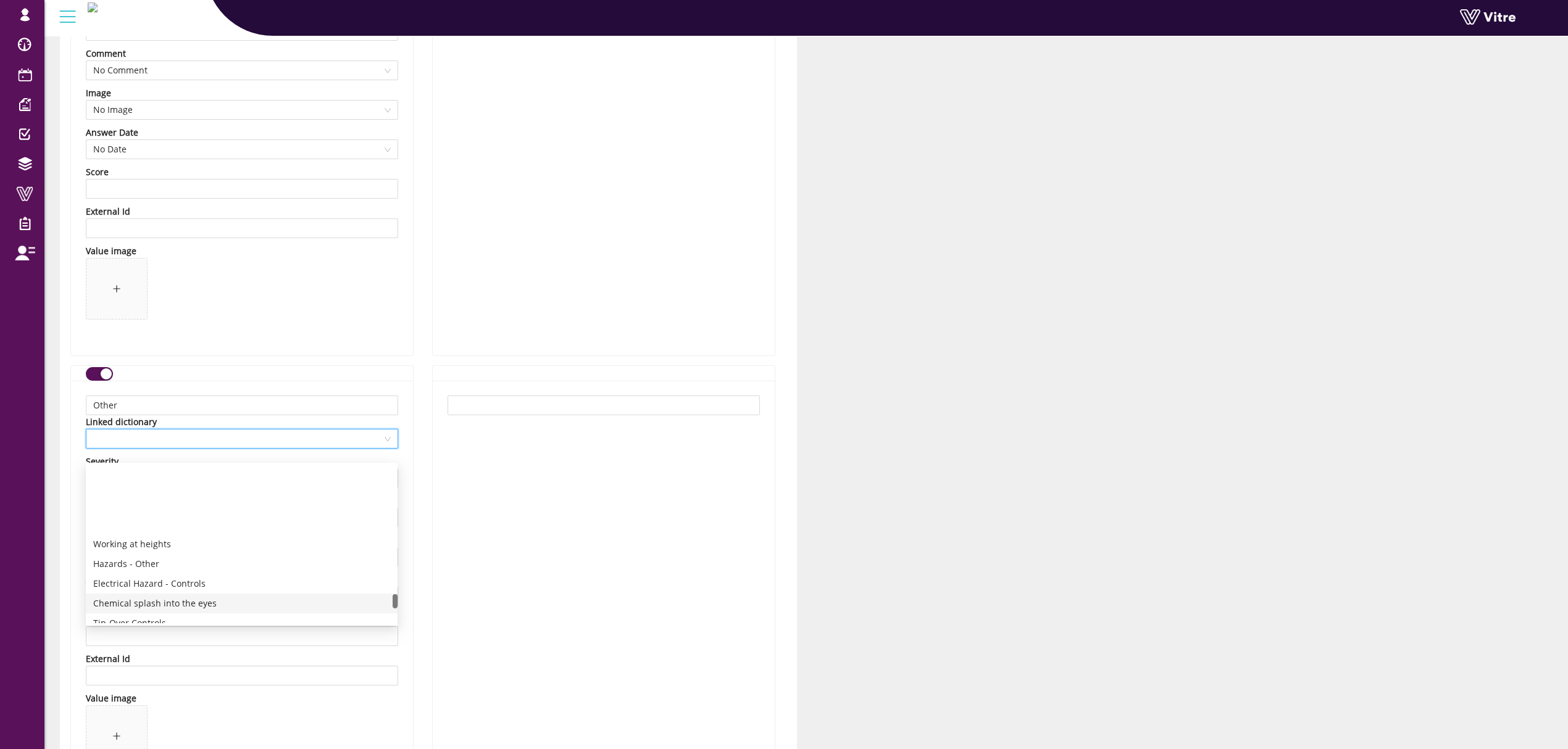
scroll to position [1435, 0]
click at [178, 484] on div "Hazards - Other" at bounding box center [241, 481] width 297 height 13
click at [206, 448] on span "Hazards - Other" at bounding box center [241, 439] width 297 height 19
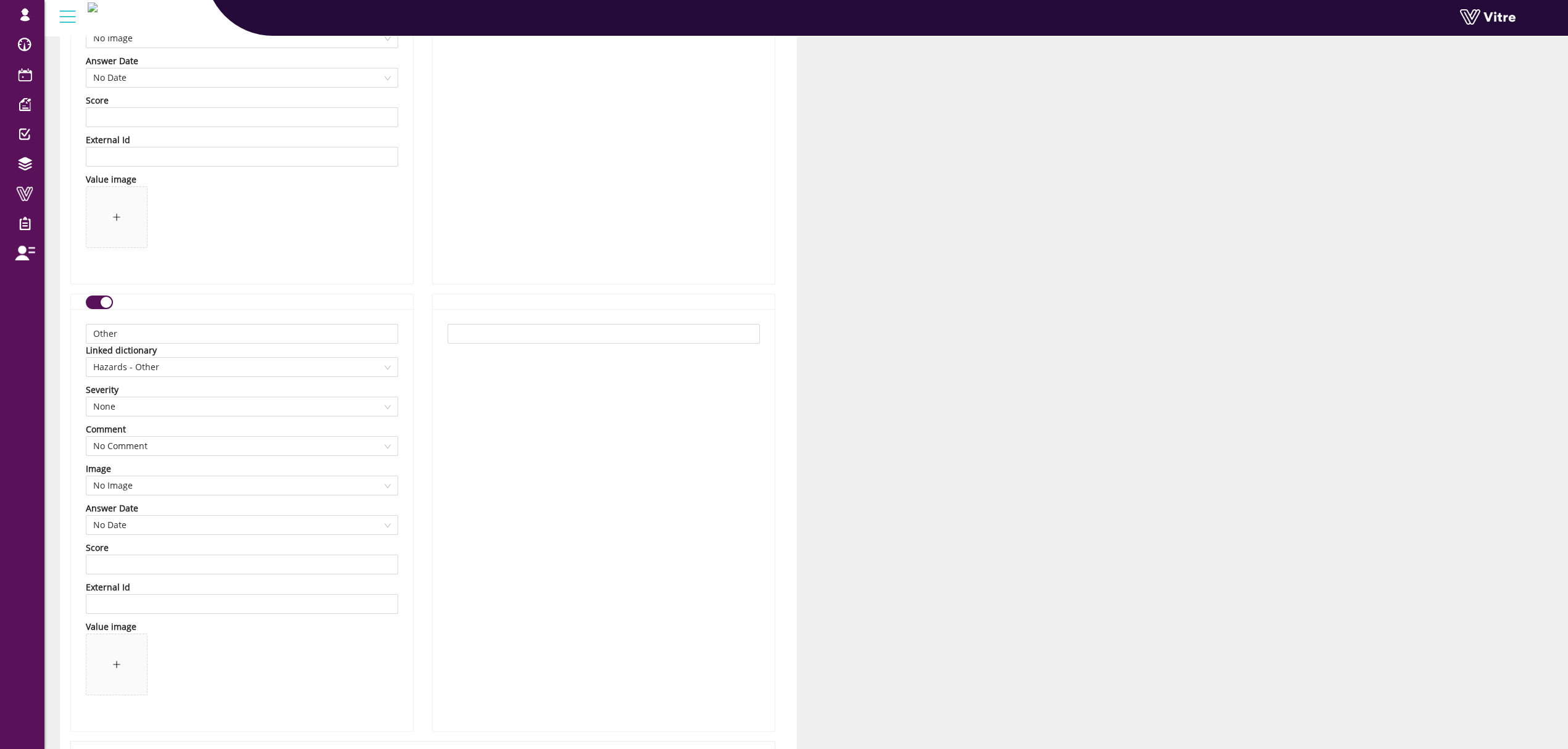
scroll to position [11943, 0]
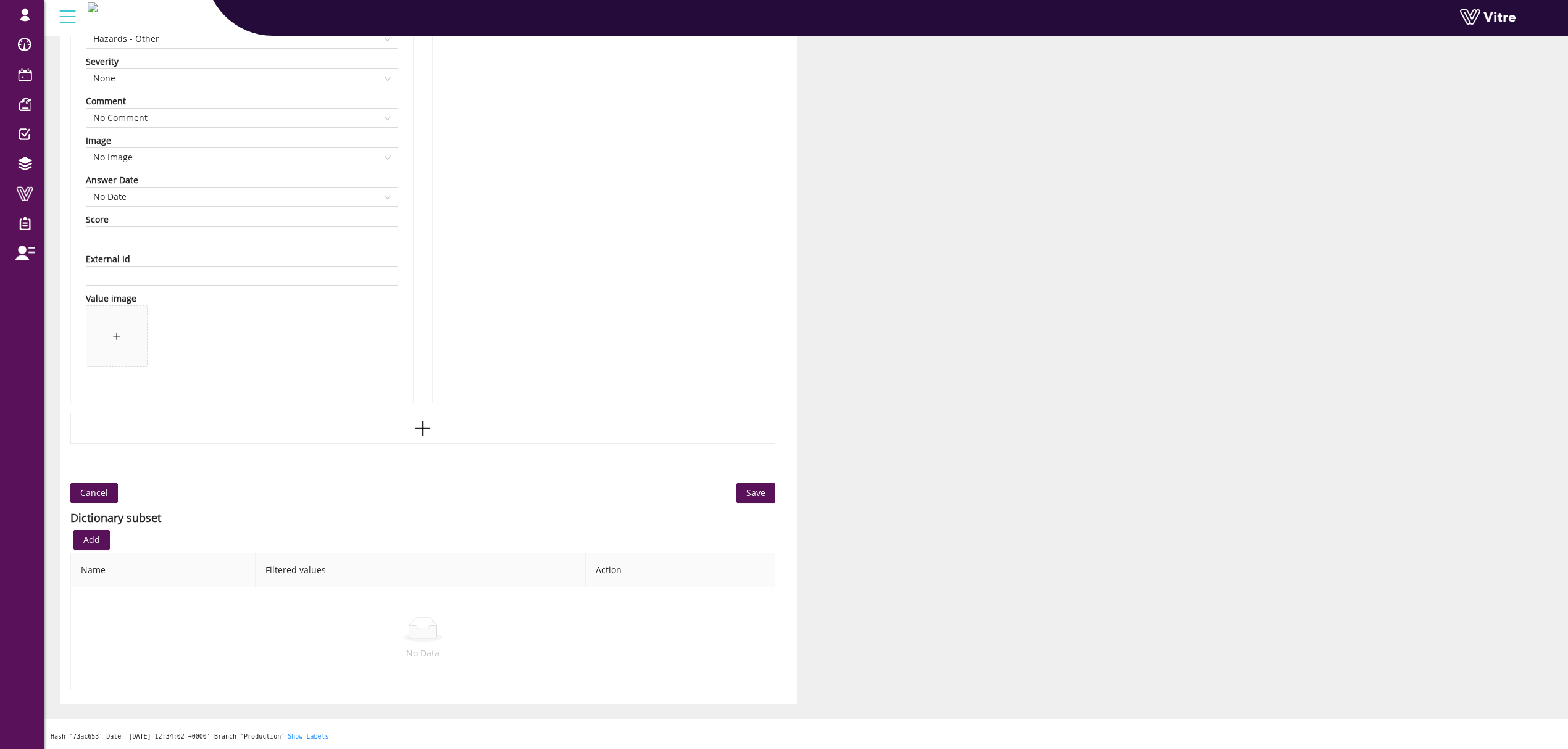
click at [759, 494] on span "Save" at bounding box center [756, 493] width 19 height 13
click at [757, 487] on span "Save" at bounding box center [756, 493] width 19 height 13
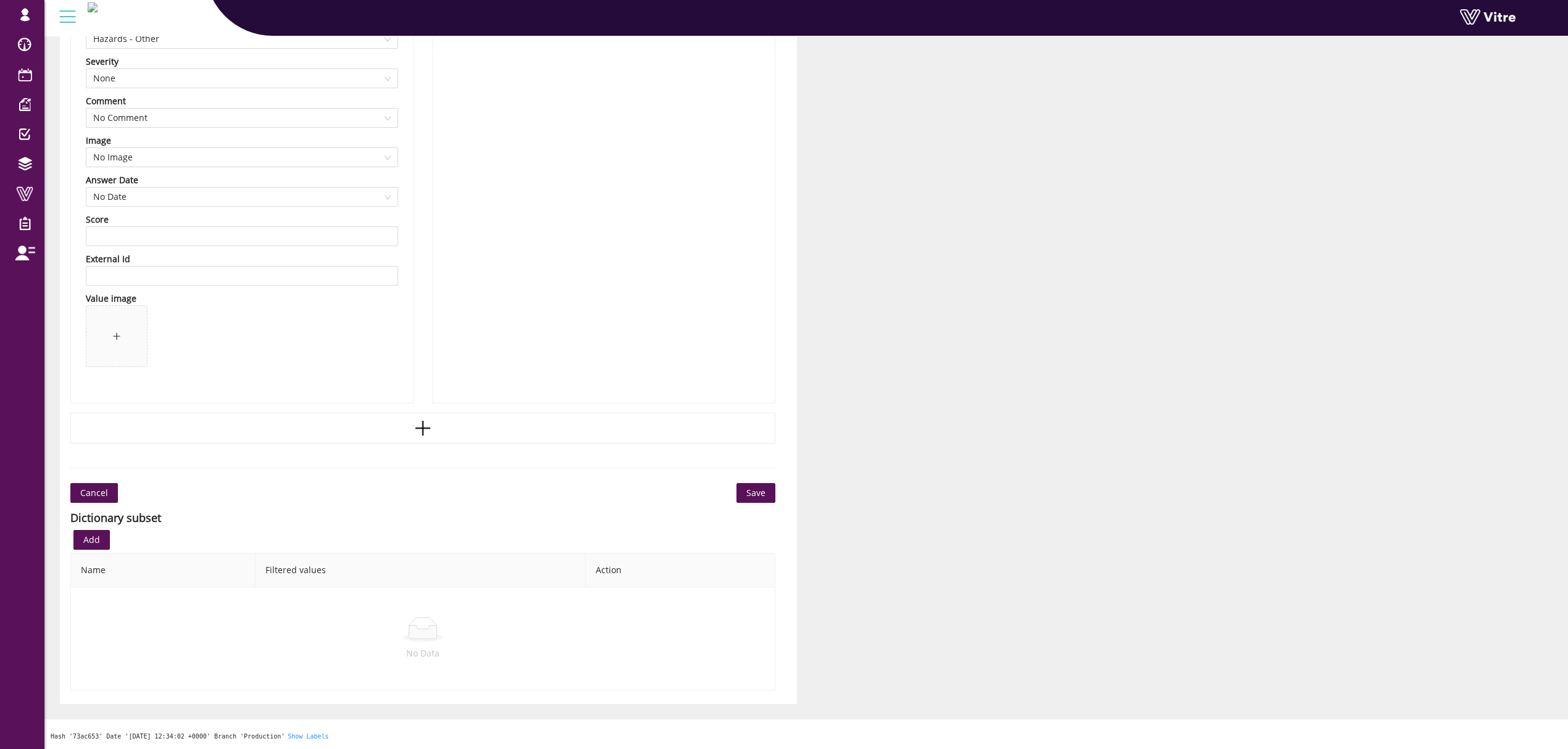
click at [757, 487] on span "Save" at bounding box center [756, 493] width 19 height 13
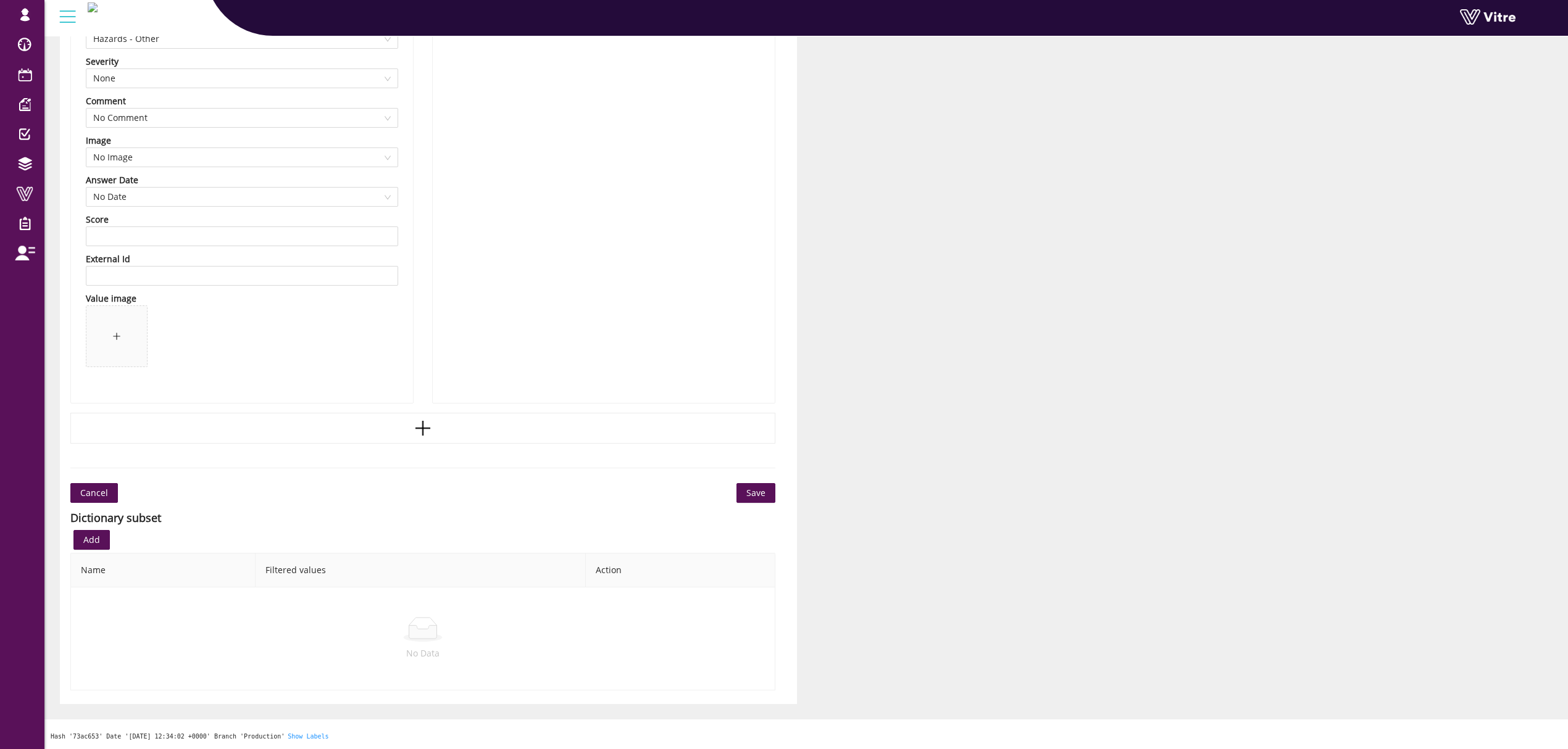
click at [757, 487] on span "Save" at bounding box center [756, 493] width 19 height 13
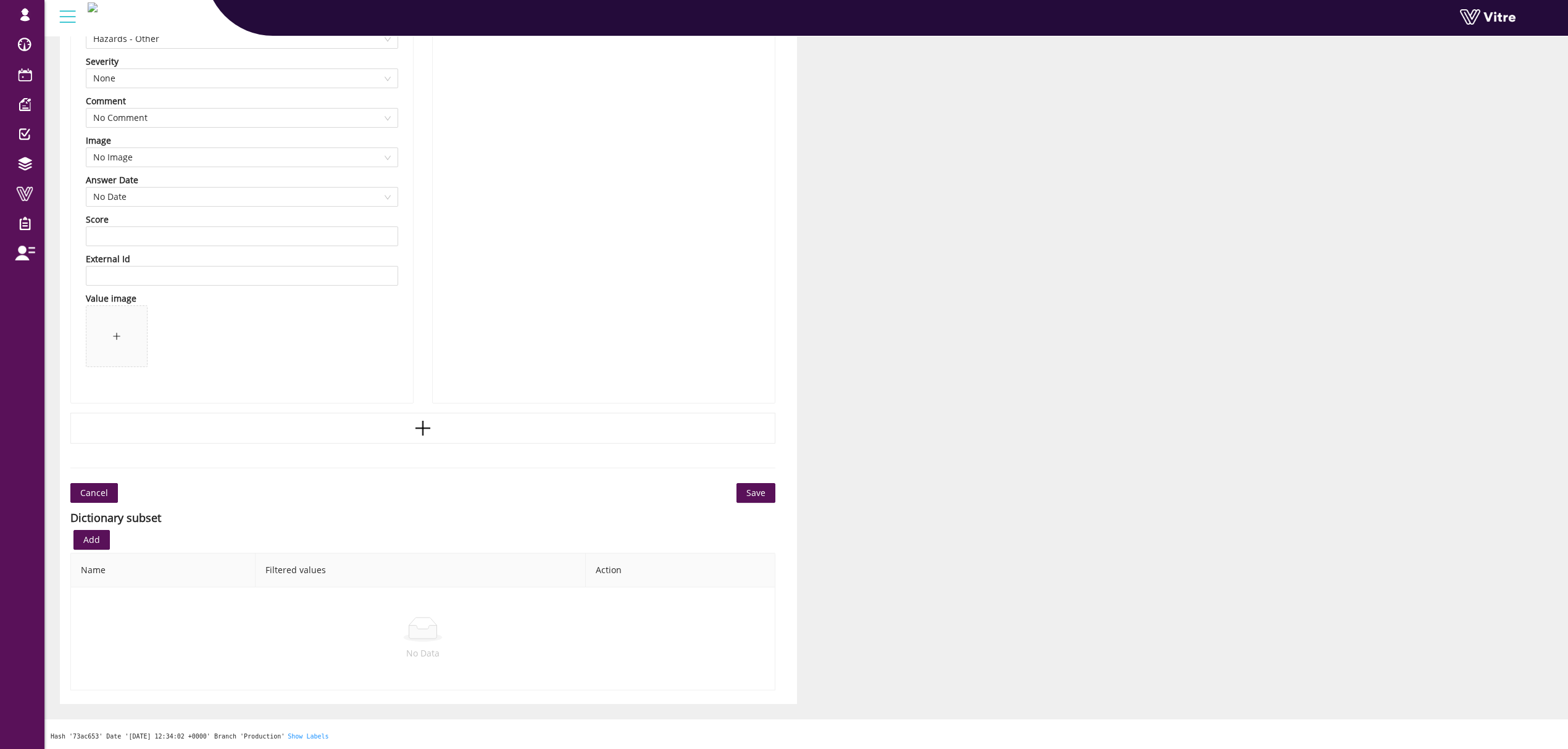
click at [757, 487] on span "Save" at bounding box center [756, 493] width 19 height 13
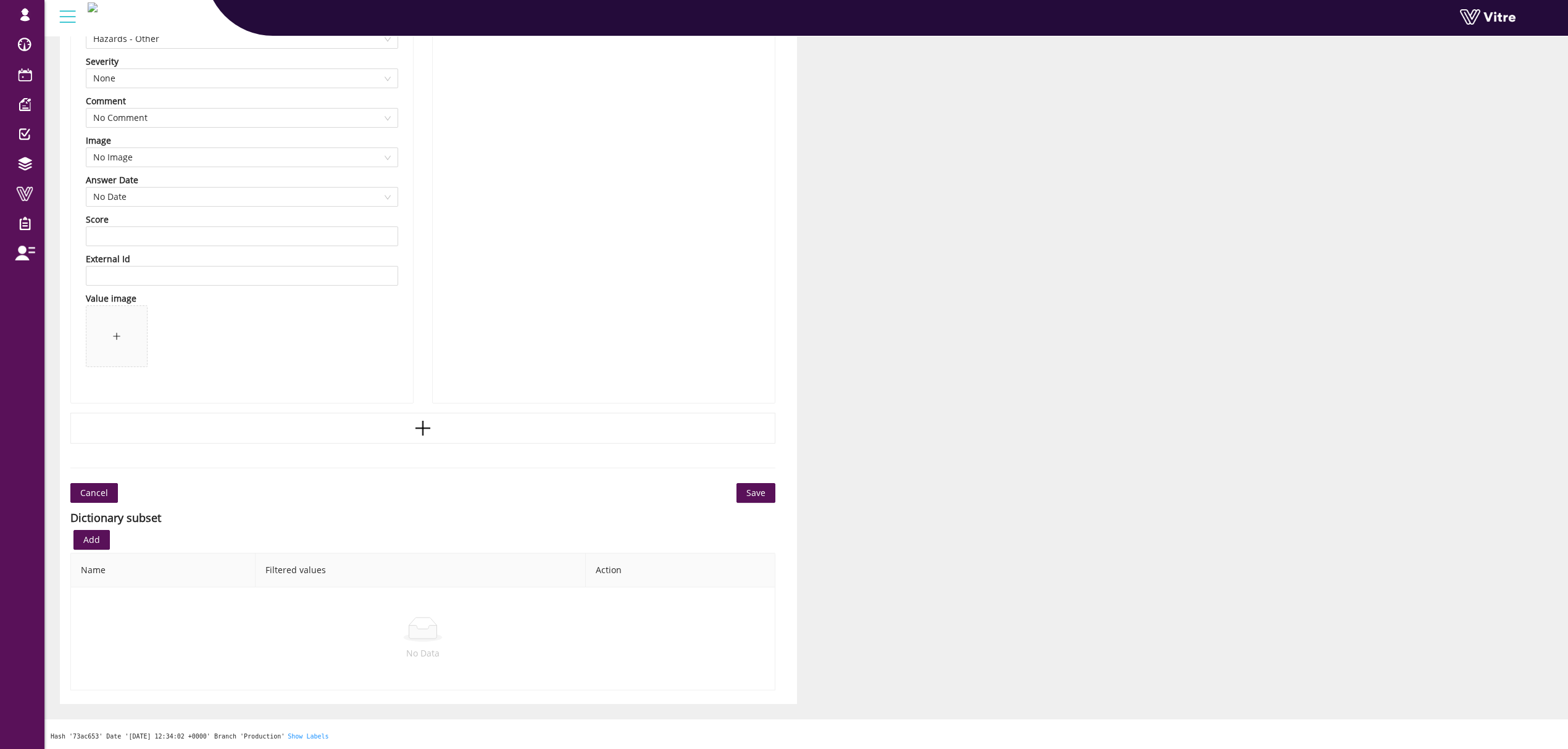
click at [757, 487] on span "Save" at bounding box center [756, 493] width 19 height 13
click at [112, 487] on button "Cancel" at bounding box center [94, 493] width 47 height 20
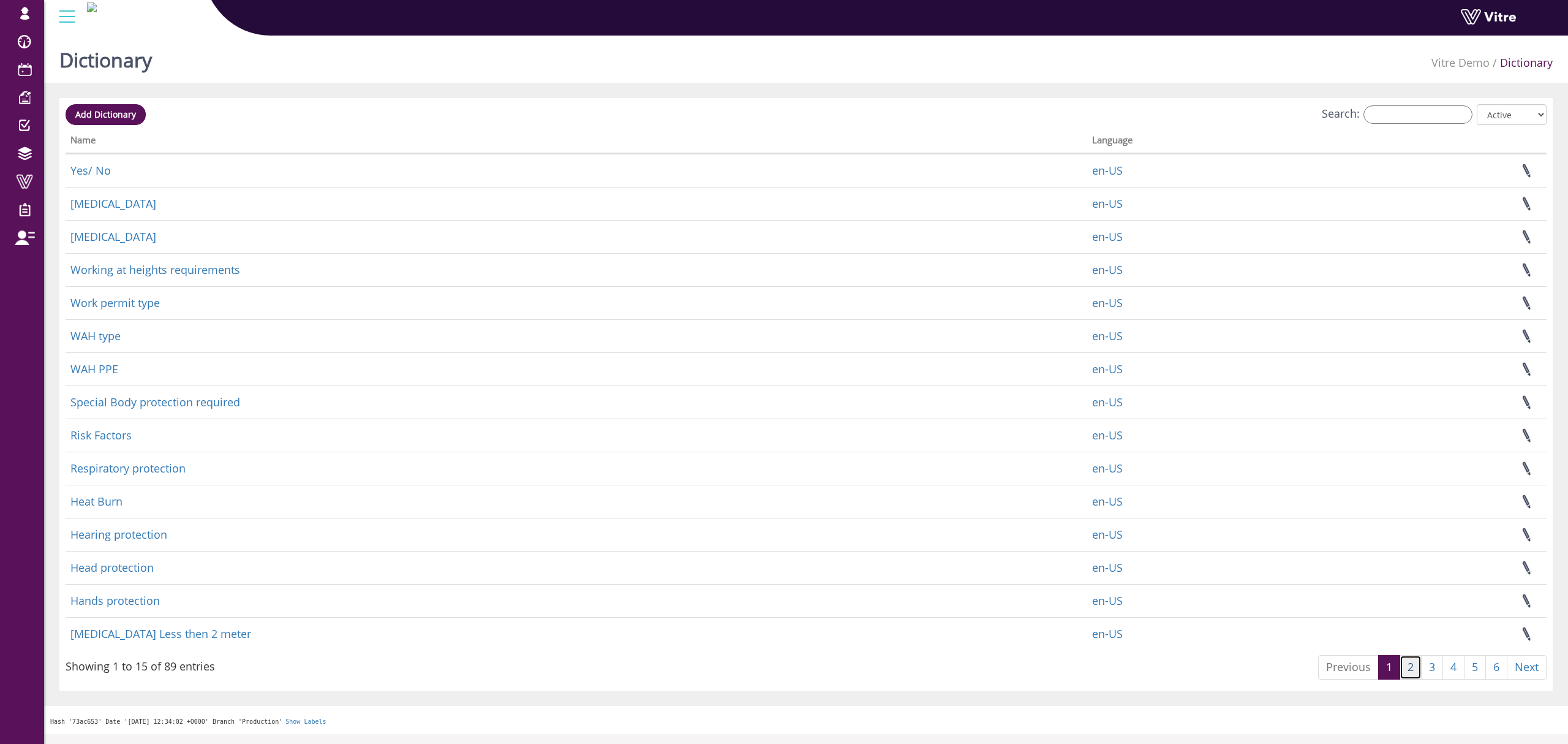
click at [1414, 668] on link "2" at bounding box center [1410, 667] width 22 height 24
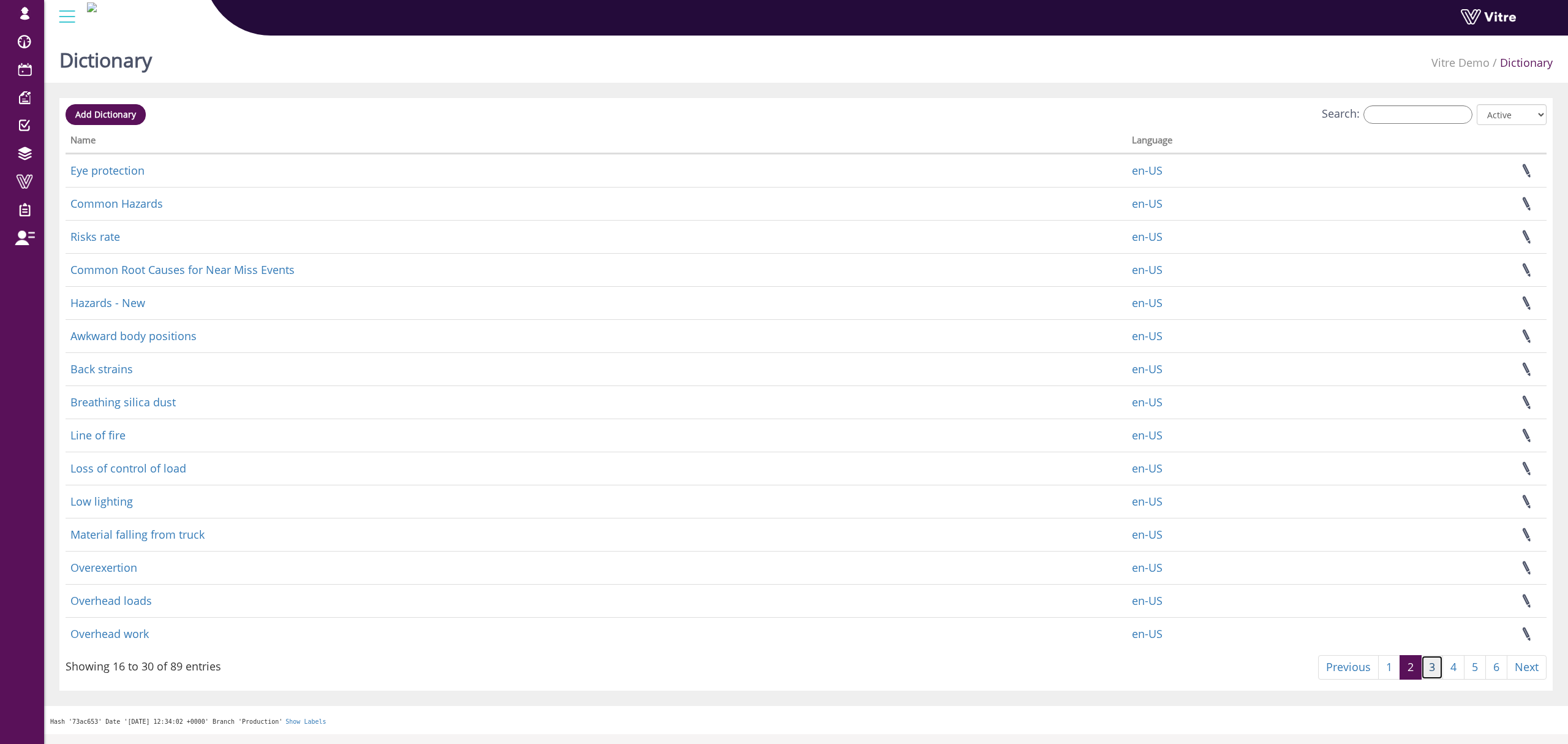
click at [1421, 671] on link "3" at bounding box center [1431, 667] width 22 height 24
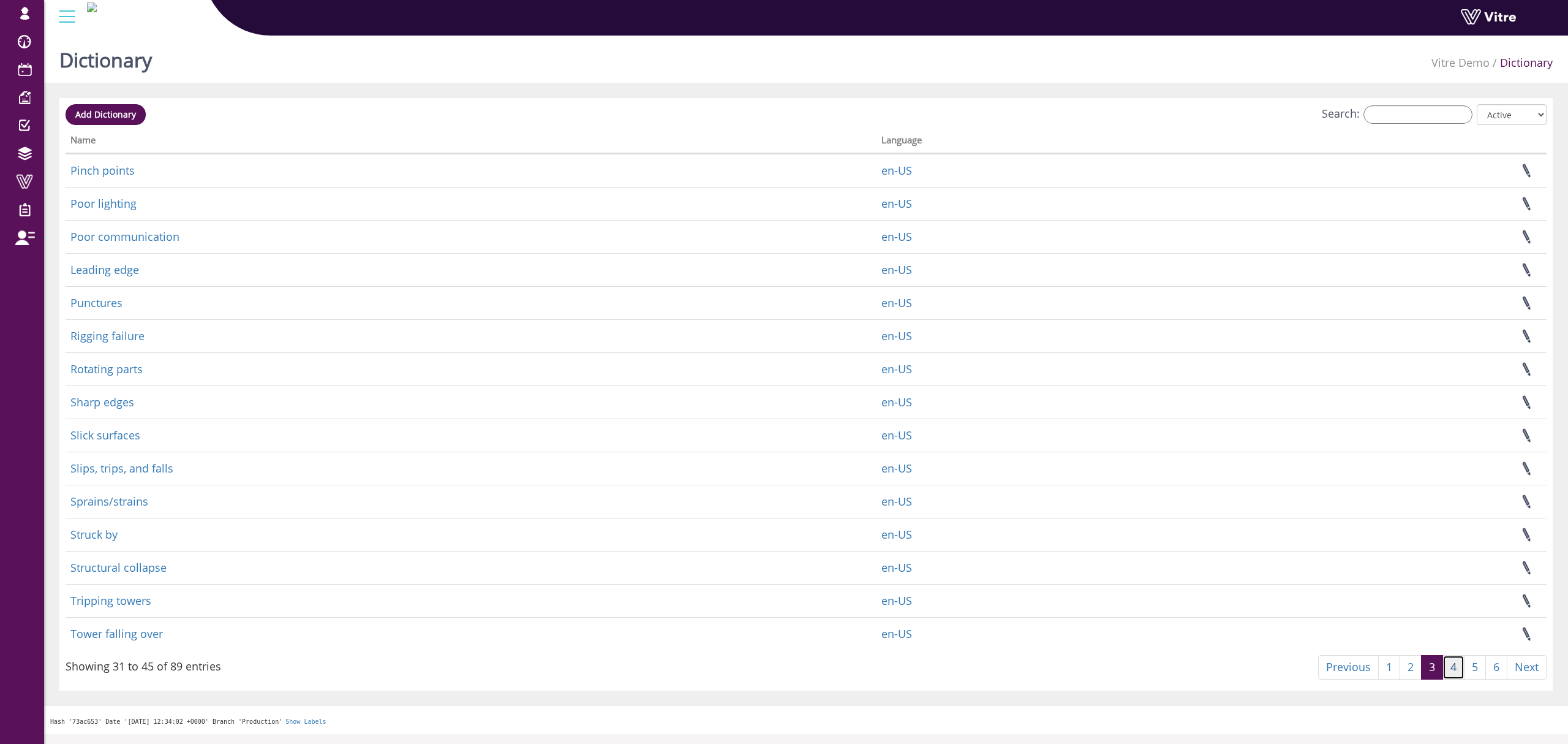
click at [1449, 667] on link "4" at bounding box center [1453, 667] width 22 height 24
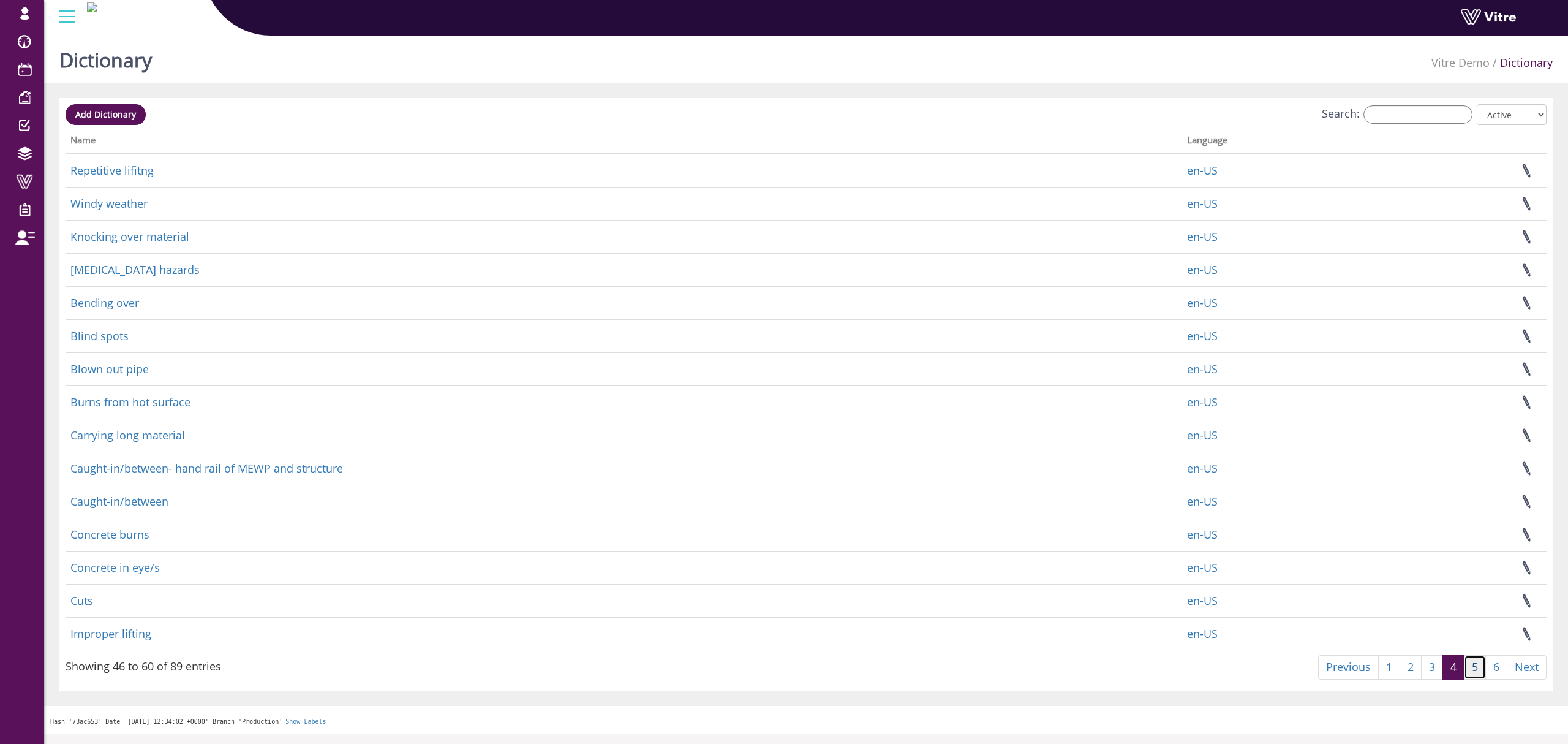
click at [1478, 664] on link "5" at bounding box center [1474, 667] width 22 height 24
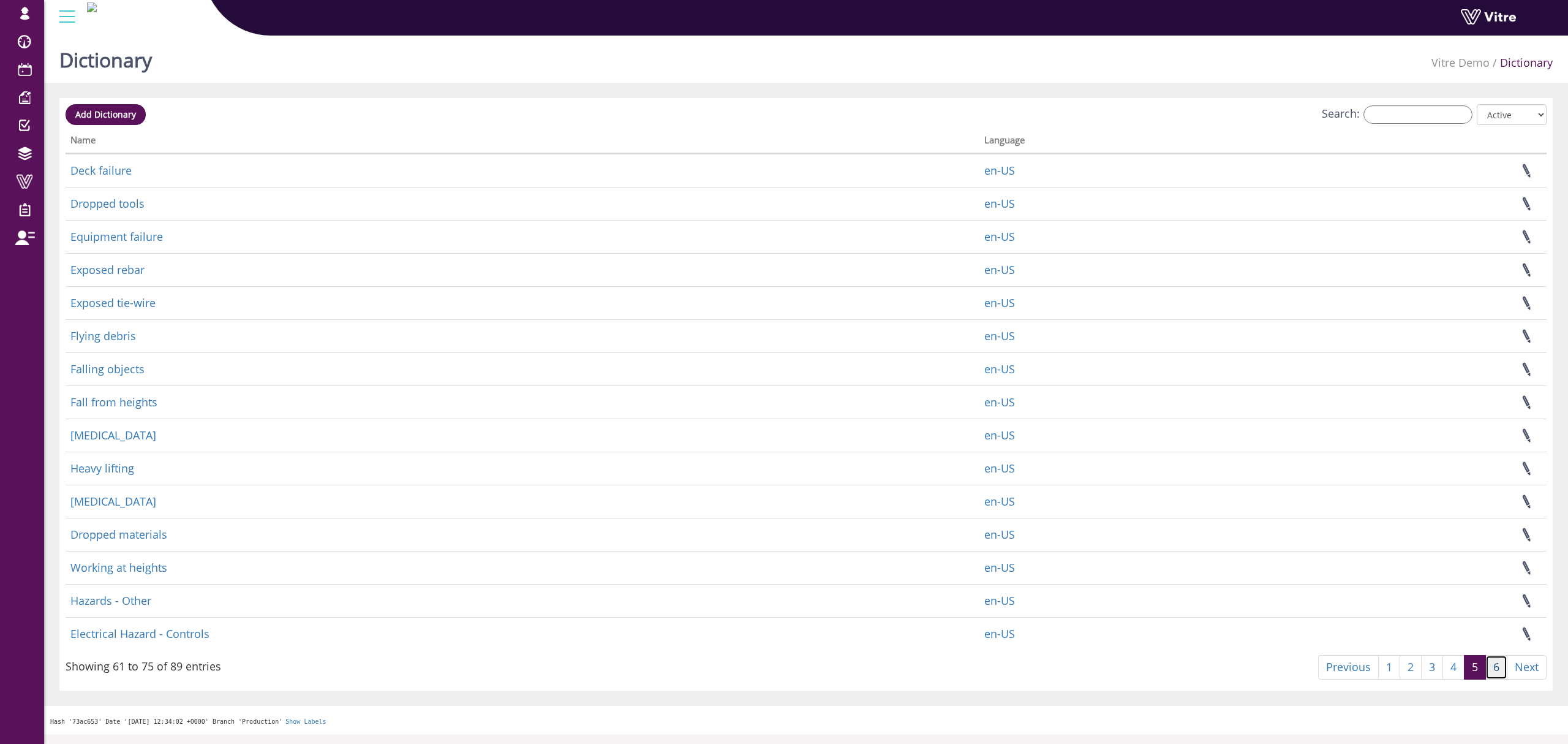
click at [1502, 663] on link "6" at bounding box center [1496, 667] width 22 height 24
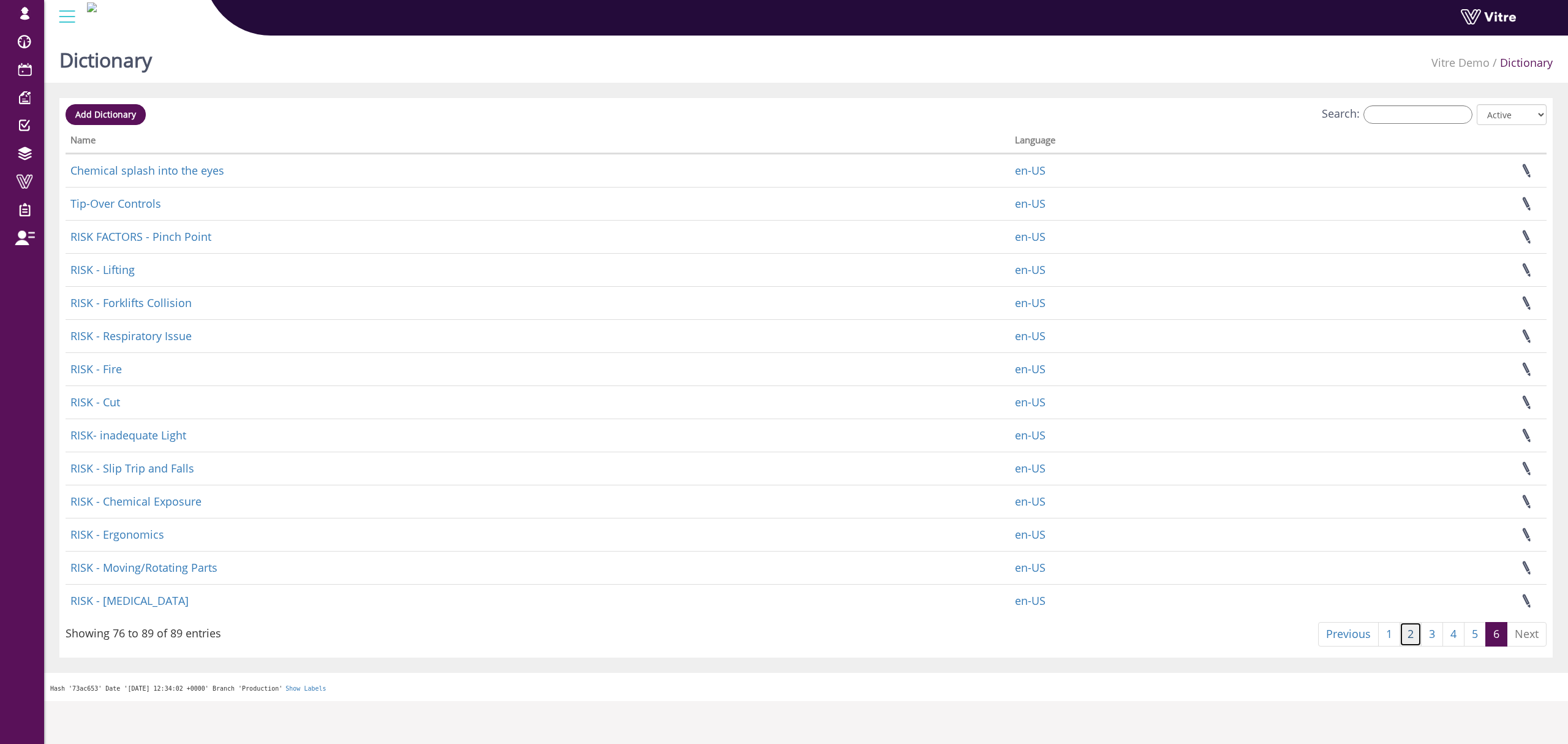
click at [1411, 641] on link "2" at bounding box center [1410, 634] width 22 height 24
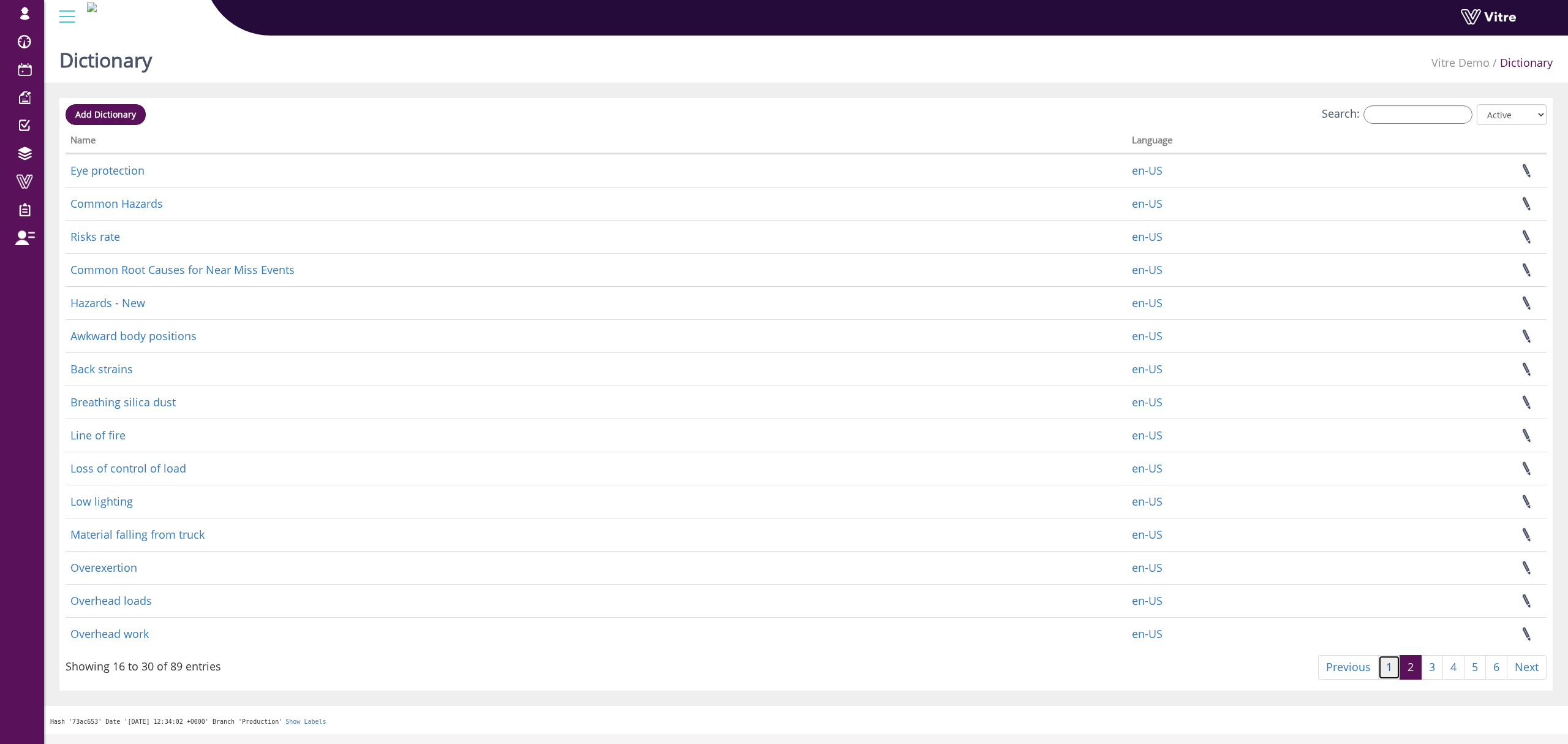
click at [1380, 672] on link "1" at bounding box center [1389, 667] width 22 height 24
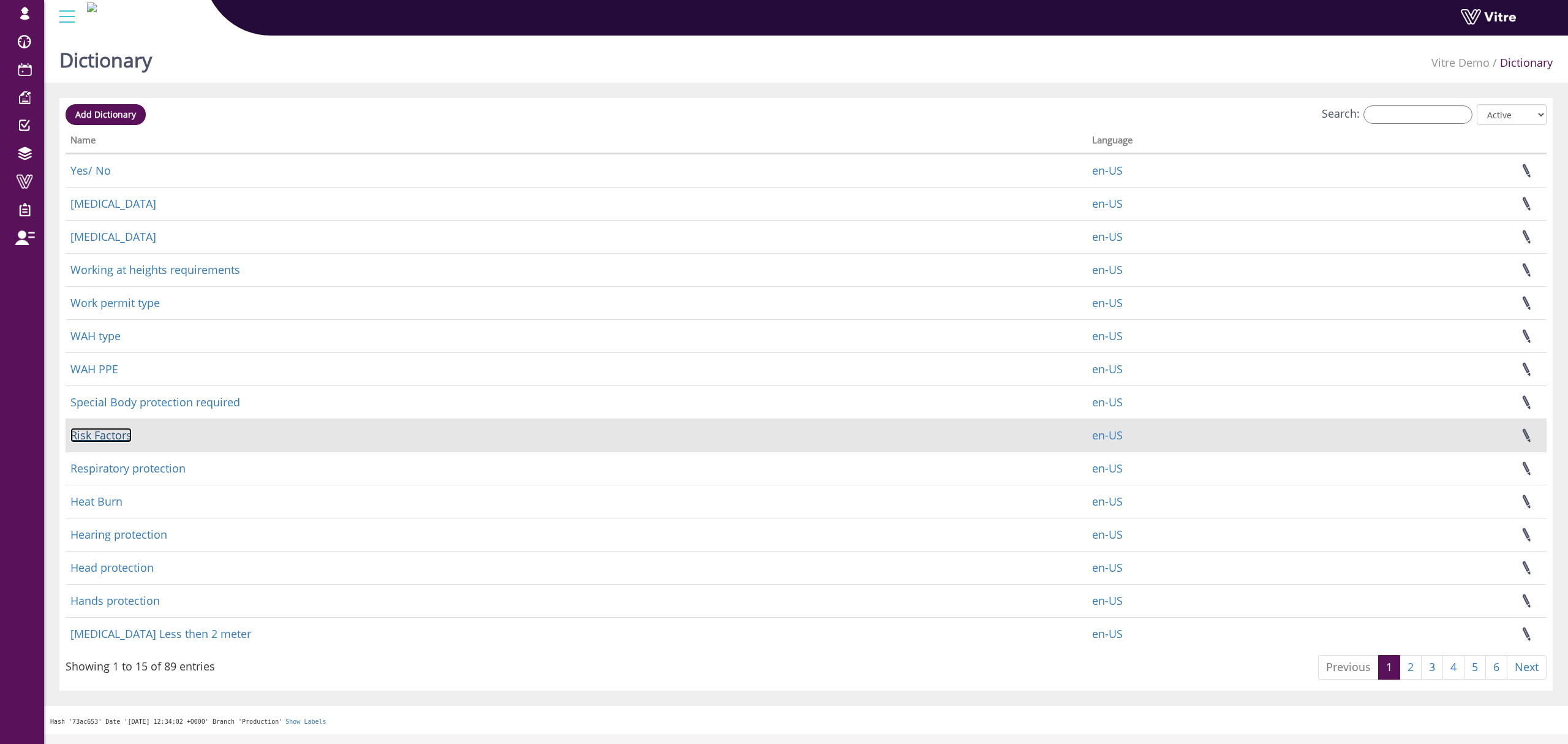
click at [99, 439] on link "Risk Factors" at bounding box center [100, 435] width 61 height 15
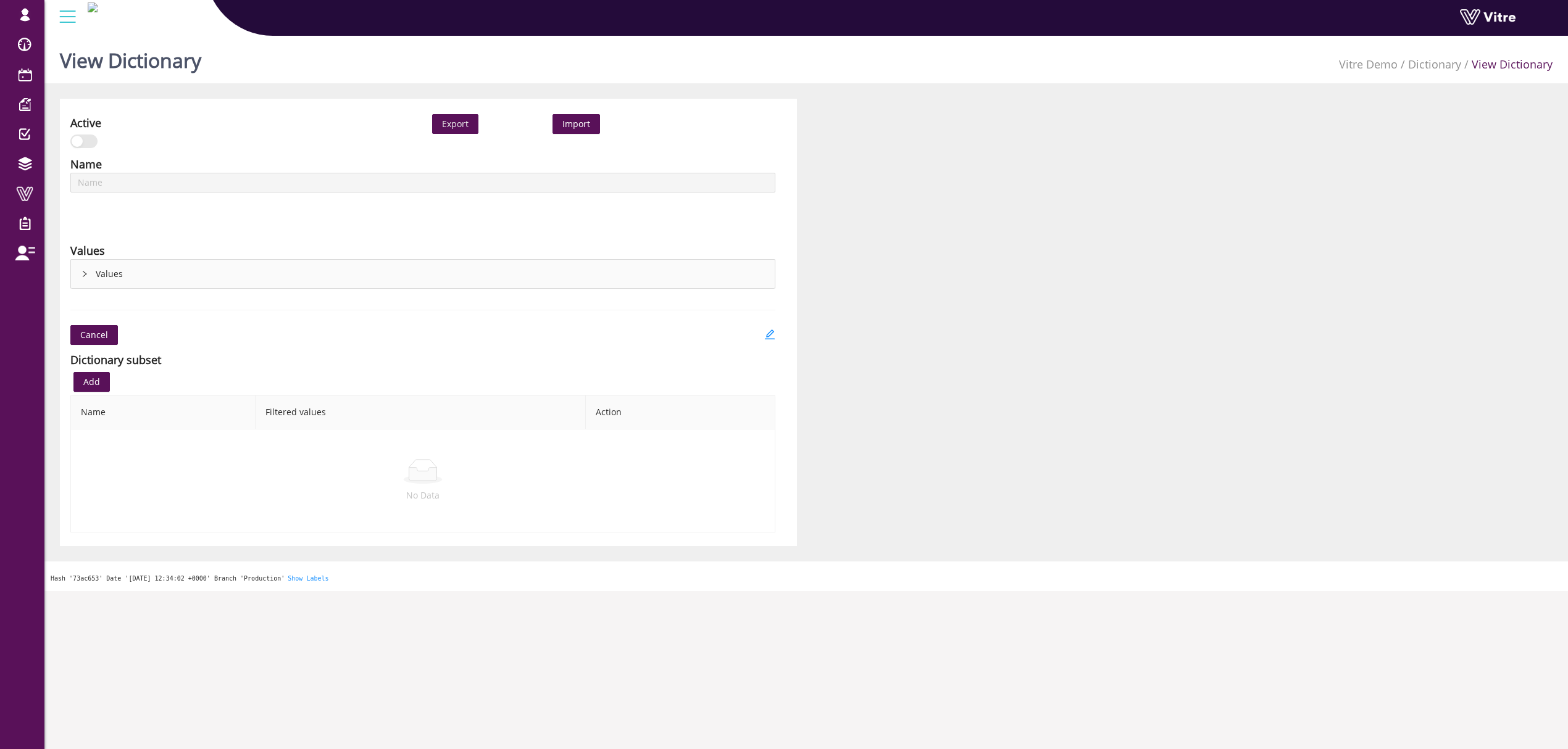
type input "Risk Factors"
click at [101, 274] on div "Values" at bounding box center [423, 274] width 704 height 28
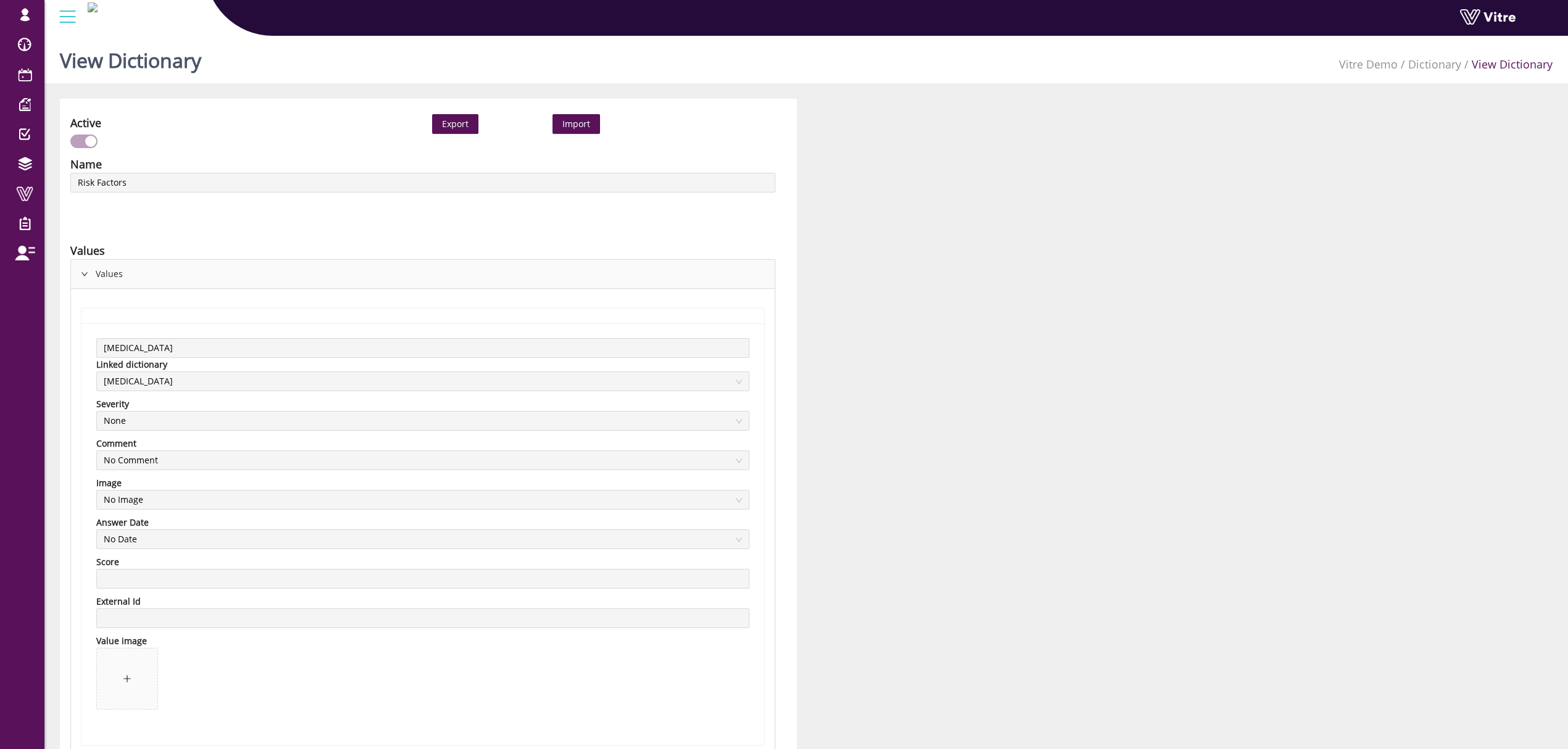
click at [107, 272] on div "Values" at bounding box center [423, 274] width 704 height 28
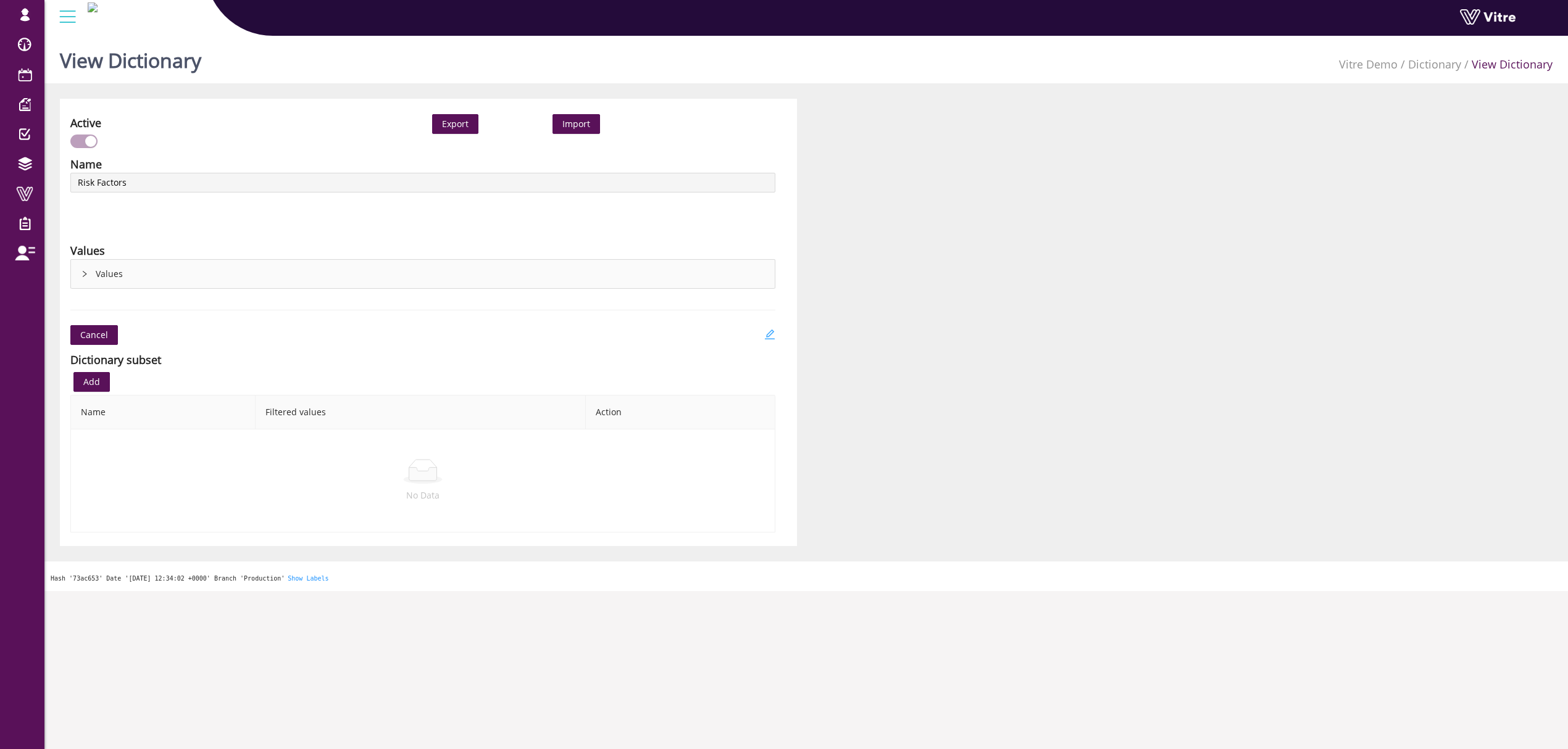
click at [768, 335] on icon "edit" at bounding box center [770, 335] width 11 height 11
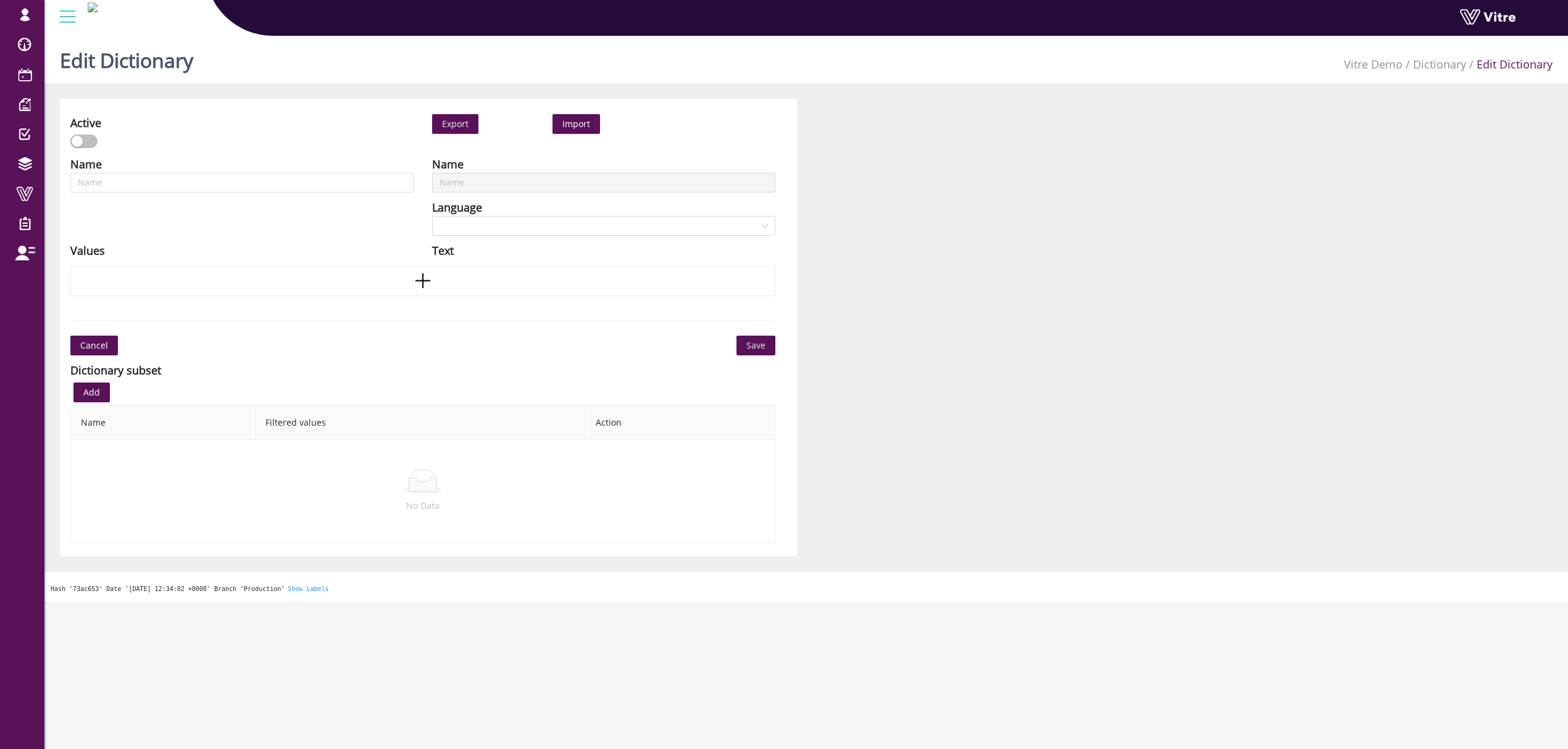
type input "Risk Factors"
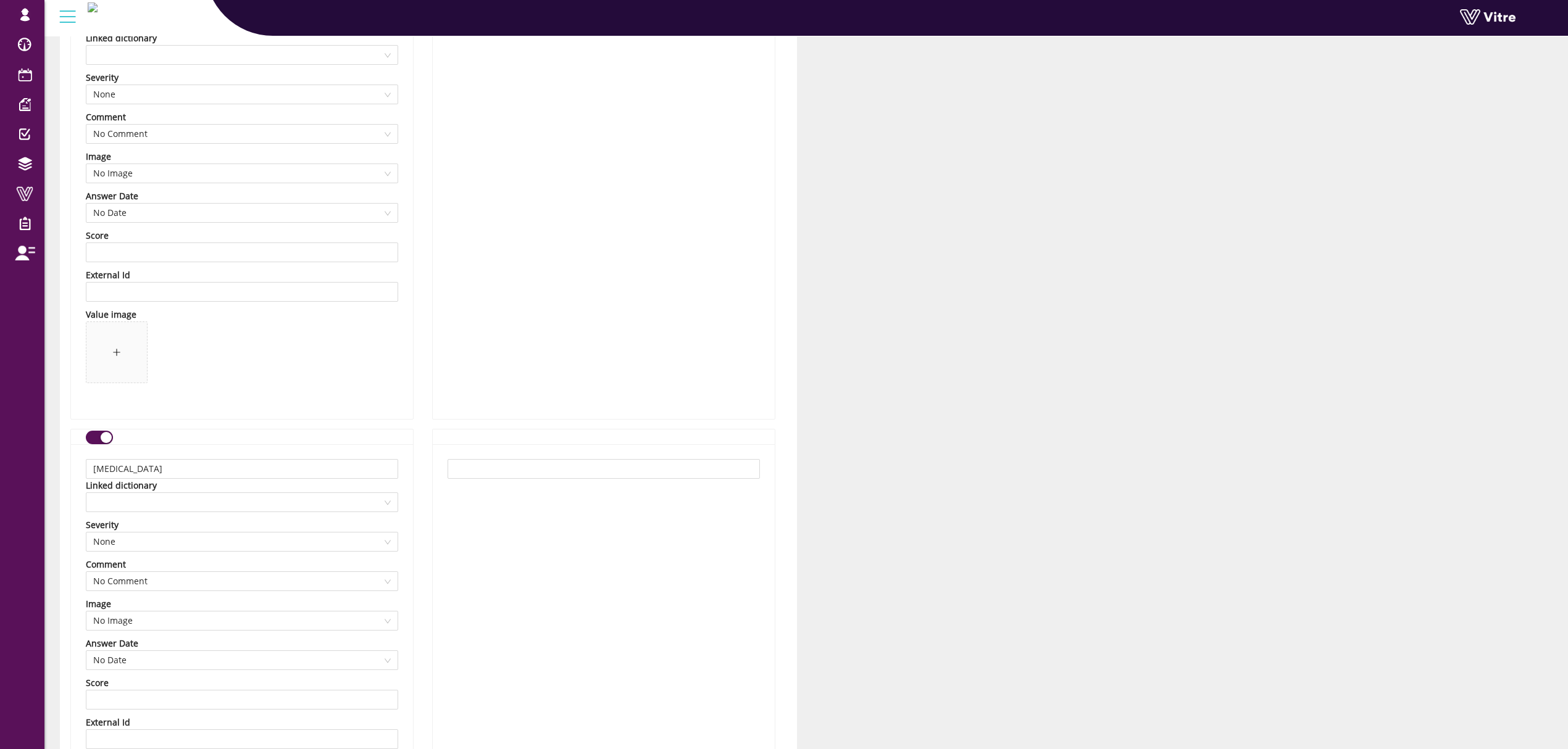
scroll to position [3537, 0]
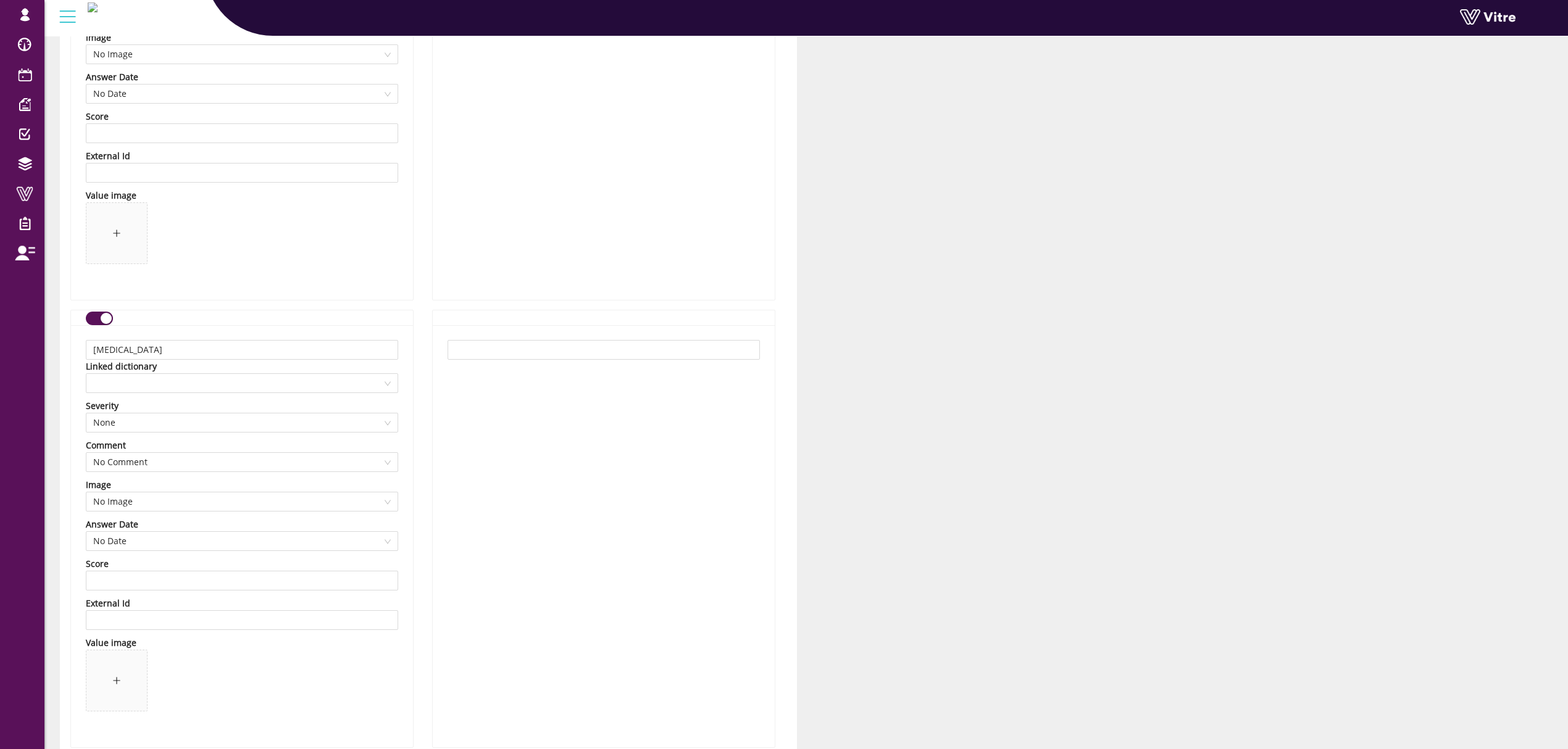
click at [102, 329] on div "Chemical Burn Linked dictionary Severity None Comment No Comment Image No Image…" at bounding box center [241, 536] width 342 height 422
click at [102, 323] on div "button" at bounding box center [106, 319] width 11 height 11
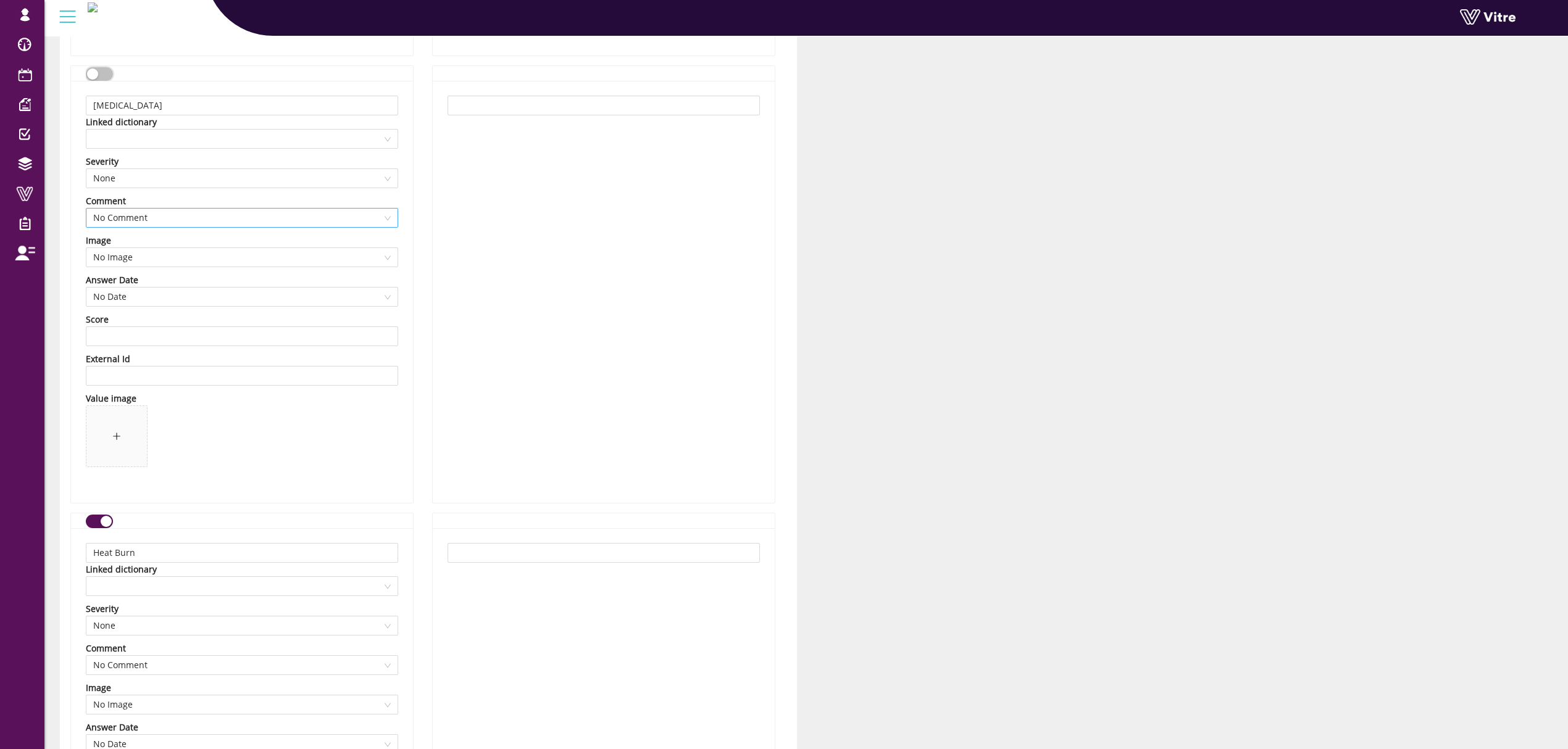
scroll to position [3948, 0]
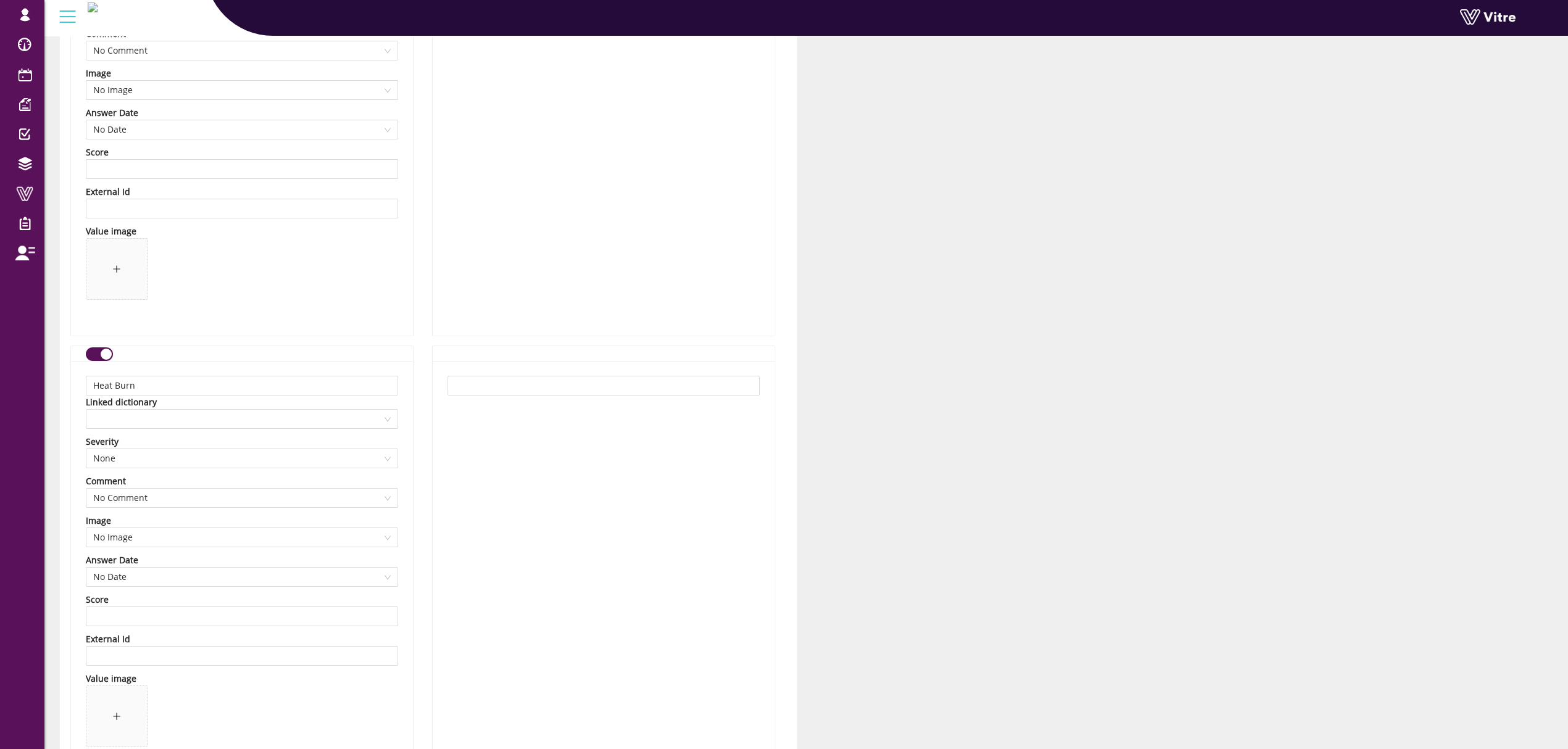
click at [97, 353] on button "button" at bounding box center [99, 354] width 27 height 13
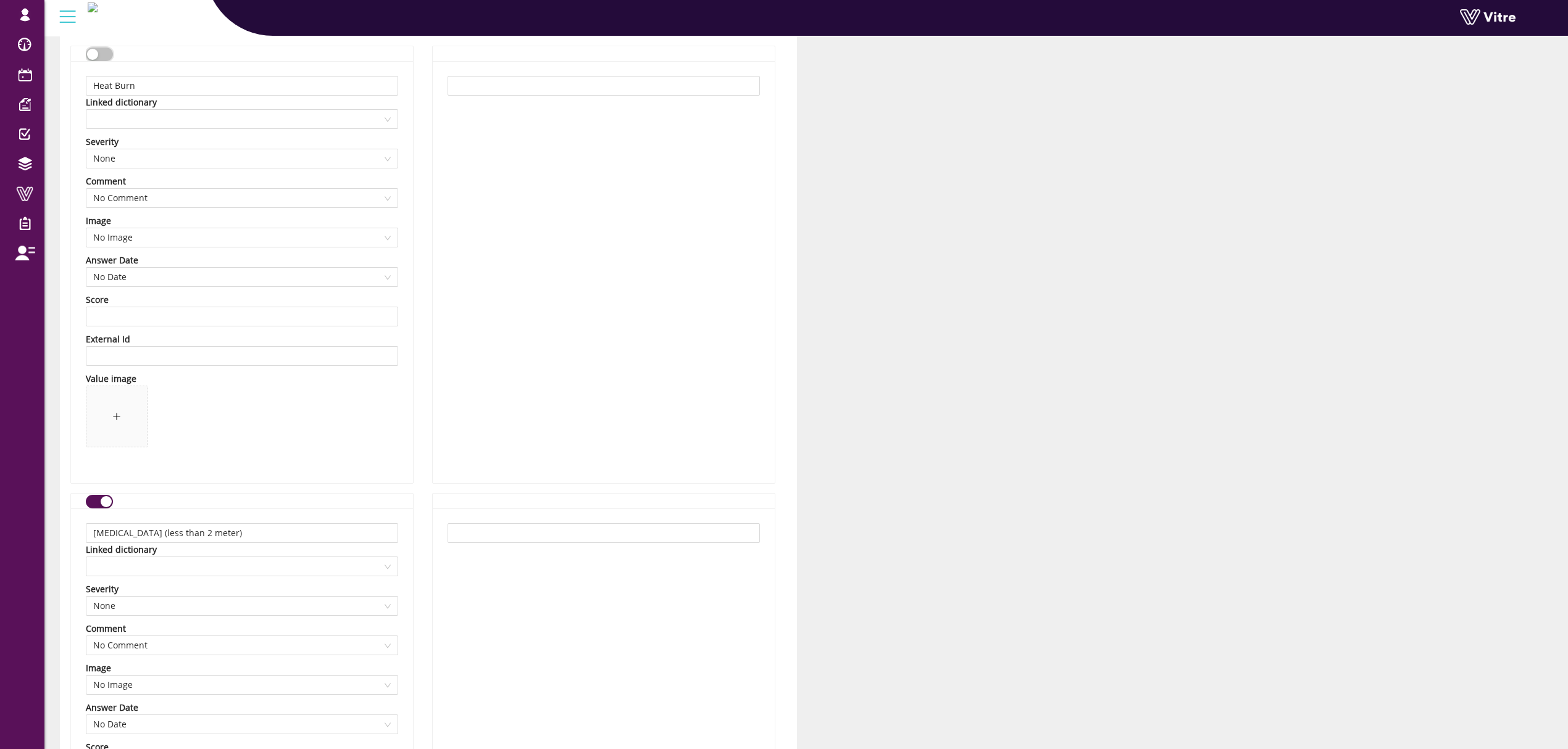
scroll to position [4359, 0]
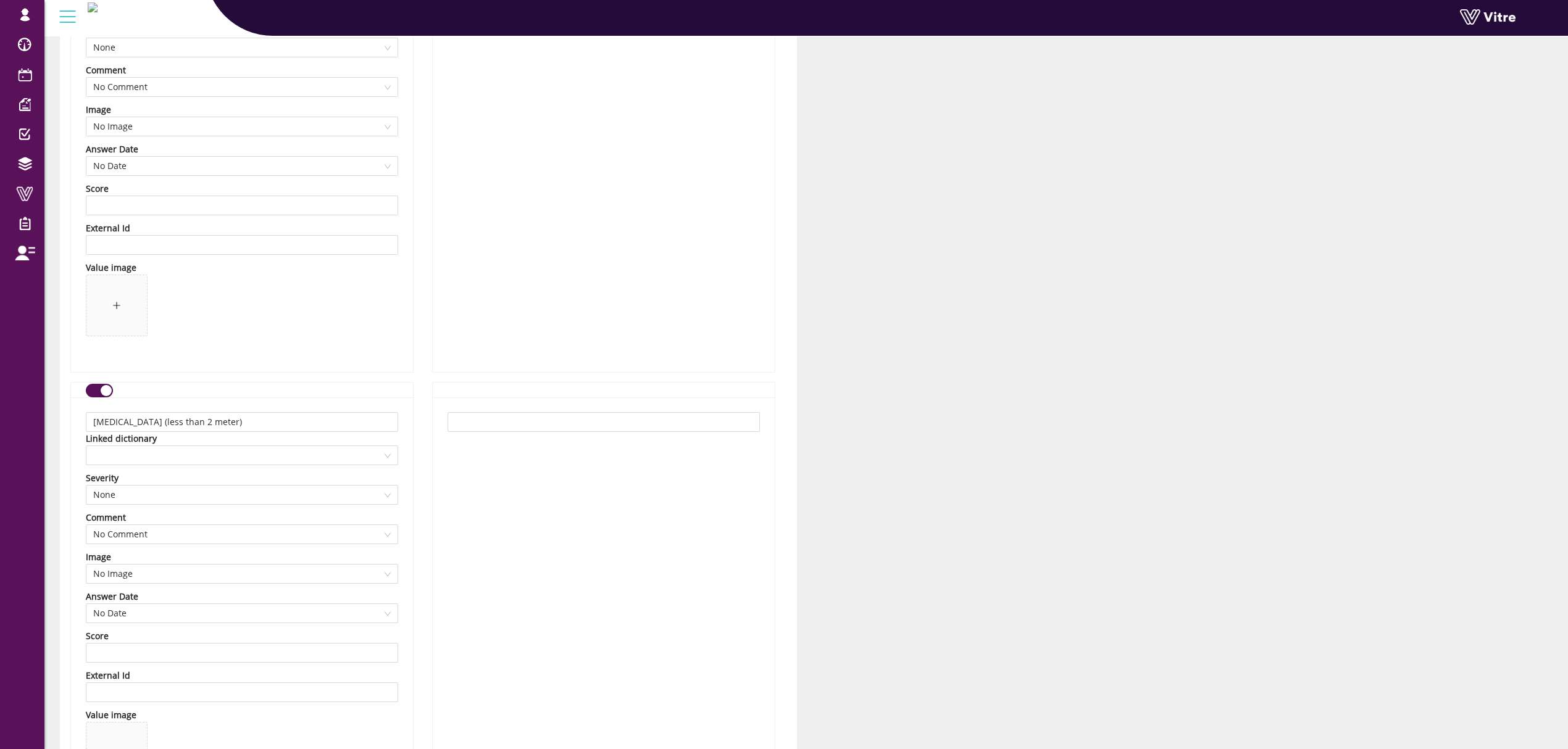
click at [95, 395] on button "button" at bounding box center [99, 391] width 27 height 13
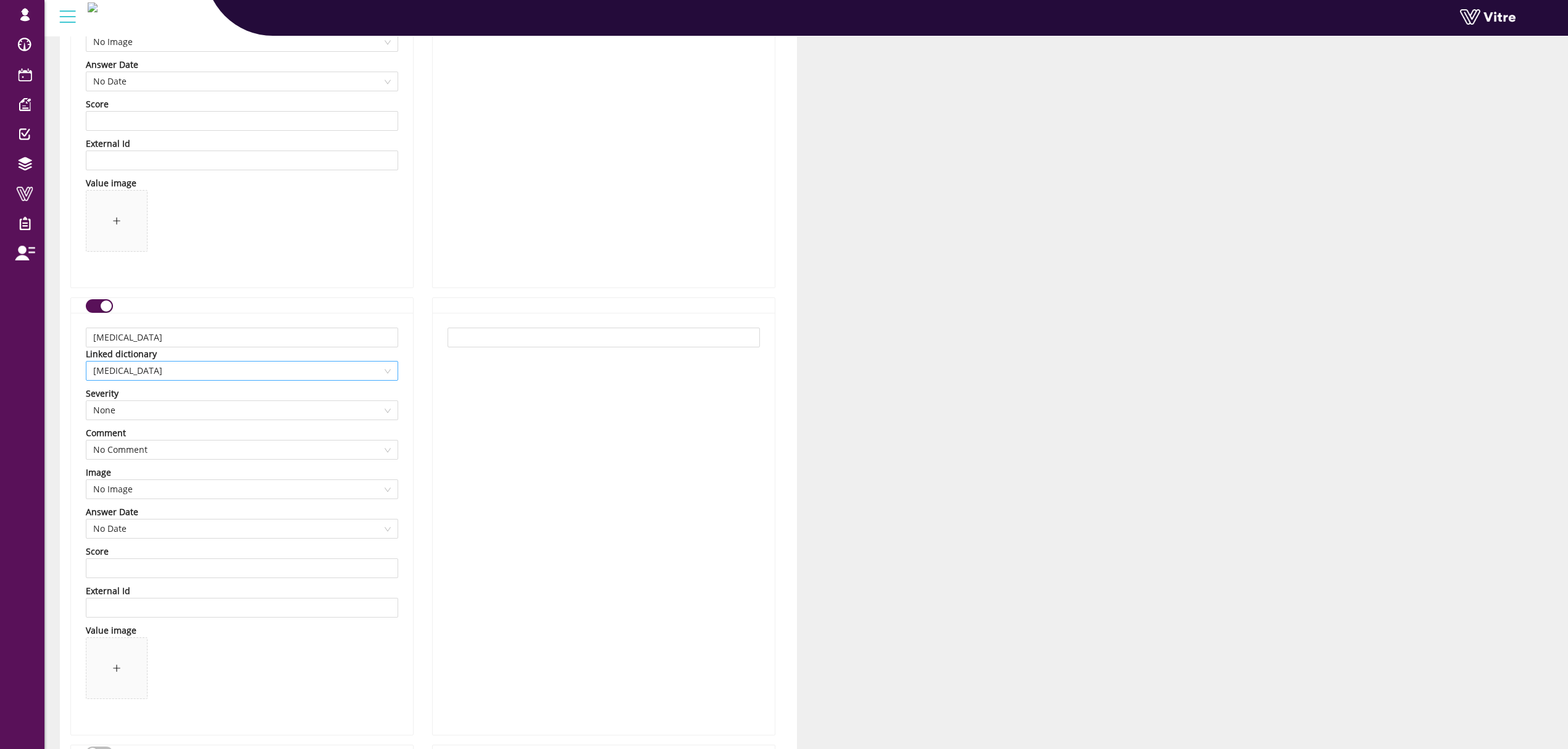
scroll to position [1727, 0]
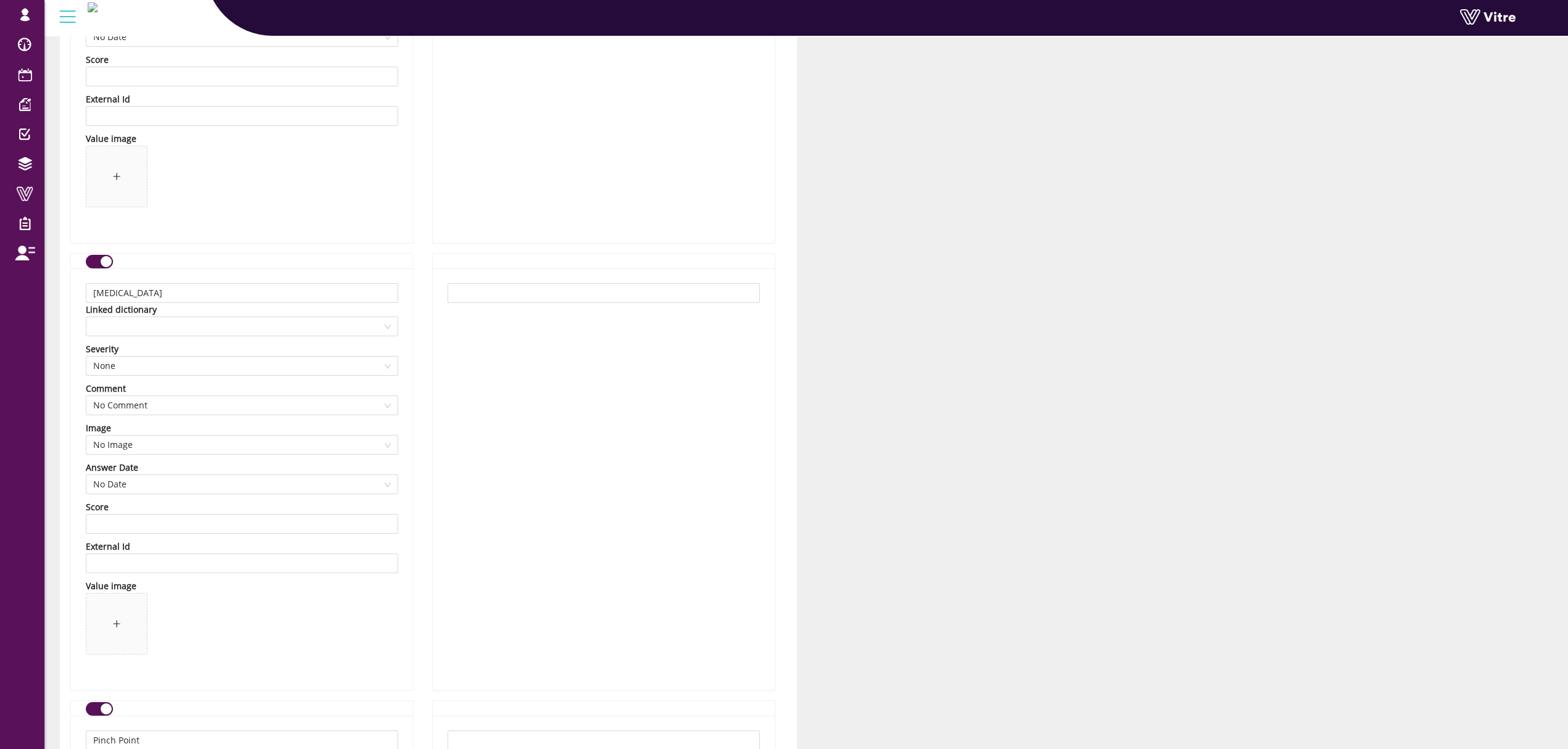
click at [109, 267] on div "button" at bounding box center [106, 262] width 11 height 11
click at [167, 372] on span at bounding box center [241, 363] width 297 height 19
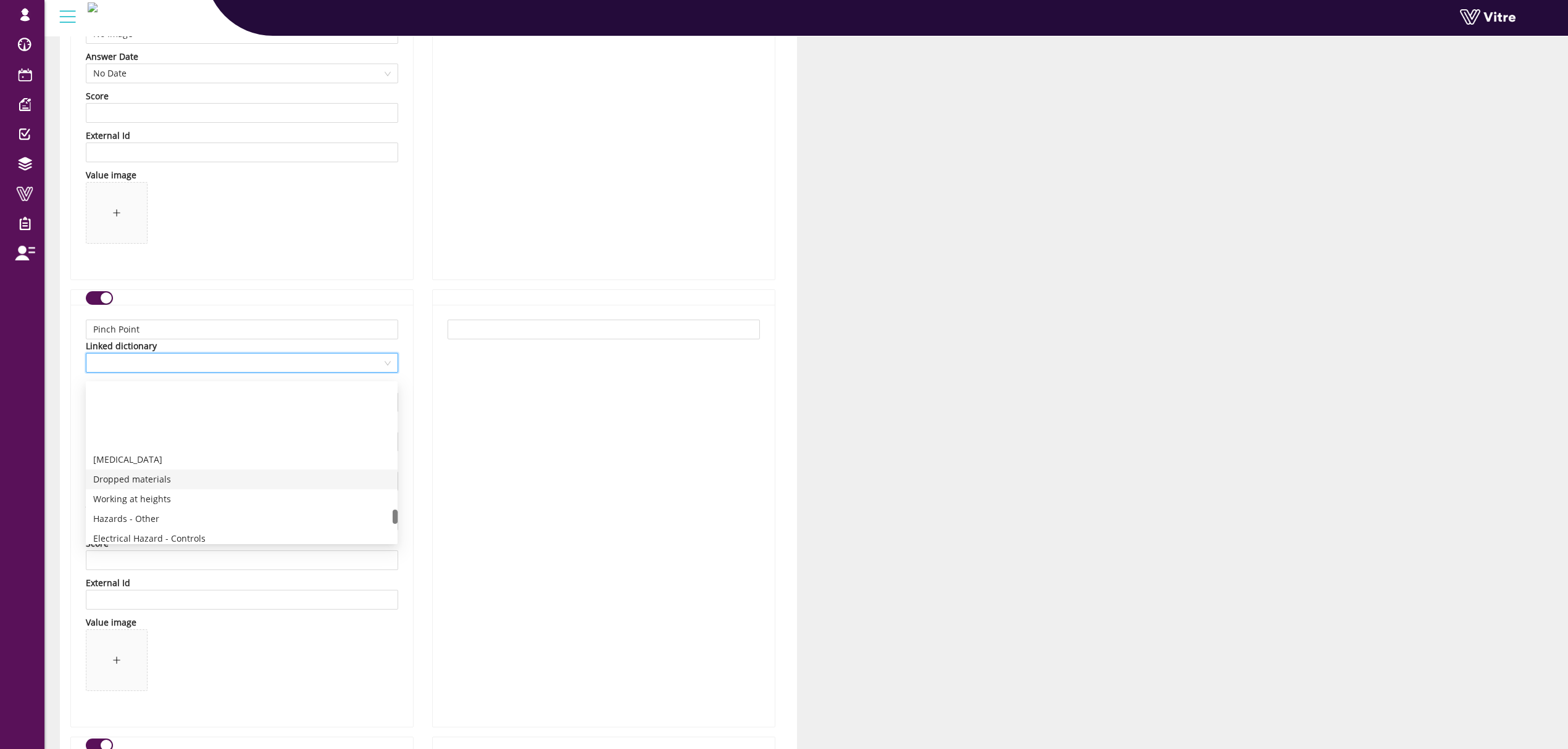
scroll to position [1398, 0]
click at [203, 512] on div "RISK FACTORS - Pinch Point" at bounding box center [241, 515] width 297 height 13
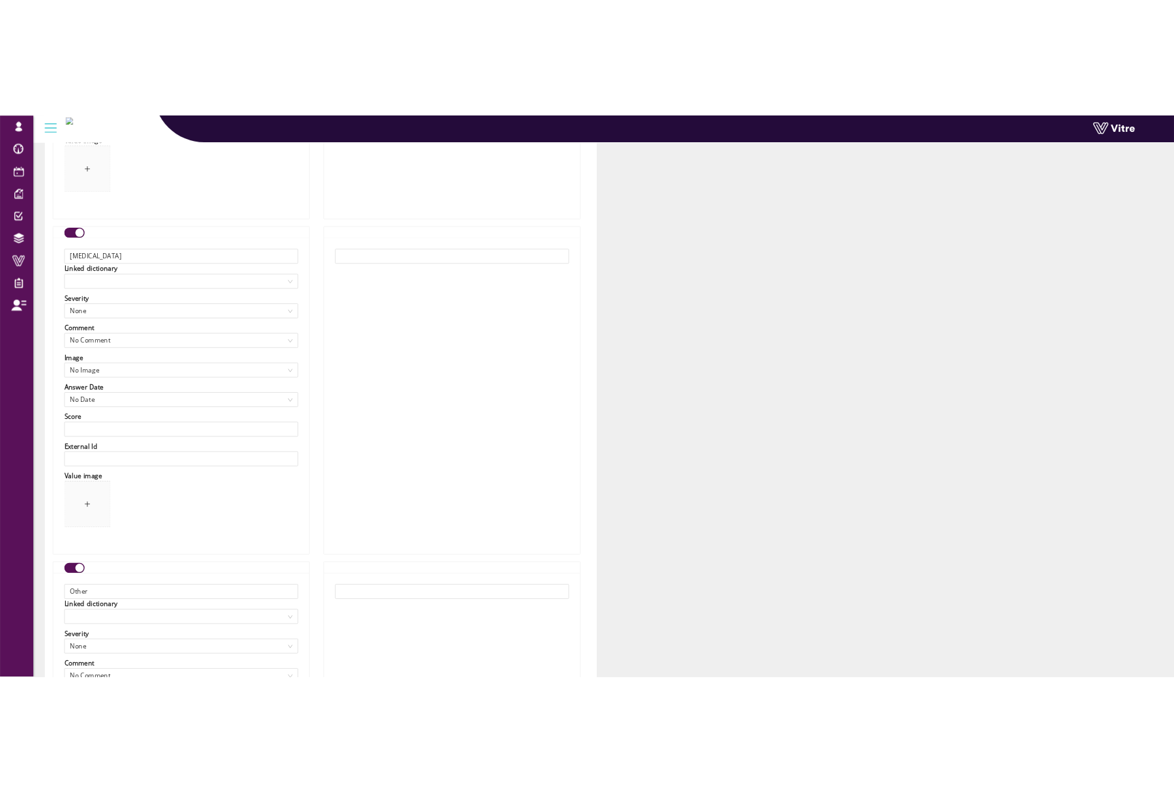
scroll to position [12629, 0]
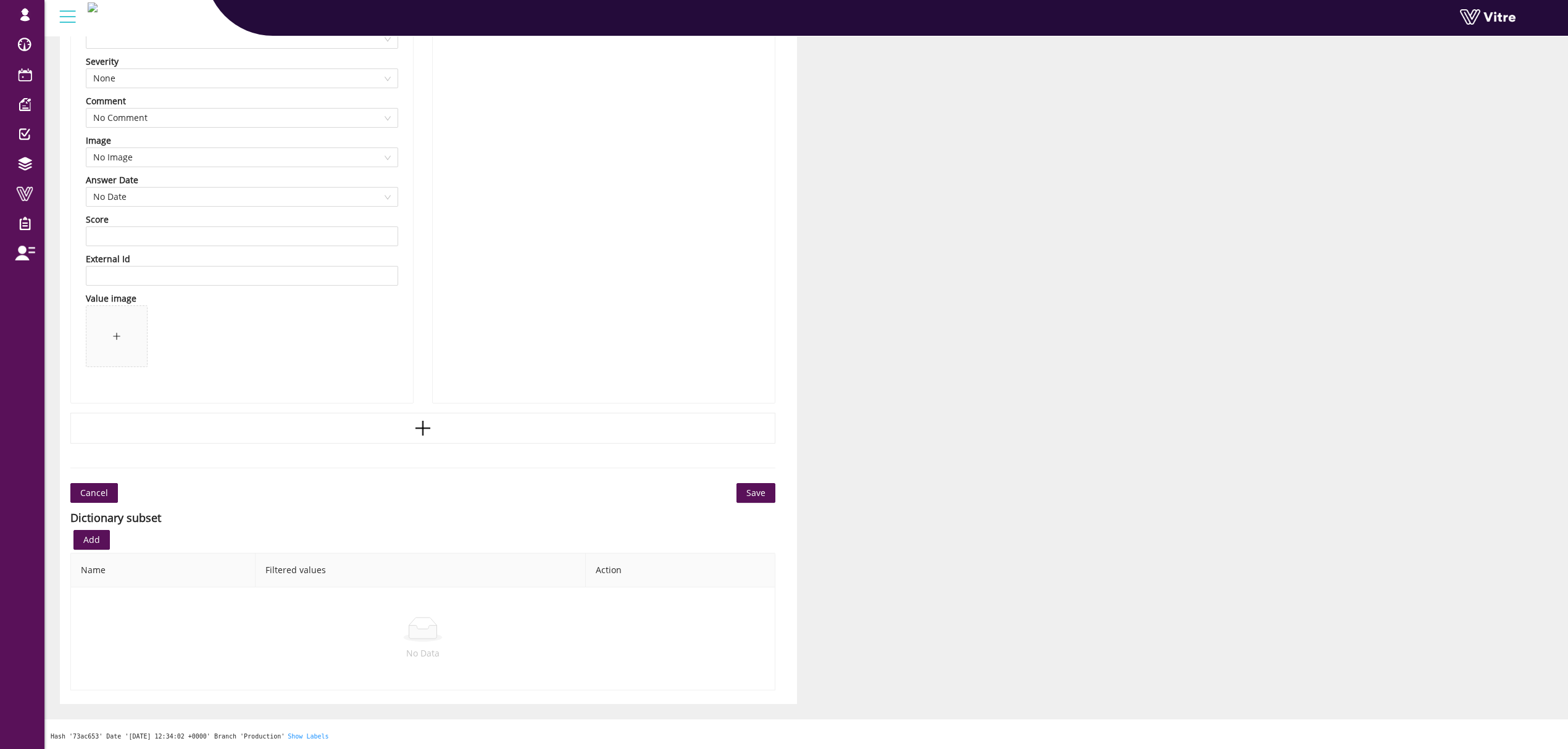
click at [753, 491] on span "Save" at bounding box center [756, 493] width 19 height 13
click at [766, 494] on button "Save" at bounding box center [755, 493] width 39 height 20
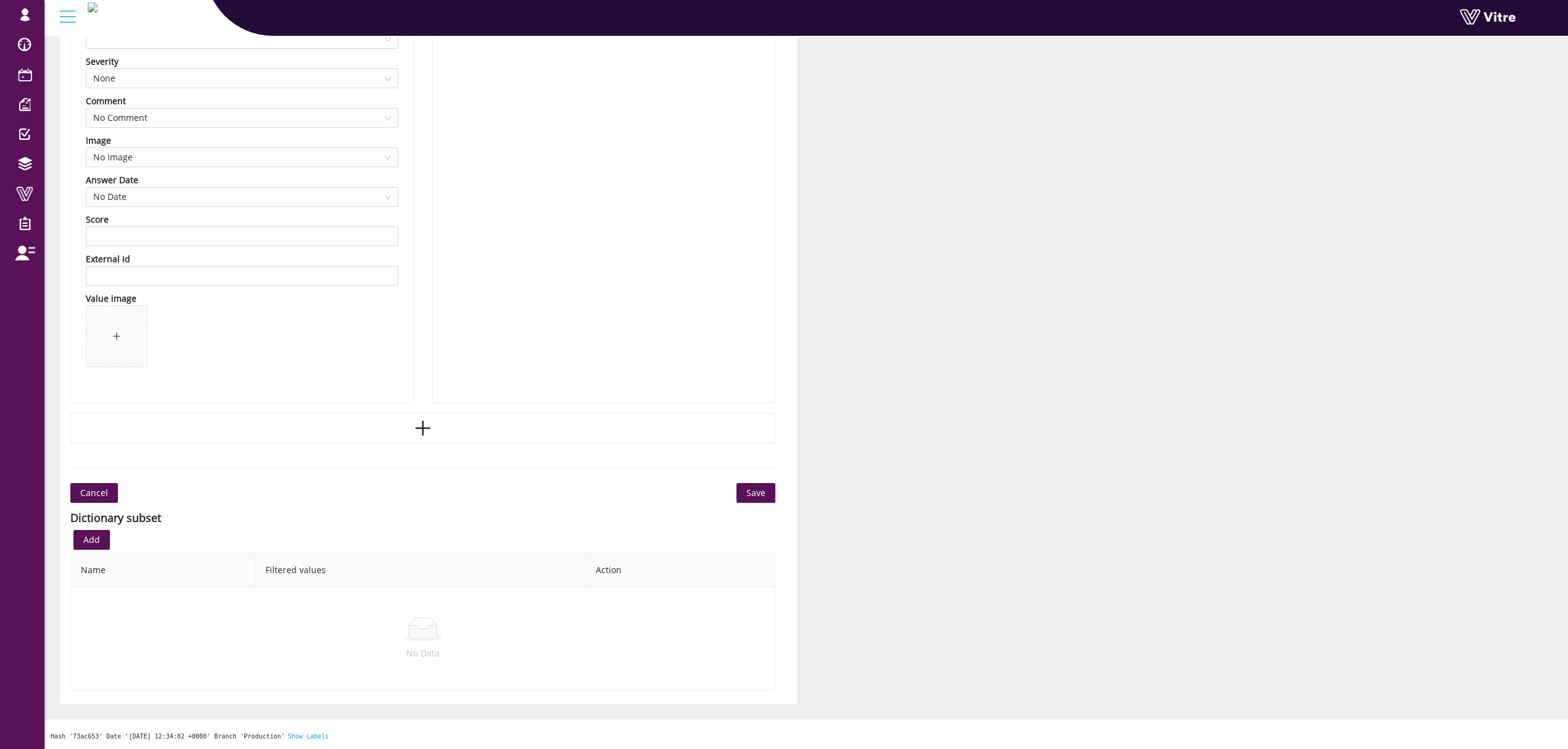
click at [766, 494] on button "Save" at bounding box center [755, 493] width 39 height 20
click at [766, 495] on button "Save" at bounding box center [755, 493] width 39 height 20
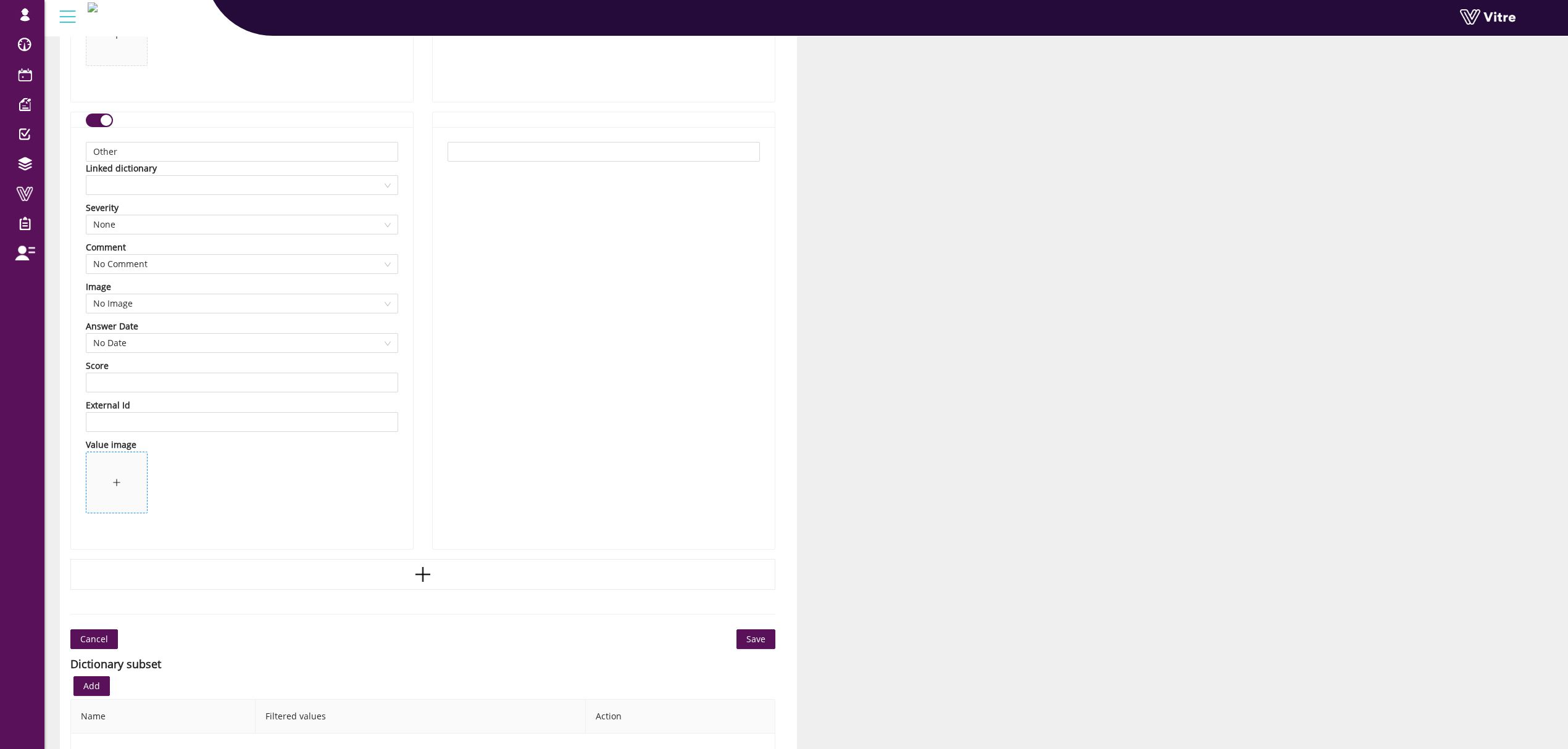
scroll to position [11613, 0]
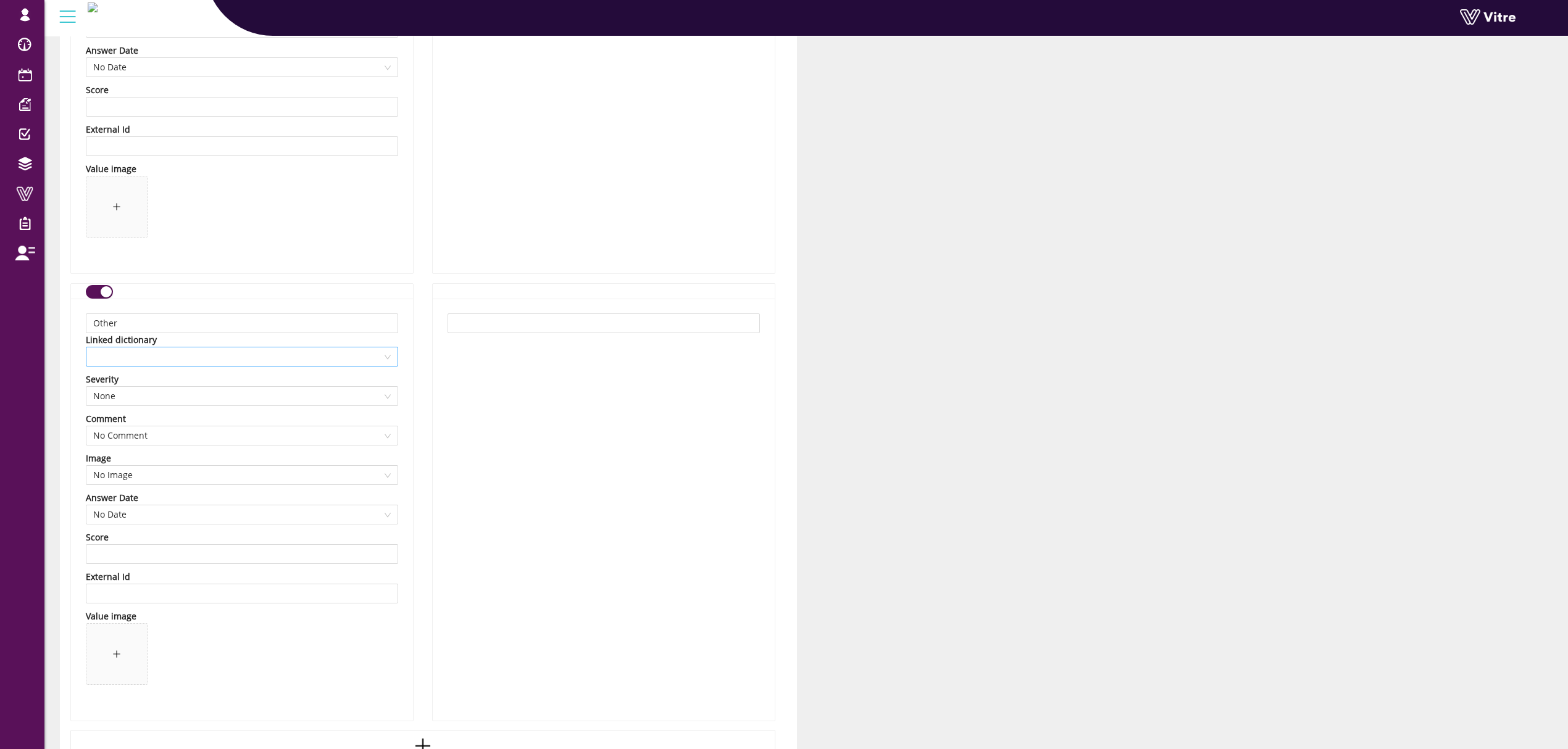
click at [206, 366] on span at bounding box center [241, 357] width 297 height 19
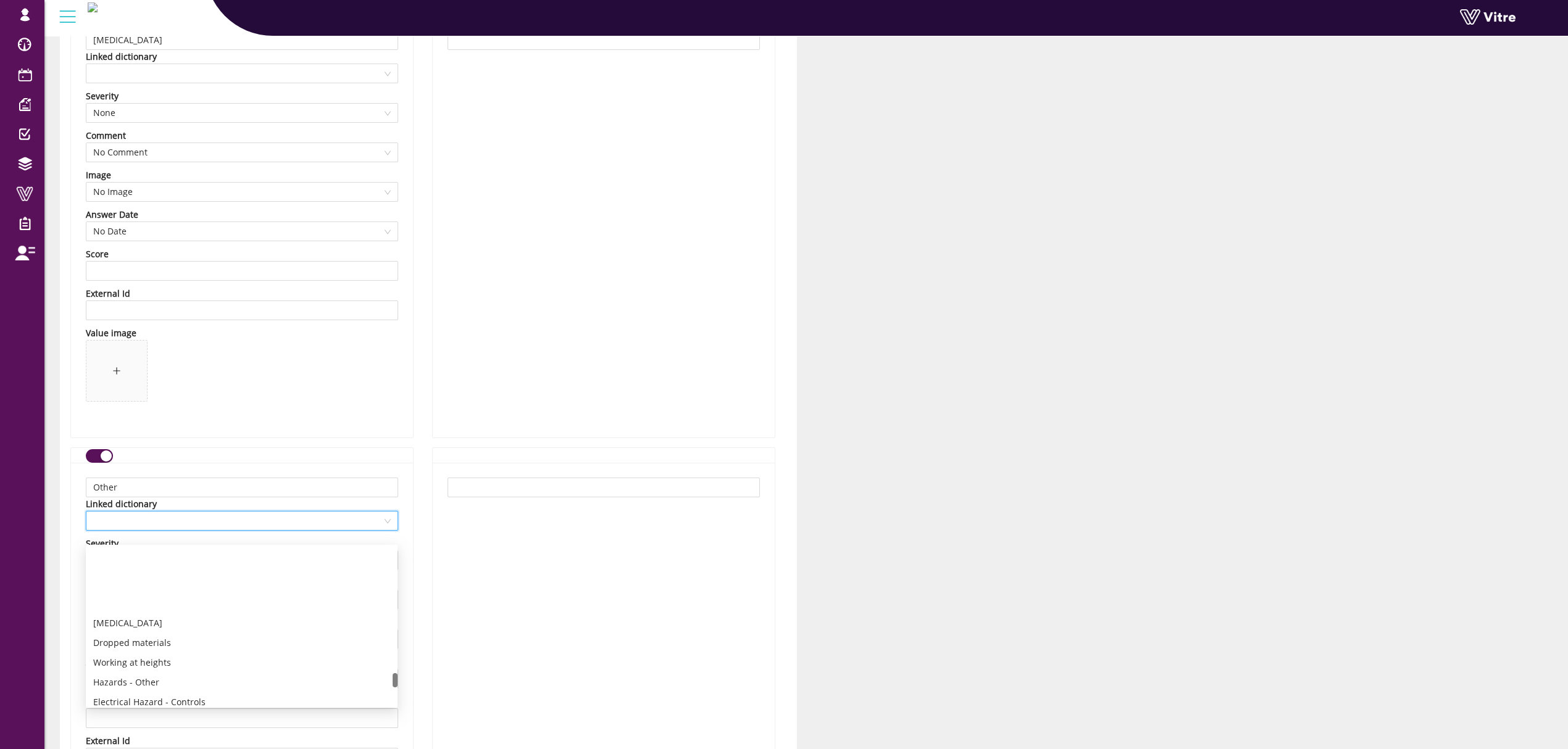
scroll to position [1398, 0]
click at [150, 585] on div "Working at heights" at bounding box center [241, 581] width 297 height 13
click at [167, 528] on span "Working at heights" at bounding box center [241, 521] width 297 height 19
click at [150, 599] on div "Hazards - Other" at bounding box center [241, 601] width 297 height 13
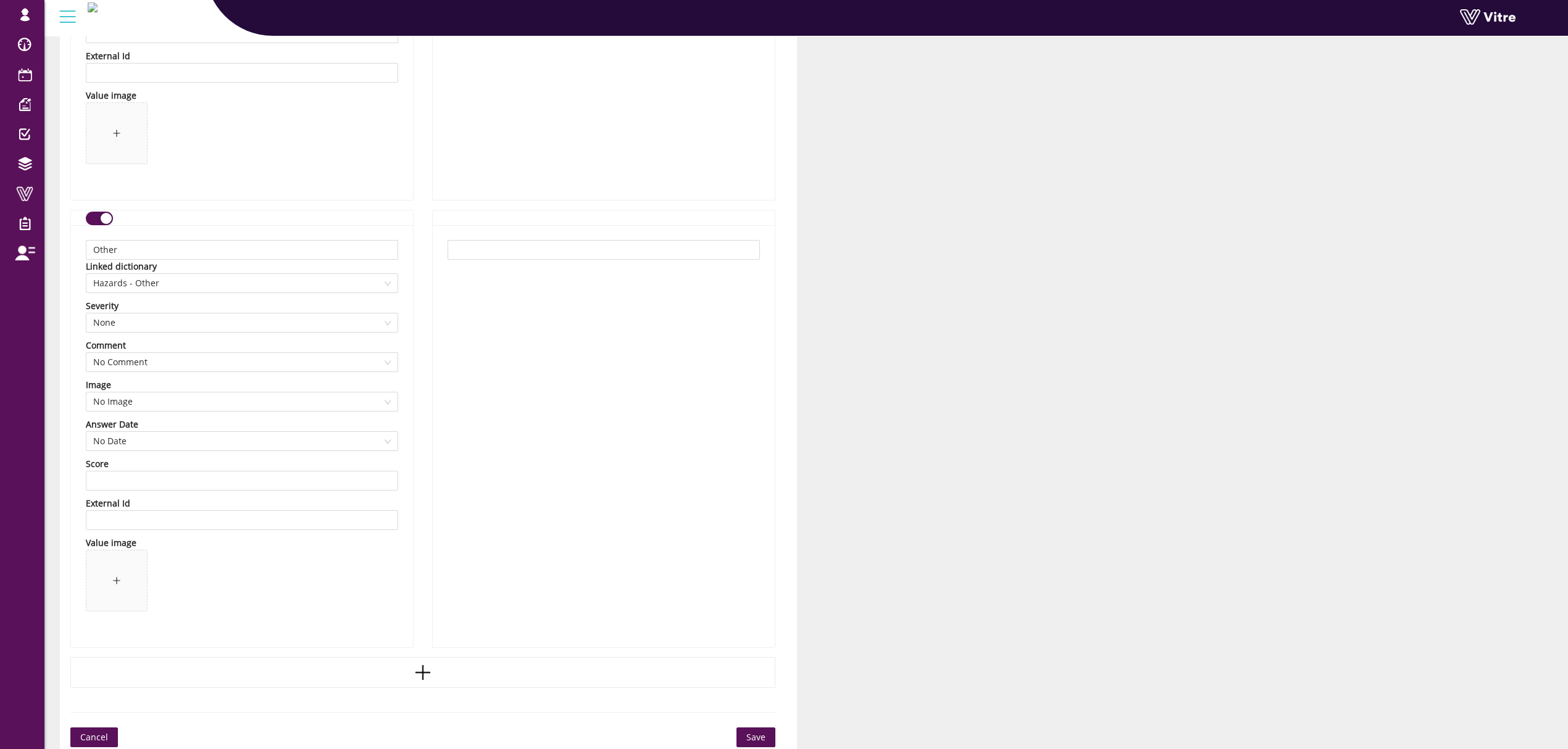
scroll to position [11697, 0]
click at [758, 735] on span "Save" at bounding box center [756, 728] width 19 height 13
click at [747, 734] on span "Save" at bounding box center [756, 728] width 19 height 13
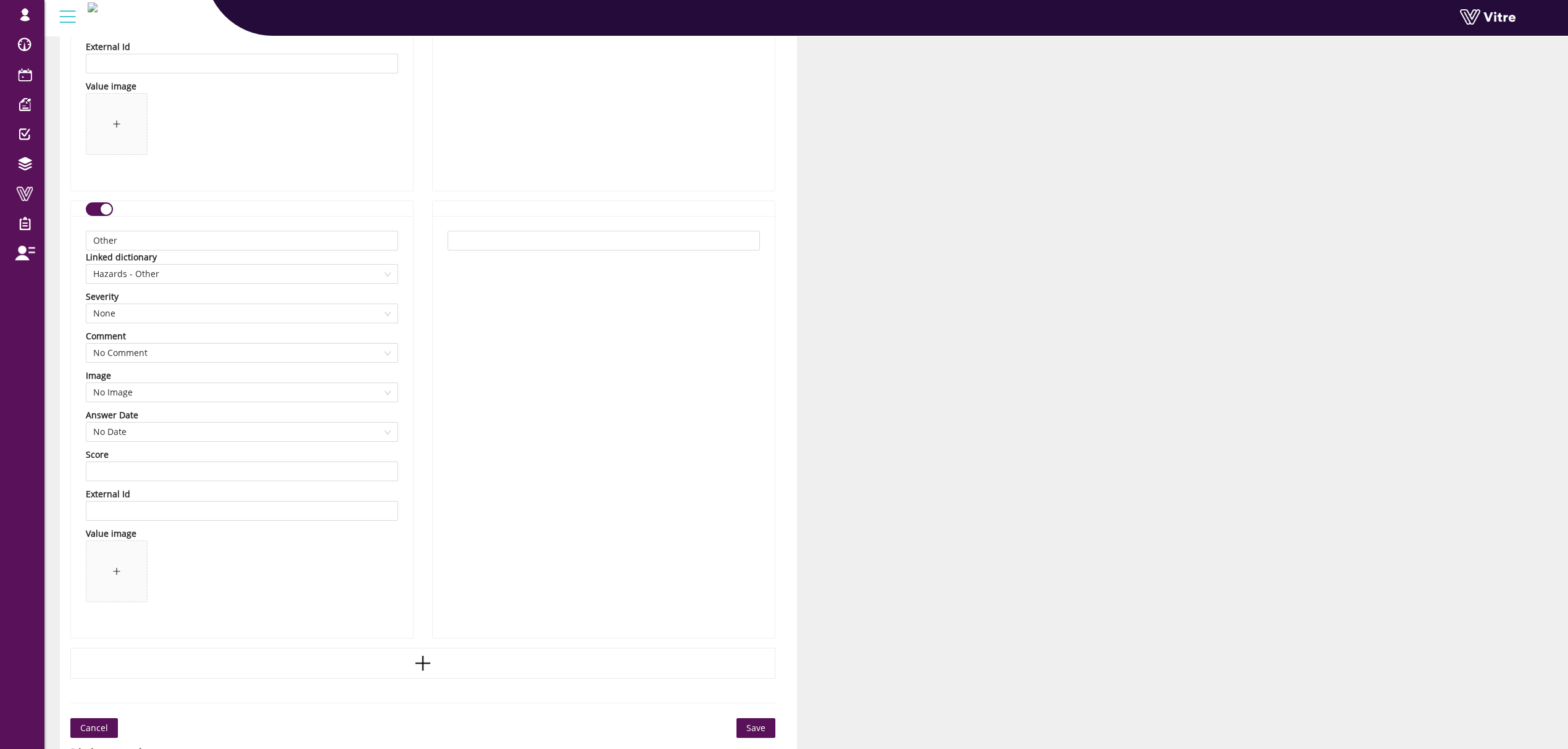
click at [747, 733] on span "Save" at bounding box center [756, 728] width 19 height 13
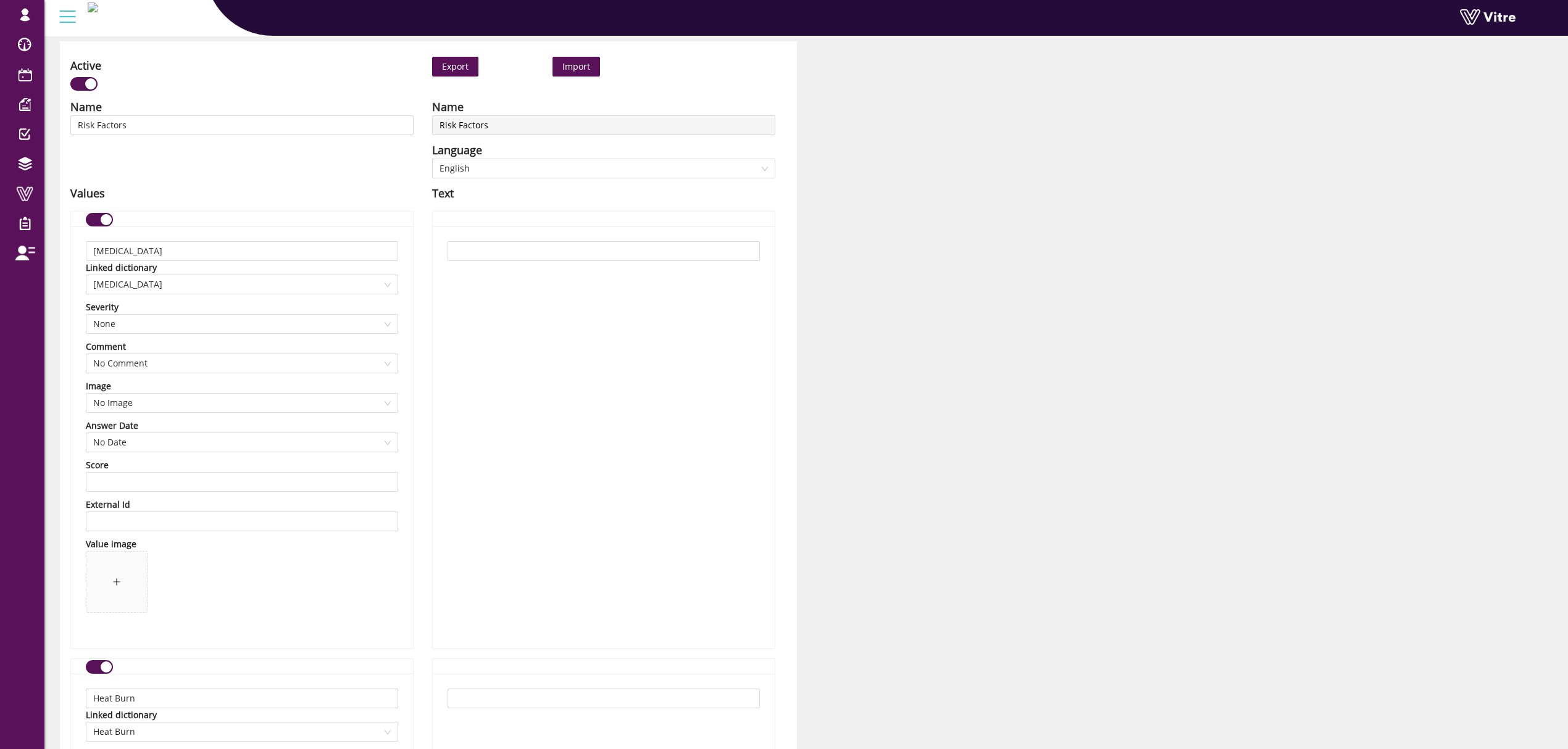
scroll to position [0, 0]
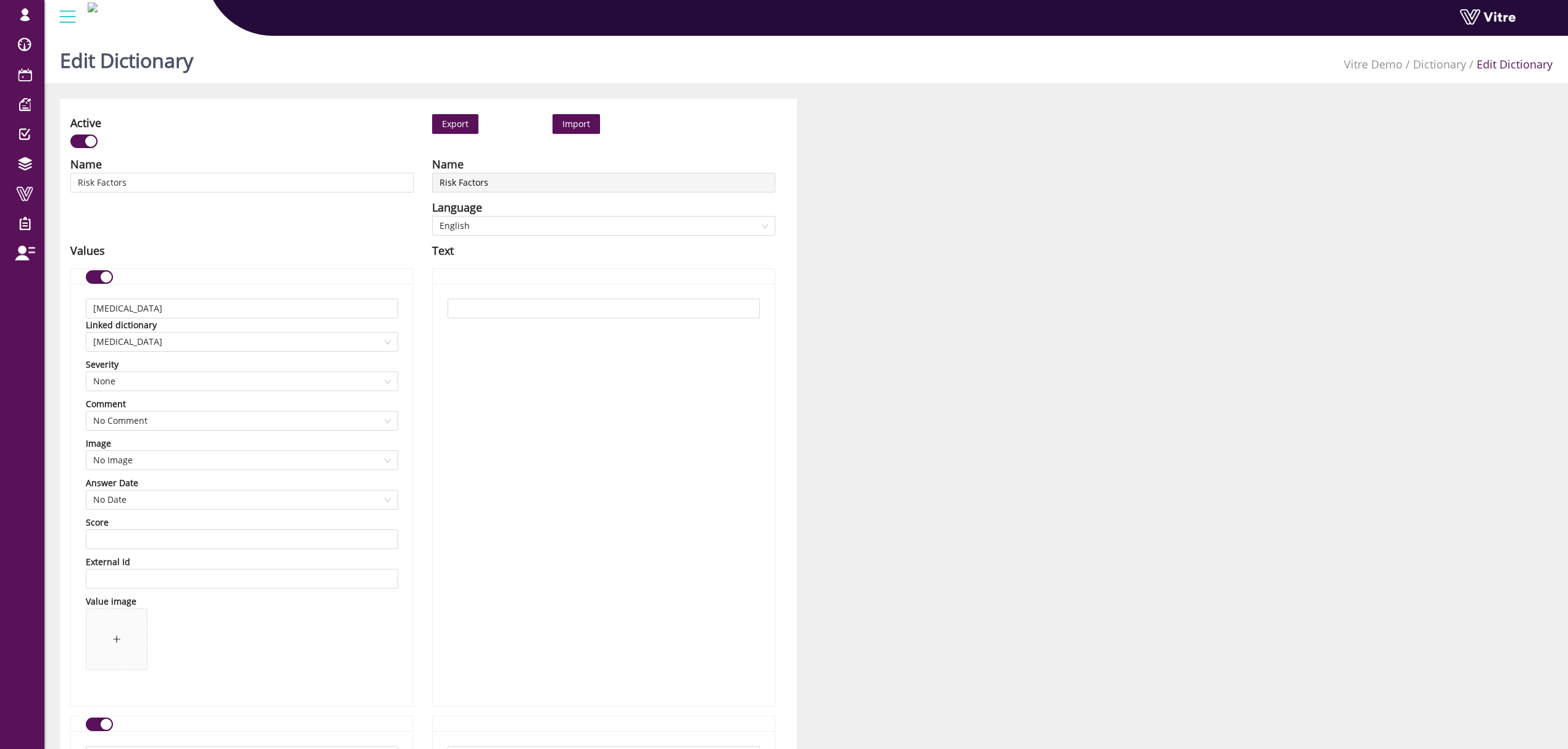
click at [95, 141] on div "button" at bounding box center [91, 142] width 11 height 11
click at [95, 141] on button "button" at bounding box center [83, 141] width 27 height 13
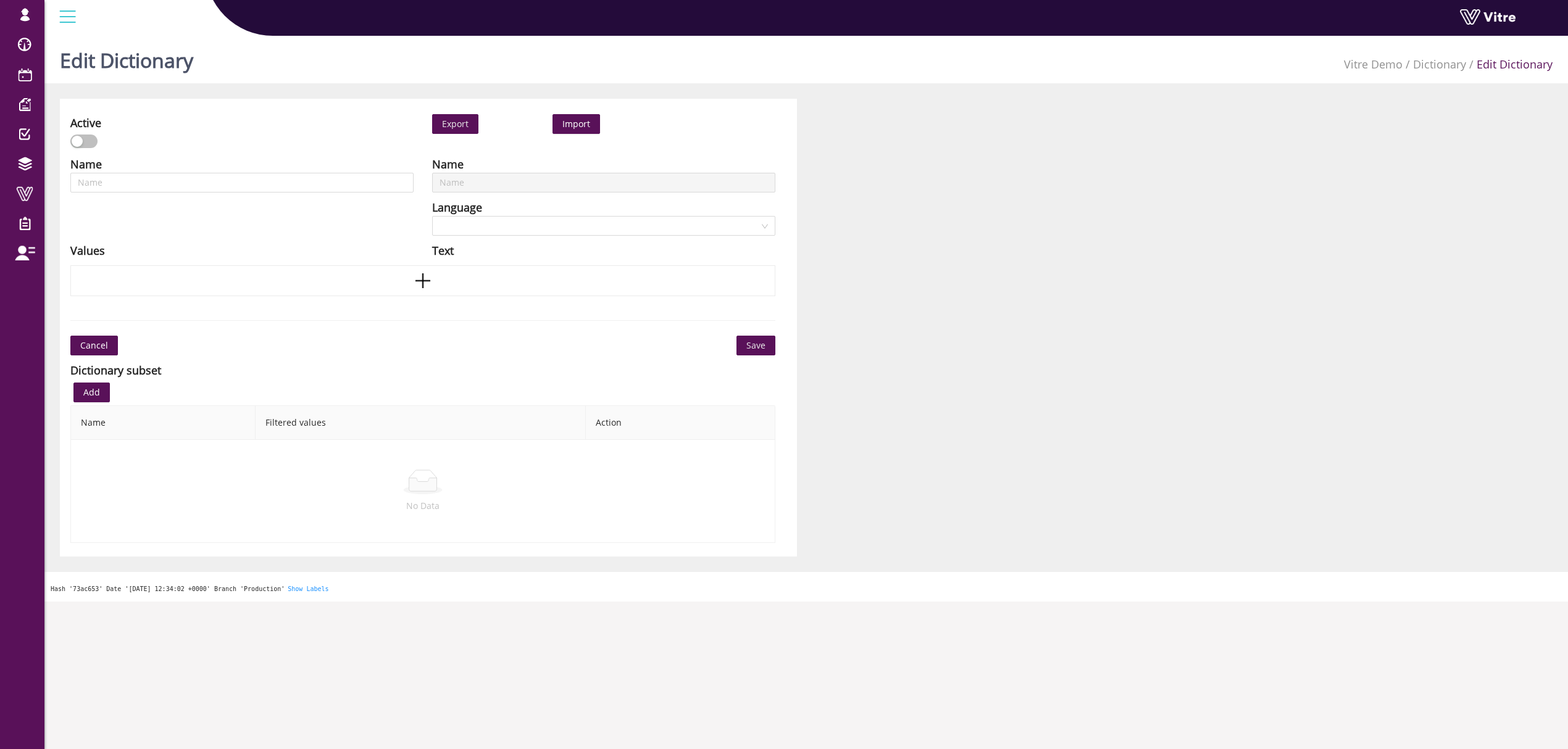
type input "Risk Factors"
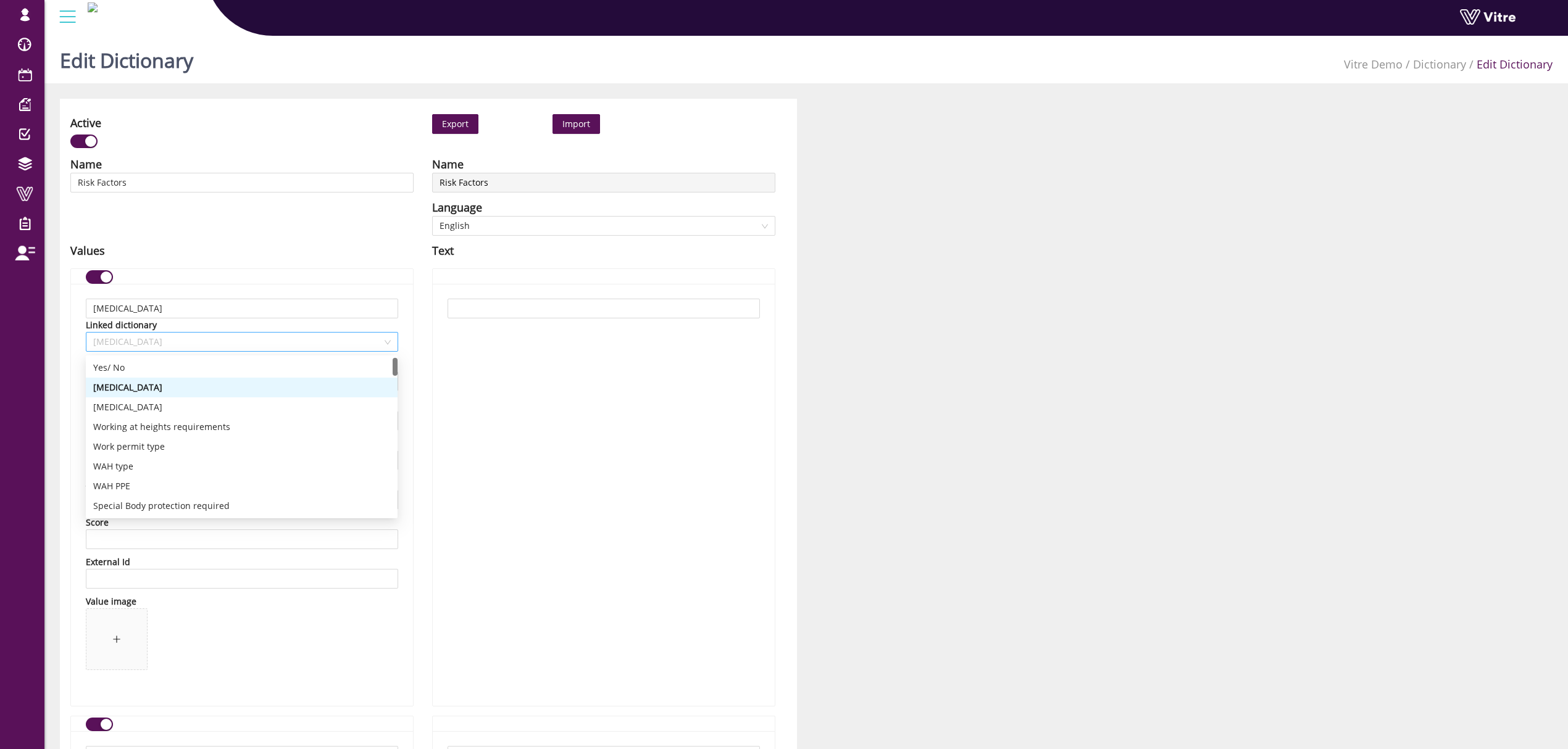
click at [154, 343] on span "[MEDICAL_DATA]" at bounding box center [241, 342] width 297 height 19
click at [153, 343] on span "[MEDICAL_DATA]" at bounding box center [241, 342] width 297 height 19
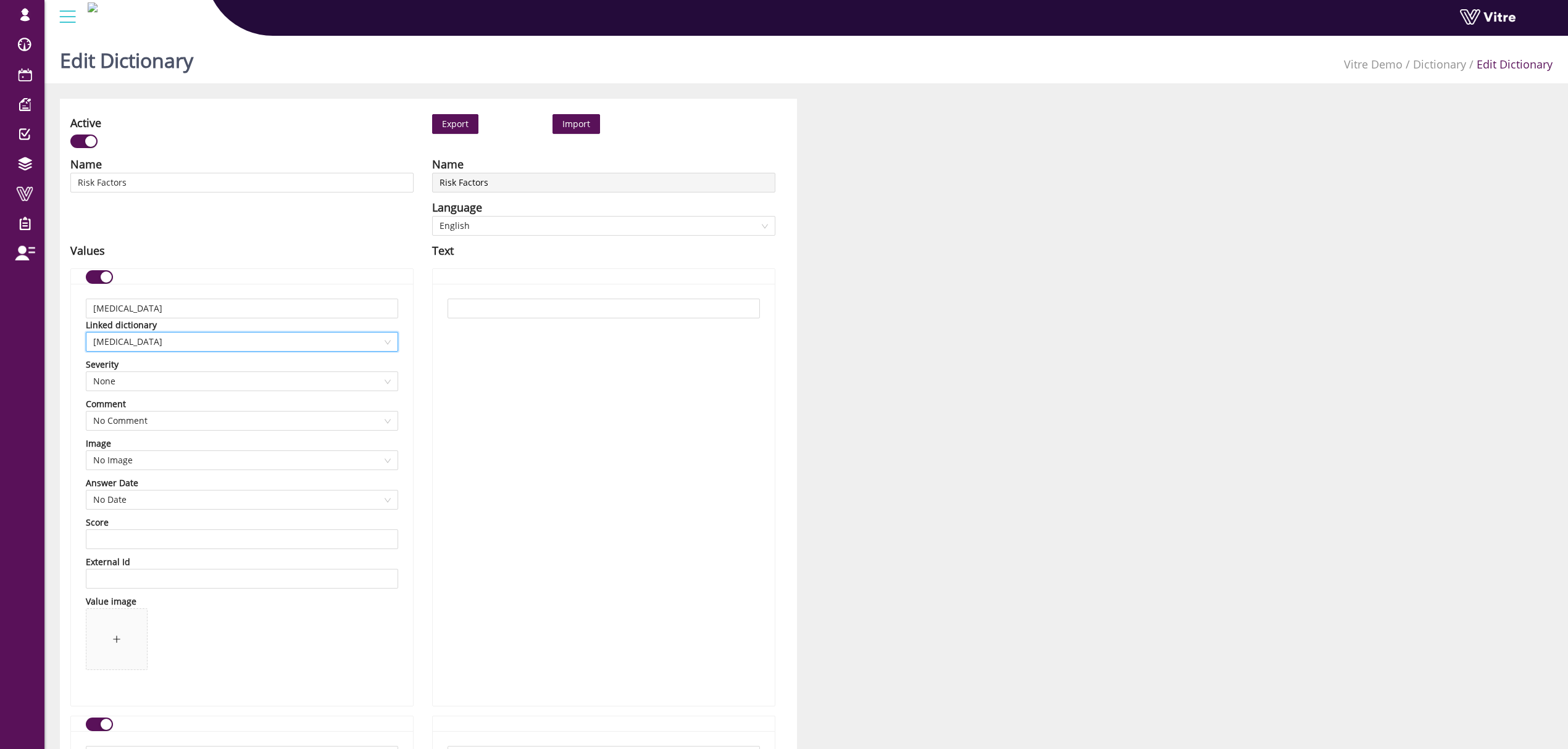
click at [98, 277] on button "button" at bounding box center [99, 277] width 27 height 13
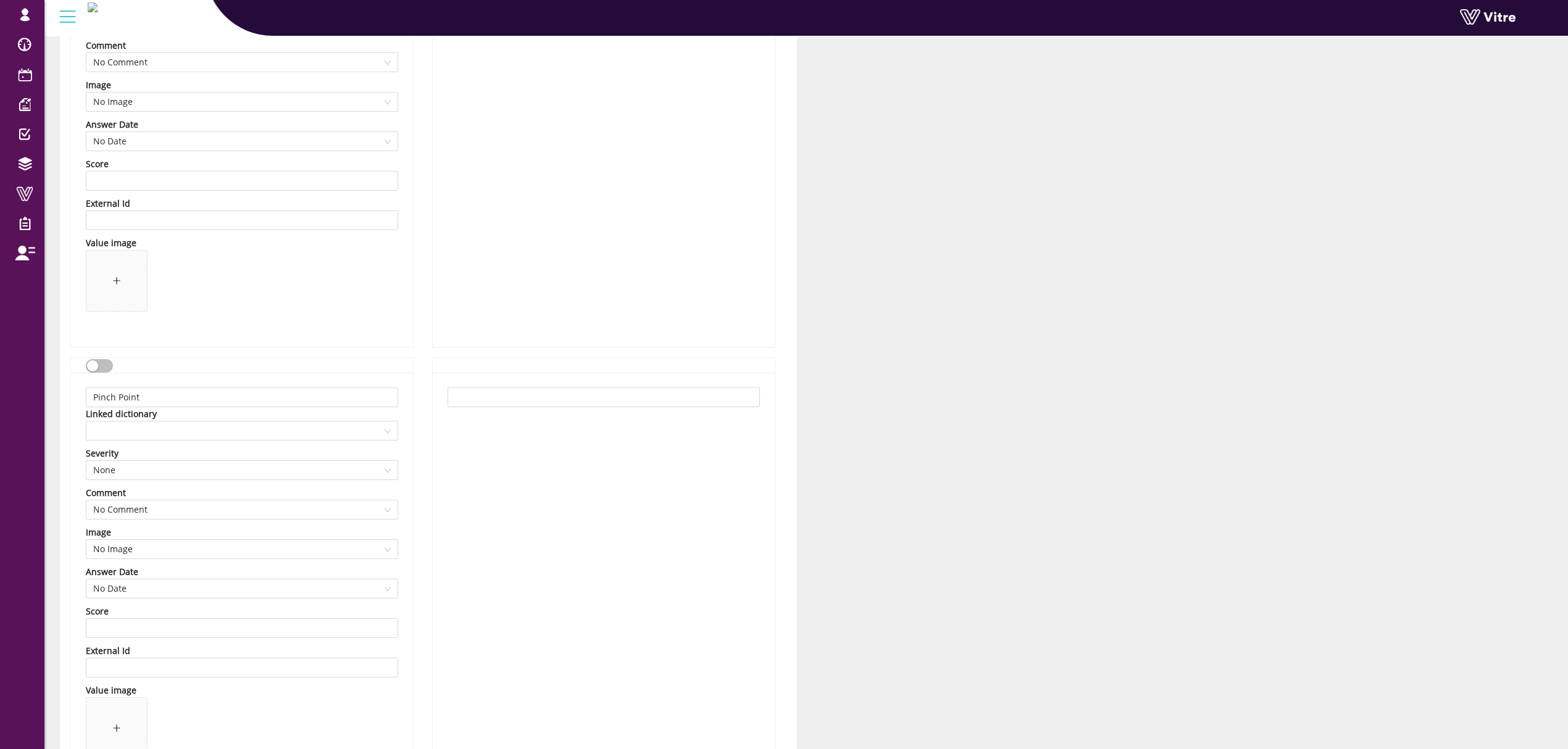
scroll to position [1481, 0]
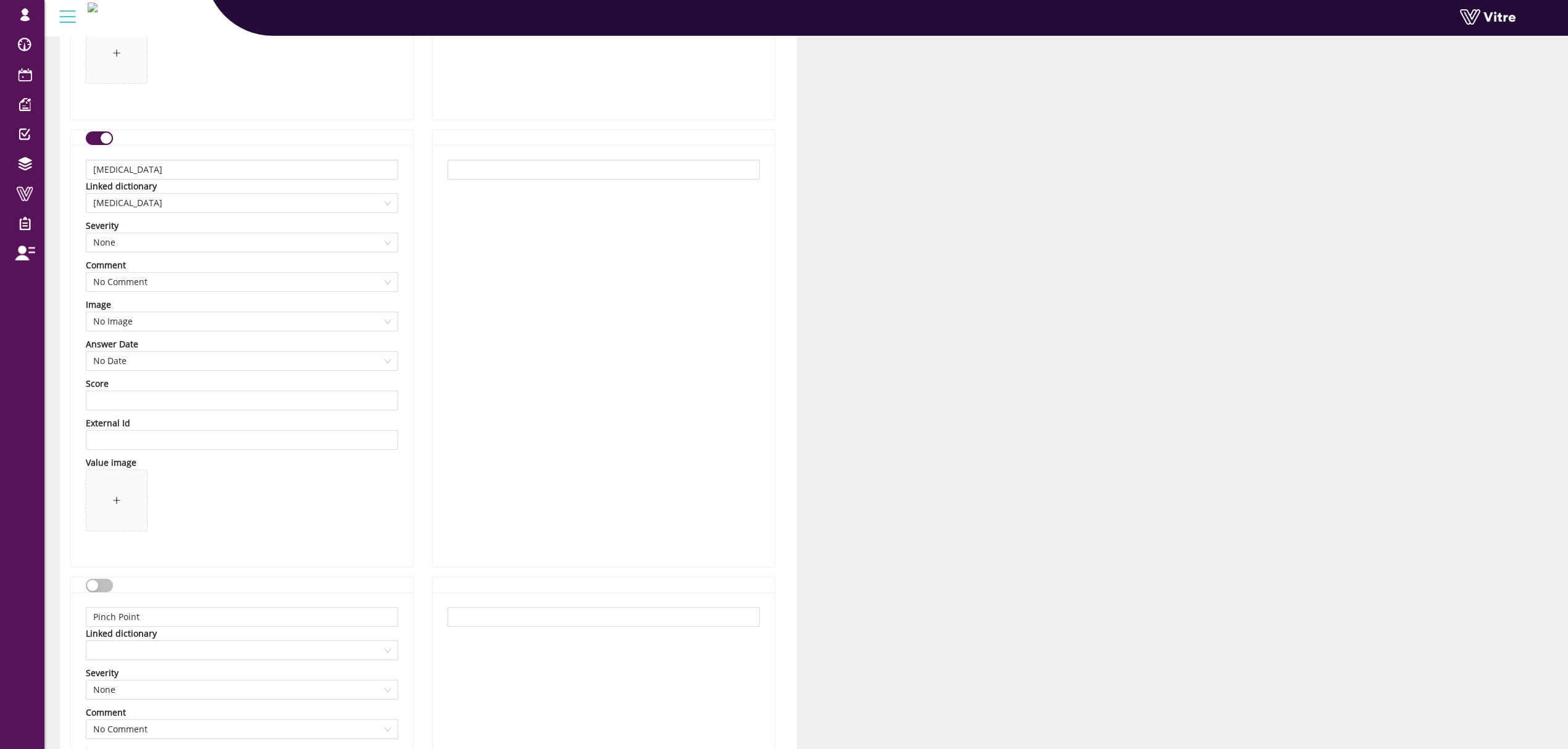
click at [100, 144] on div "button" at bounding box center [106, 138] width 11 height 11
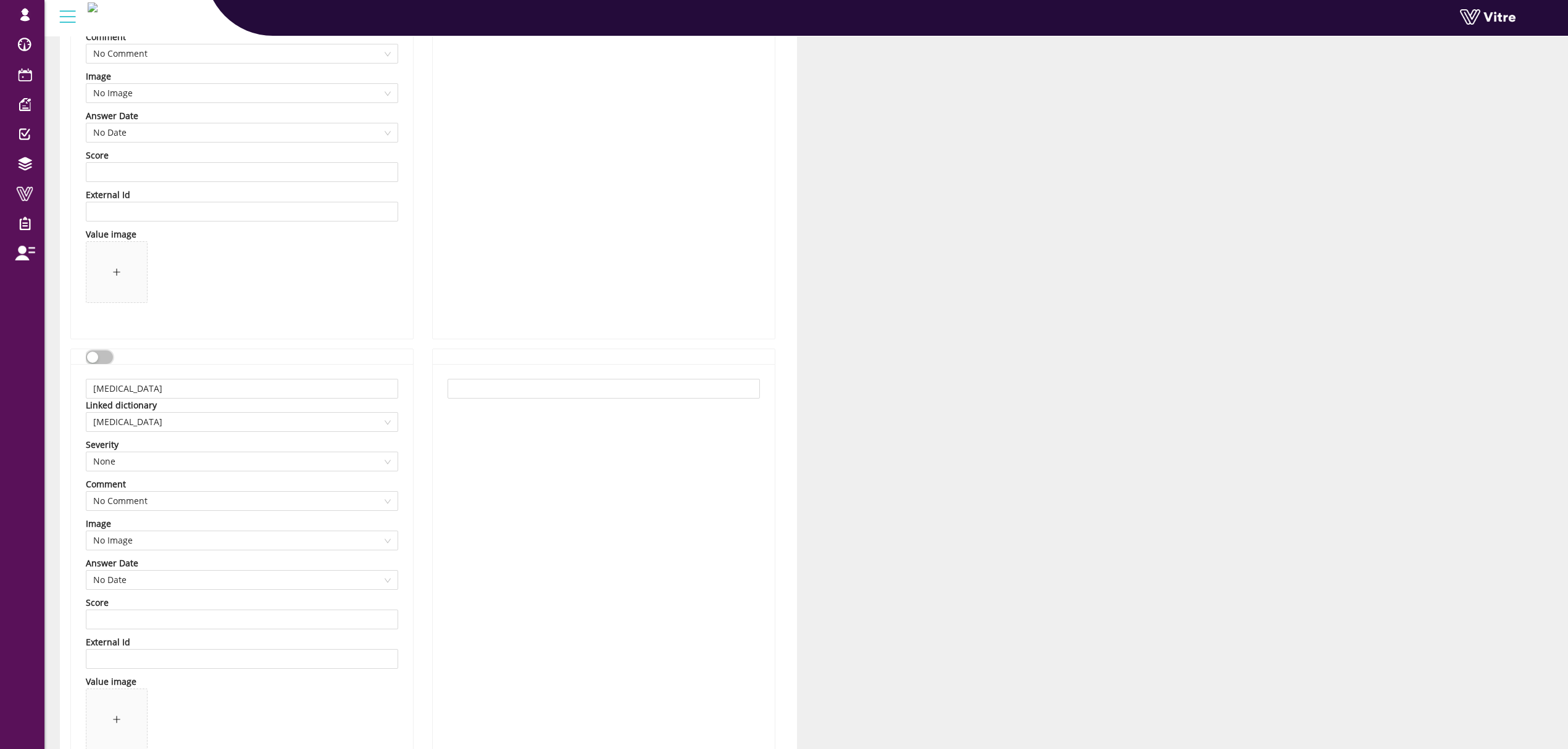
scroll to position [1069, 0]
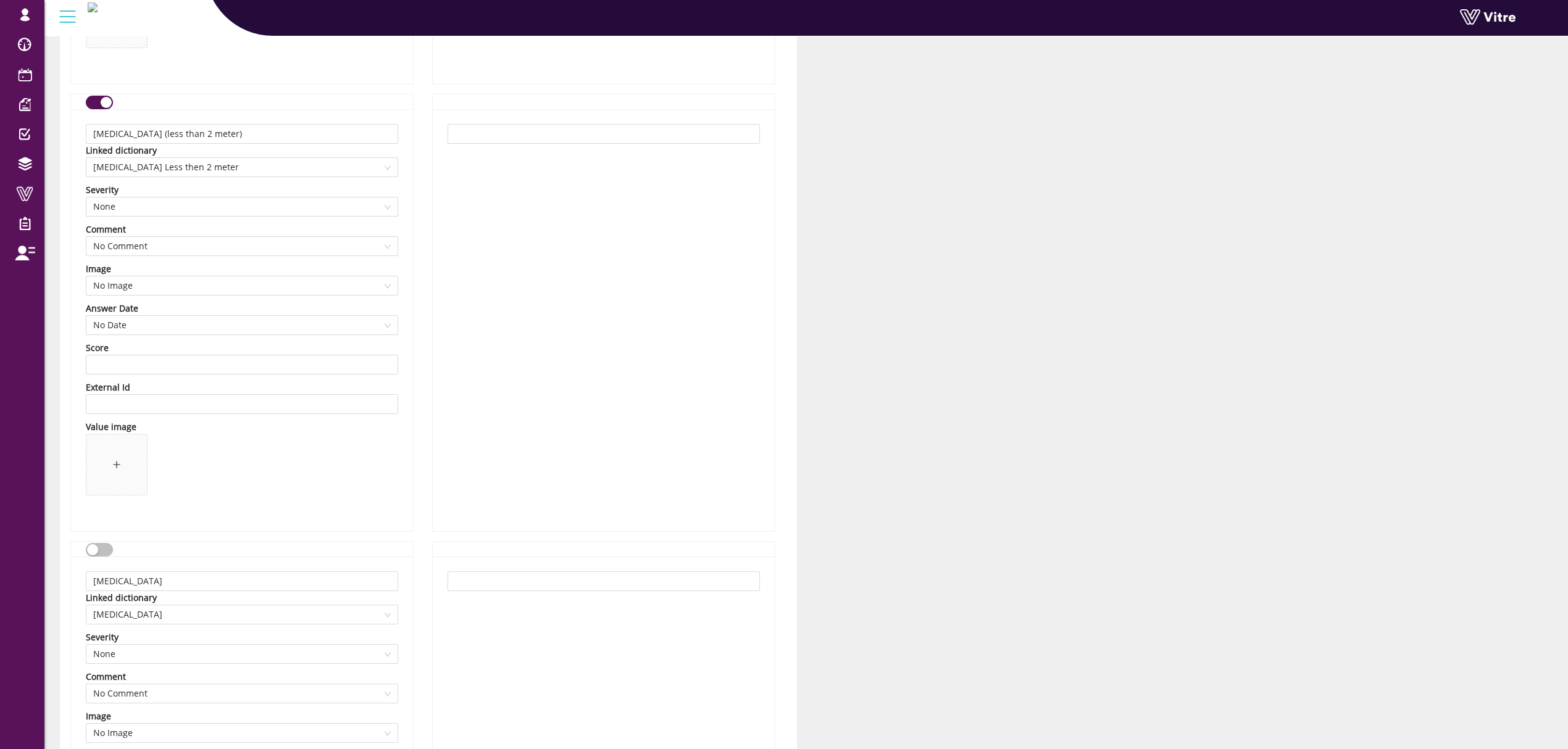
click at [87, 100] on button "button" at bounding box center [99, 102] width 27 height 13
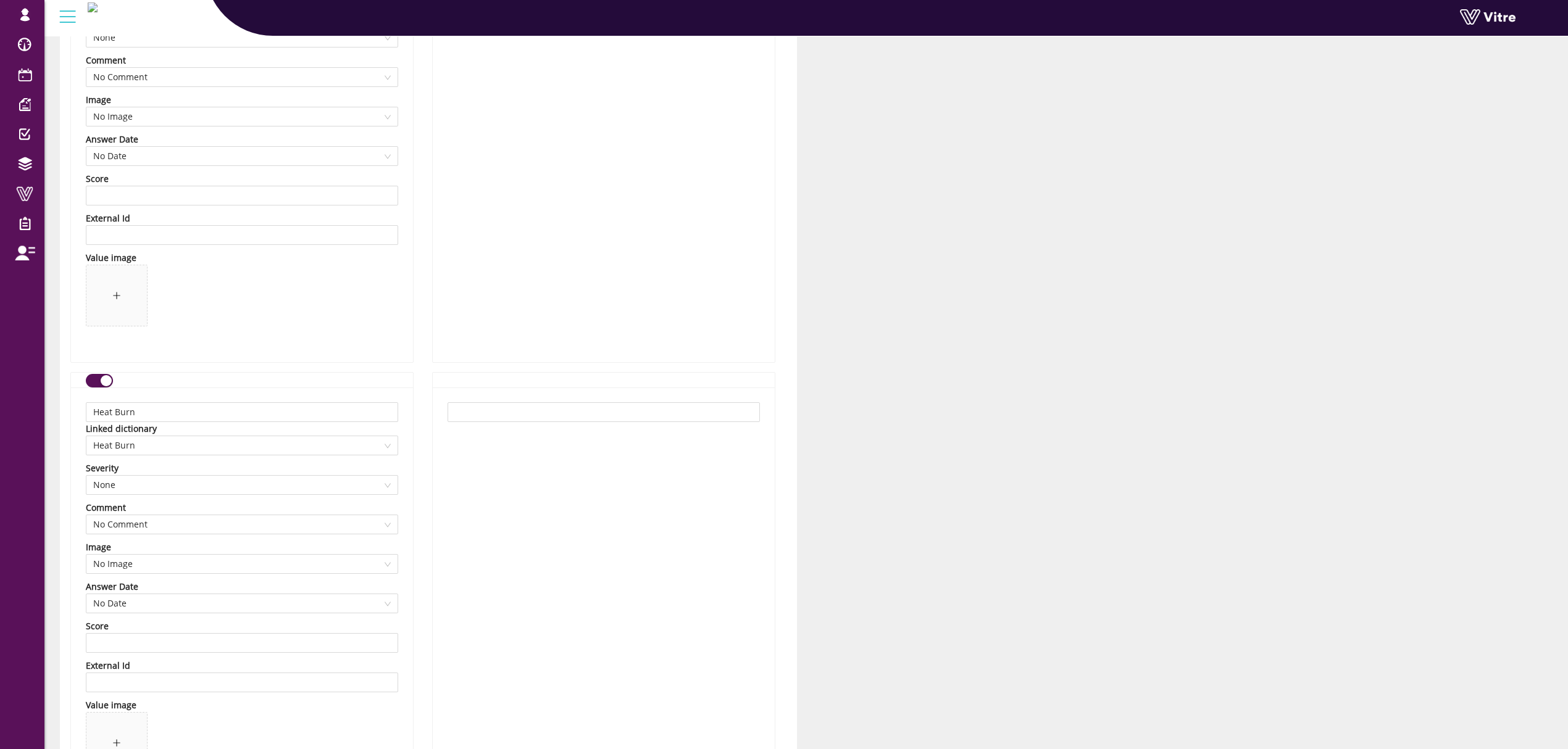
scroll to position [329, 0]
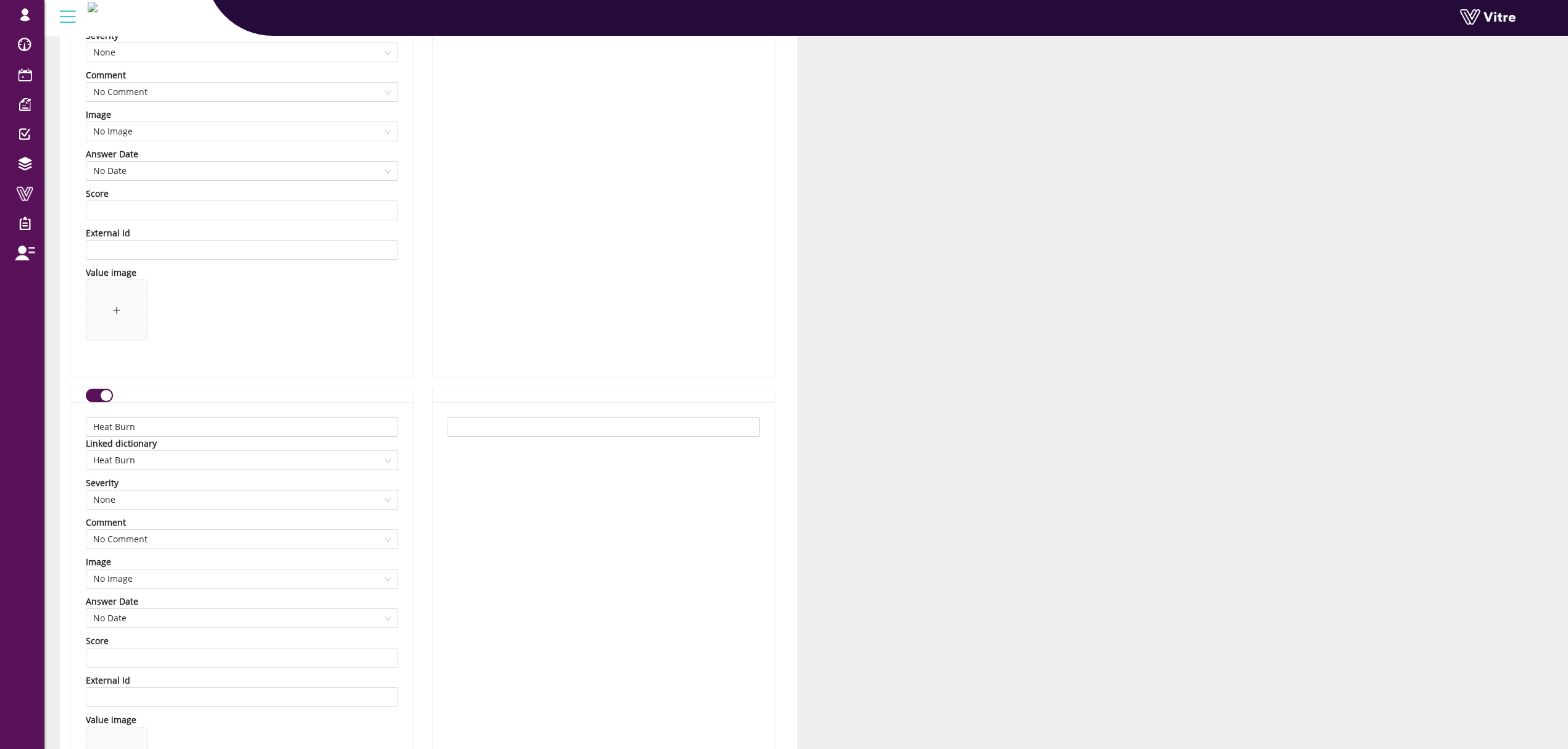
click at [100, 391] on div "button" at bounding box center [106, 395] width 11 height 11
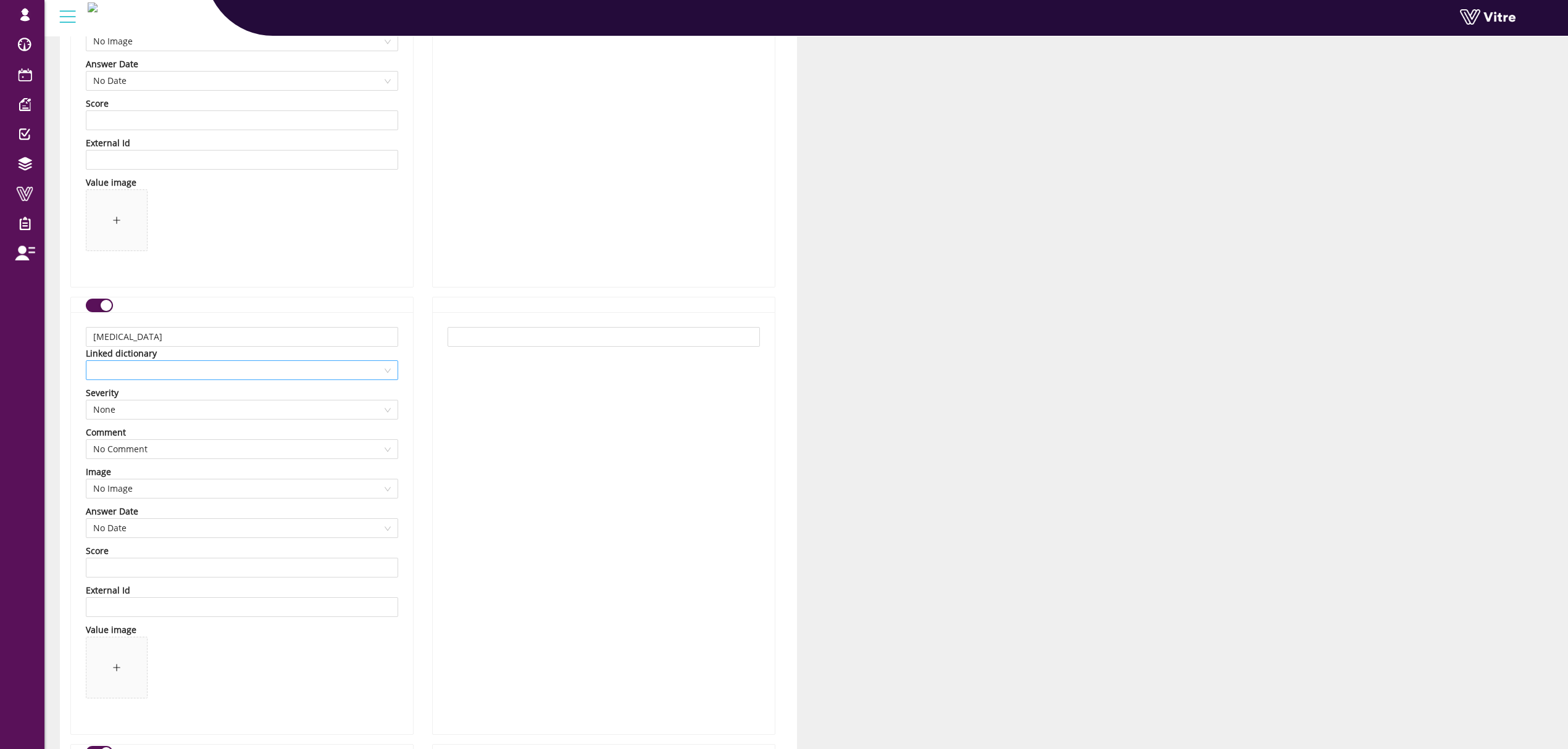
scroll to position [3537, 0]
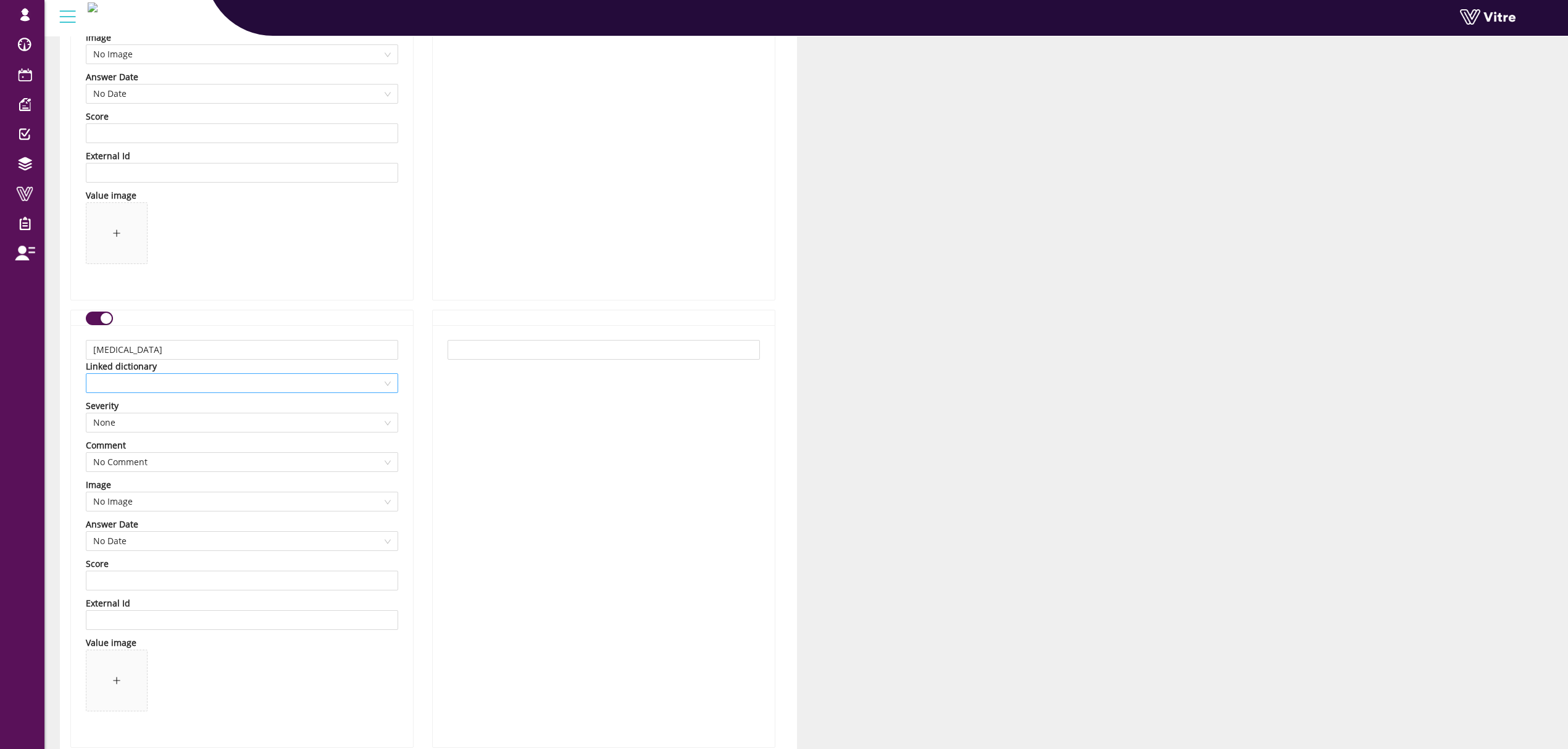
click at [161, 384] on span at bounding box center [241, 383] width 297 height 19
click at [162, 432] on div "[MEDICAL_DATA]" at bounding box center [241, 432] width 297 height 13
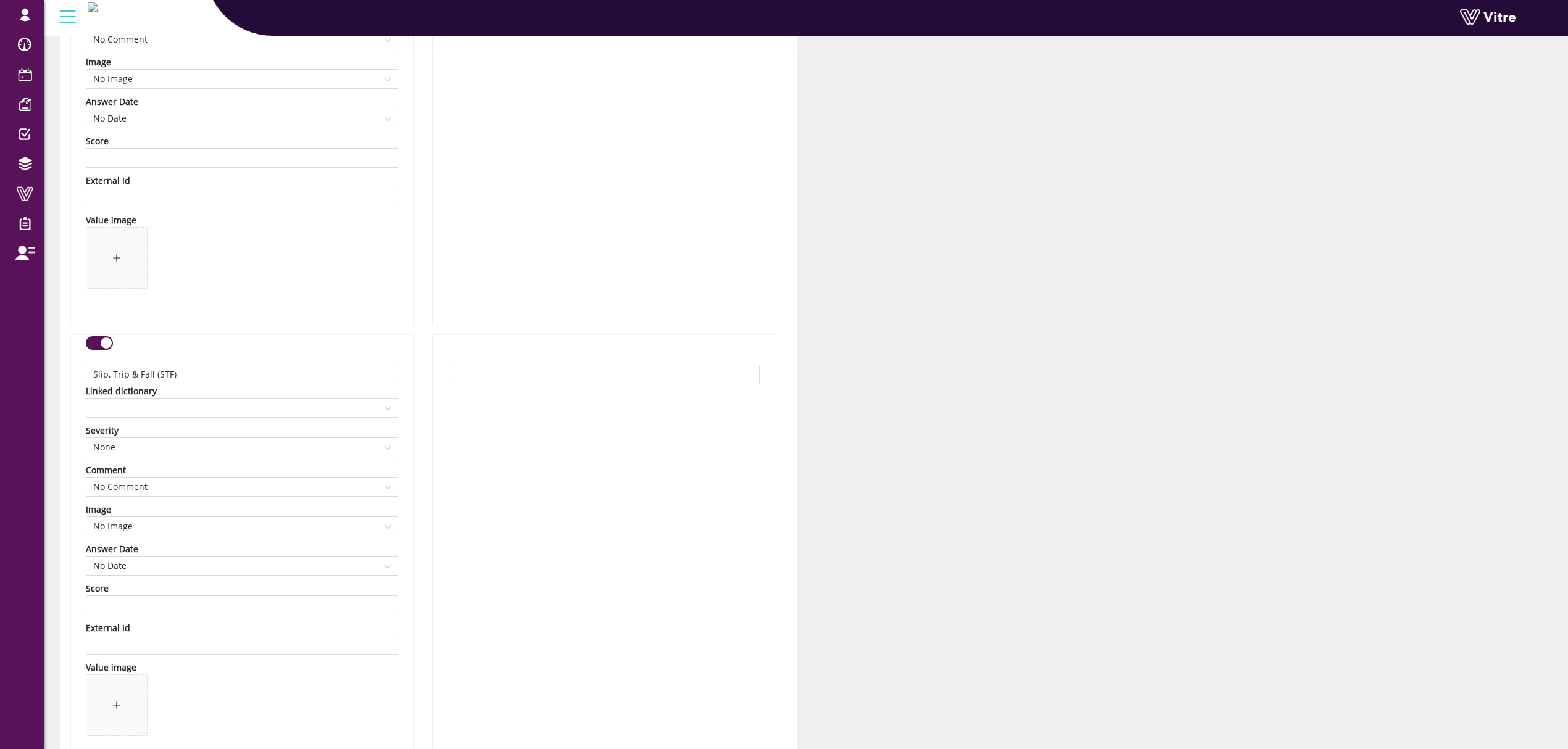
scroll to position [11943, 0]
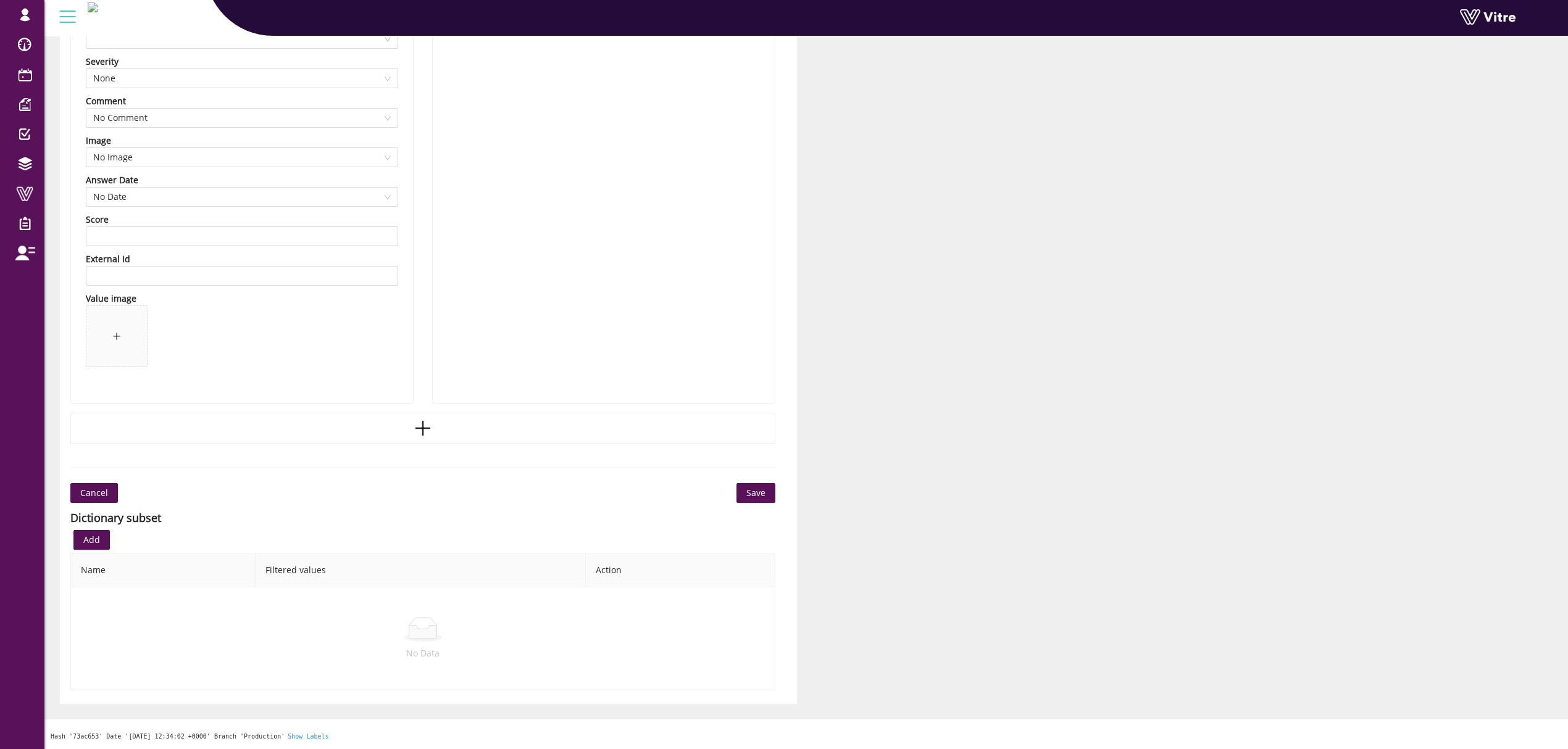
click at [759, 498] on span "Save" at bounding box center [756, 493] width 19 height 13
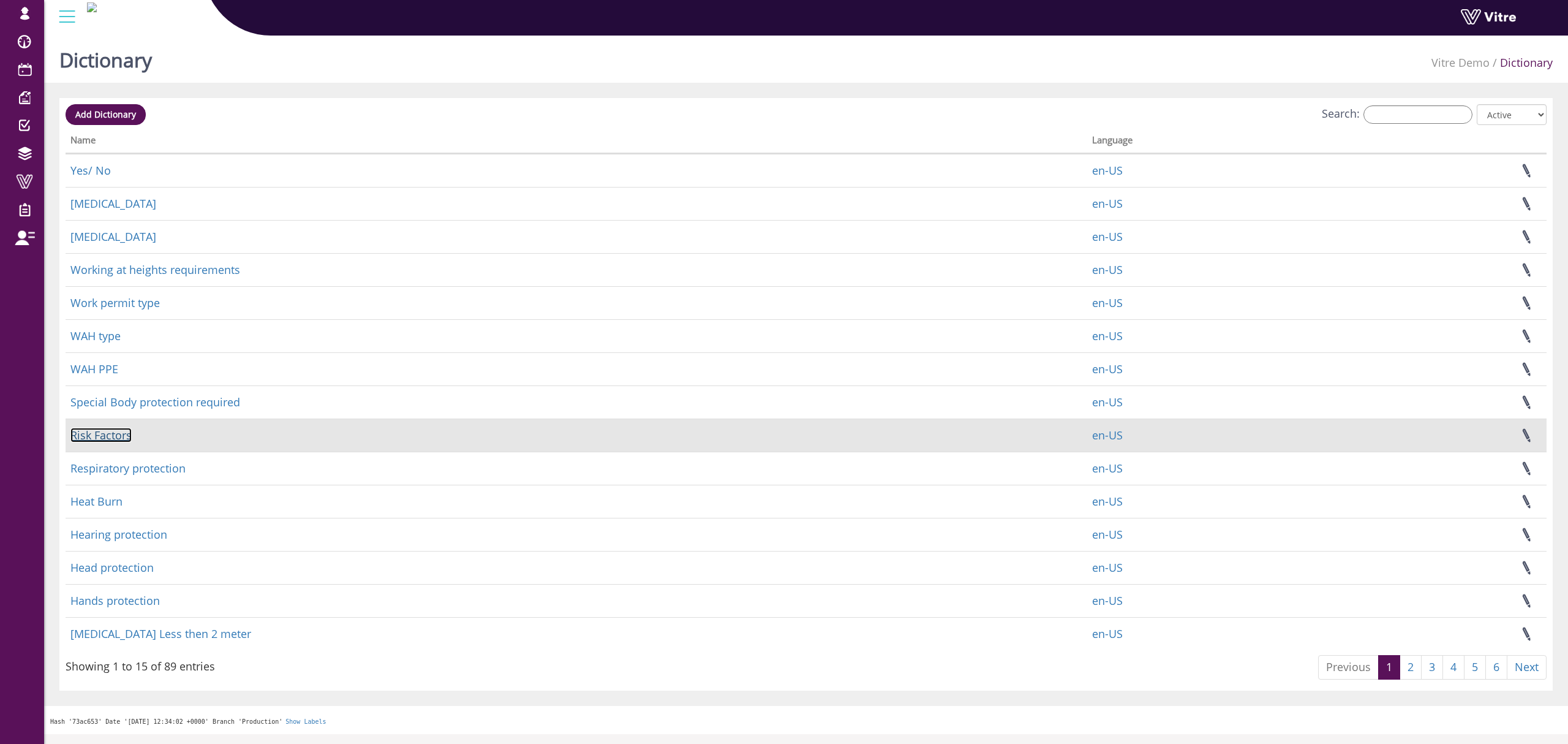
click at [119, 442] on link "Risk Factors" at bounding box center [100, 435] width 61 height 15
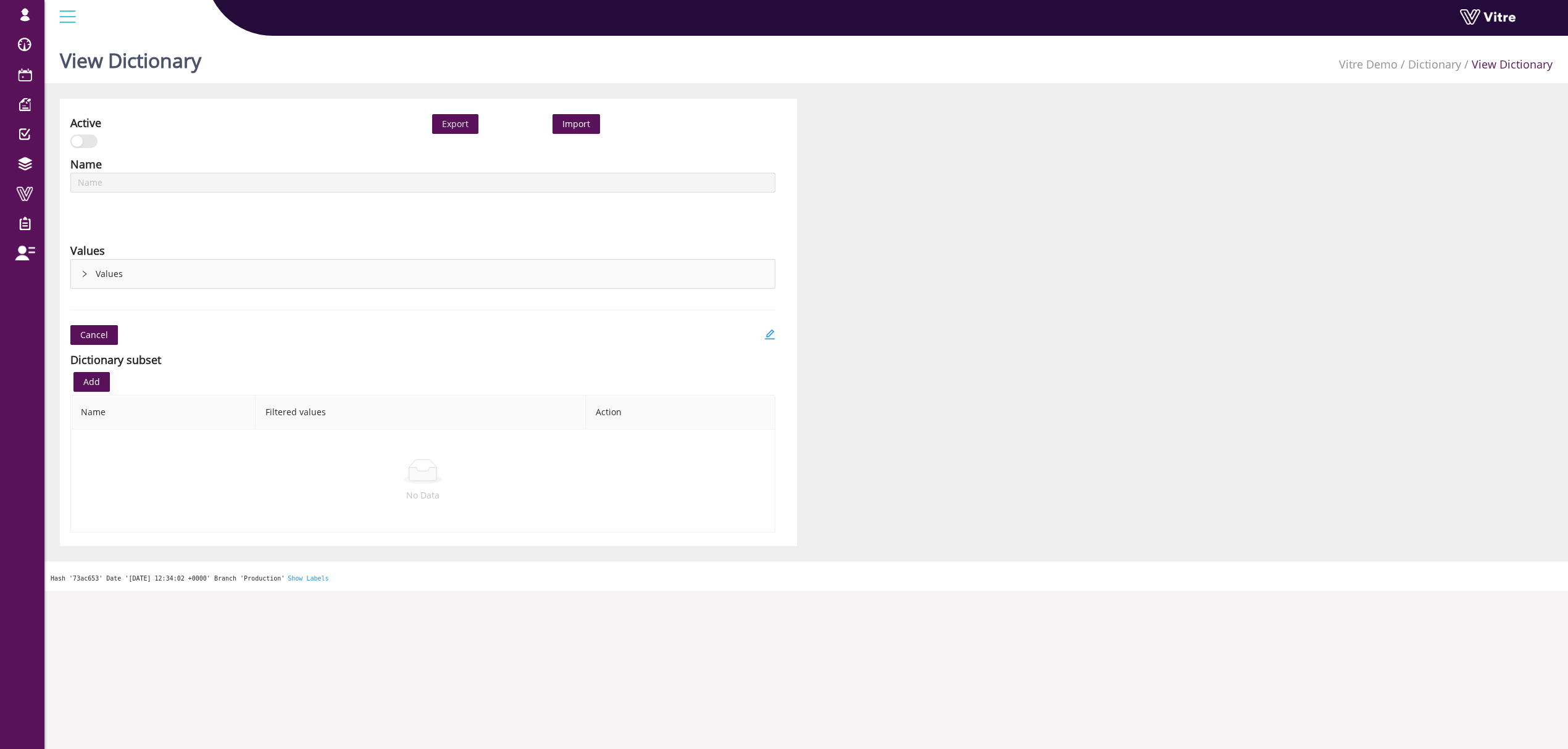
type input "Risk Factors"
click at [766, 336] on icon "edit" at bounding box center [770, 335] width 11 height 11
type input "Risk Factors"
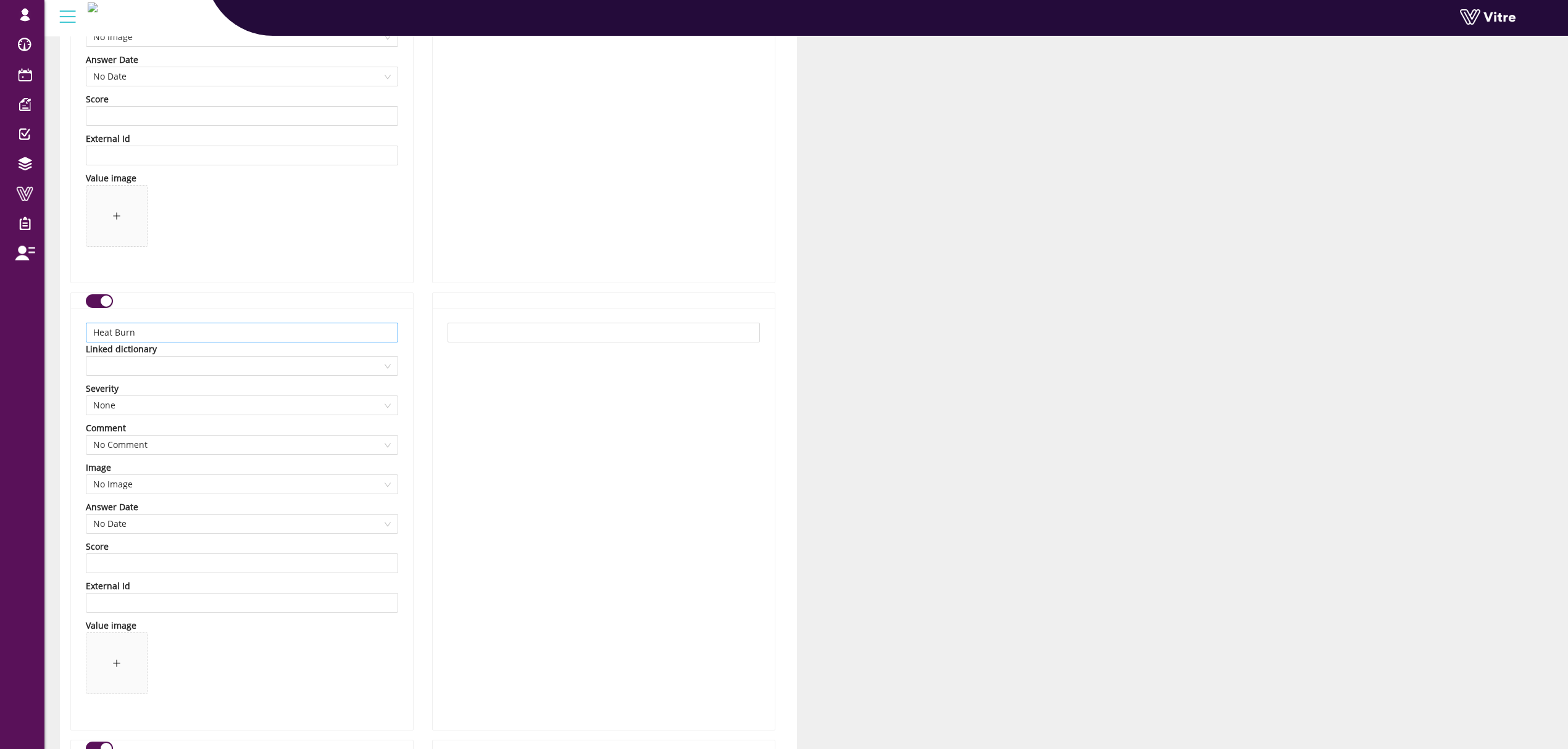
scroll to position [4031, 0]
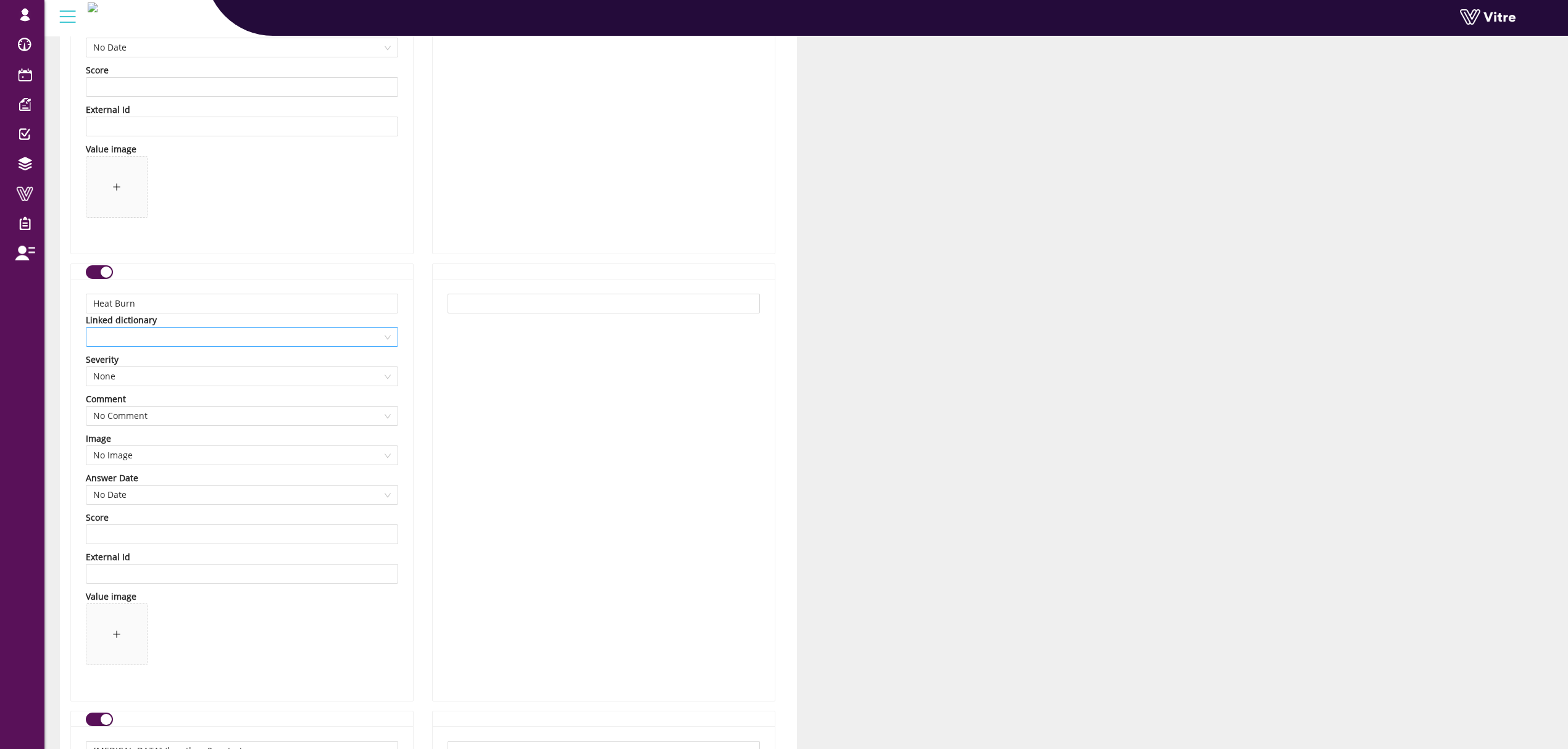
click at [276, 337] on span at bounding box center [241, 337] width 297 height 19
click at [134, 479] on div "Heat Burn" at bounding box center [241, 481] width 297 height 13
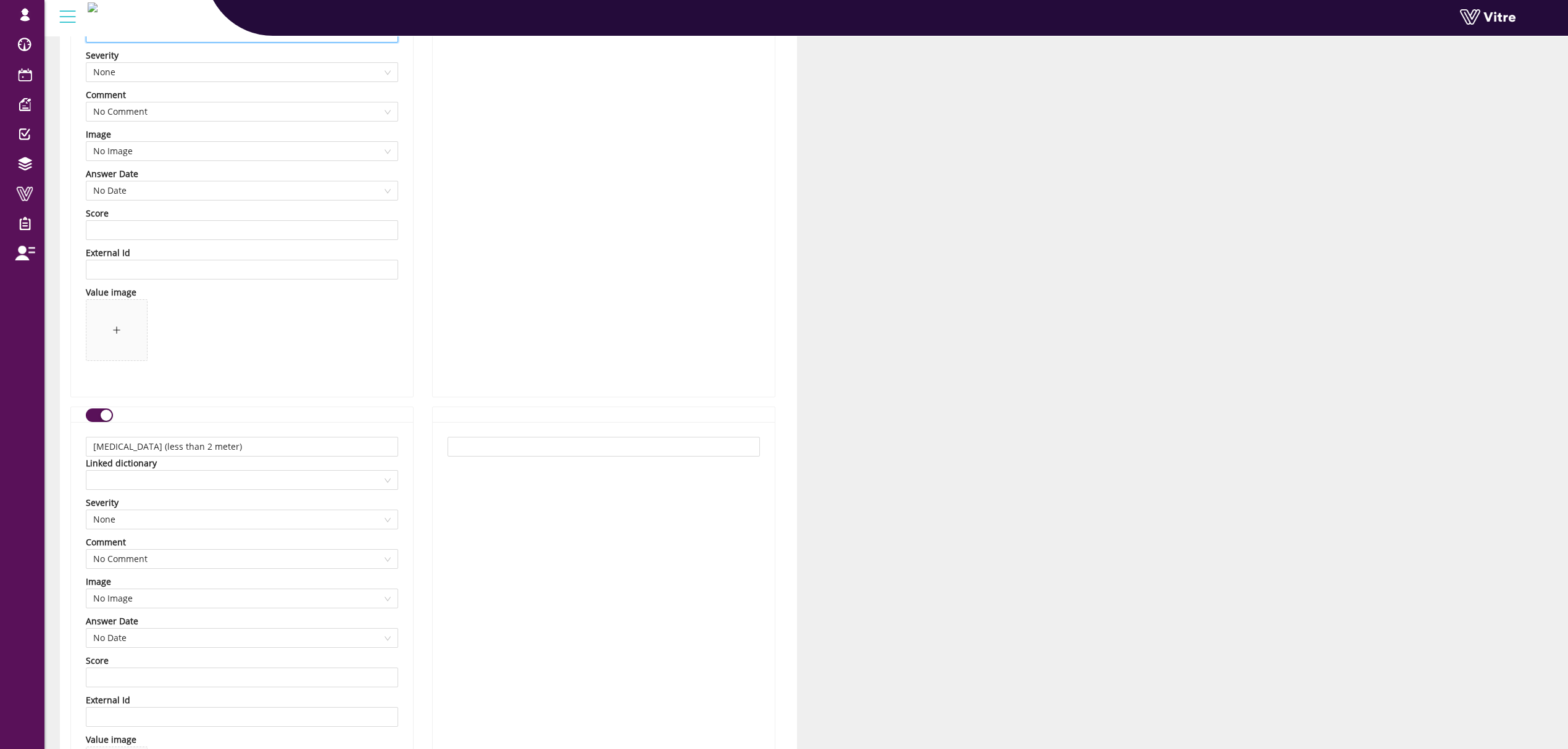
scroll to position [4359, 0]
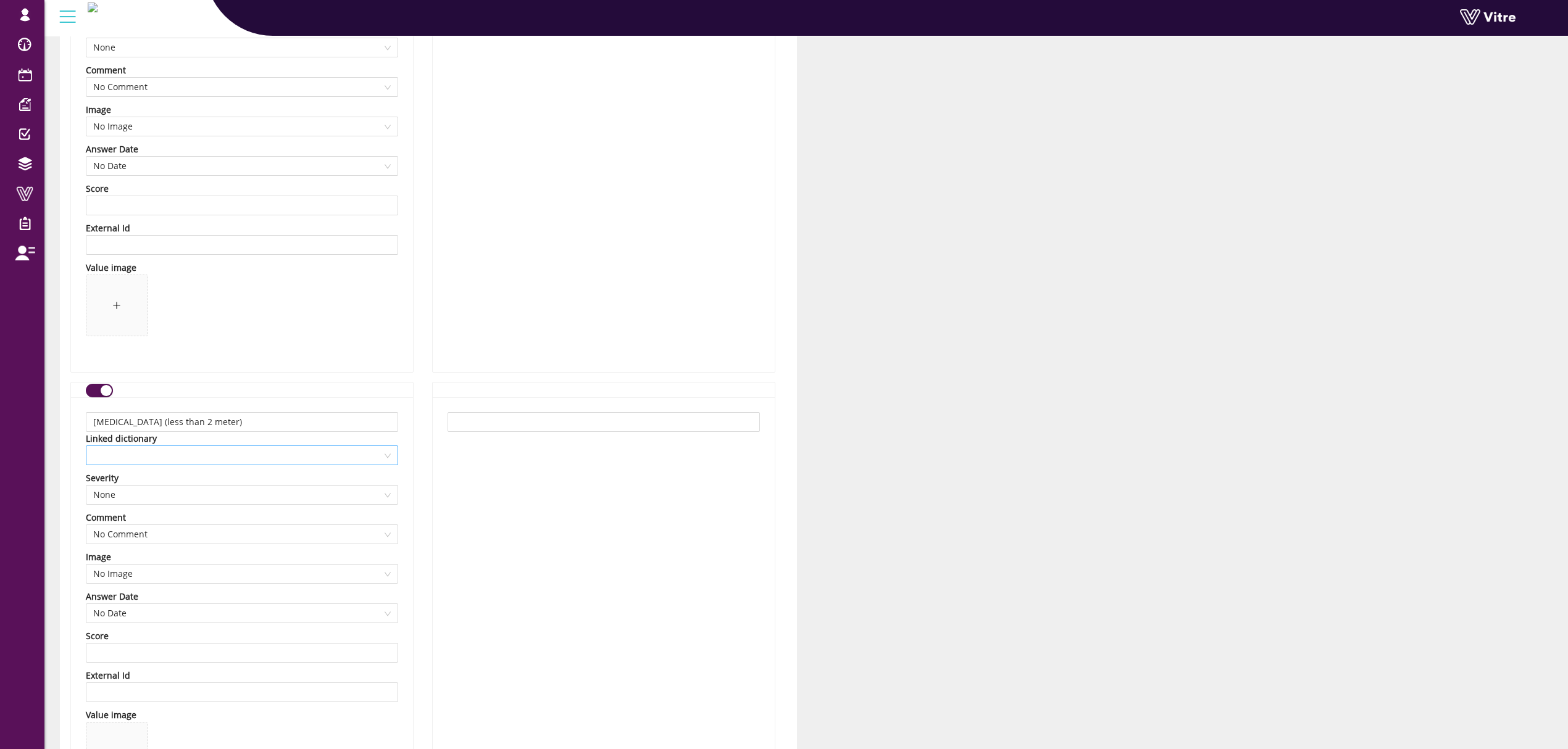
click at [180, 462] on span at bounding box center [241, 456] width 297 height 19
click at [169, 592] on div "[MEDICAL_DATA] Less then 2 meter" at bounding box center [241, 598] width 297 height 13
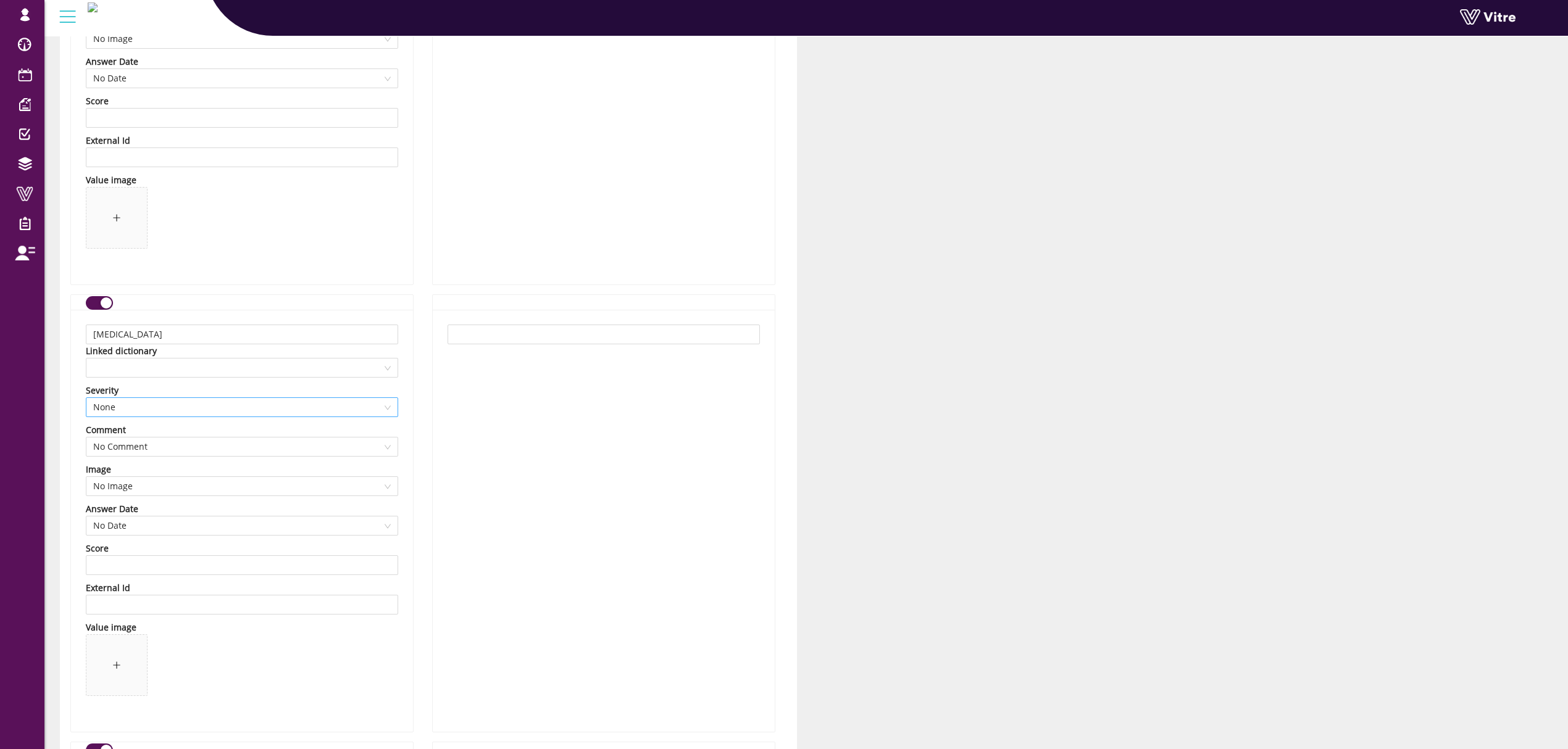
scroll to position [4935, 0]
click at [274, 332] on span at bounding box center [241, 326] width 297 height 19
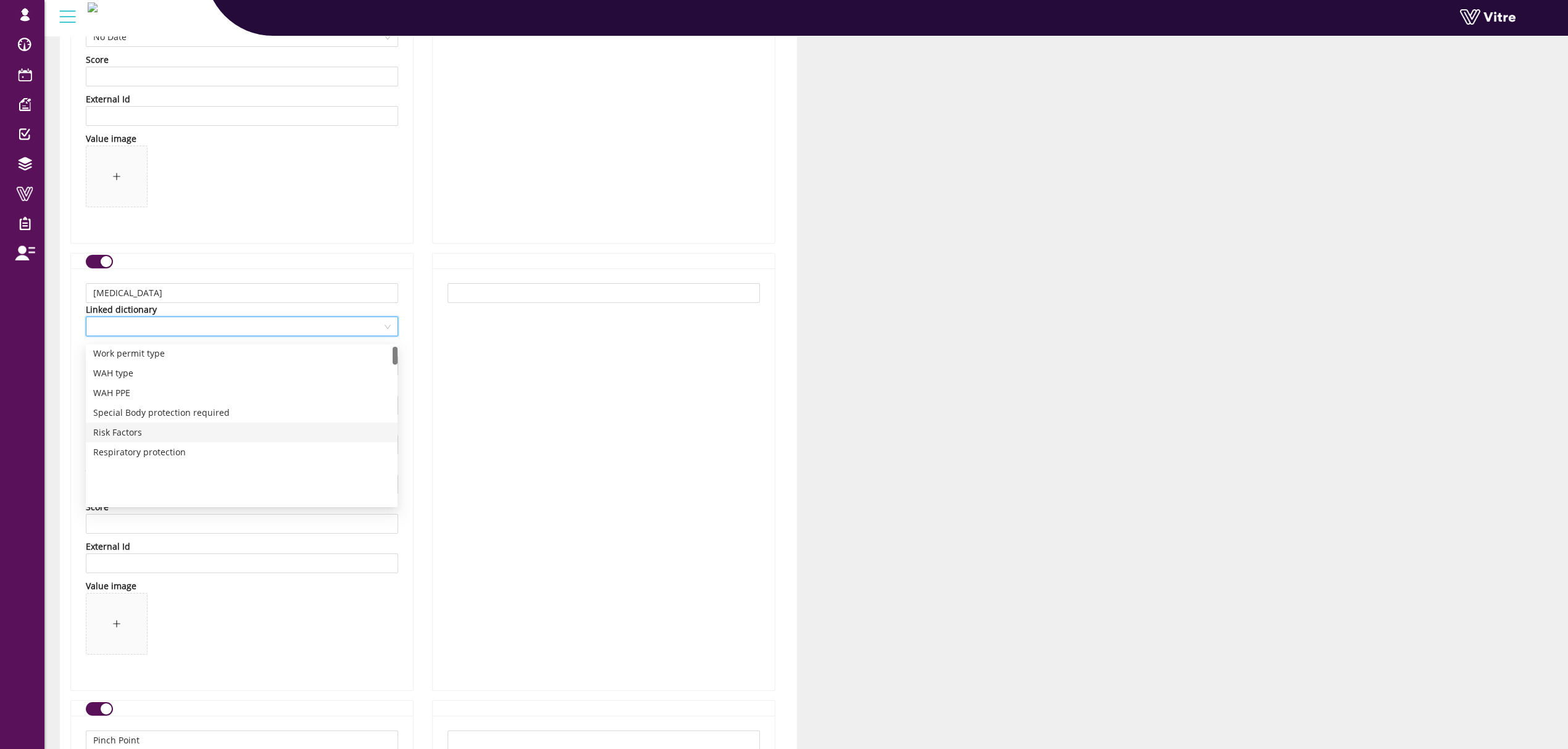
scroll to position [0, 0]
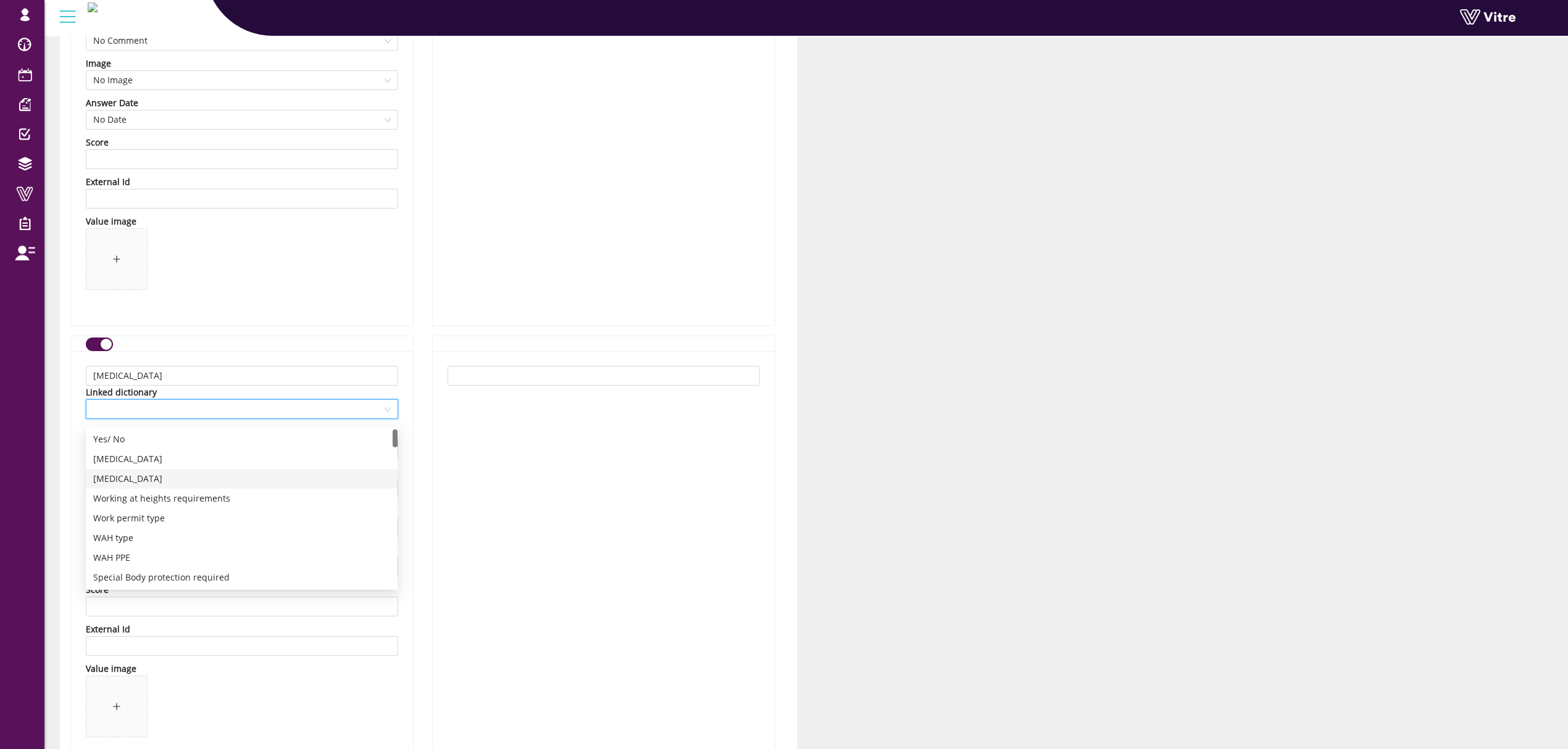
click at [153, 481] on div "[MEDICAL_DATA]" at bounding box center [241, 479] width 297 height 13
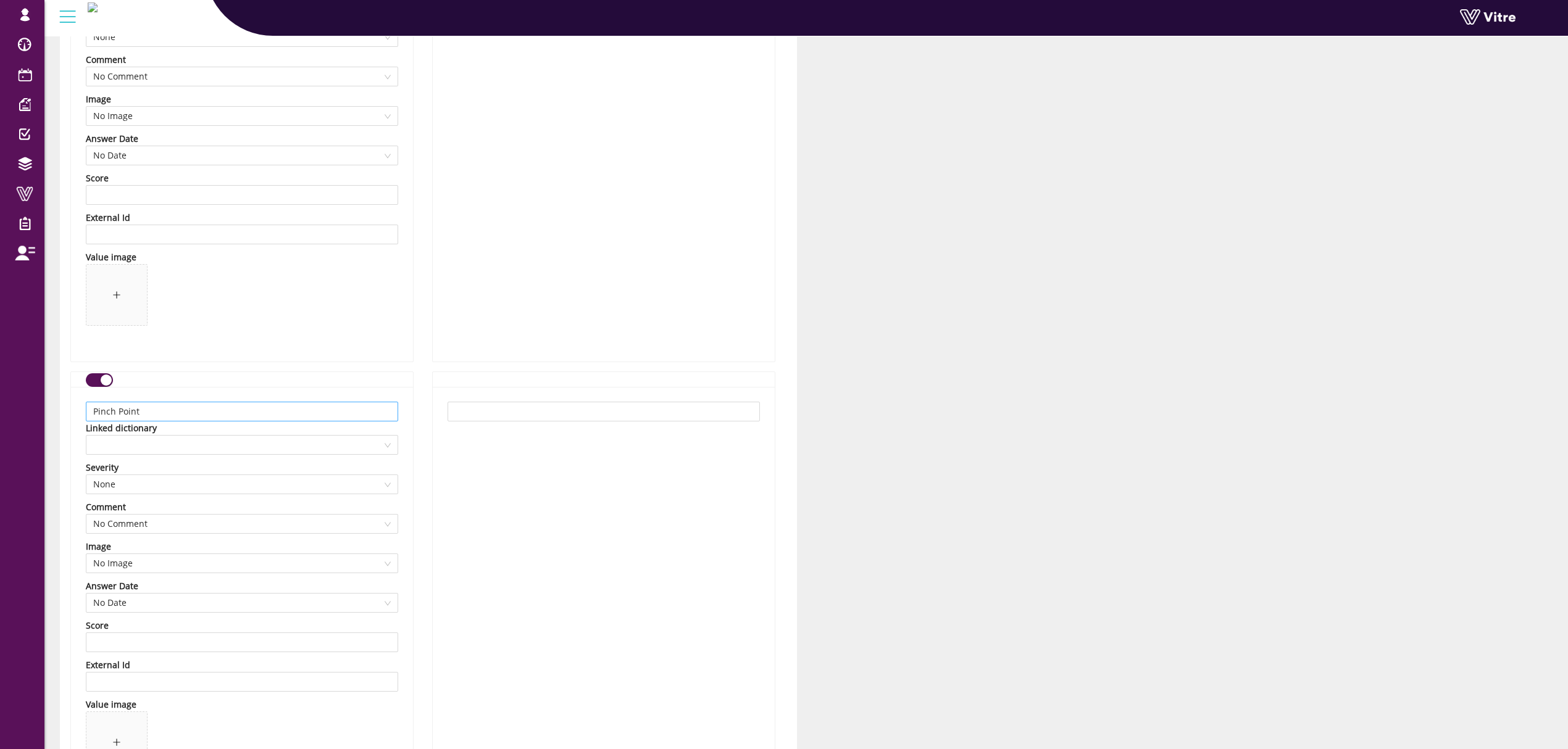
scroll to position [5428, 0]
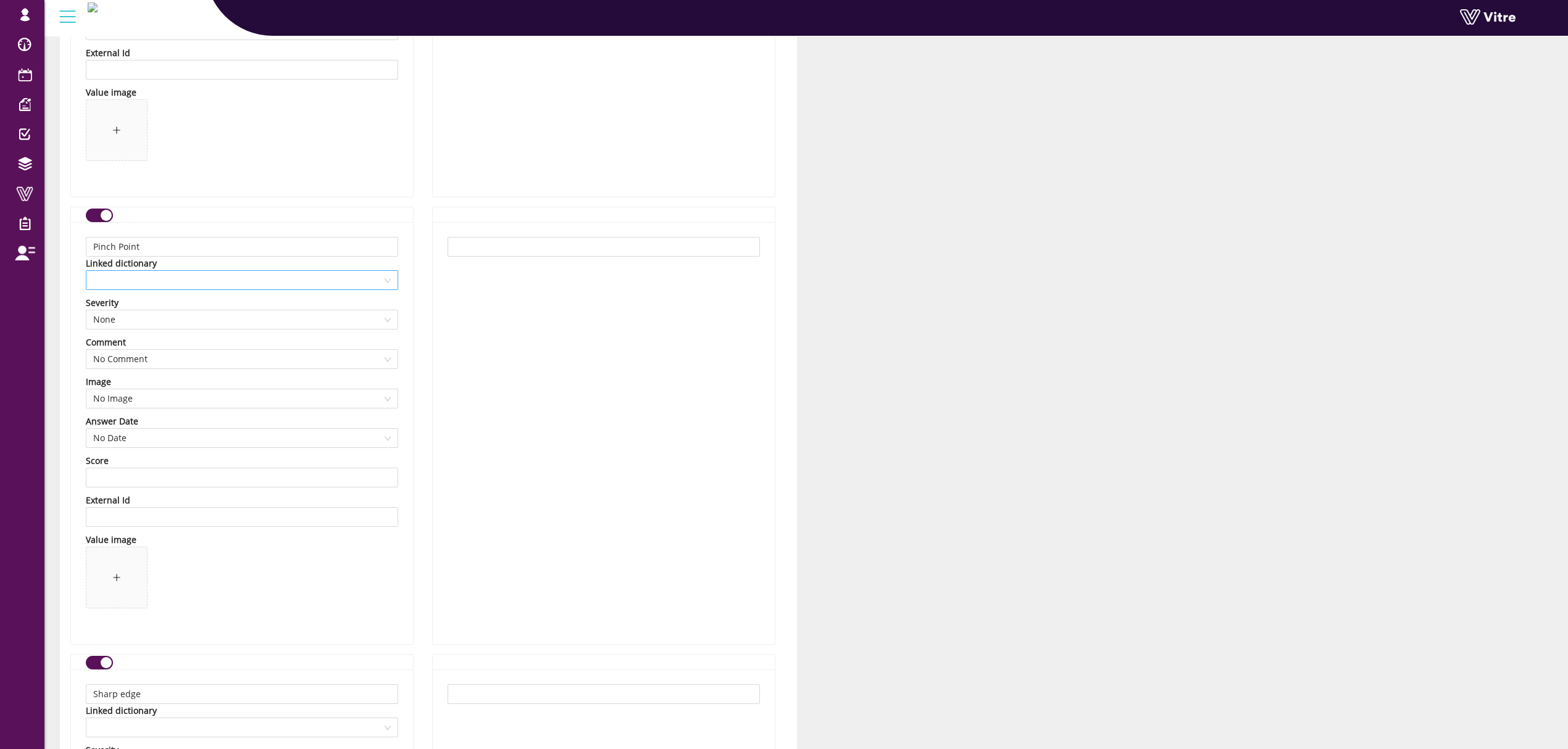
click at [218, 283] on span at bounding box center [241, 280] width 297 height 19
click at [149, 395] on div "RISK FACTORS - Pinch Point" at bounding box center [241, 396] width 297 height 13
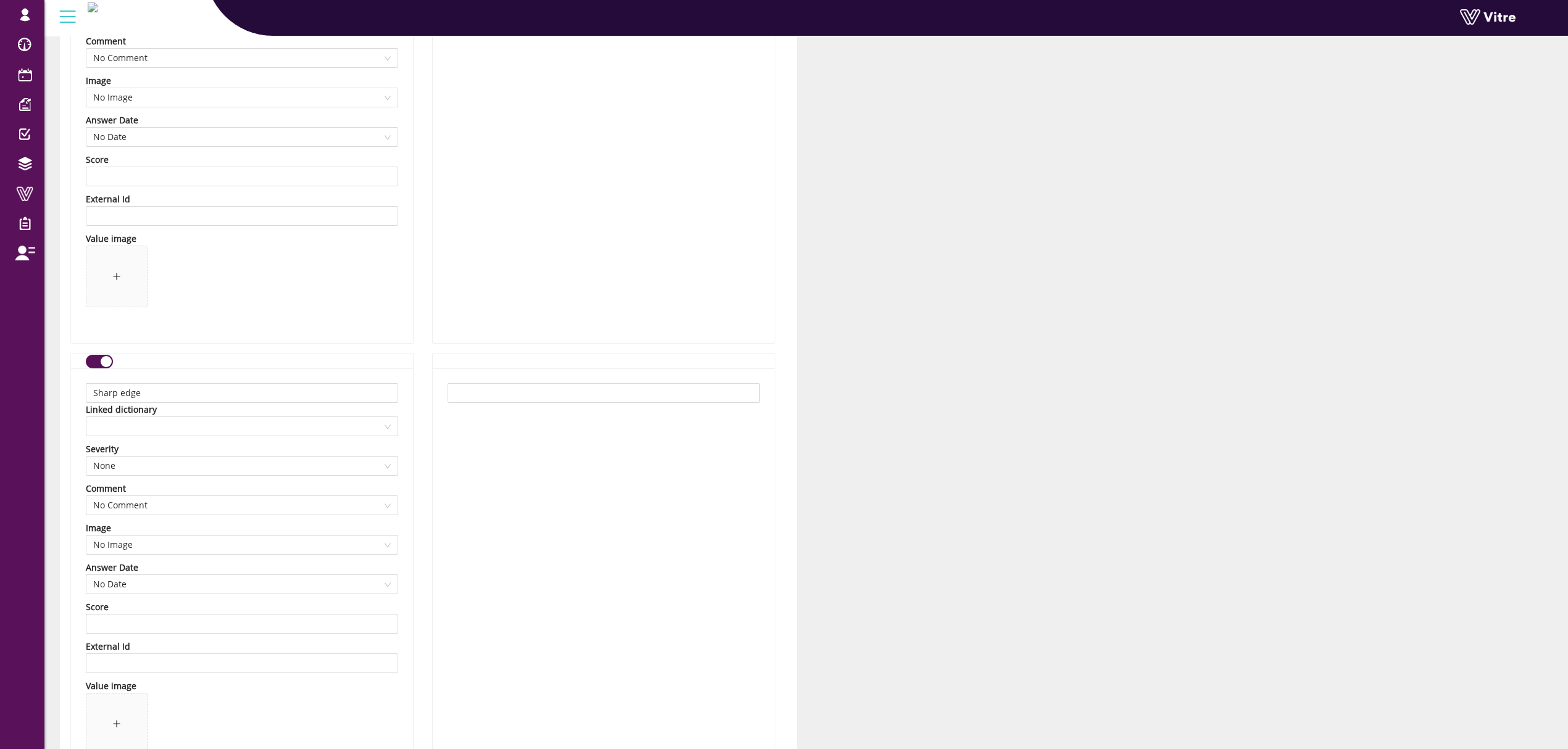
scroll to position [5757, 0]
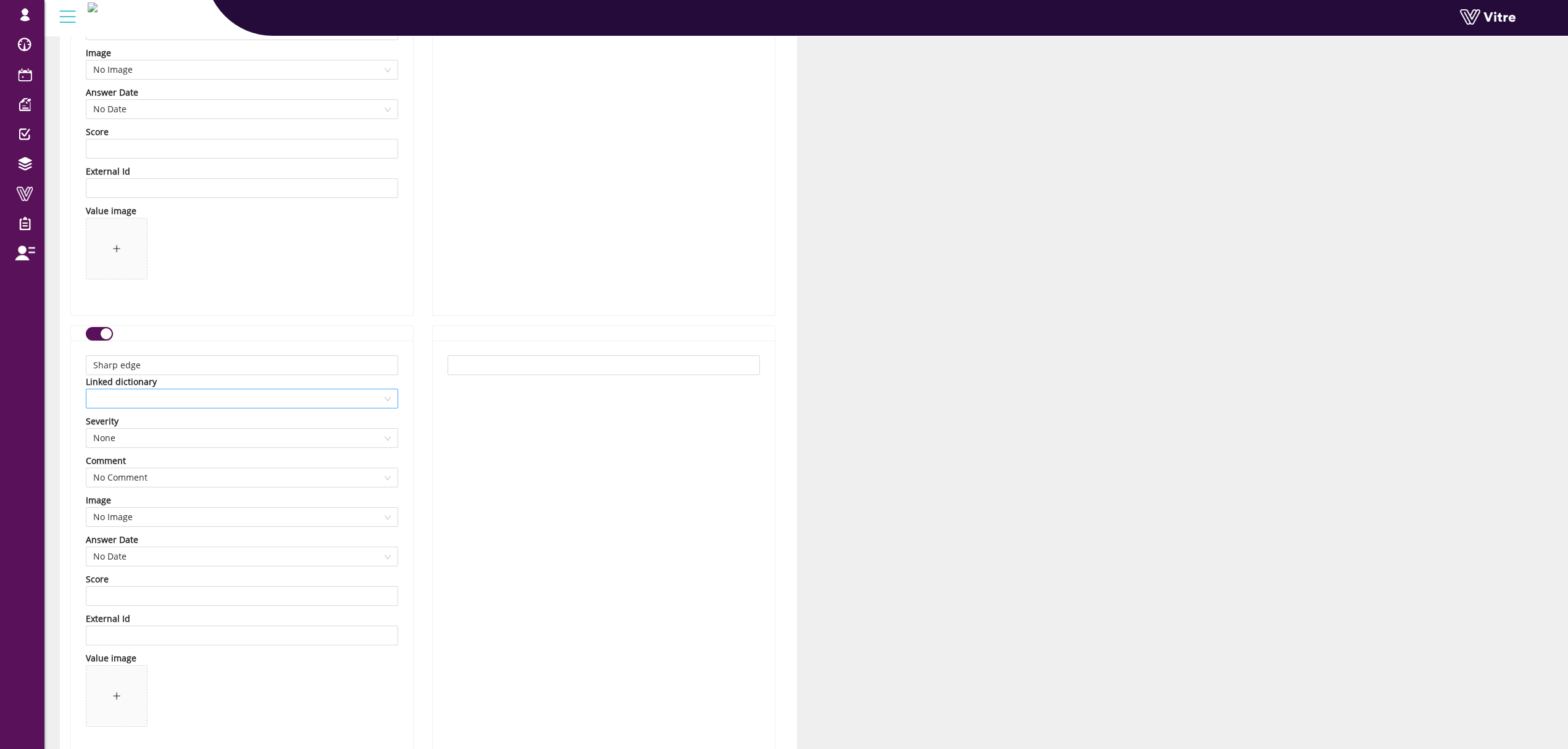
click at [211, 408] on span at bounding box center [241, 399] width 297 height 19
click at [106, 502] on div "Sharp edges" at bounding box center [241, 502] width 297 height 13
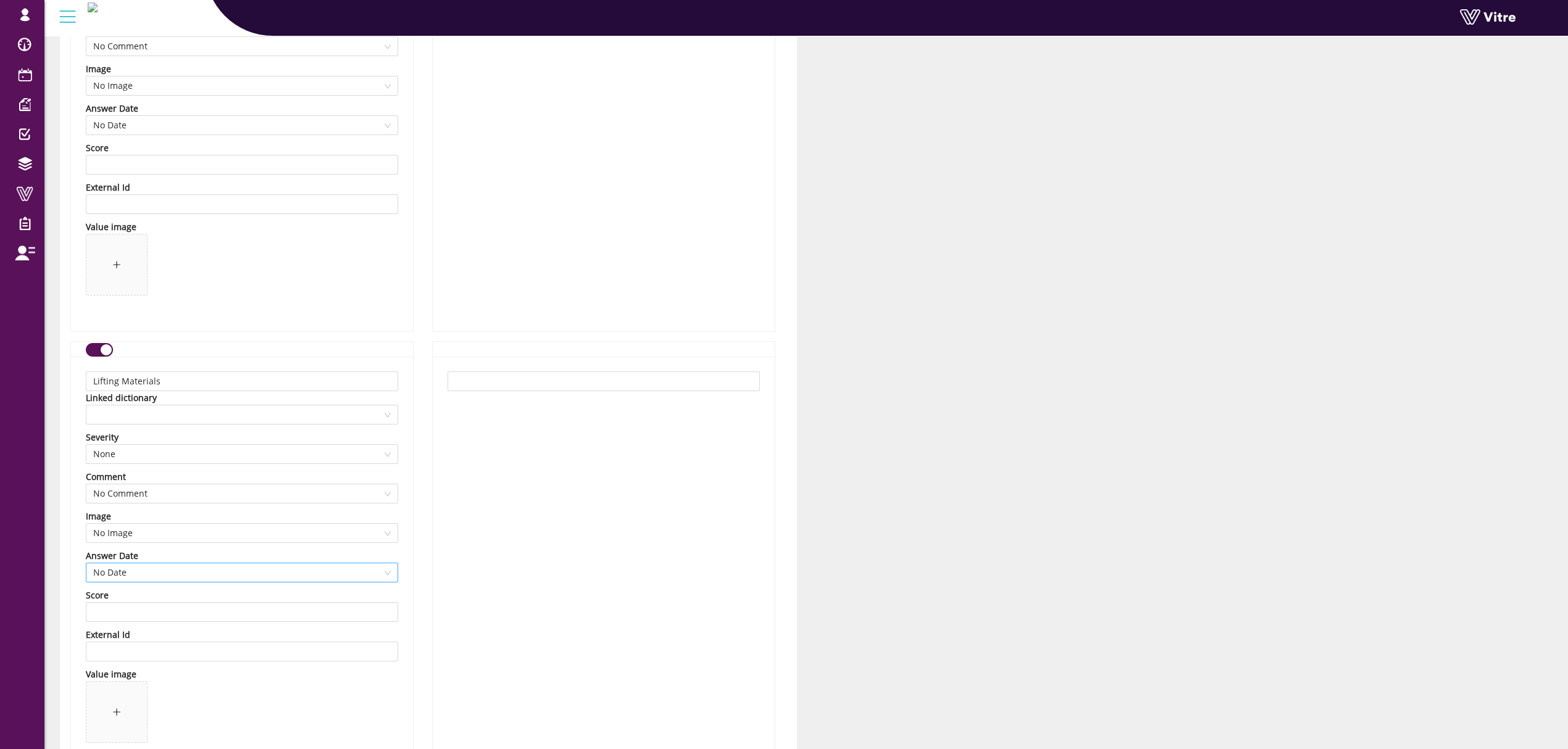
scroll to position [6333, 0]
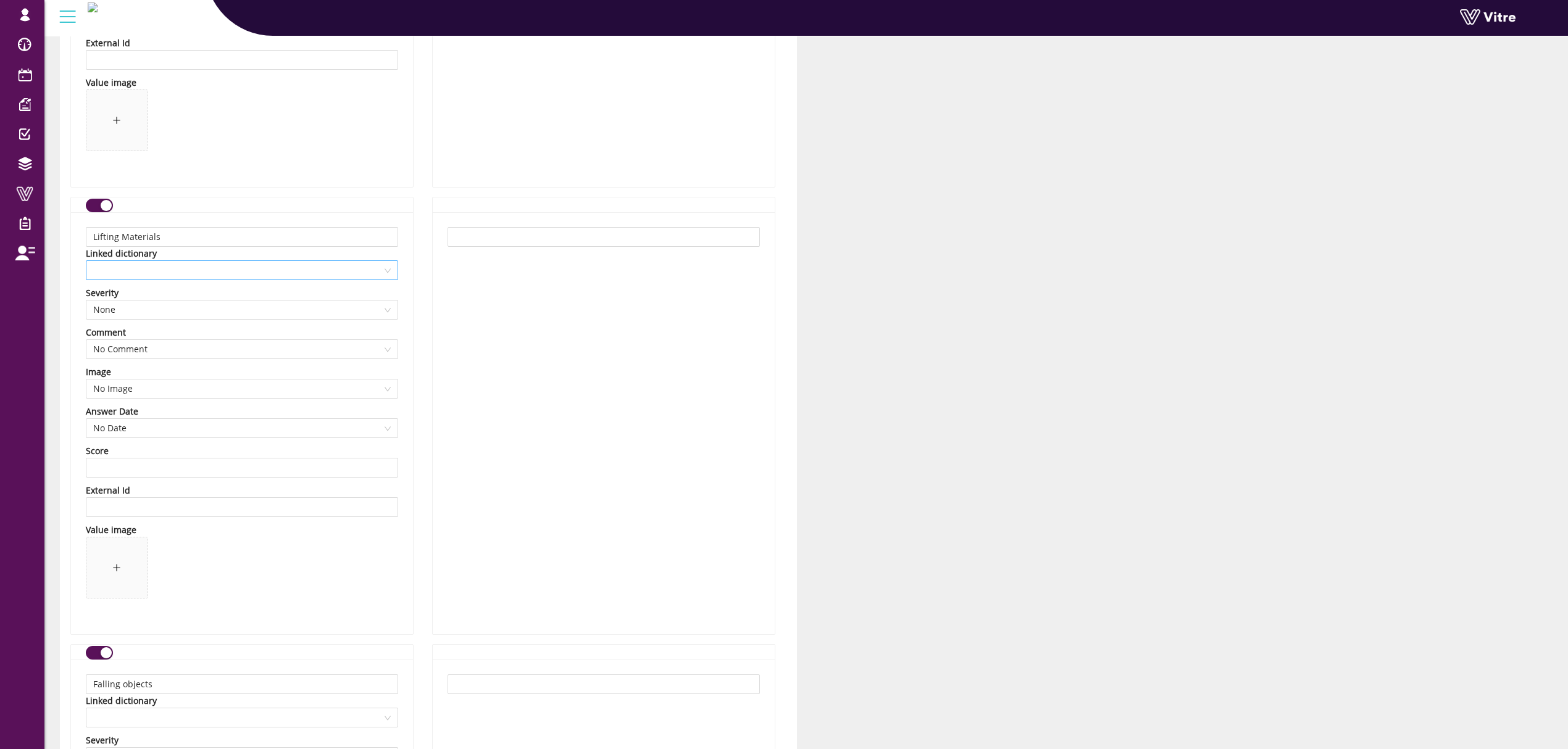
click at [194, 278] on span at bounding box center [241, 270] width 297 height 19
click at [127, 324] on div "RISK - Lifting" at bounding box center [241, 325] width 297 height 13
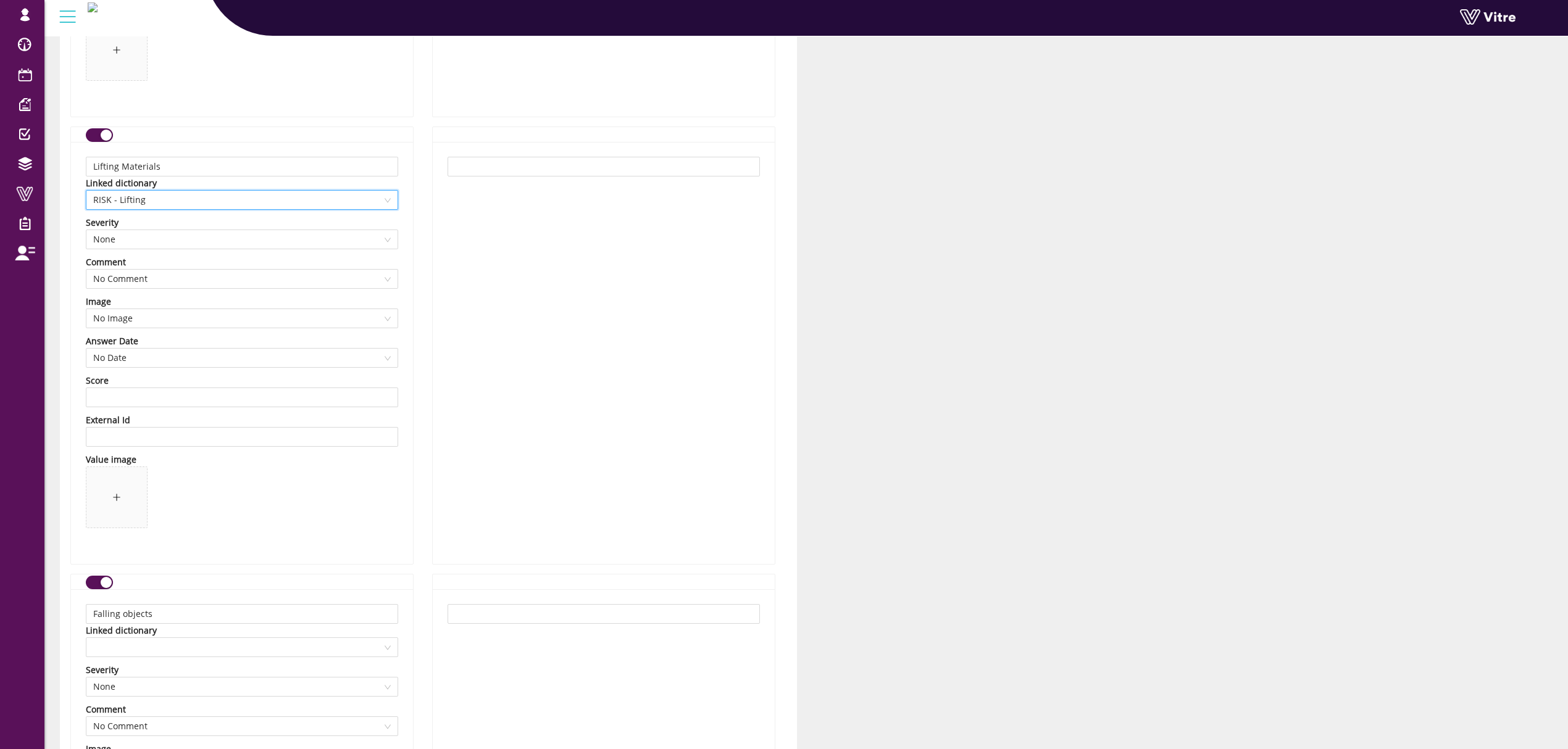
scroll to position [6663, 0]
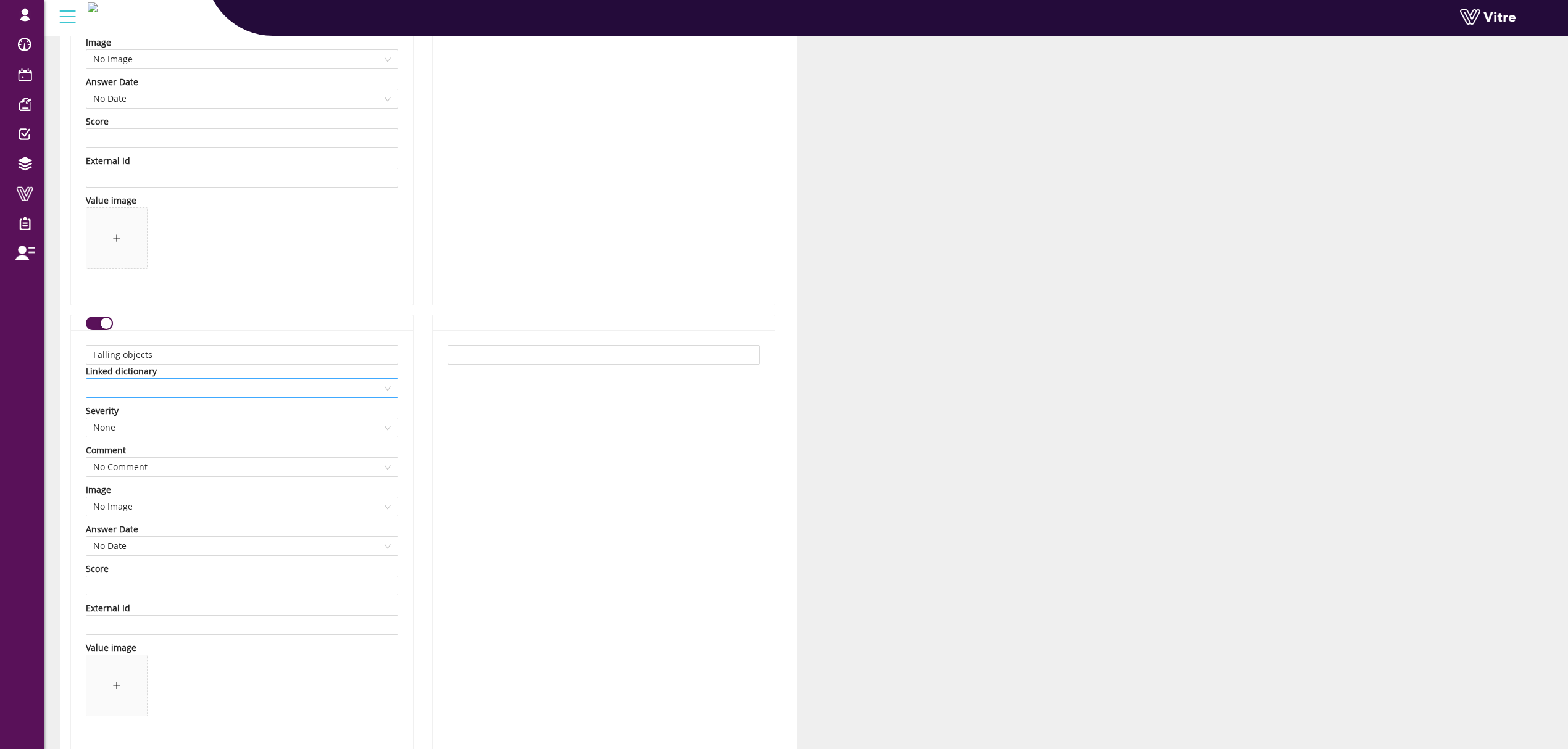
click at [165, 393] on span at bounding box center [241, 389] width 297 height 19
click at [126, 491] on div "Falling objects" at bounding box center [241, 489] width 297 height 13
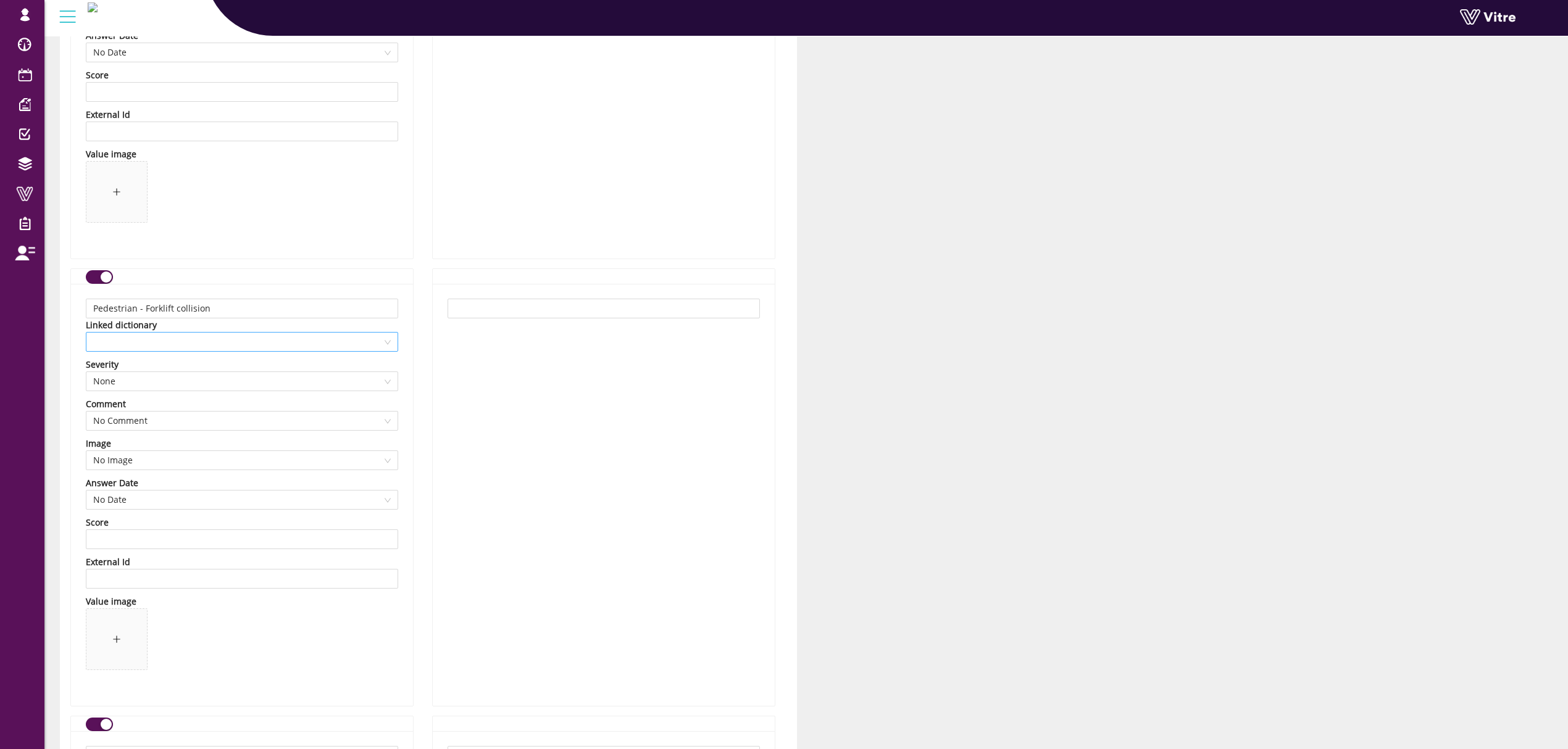
click at [230, 345] on span at bounding box center [241, 342] width 297 height 19
click at [157, 498] on div "RISK - Forklifts Collision" at bounding box center [241, 499] width 297 height 13
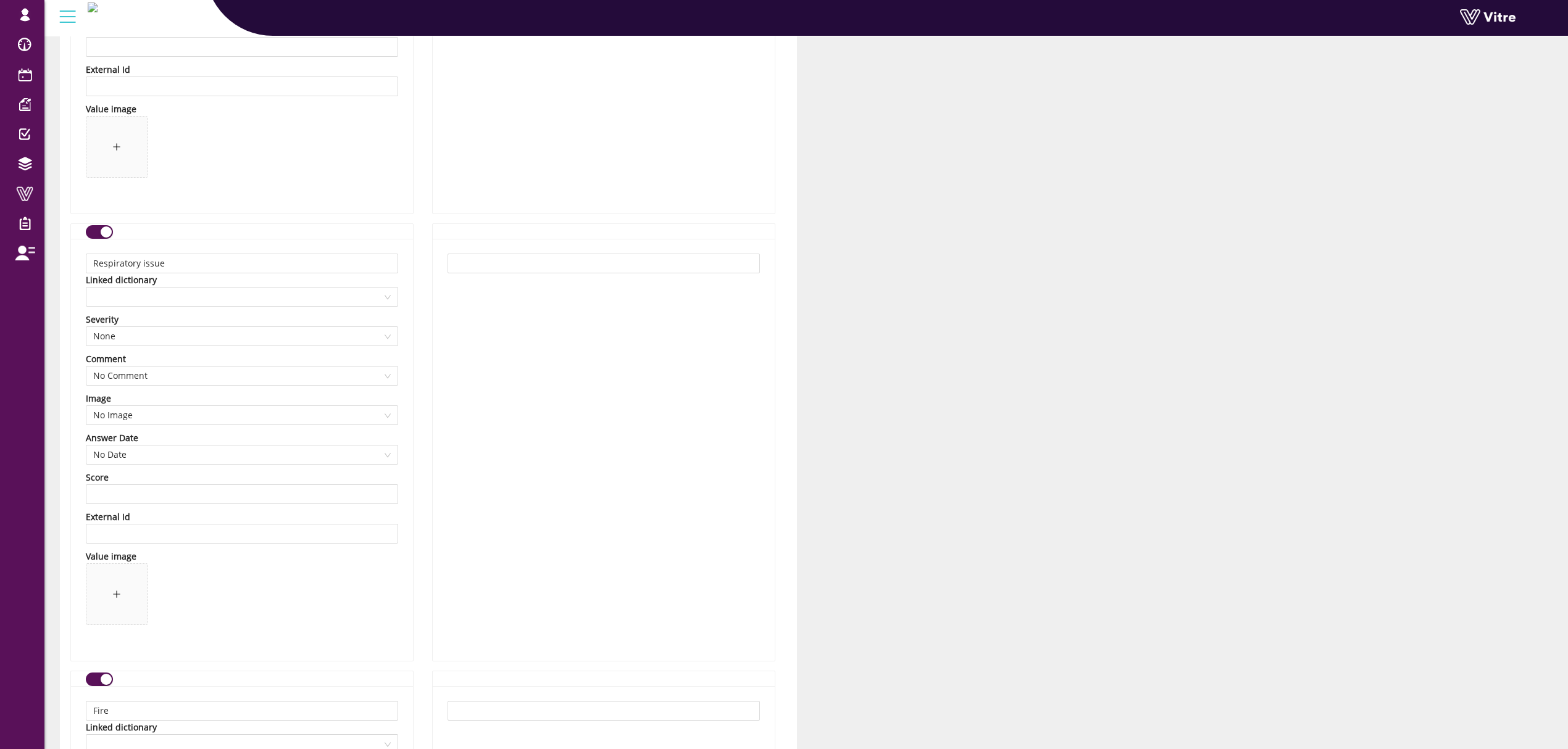
scroll to position [7650, 0]
click at [205, 305] on span at bounding box center [241, 296] width 297 height 19
click at [180, 389] on div "RISK - Respiratory Issue" at bounding box center [241, 391] width 297 height 13
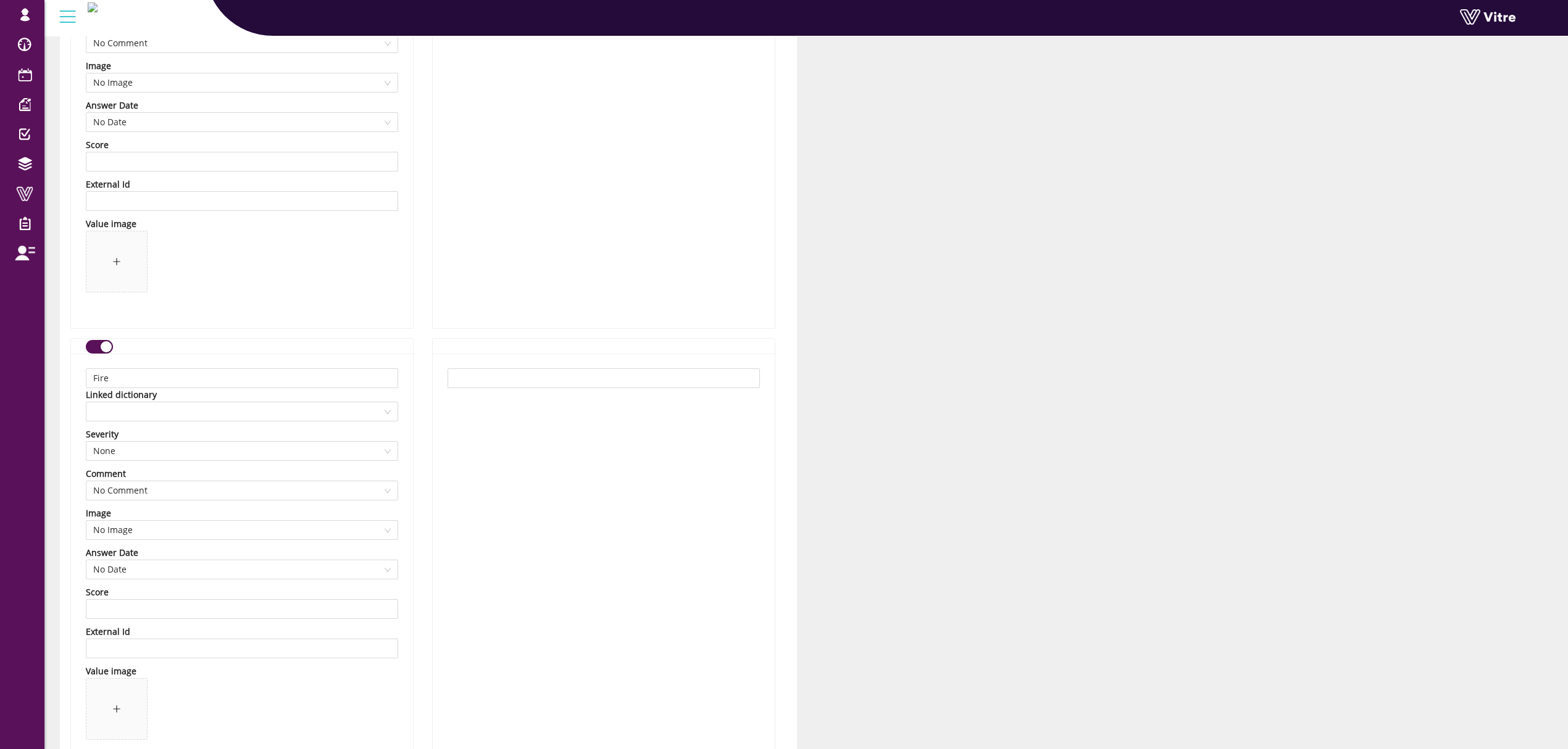
scroll to position [8060, 0]
click at [193, 341] on span at bounding box center [241, 332] width 297 height 19
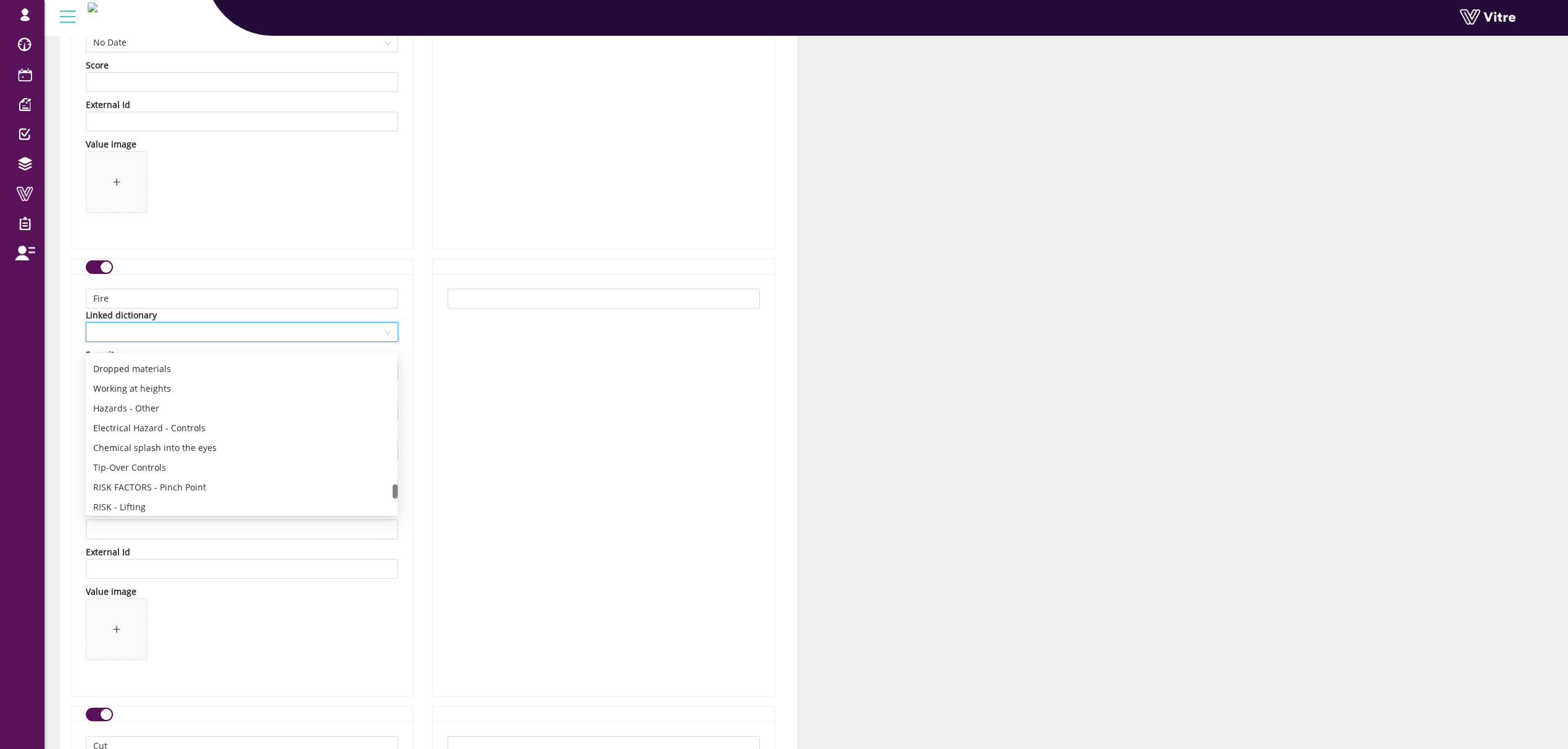
scroll to position [1599, 0]
click at [161, 361] on div "RISK - Fire" at bounding box center [241, 365] width 297 height 13
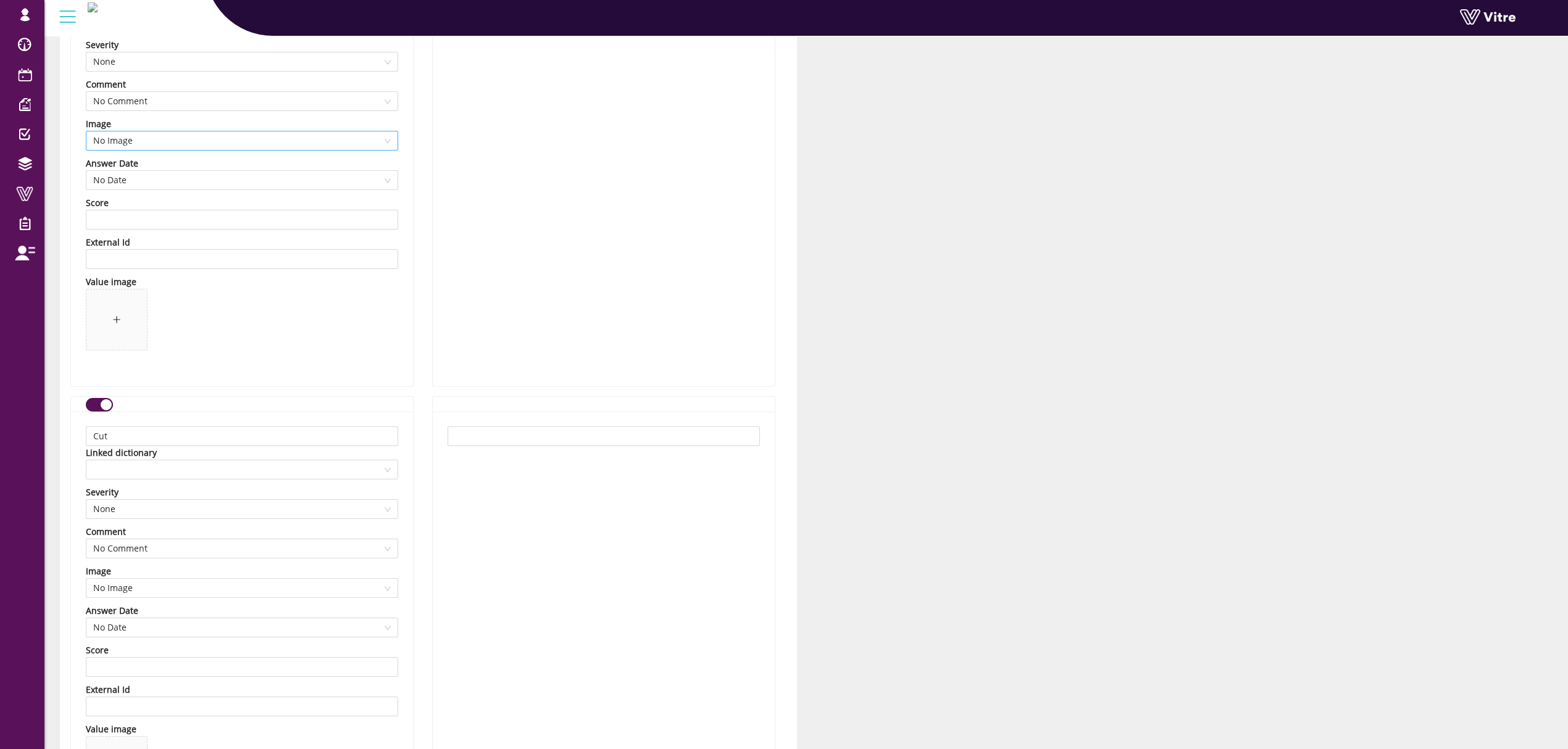
scroll to position [8389, 0]
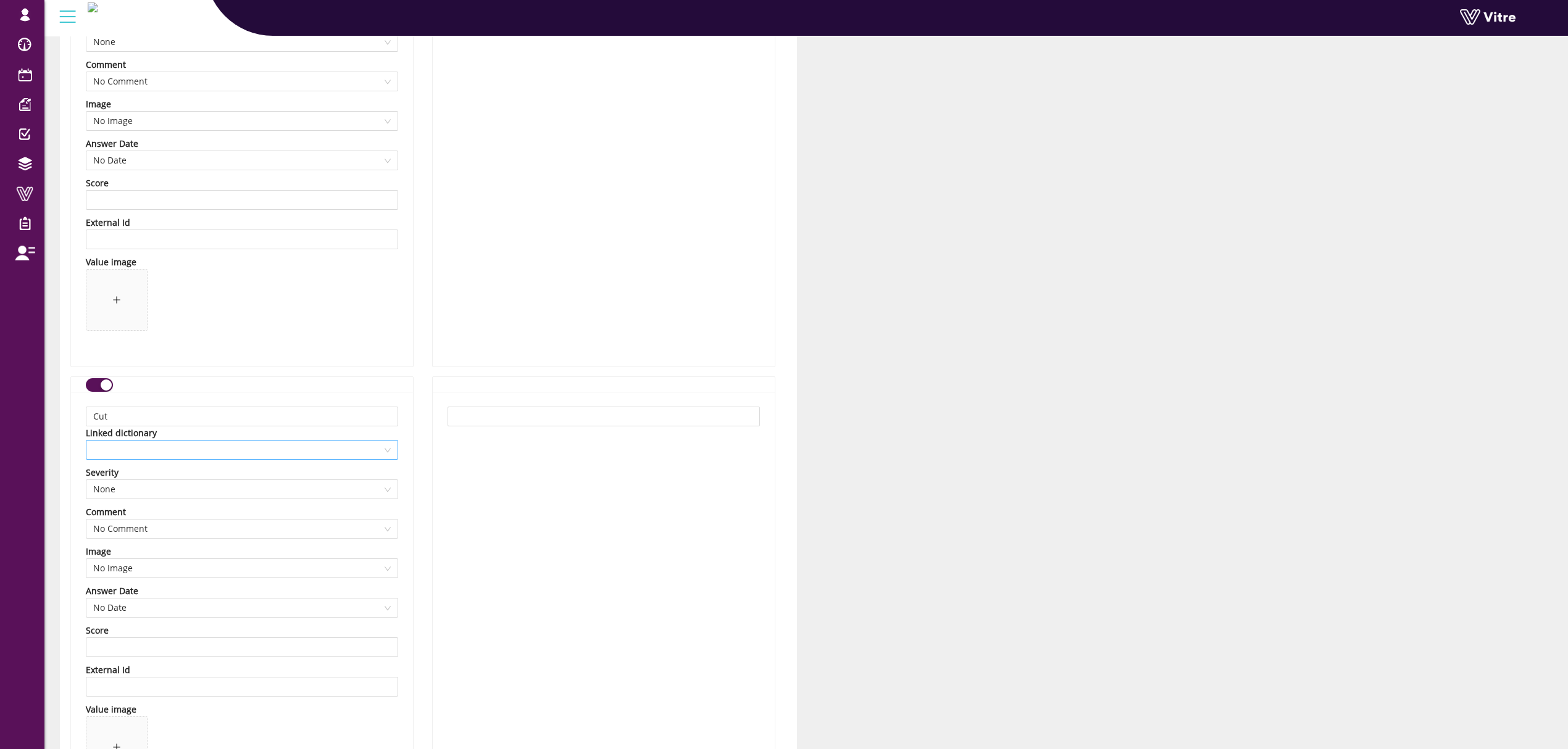
click at [177, 458] on span at bounding box center [241, 450] width 297 height 19
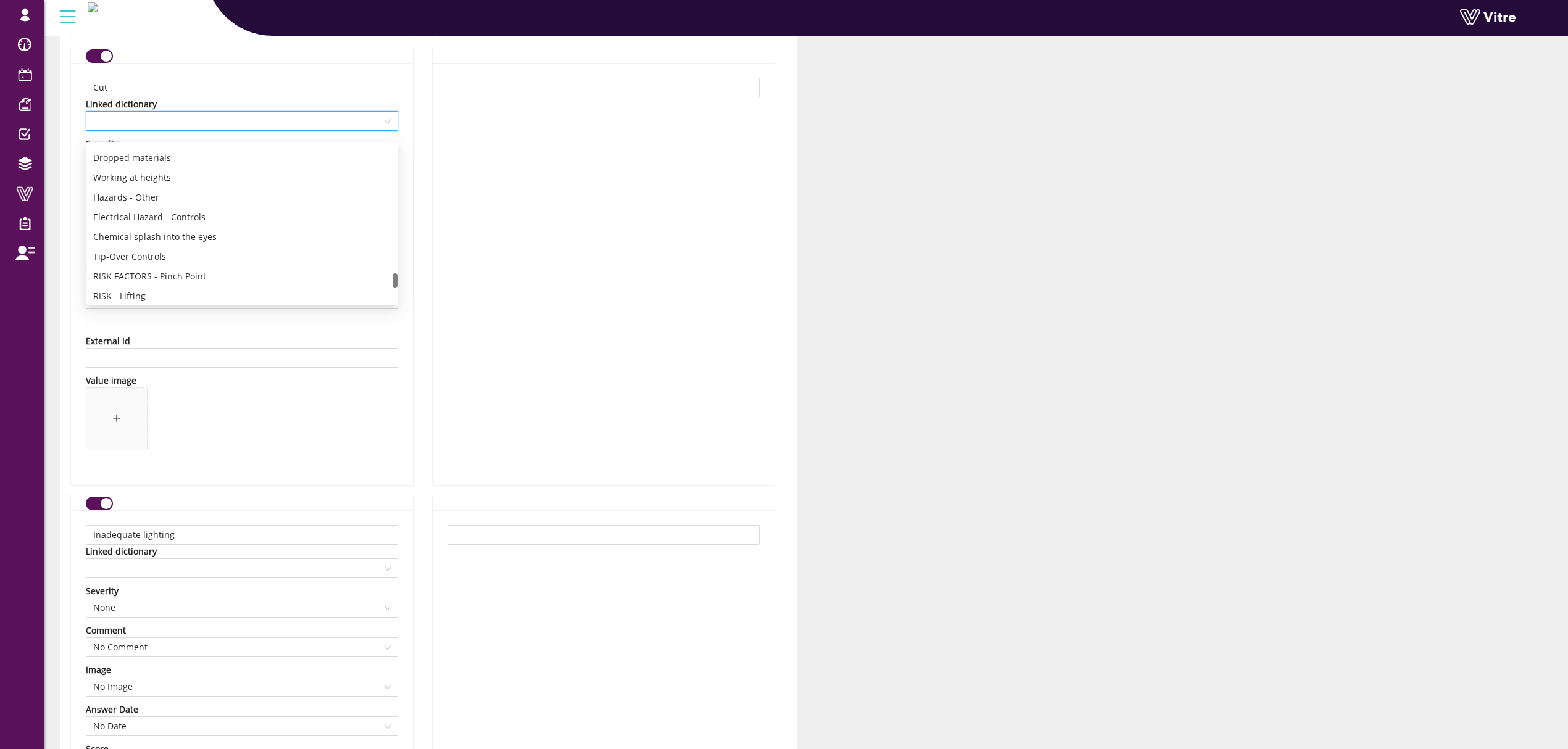
scroll to position [1599, 0]
click at [147, 168] on div "RISK - Cut" at bounding box center [241, 174] width 297 height 13
click at [218, 578] on span at bounding box center [241, 568] width 297 height 19
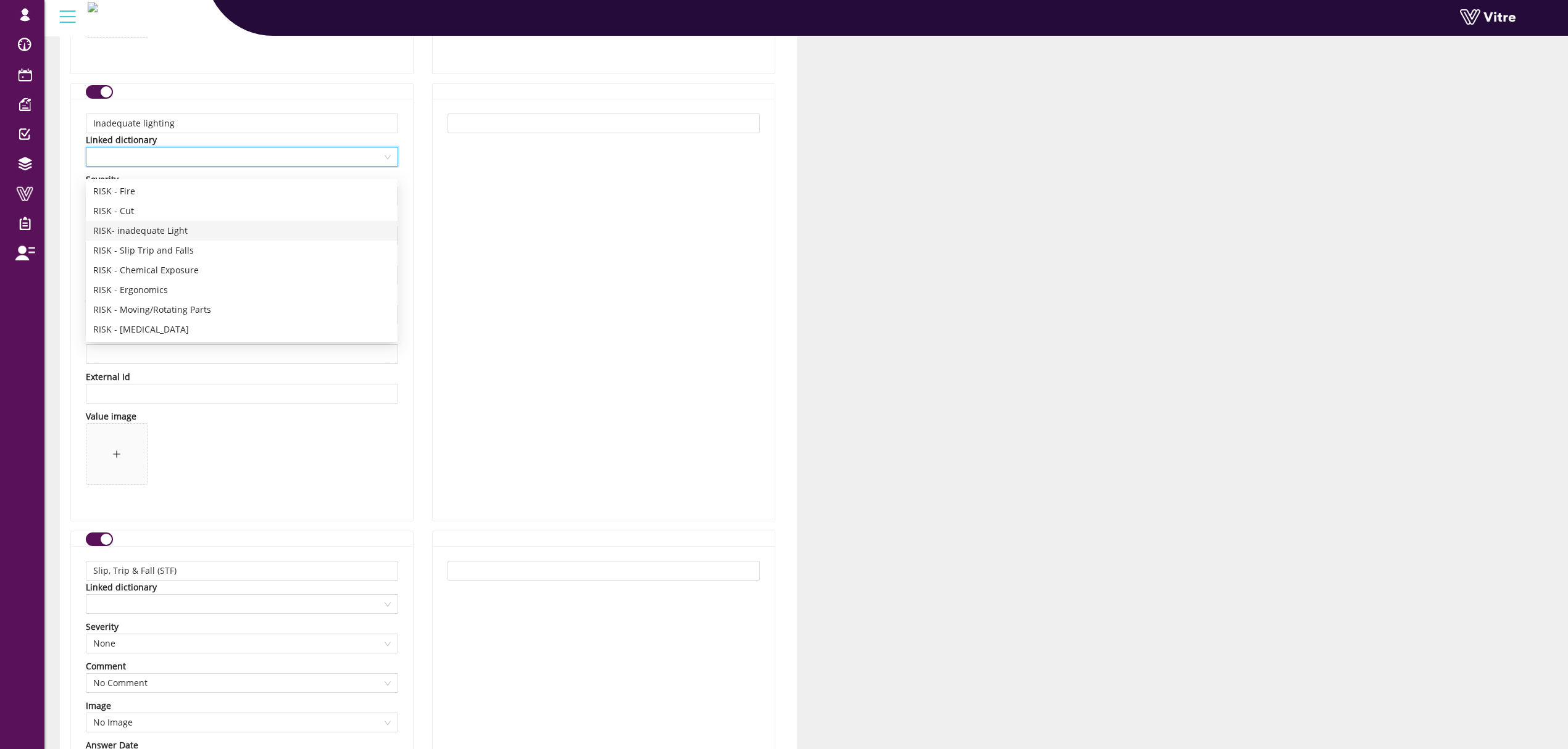
click at [150, 234] on div "RISK- inadequate Light" at bounding box center [241, 231] width 297 height 13
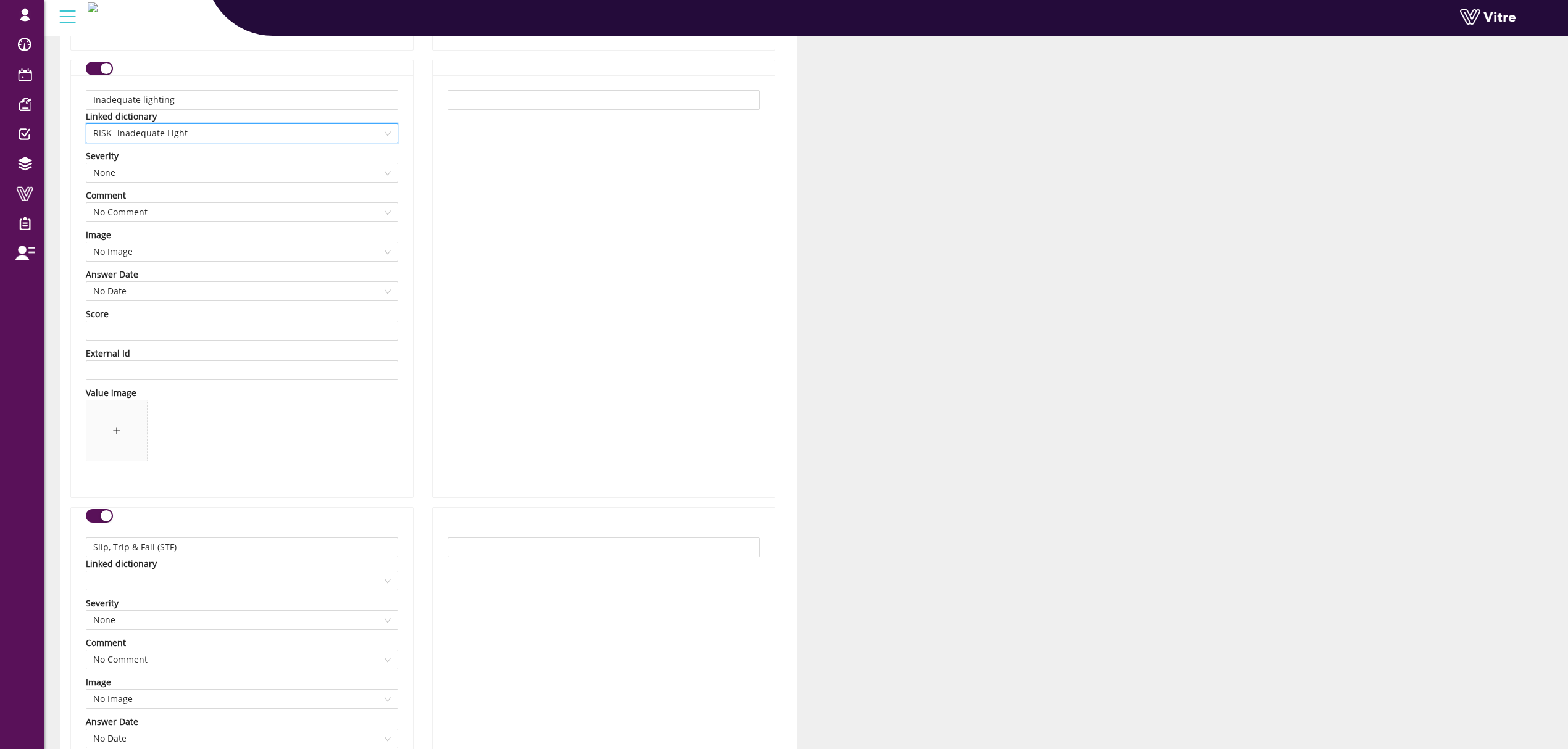
scroll to position [9377, 0]
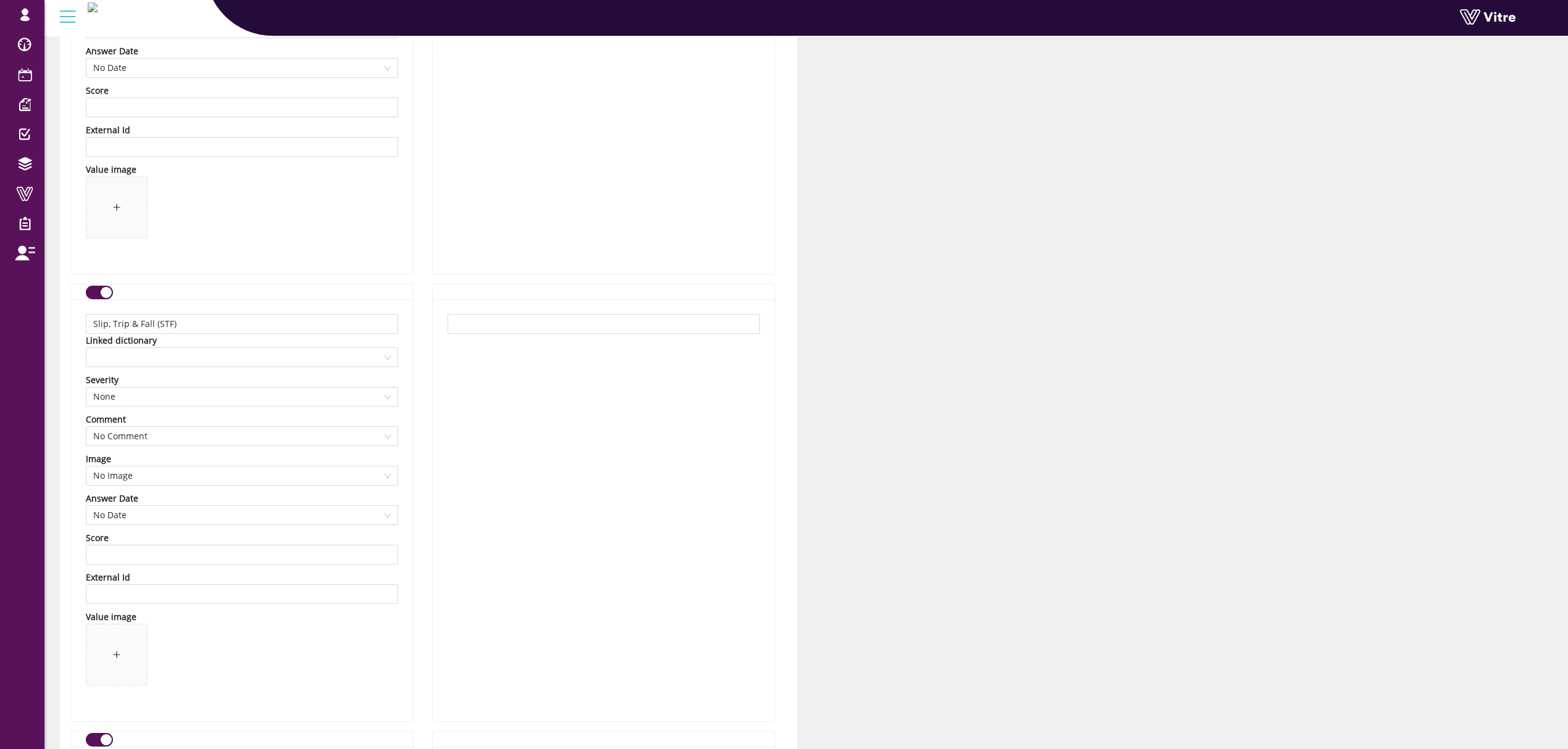
click at [178, 380] on div "Slip, Trip & Fall (STF) Linked dictionary Severity None Comment No Comment Imag…" at bounding box center [241, 510] width 342 height 422
click at [178, 366] on span at bounding box center [241, 357] width 297 height 19
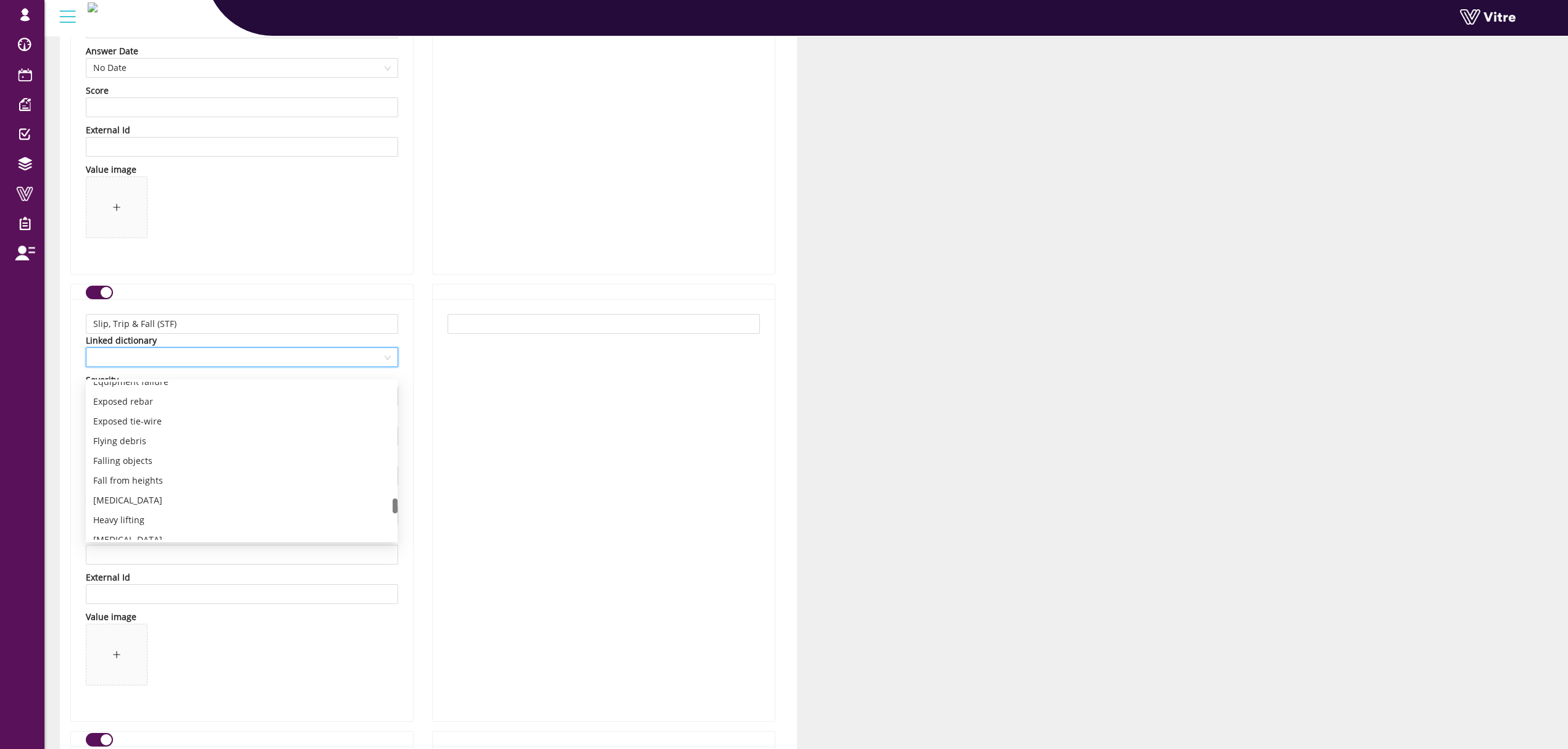
scroll to position [1599, 0]
click at [154, 454] on div "RISK - Slip Trip and Falls" at bounding box center [241, 451] width 297 height 13
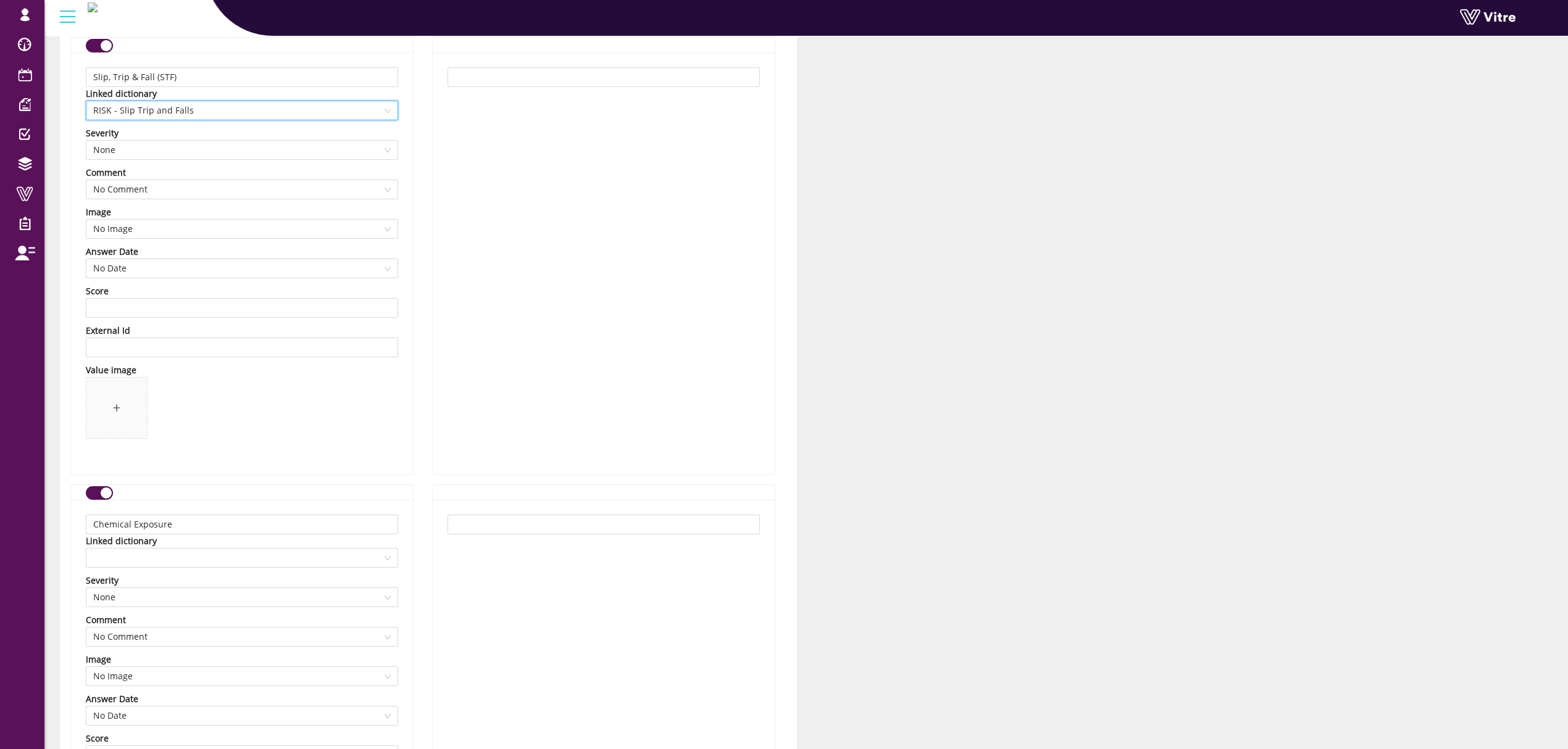
scroll to position [9787, 0]
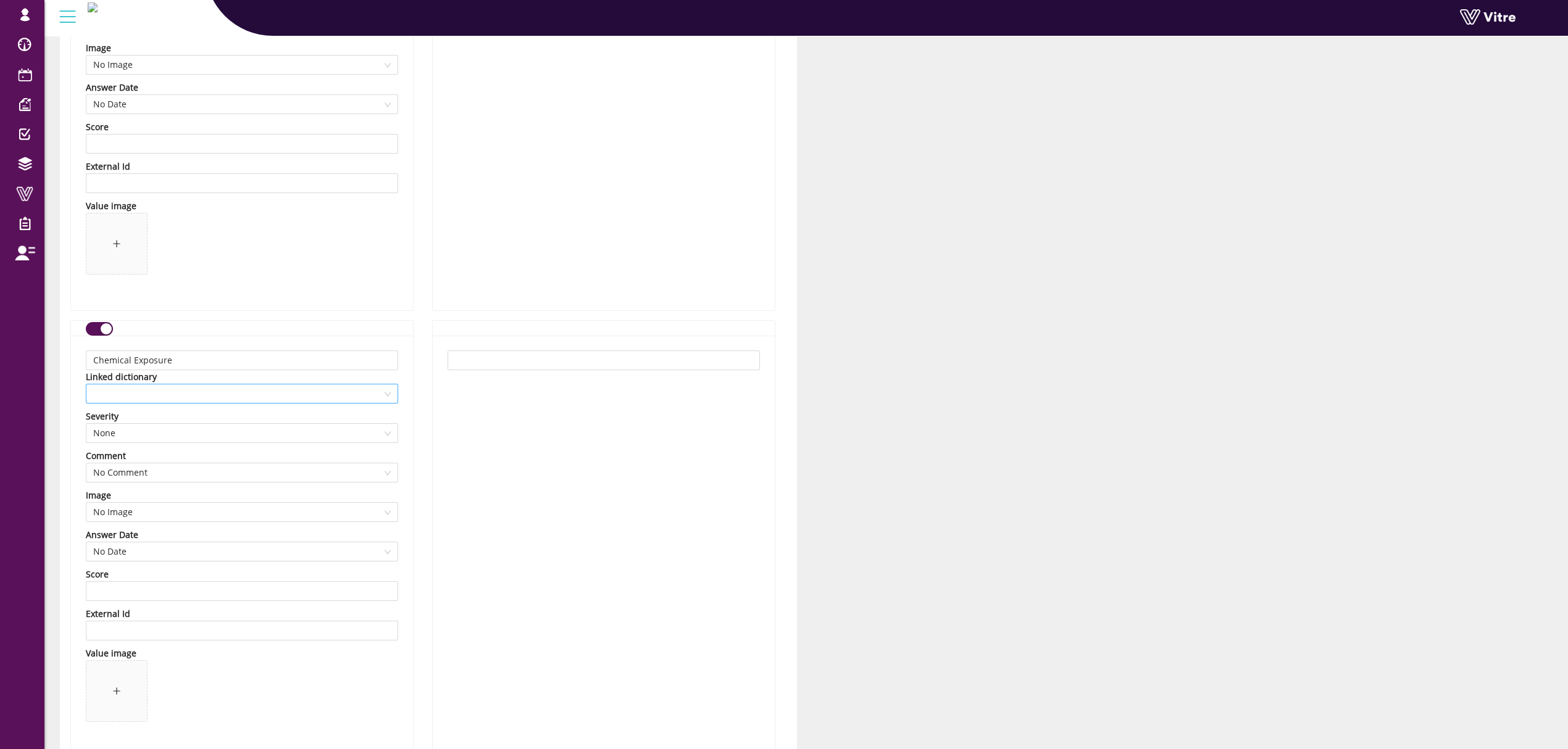
click at [185, 403] on span at bounding box center [241, 393] width 297 height 19
click at [166, 510] on div "RISK - Chemical Exposure" at bounding box center [241, 508] width 297 height 13
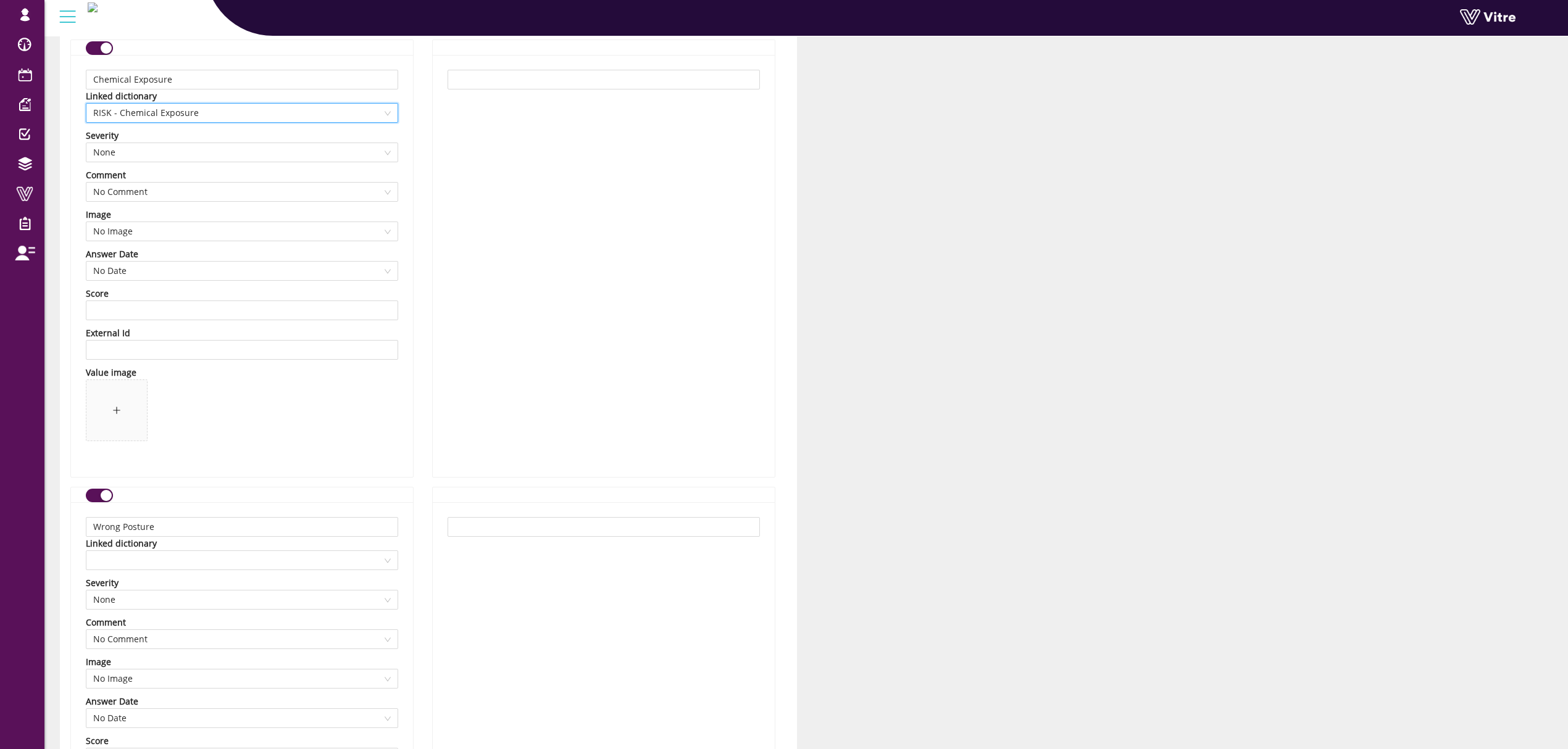
scroll to position [10117, 0]
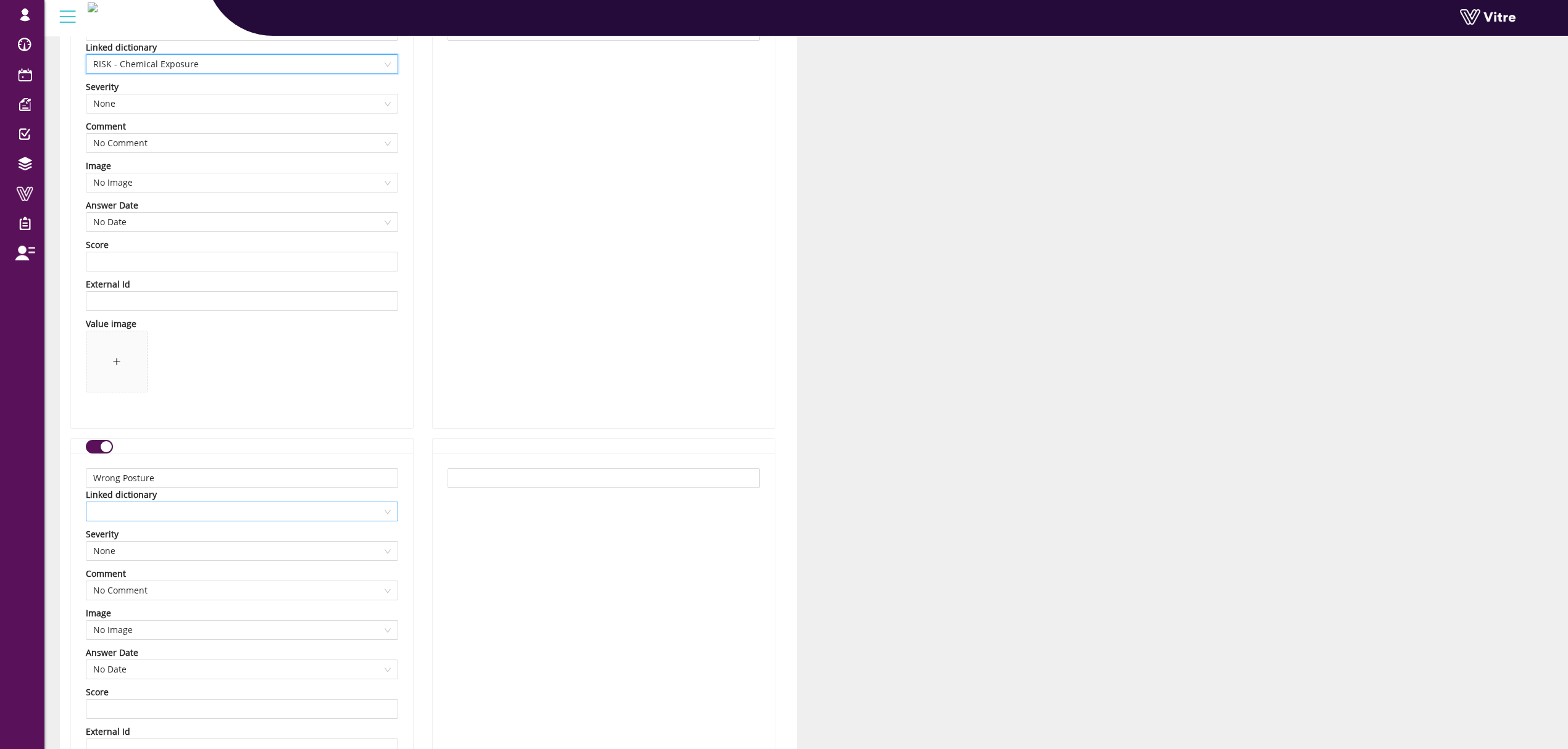
click at [162, 518] on span at bounding box center [241, 512] width 297 height 19
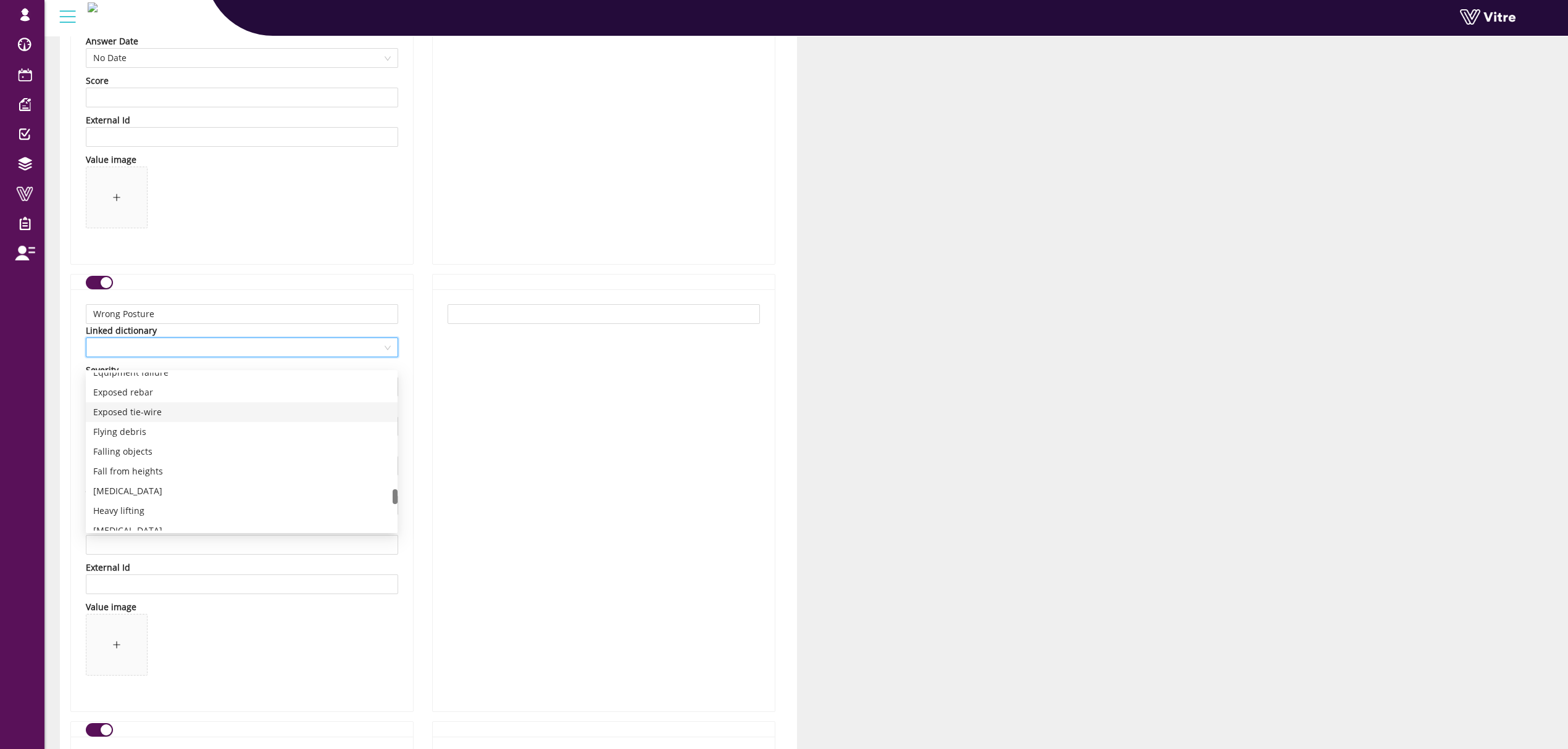
scroll to position [1599, 0]
click at [153, 477] on div "RISK - Ergonomics" at bounding box center [241, 481] width 297 height 13
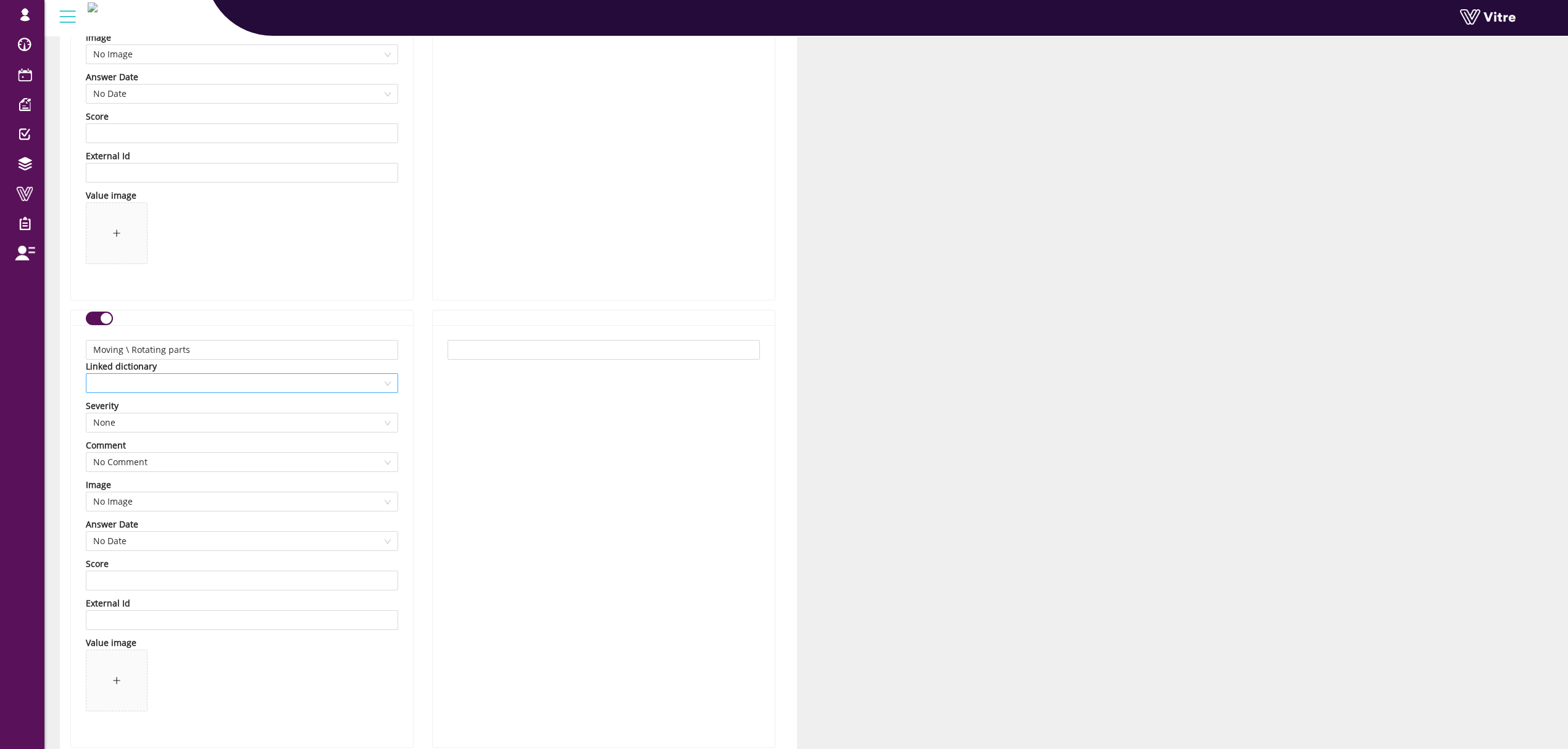
click at [193, 386] on span at bounding box center [241, 383] width 297 height 19
click at [170, 531] on div "RISK - Moving/Rotating Parts" at bounding box center [241, 537] width 297 height 13
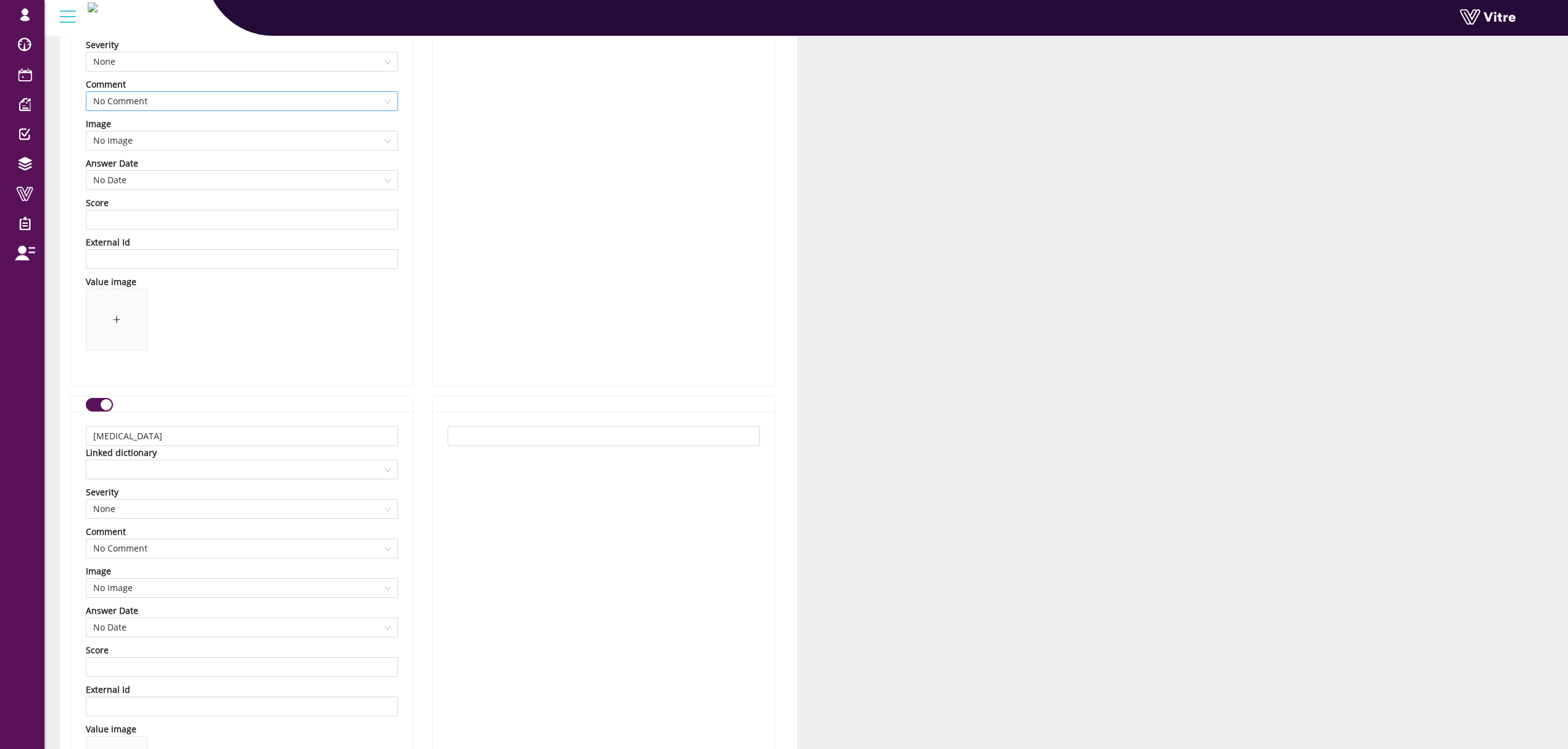
scroll to position [11186, 0]
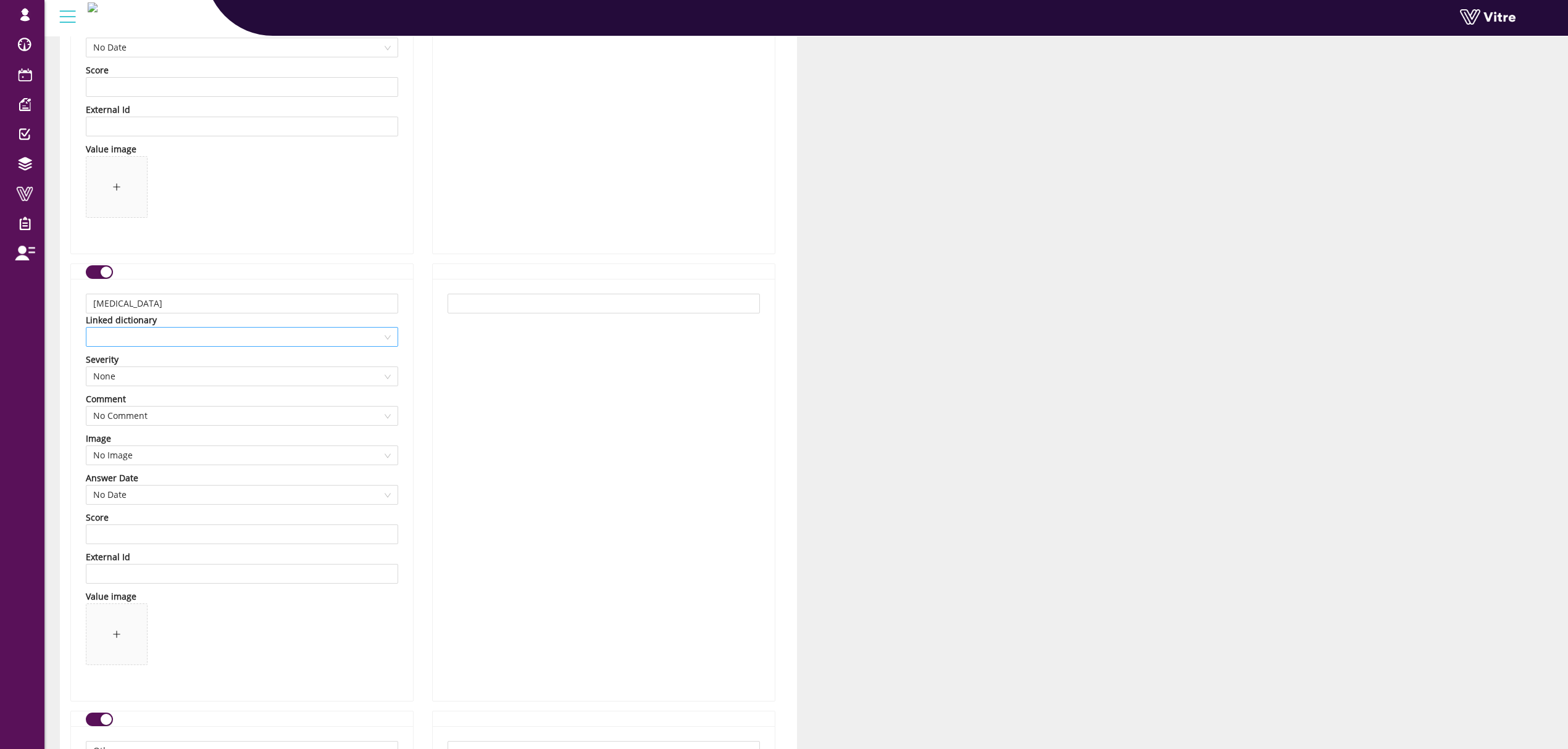
click at [196, 346] on span at bounding box center [241, 337] width 297 height 19
click at [154, 507] on div "RISK - [MEDICAL_DATA]" at bounding box center [241, 512] width 297 height 13
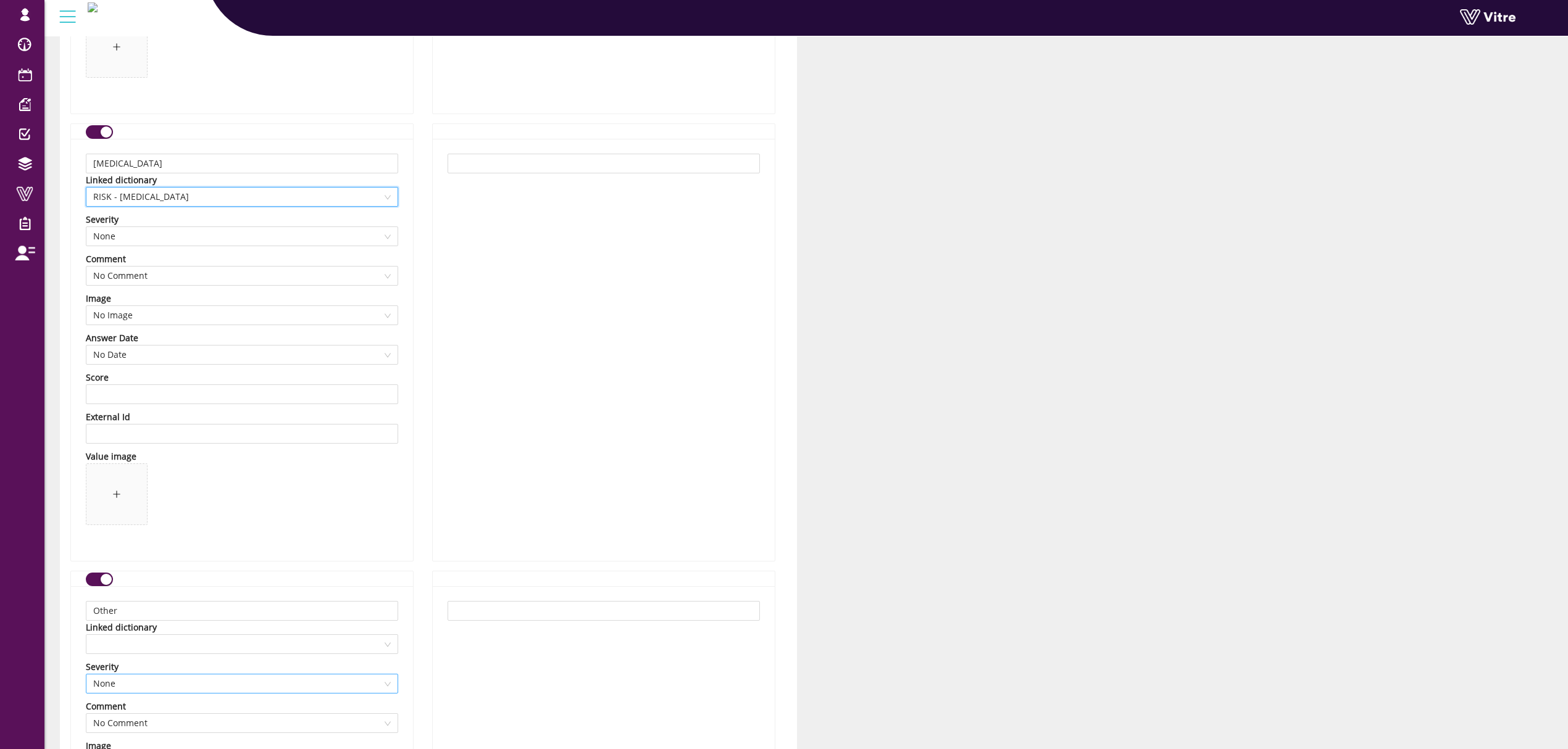
scroll to position [11515, 0]
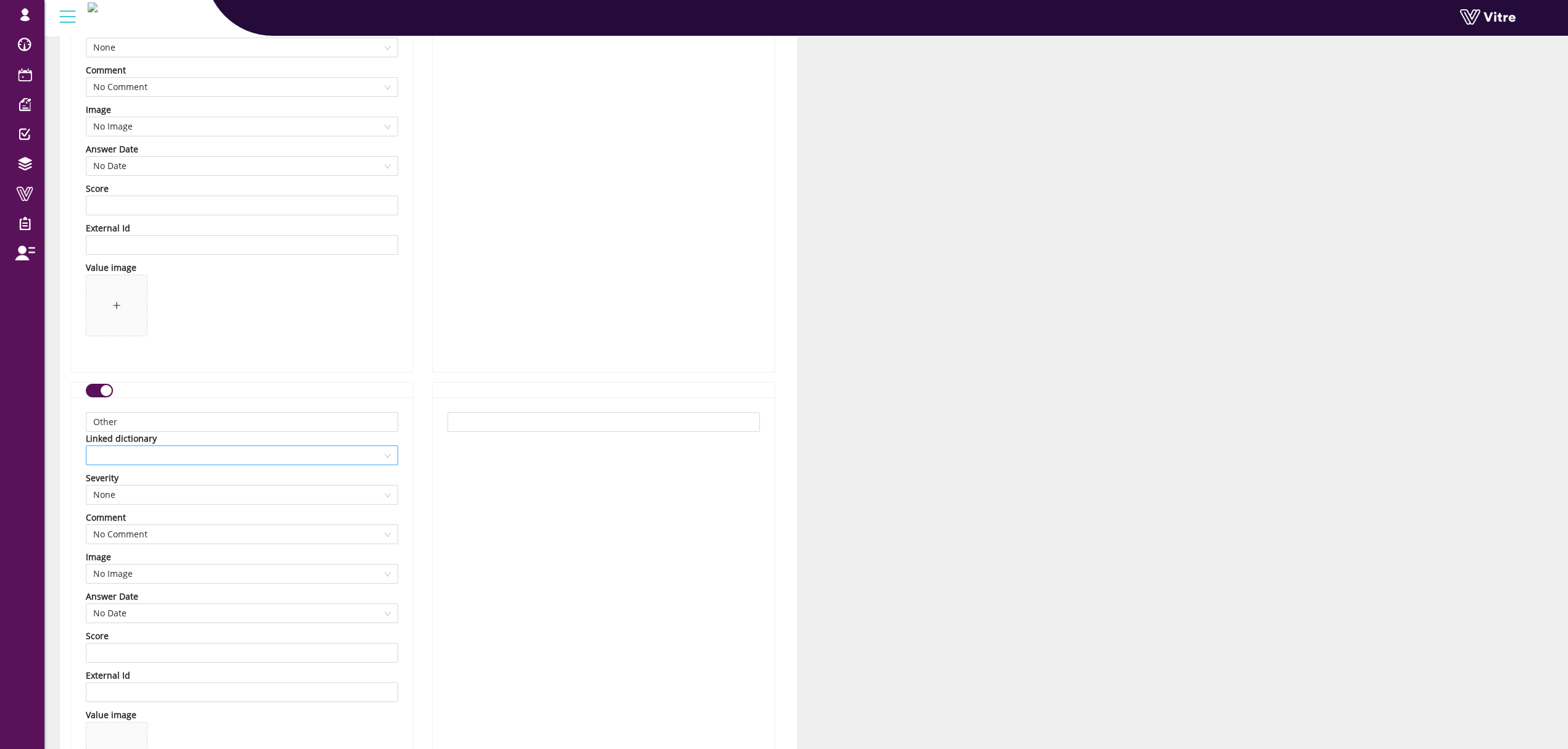
click at [173, 464] on span at bounding box center [241, 456] width 297 height 19
click at [143, 580] on div "Hazards - Other" at bounding box center [241, 581] width 297 height 13
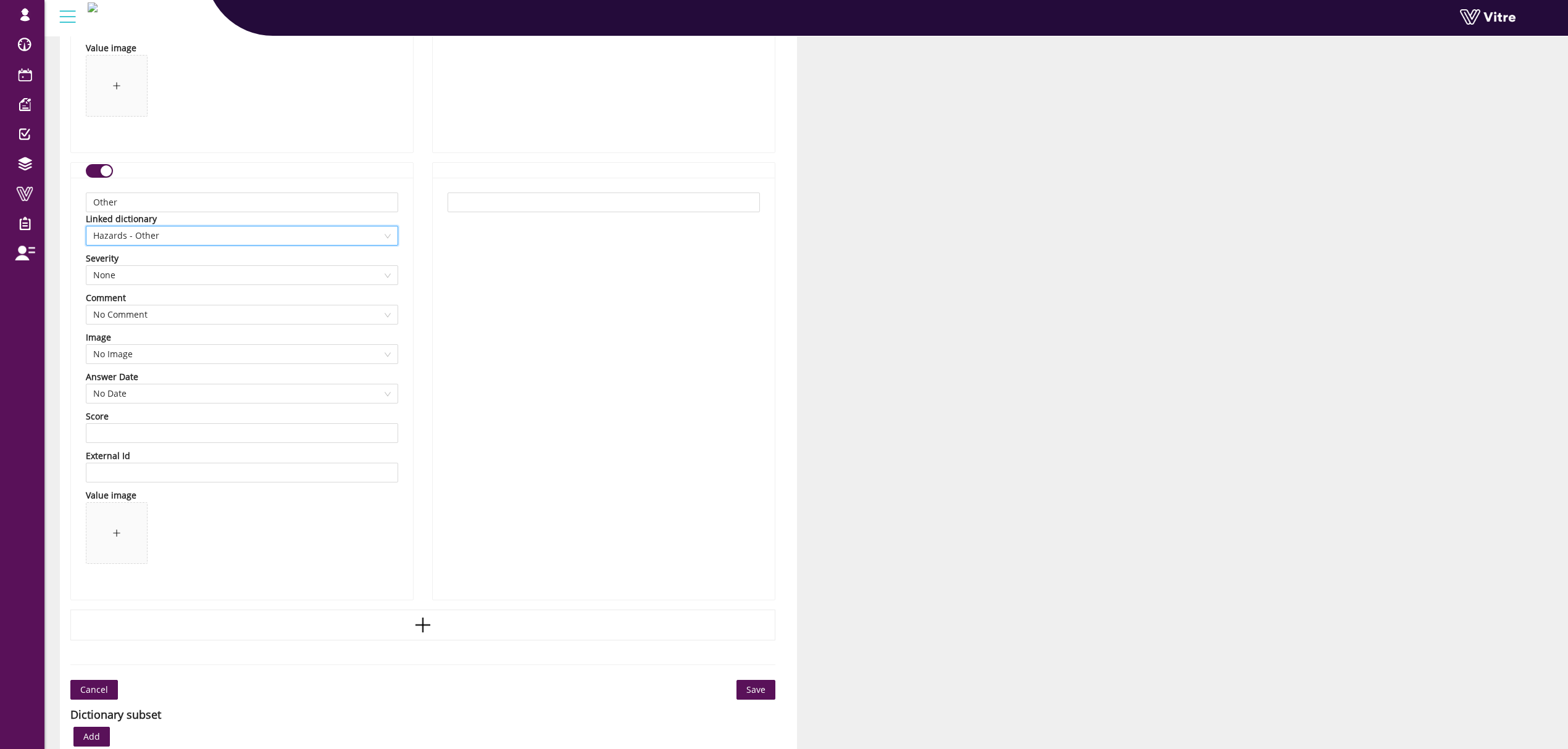
scroll to position [11943, 0]
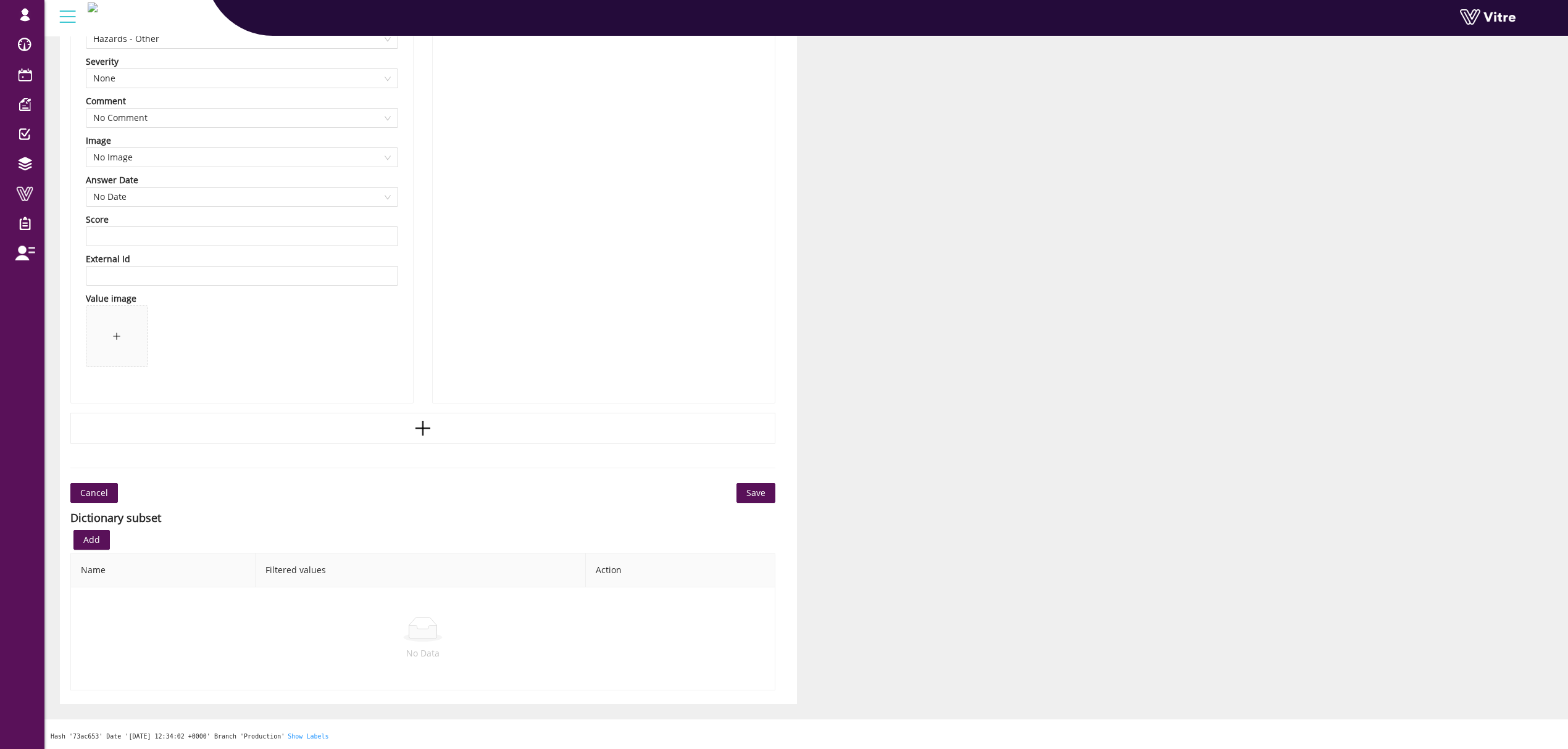
click at [745, 484] on button "Save" at bounding box center [755, 493] width 39 height 20
click at [754, 494] on span "Save" at bounding box center [756, 493] width 19 height 13
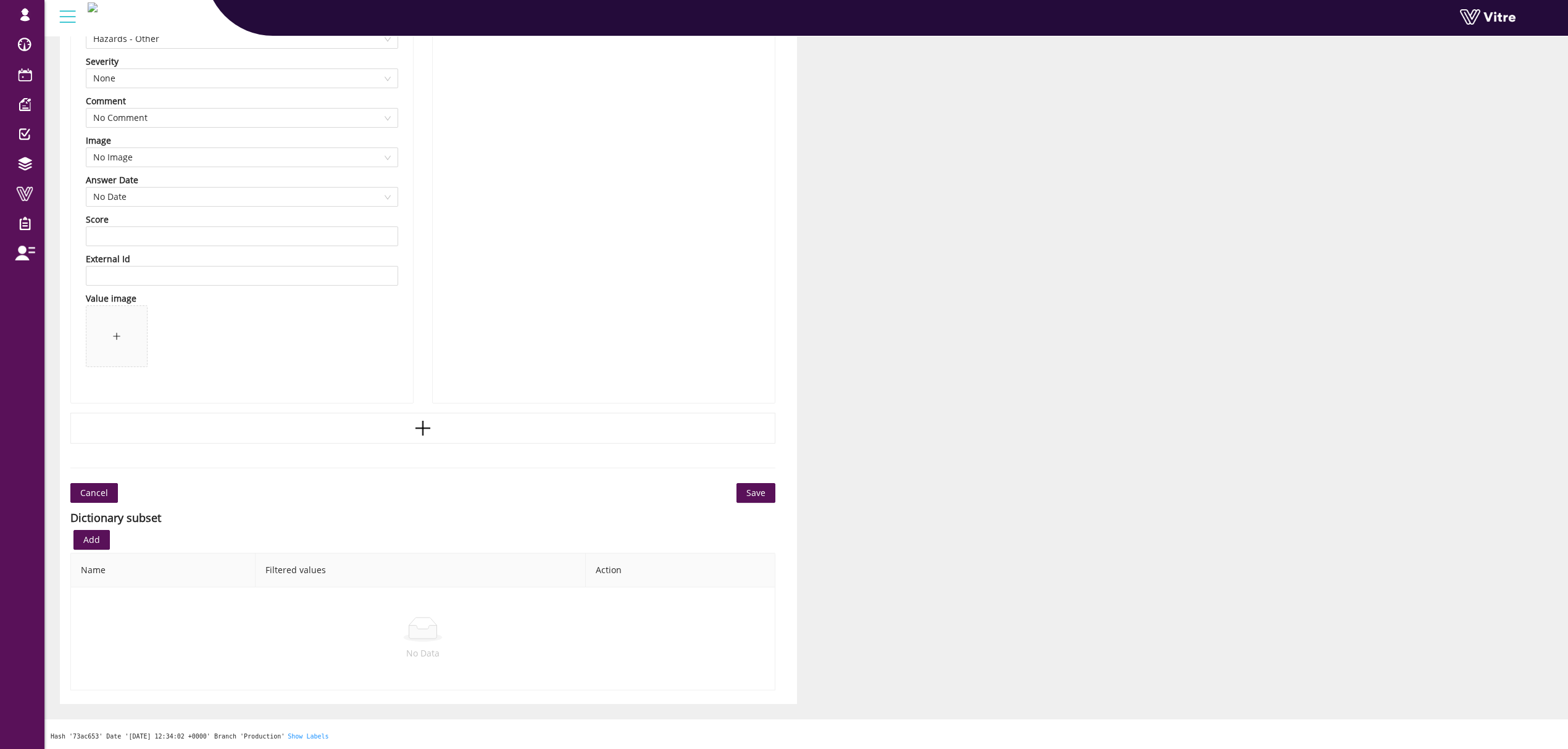
click at [754, 494] on span "Save" at bounding box center [756, 493] width 19 height 13
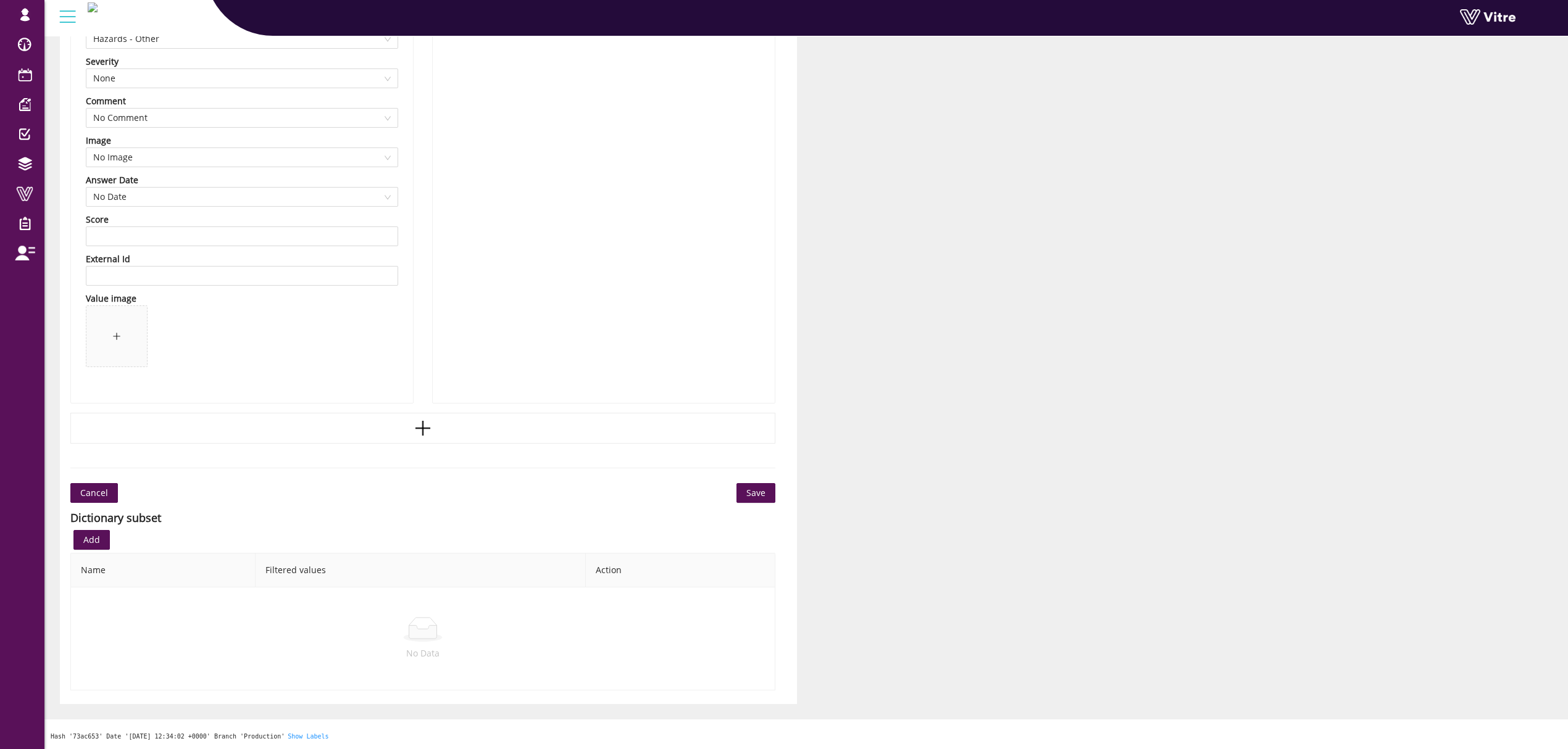
click at [754, 494] on span "Save" at bounding box center [756, 493] width 19 height 13
click at [750, 498] on span "Save" at bounding box center [756, 493] width 19 height 13
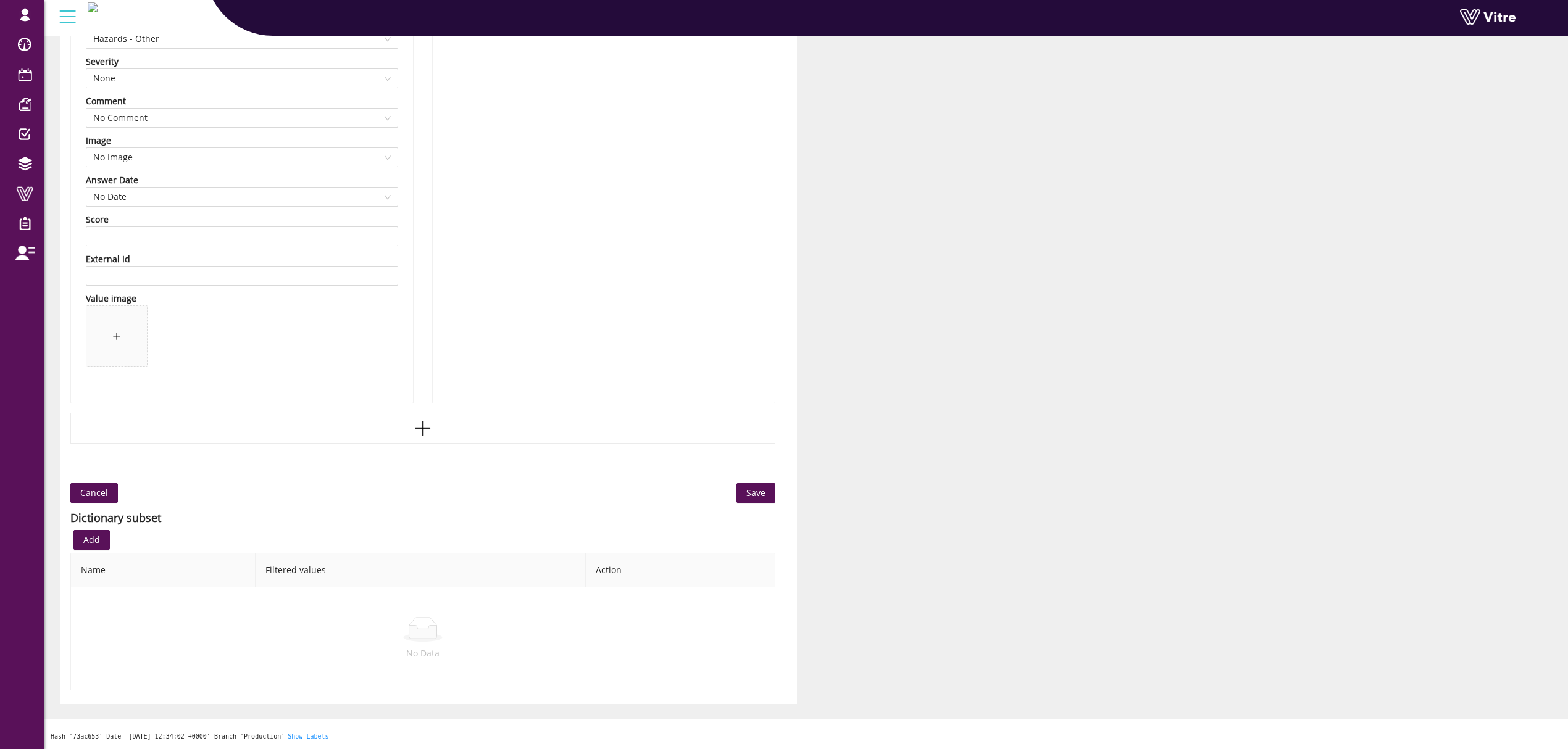
click at [750, 498] on span "Save" at bounding box center [756, 493] width 19 height 13
click at [99, 489] on span "Cancel" at bounding box center [94, 493] width 27 height 13
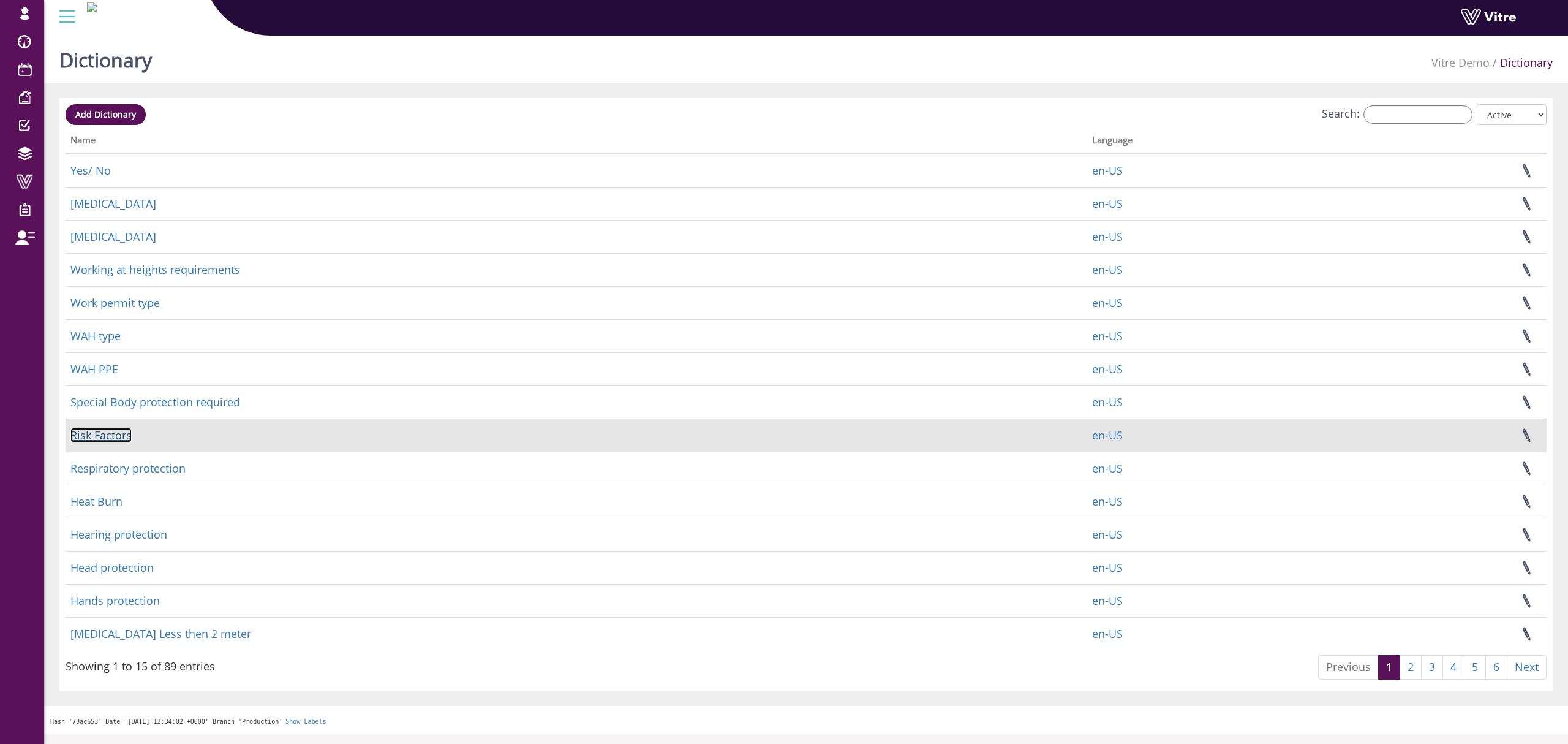
click at [107, 442] on link "Risk Factors" at bounding box center [100, 435] width 61 height 15
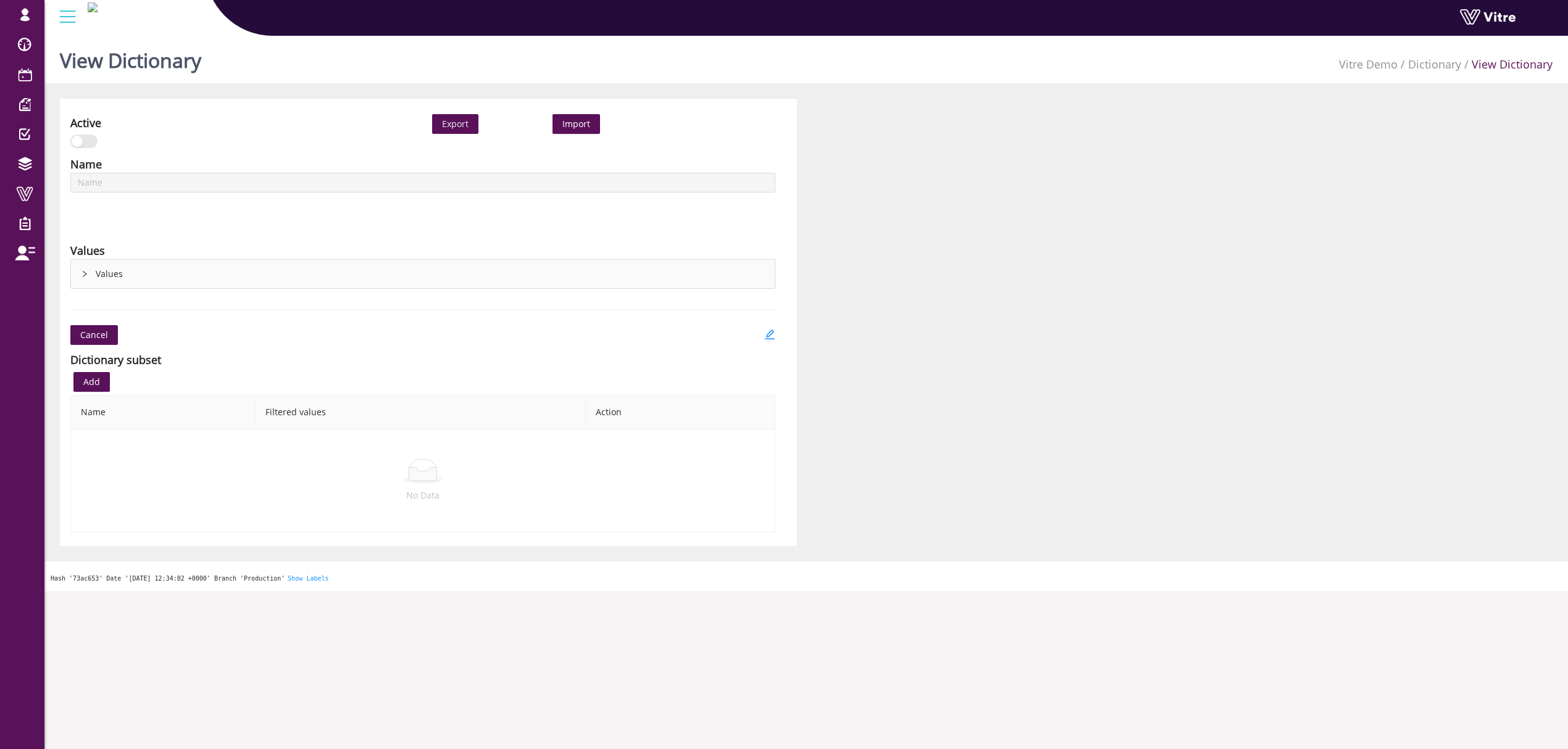
type input "Risk Factors"
click at [95, 263] on div "Values" at bounding box center [423, 274] width 704 height 28
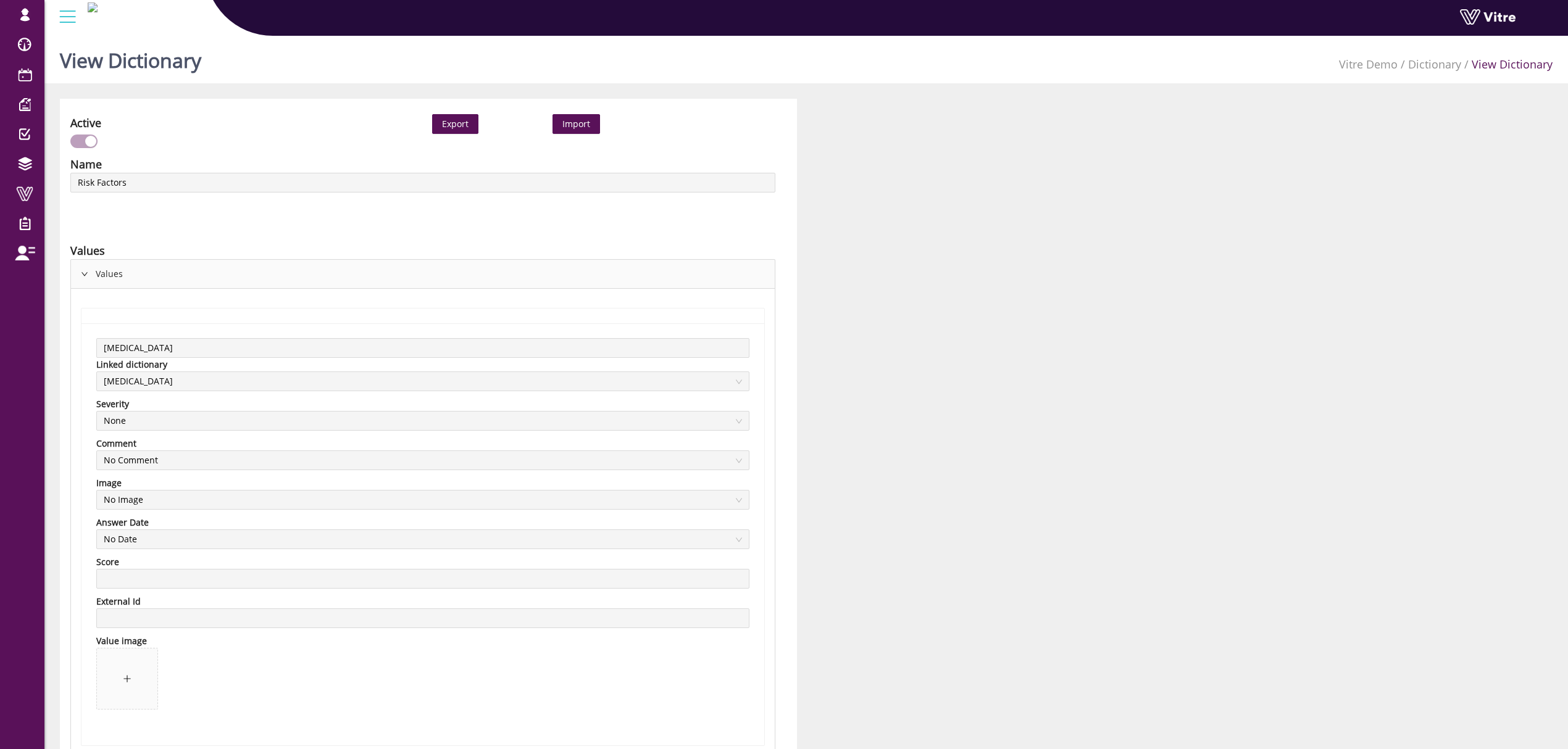
click at [193, 274] on div "Values" at bounding box center [423, 274] width 704 height 28
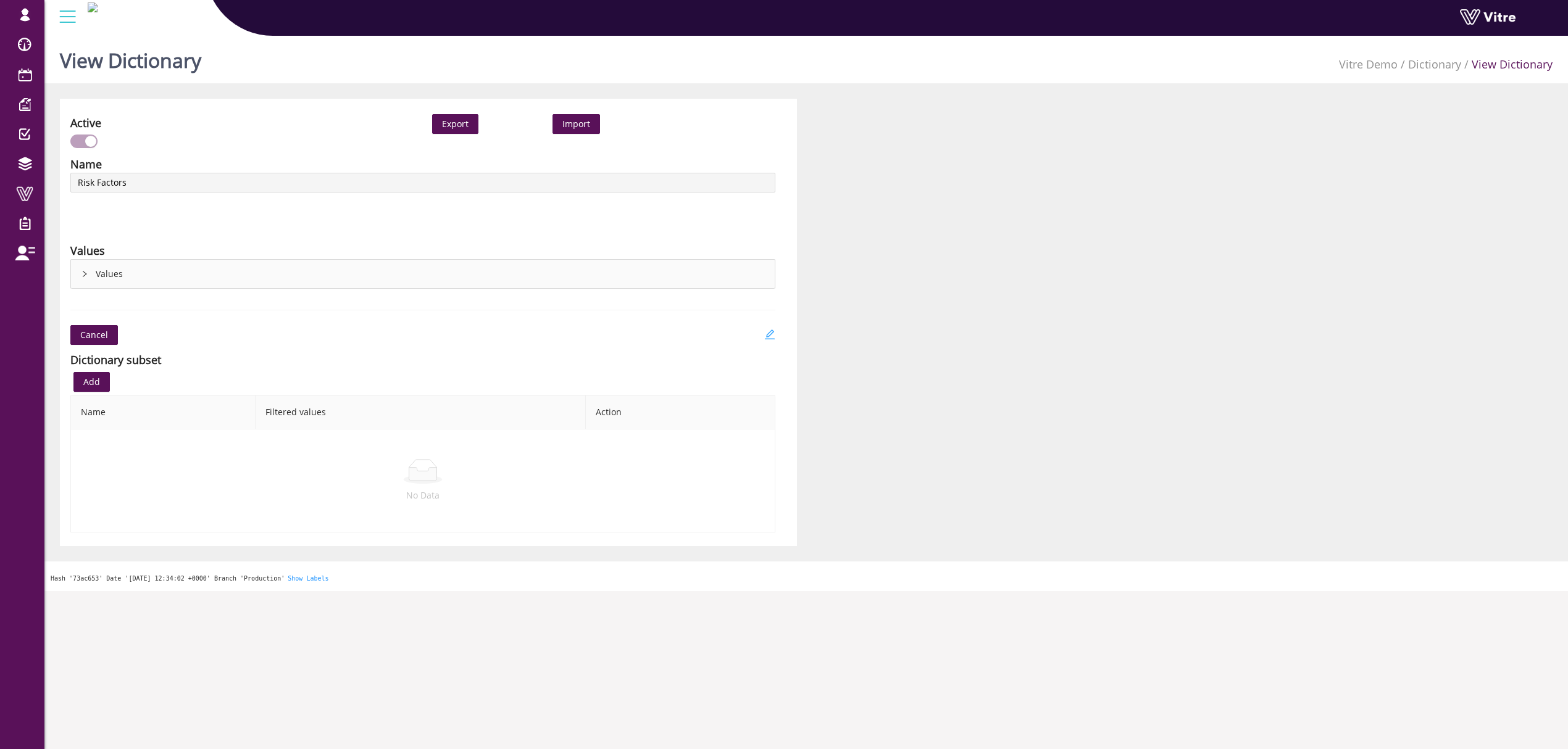
click at [766, 326] on link at bounding box center [770, 335] width 11 height 20
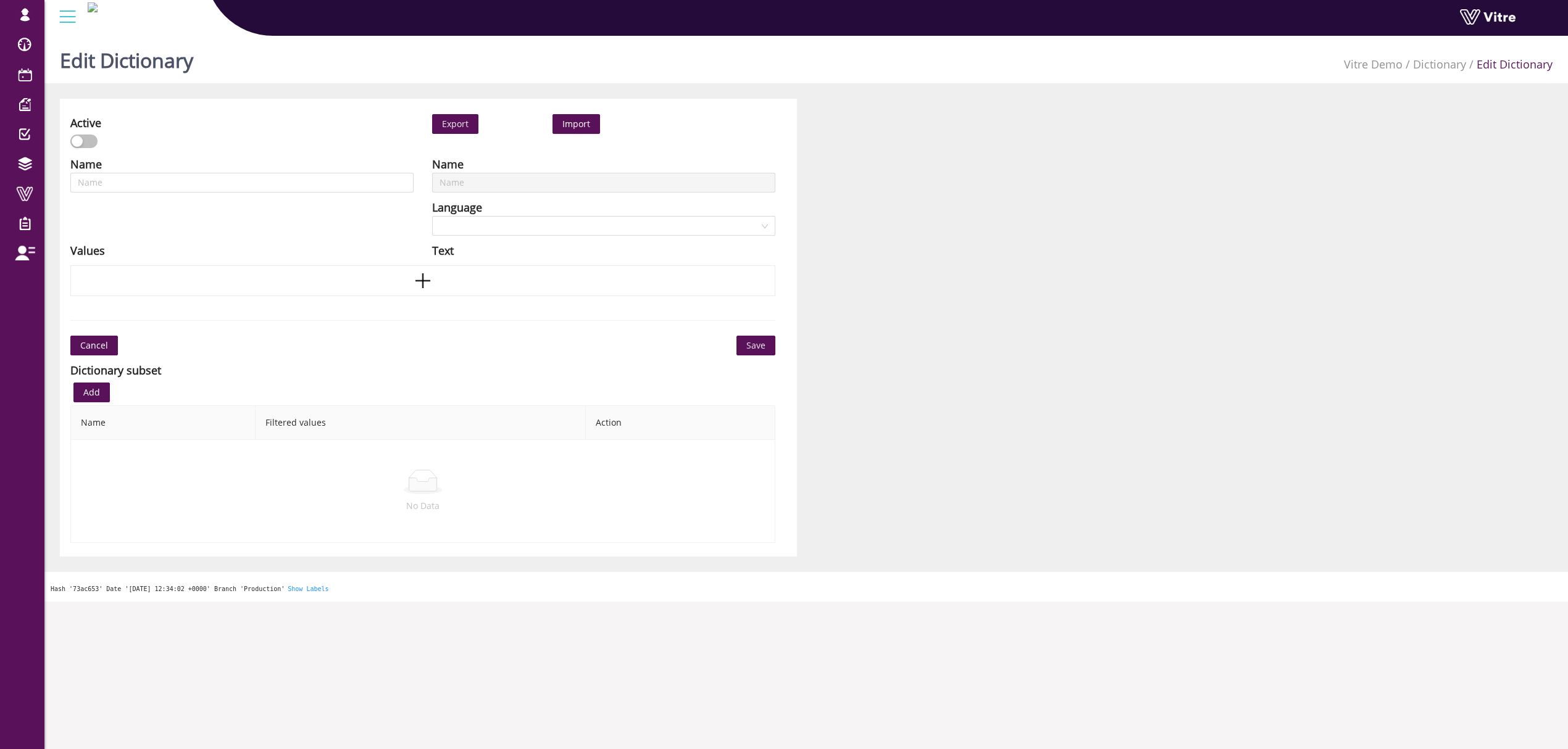
type input "Risk Factors"
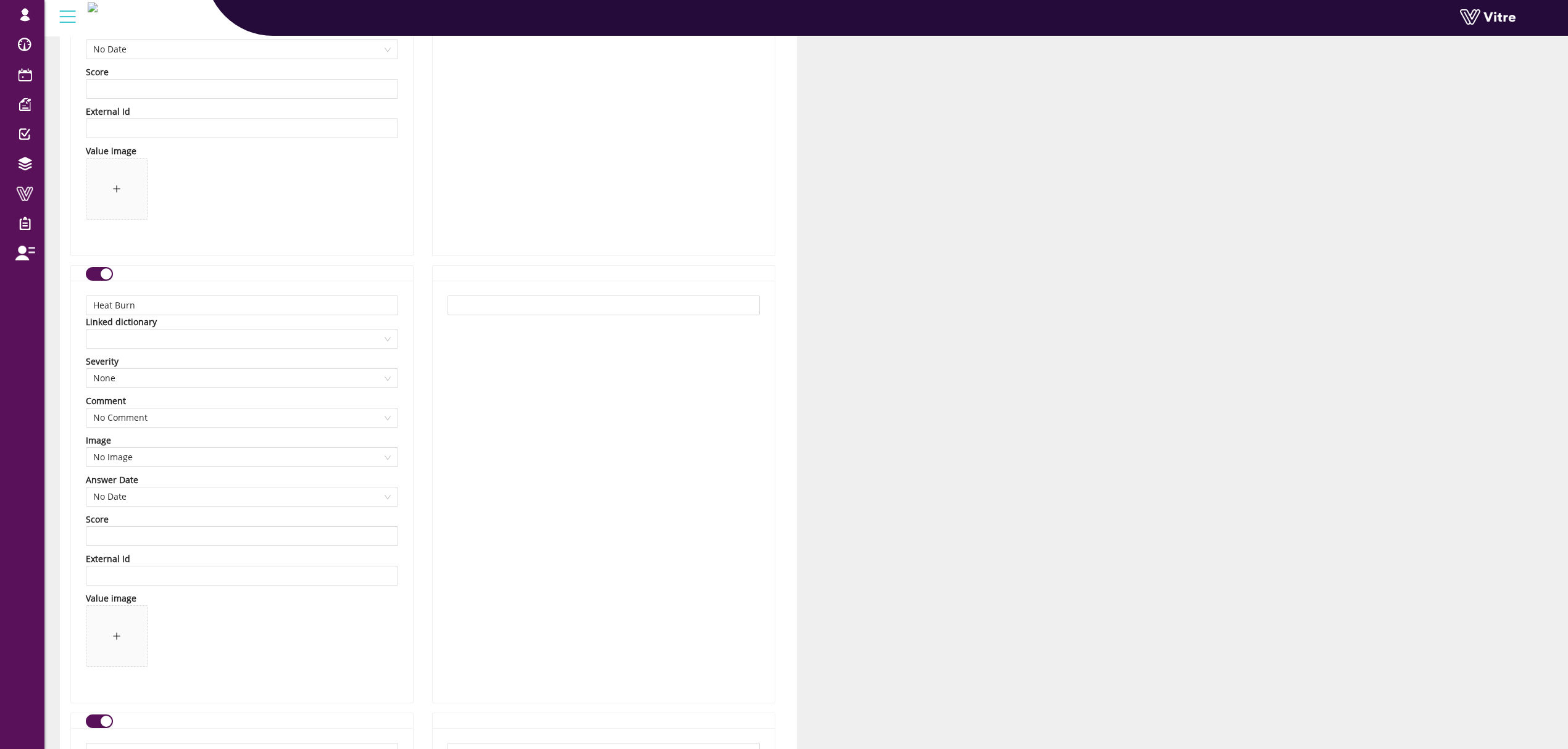
scroll to position [4031, 0]
click at [205, 341] on span at bounding box center [241, 337] width 297 height 19
click at [149, 475] on div "Heat Burn" at bounding box center [241, 481] width 297 height 13
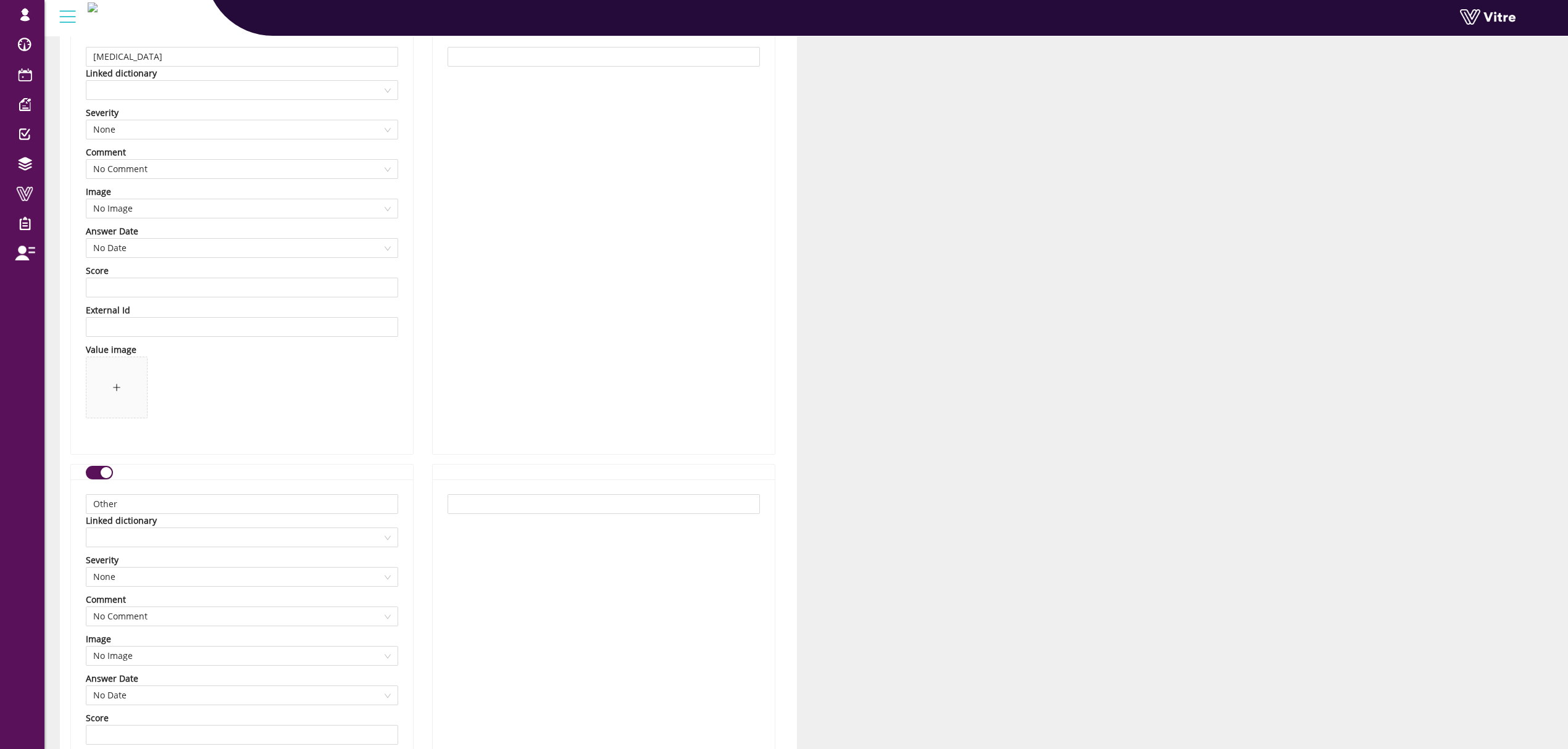
scroll to position [11943, 0]
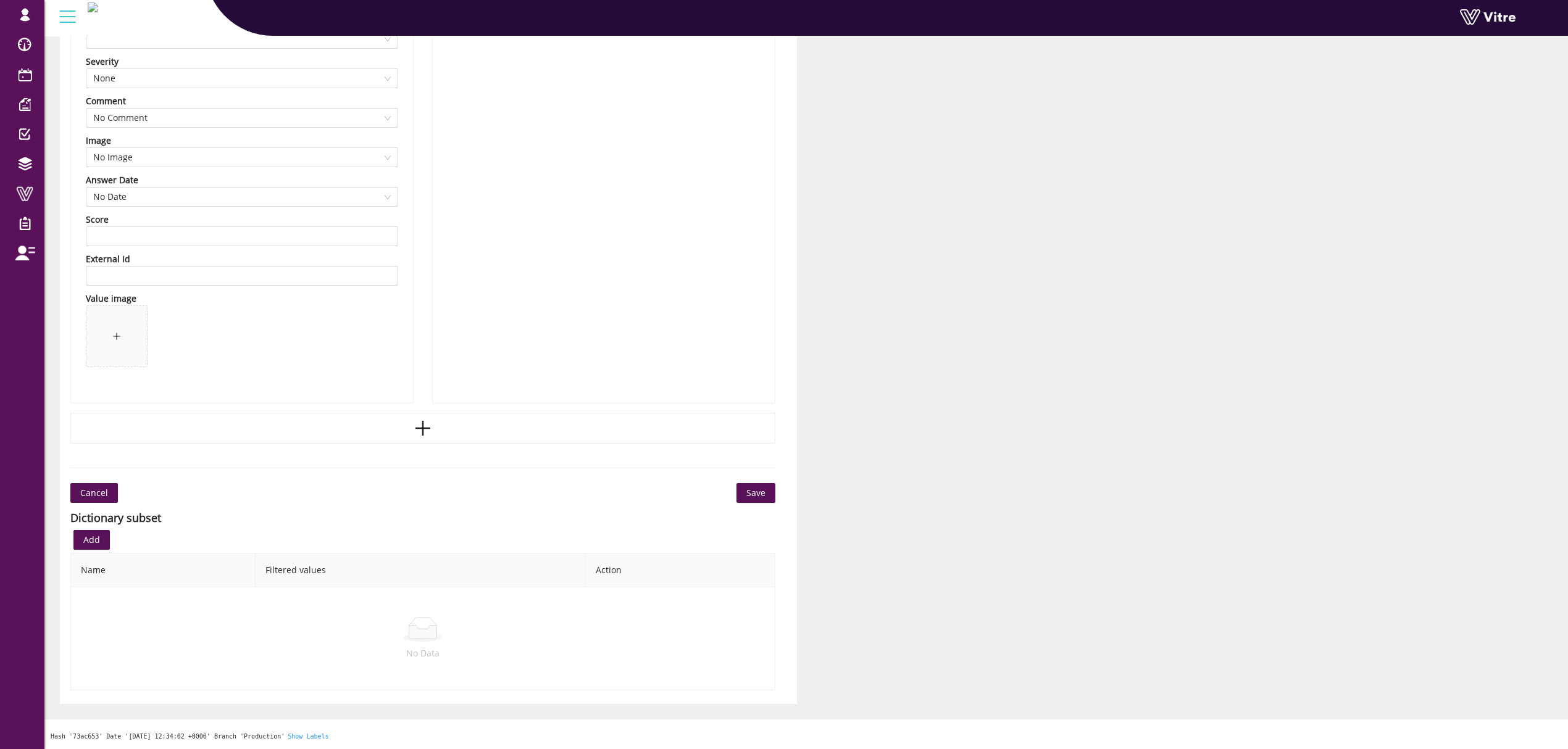
click at [769, 489] on button "Save" at bounding box center [755, 493] width 39 height 20
click at [762, 496] on span "Save" at bounding box center [756, 493] width 19 height 13
click at [759, 494] on span "Save" at bounding box center [756, 493] width 19 height 13
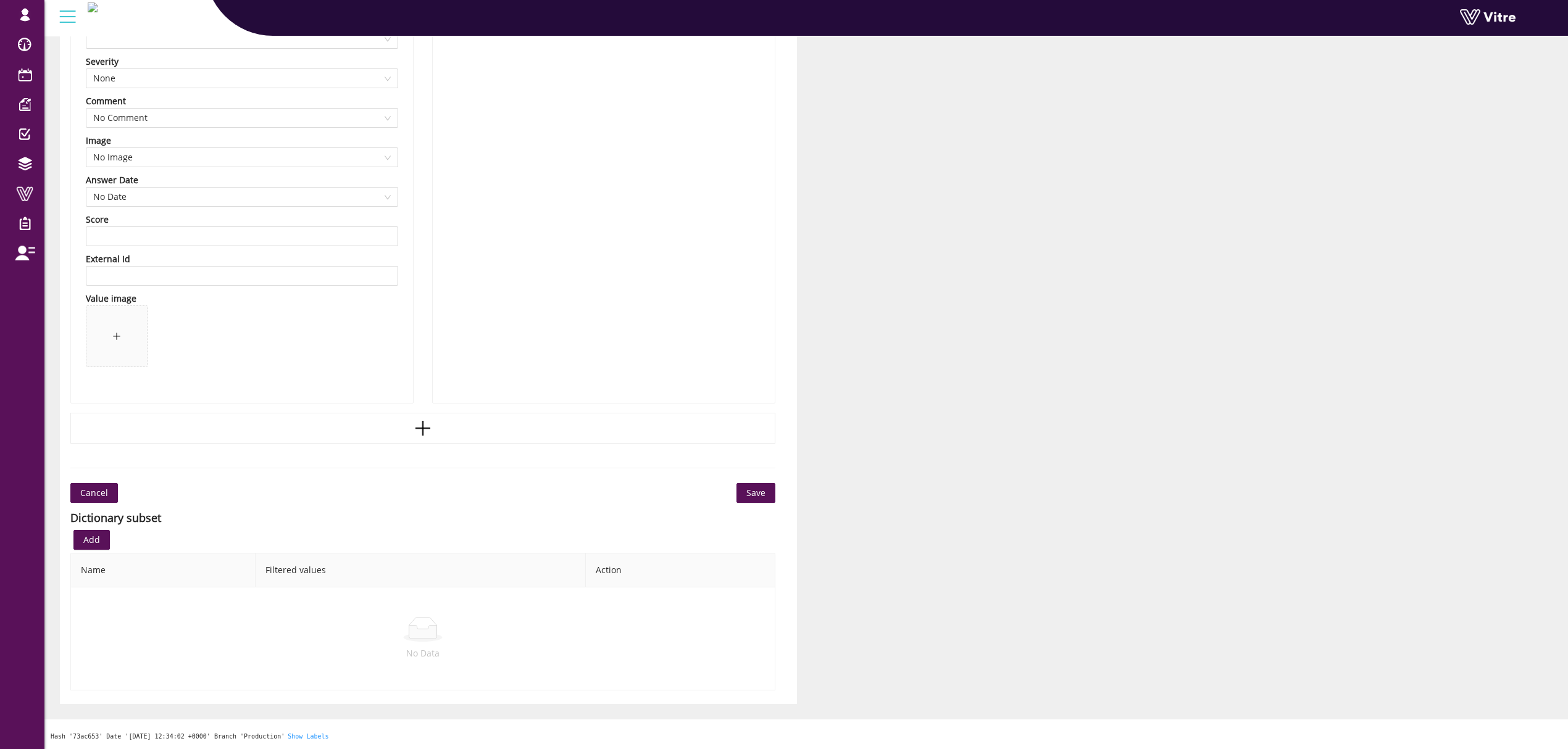
click at [759, 494] on span "Save" at bounding box center [756, 493] width 19 height 13
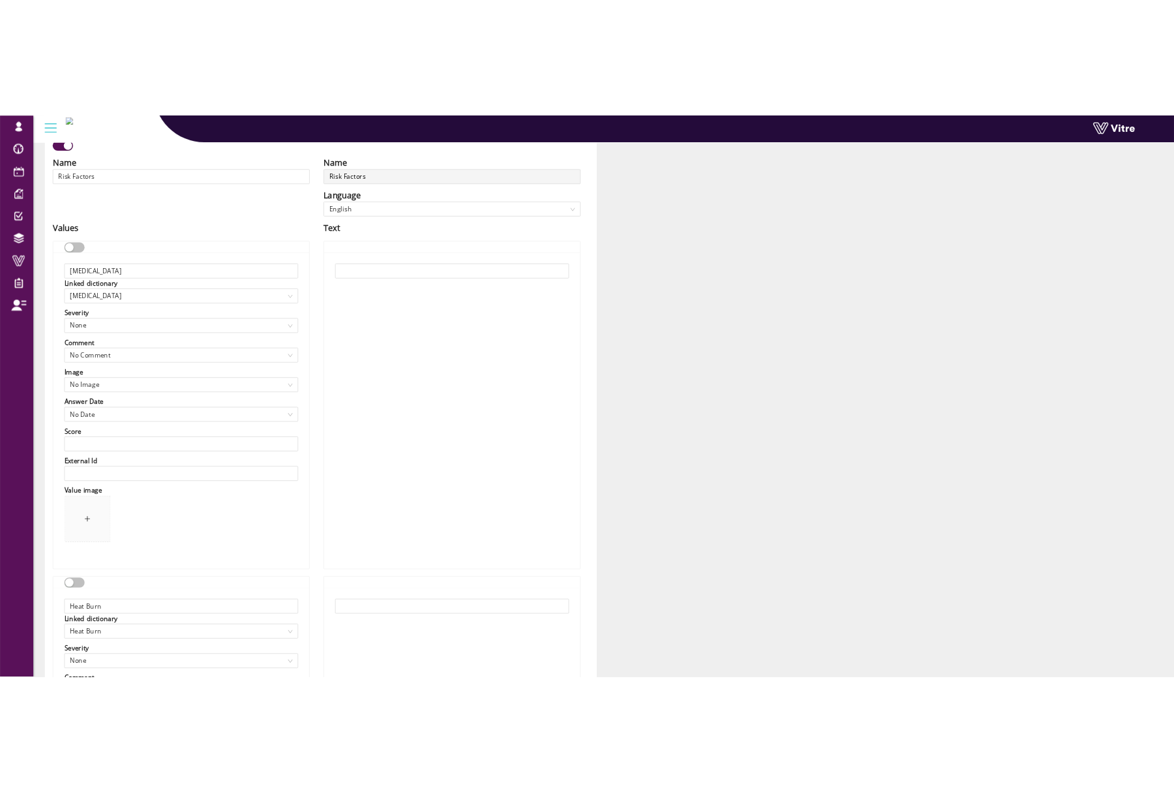
scroll to position [0, 0]
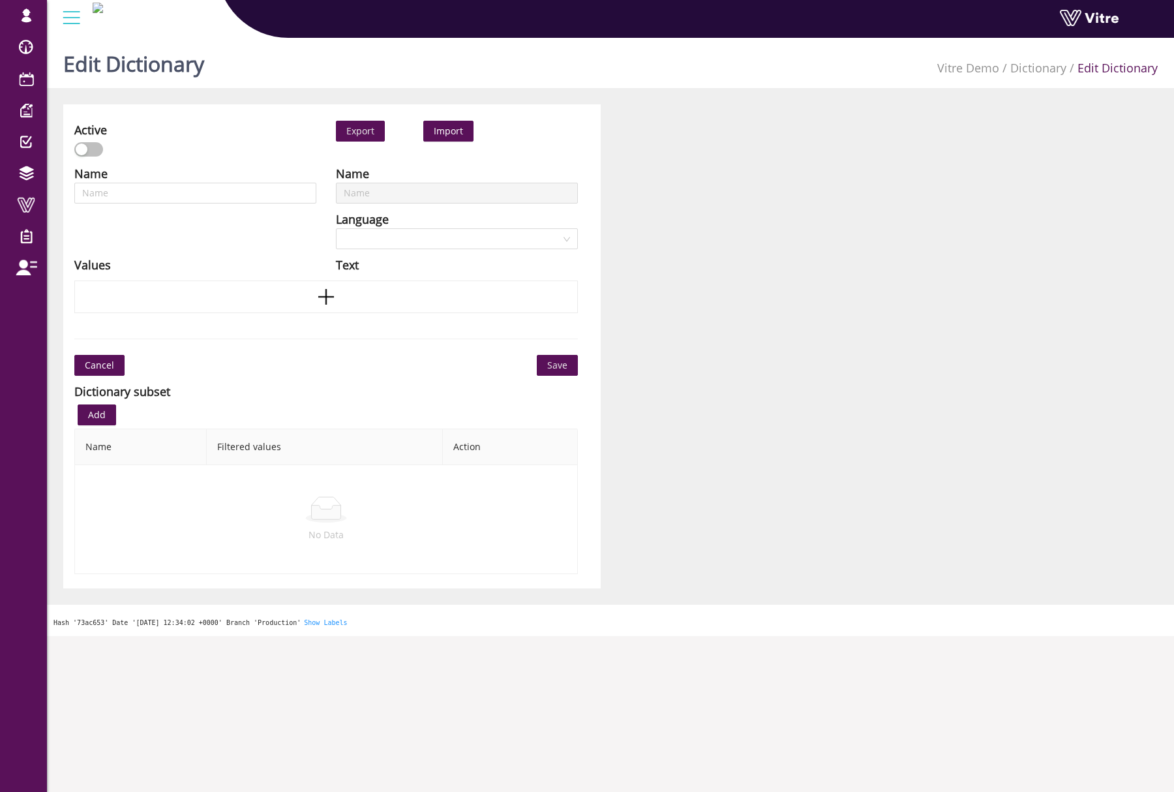
type input "Risk Factors"
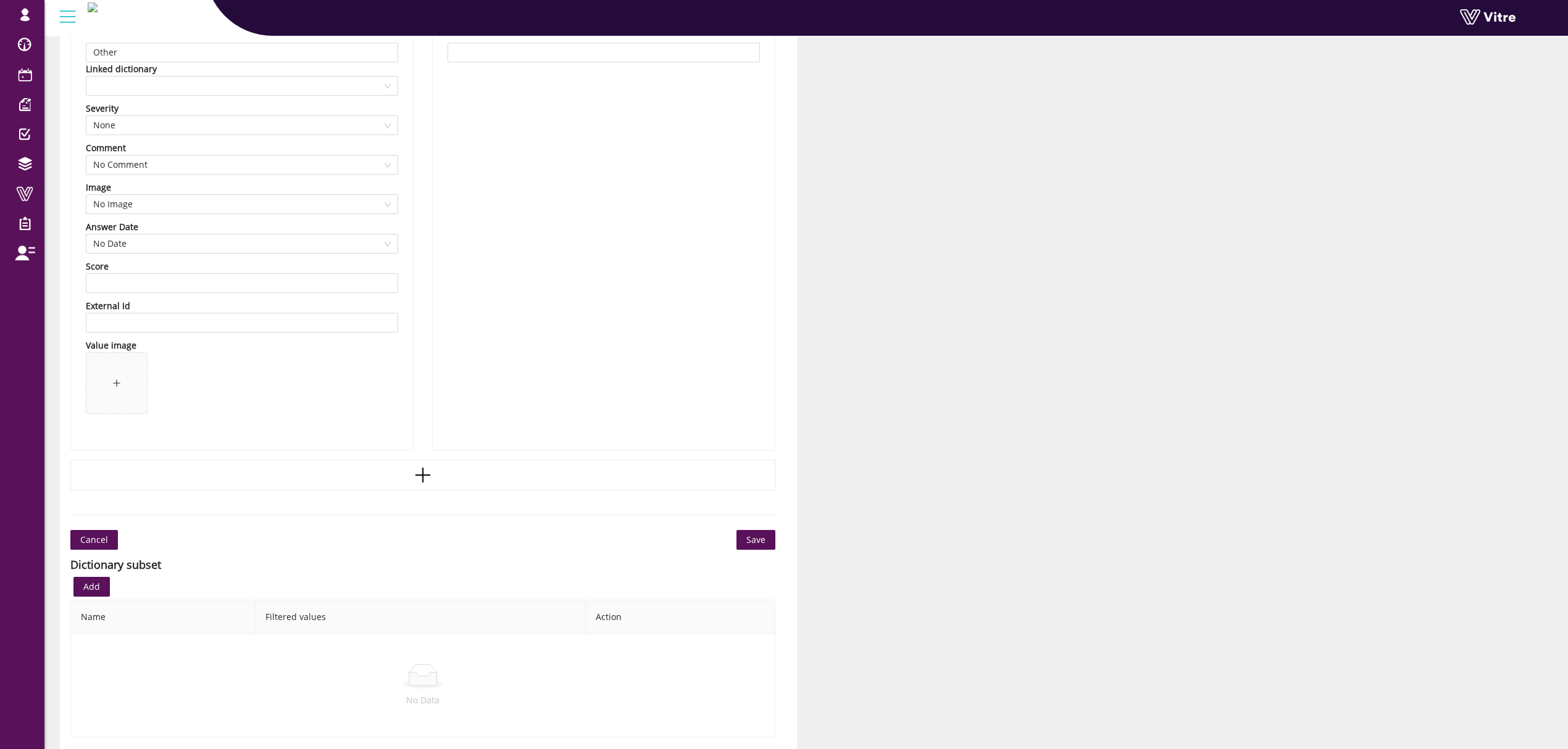
scroll to position [11565, 0]
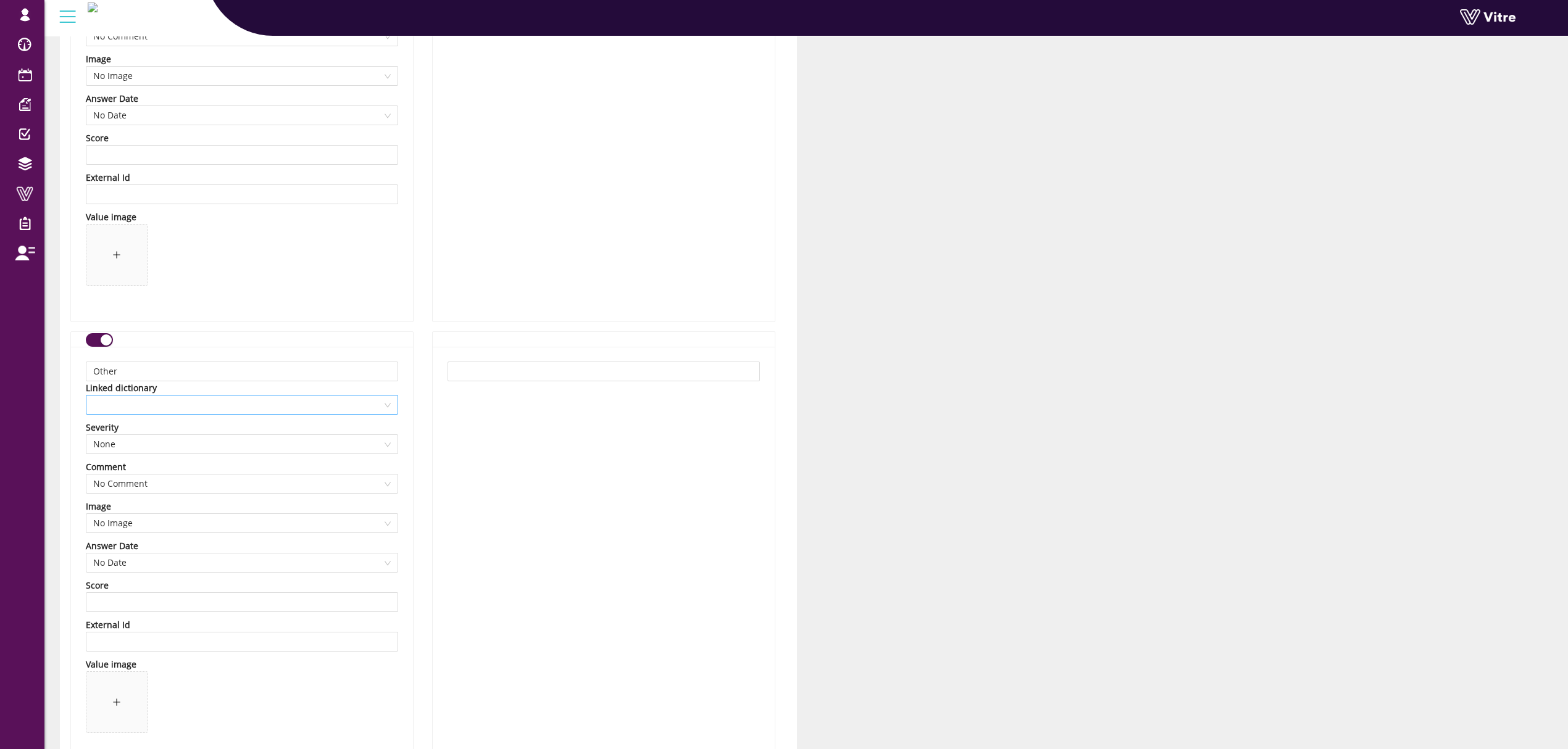
click at [293, 414] on span at bounding box center [241, 405] width 297 height 19
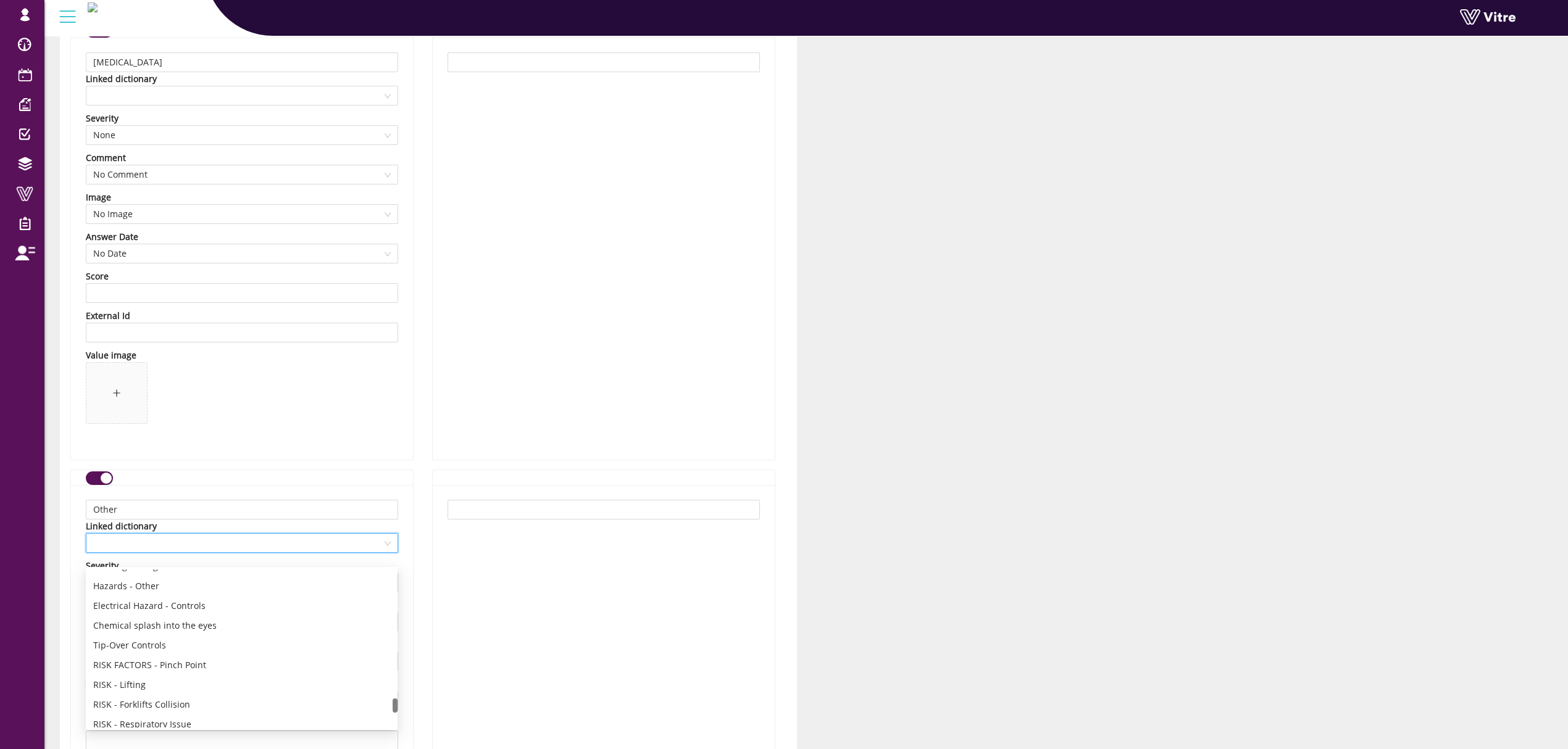
scroll to position [11400, 0]
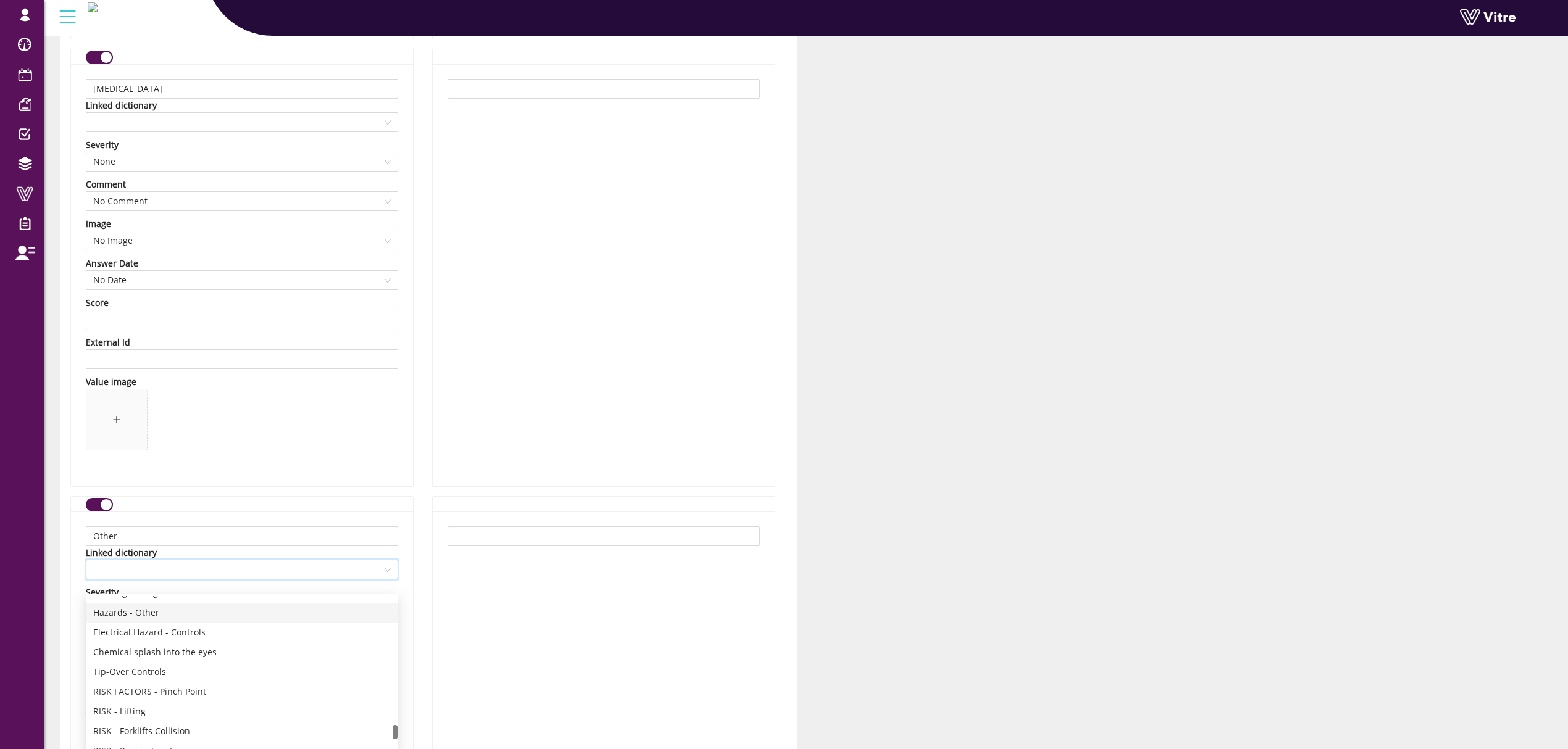
click at [191, 613] on div "Hazards - Other" at bounding box center [241, 613] width 297 height 13
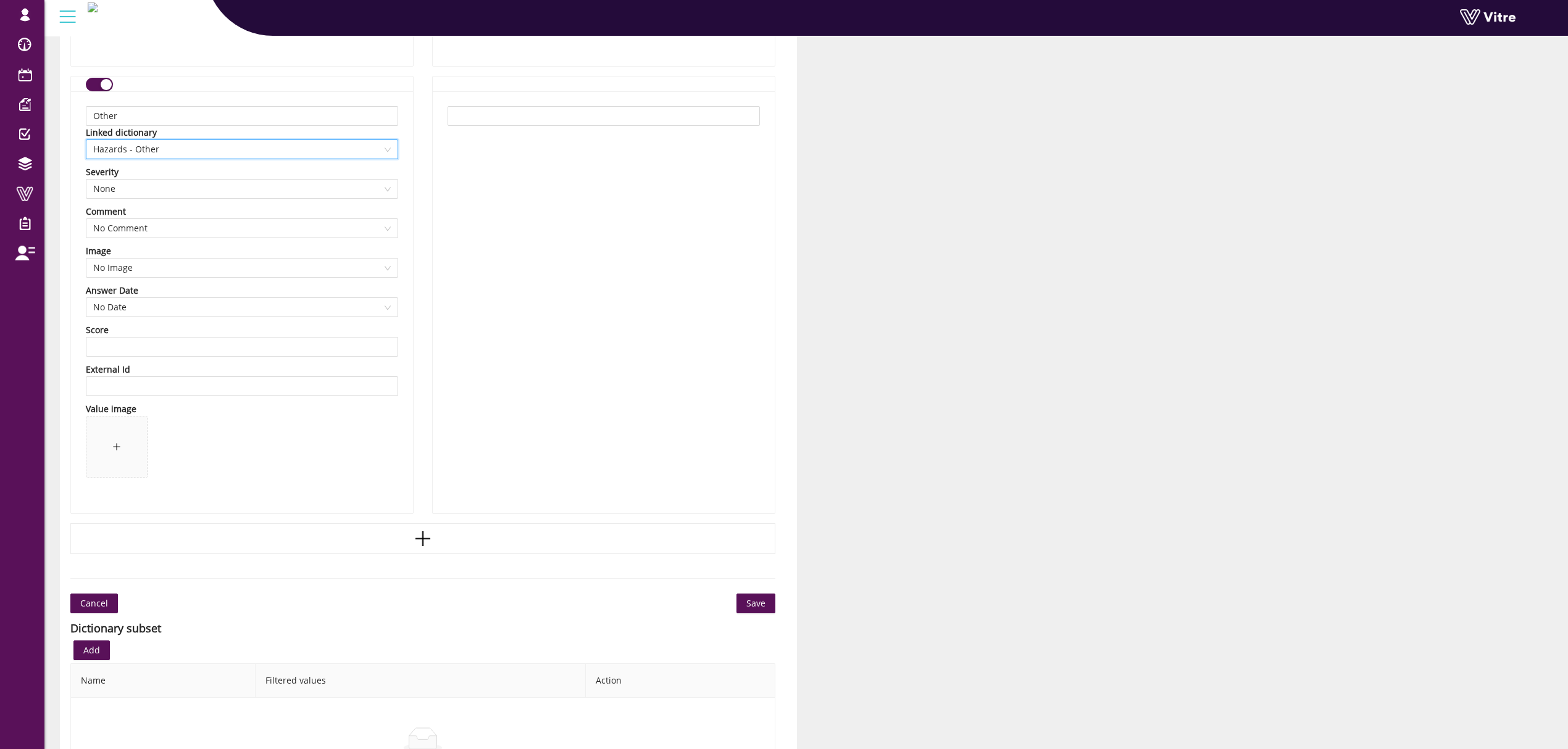
scroll to position [11943, 0]
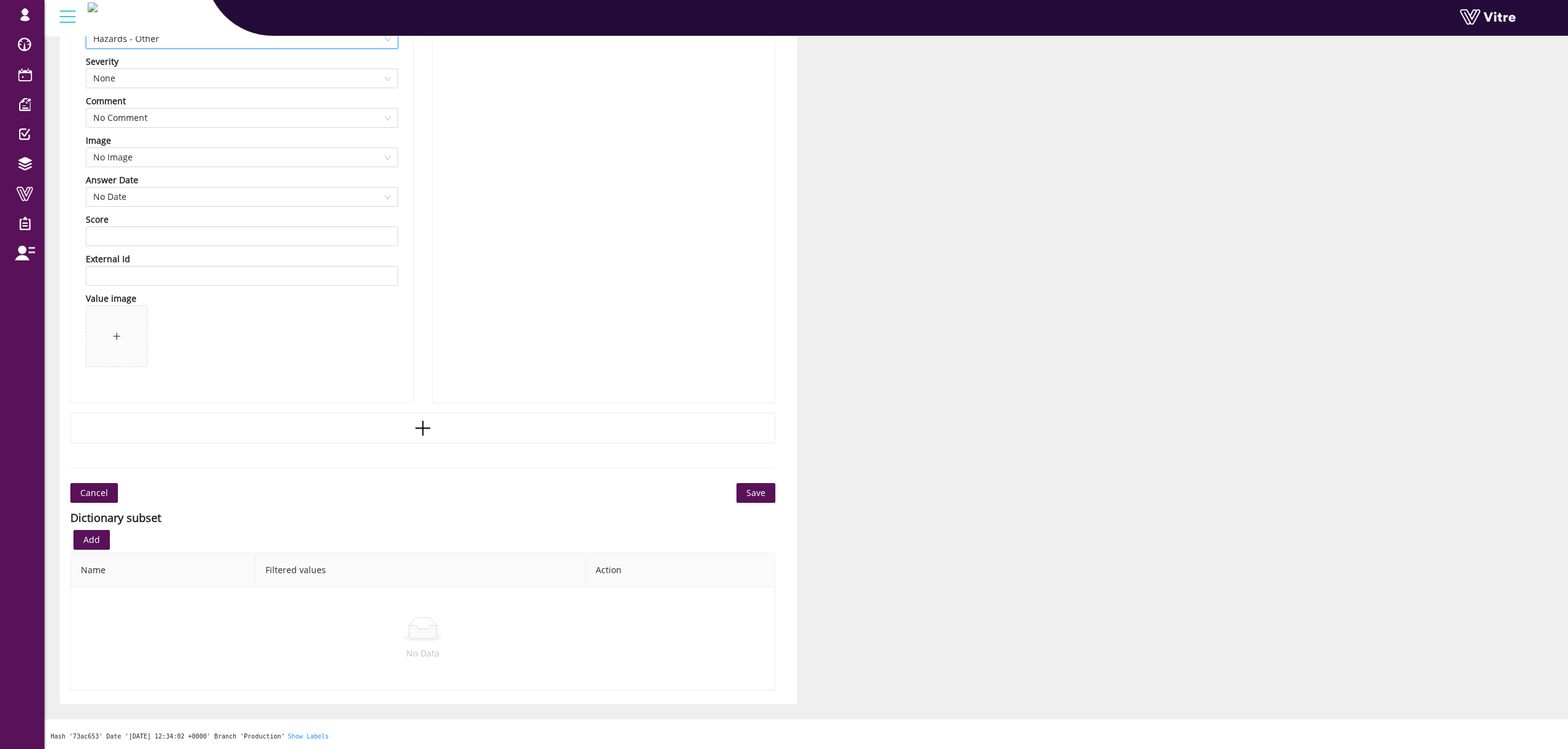
click at [768, 499] on button "Save" at bounding box center [755, 493] width 39 height 20
click at [765, 494] on span "Save" at bounding box center [756, 493] width 19 height 13
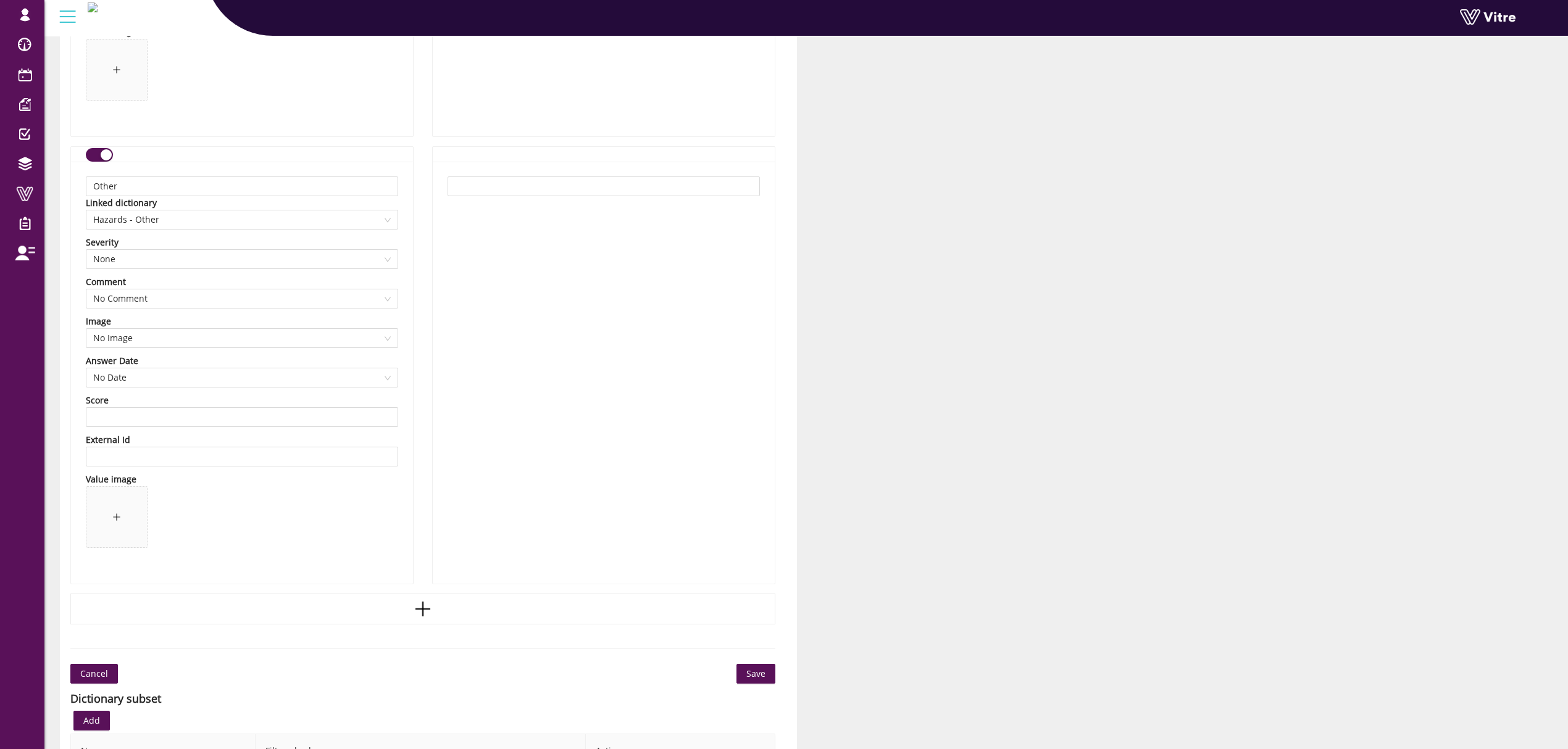
scroll to position [11697, 0]
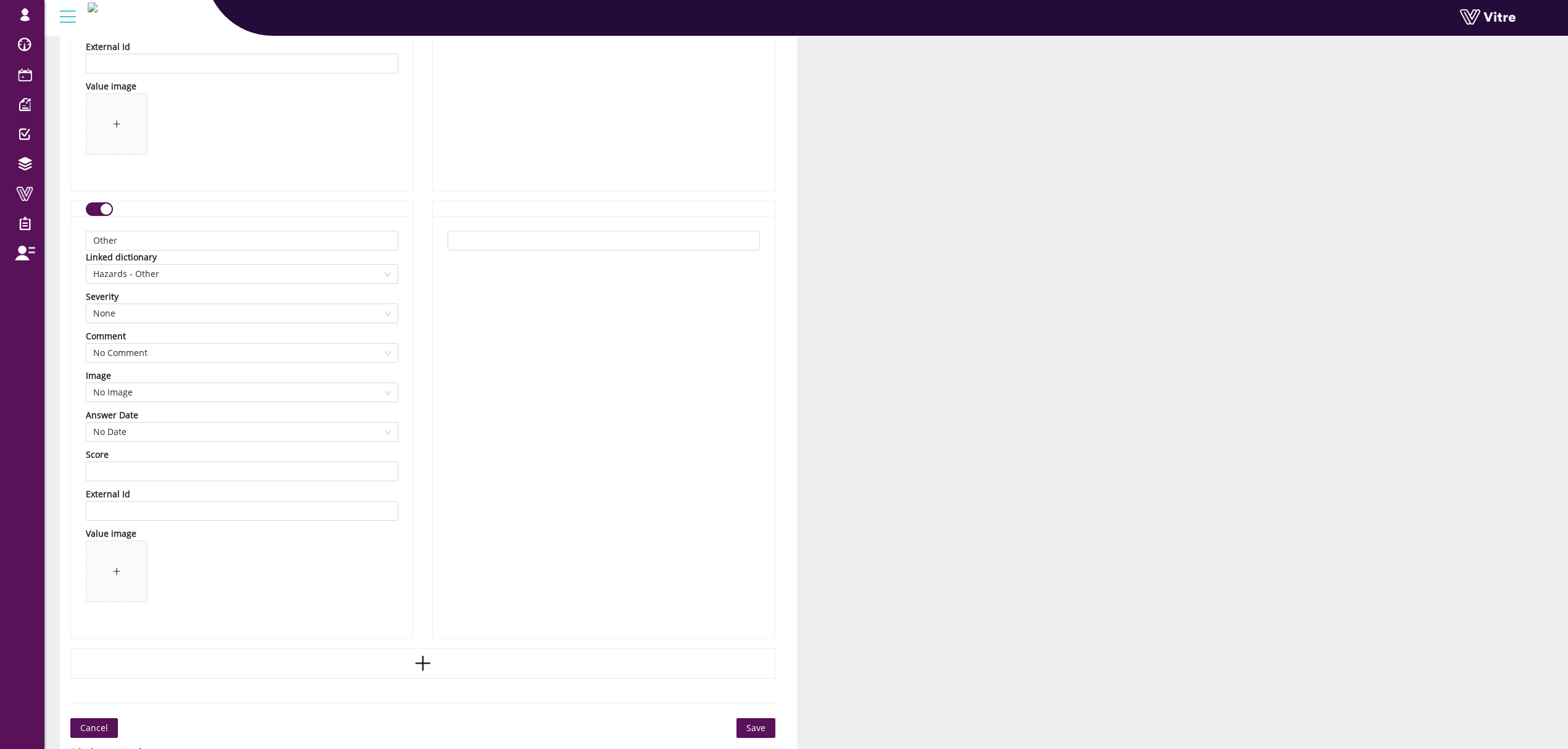
click at [104, 215] on div "button" at bounding box center [106, 209] width 11 height 11
click at [747, 730] on button "Save" at bounding box center [755, 727] width 39 height 20
click at [107, 216] on button "button" at bounding box center [99, 209] width 27 height 13
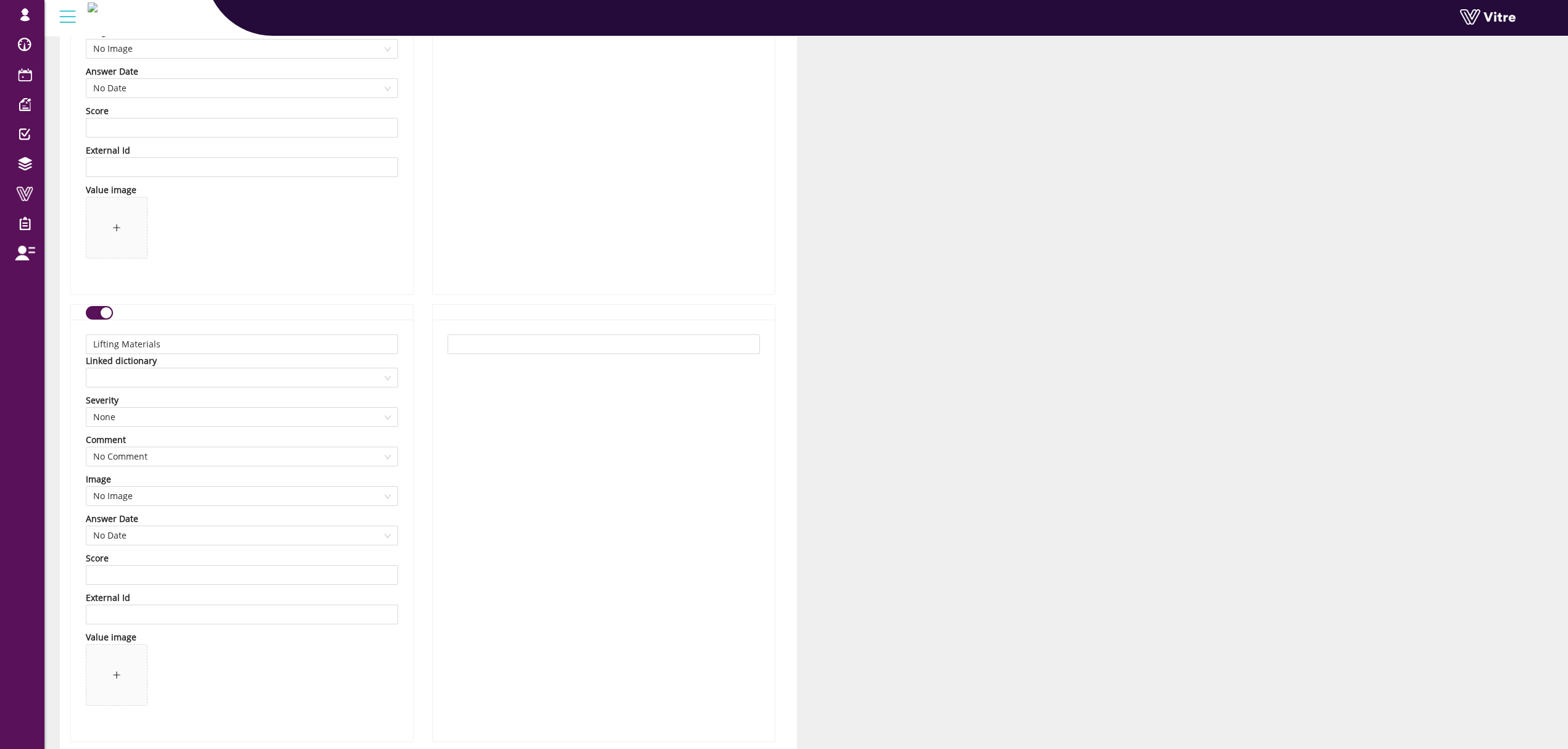
scroll to position [6152, 0]
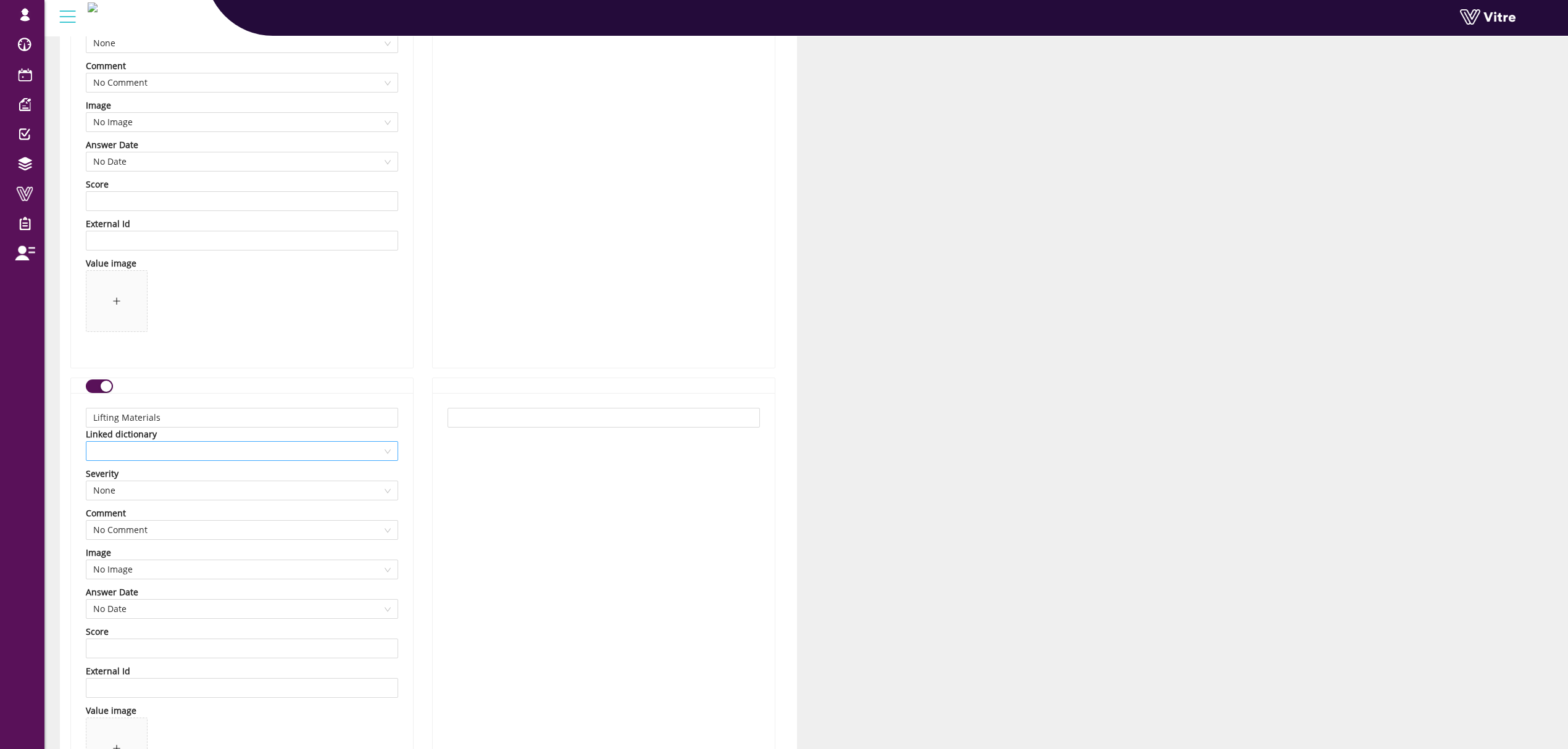
click at [236, 457] on span at bounding box center [241, 451] width 297 height 19
click at [150, 544] on div "RISK - Lifting" at bounding box center [241, 542] width 297 height 13
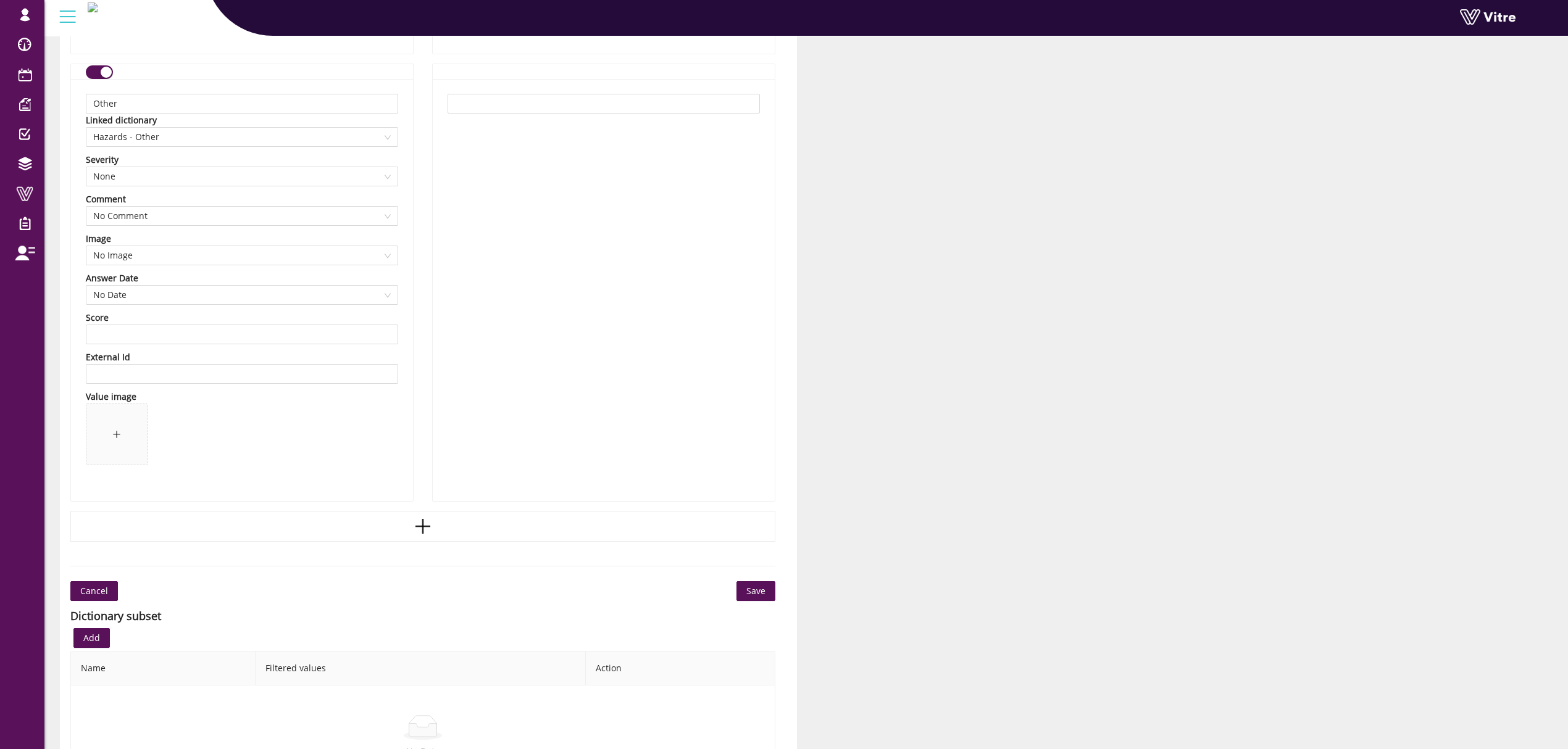
scroll to position [11943, 0]
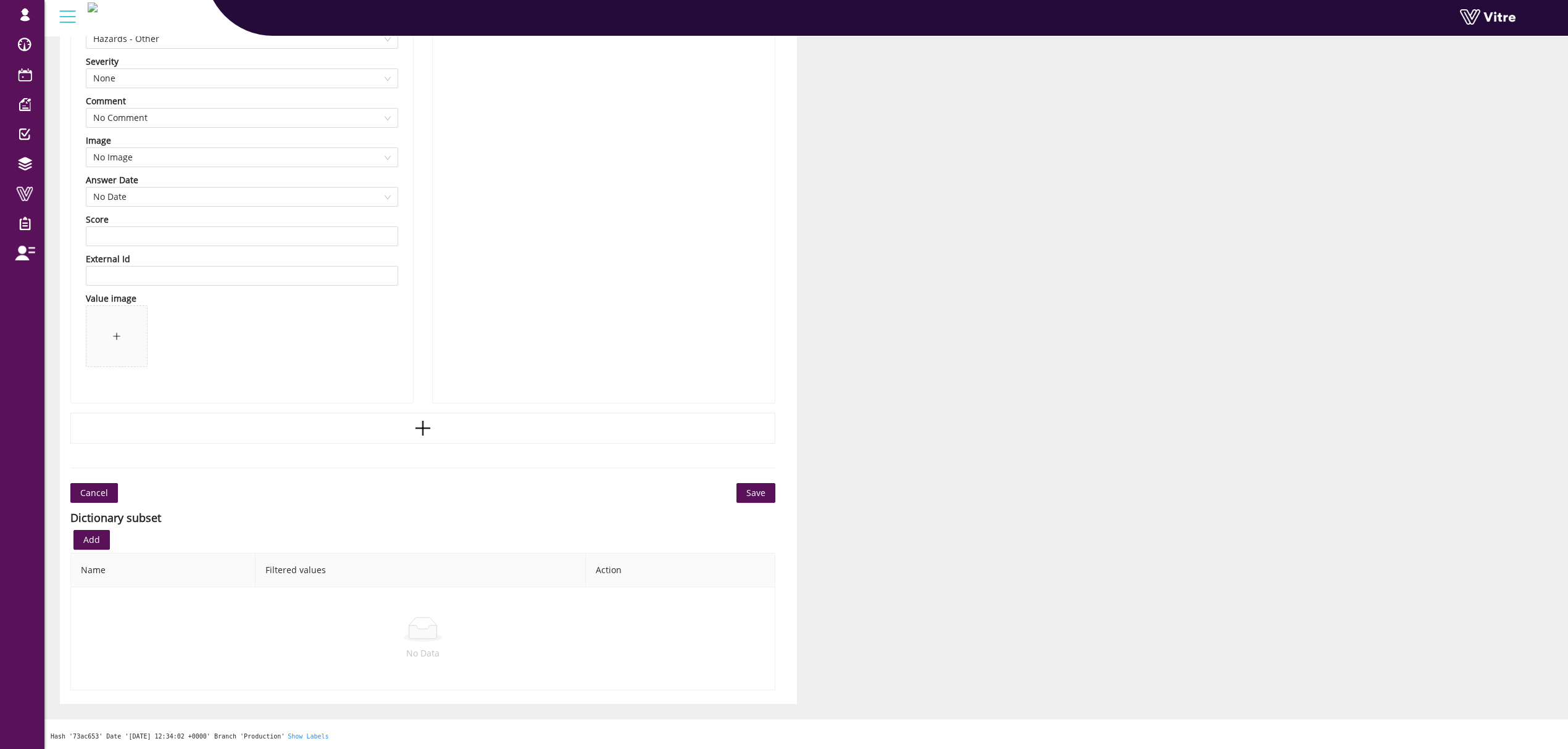
click at [765, 496] on span "Save" at bounding box center [756, 493] width 19 height 13
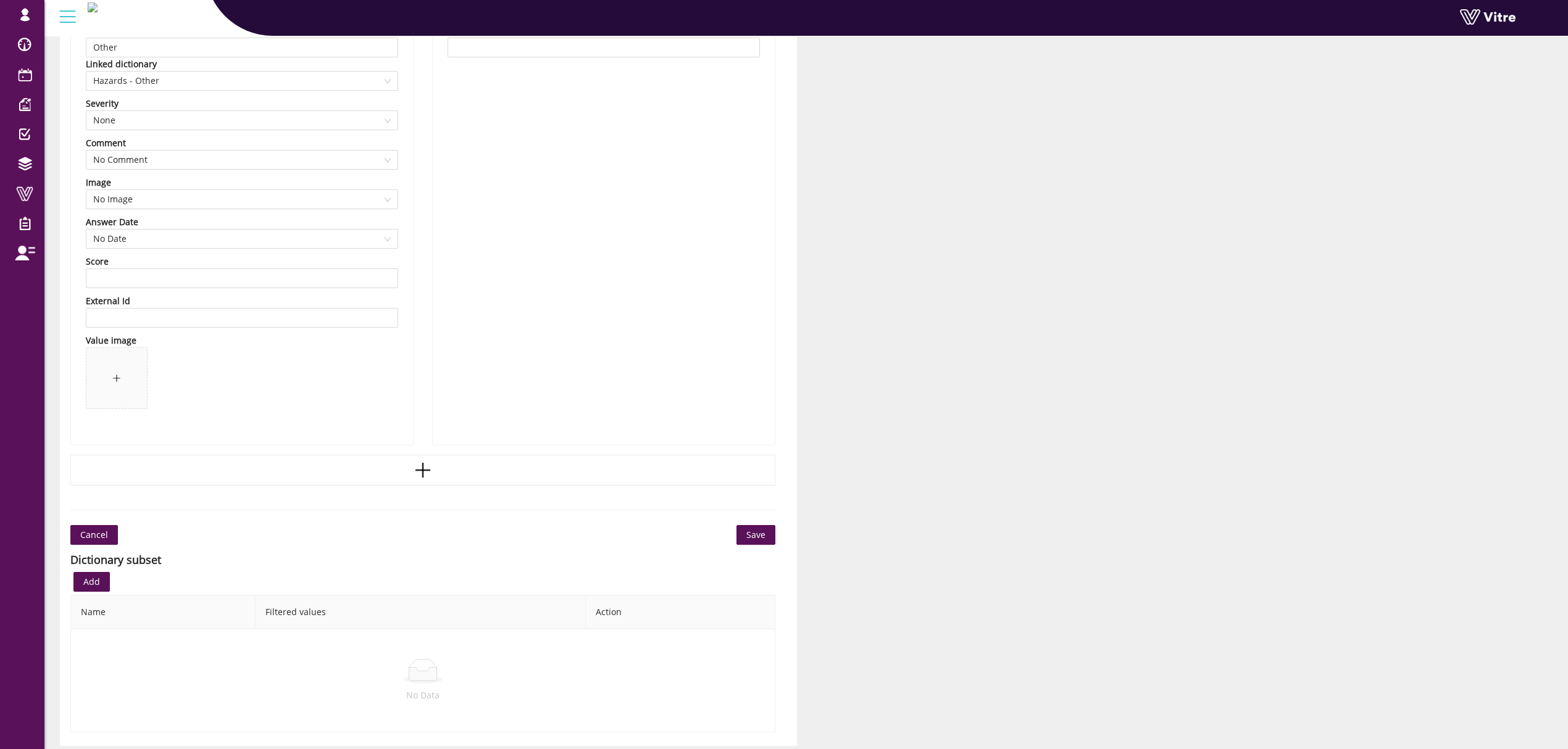
scroll to position [11860, 0]
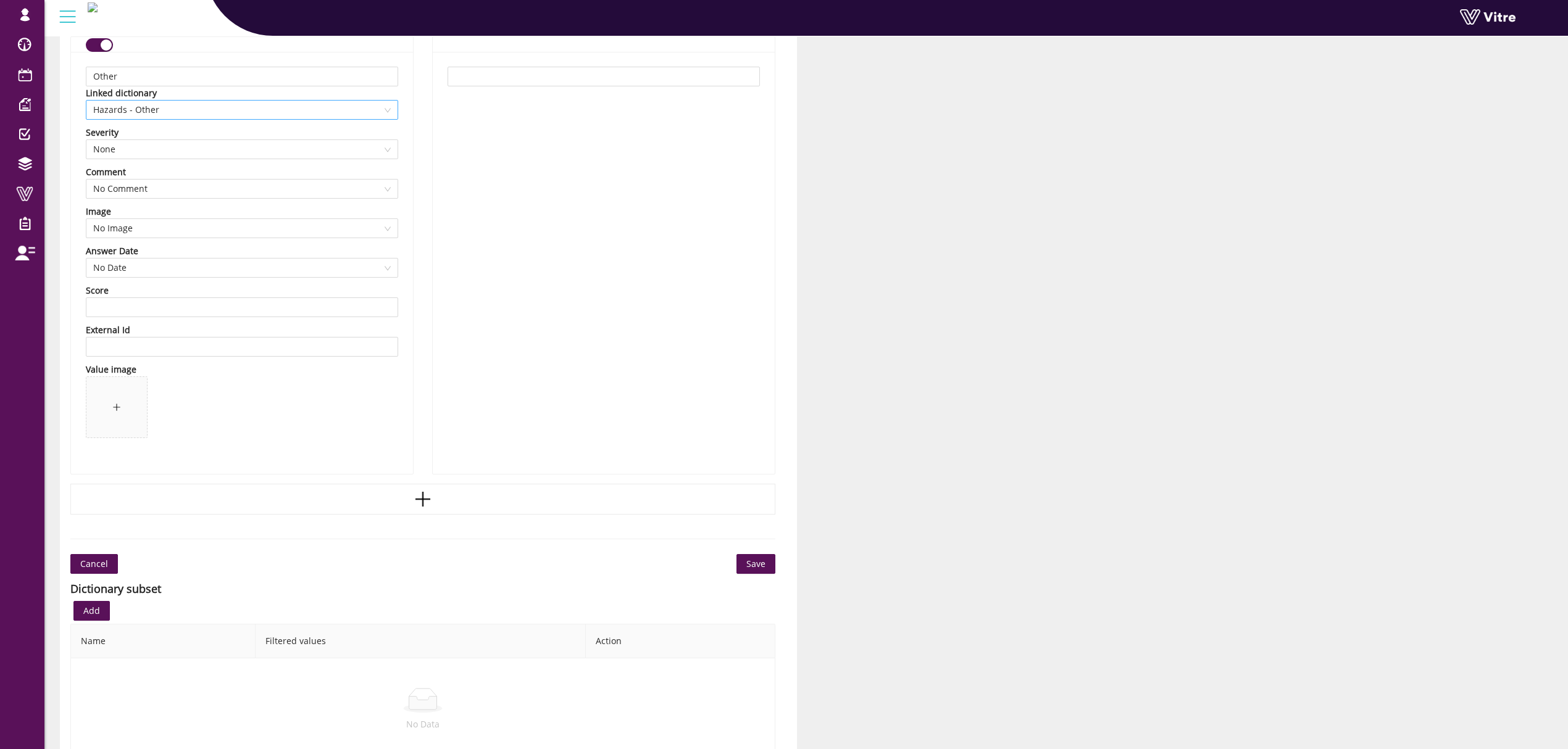
click at [307, 119] on span "Hazards - Other" at bounding box center [241, 110] width 297 height 19
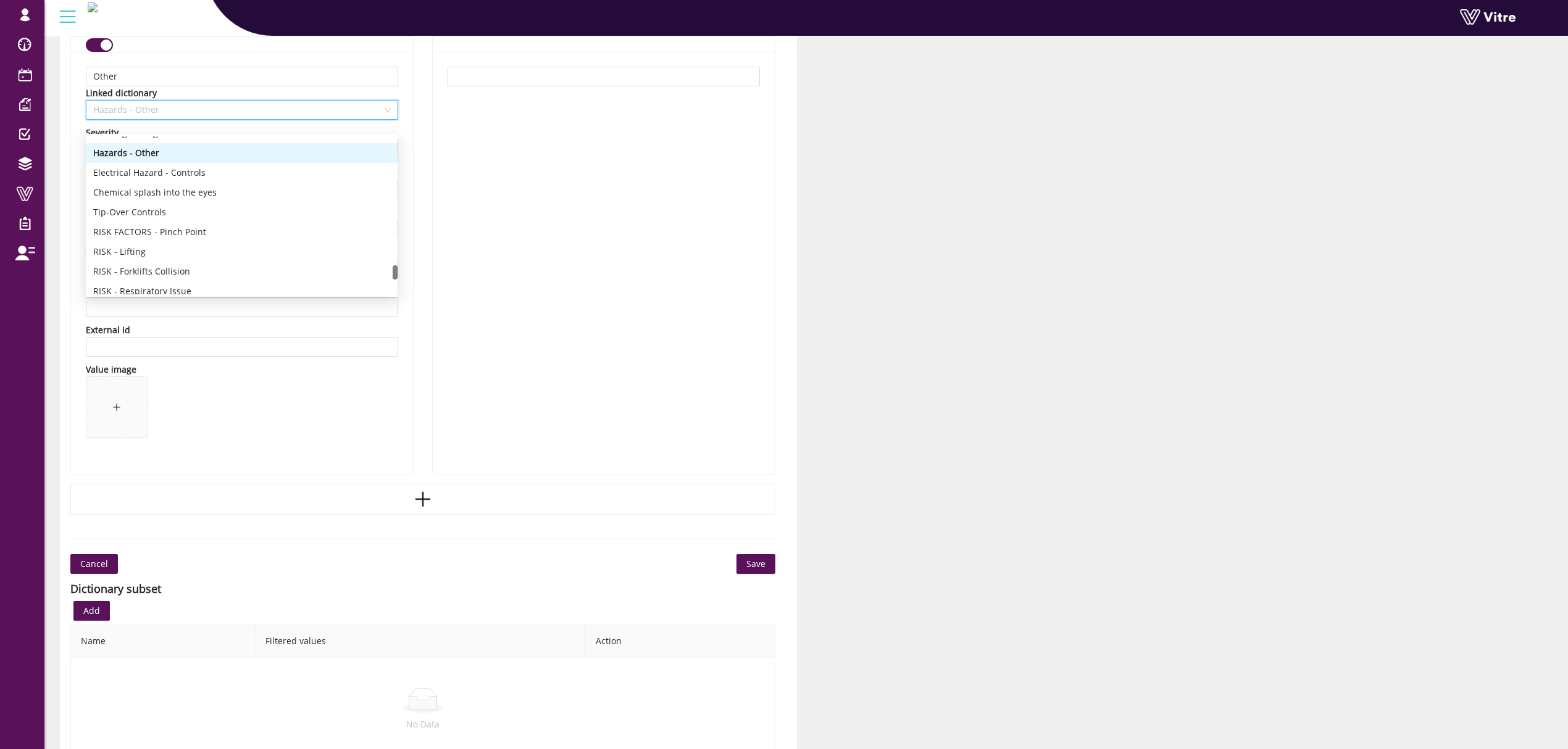
click at [115, 50] on div at bounding box center [242, 44] width 312 height 14
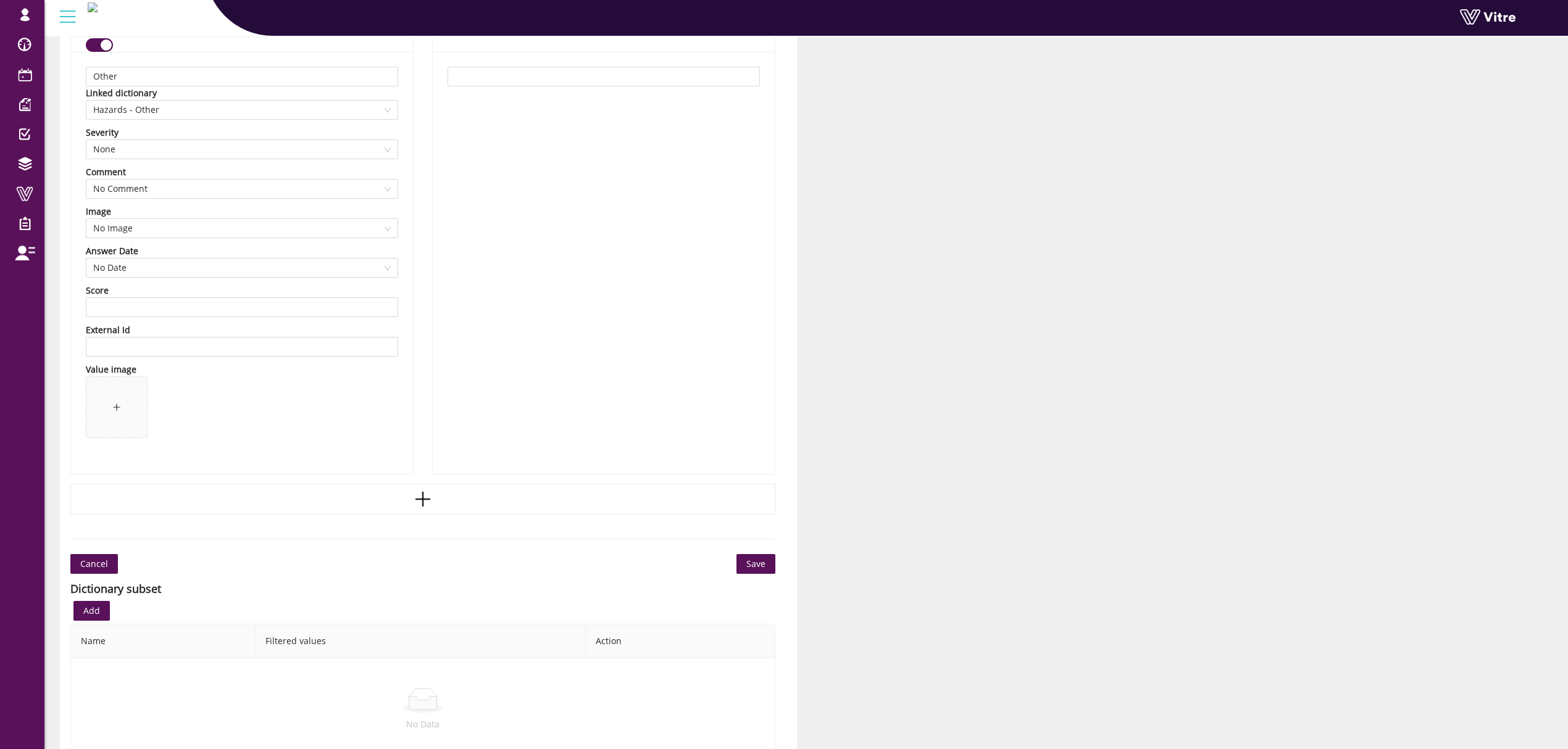
click at [106, 50] on div "button" at bounding box center [106, 45] width 11 height 11
click at [756, 570] on span "Save" at bounding box center [756, 564] width 19 height 13
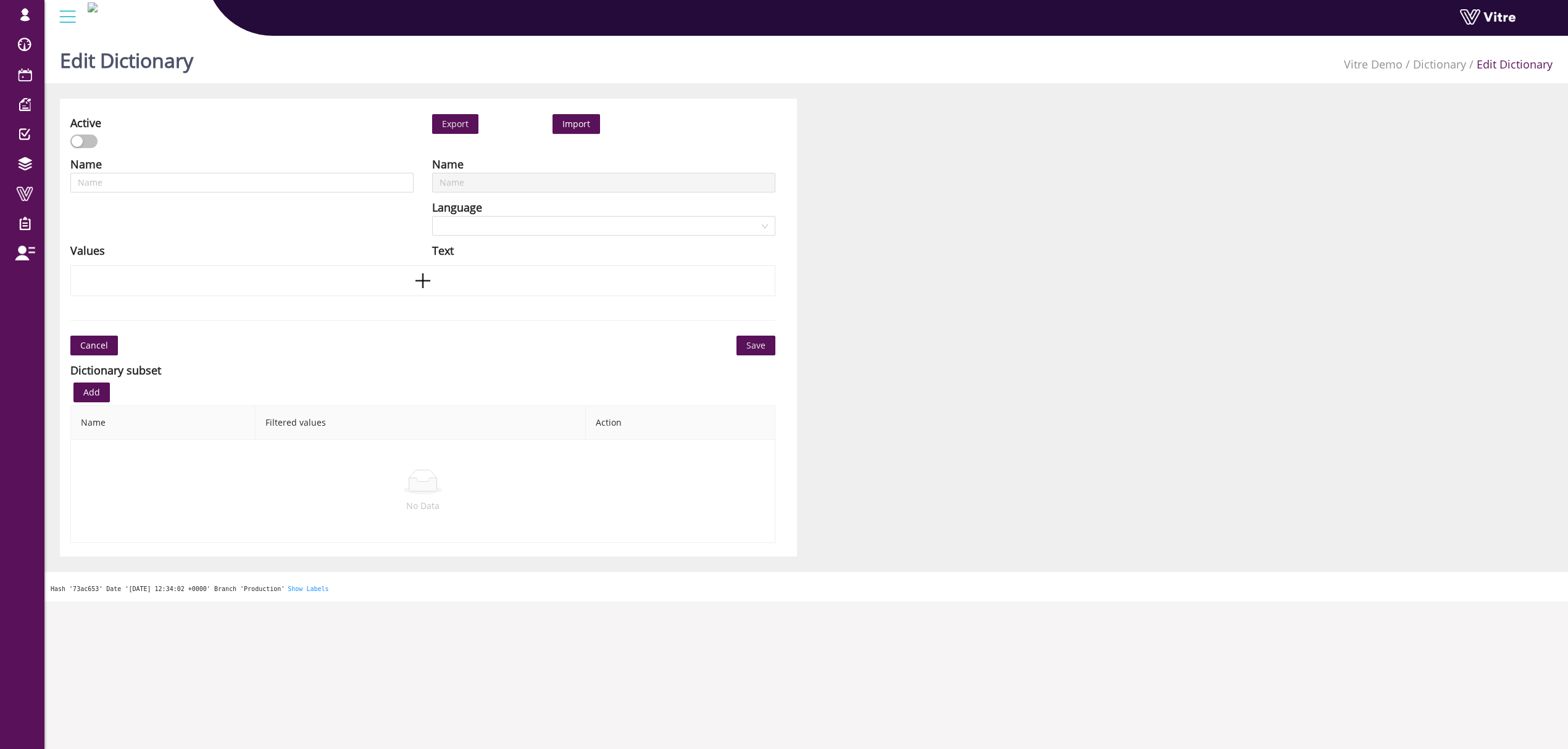
scroll to position [31, 0]
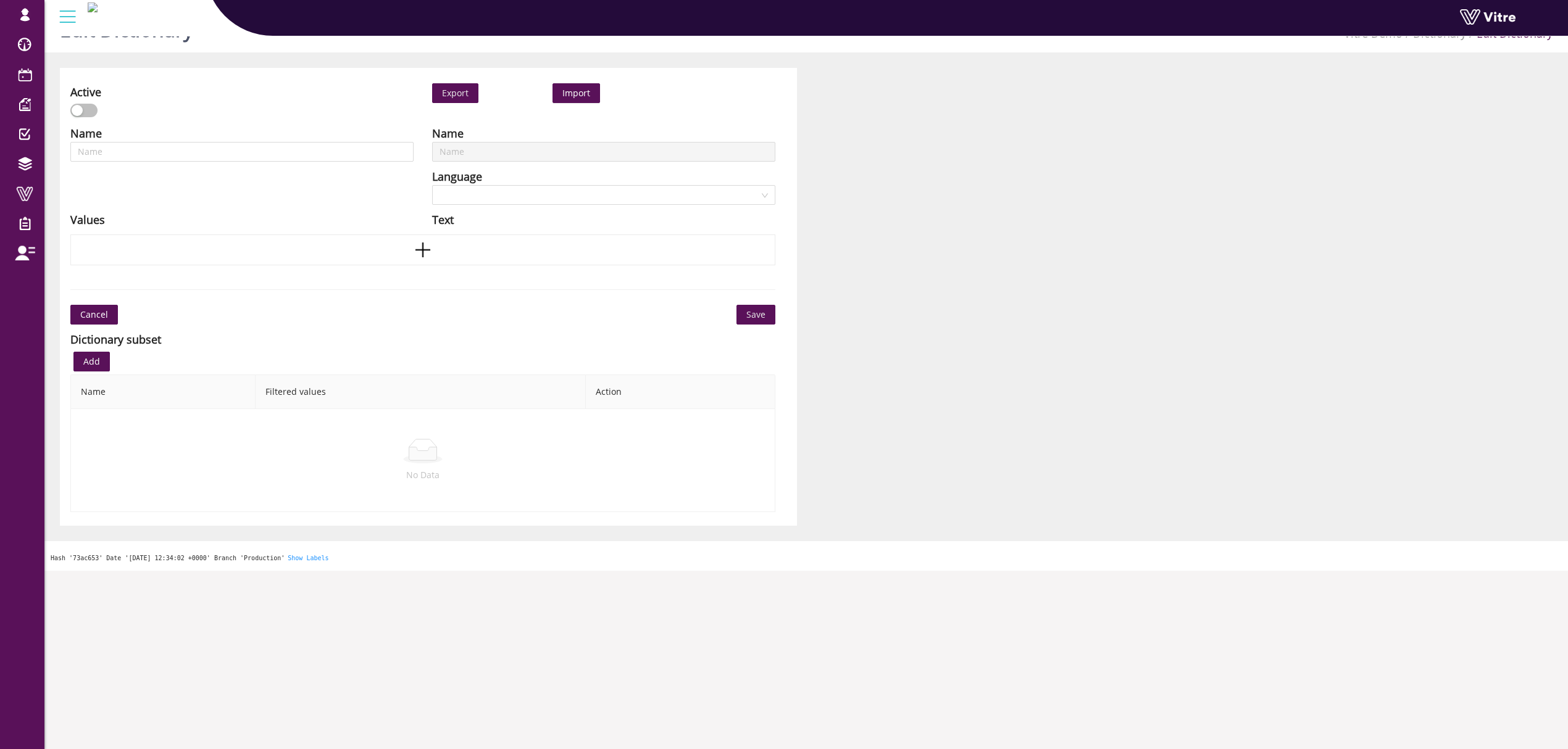
type input "Risk Factors"
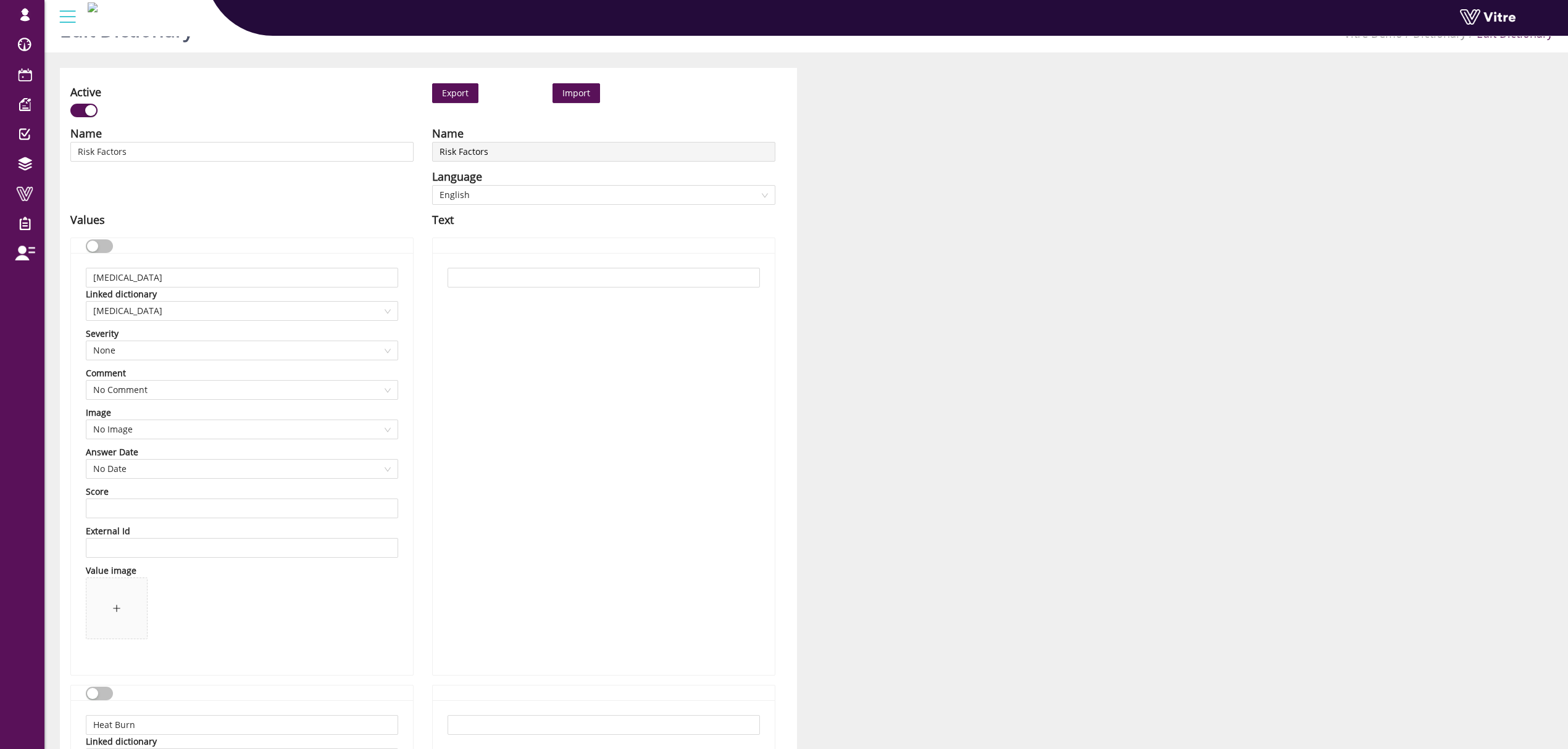
click at [459, 92] on span "Export" at bounding box center [455, 93] width 26 height 13
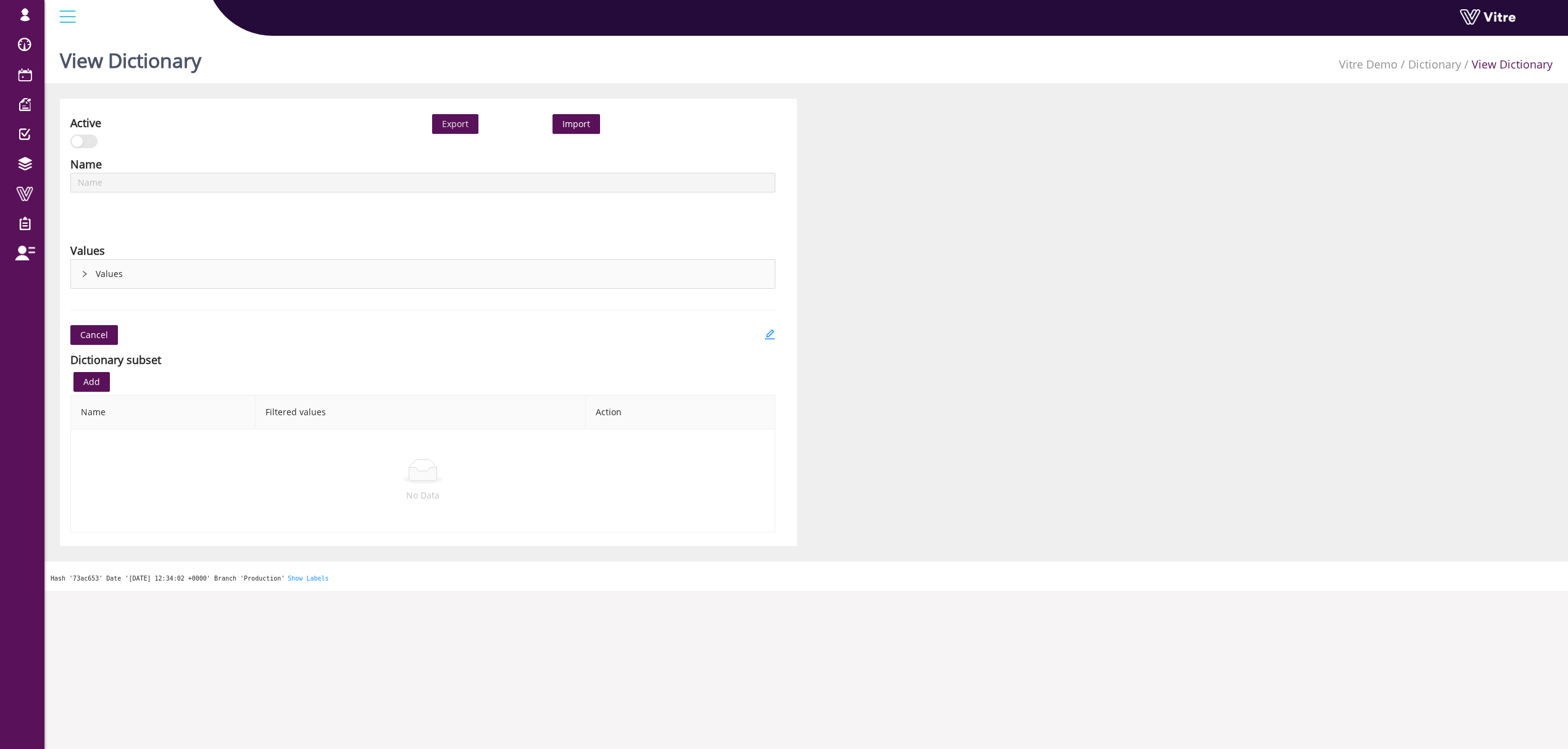
type input "Risk Factors"
click at [767, 339] on icon "edit" at bounding box center [769, 334] width 9 height 9
type input "Risk Factors"
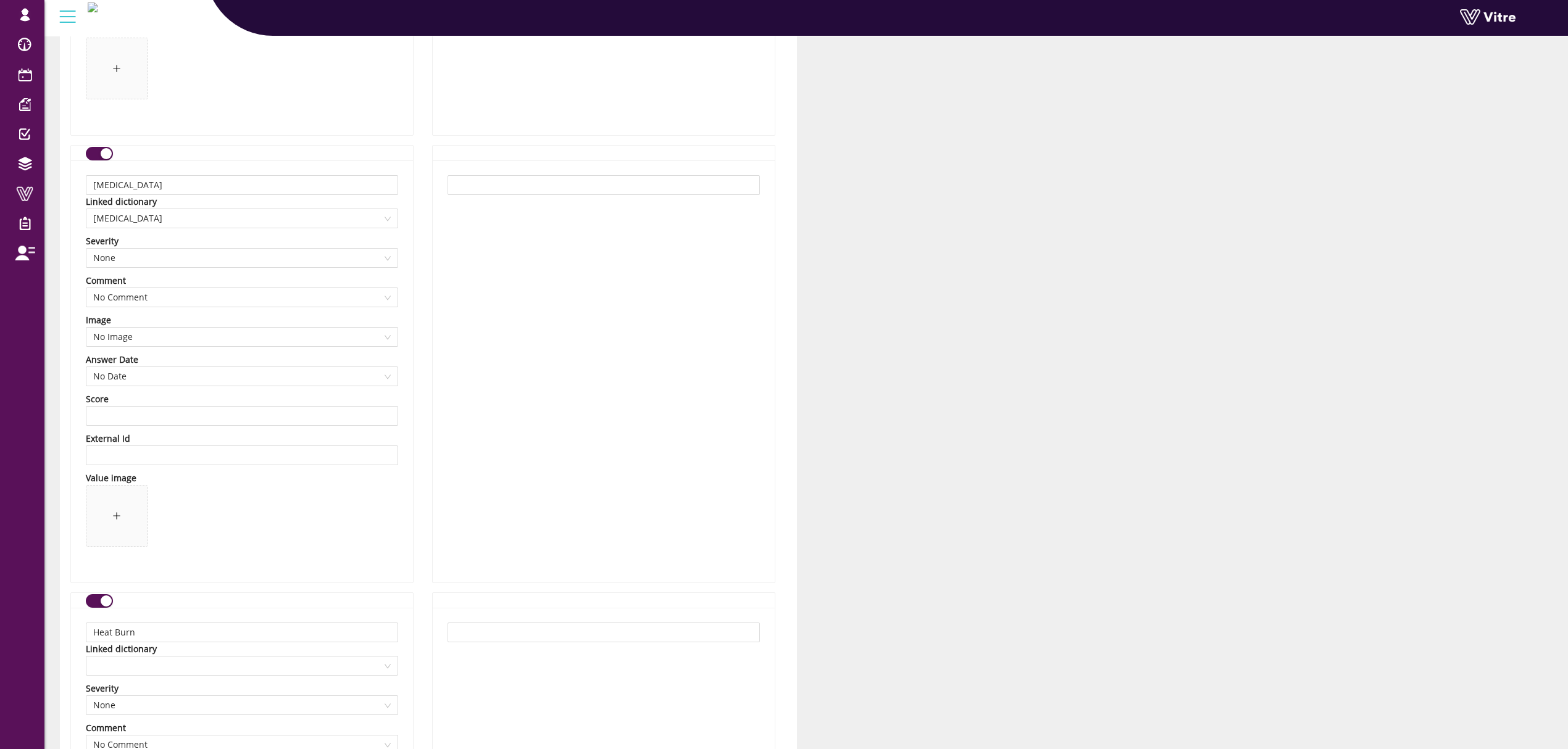
scroll to position [3784, 0]
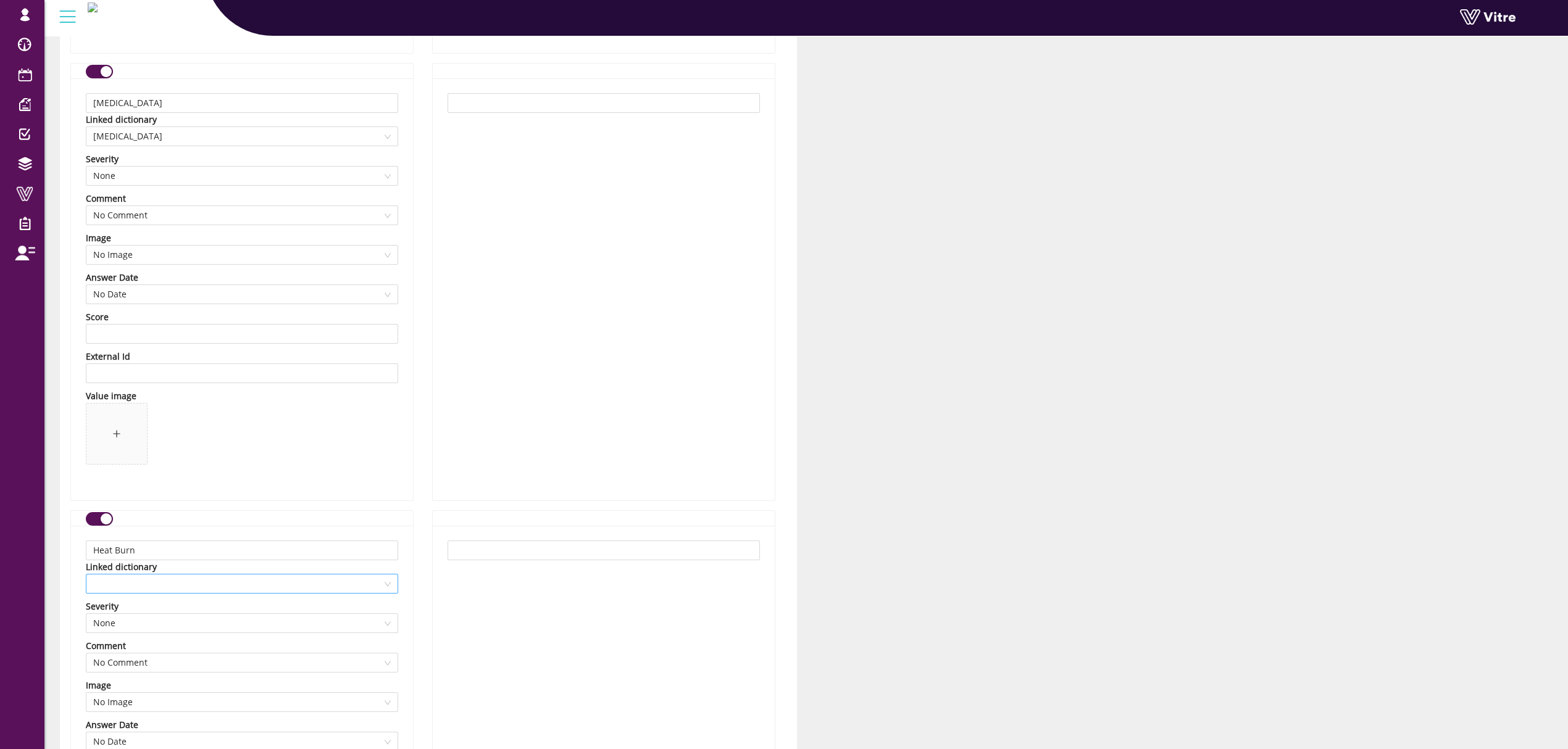
click at [250, 581] on span at bounding box center [241, 584] width 297 height 19
click at [163, 650] on div "Heat Burn" at bounding box center [241, 646] width 297 height 13
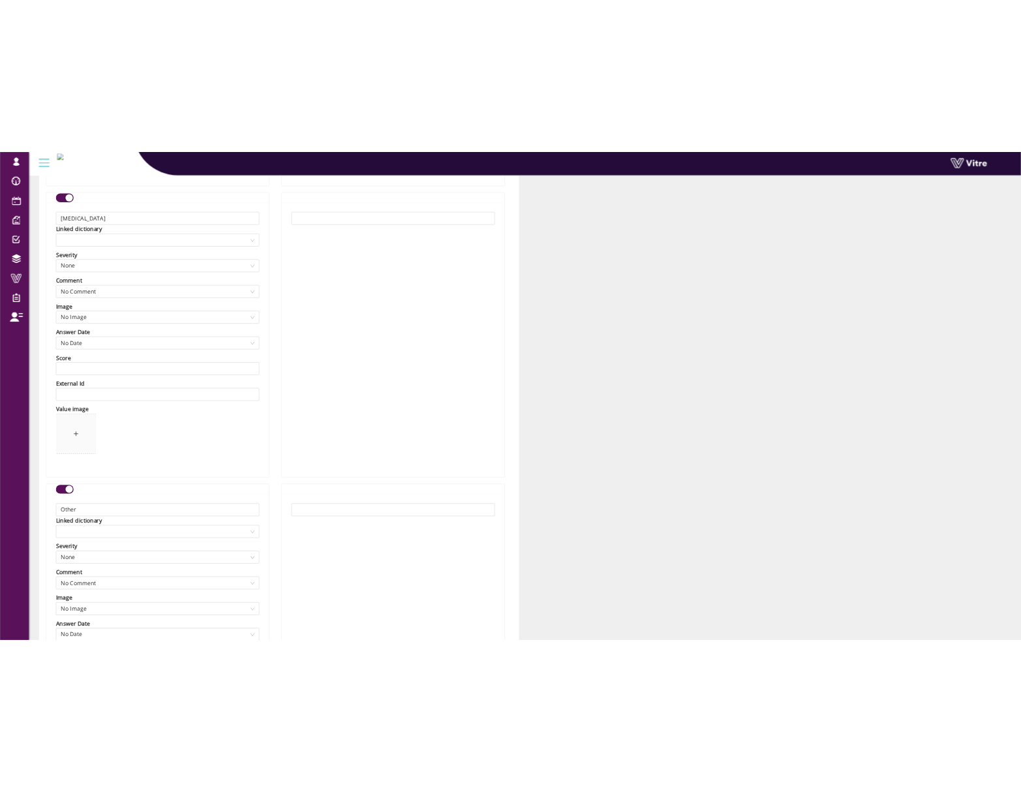
scroll to position [12629, 0]
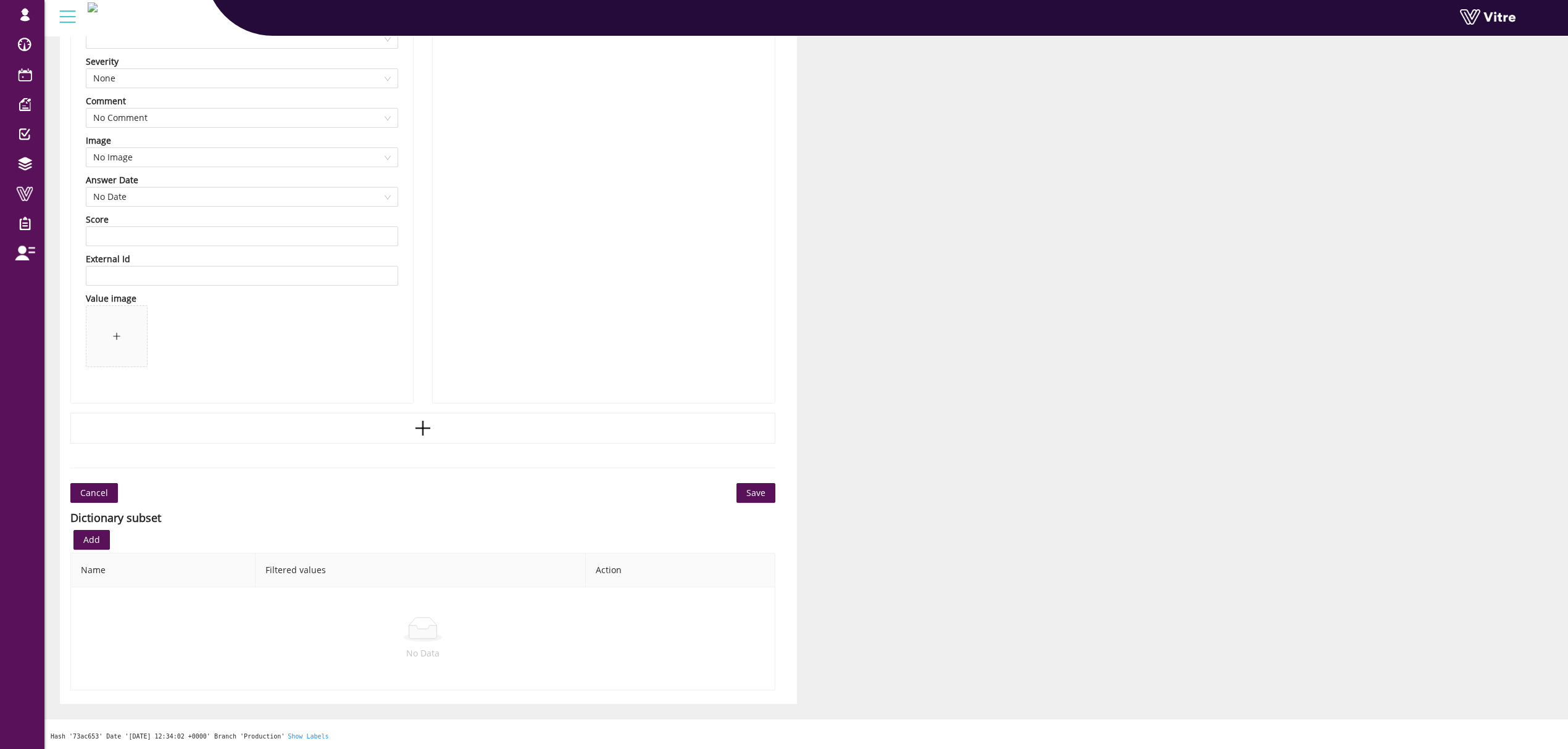
click at [757, 497] on span "Save" at bounding box center [756, 493] width 19 height 13
click at [769, 495] on button "Save" at bounding box center [755, 493] width 39 height 20
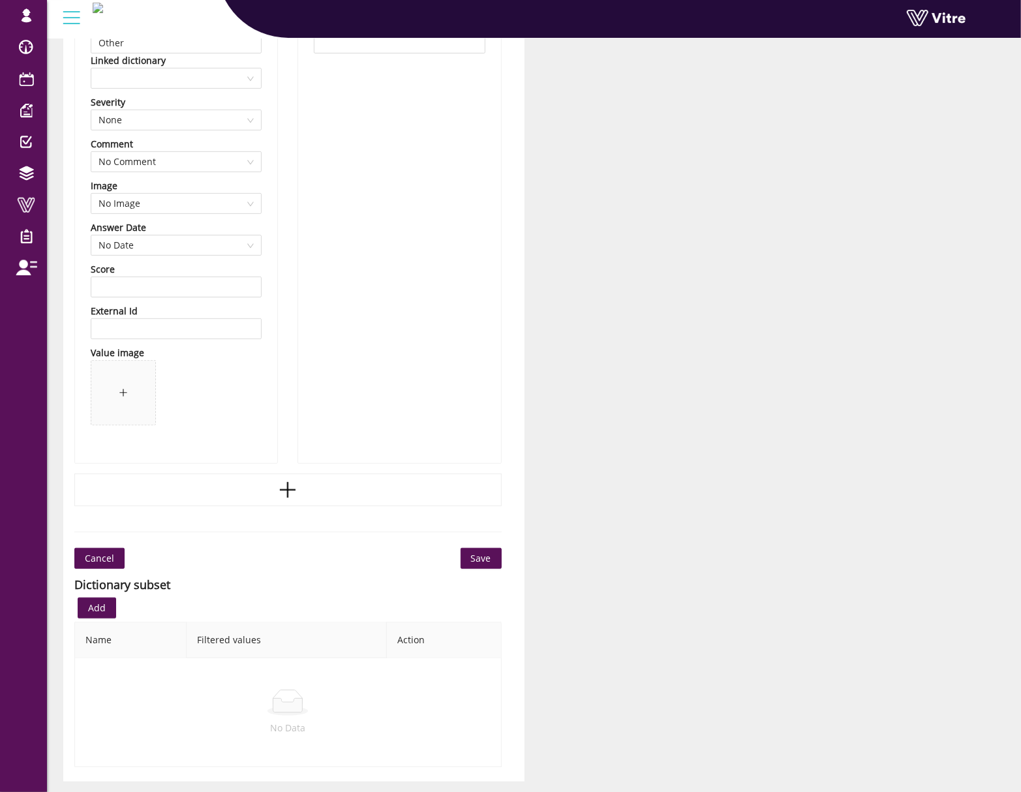
scroll to position [12454, 0]
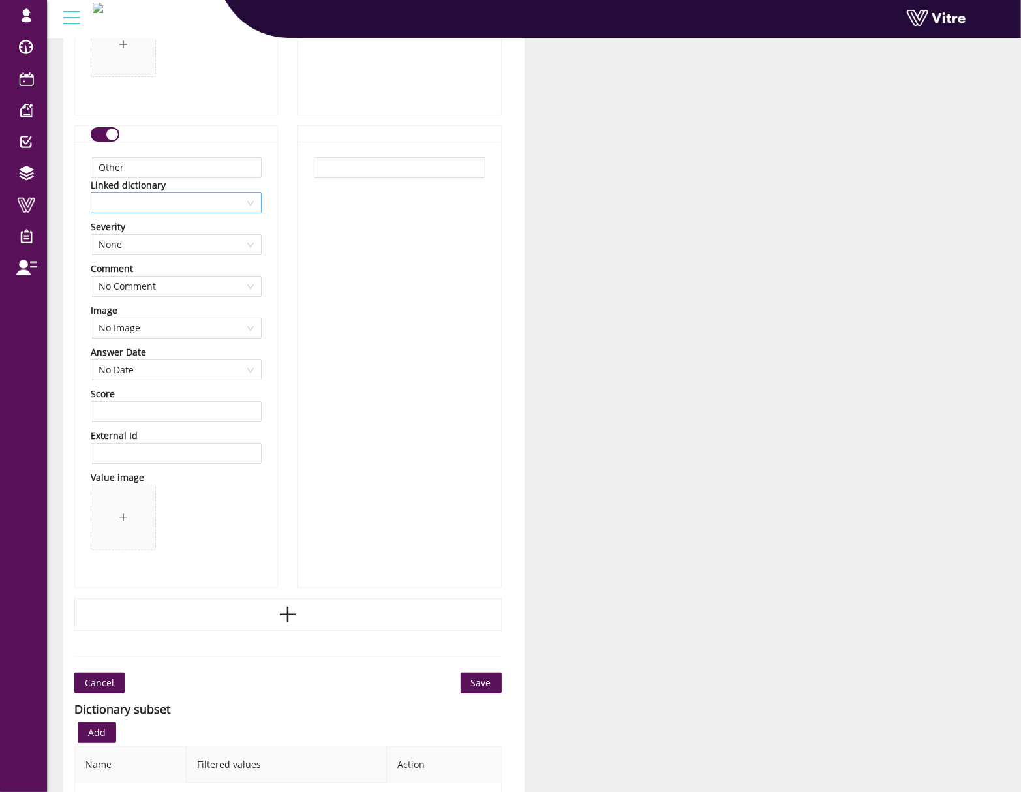
click at [184, 213] on span at bounding box center [175, 203] width 155 height 20
click at [493, 686] on button "Save" at bounding box center [481, 683] width 41 height 21
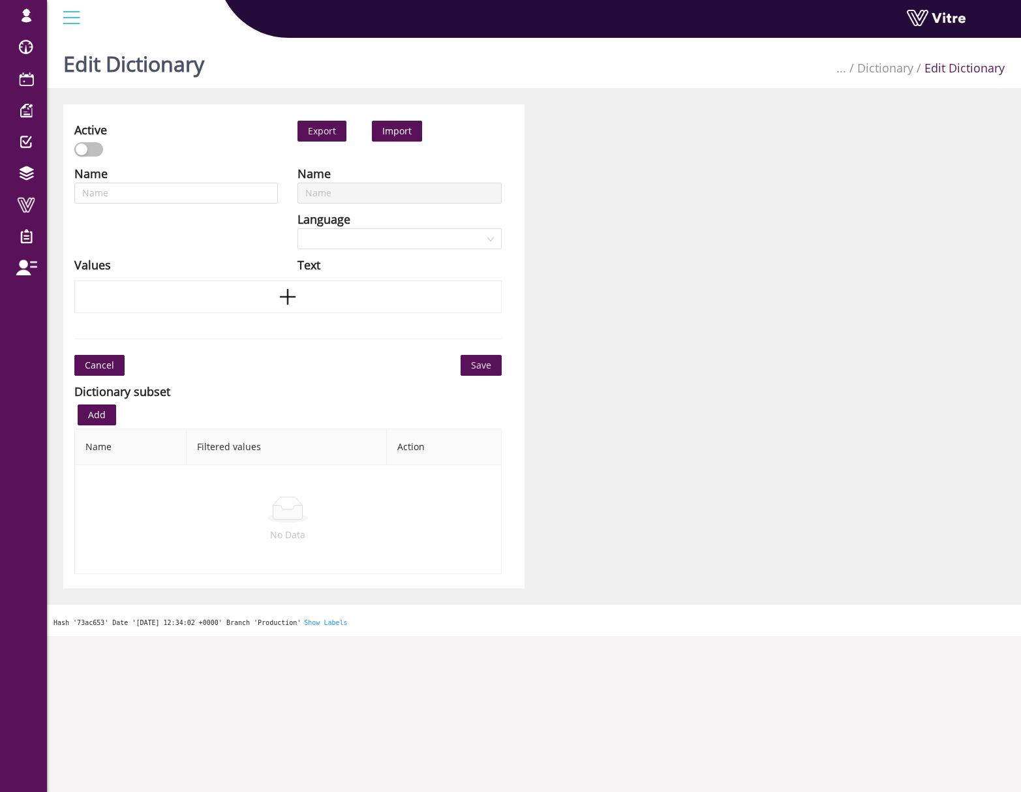
scroll to position [33, 0]
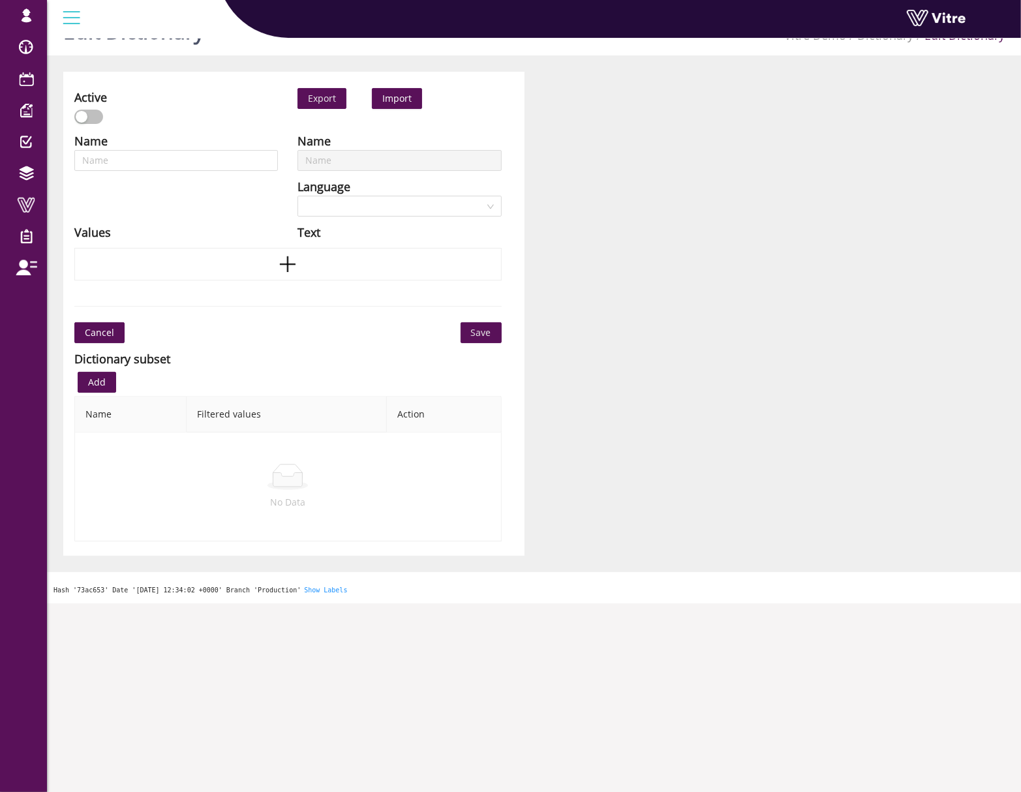
type input "Risk Factors"
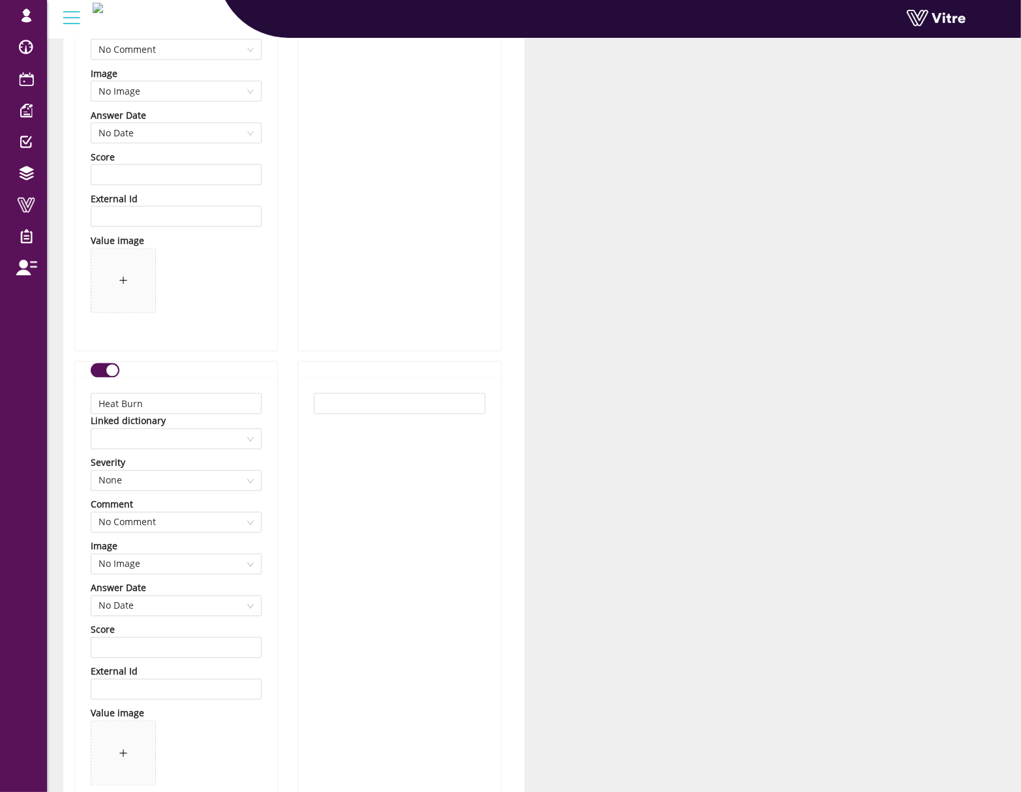
scroll to position [4295, 0]
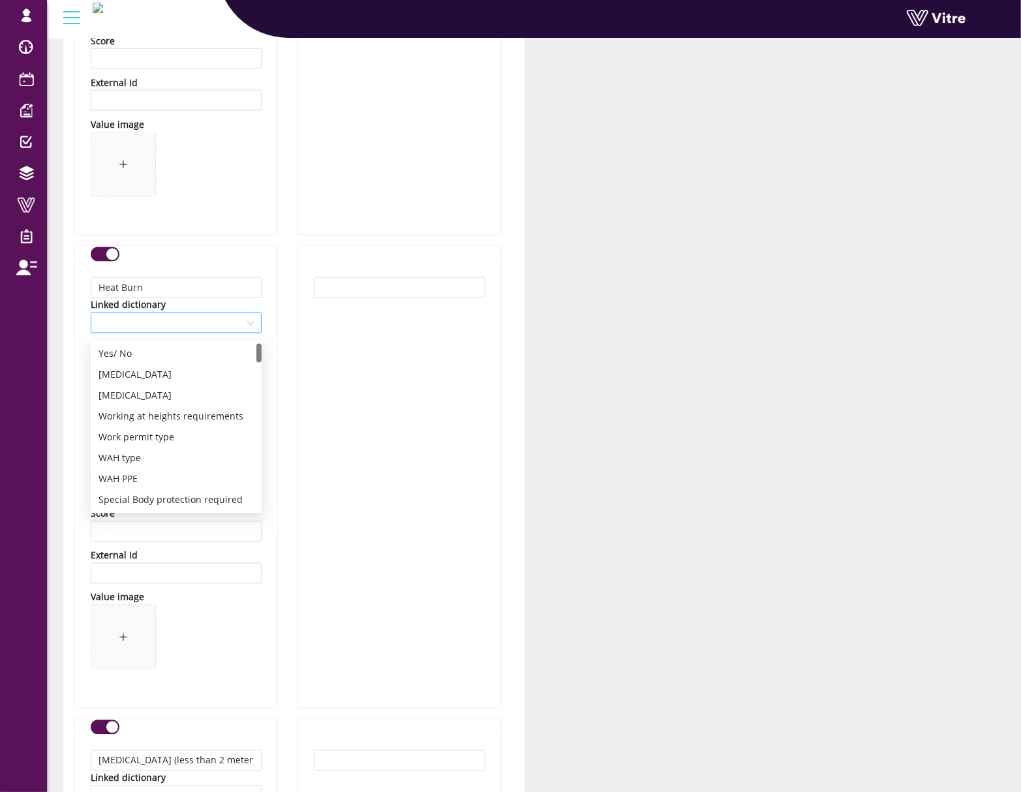
click at [188, 326] on span at bounding box center [175, 323] width 155 height 20
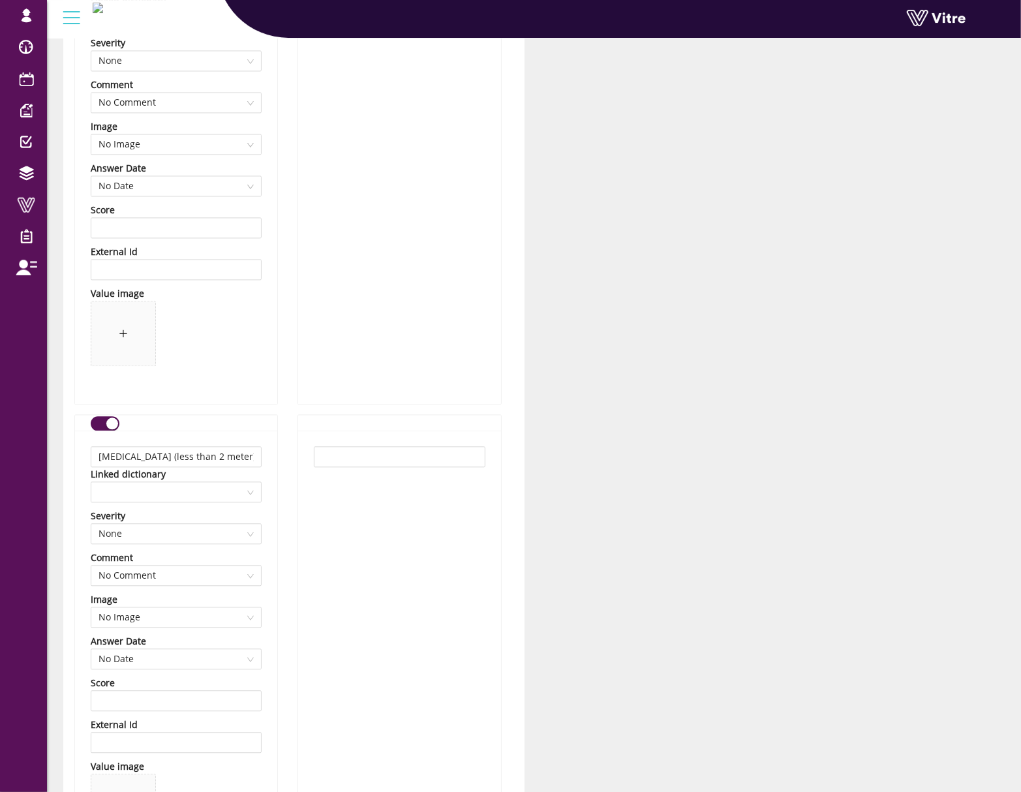
scroll to position [4642, 0]
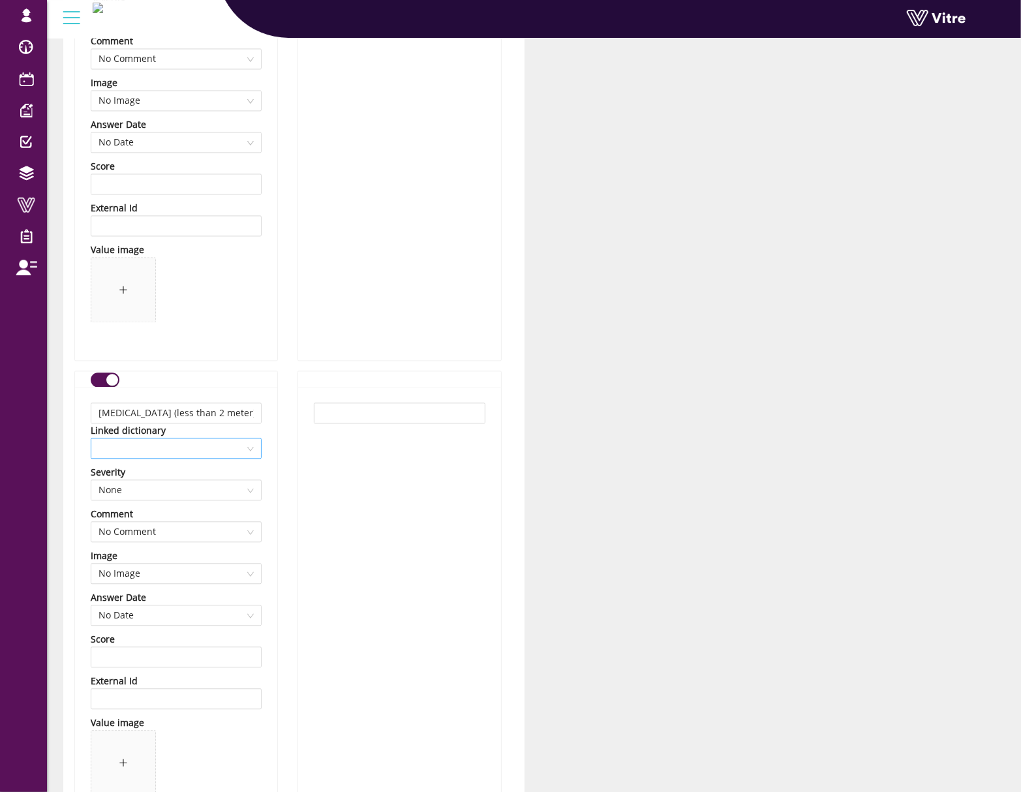
click at [220, 458] on span at bounding box center [175, 448] width 155 height 20
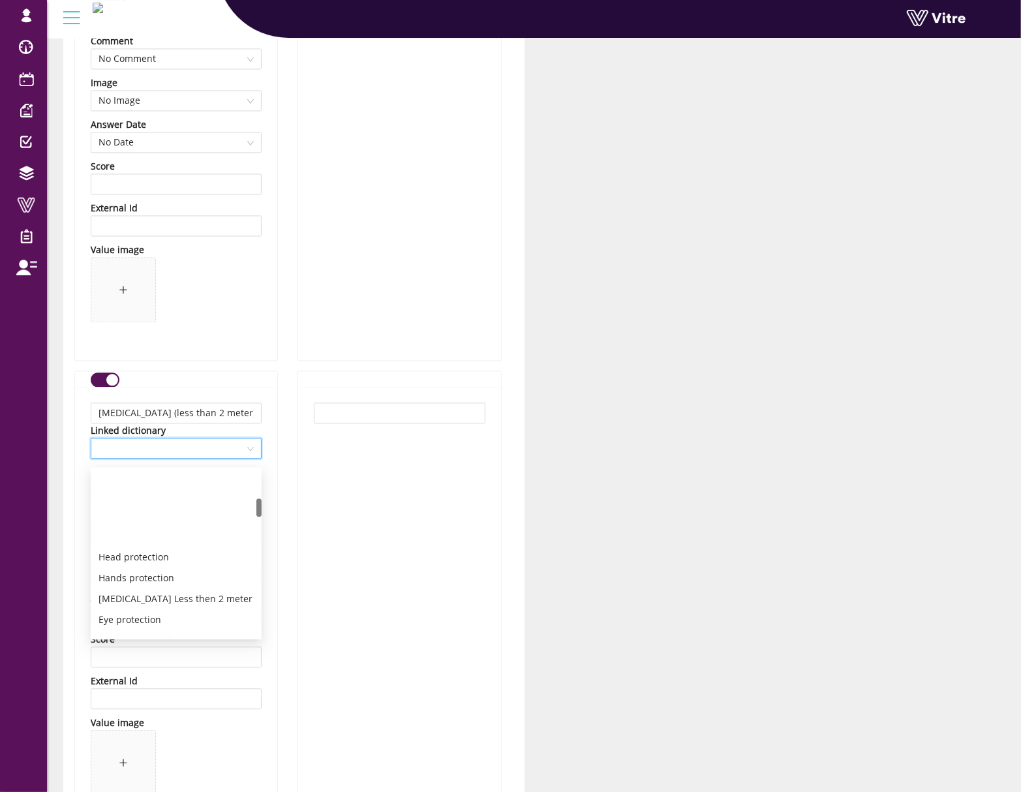
scroll to position [261, 0]
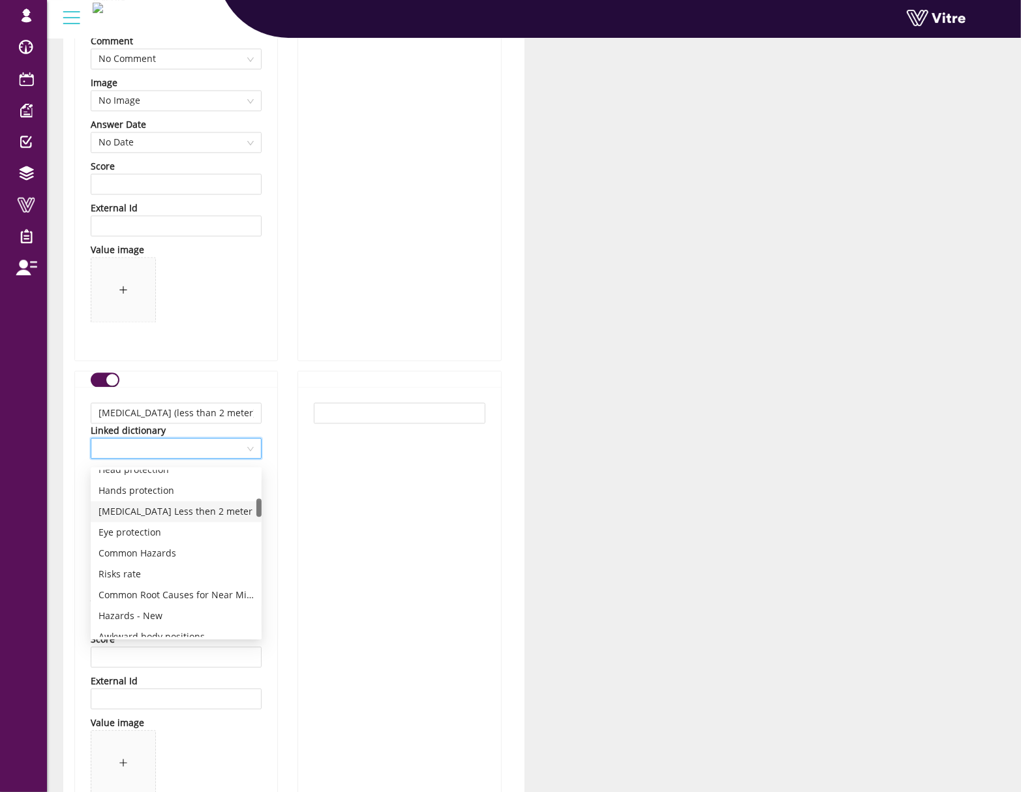
click at [197, 509] on div "[MEDICAL_DATA] Less then 2 meter" at bounding box center [175, 511] width 155 height 14
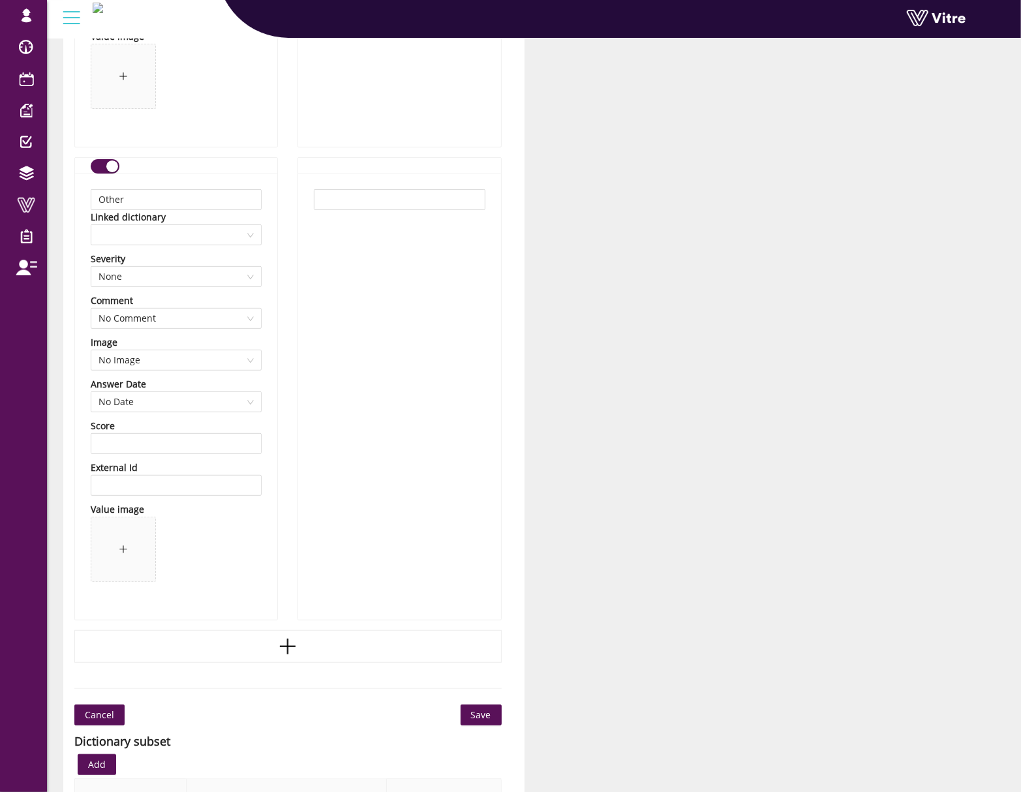
scroll to position [12629, 0]
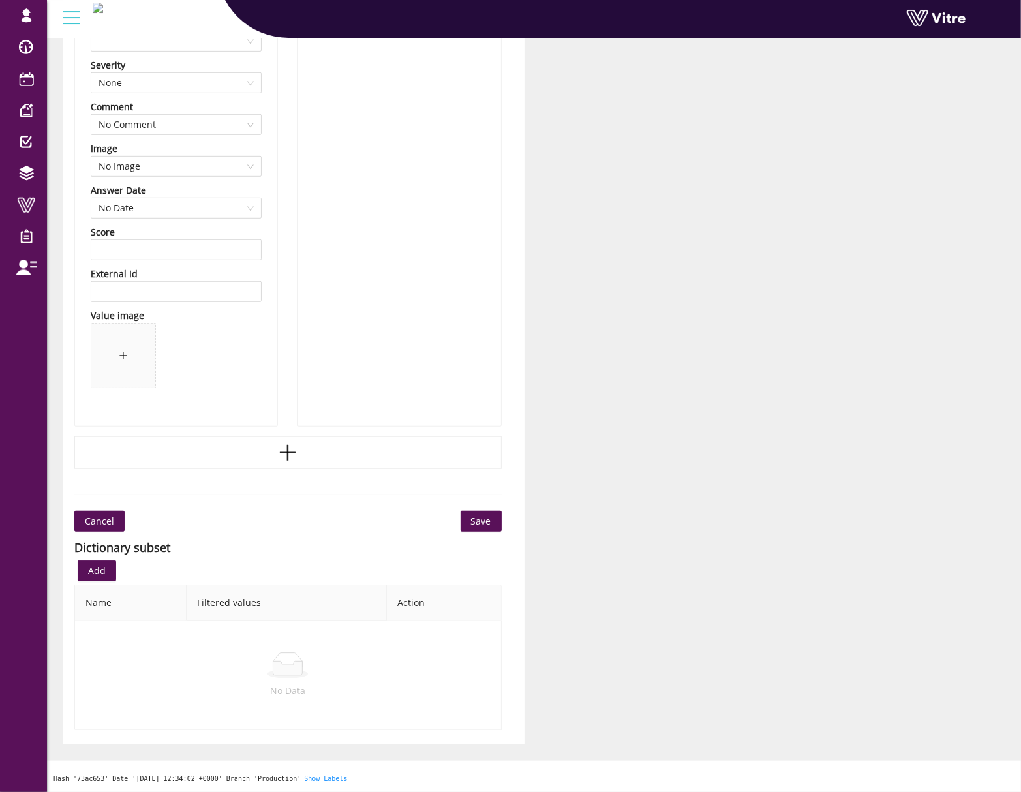
click at [480, 518] on span "Save" at bounding box center [481, 521] width 20 height 14
click at [468, 511] on button "Save" at bounding box center [481, 521] width 41 height 21
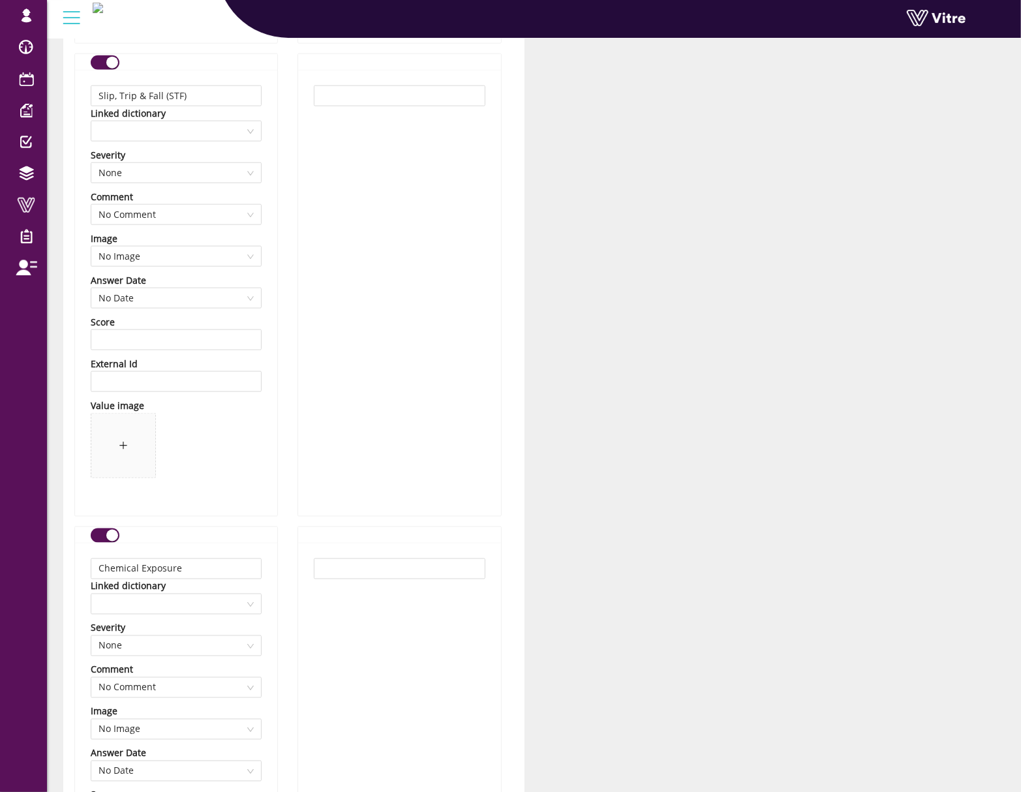
scroll to position [10193, 0]
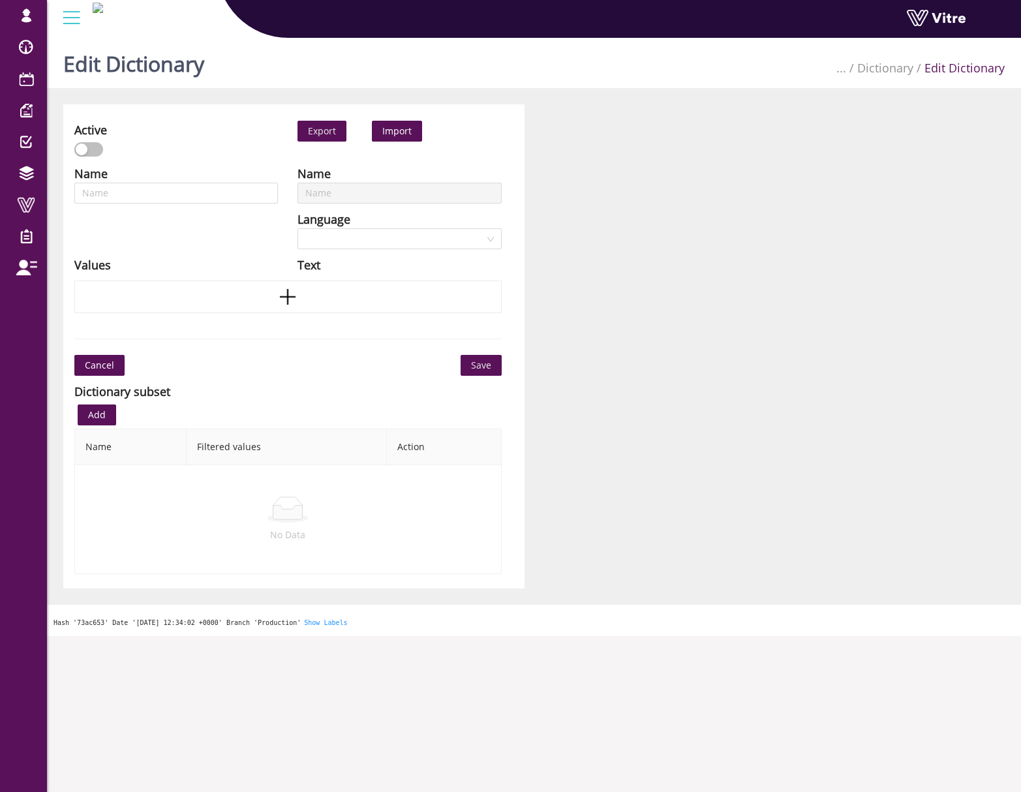
scroll to position [33, 0]
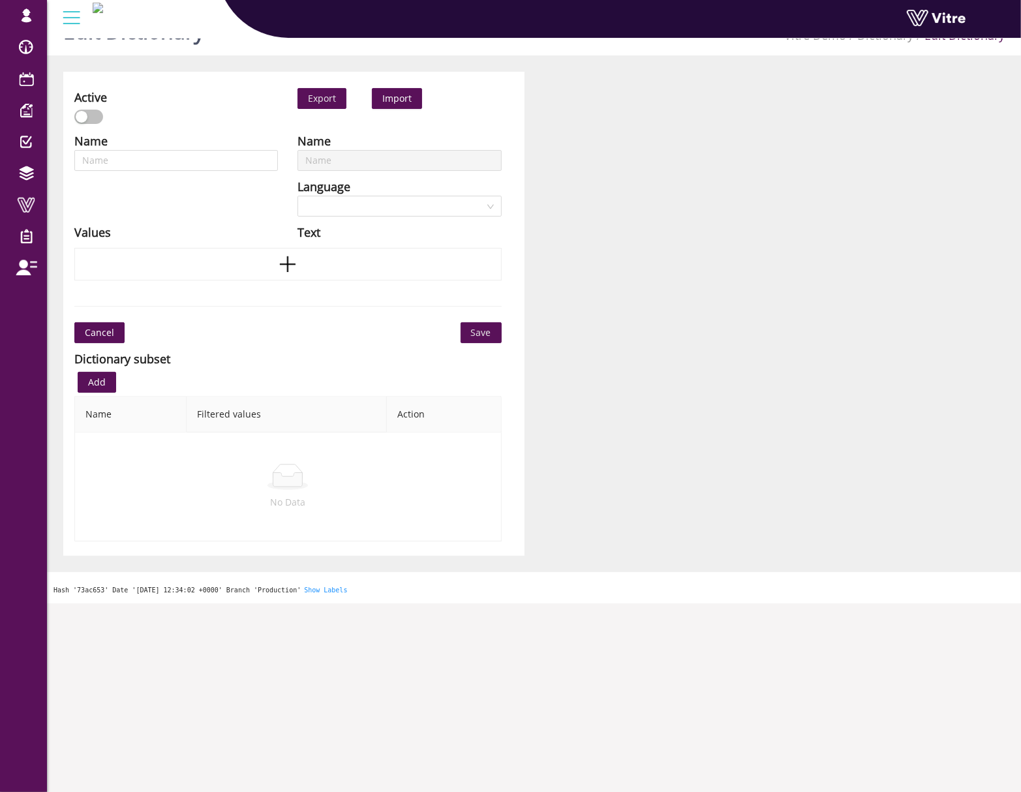
type input "Risk Factors"
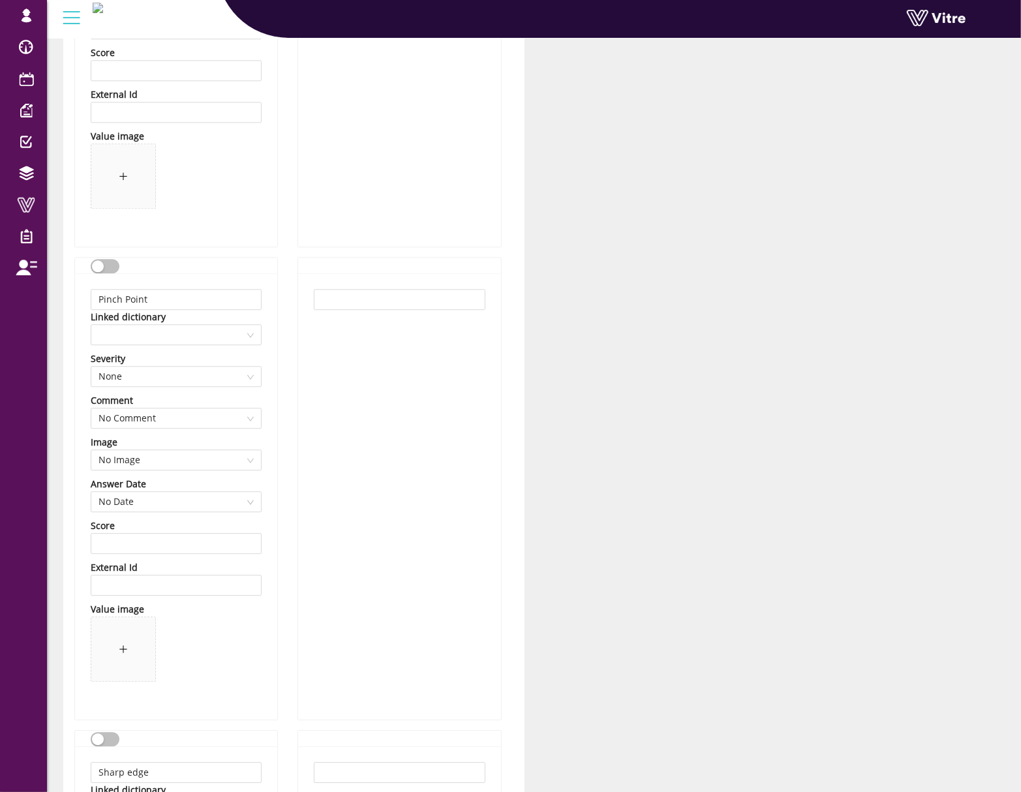
scroll to position [1946, 0]
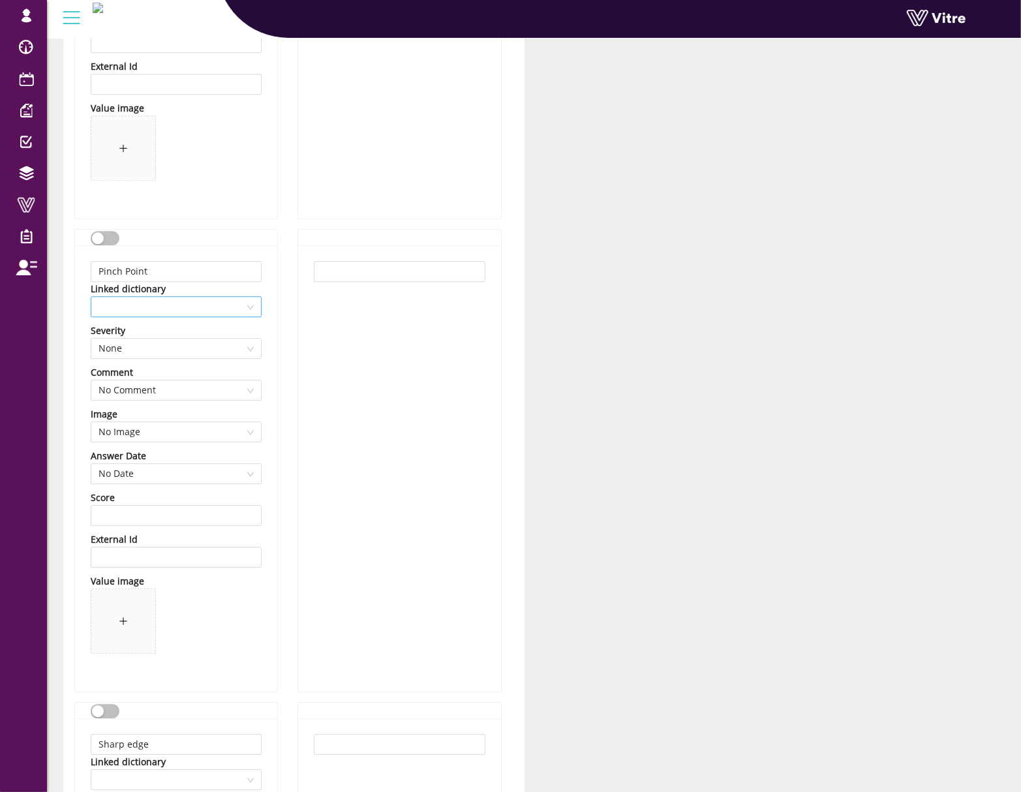
click at [246, 316] on span at bounding box center [175, 307] width 155 height 20
click at [162, 350] on div "Pinch points" at bounding box center [175, 353] width 155 height 14
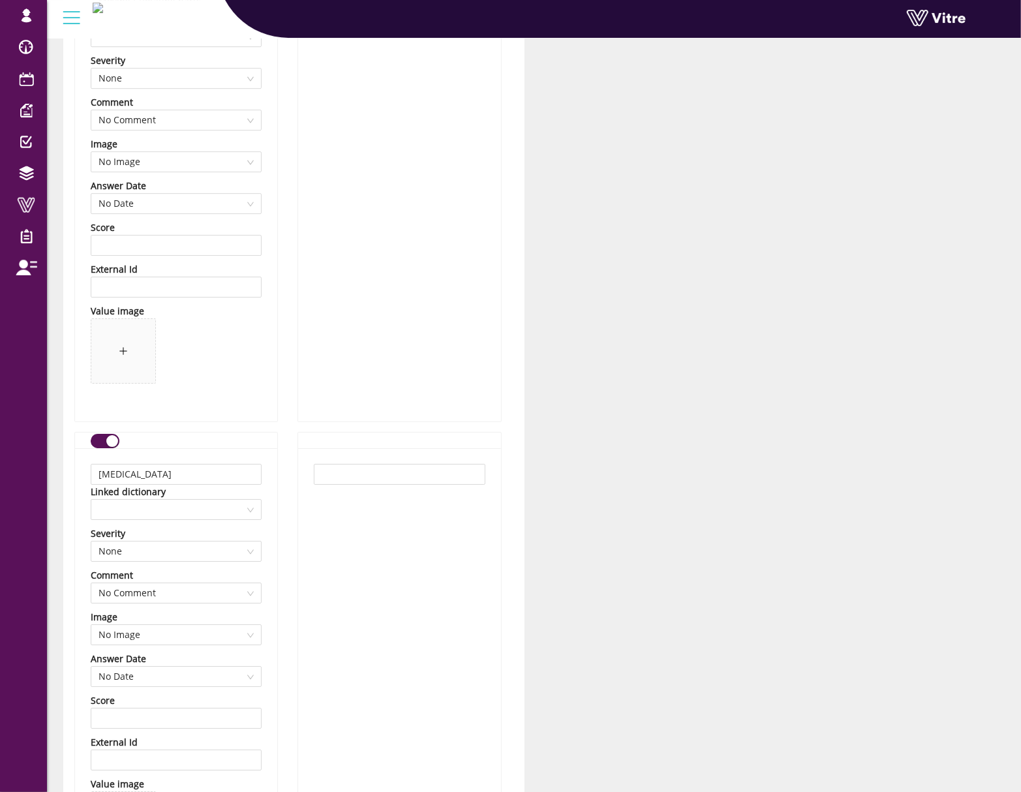
scroll to position [12629, 0]
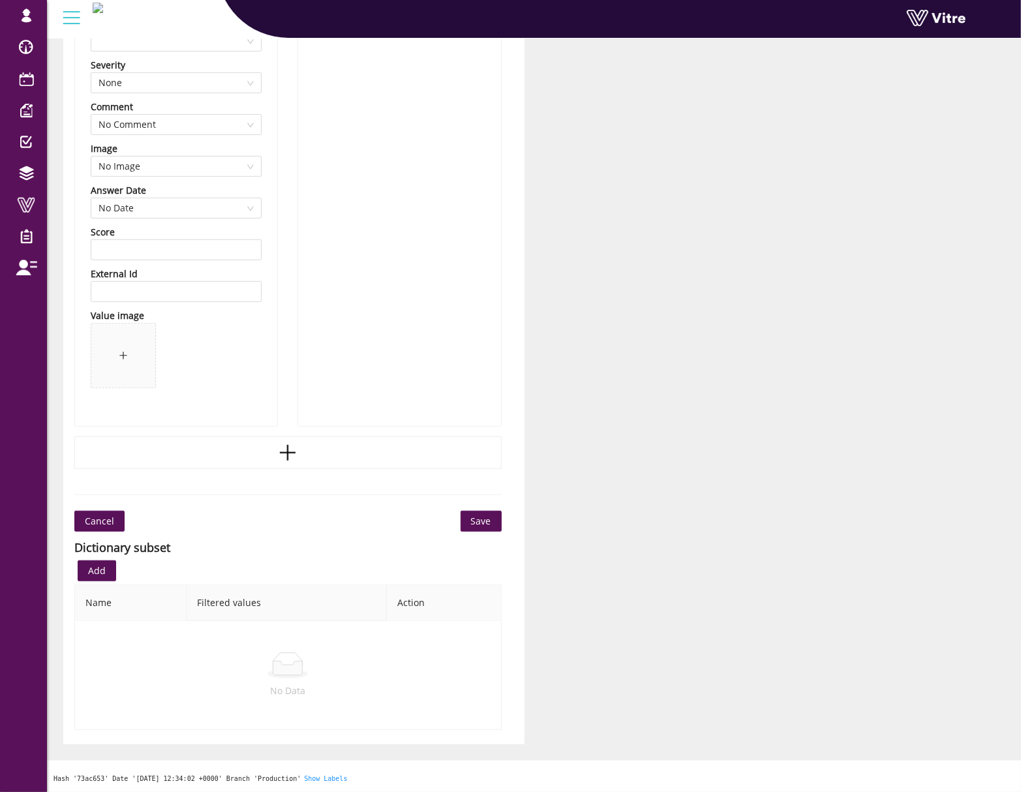
click at [472, 515] on span "Save" at bounding box center [481, 521] width 20 height 14
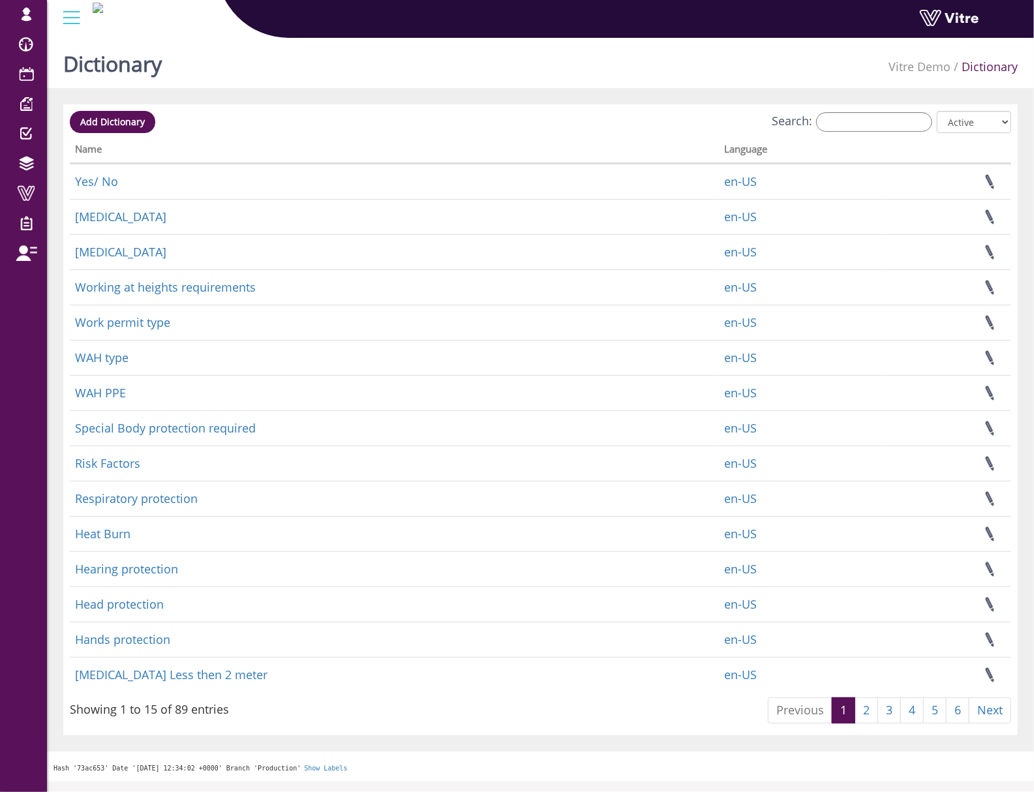
click at [847, 110] on div "Add Dictionary Search: All Active Not Active Processing... Name Language Yes/ N…" at bounding box center [540, 419] width 954 height 631
click at [849, 123] on input "Search:" at bounding box center [874, 122] width 116 height 20
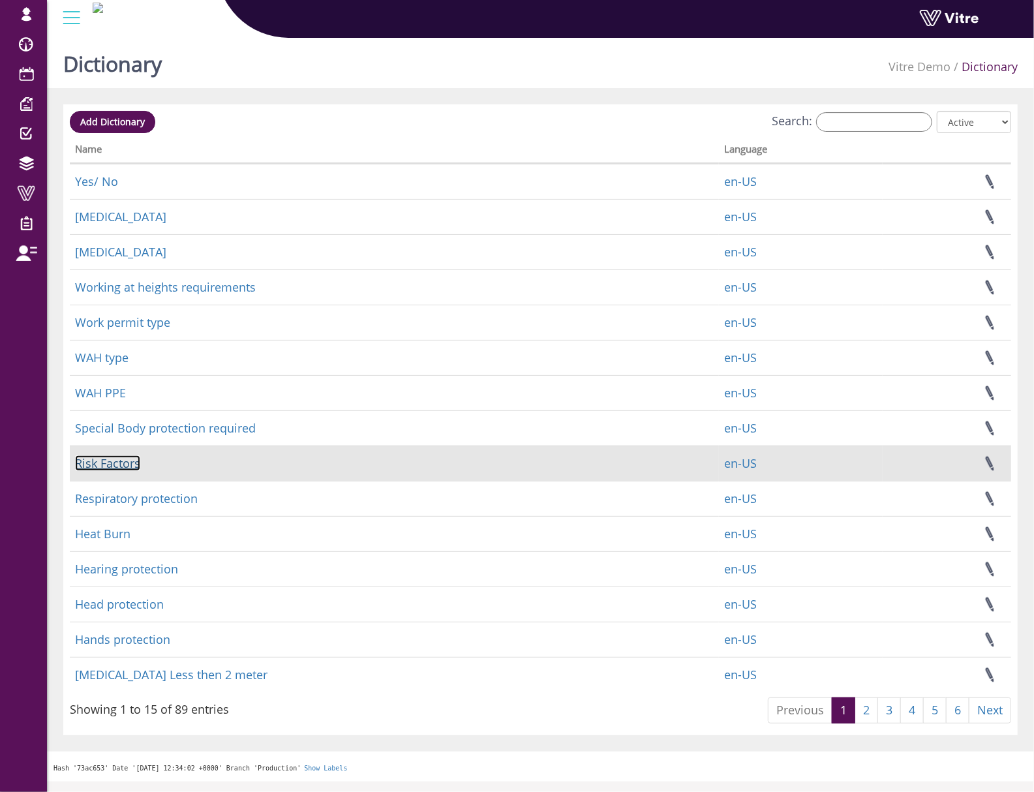
click at [92, 459] on link "Risk Factors" at bounding box center [107, 463] width 65 height 16
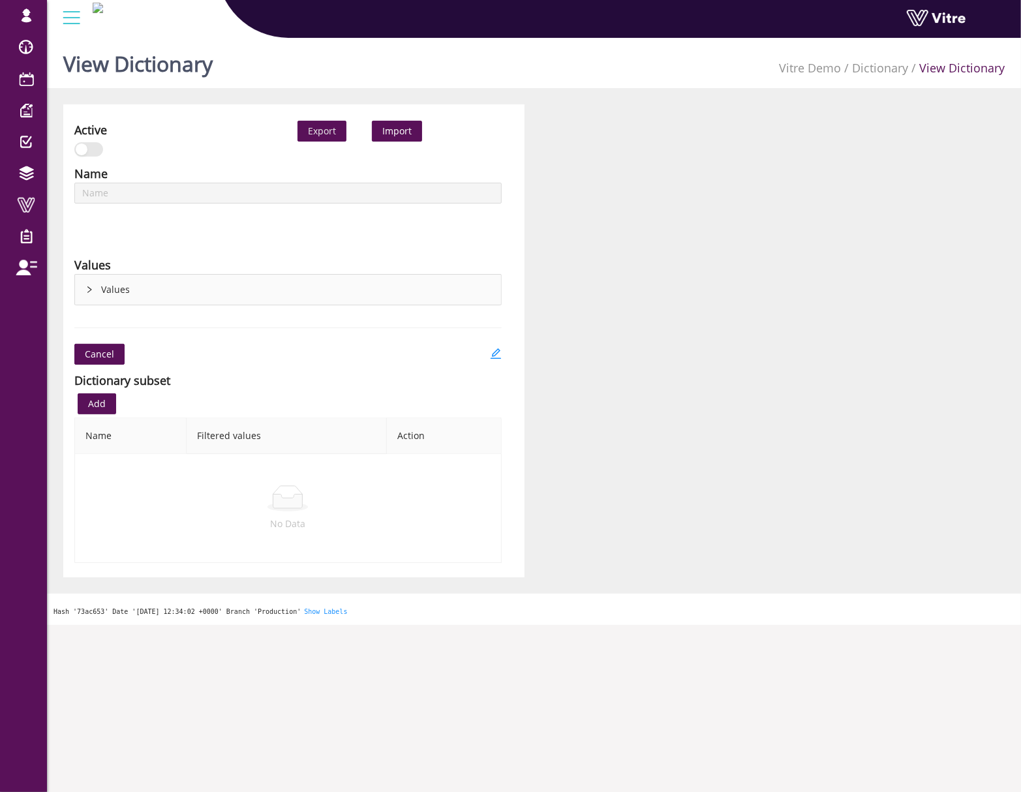
type input "Risk Factors"
click at [492, 355] on icon "edit" at bounding box center [495, 353] width 10 height 10
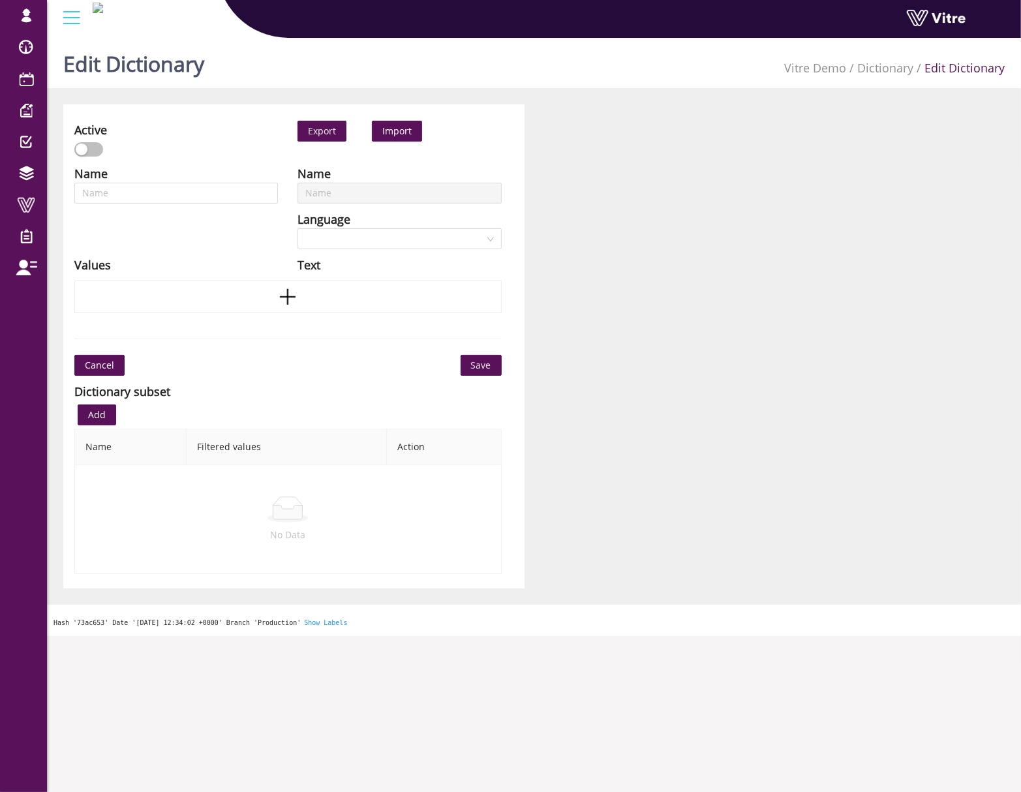
type input "Risk Factors"
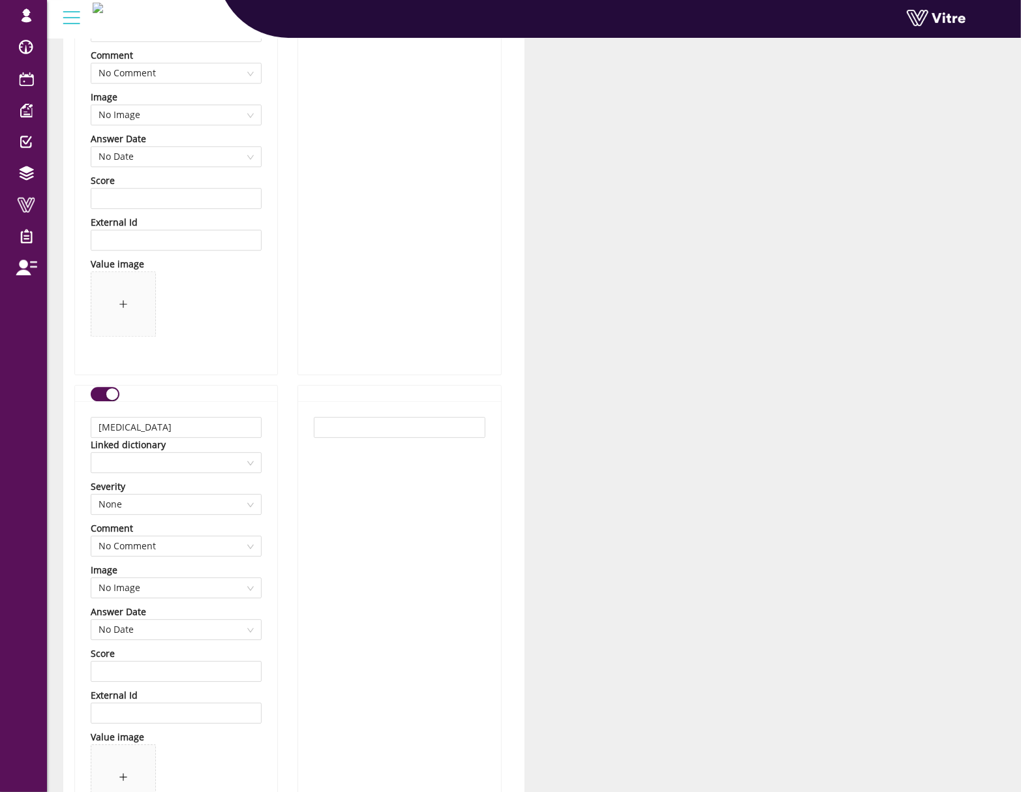
scroll to position [5131, 0]
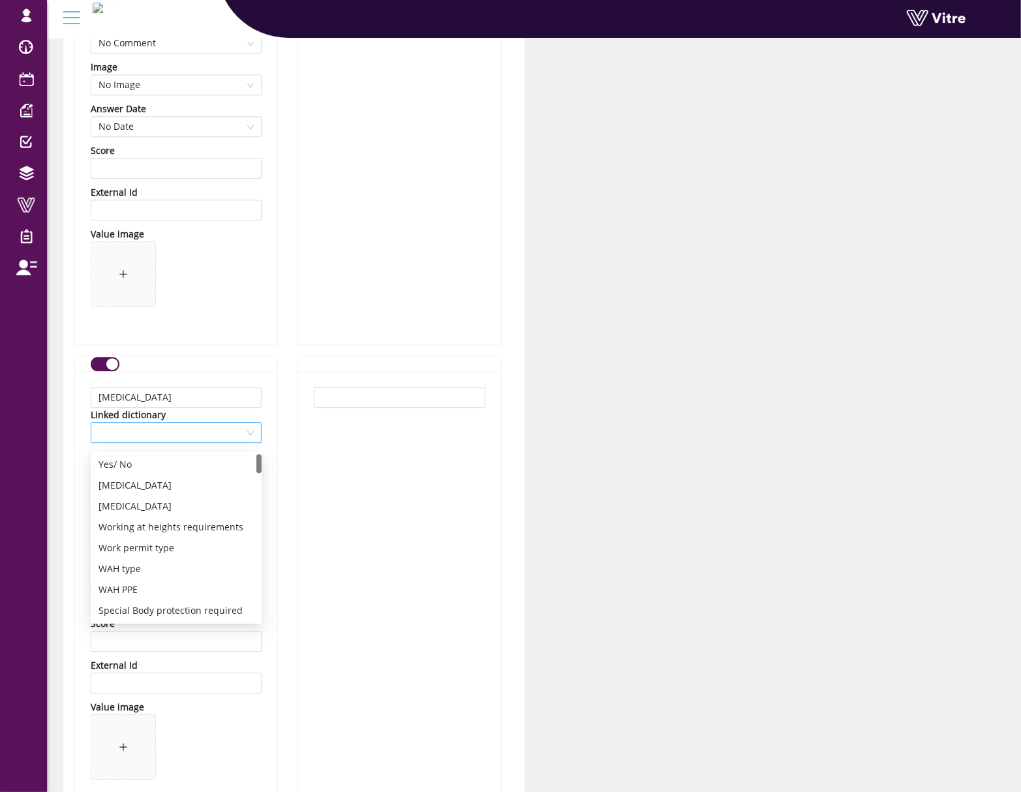
click at [259, 434] on div at bounding box center [176, 432] width 171 height 21
click at [170, 502] on div "[MEDICAL_DATA]" at bounding box center [175, 506] width 155 height 14
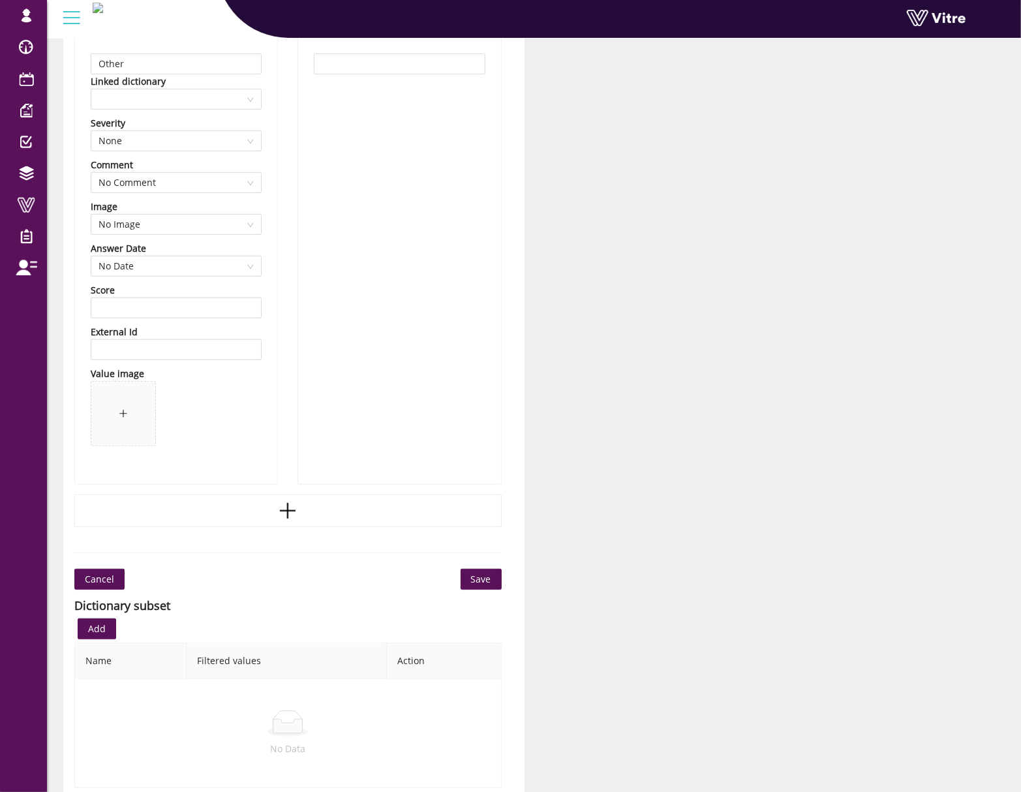
scroll to position [12629, 0]
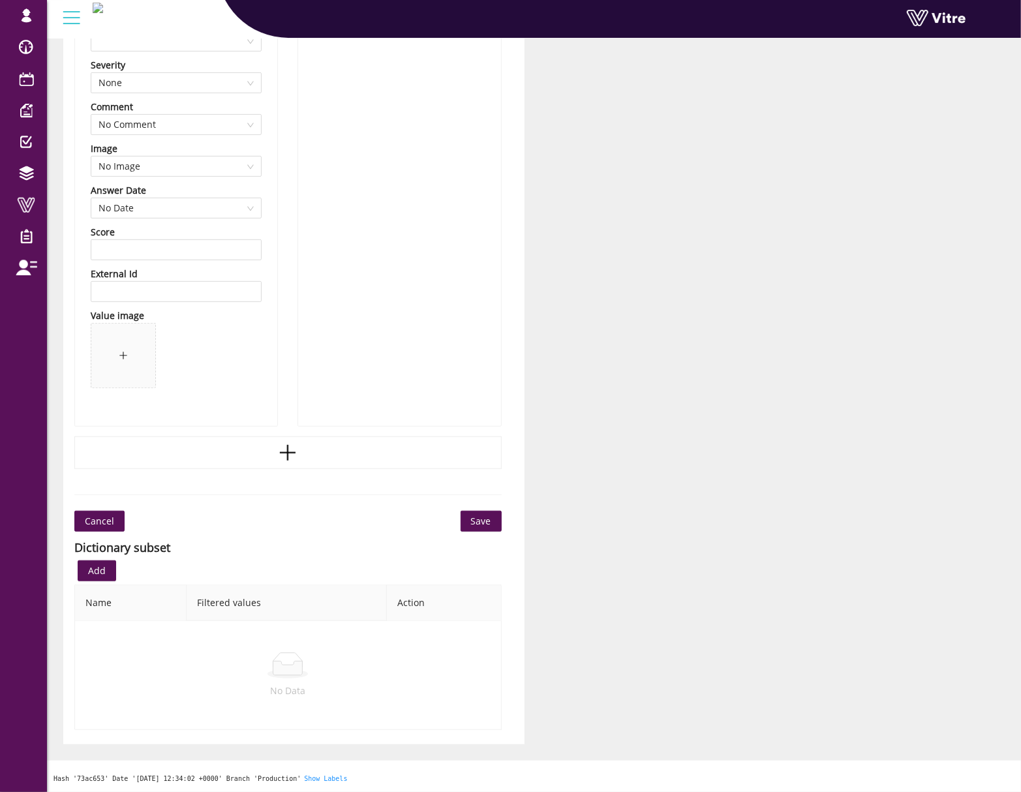
click at [484, 515] on span "Save" at bounding box center [481, 521] width 20 height 14
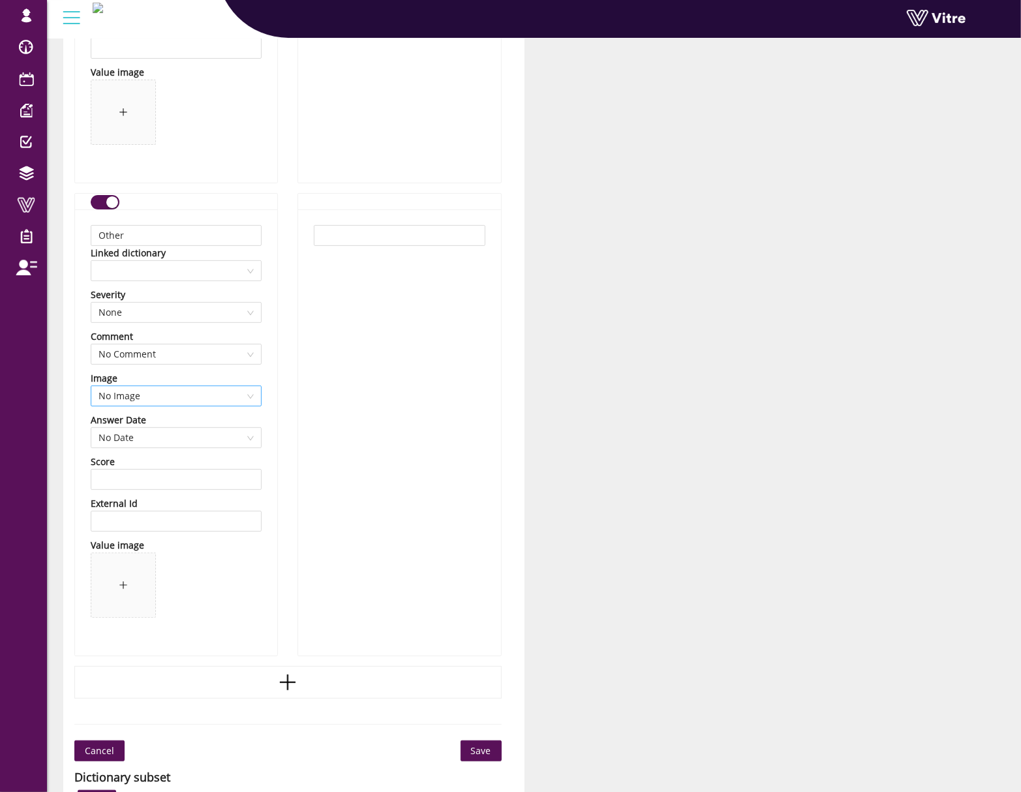
scroll to position [12368, 0]
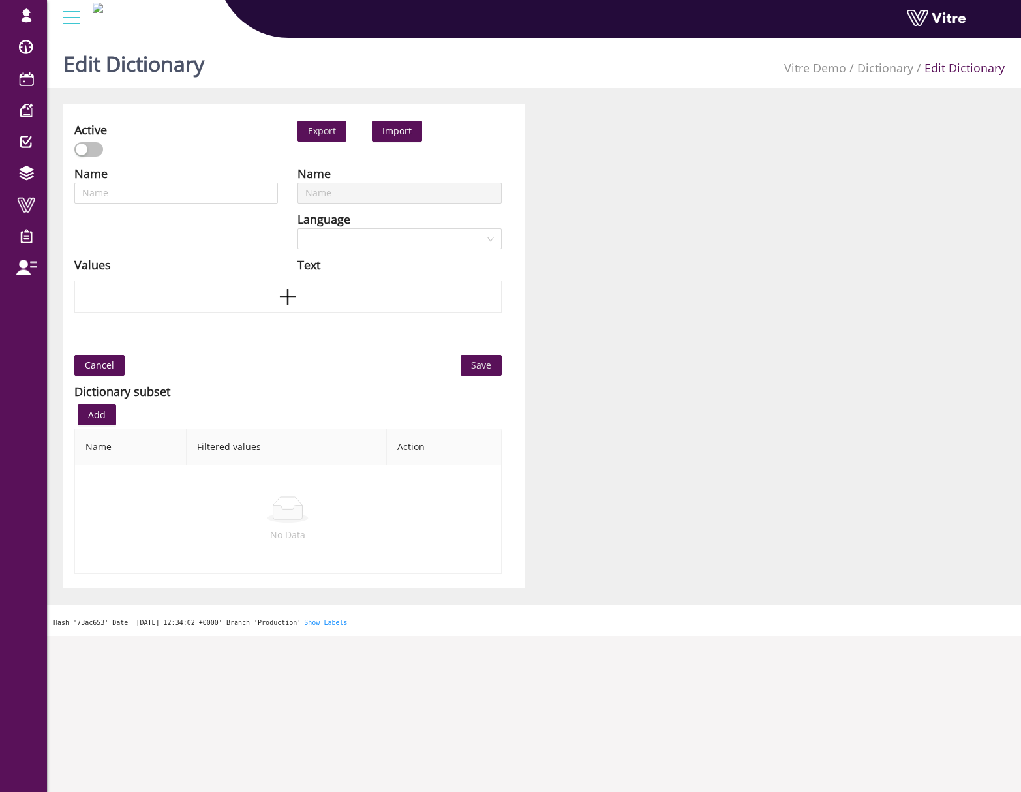
scroll to position [33, 0]
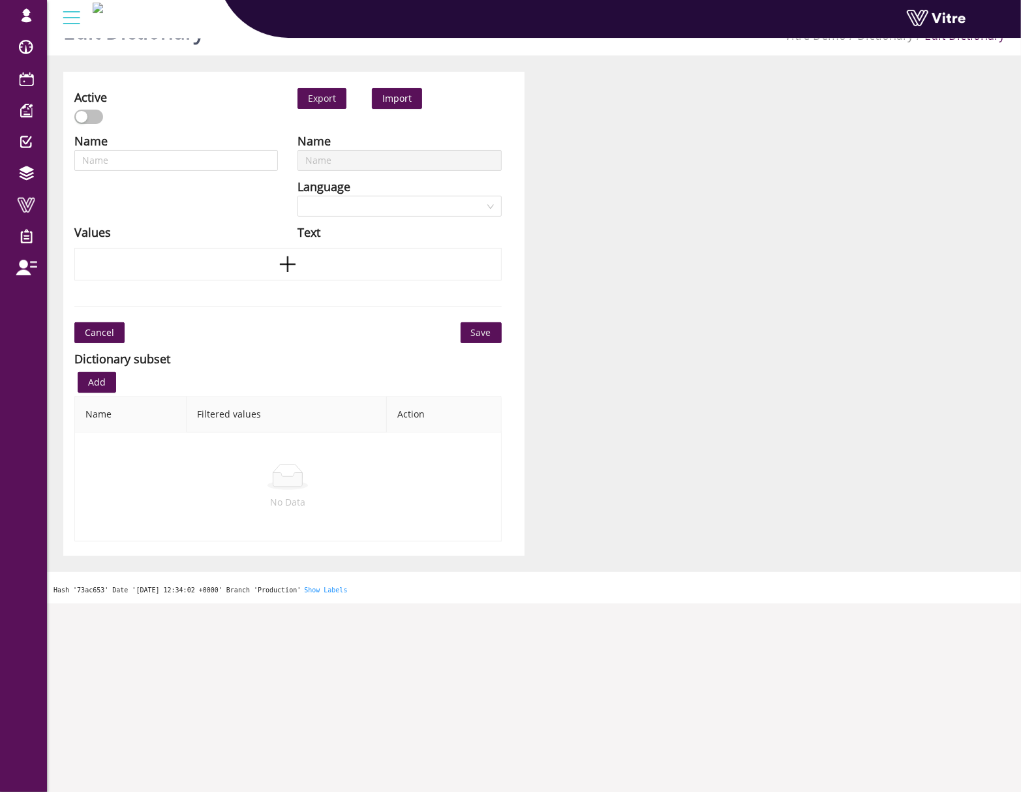
type input "Risk Factors"
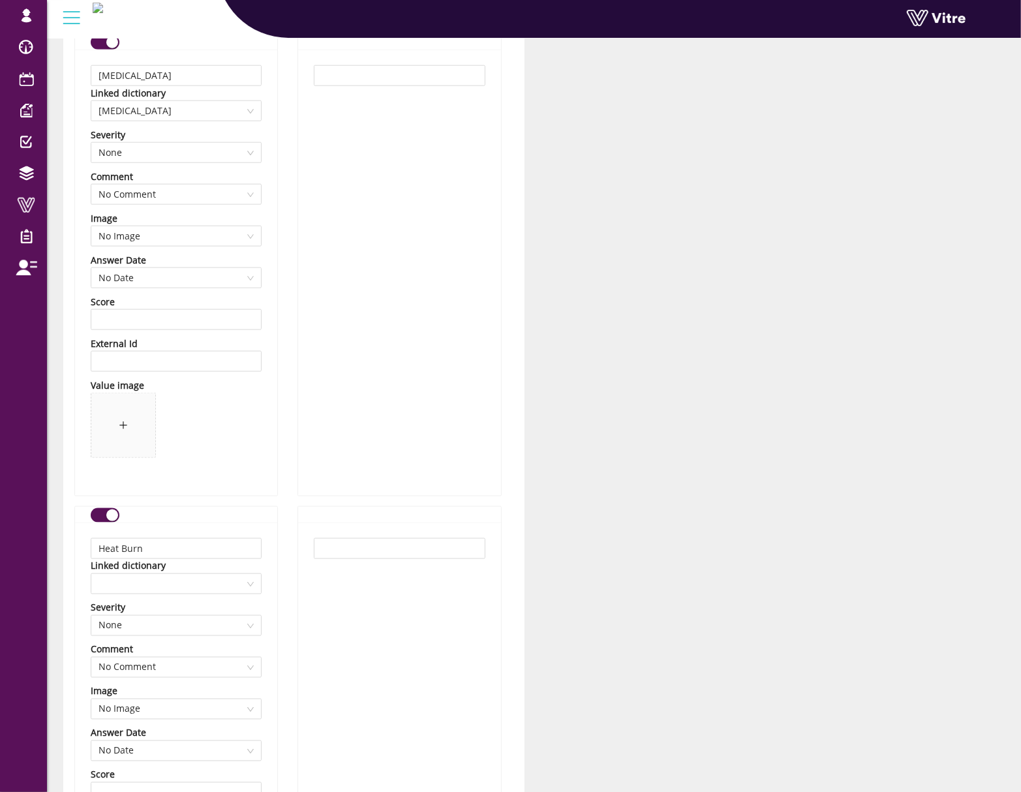
scroll to position [4207, 0]
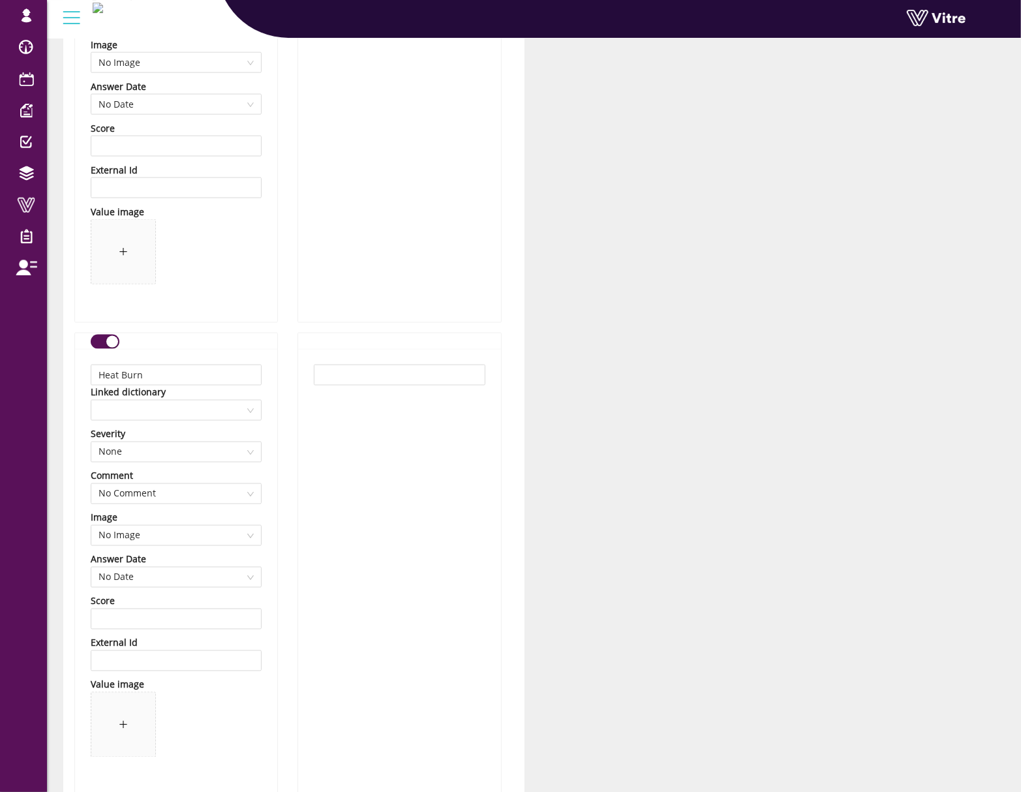
click at [172, 433] on div "Severity" at bounding box center [176, 434] width 171 height 14
click at [174, 411] on span at bounding box center [175, 411] width 155 height 20
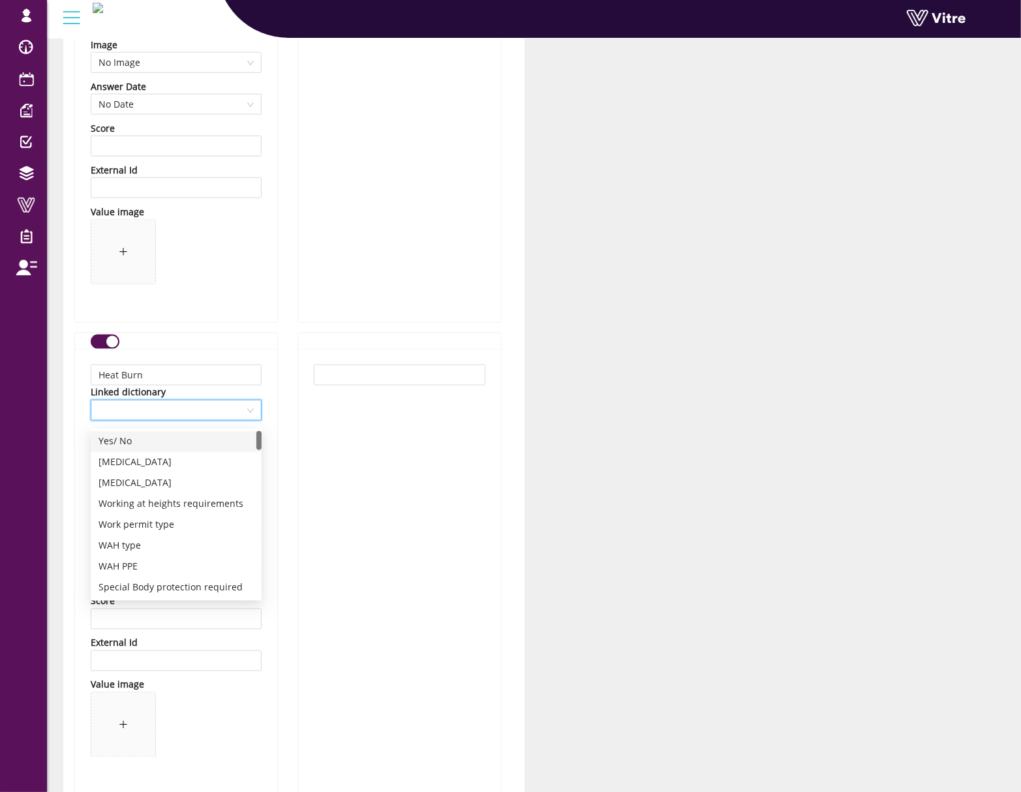
click at [408, 185] on div at bounding box center [399, 99] width 202 height 446
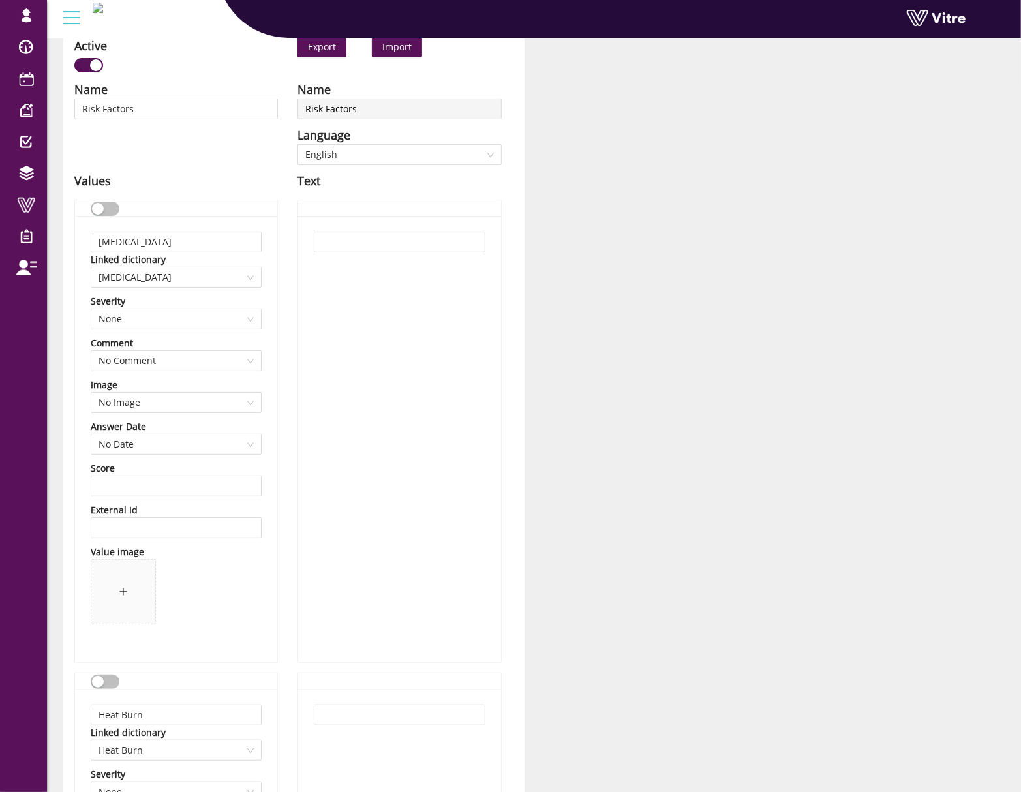
scroll to position [0, 0]
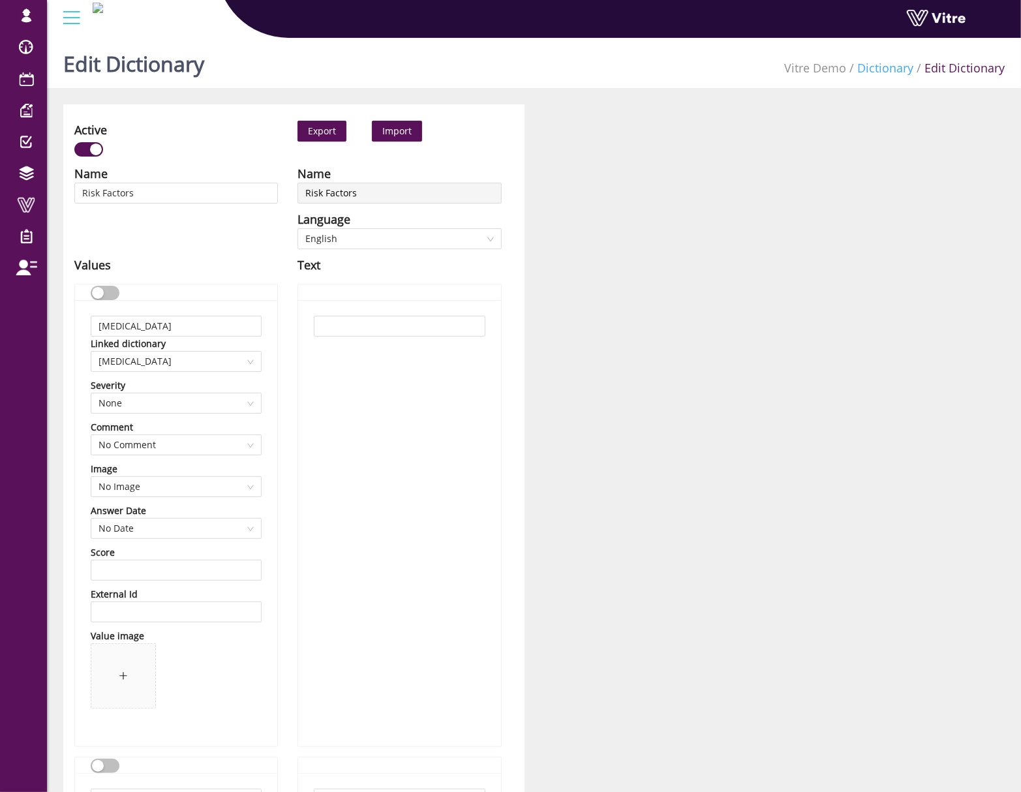
click at [893, 74] on li "Dictionary" at bounding box center [879, 68] width 67 height 18
click at [875, 52] on ul "Vitre Demo Dictionary Edit Dictionary" at bounding box center [894, 68] width 220 height 44
click at [880, 68] on link "Dictionary" at bounding box center [885, 68] width 56 height 16
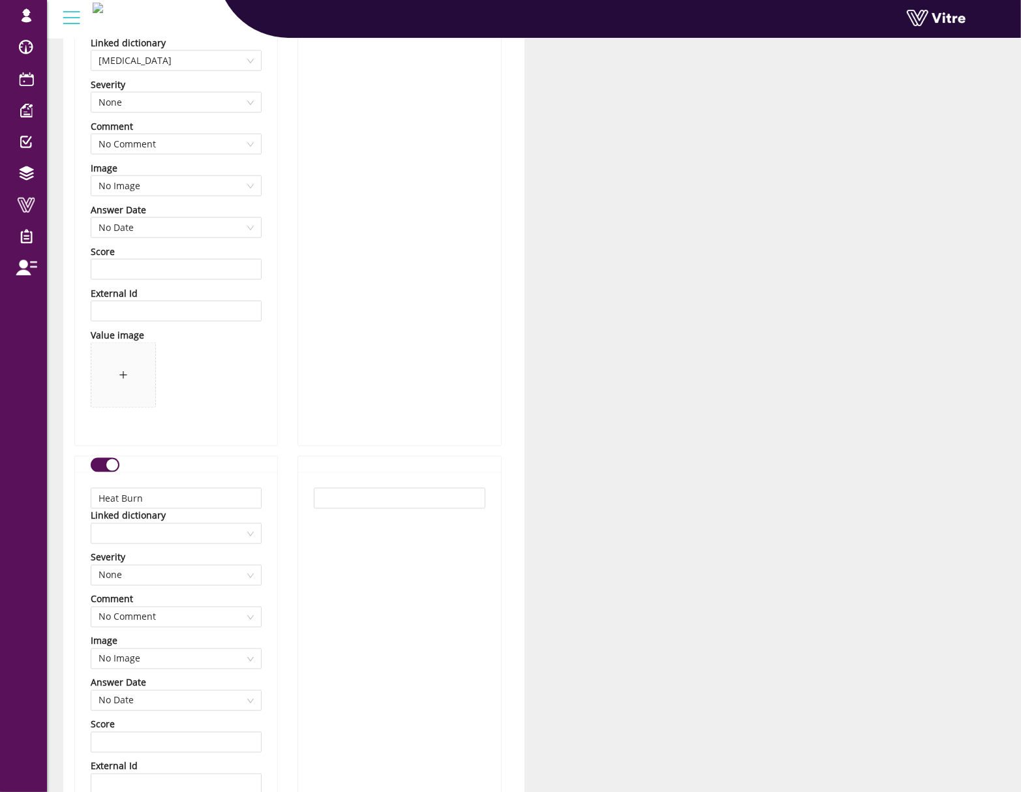
scroll to position [4087, 0]
click at [166, 535] on span at bounding box center [175, 531] width 155 height 20
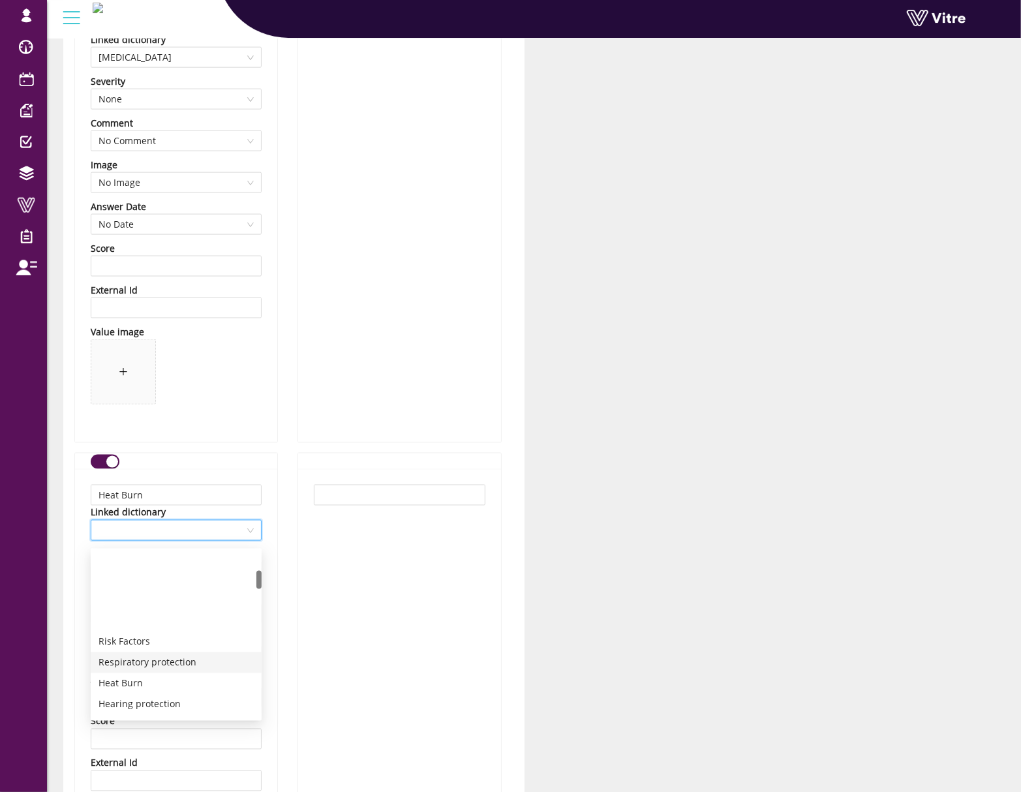
scroll to position [174, 0]
click at [160, 590] on div "Heat Burn" at bounding box center [175, 597] width 155 height 14
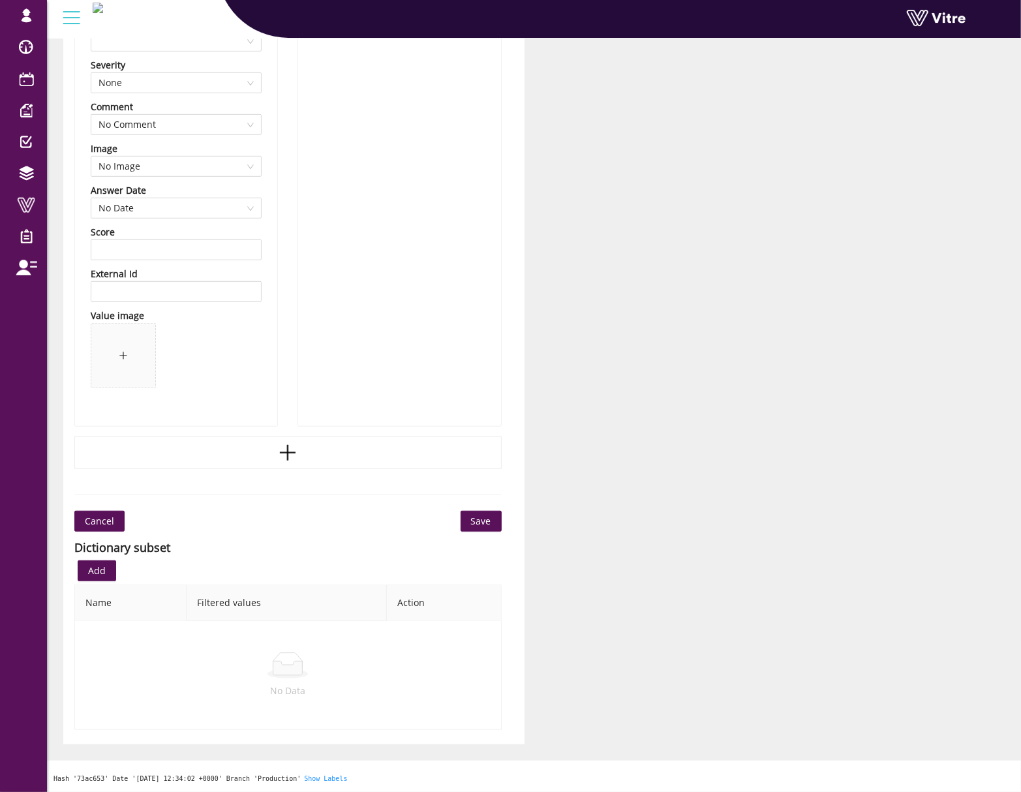
scroll to position [12629, 0]
click at [480, 515] on span "Save" at bounding box center [481, 521] width 20 height 14
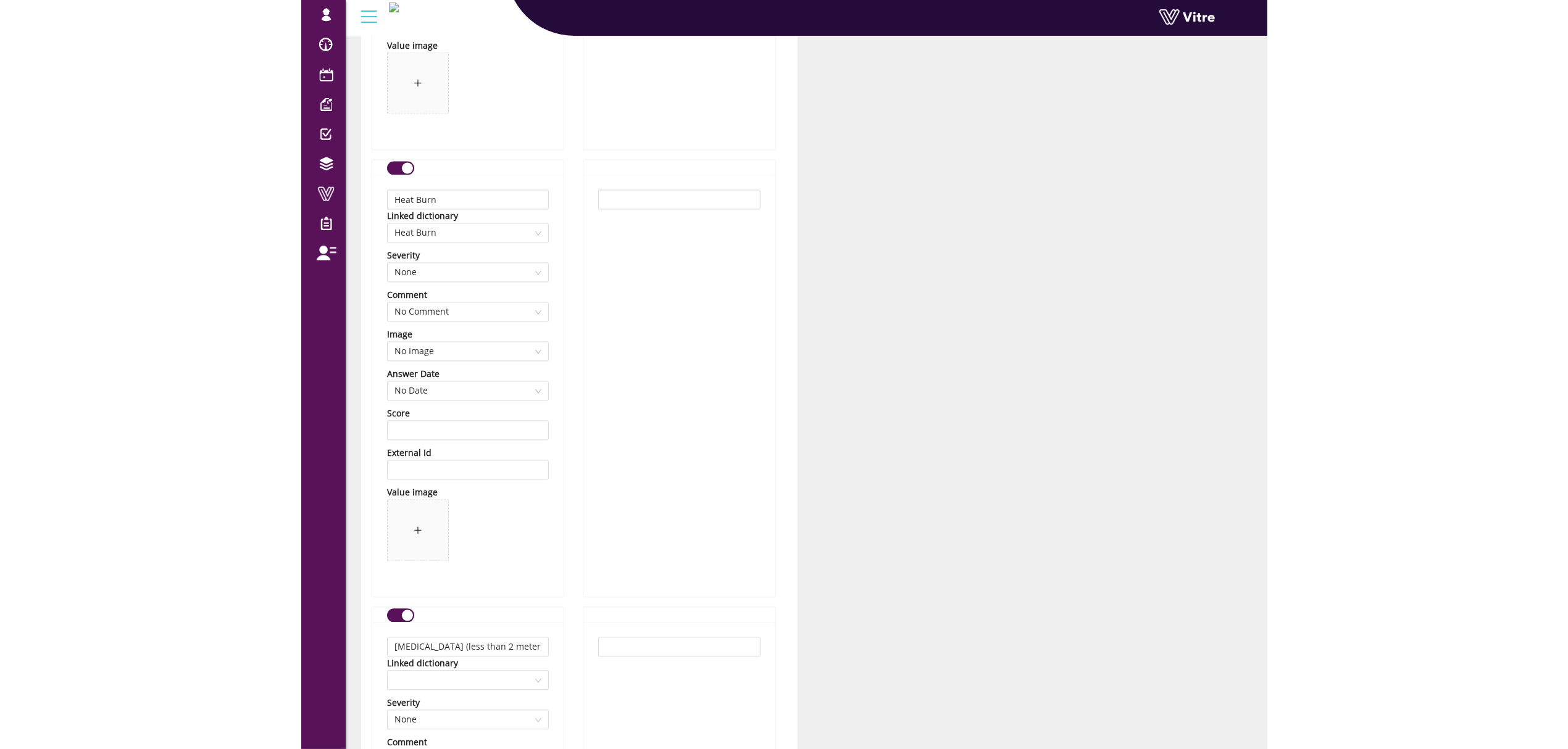
scroll to position [4163, 0]
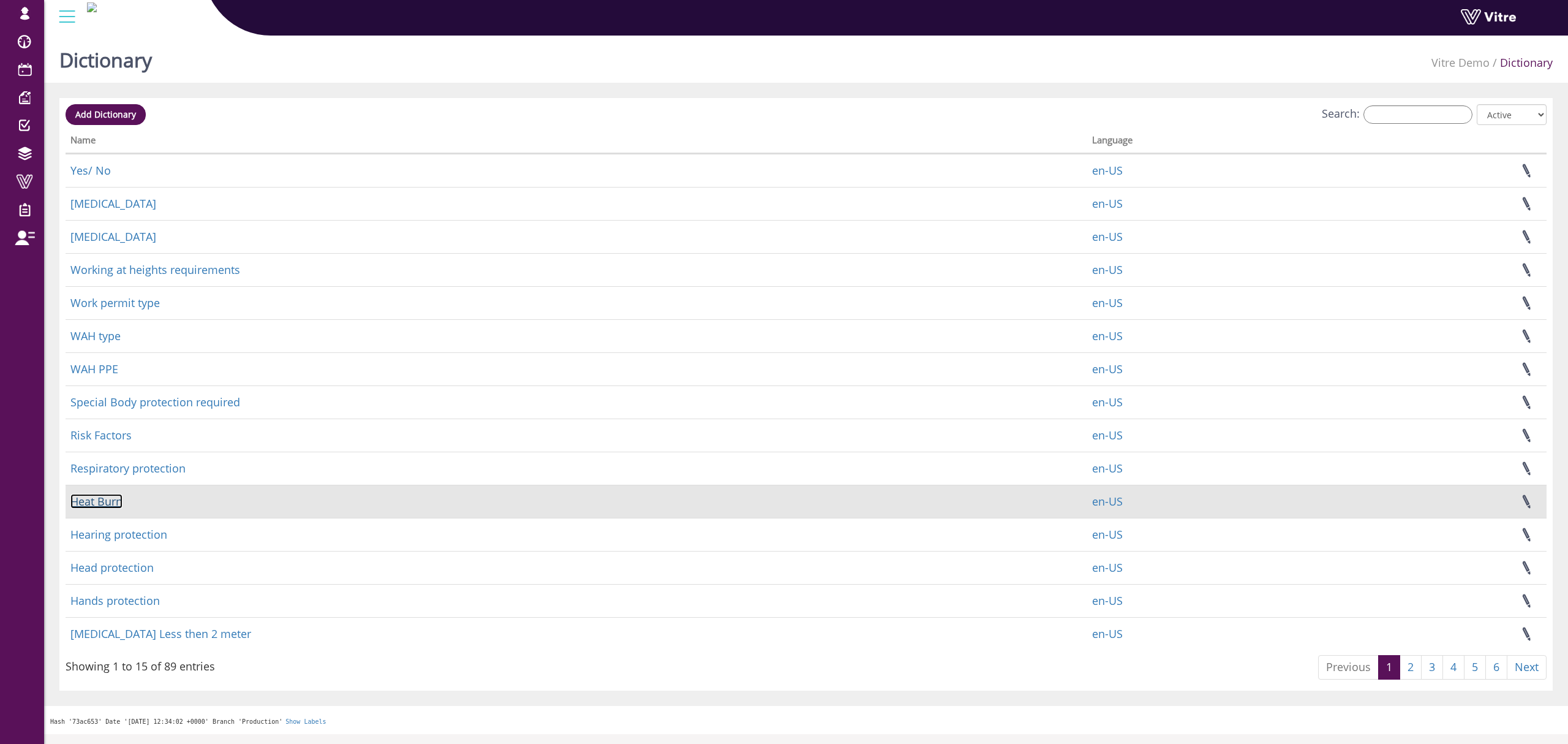
click at [96, 503] on link "Heat Burn" at bounding box center [96, 502] width 52 height 15
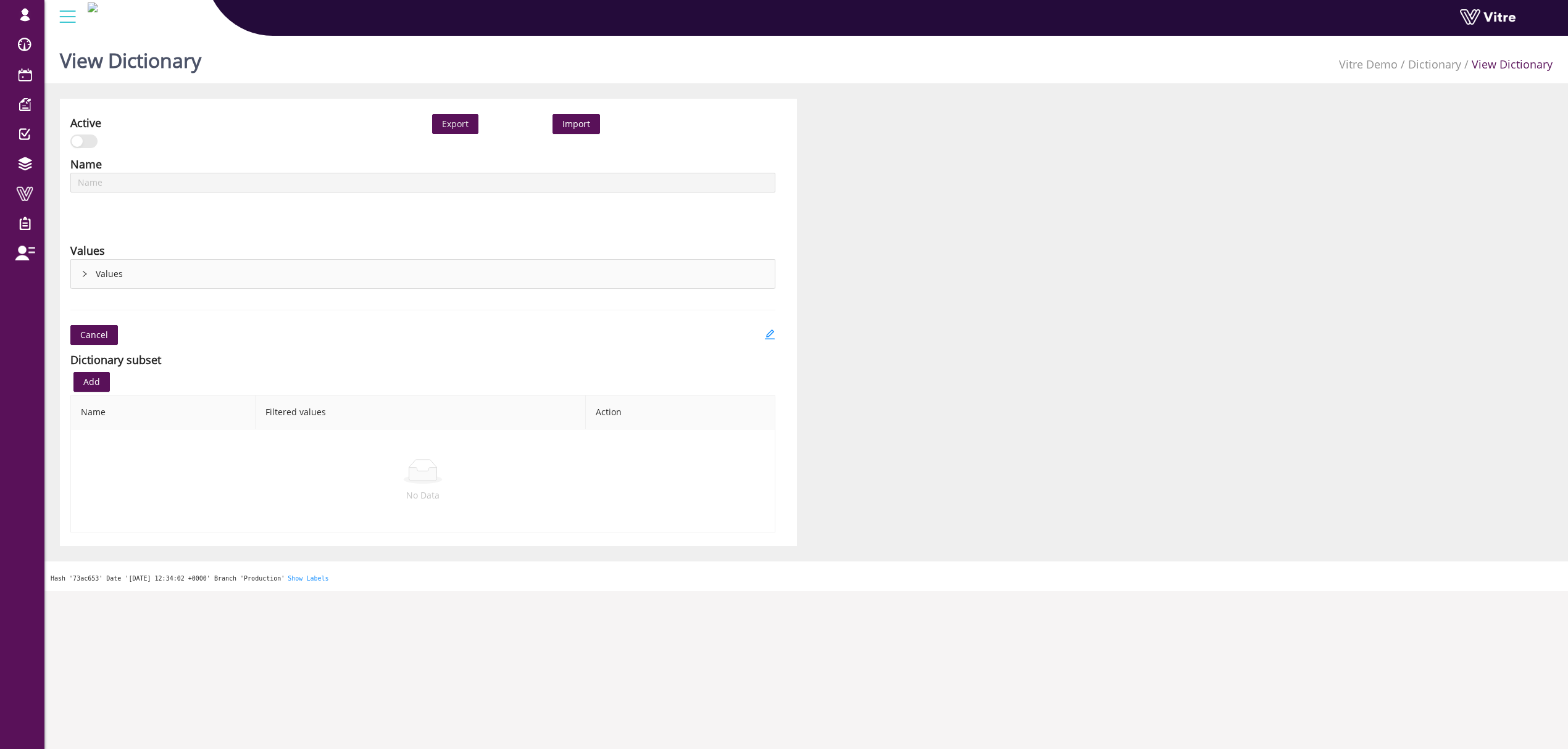
type input "Heat Burn"
click at [334, 281] on div "Values" at bounding box center [423, 274] width 704 height 28
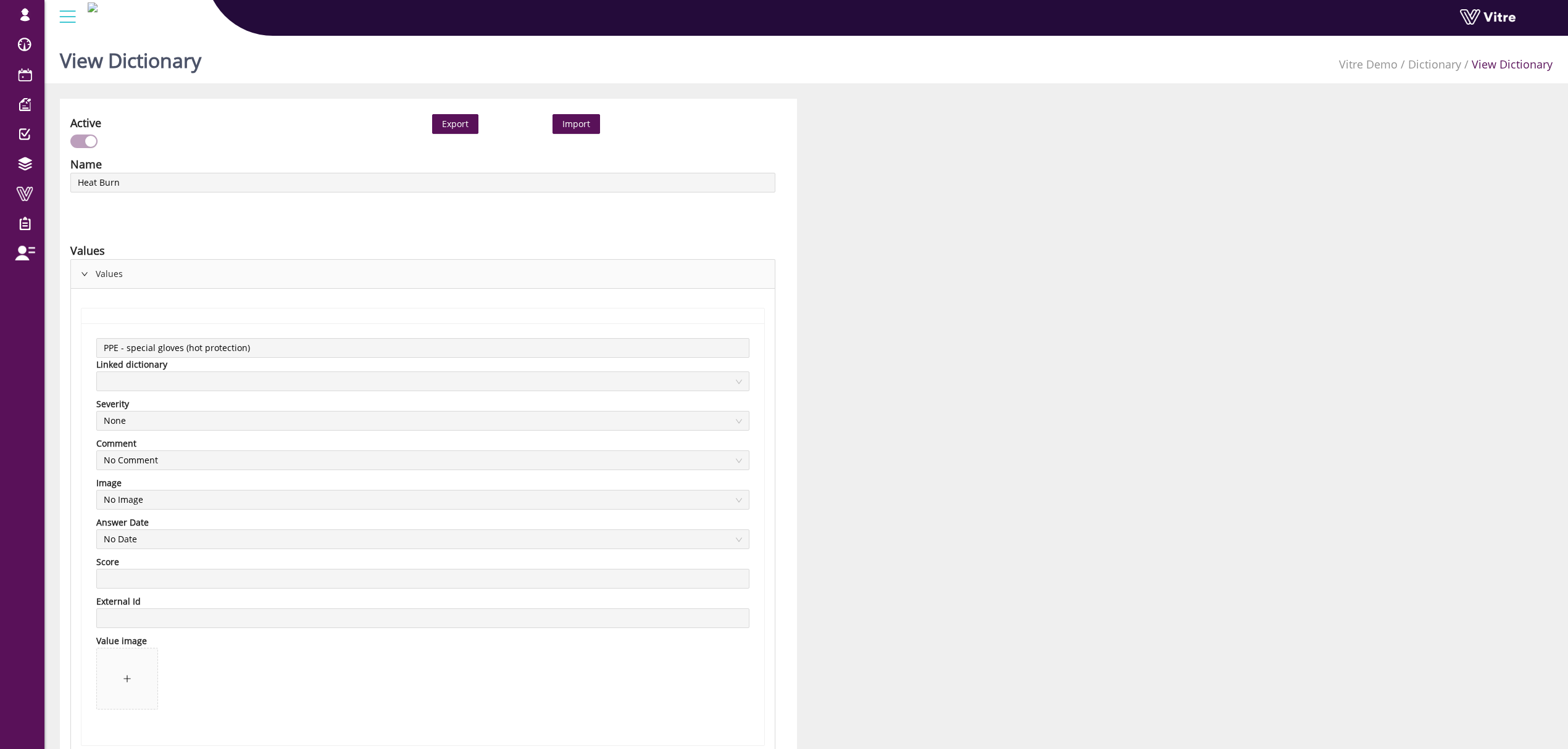
click at [334, 281] on div "Values" at bounding box center [423, 274] width 704 height 28
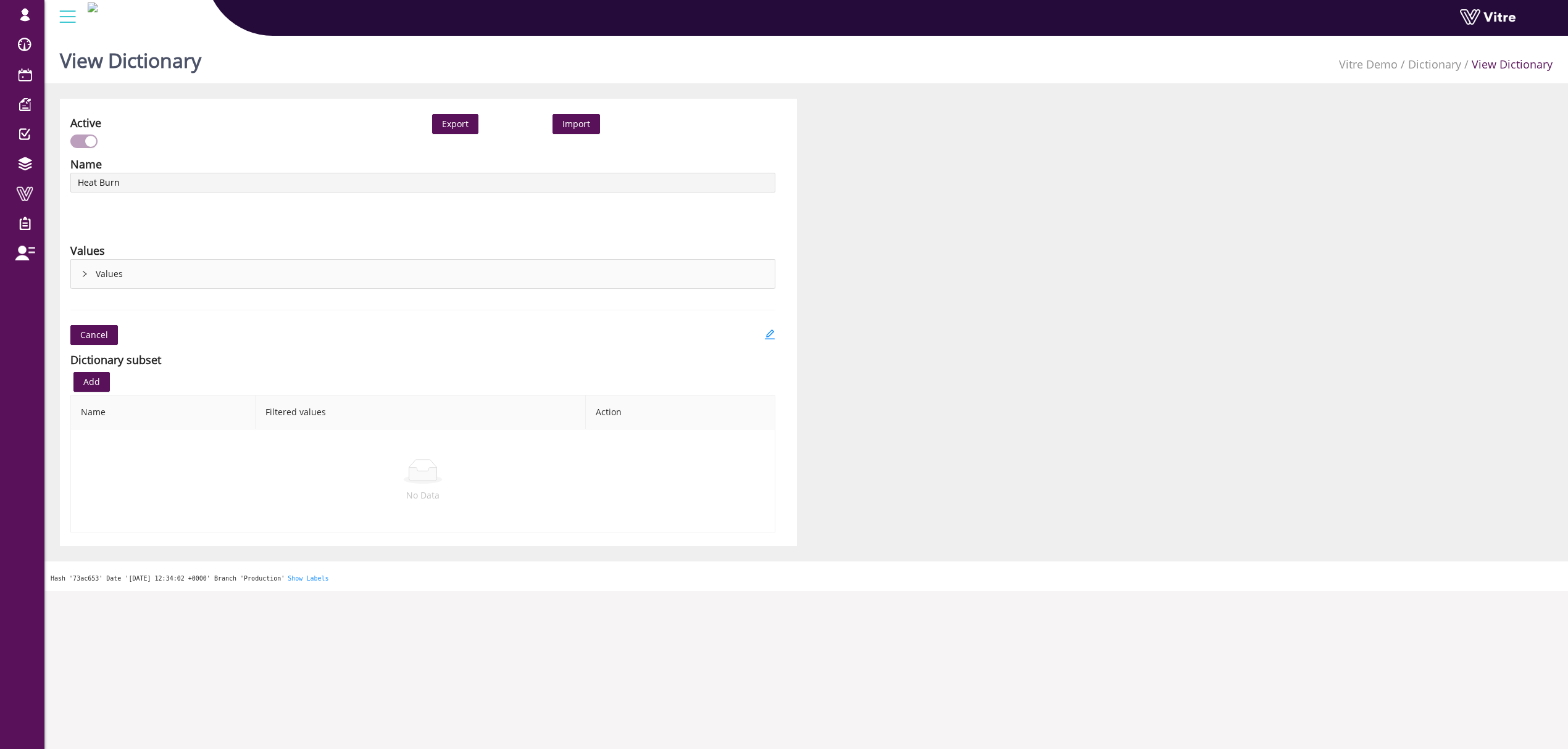
click at [153, 268] on div "Values" at bounding box center [423, 274] width 704 height 28
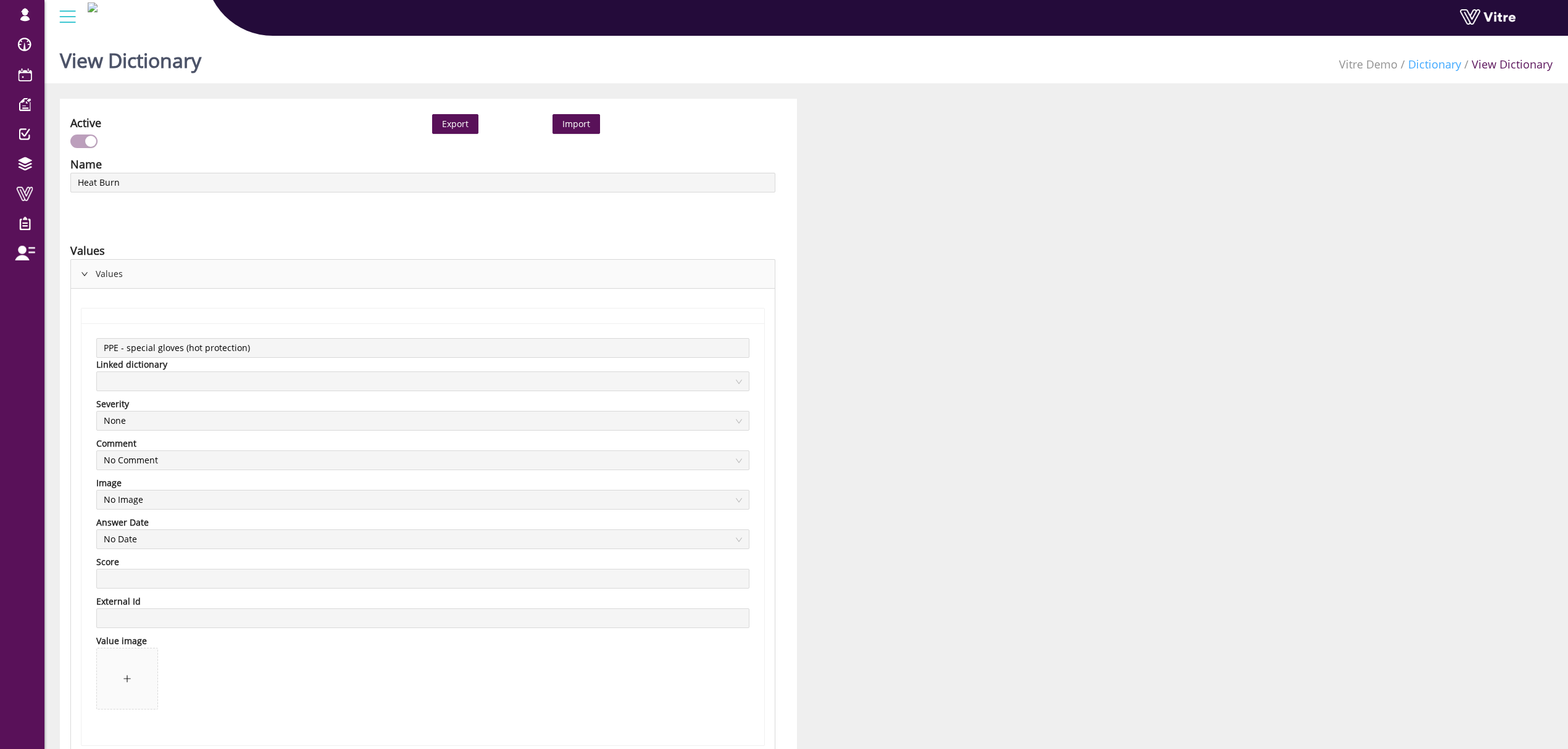
click at [1419, 57] on link "Dictionary" at bounding box center [1435, 64] width 53 height 15
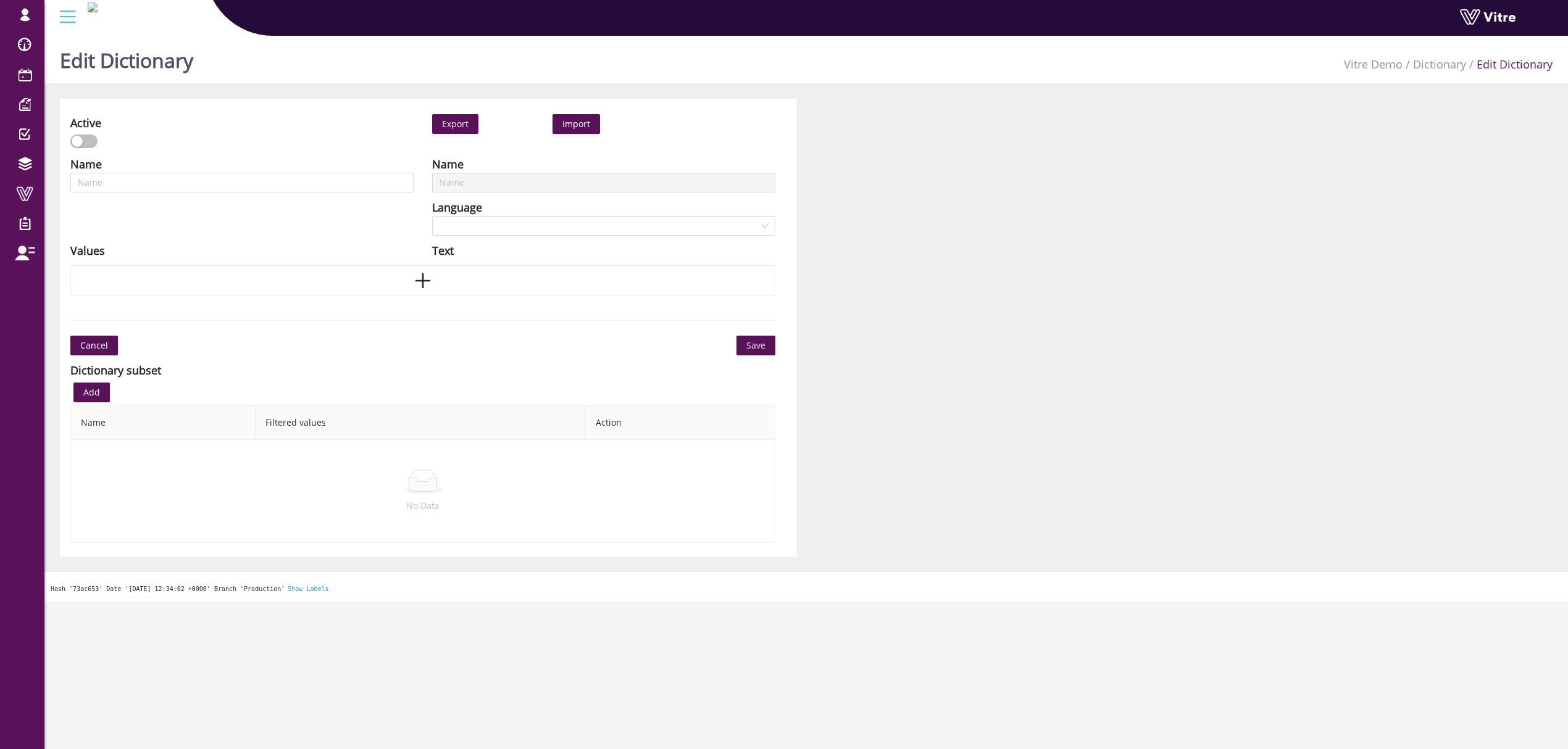
scroll to position [31, 0]
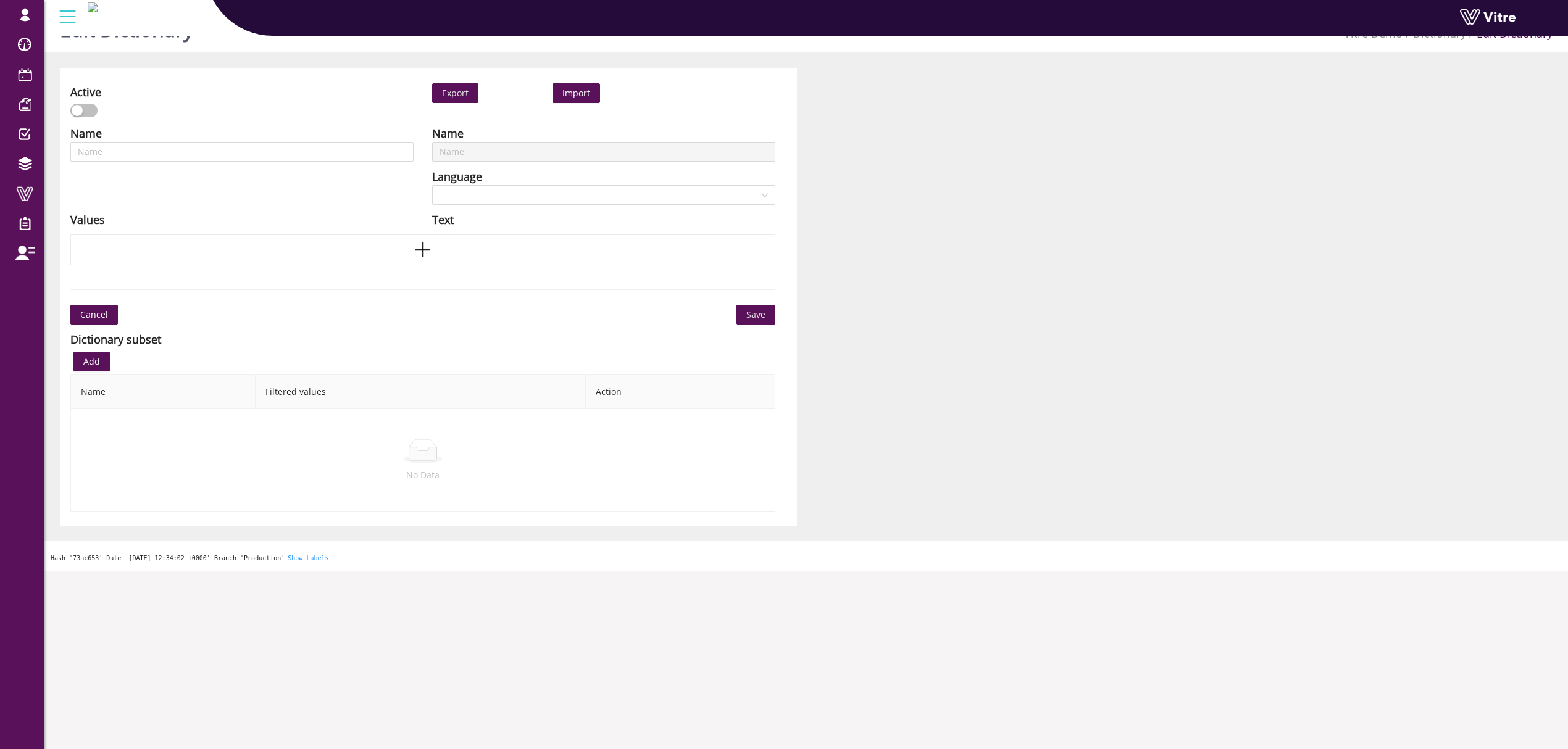
type input "Risk Factors"
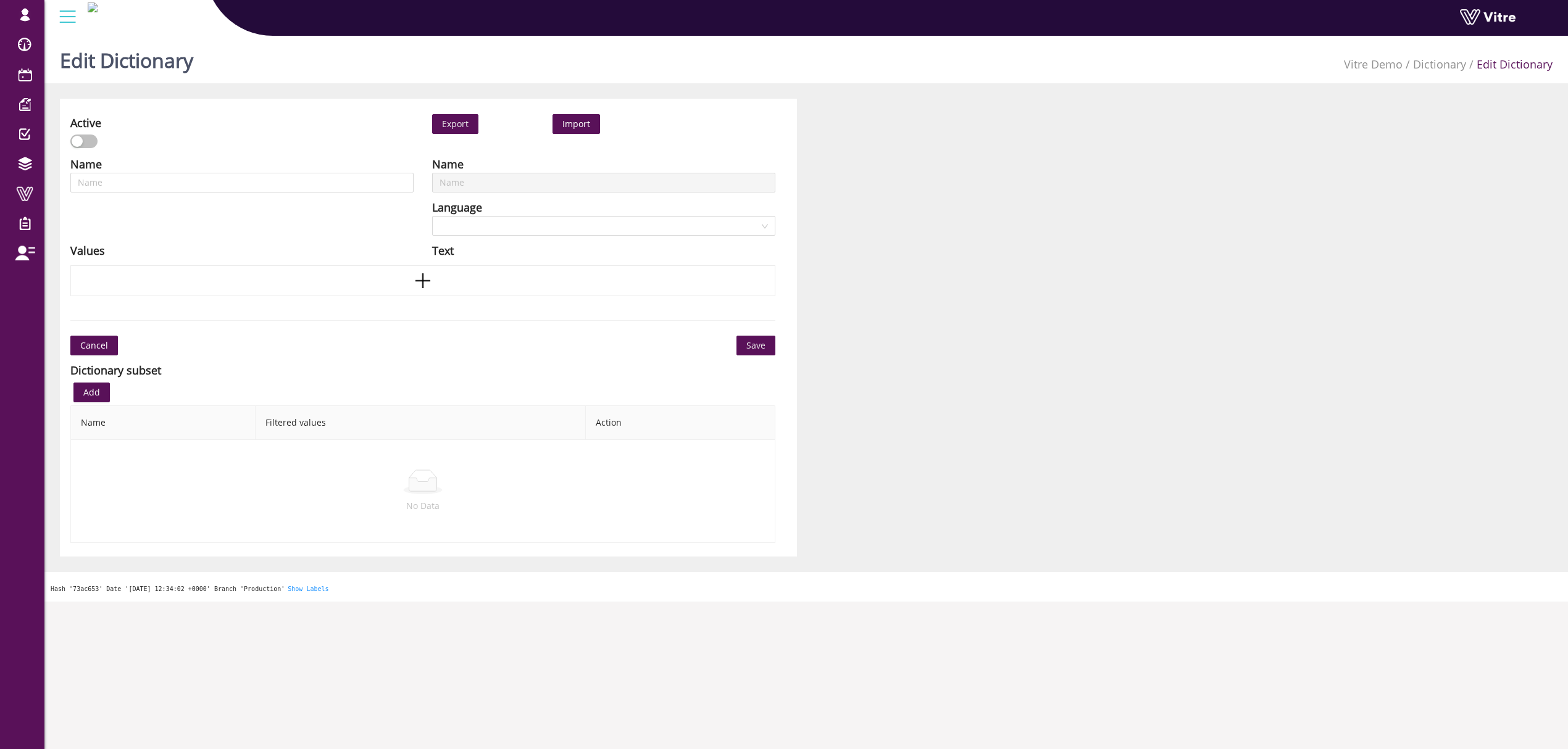
scroll to position [16, 0]
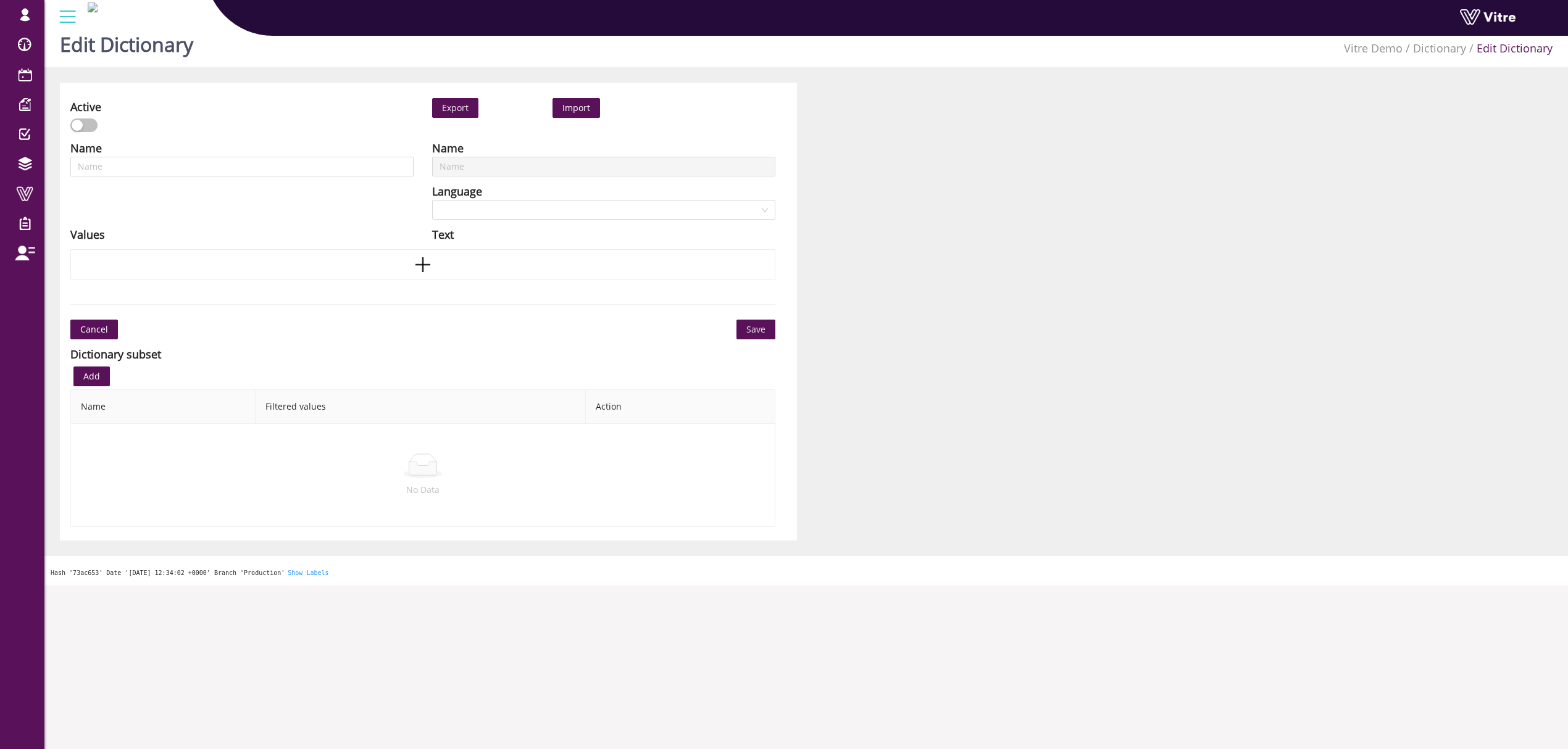
type input "Risk Factors"
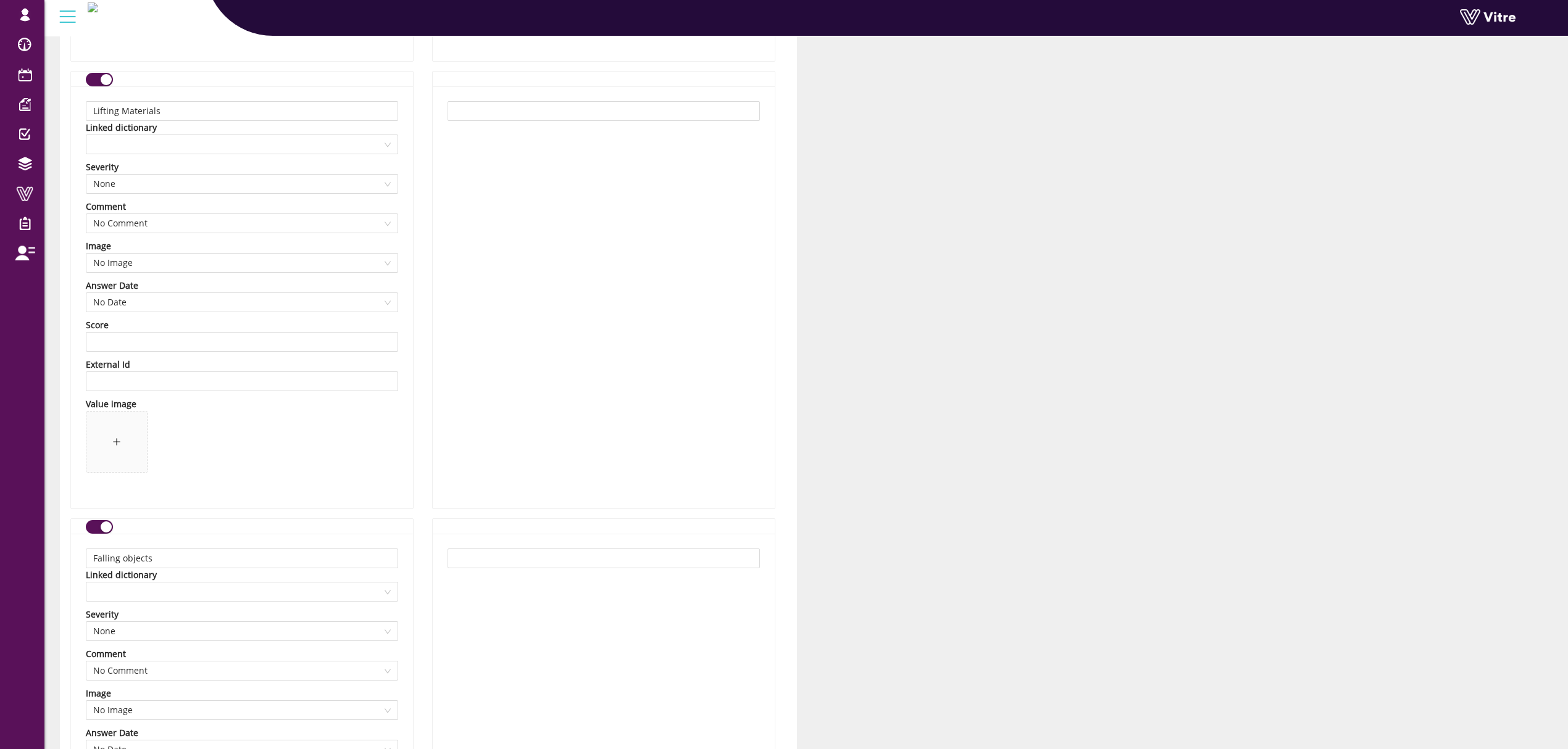
scroll to position [6808, 0]
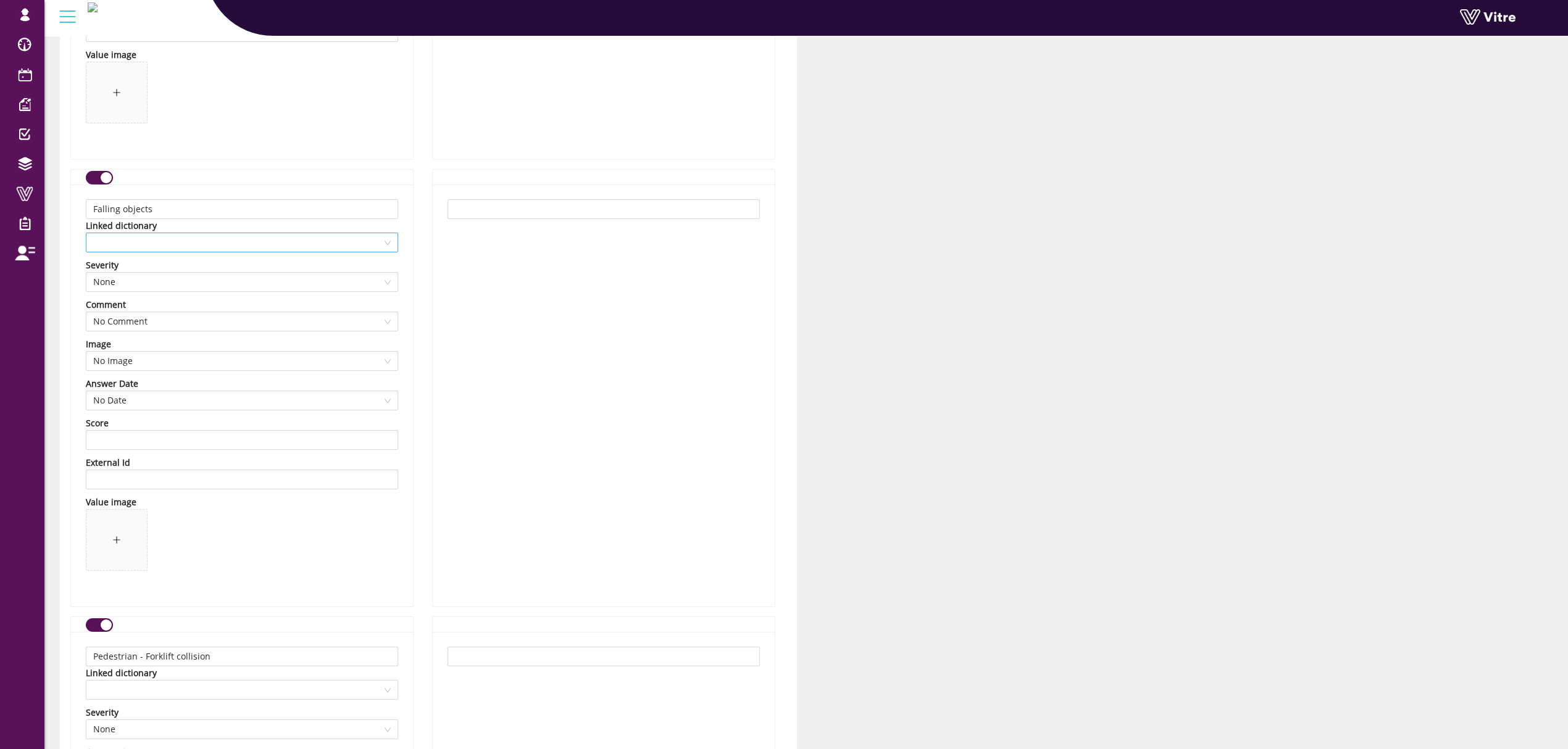
click at [274, 244] on span at bounding box center [241, 243] width 297 height 19
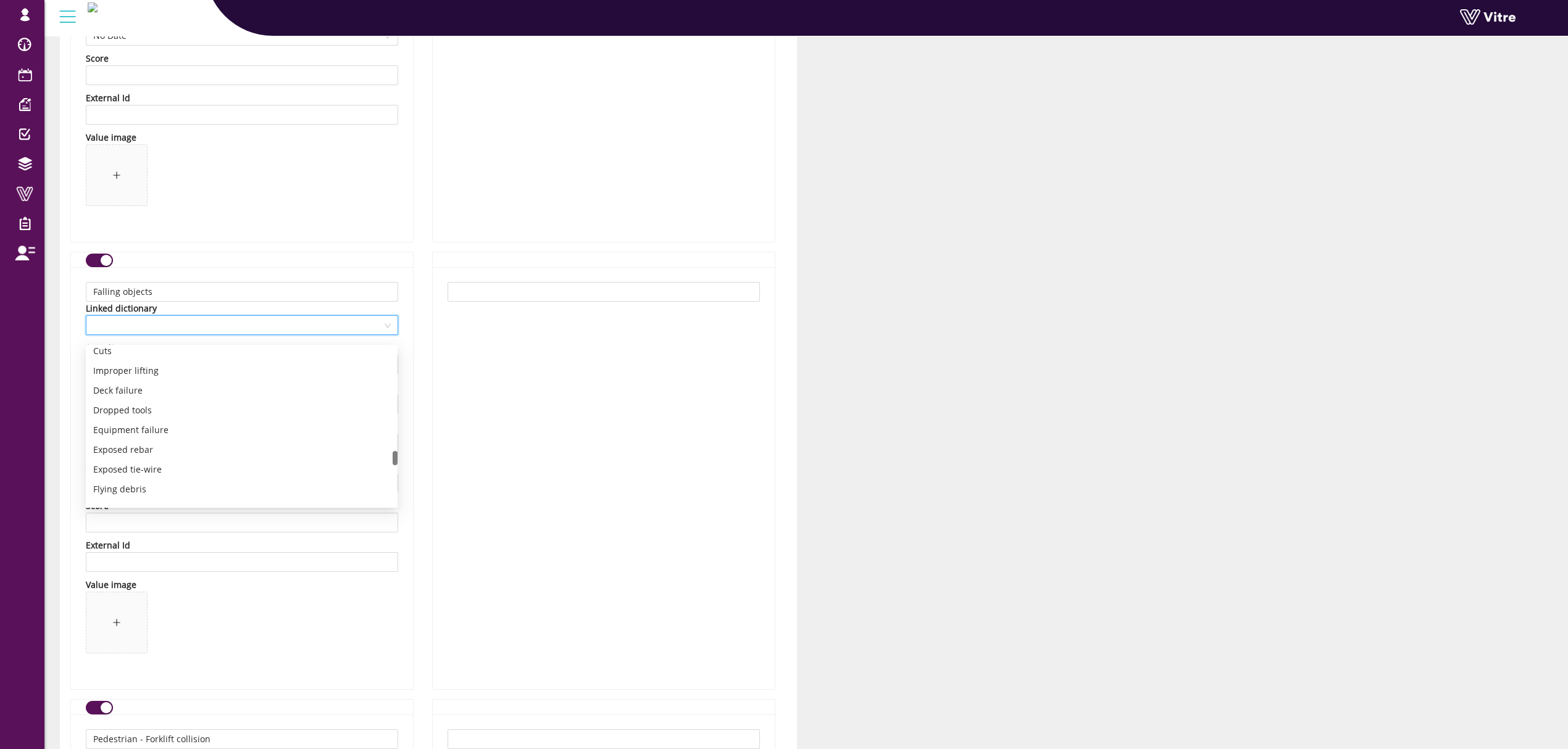
scroll to position [1234, 0]
click at [130, 421] on div "Falling objects" at bounding box center [241, 427] width 297 height 13
click at [408, 358] on div "Falling objects Linked dictionary 13310 Falling objects Severity None Comment N…" at bounding box center [241, 478] width 342 height 422
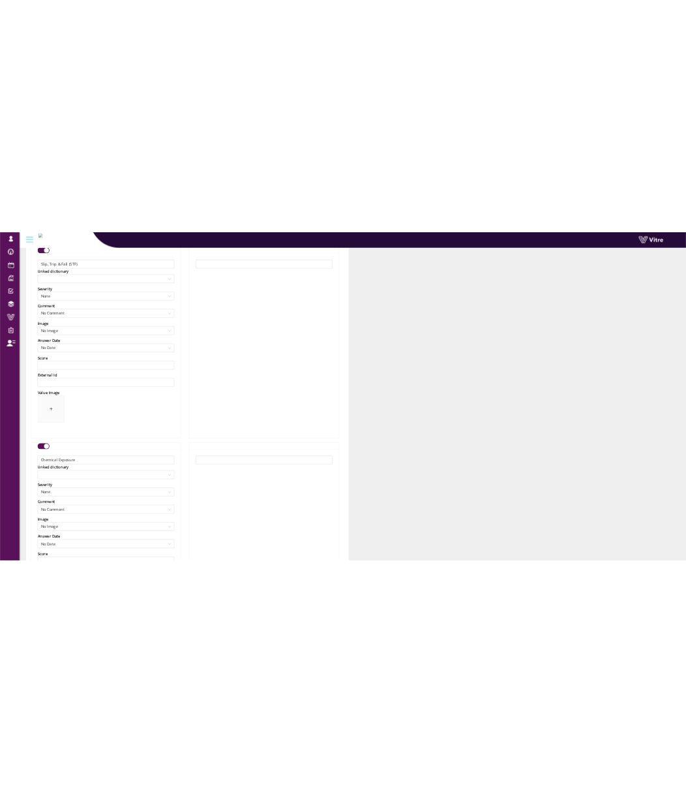
scroll to position [12629, 0]
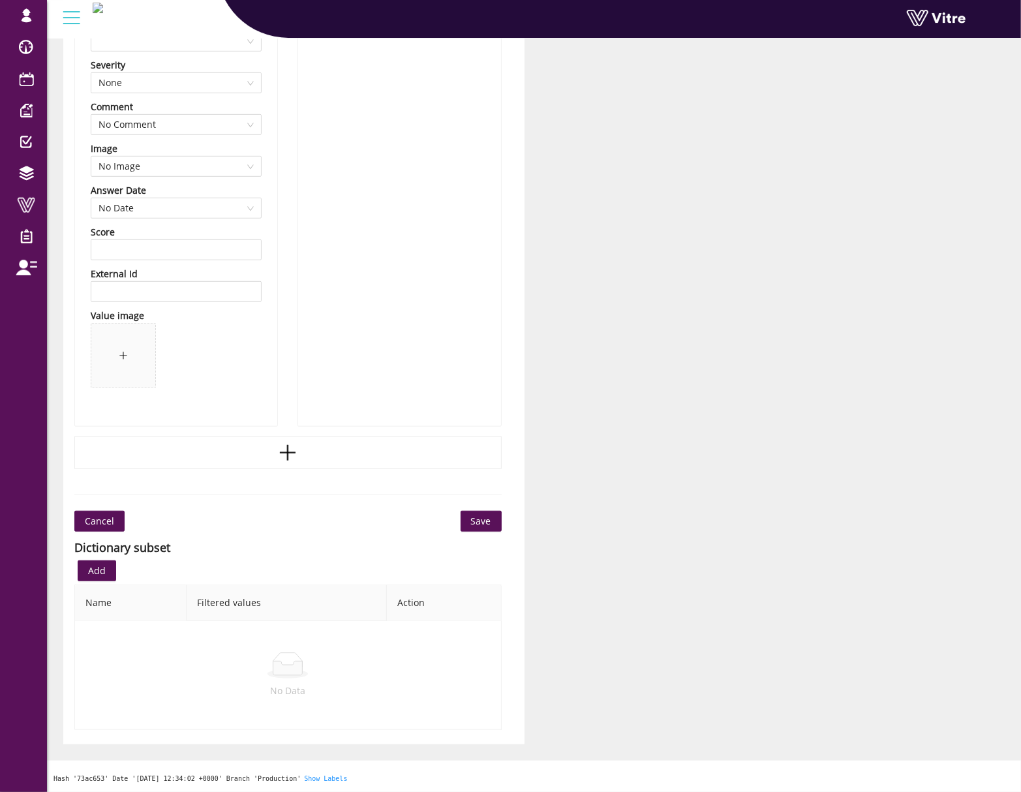
click at [483, 524] on span "Save" at bounding box center [481, 521] width 20 height 14
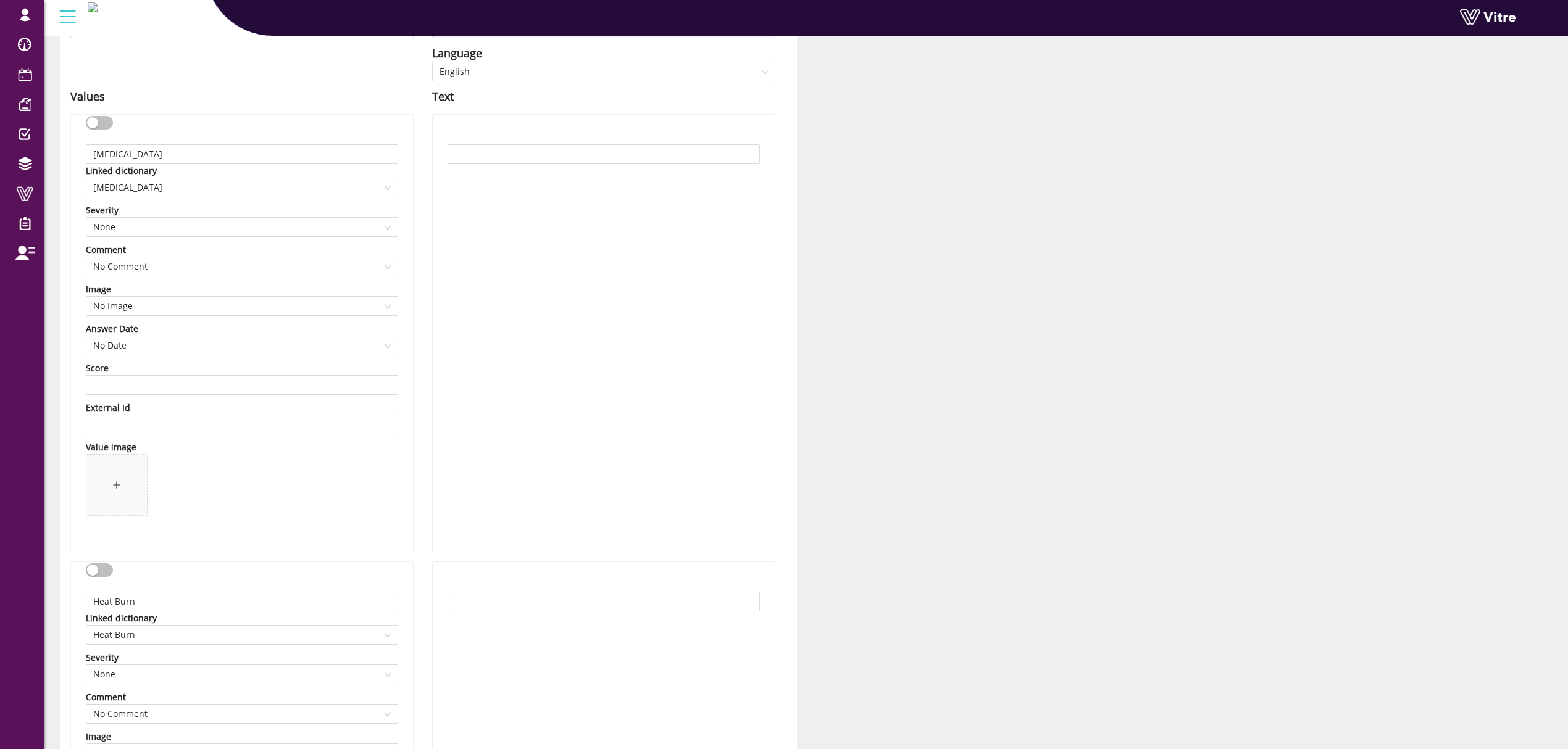
scroll to position [0, 0]
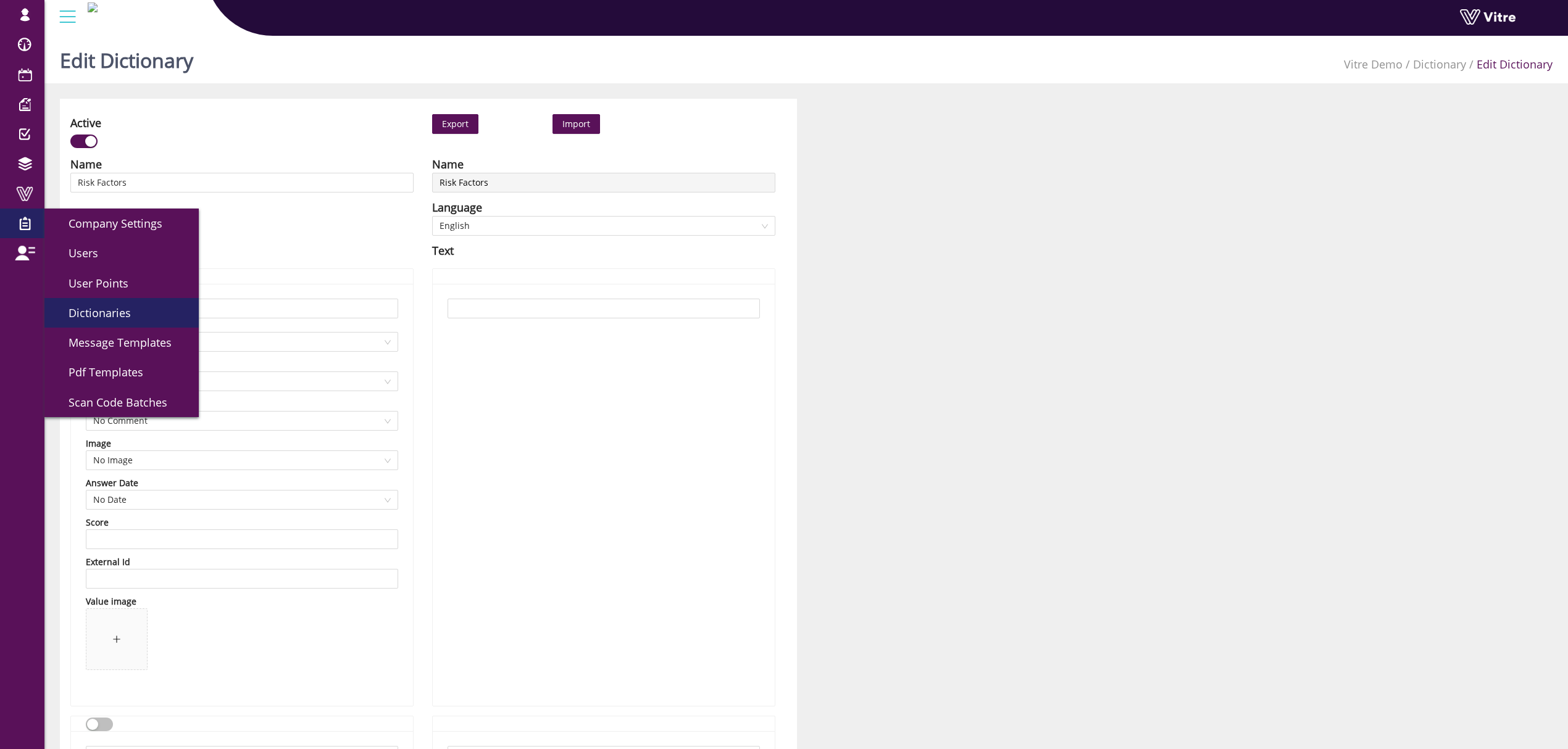
click at [97, 314] on span "Dictionaries" at bounding box center [93, 313] width 78 height 15
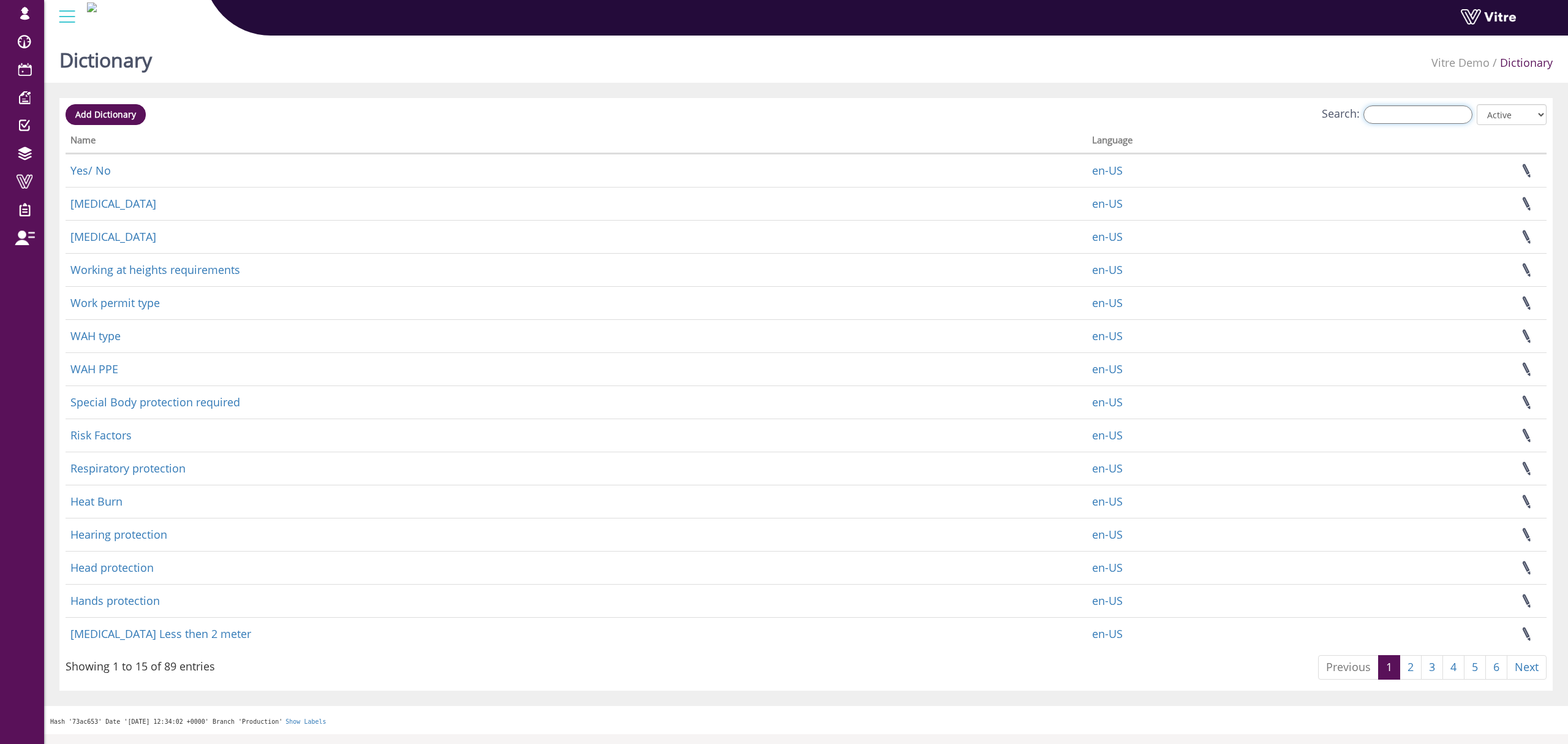
click at [1394, 105] on input "Search:" at bounding box center [1418, 115] width 109 height 19
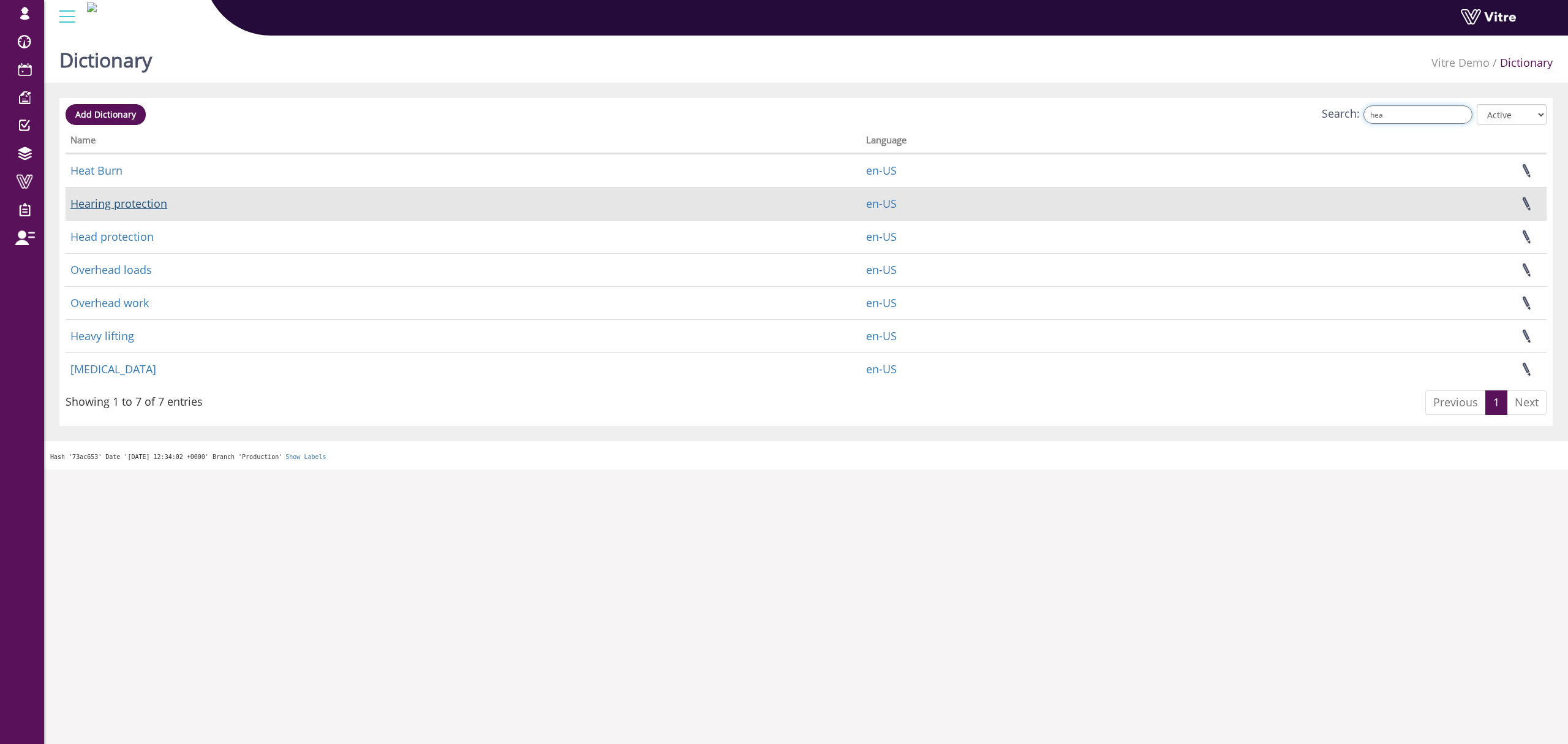
type input "hea"
click at [131, 209] on link "Hearing protection" at bounding box center [118, 204] width 97 height 15
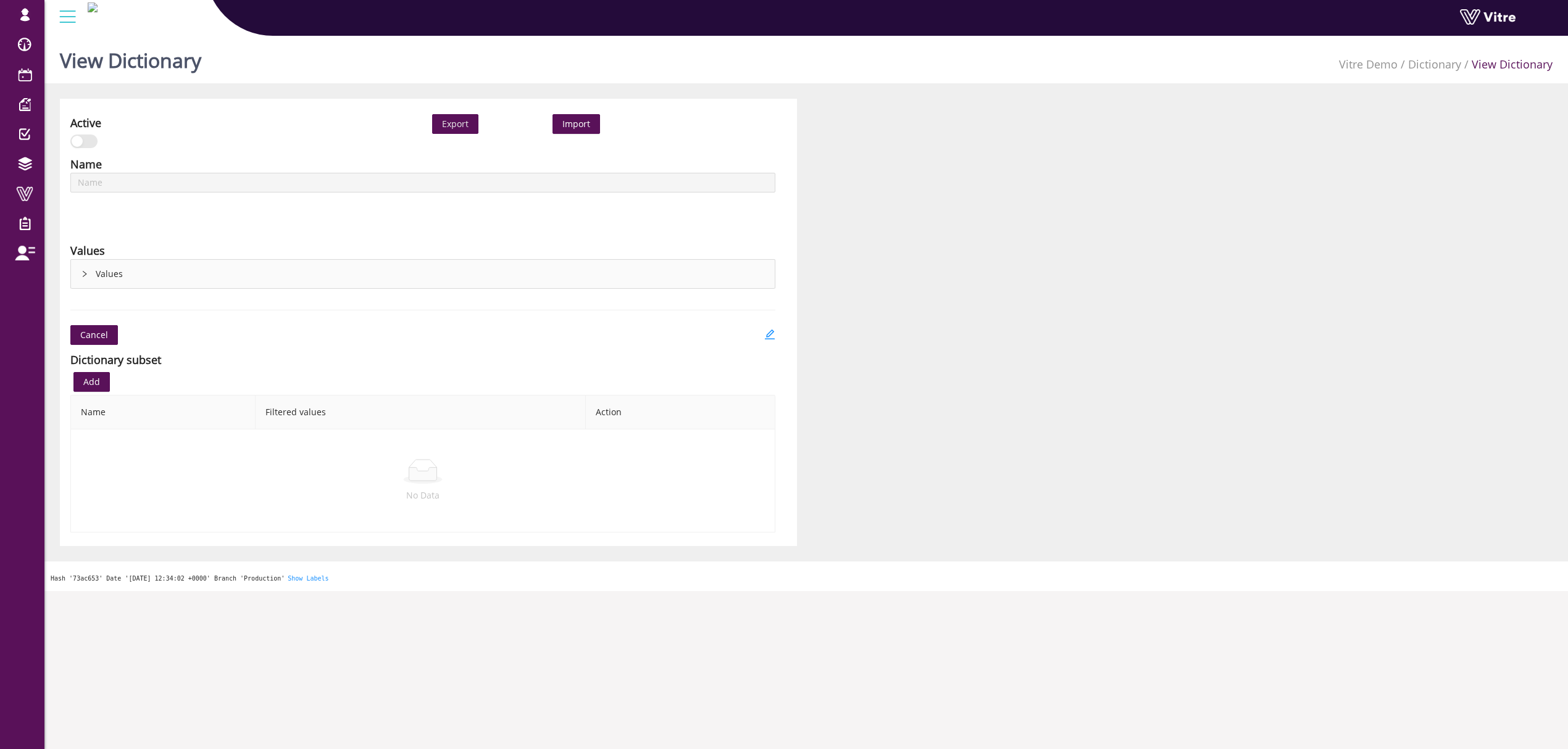
type input "Hearing protection"
click at [80, 272] on icon "right" at bounding box center [84, 274] width 8 height 8
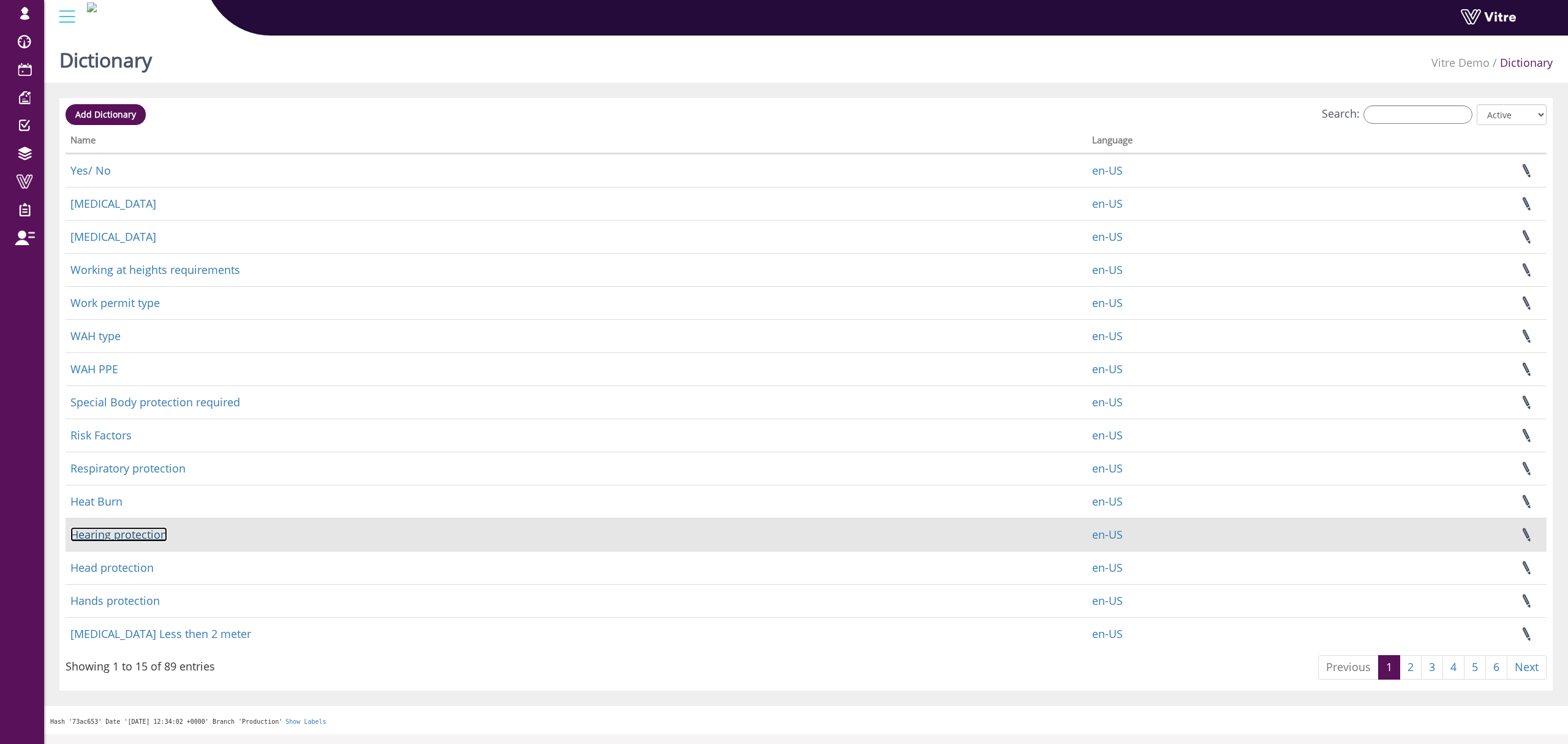
click at [131, 535] on link "Hearing protection" at bounding box center [118, 535] width 97 height 15
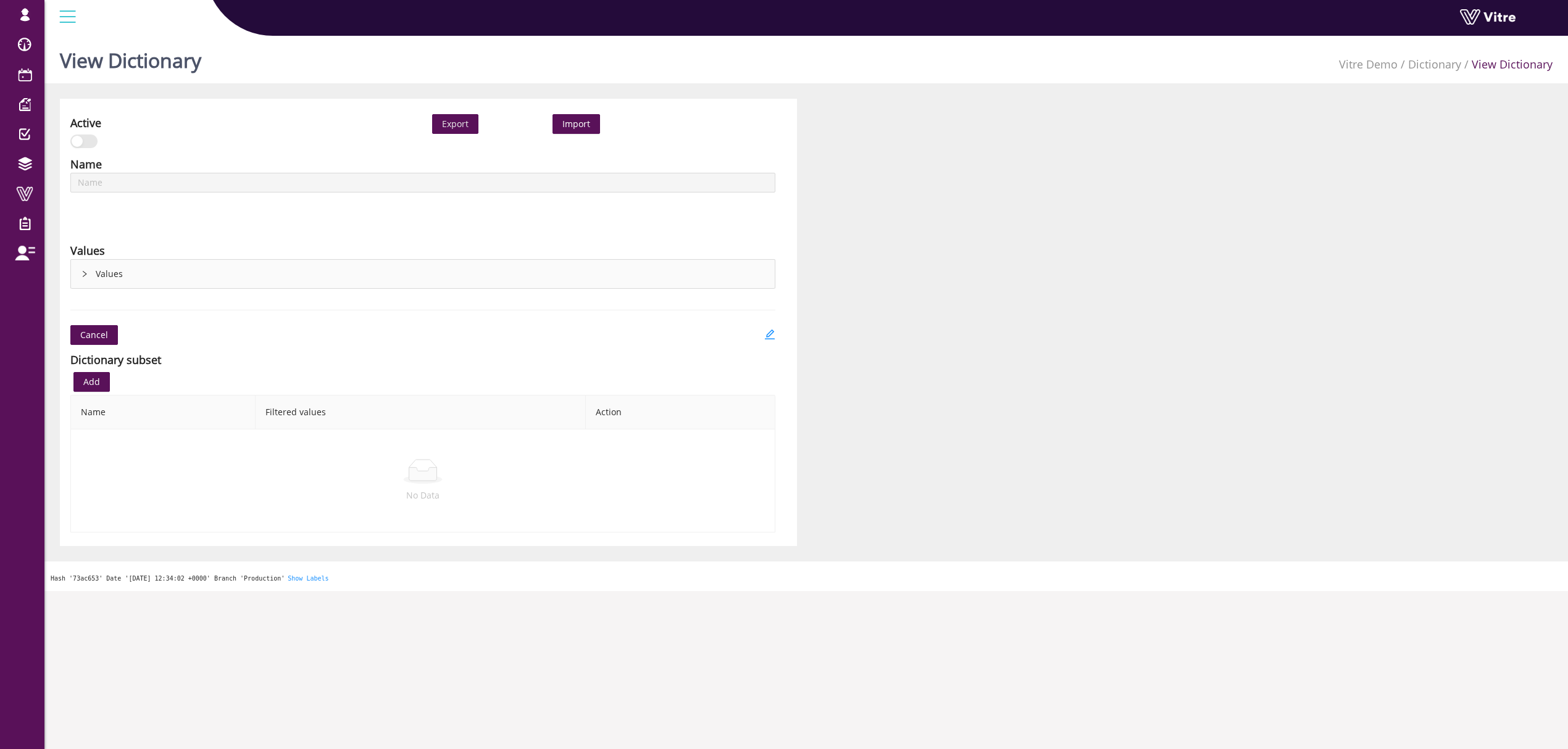
type input "Hearing protection"
click at [82, 270] on div "Values" at bounding box center [423, 274] width 704 height 28
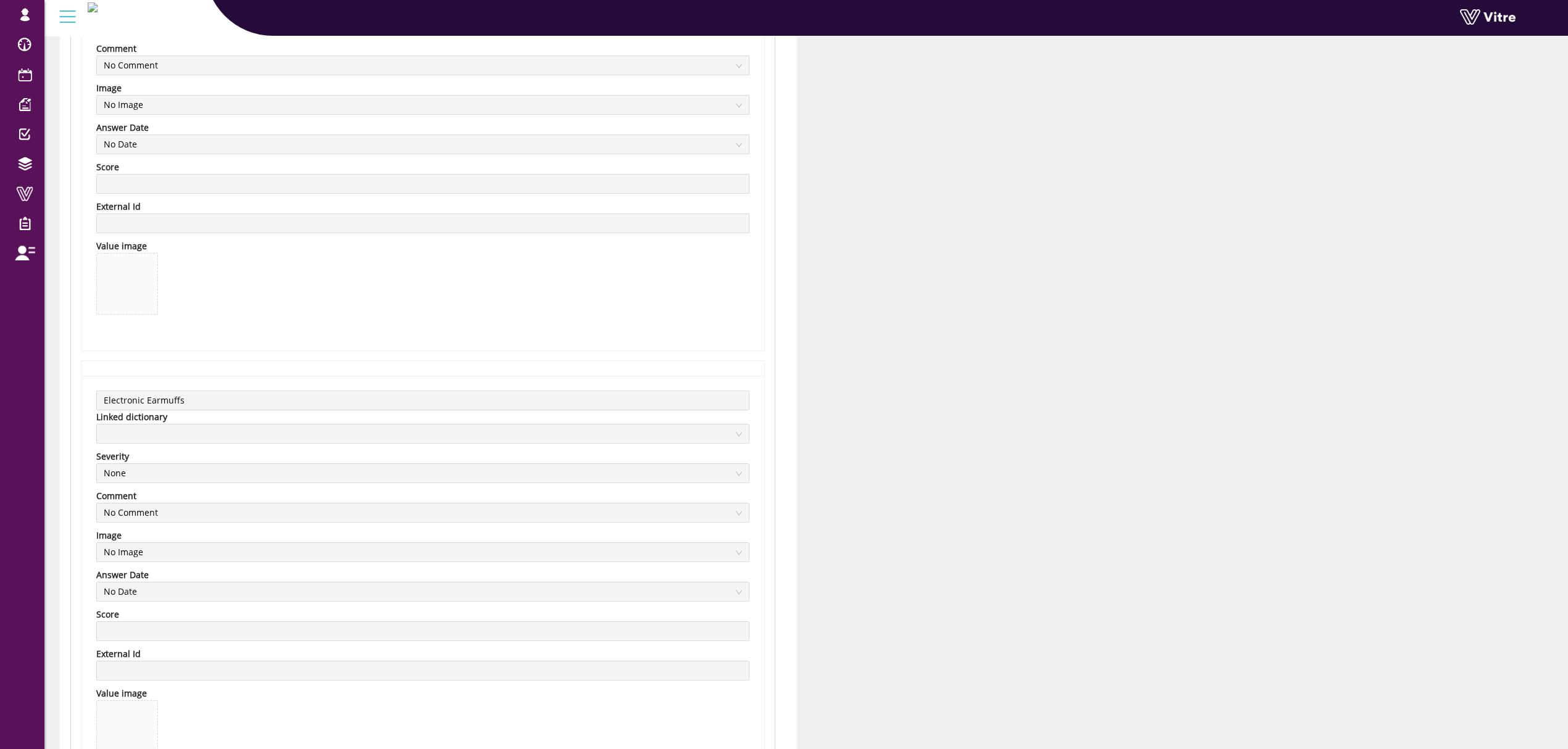
scroll to position [740, 0]
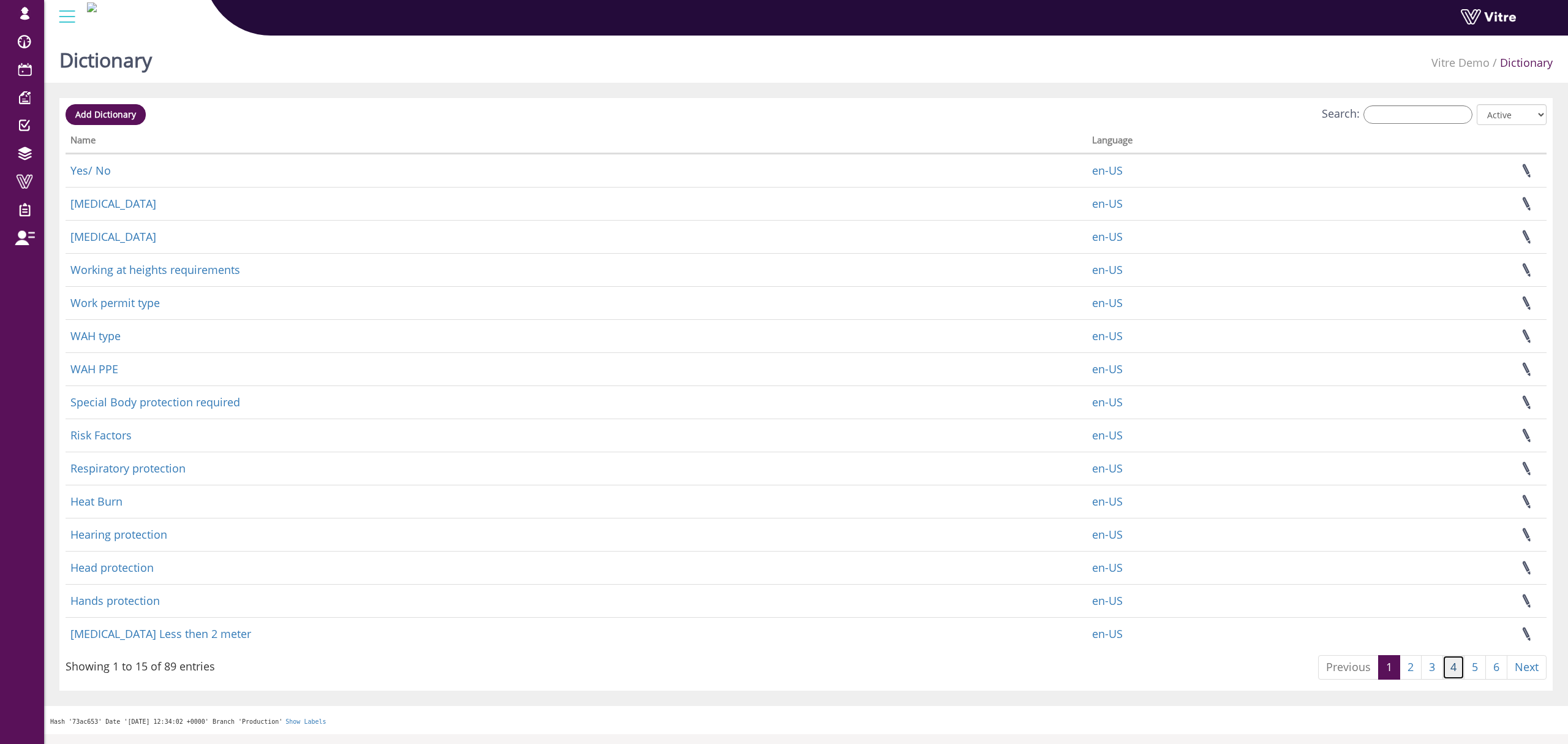
click at [1454, 670] on link "4" at bounding box center [1453, 667] width 22 height 24
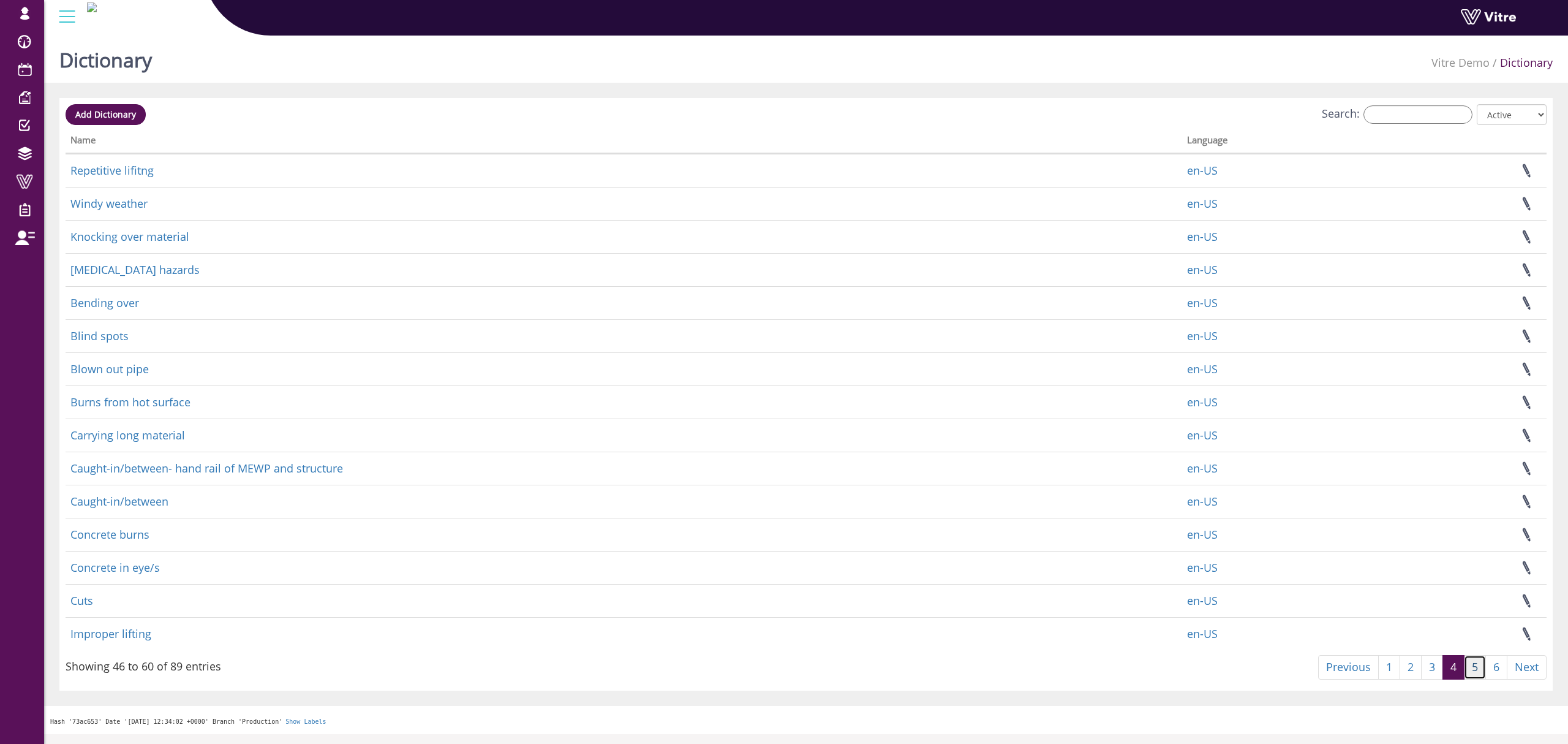
click at [1472, 668] on link "5" at bounding box center [1474, 667] width 22 height 24
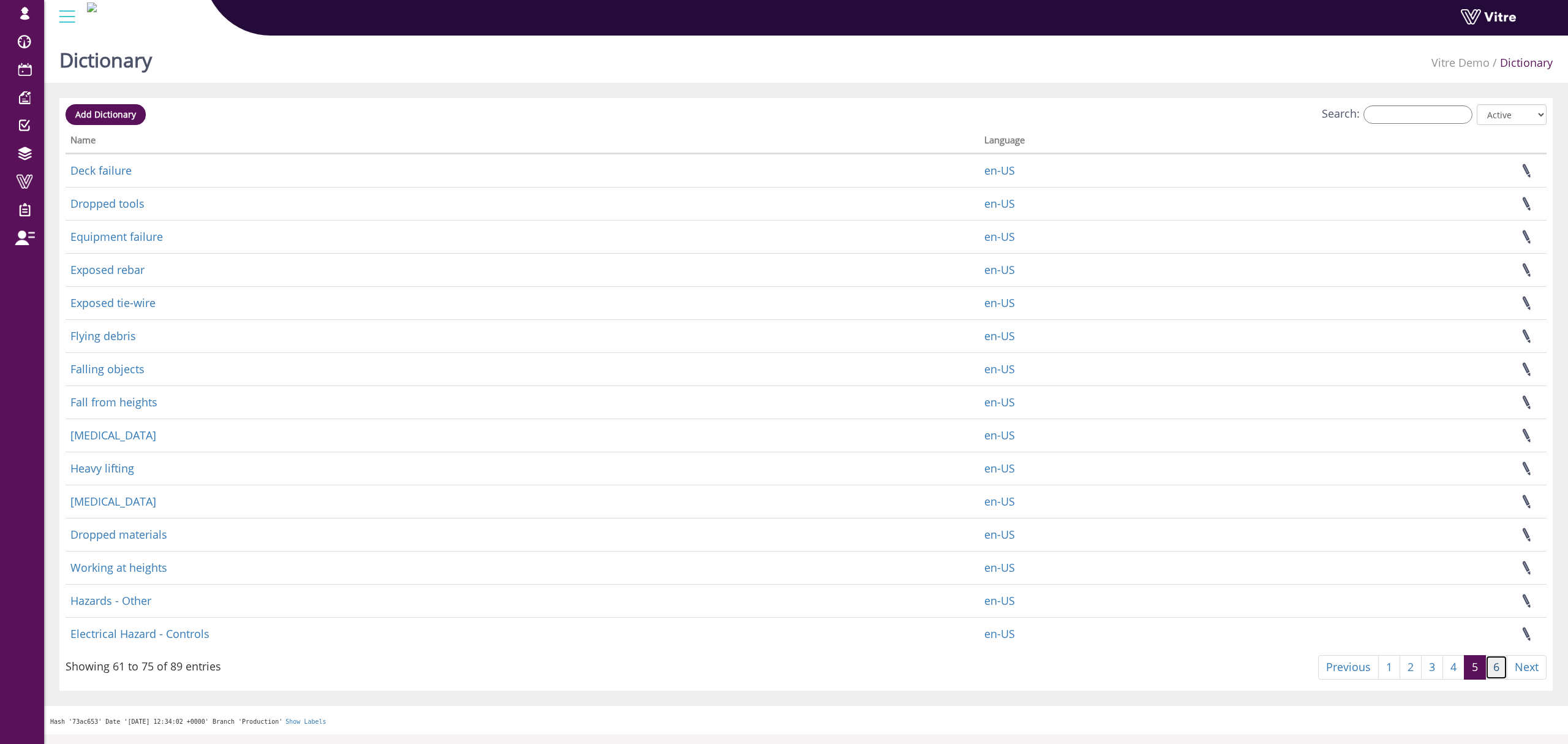
click at [1496, 670] on link "6" at bounding box center [1496, 667] width 22 height 24
